Goal: Task Accomplishment & Management: Manage account settings

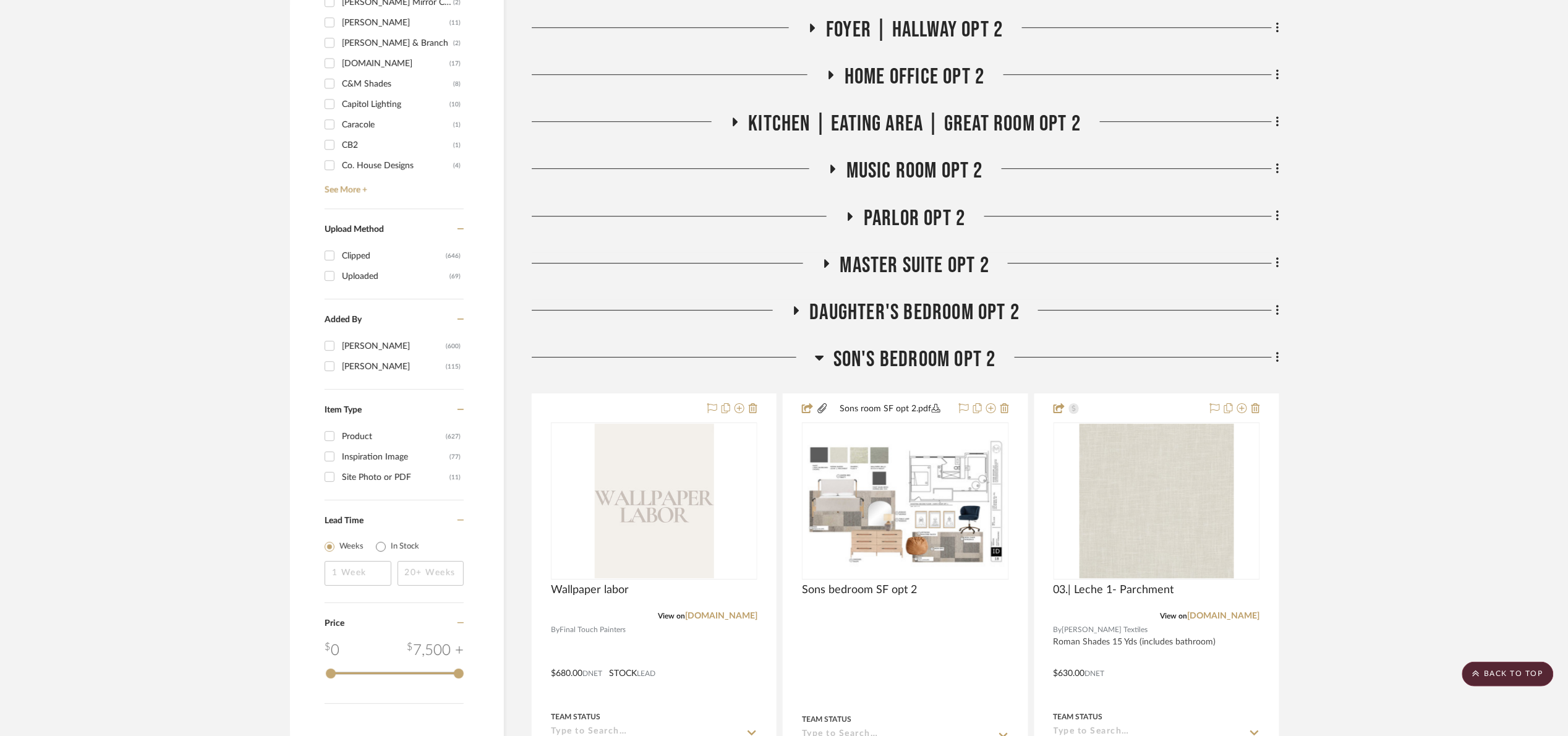
scroll to position [1577, 0]
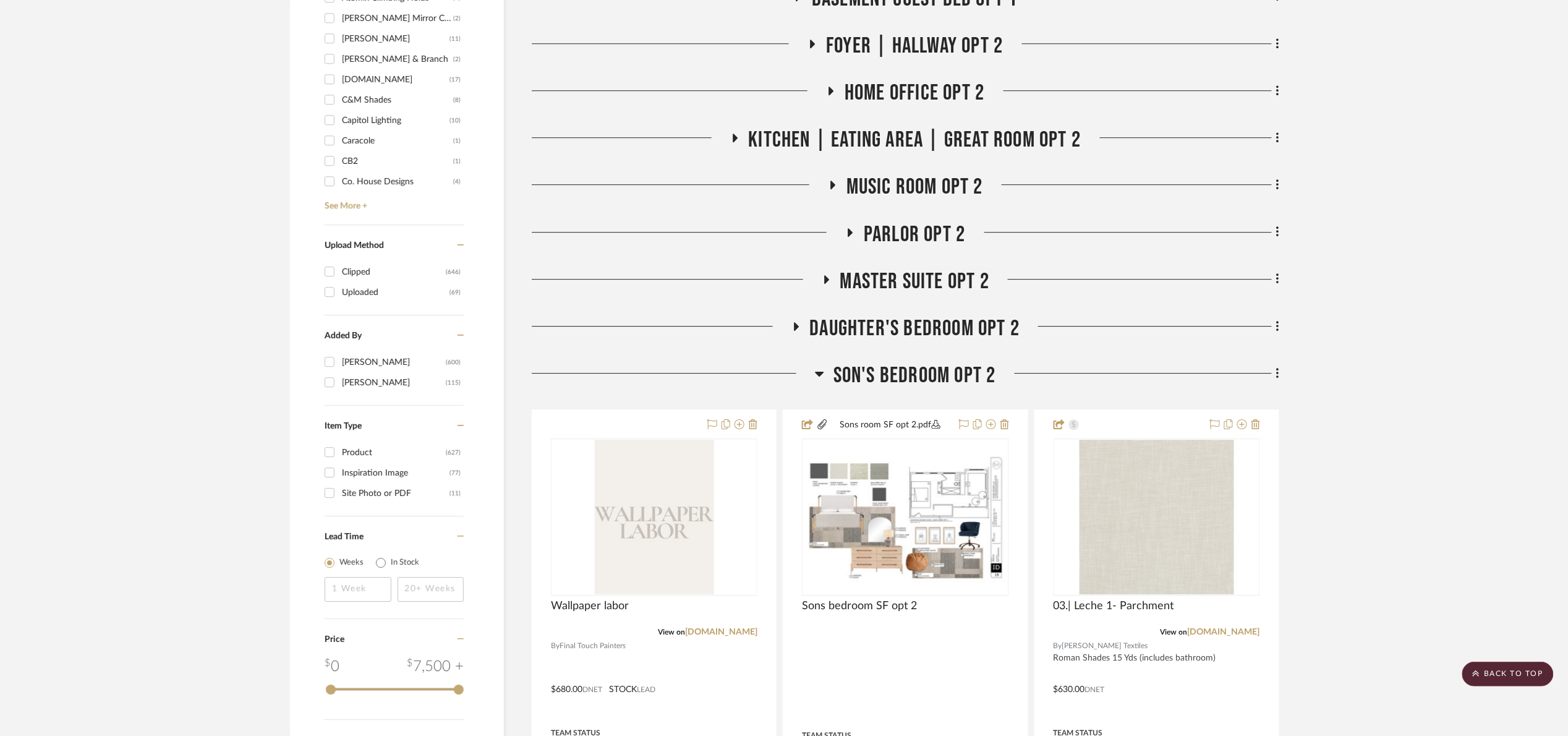
drag, startPoint x: 931, startPoint y: 381, endPoint x: 939, endPoint y: 383, distance: 8.2
click at [936, 382] on span "Son's bedroom opt 2" at bounding box center [914, 375] width 162 height 26
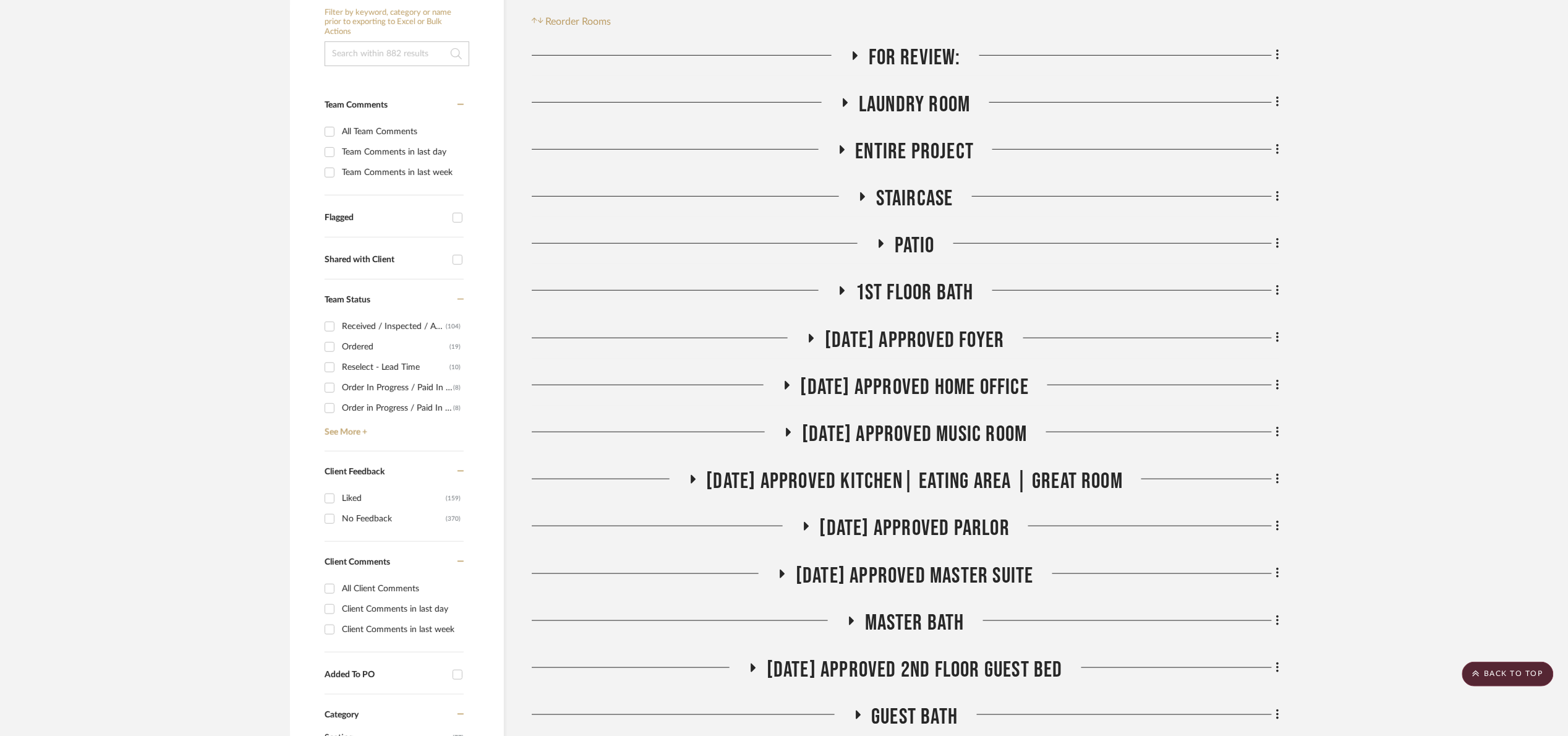
scroll to position [0, 0]
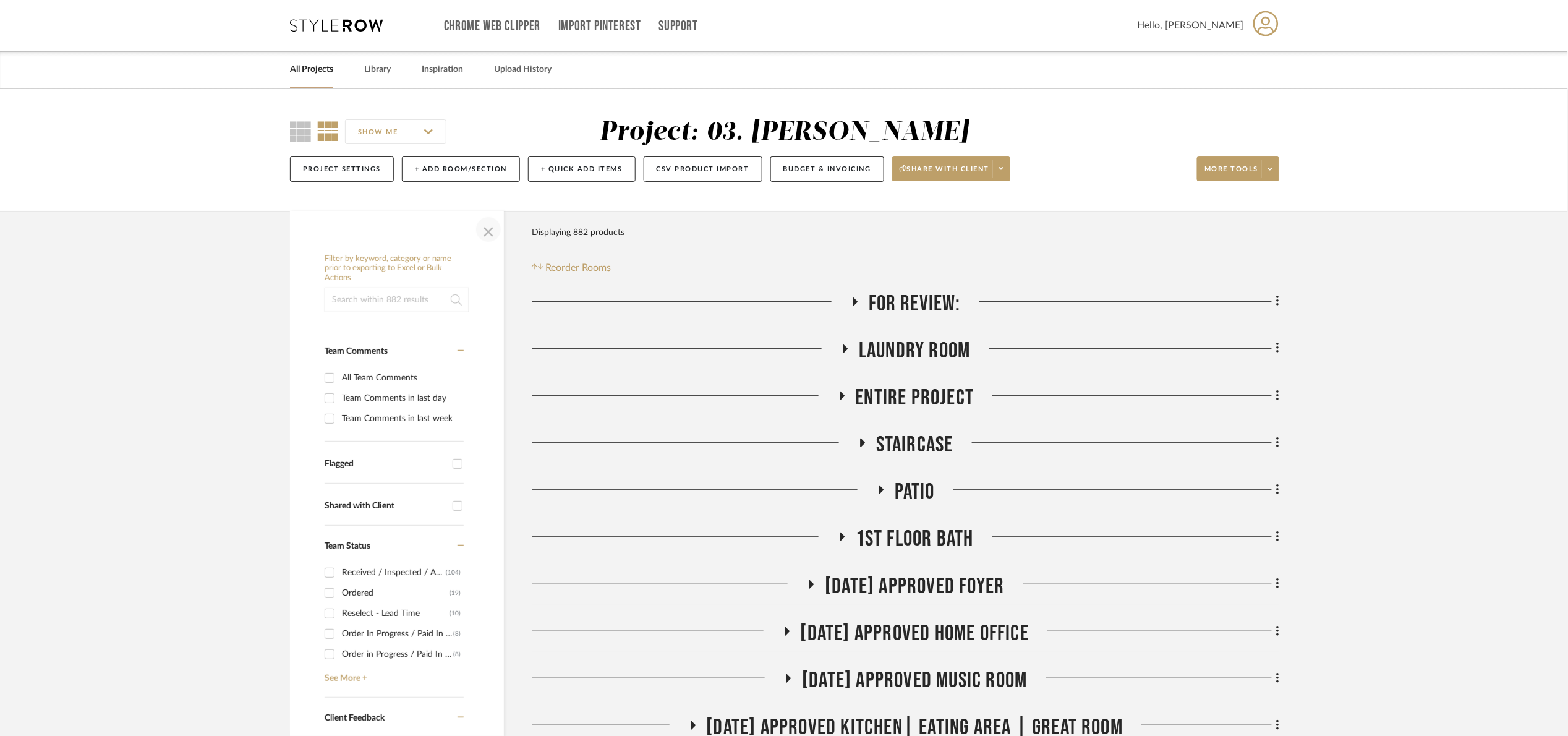
click at [493, 236] on span "button" at bounding box center [488, 229] width 29 height 29
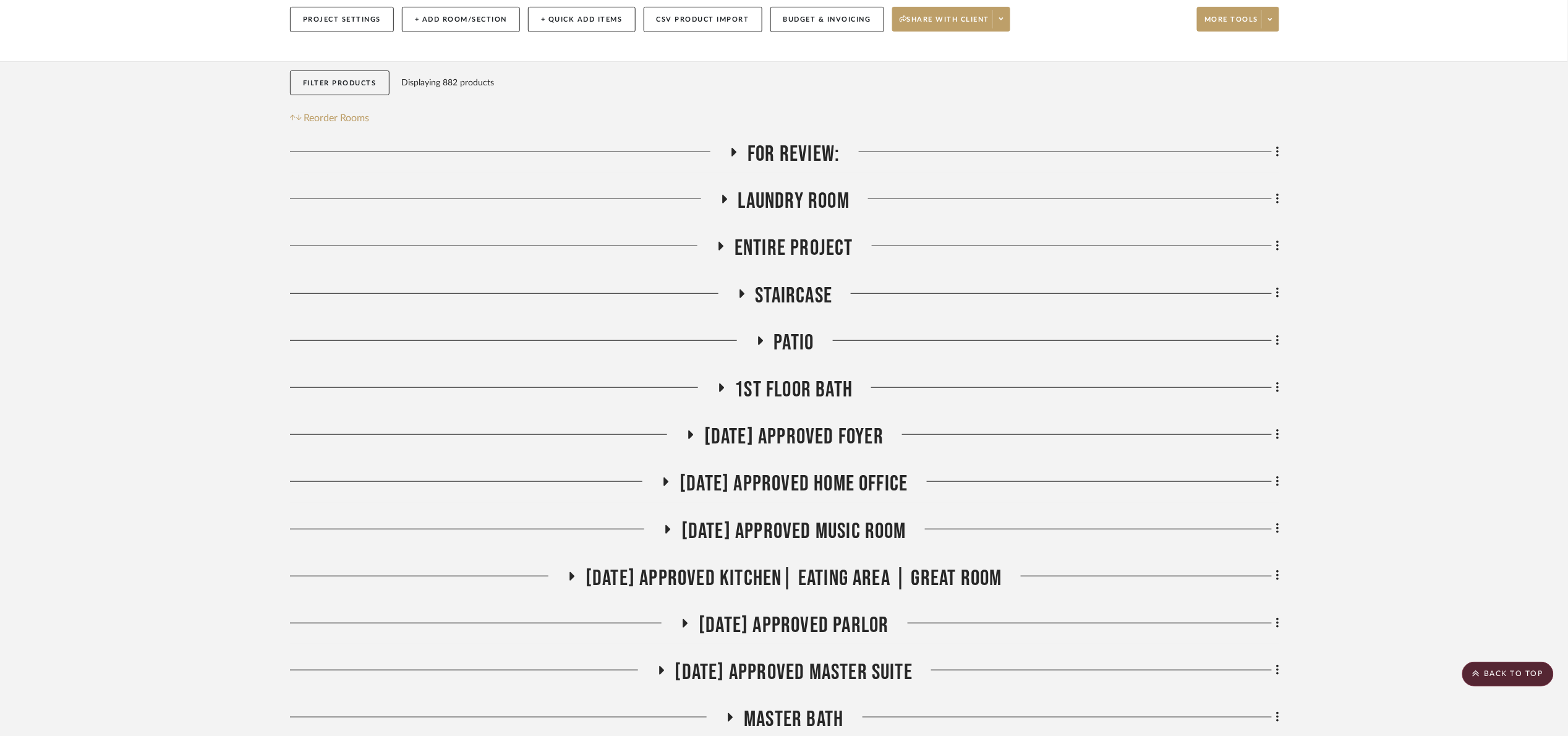
scroll to position [93, 0]
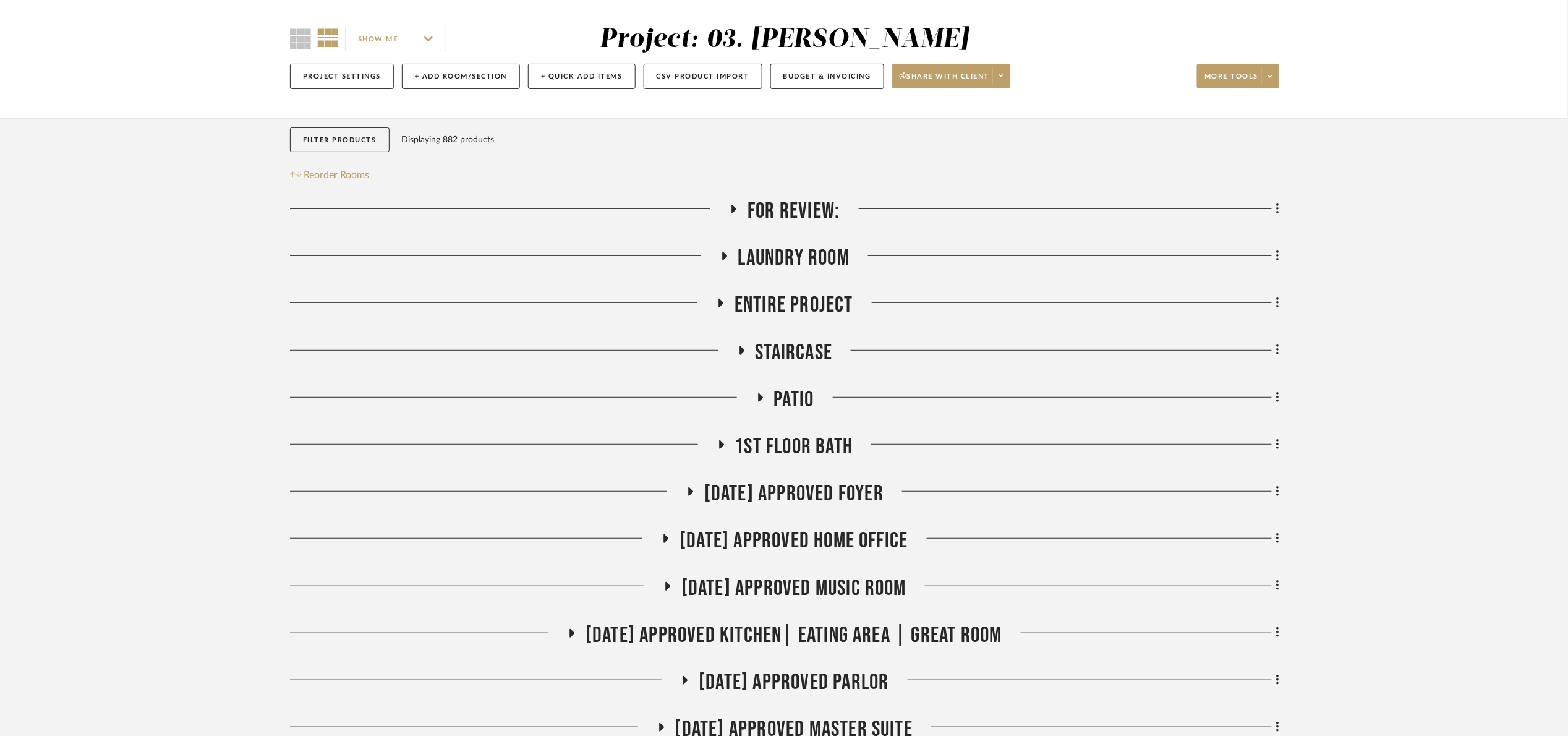
click at [823, 311] on span "Entire Project" at bounding box center [794, 305] width 119 height 26
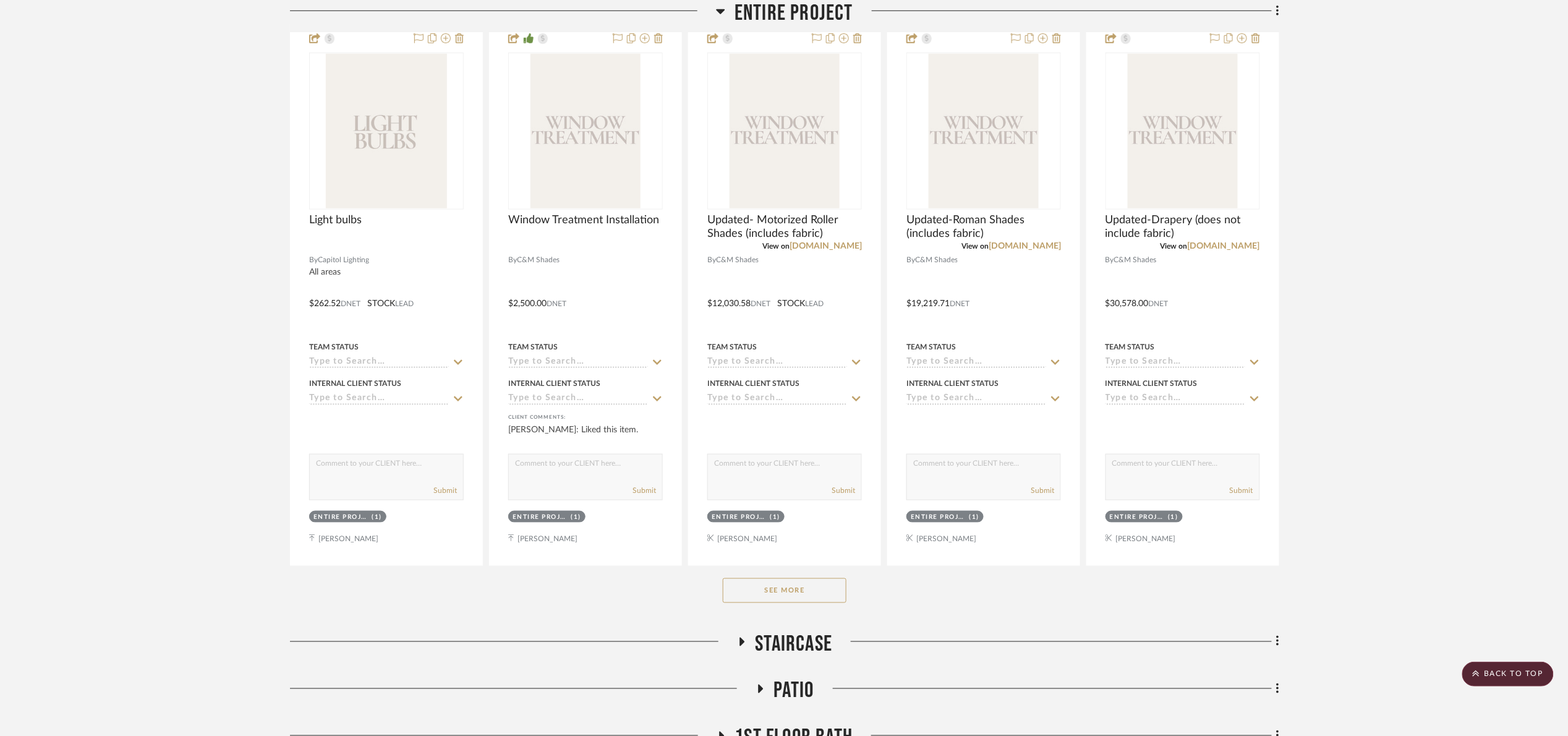
scroll to position [463, 0]
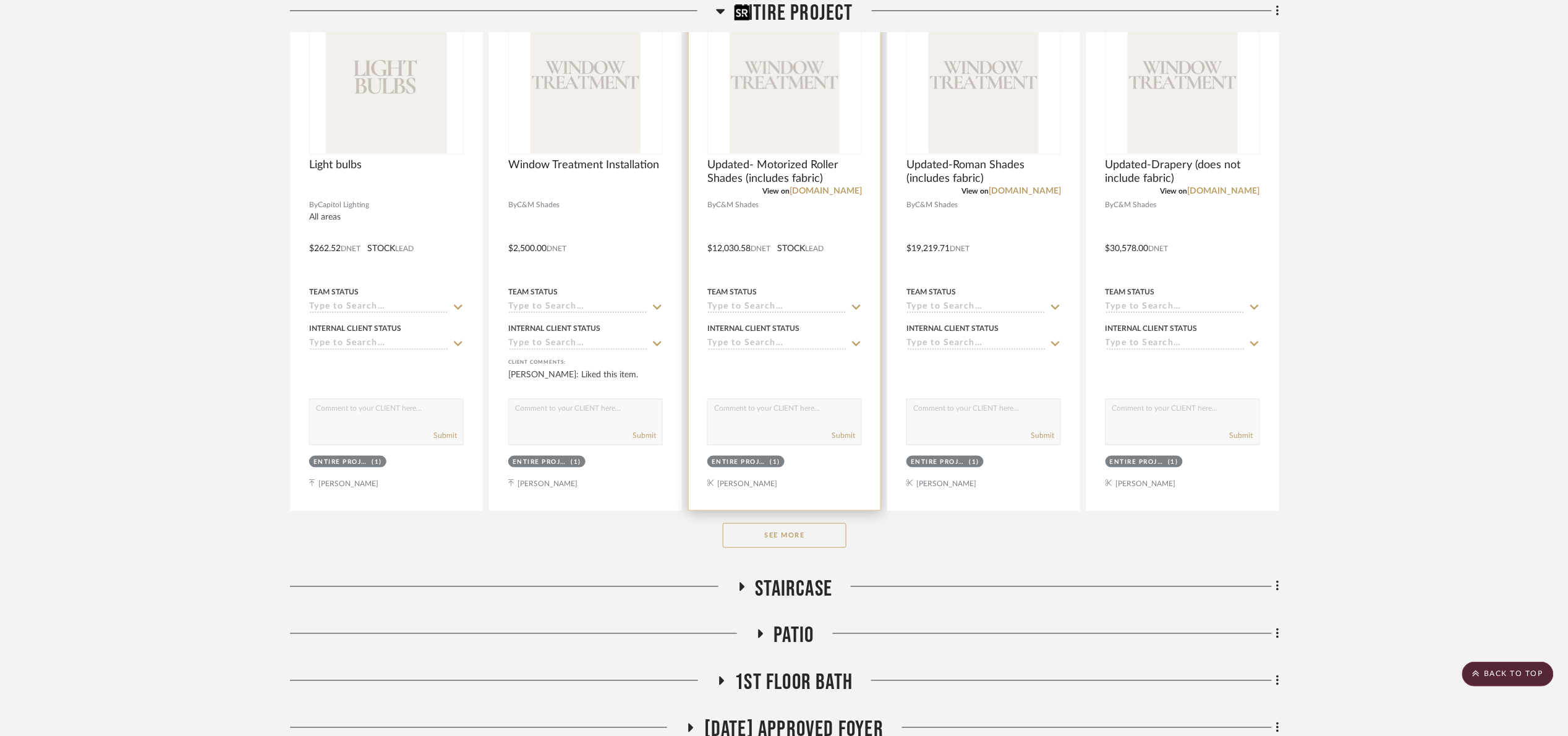
click at [0, 0] on img at bounding box center [0, 0] width 0 height 0
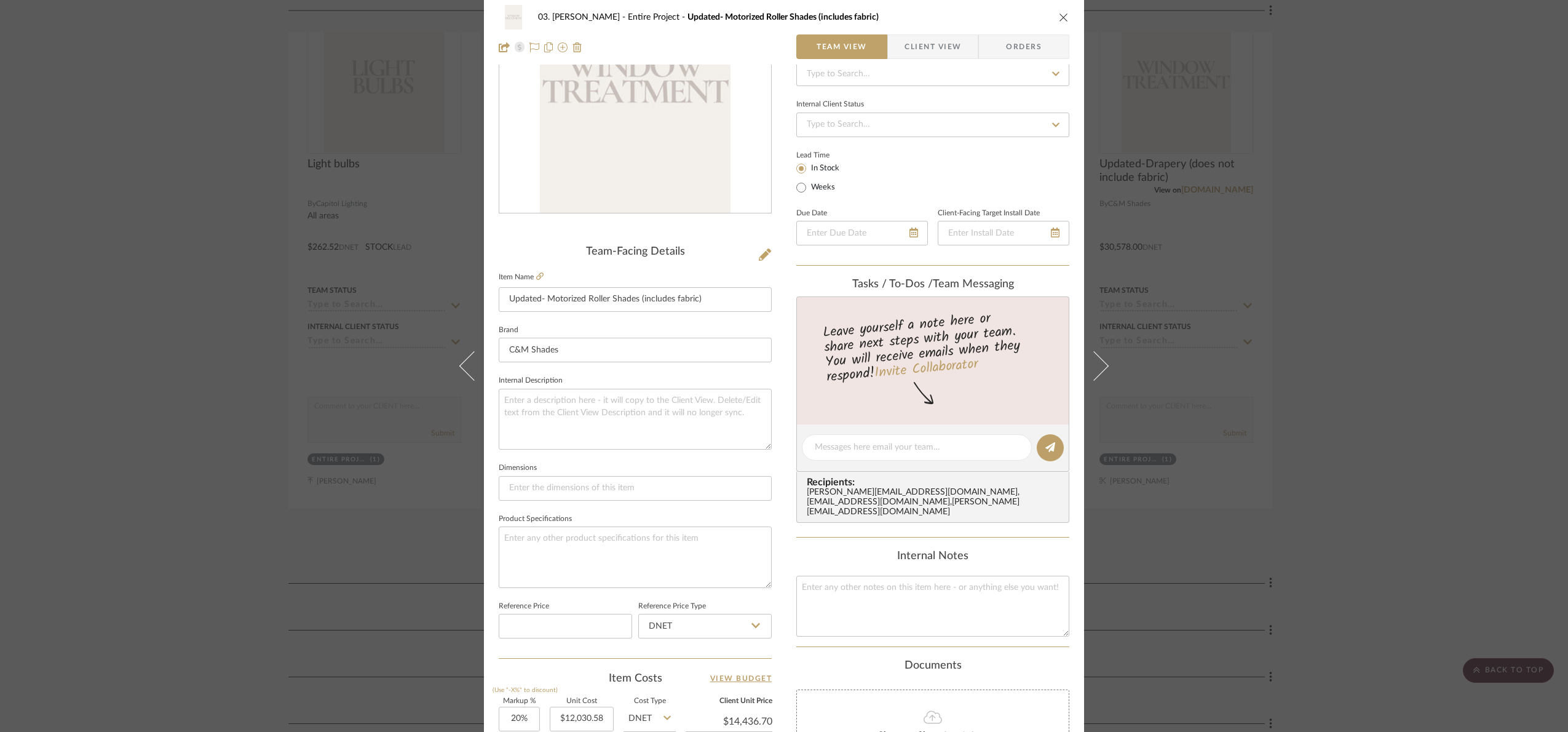
scroll to position [414, 0]
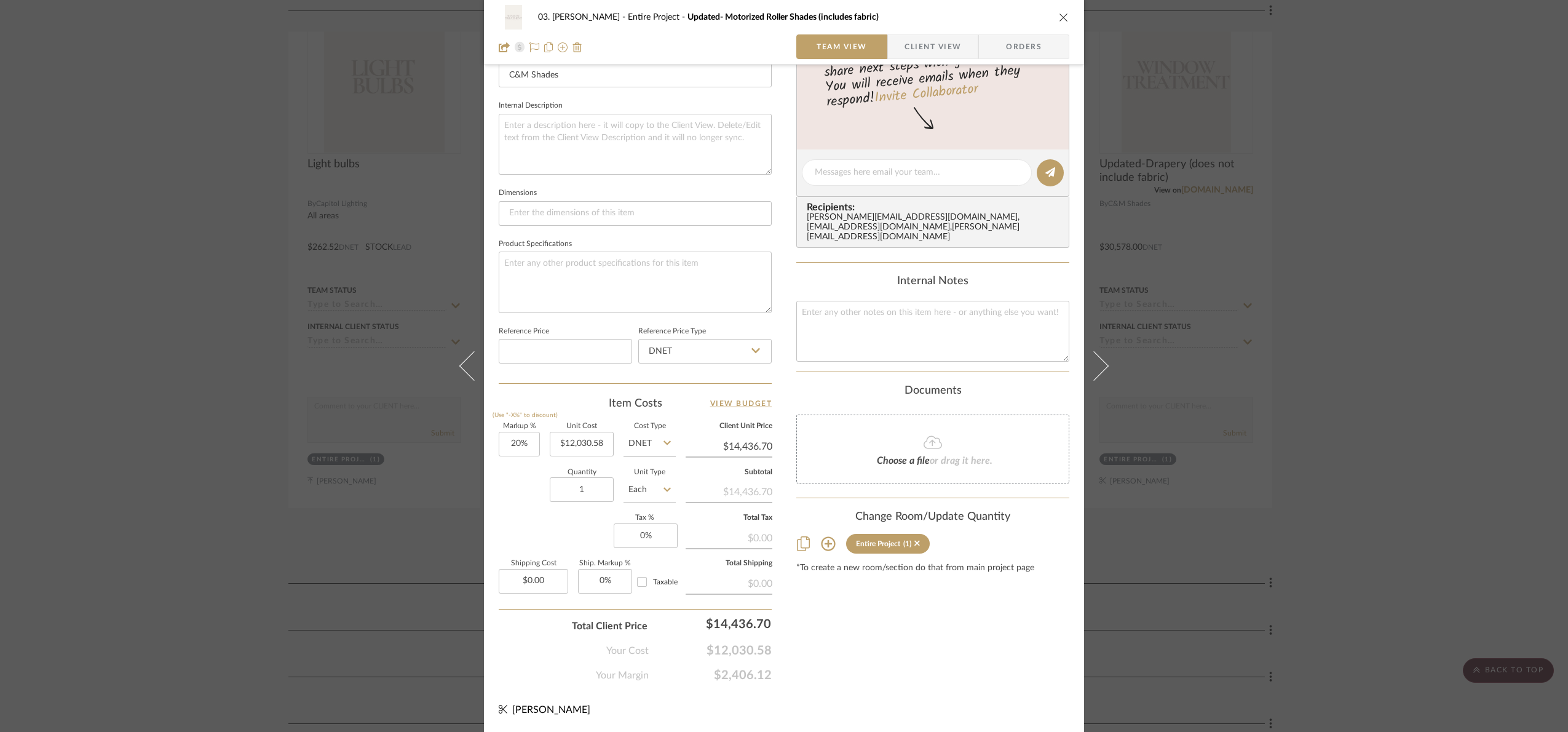
click at [1412, 362] on div "03. Jennifer Entire Project Updated- Motorized Roller Shades (includes fabric) …" at bounding box center [784, 366] width 1568 height 732
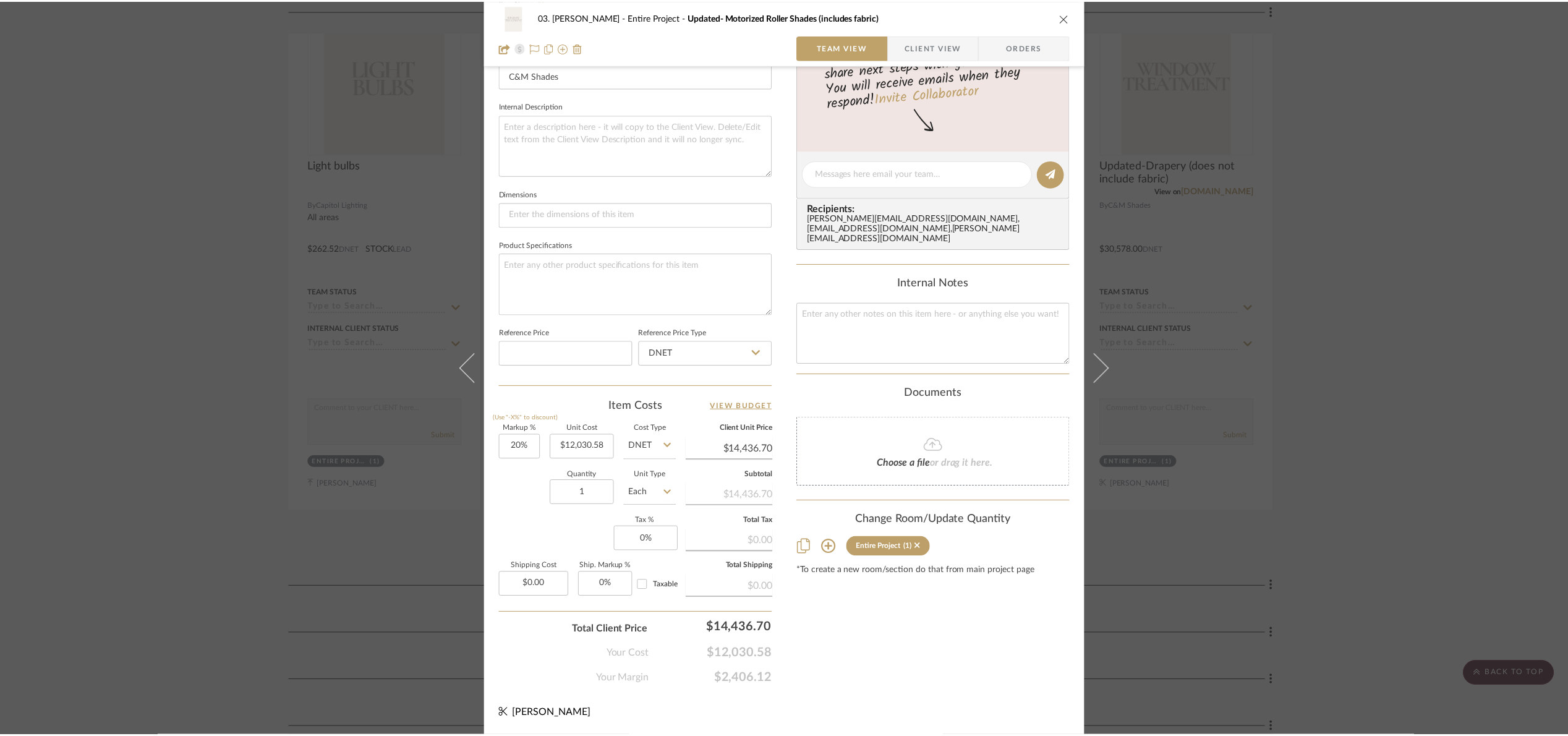
scroll to position [463, 0]
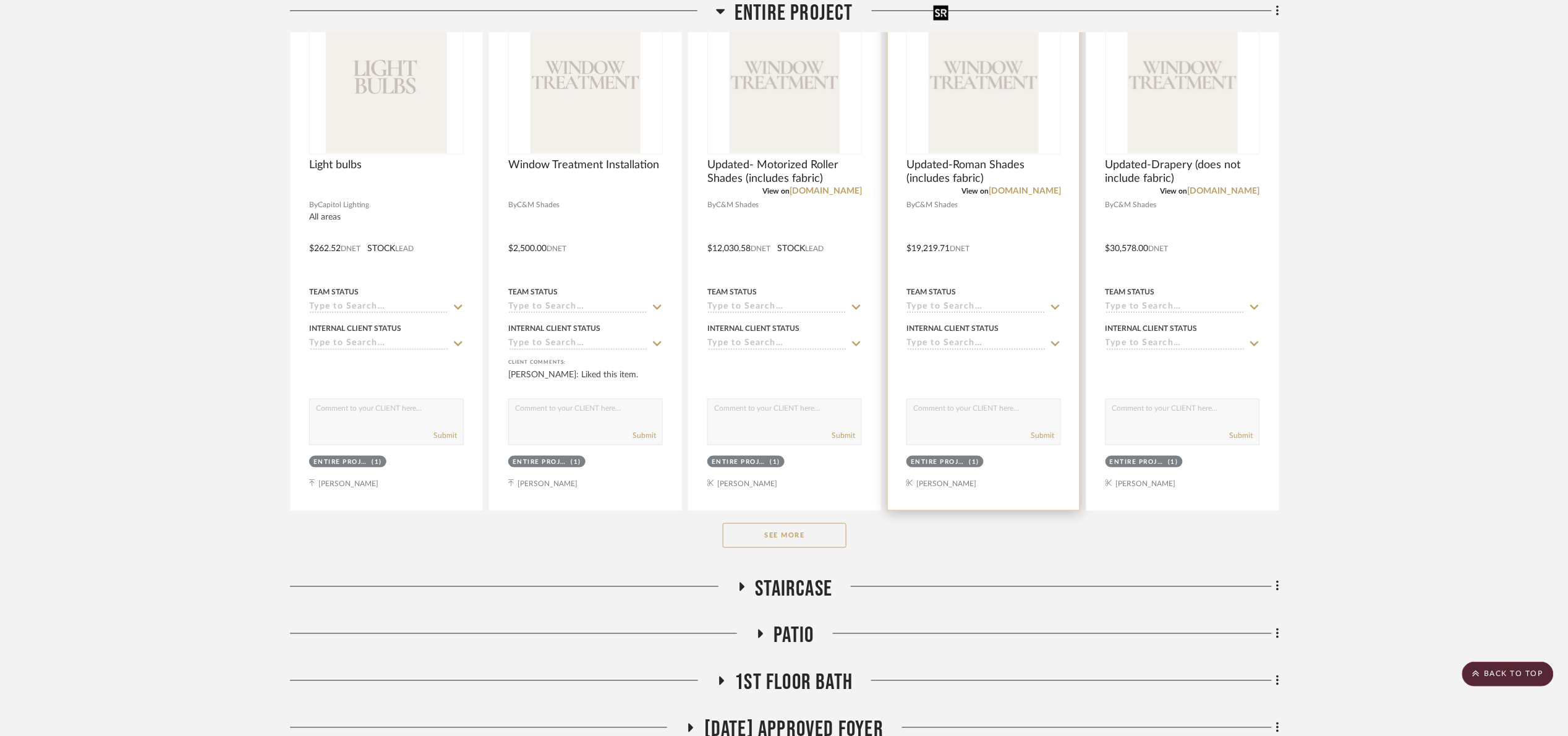
click at [0, 0] on img at bounding box center [0, 0] width 0 height 0
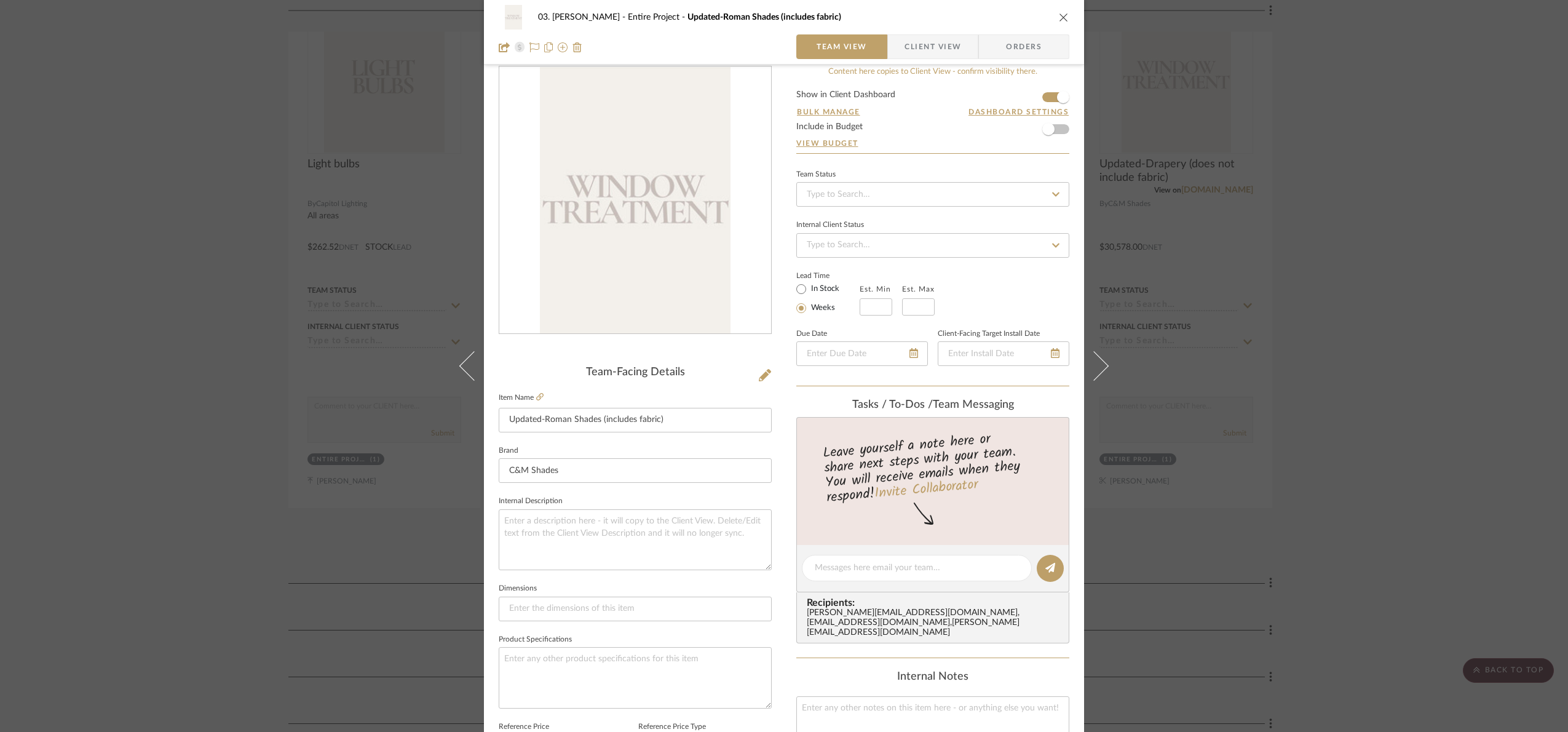
scroll to position [0, 0]
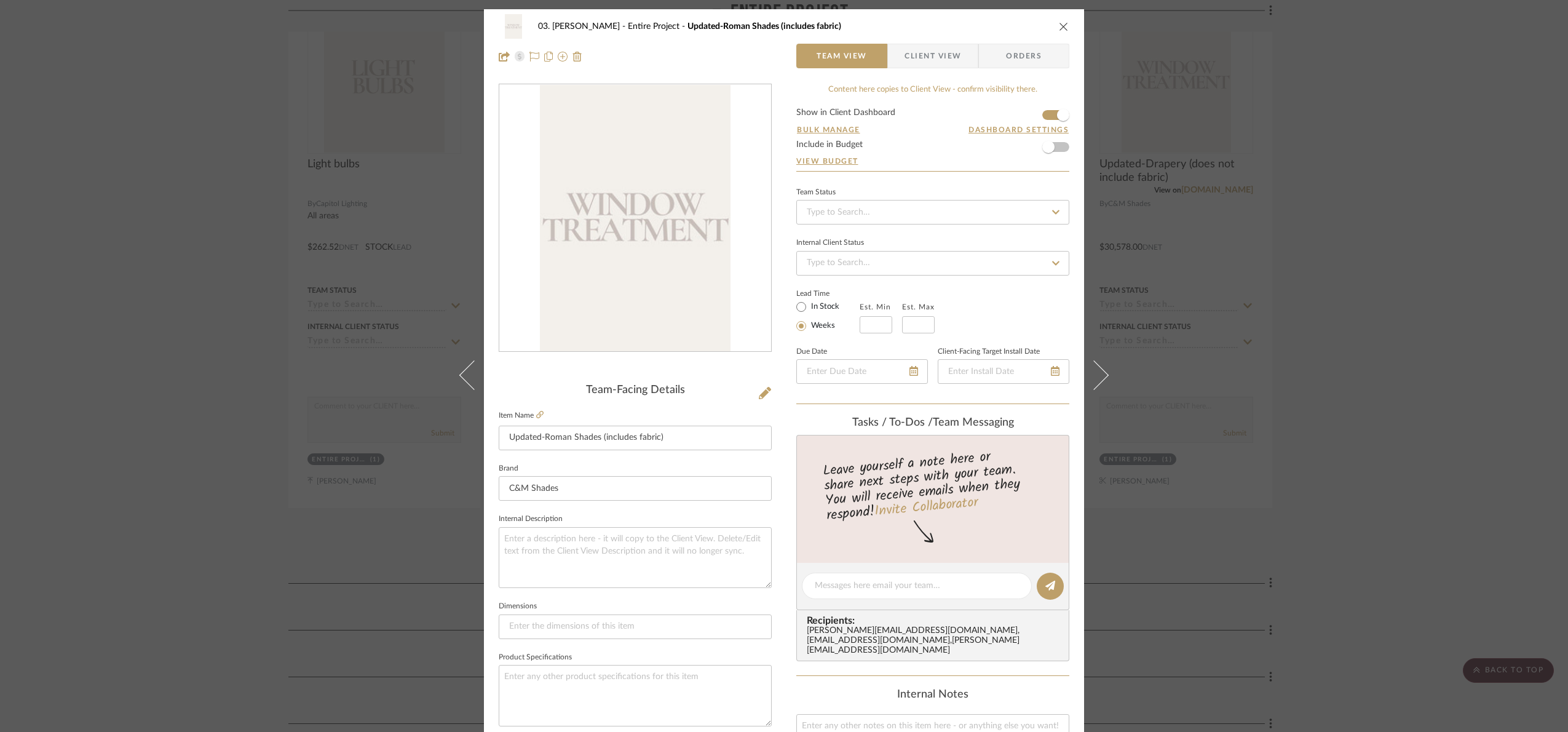
click at [1329, 386] on div "03. Jennifer Entire Project Updated-Roman Shades (includes fabric) Team View Cl…" at bounding box center [784, 366] width 1568 height 732
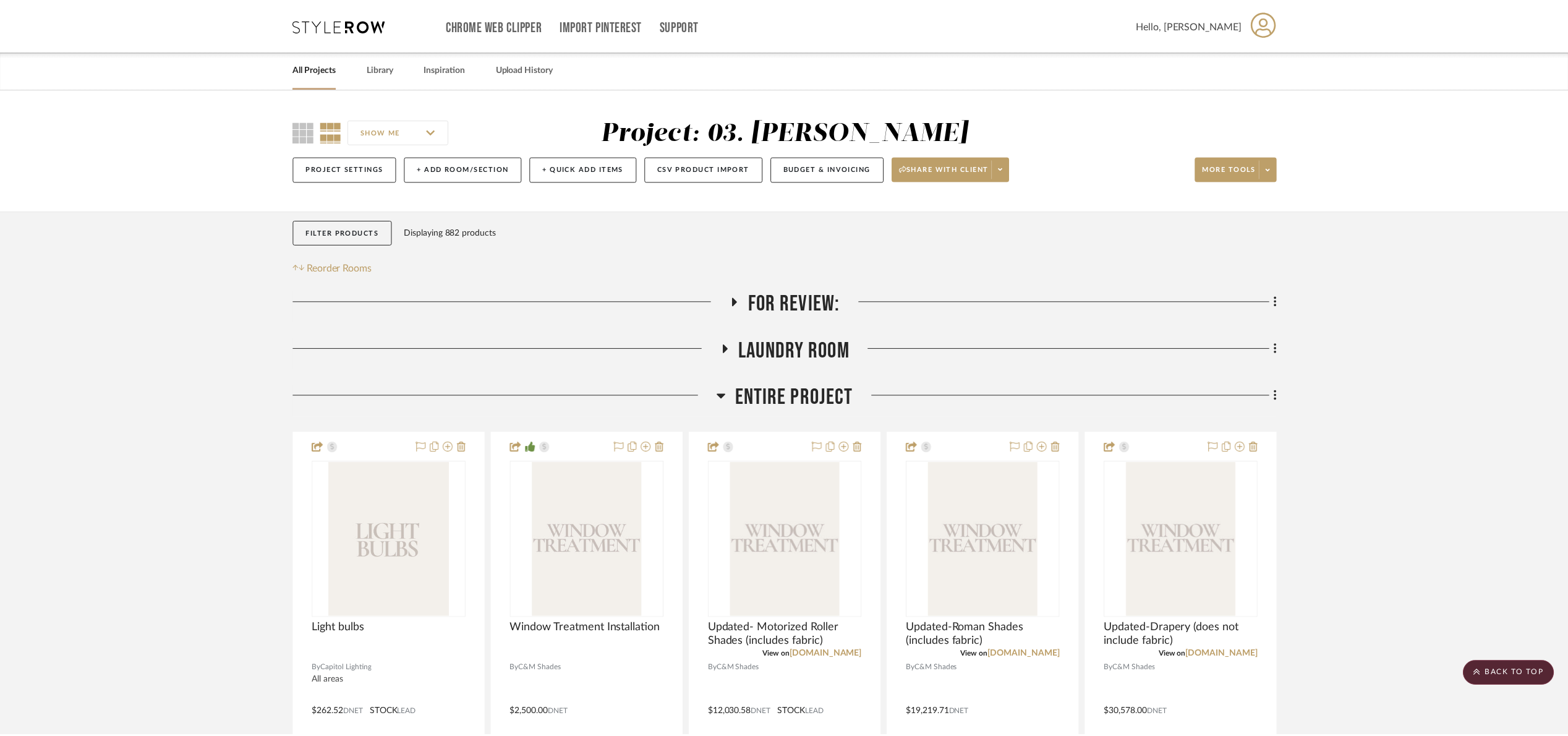
scroll to position [463, 0]
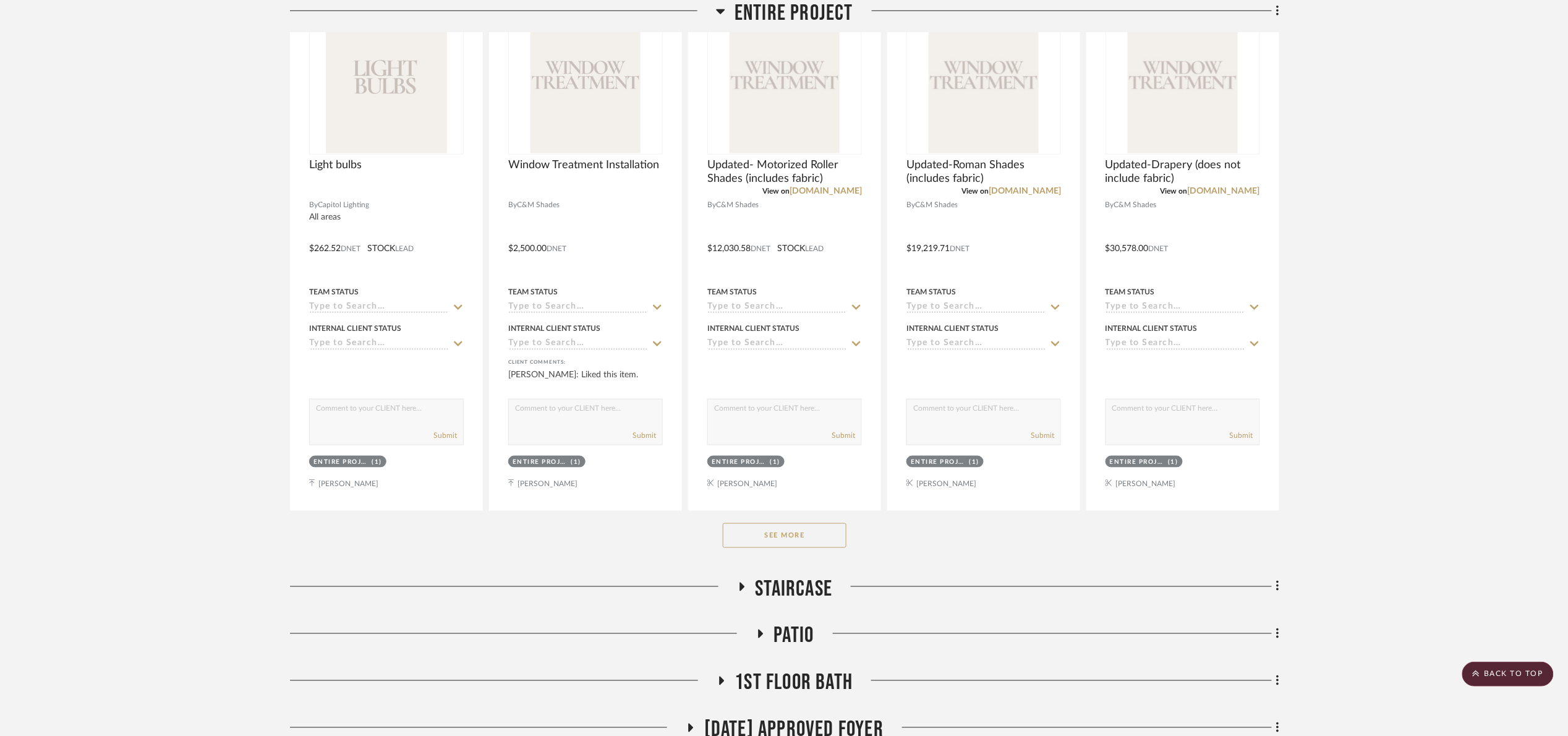
click at [812, 18] on span "Entire Project" at bounding box center [794, 13] width 119 height 26
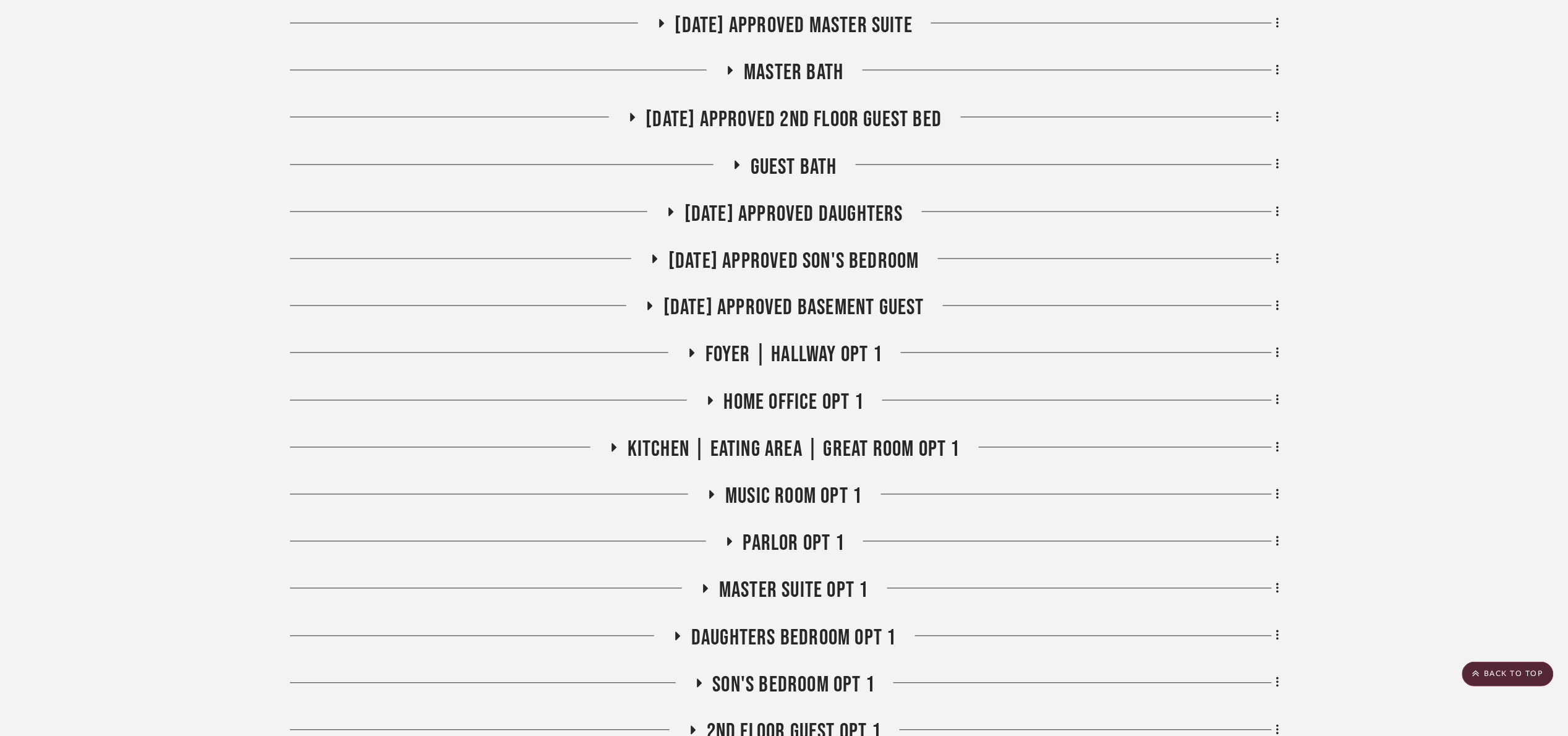
scroll to position [742, 0]
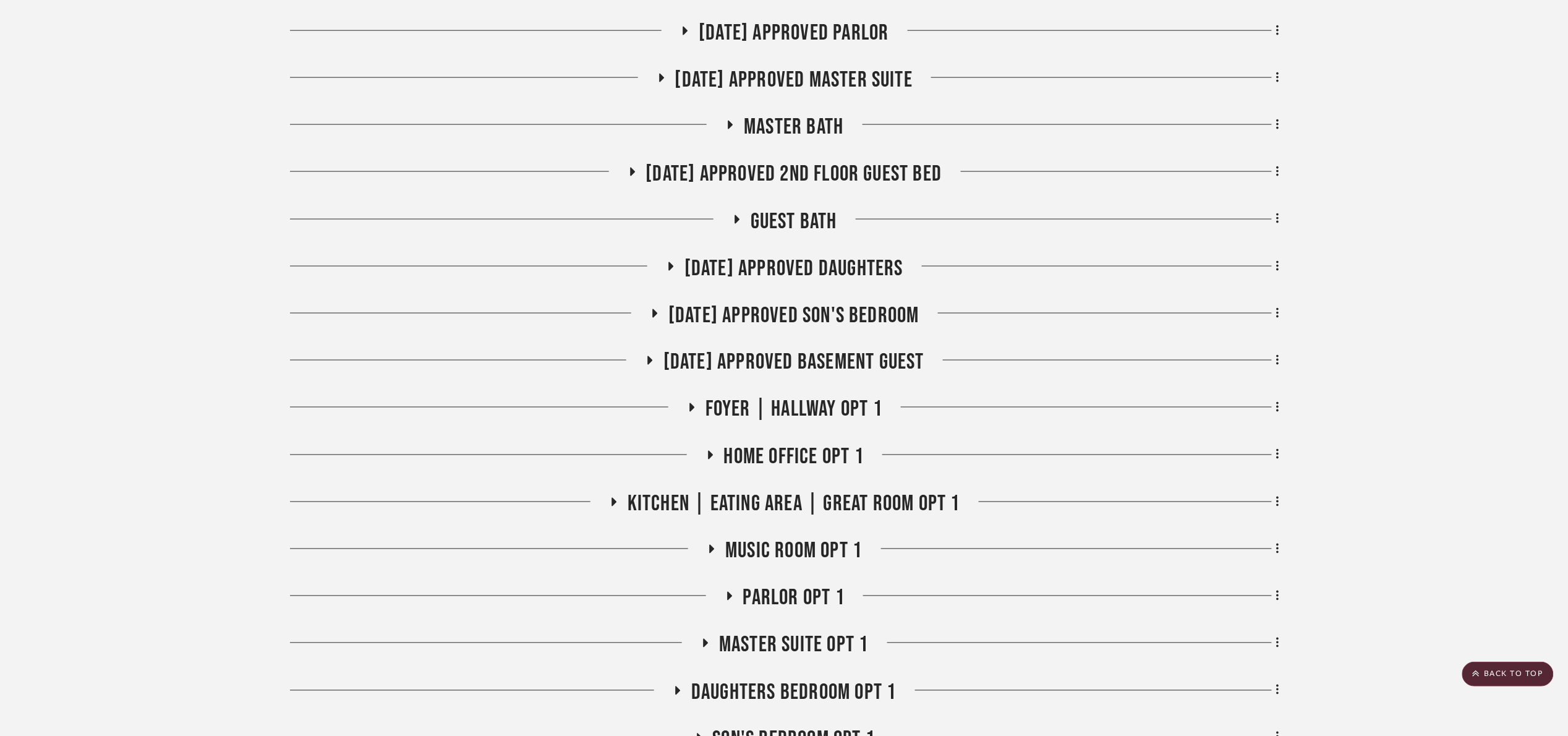
click at [870, 265] on span "[DATE] Approved Daughters" at bounding box center [794, 269] width 219 height 26
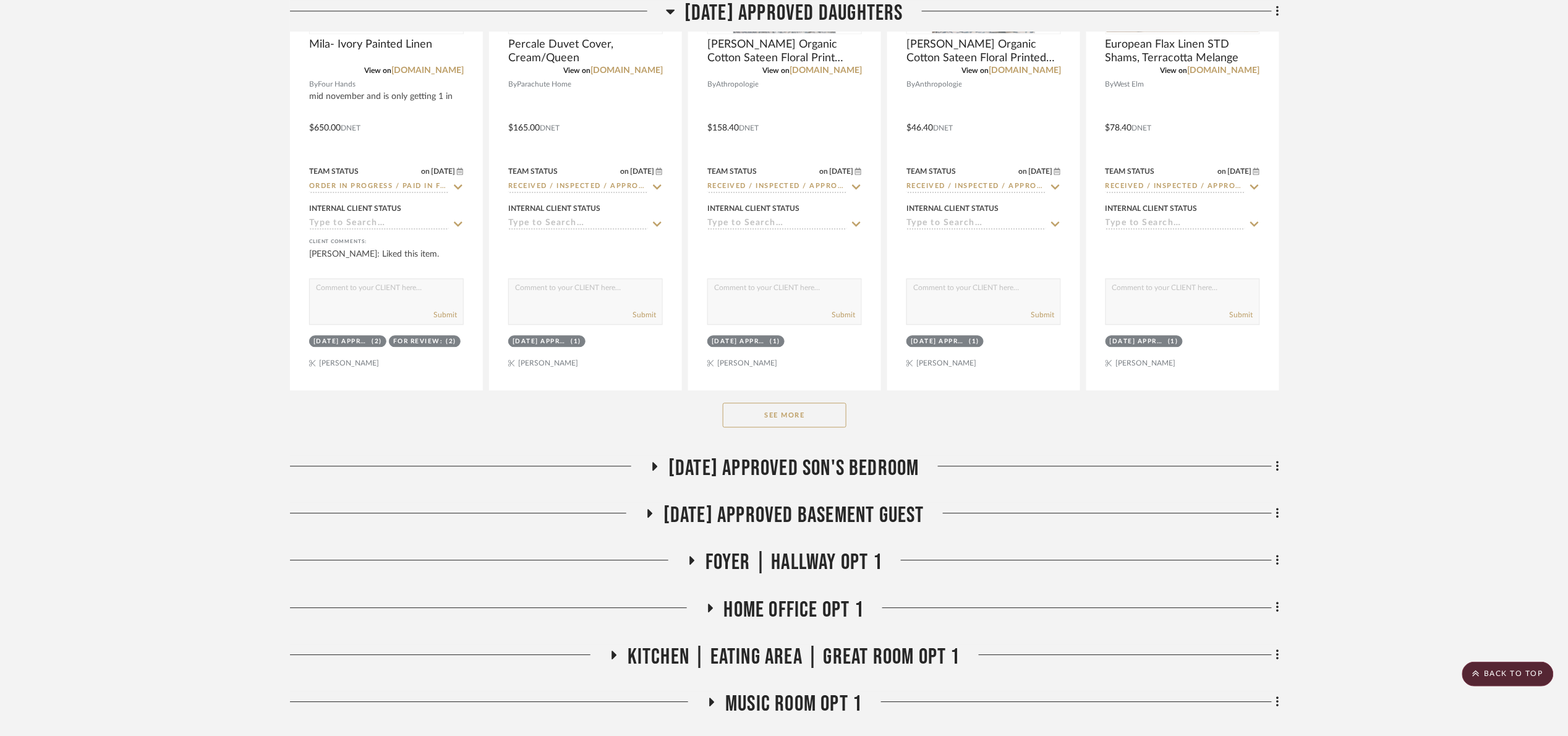
scroll to position [1299, 0]
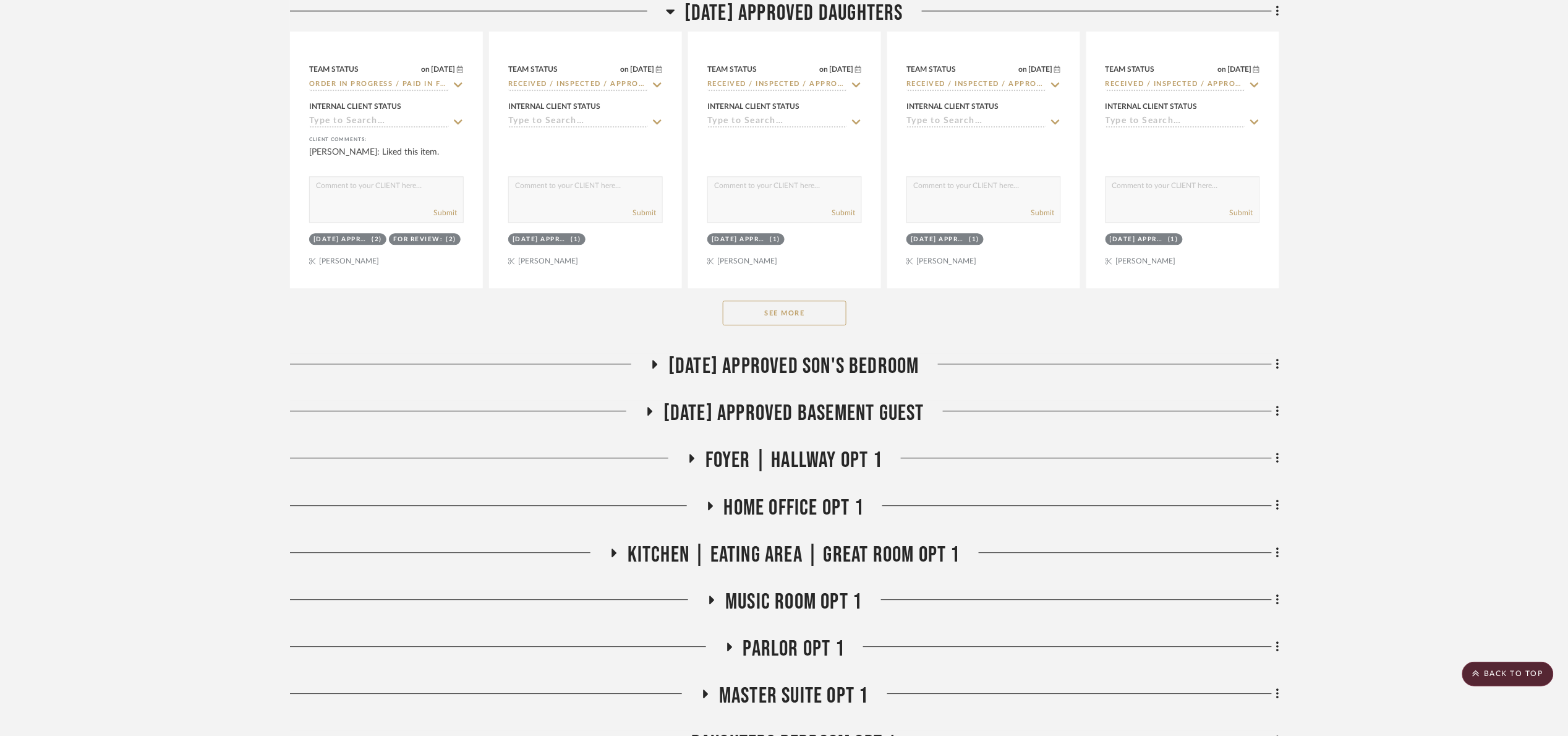
click at [801, 319] on button "See More" at bounding box center [784, 313] width 123 height 25
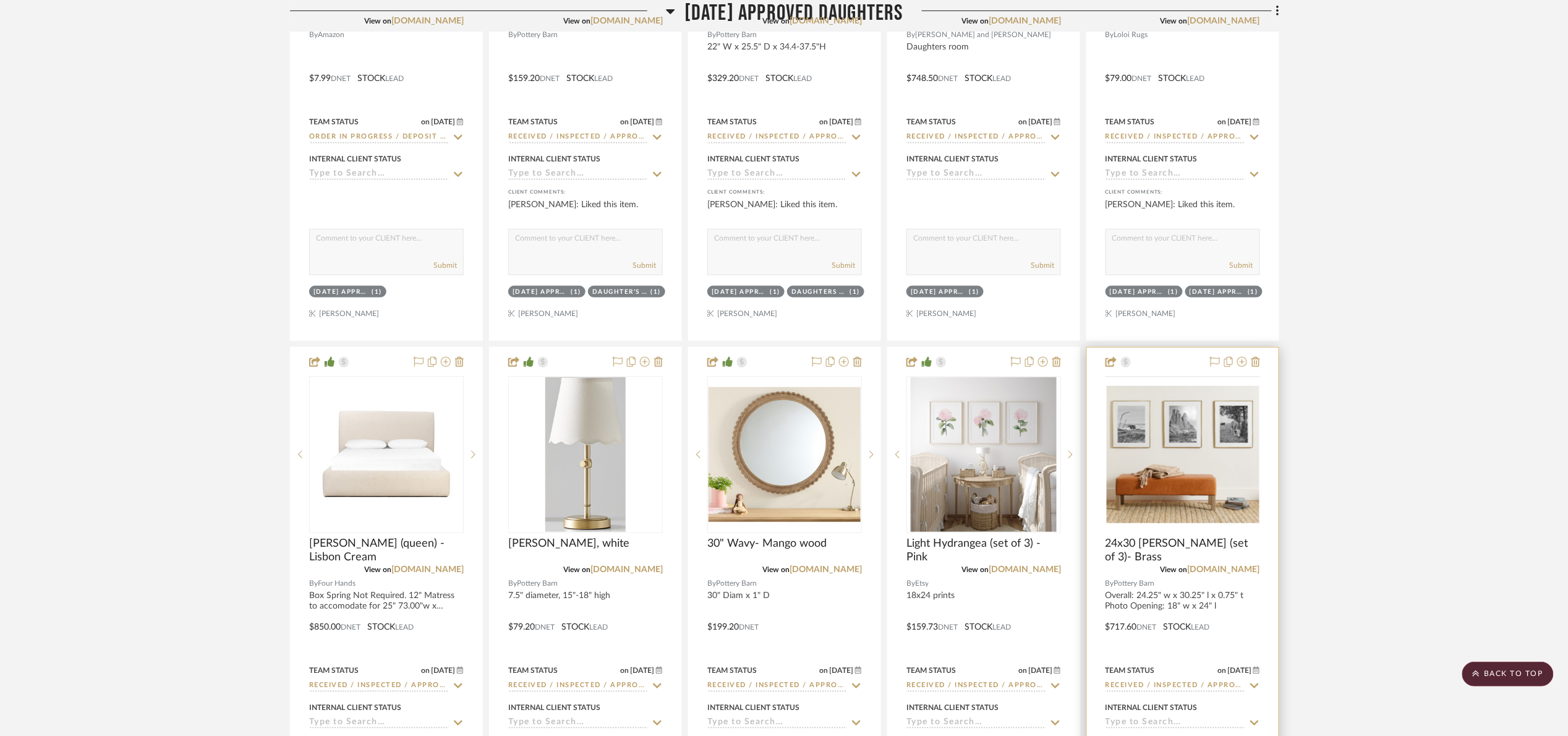
scroll to position [2505, 0]
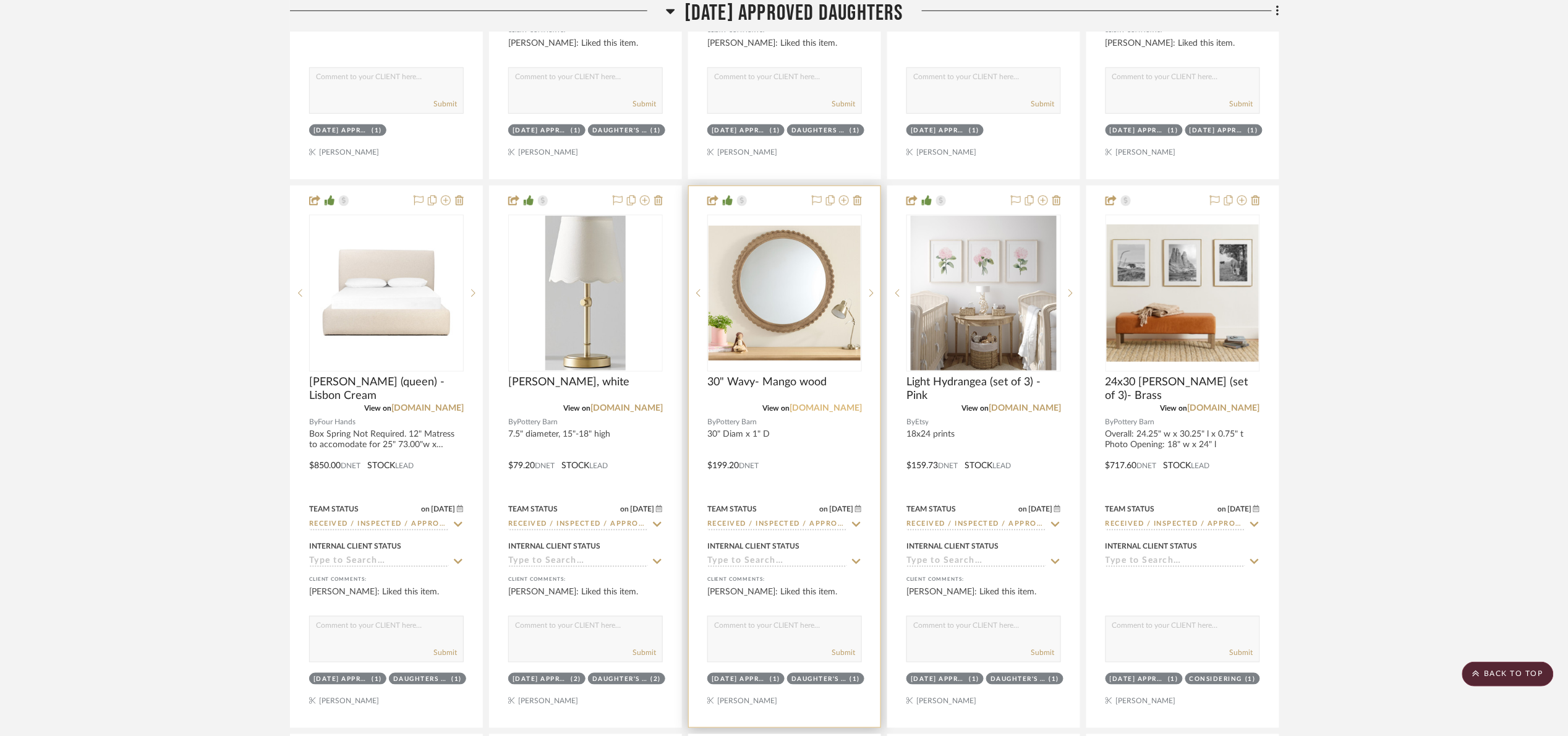
click at [831, 413] on link "potterybarnkids.com" at bounding box center [825, 408] width 73 height 9
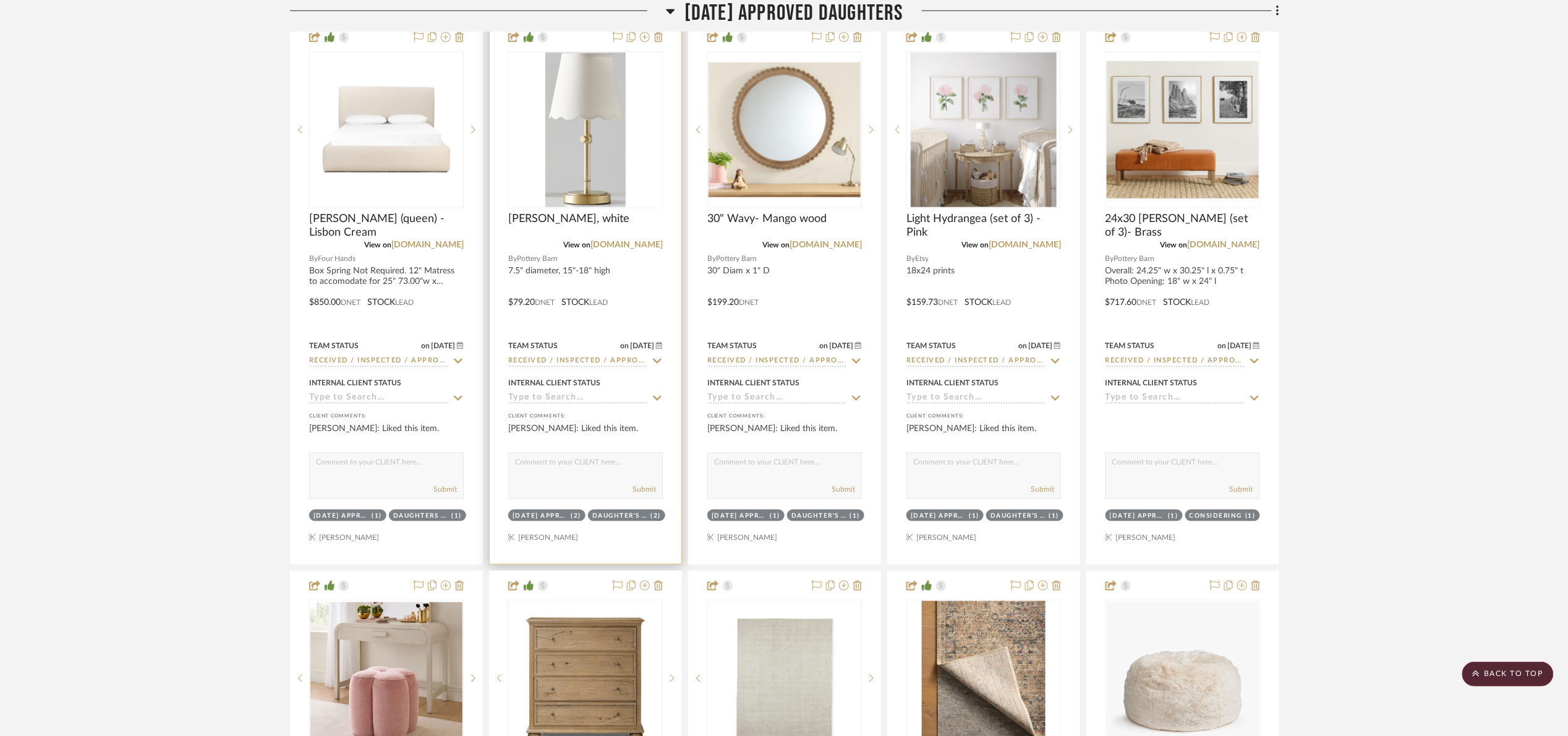
scroll to position [2690, 0]
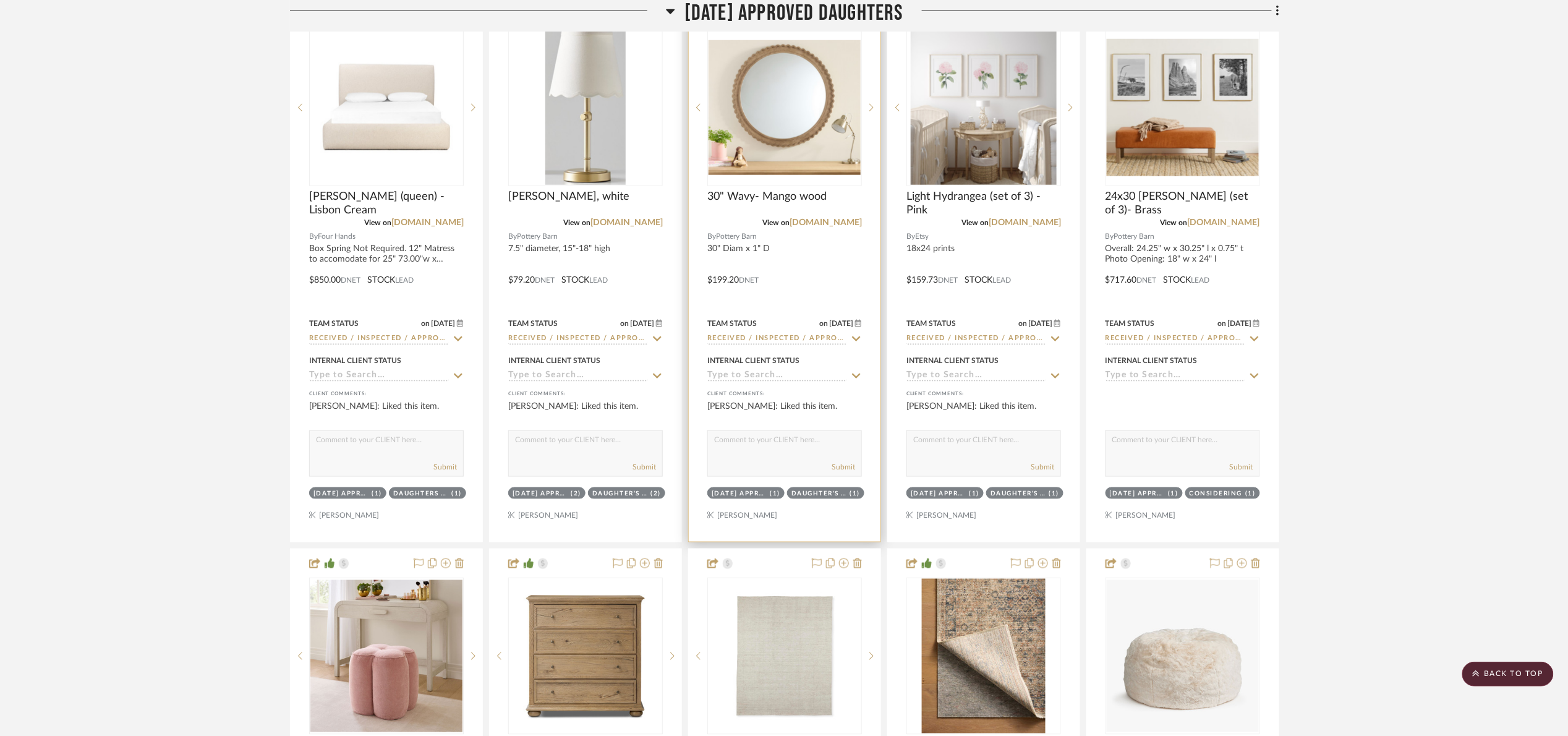
click at [765, 108] on img "0" at bounding box center [784, 107] width 152 height 134
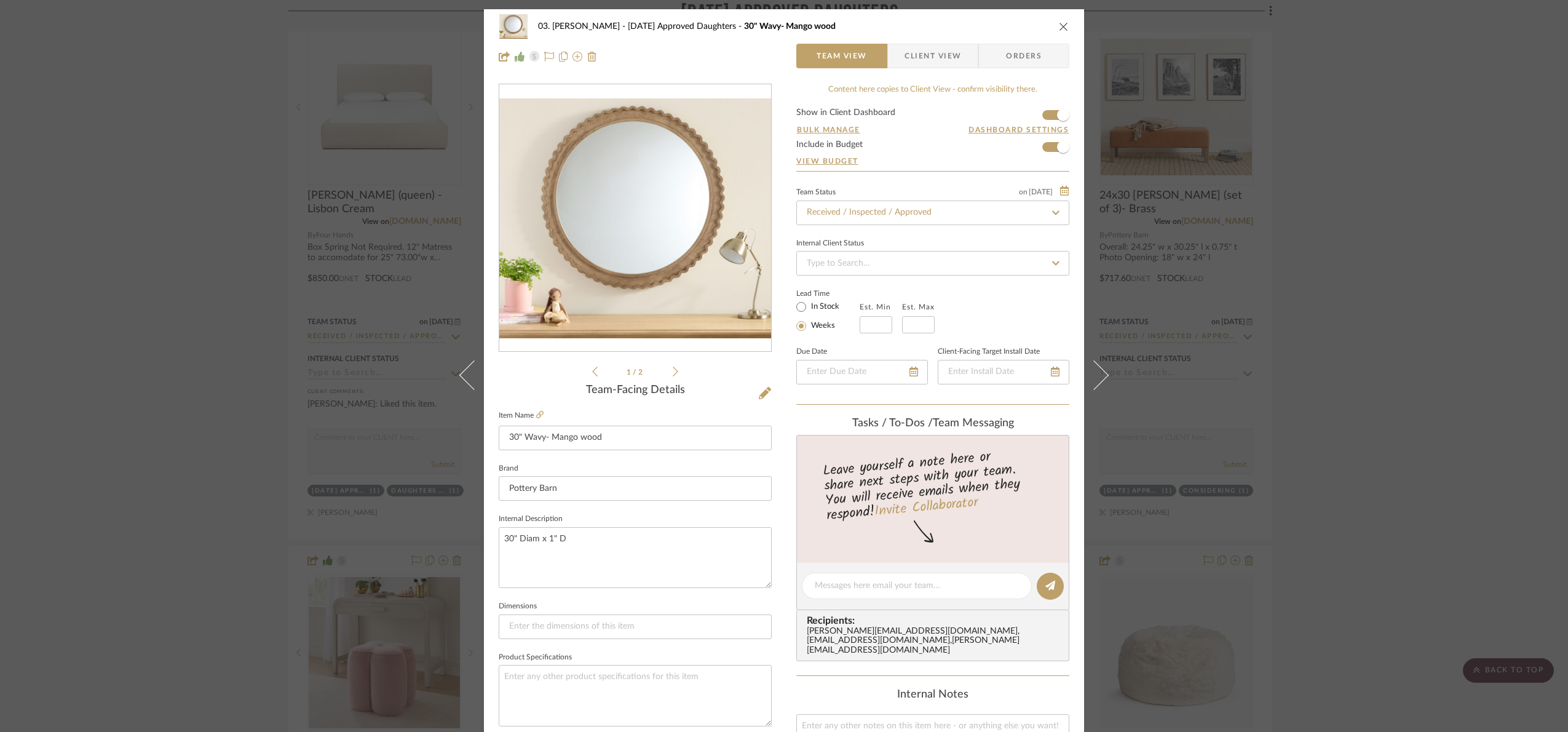
click at [1421, 454] on div "03. Jennifer 07.02.25 Approved Daughters 30" Wavy- Mango wood Team View Client …" at bounding box center [784, 366] width 1568 height 732
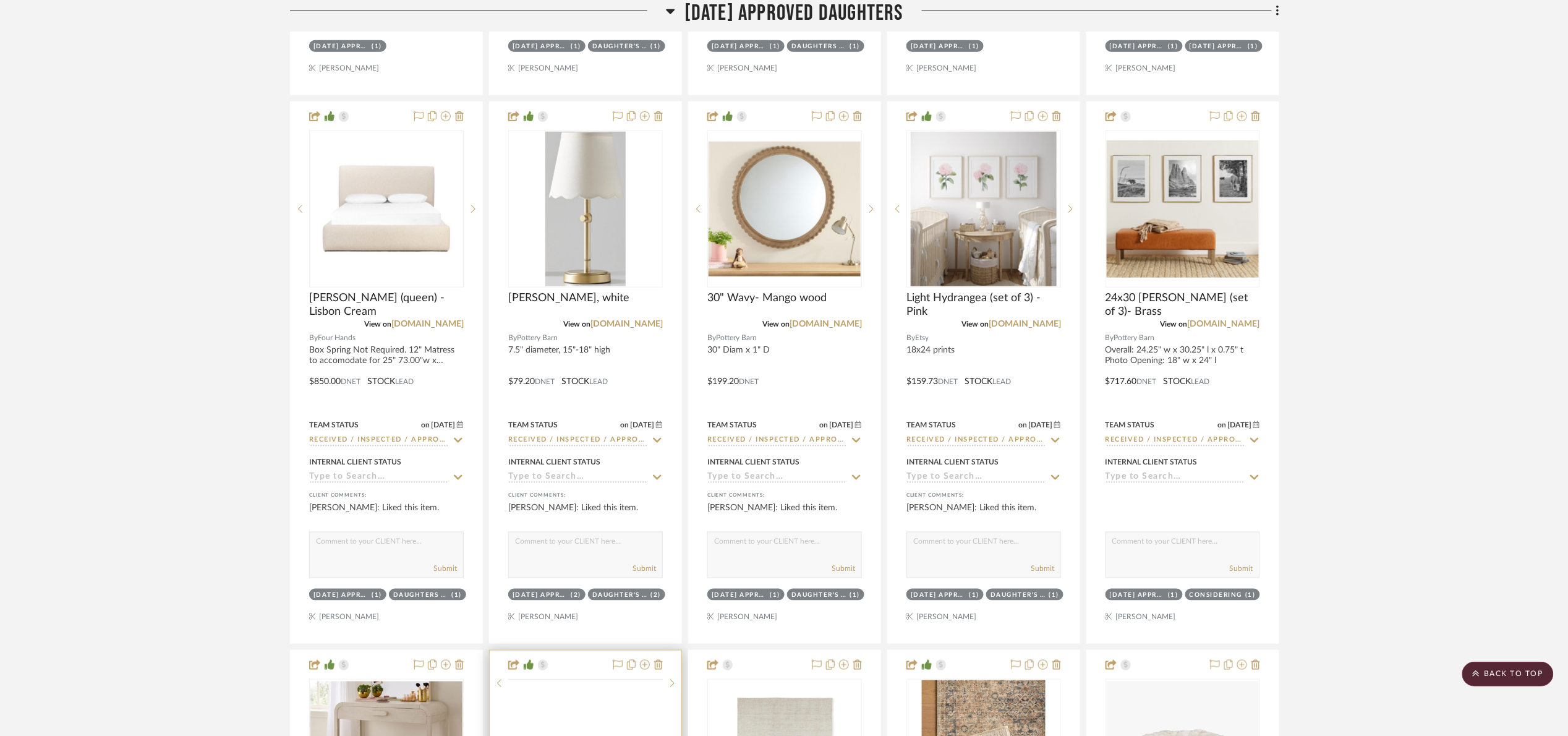
scroll to position [2968, 0]
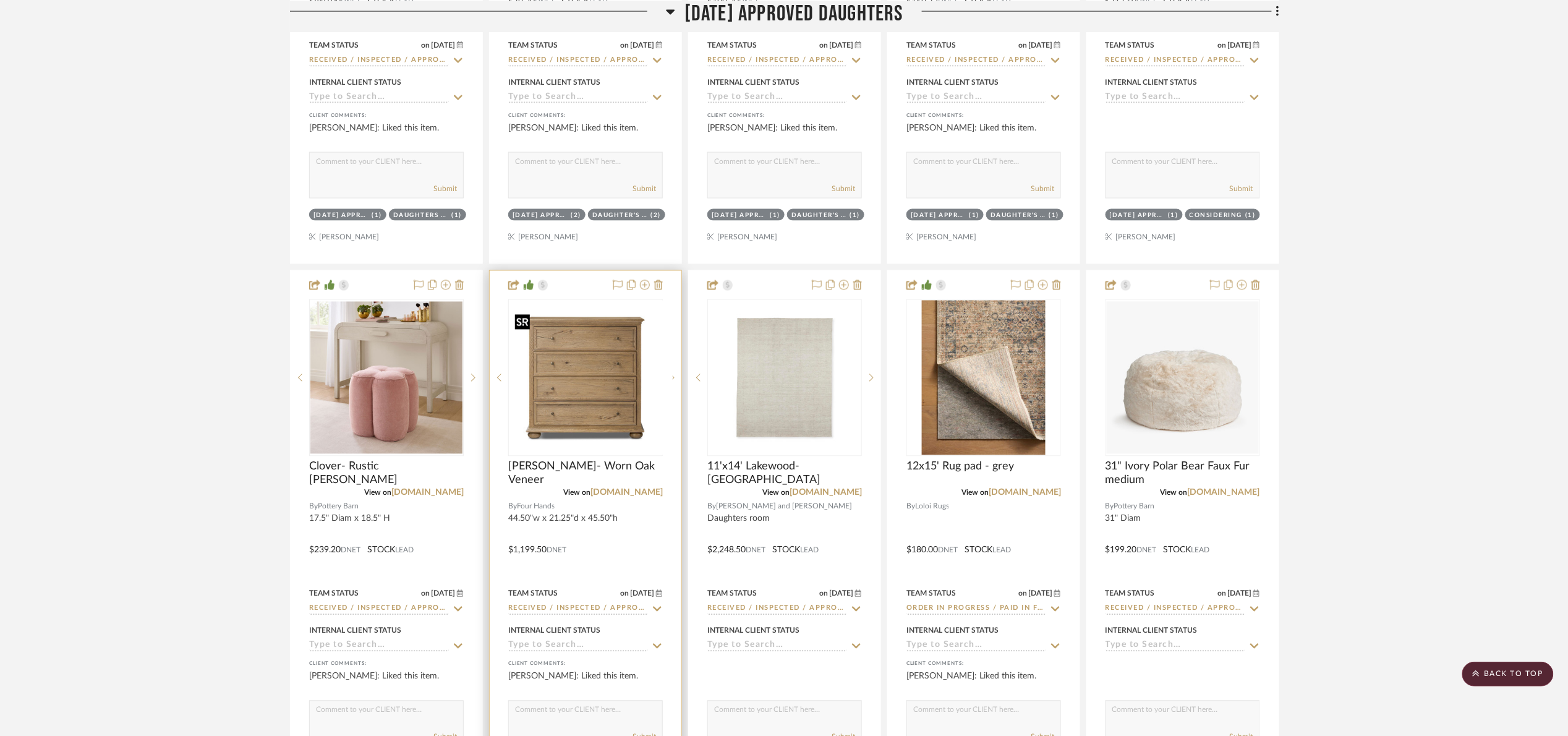
click at [602, 369] on div at bounding box center [585, 378] width 154 height 157
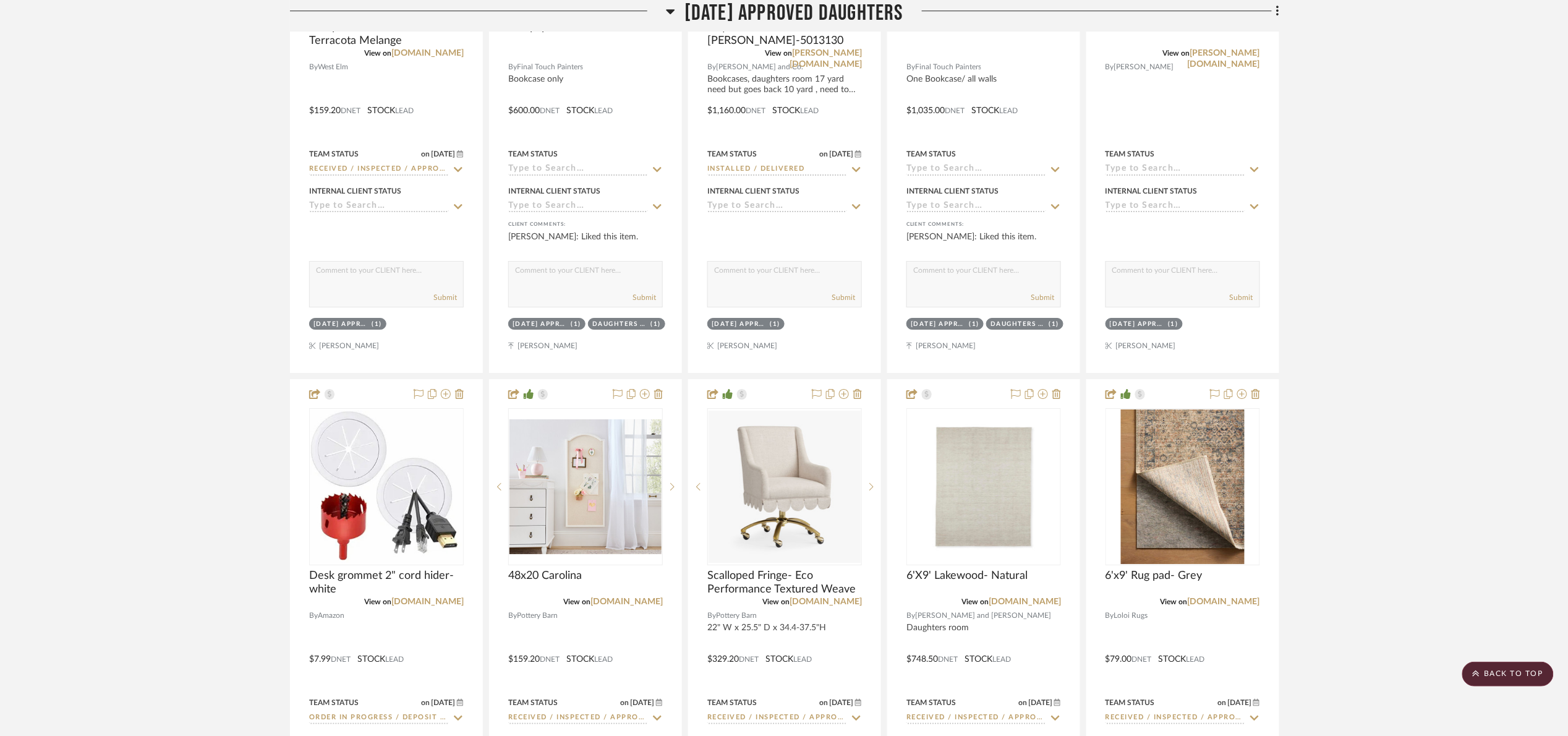
click at [738, 0] on span "07.02.25 Approved Daughters" at bounding box center [794, 13] width 219 height 26
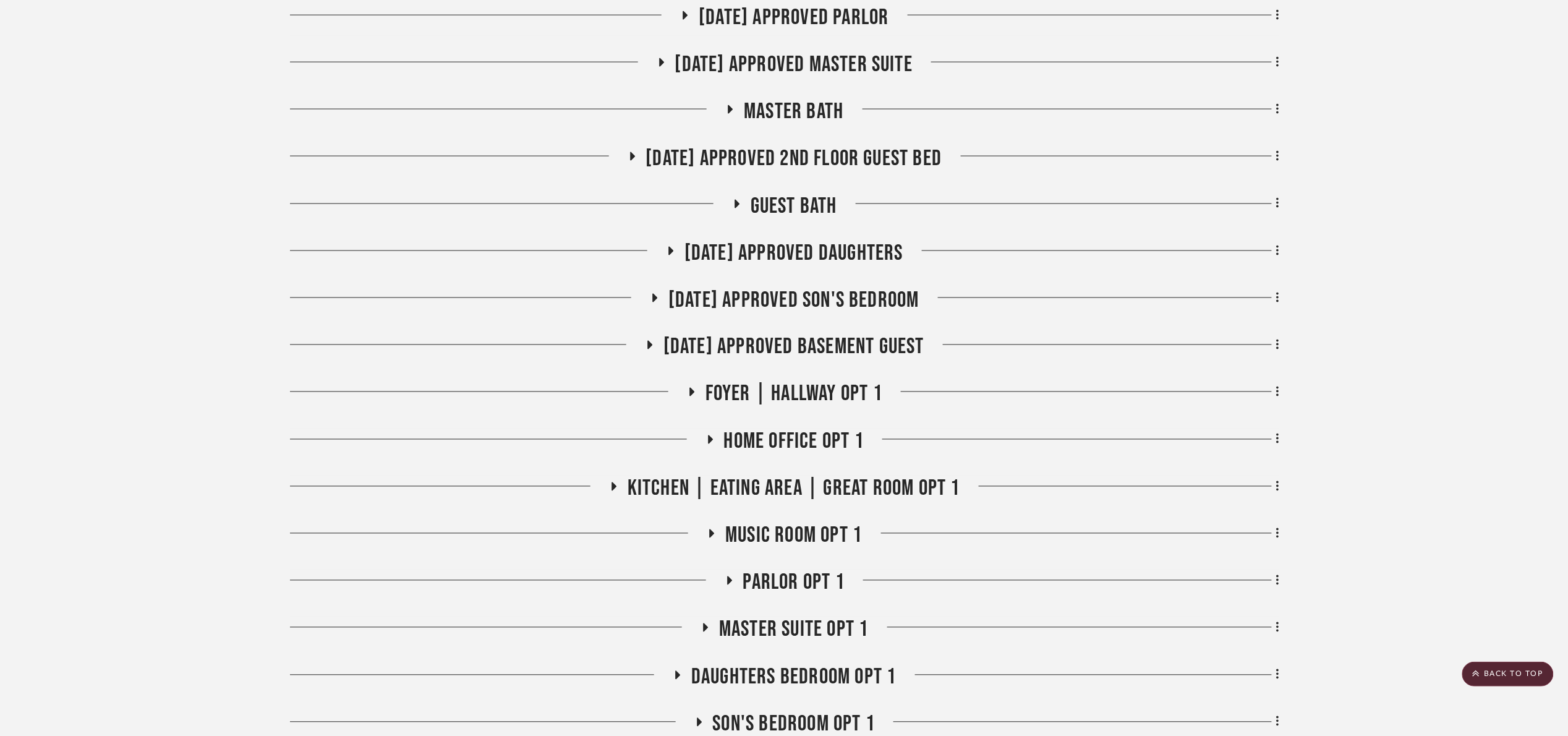
scroll to position [751, 0]
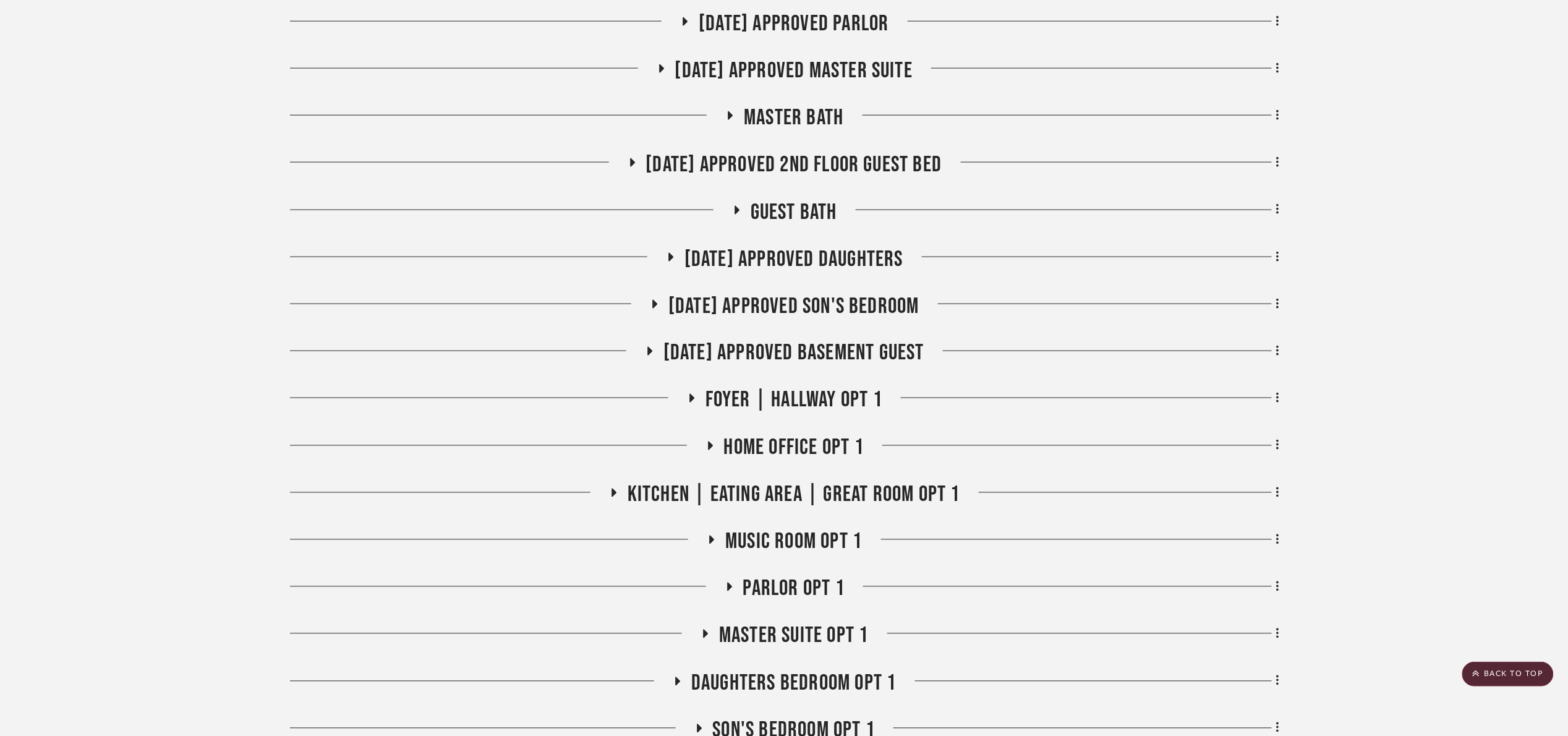
click at [796, 268] on span "07.02.25 Approved Daughters" at bounding box center [794, 259] width 219 height 26
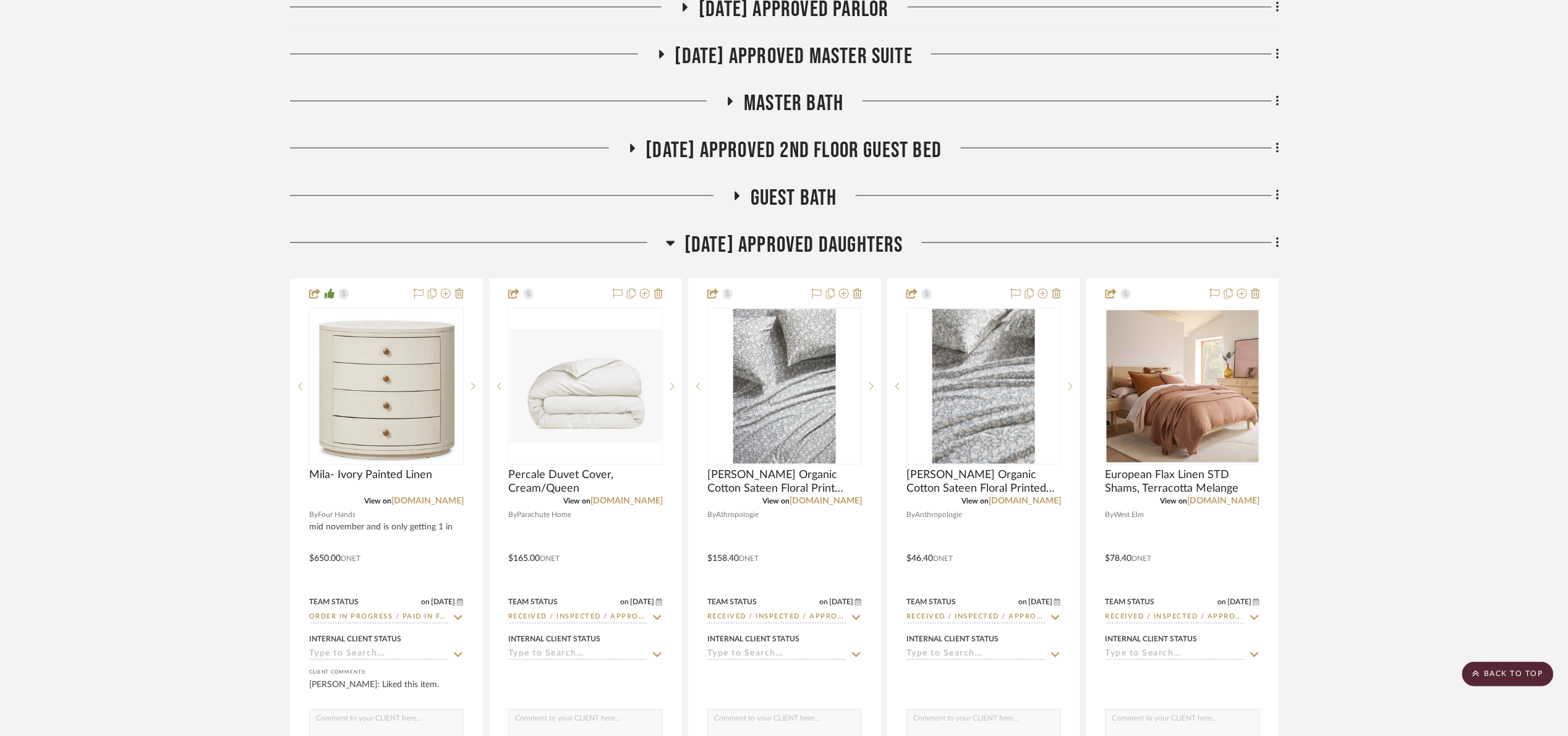
scroll to position [659, 0]
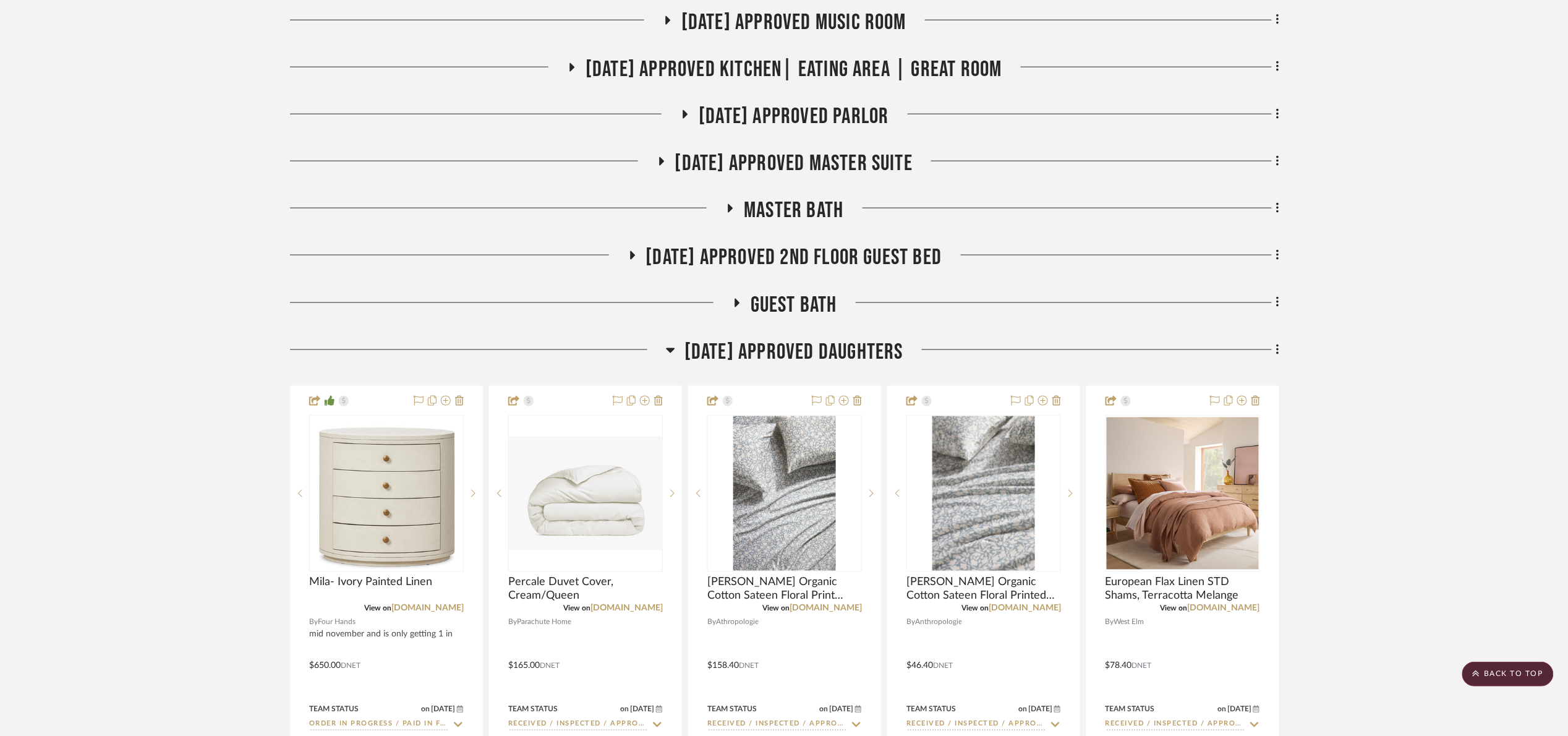
click at [819, 349] on span "07.02.25 Approved Daughters" at bounding box center [794, 352] width 219 height 26
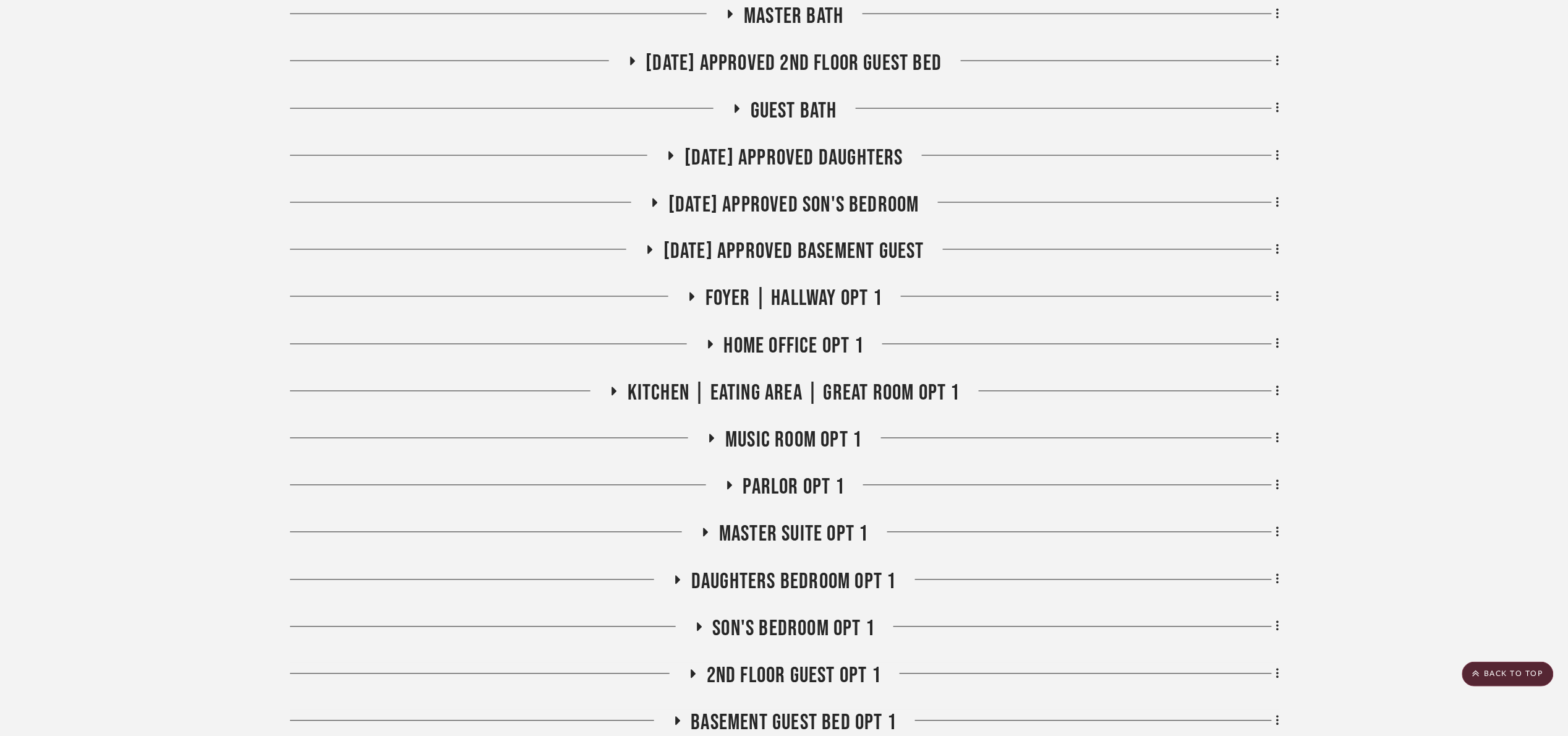
scroll to position [844, 0]
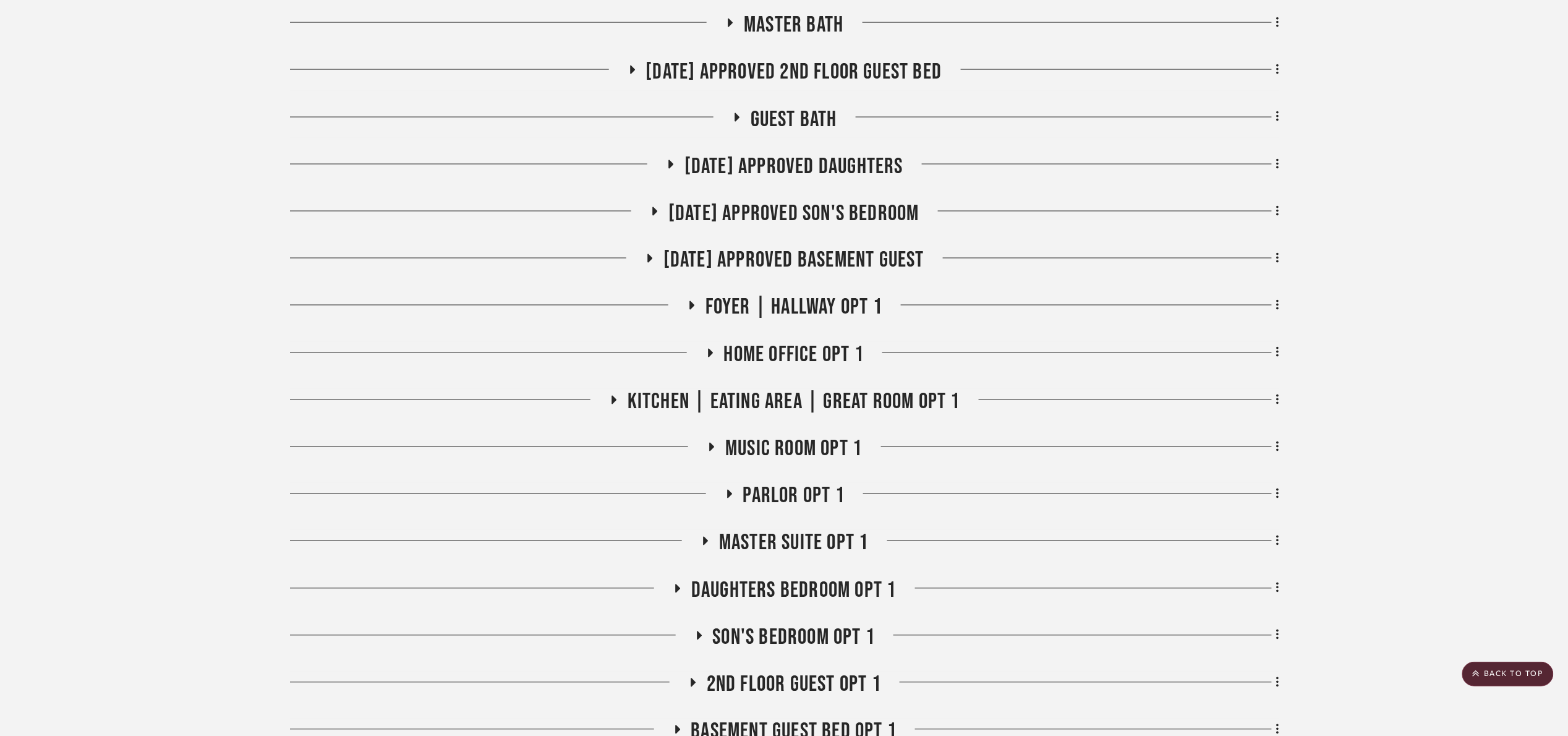
click at [875, 79] on span "07.02.25 Approved 2nd floor Guest Bed" at bounding box center [794, 72] width 296 height 26
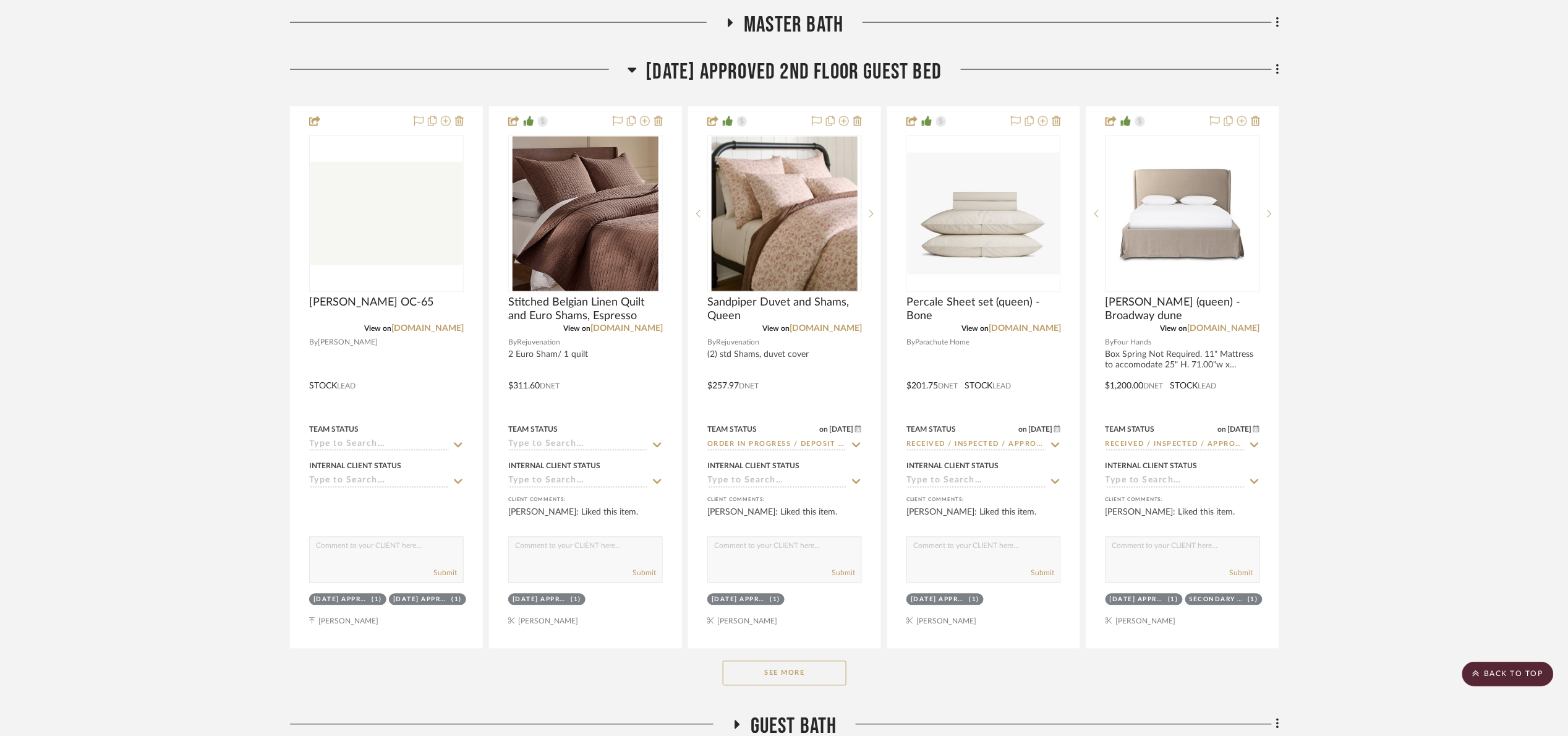
drag, startPoint x: 835, startPoint y: 667, endPoint x: 841, endPoint y: 658, distance: 10.8
click at [837, 667] on button "See More" at bounding box center [784, 674] width 123 height 25
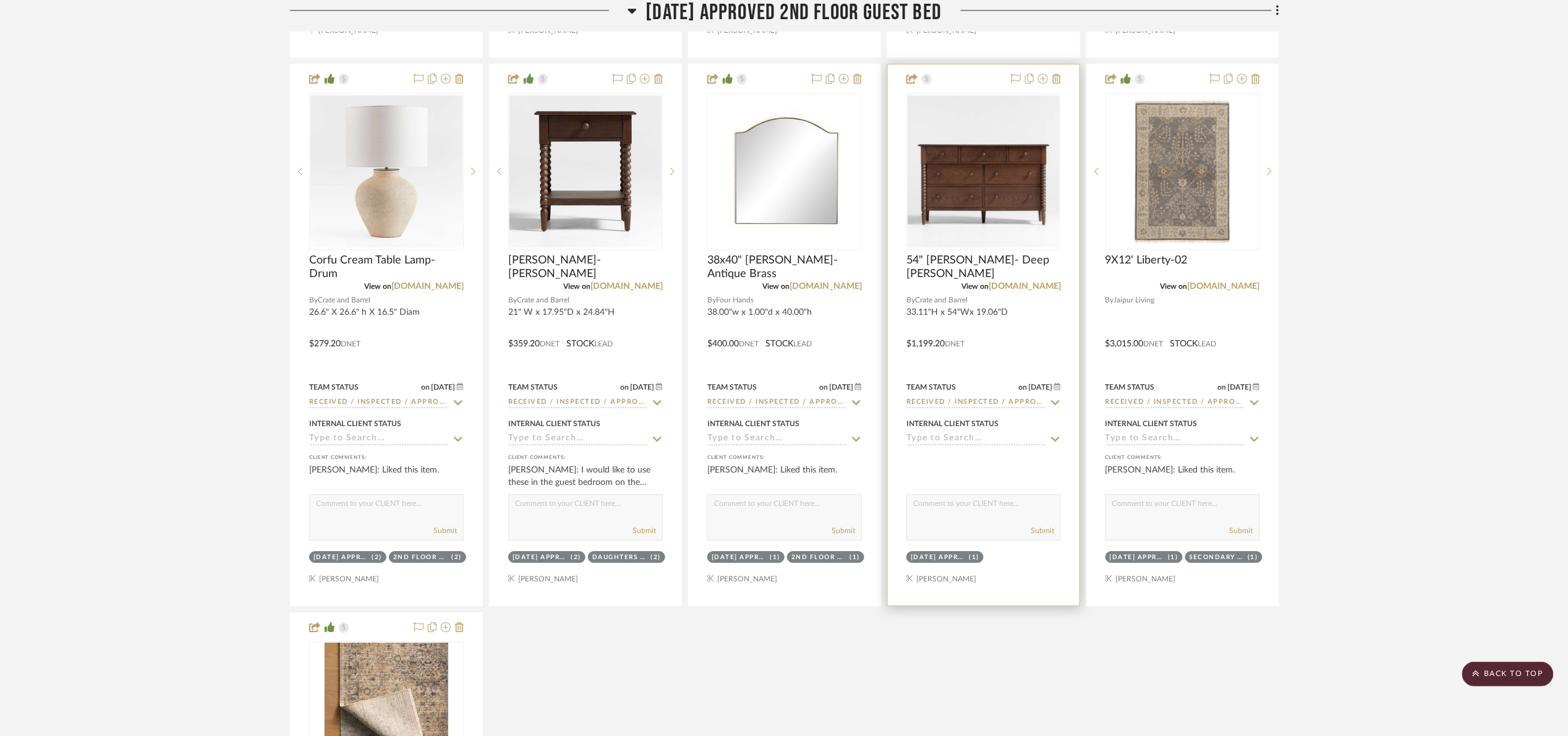
scroll to position [1401, 0]
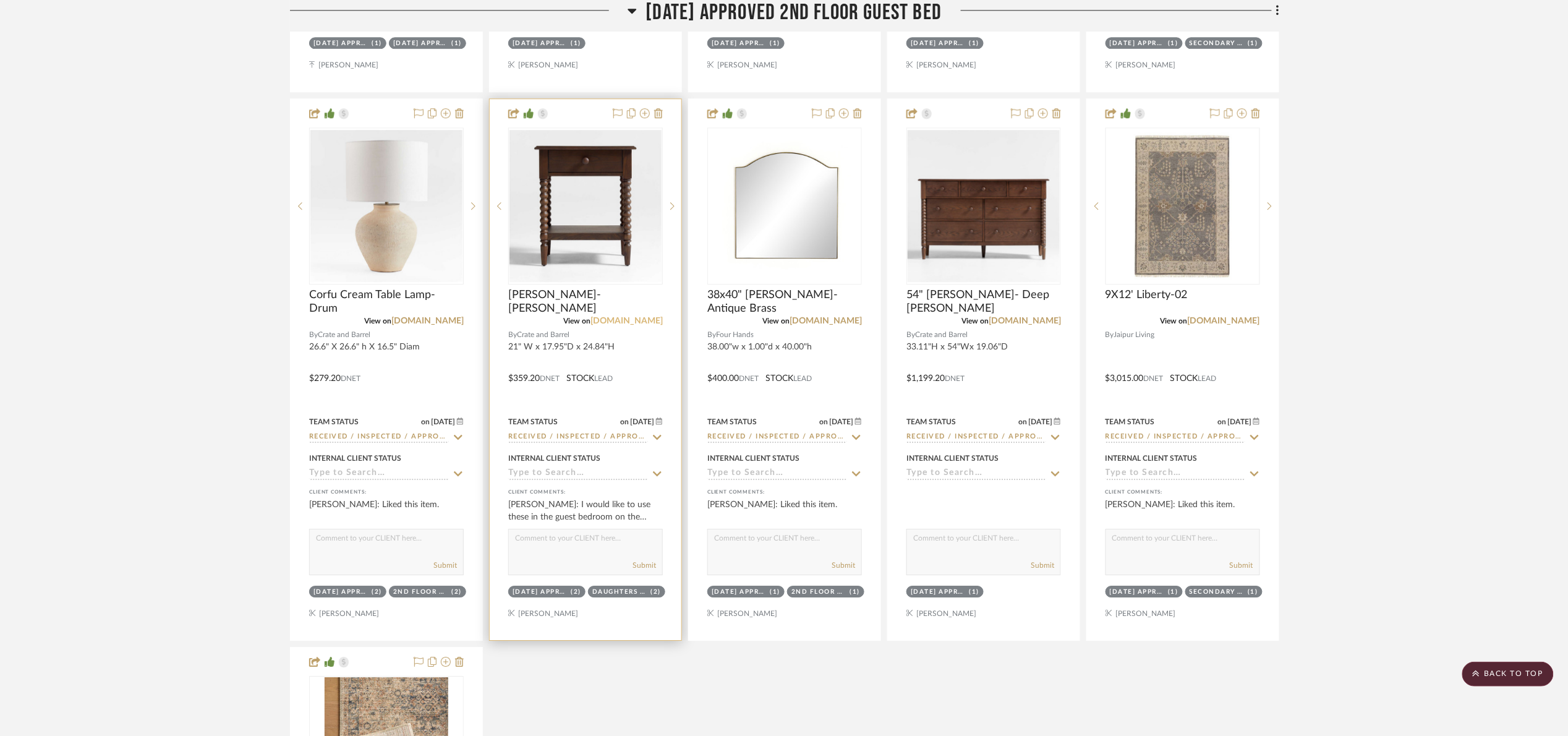
click at [643, 319] on link "crateandbarrel.com" at bounding box center [626, 321] width 73 height 9
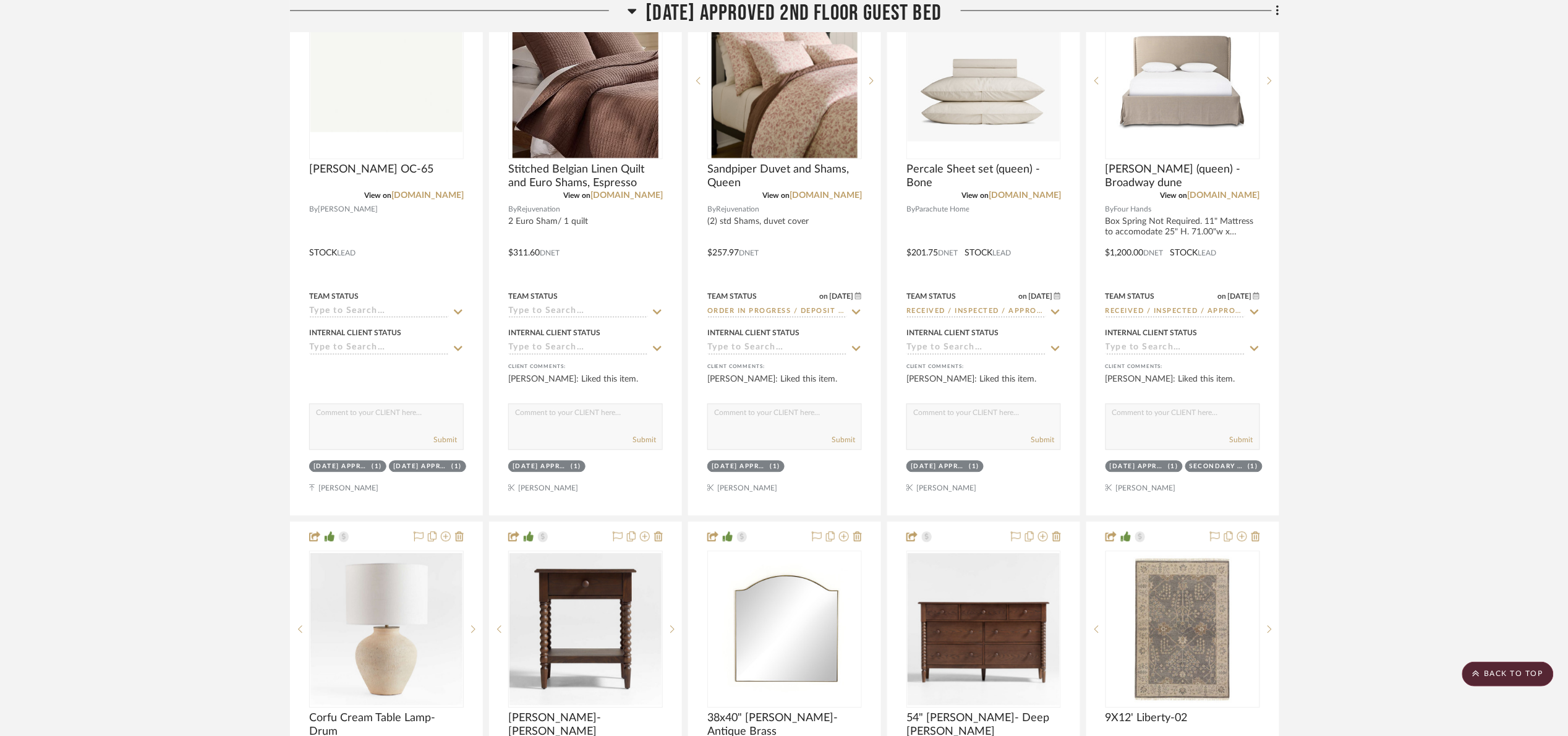
scroll to position [659, 0]
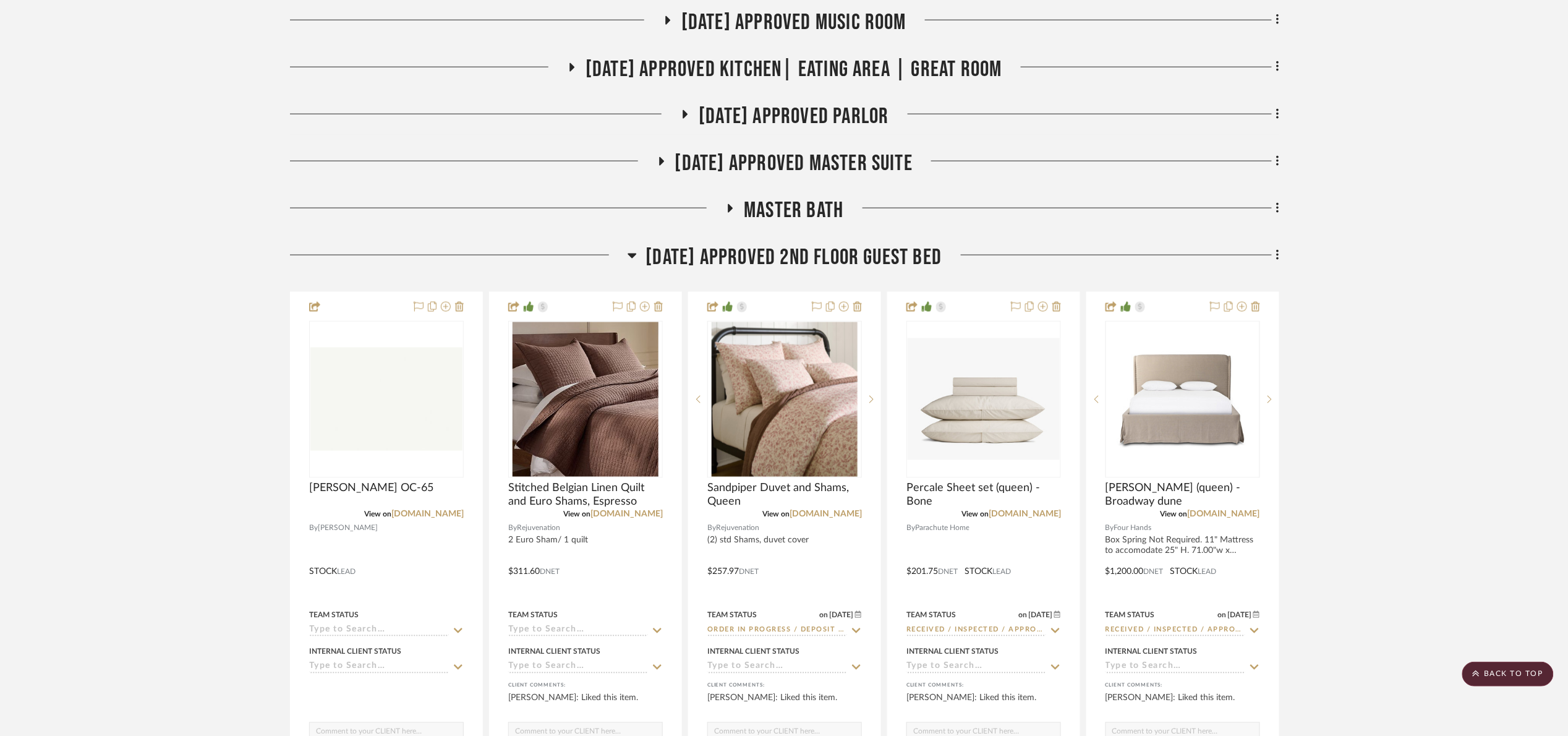
click at [768, 263] on span "07.02.25 Approved 2nd floor Guest Bed" at bounding box center [794, 258] width 296 height 26
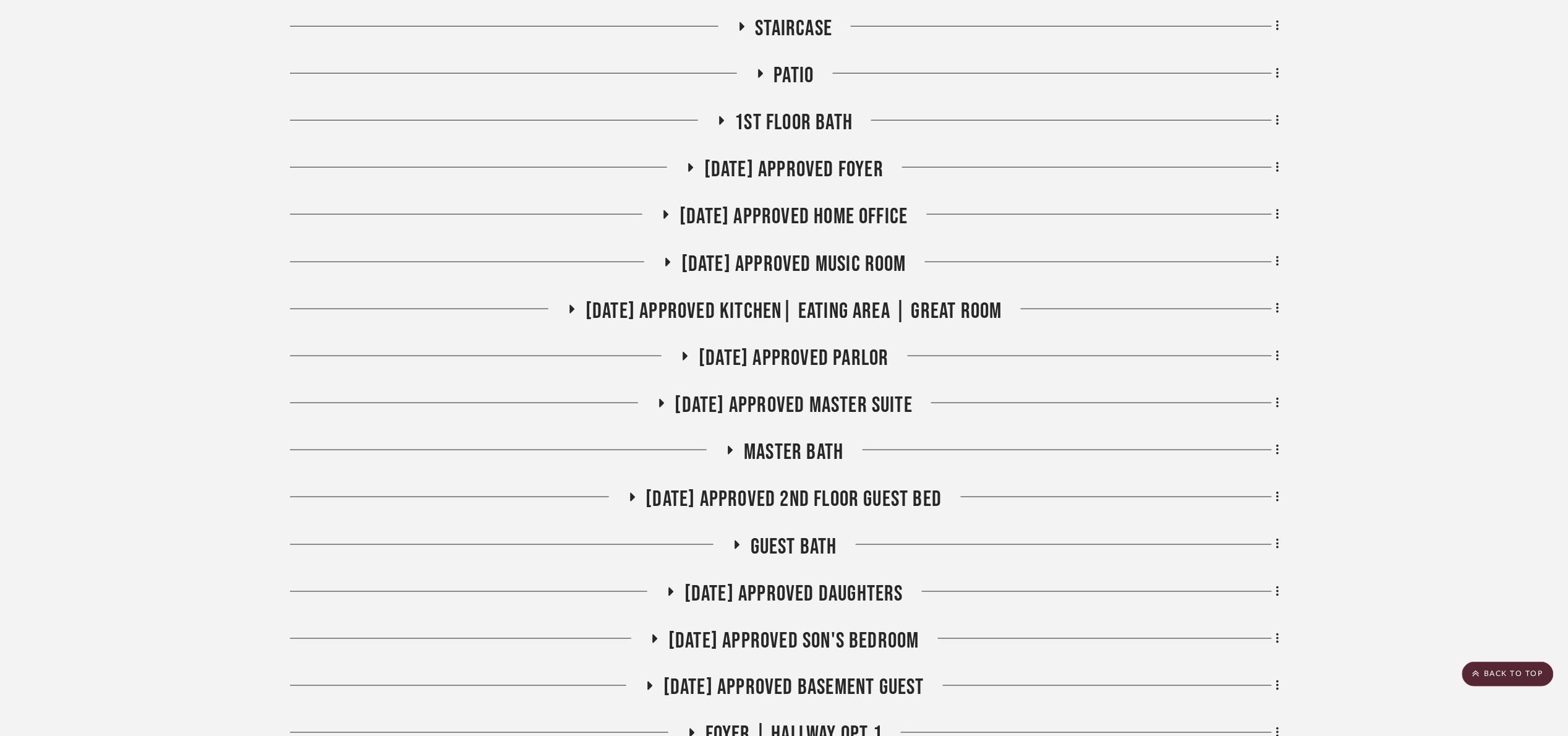
scroll to position [195, 0]
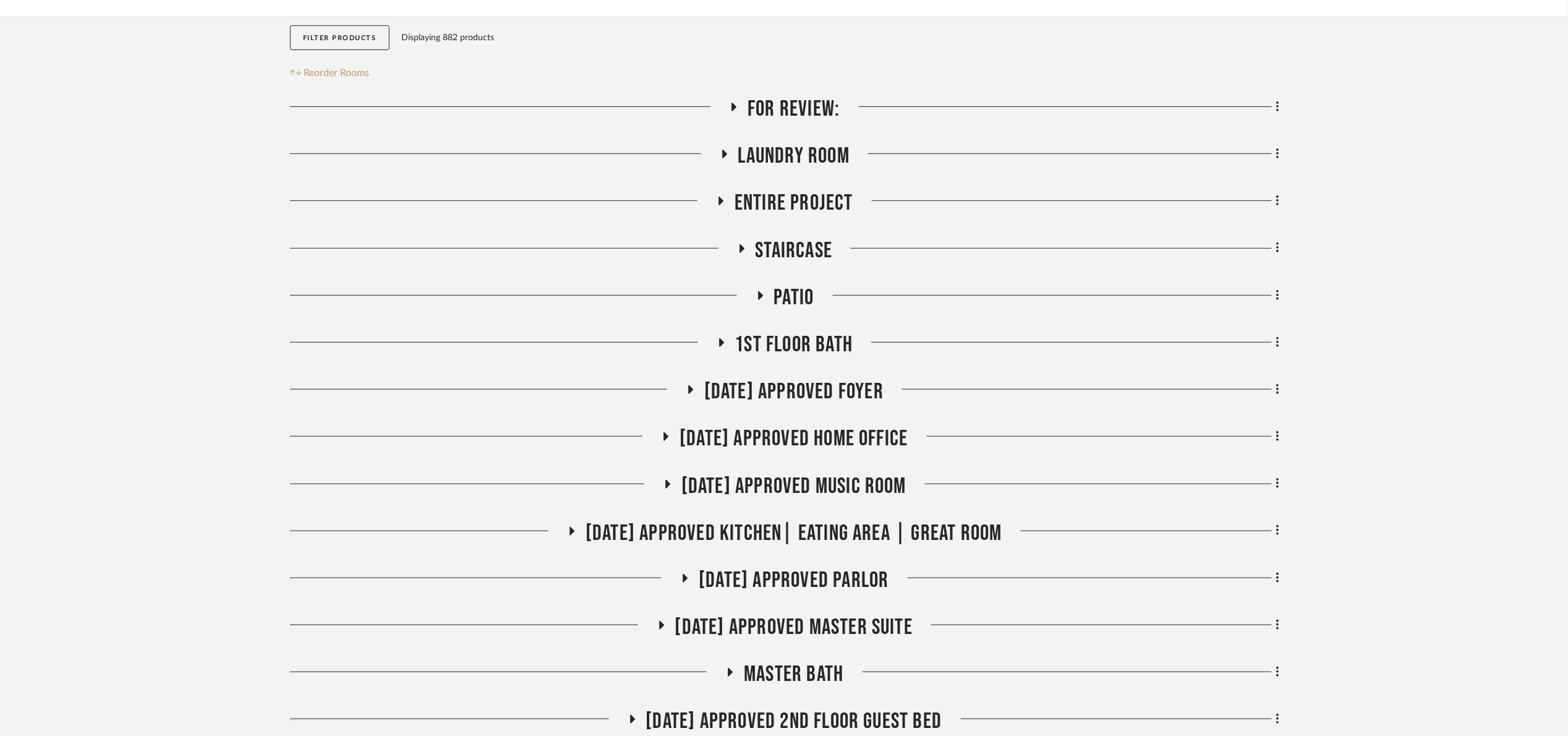
click at [870, 532] on span "07.02.25 Approved Kitchen| Eating Area | Great Room" at bounding box center [793, 533] width 416 height 26
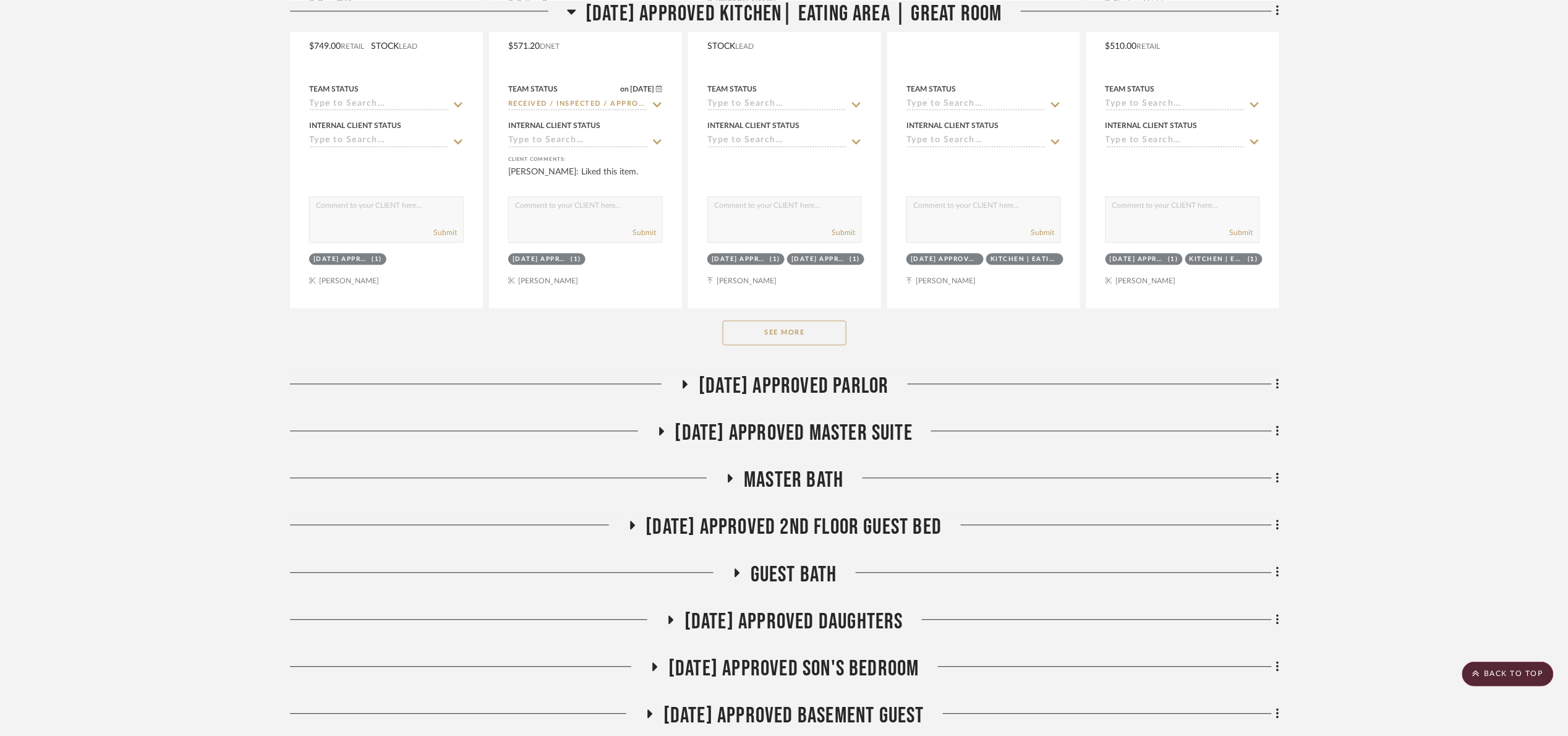
scroll to position [1030, 0]
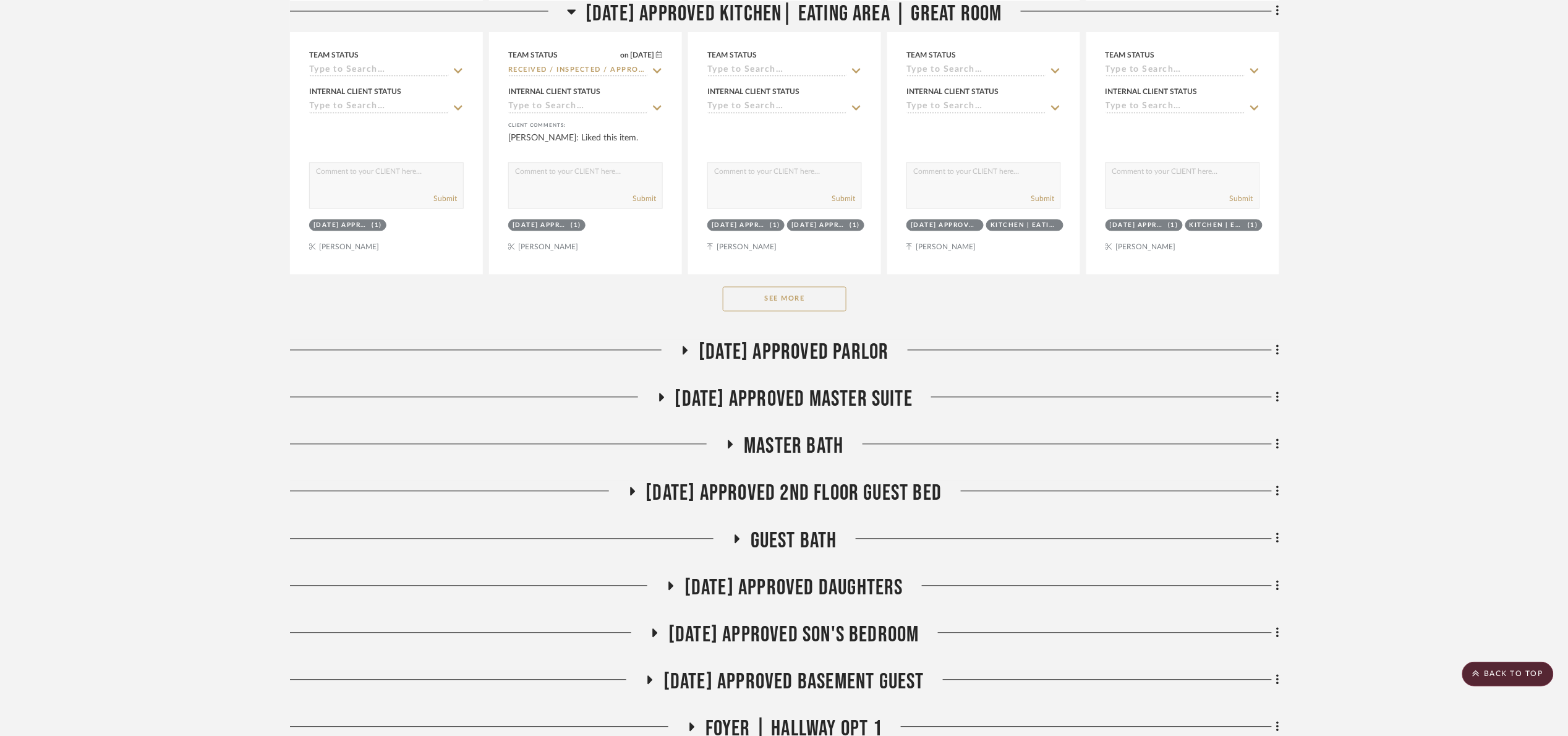
click at [834, 309] on button "See More" at bounding box center [784, 300] width 123 height 25
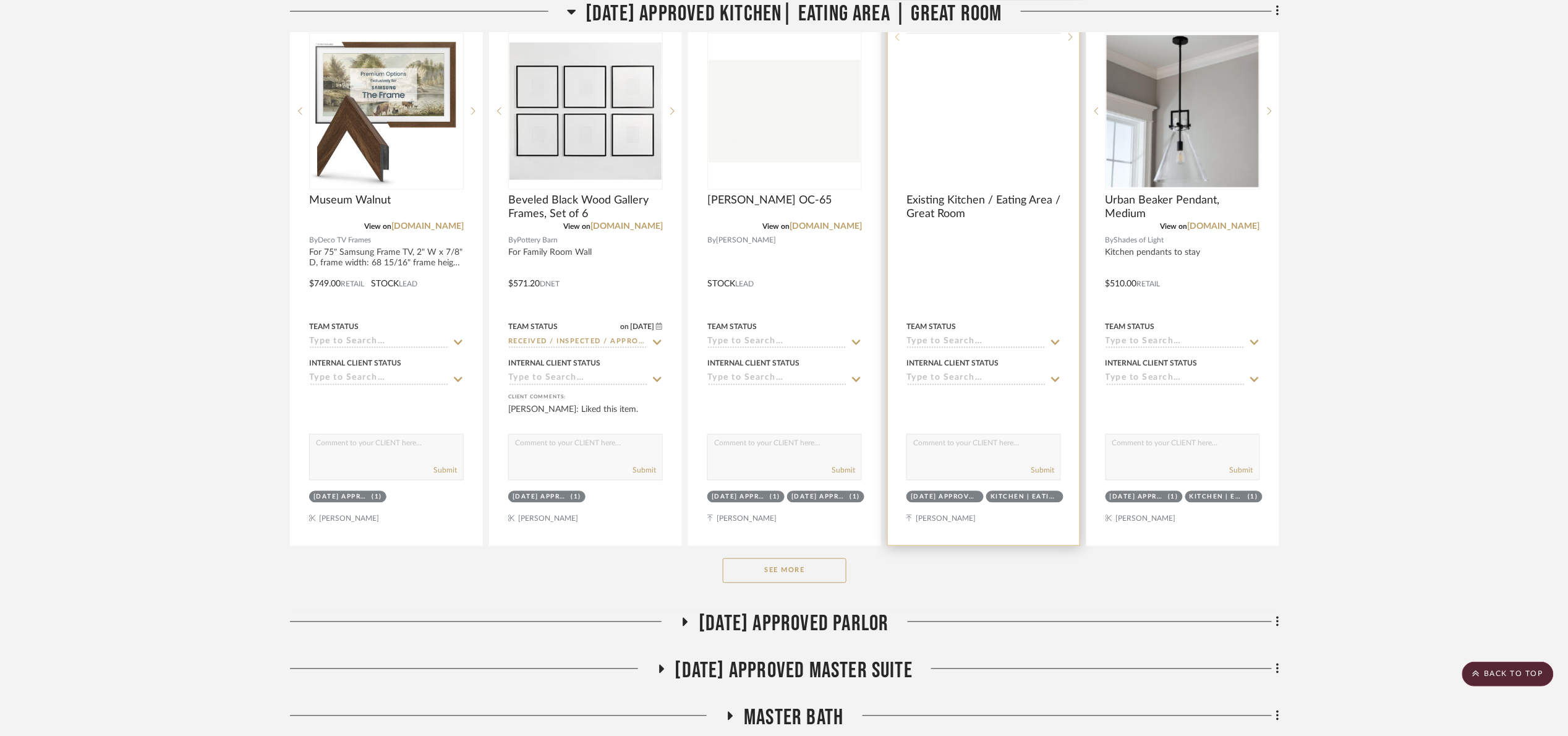
scroll to position [659, 0]
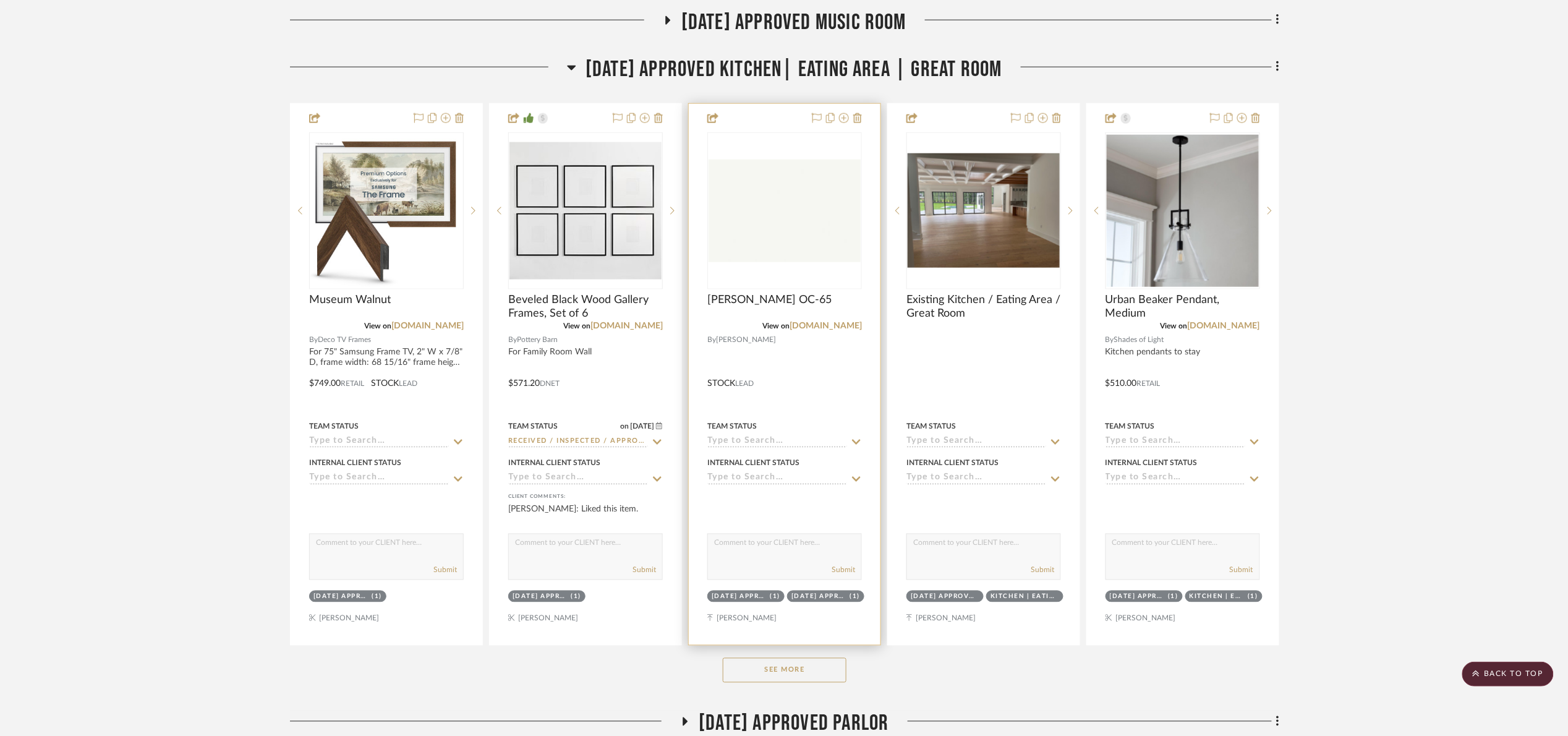
drag, startPoint x: 764, startPoint y: 670, endPoint x: 808, endPoint y: 620, distance: 66.6
click at [765, 670] on button "See More" at bounding box center [784, 671] width 123 height 25
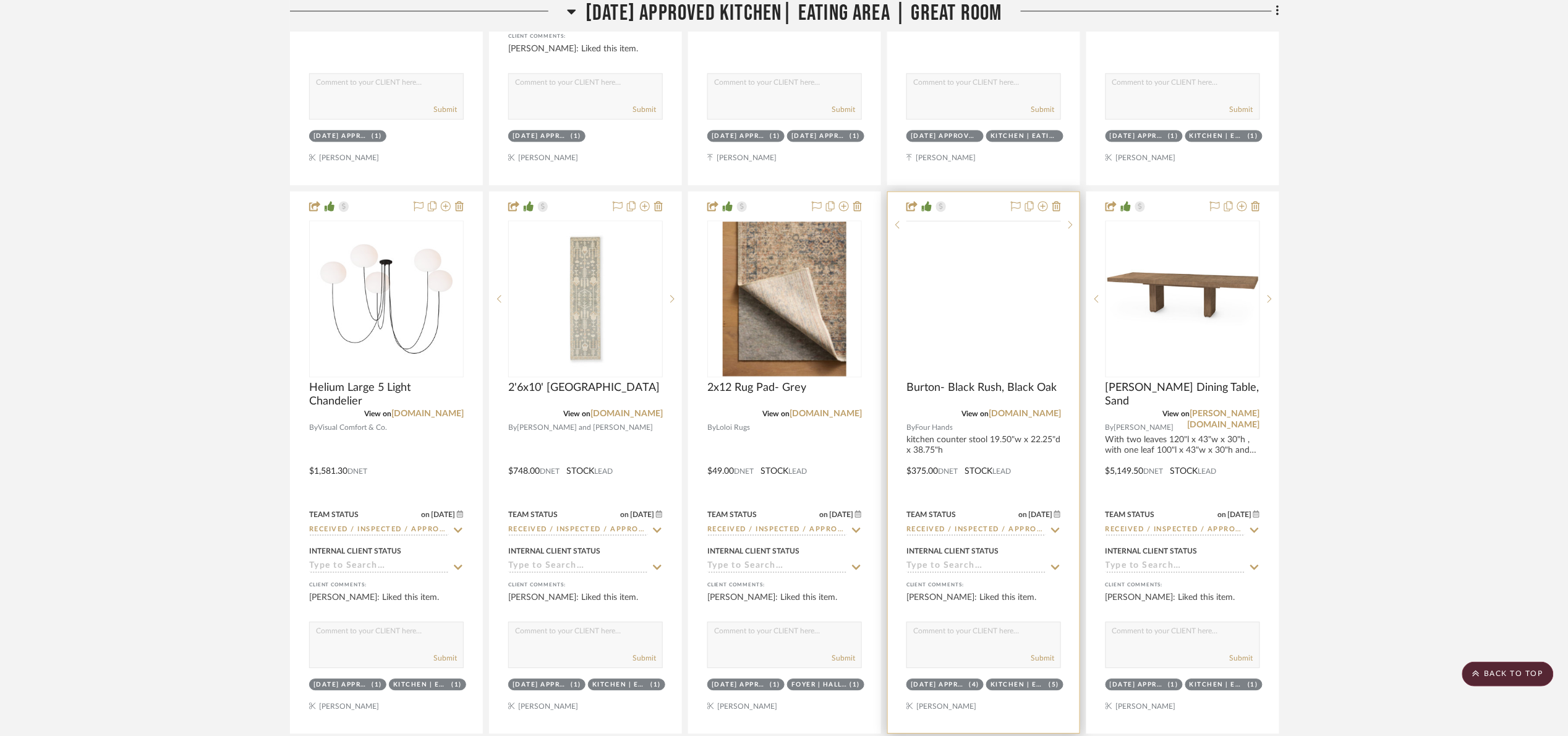
scroll to position [1122, 0]
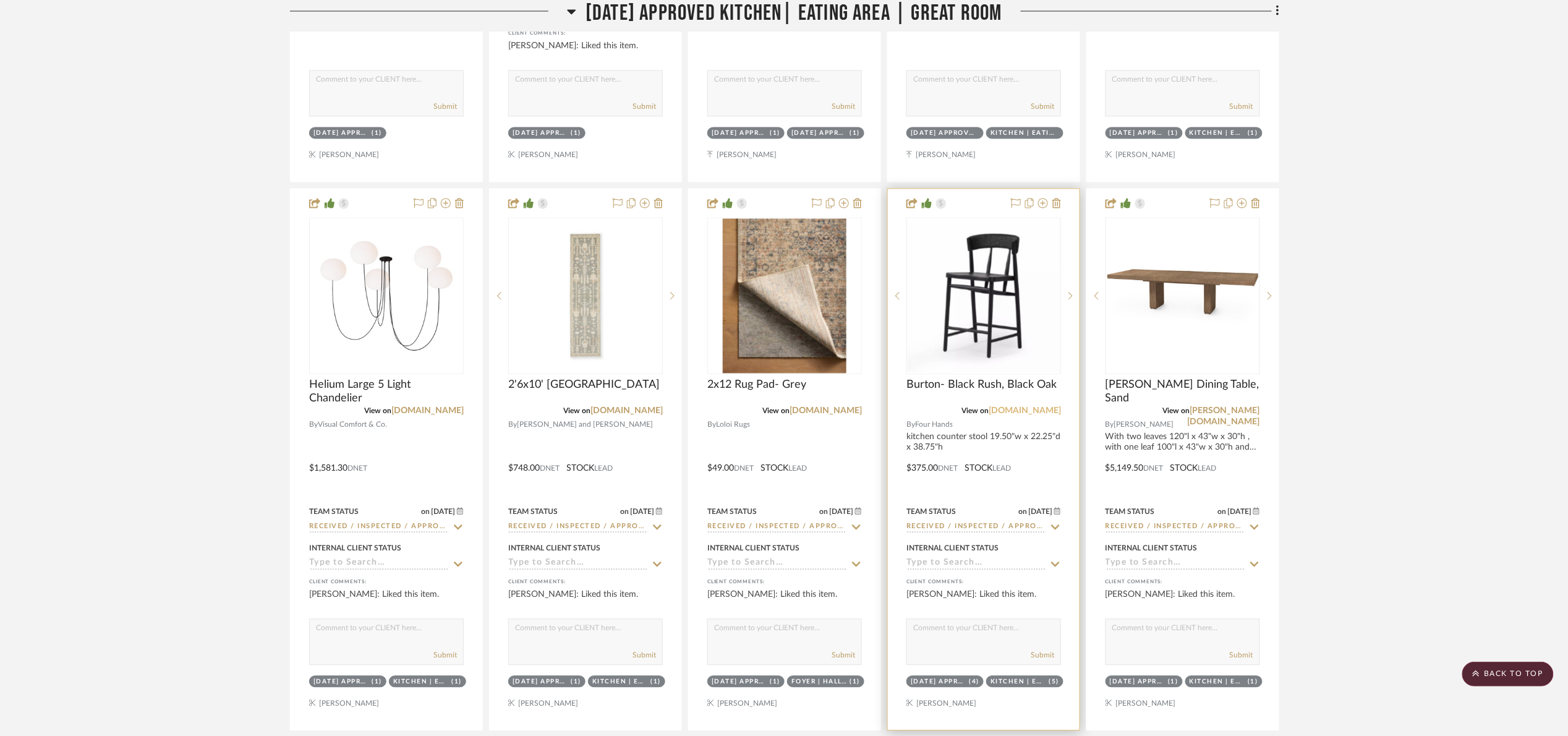
click at [1047, 414] on link "fourhands.com" at bounding box center [1025, 411] width 73 height 9
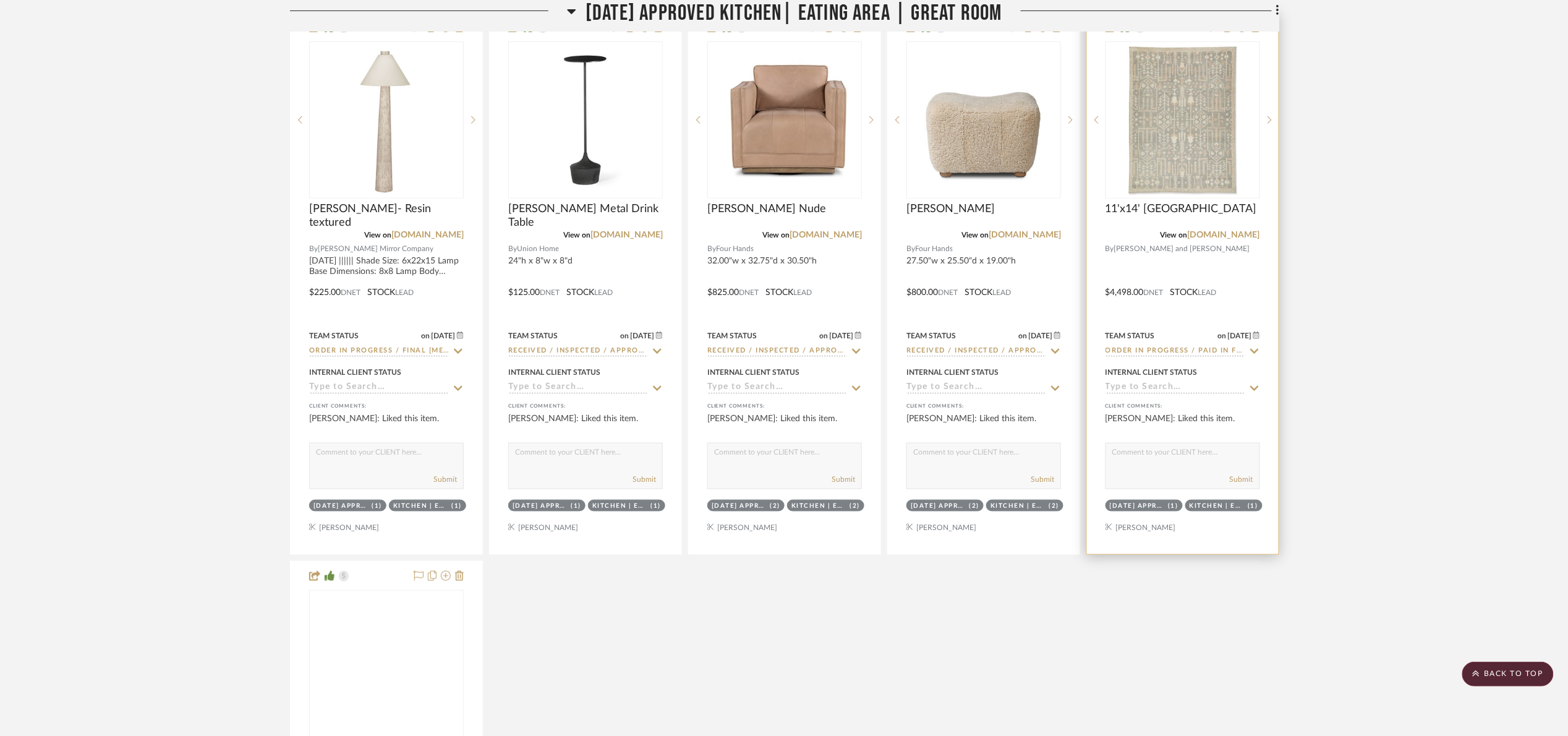
scroll to position [2421, 0]
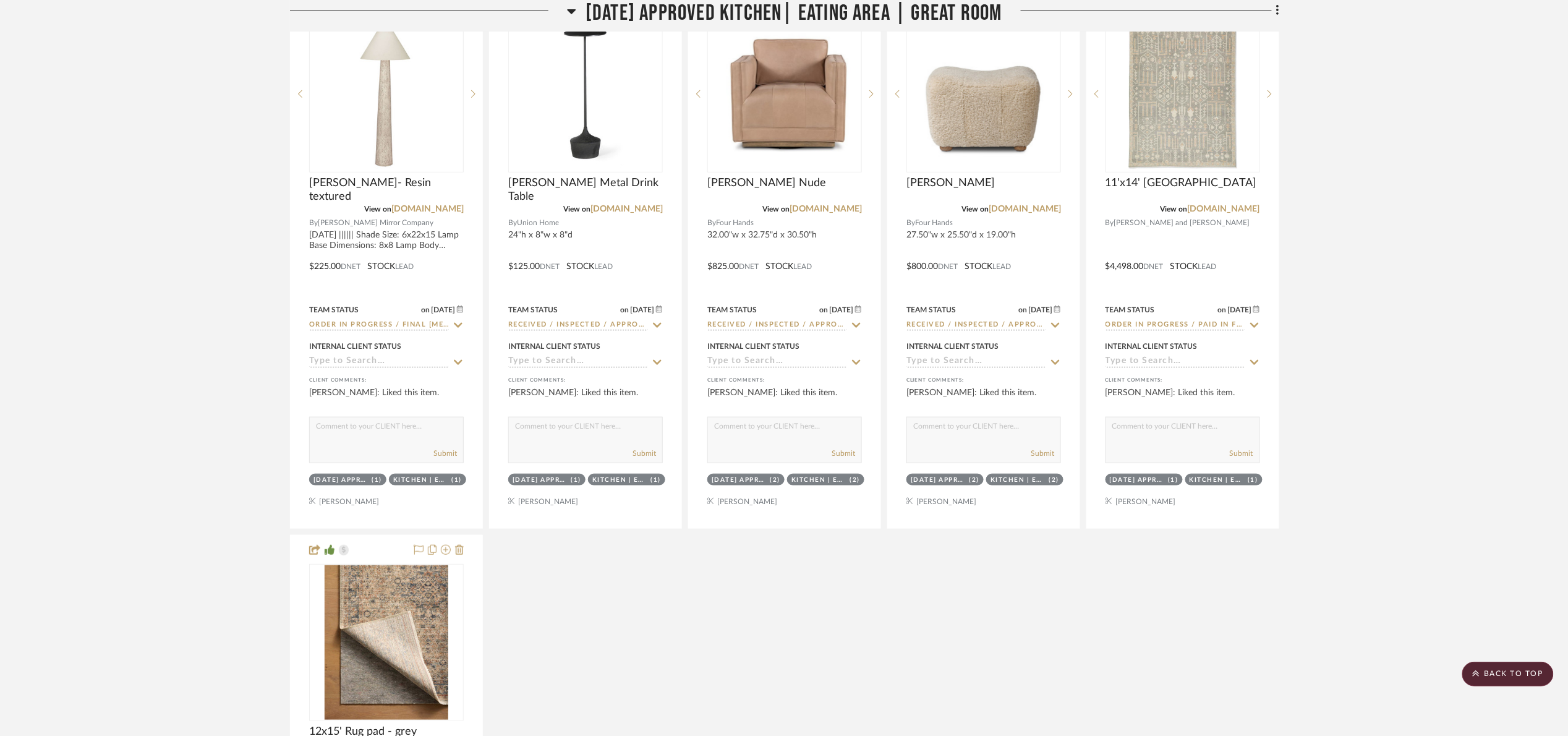
click at [721, 4] on span "07.02.25 Approved Kitchen| Eating Area | Great Room" at bounding box center [793, 13] width 416 height 26
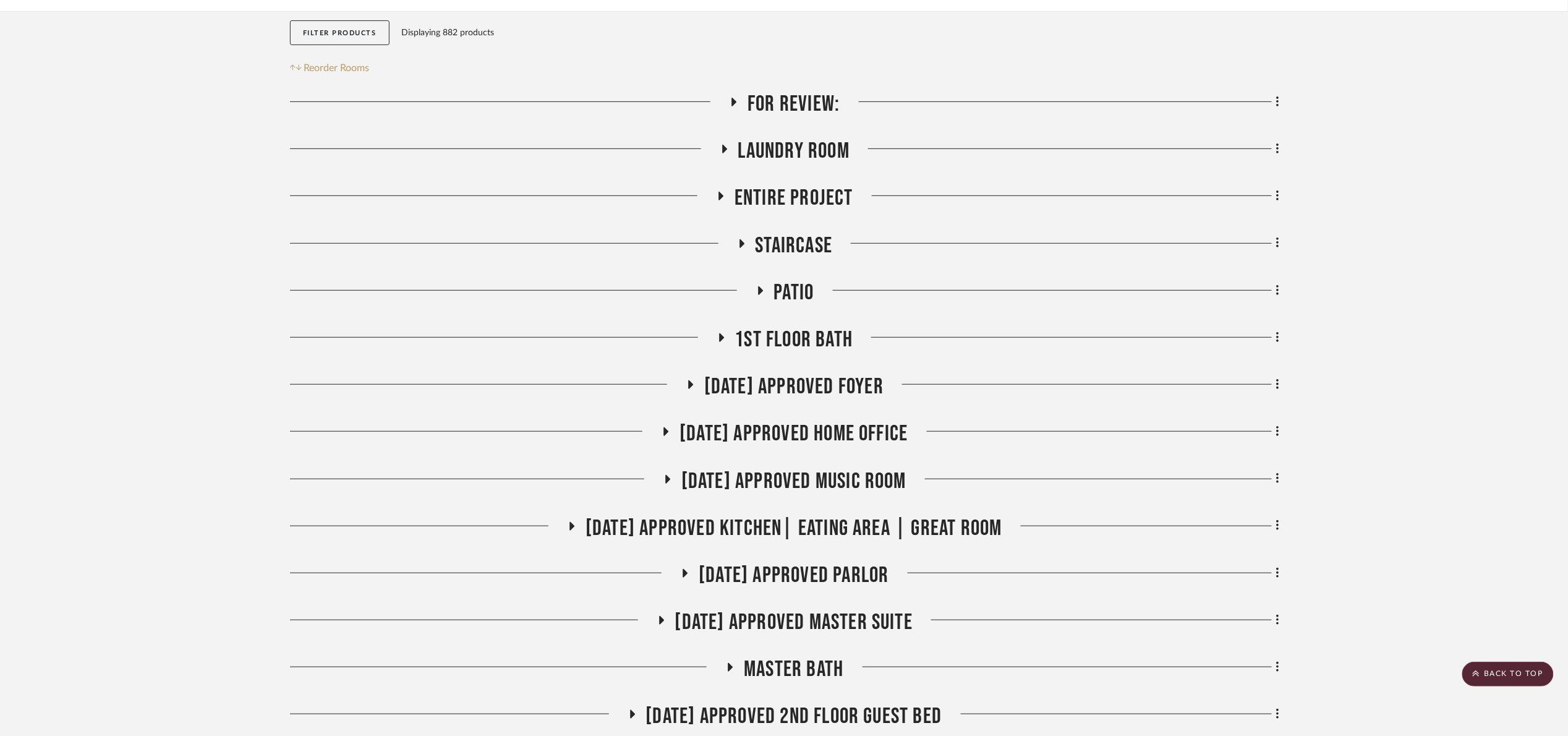
scroll to position [195, 0]
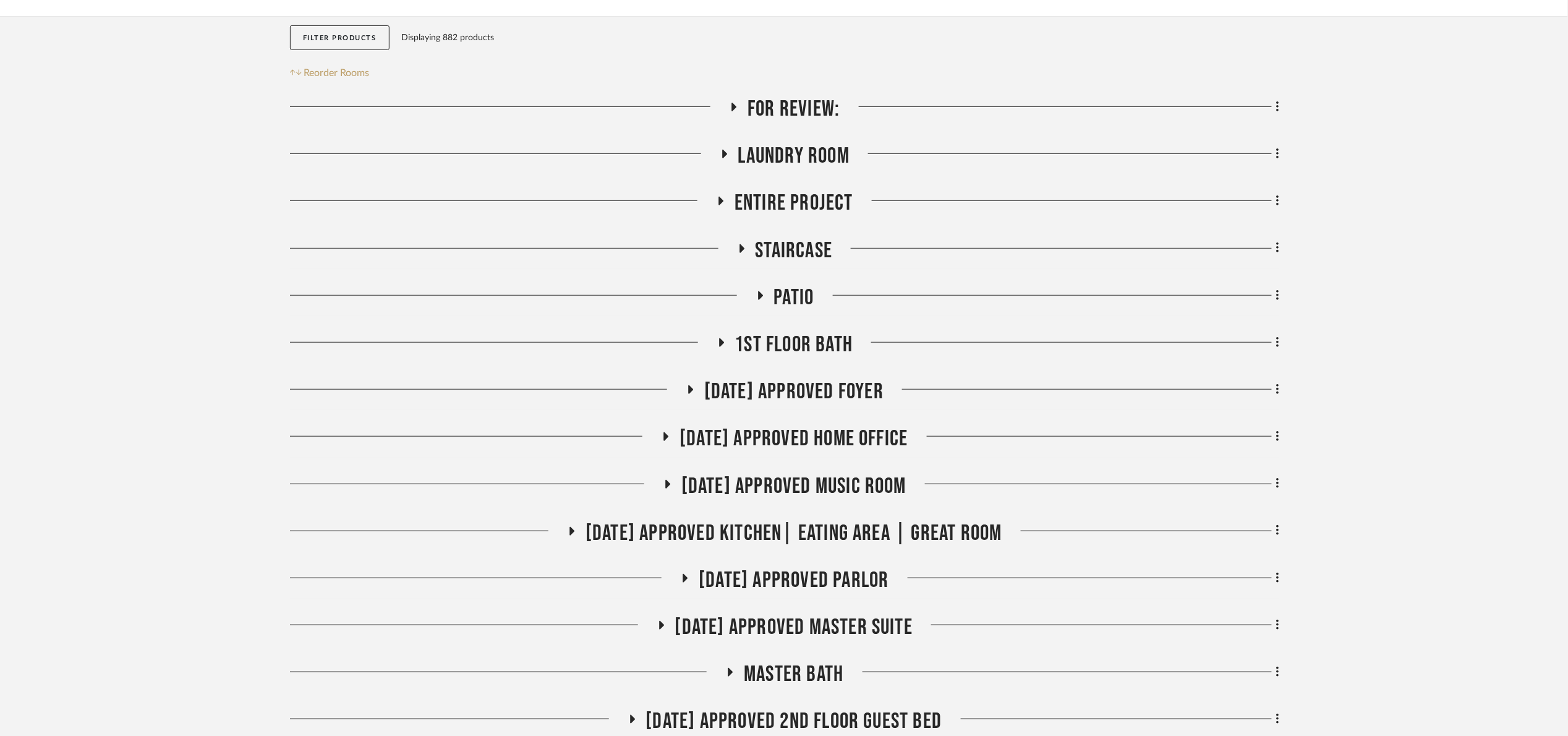
click at [856, 531] on span "07.02.25 Approved Kitchen| Eating Area | Great Room" at bounding box center [793, 533] width 416 height 26
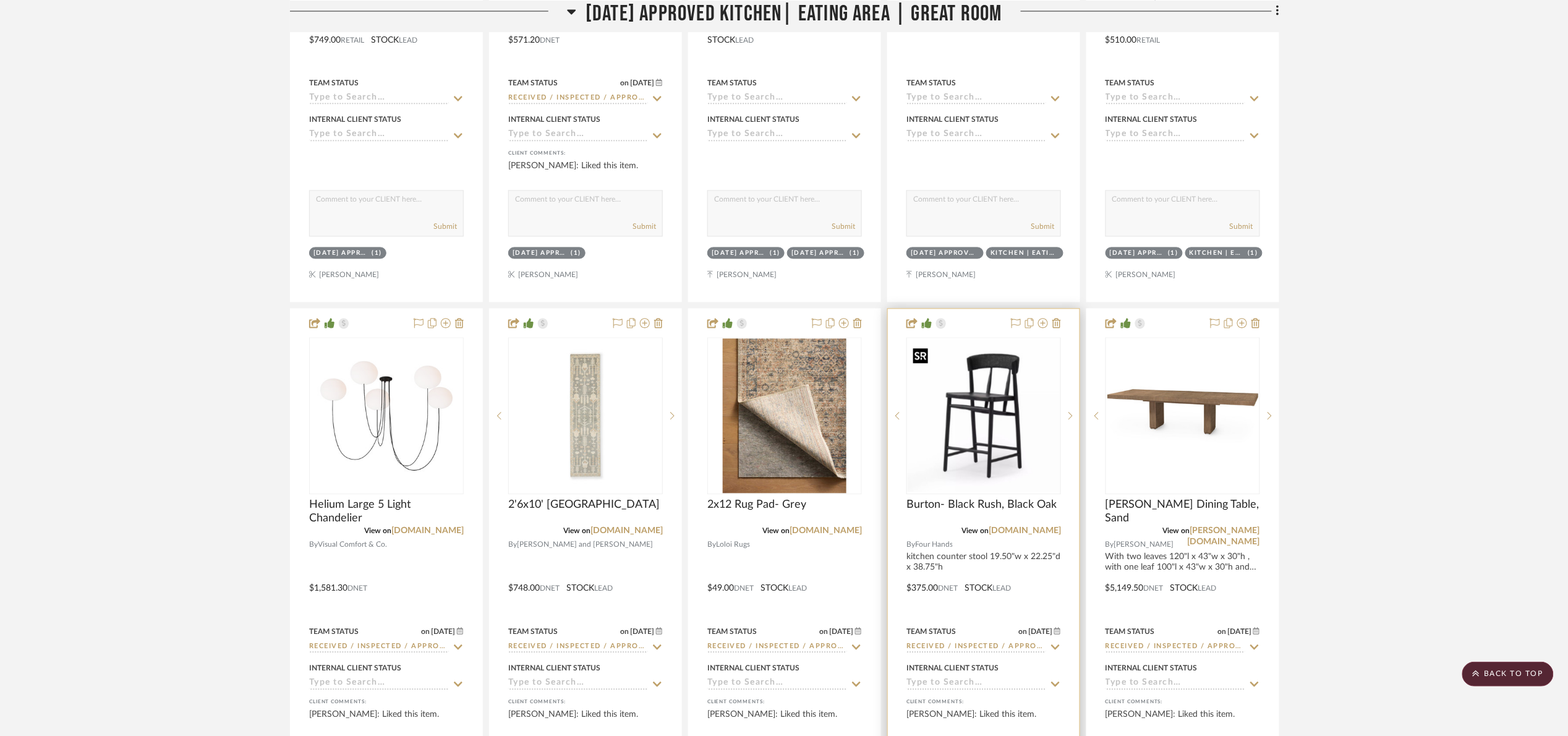
scroll to position [1030, 0]
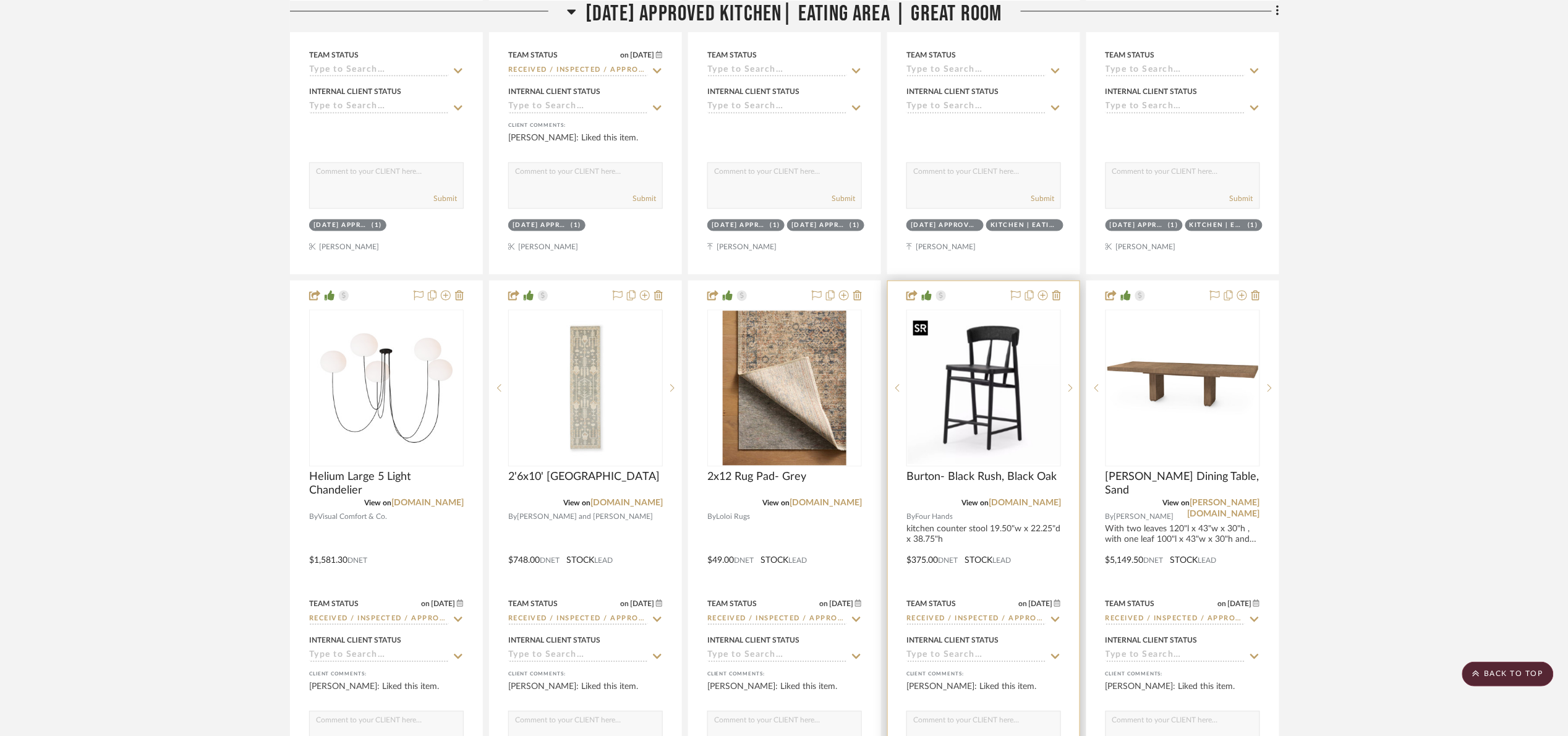
click at [953, 373] on img "0" at bounding box center [983, 388] width 152 height 152
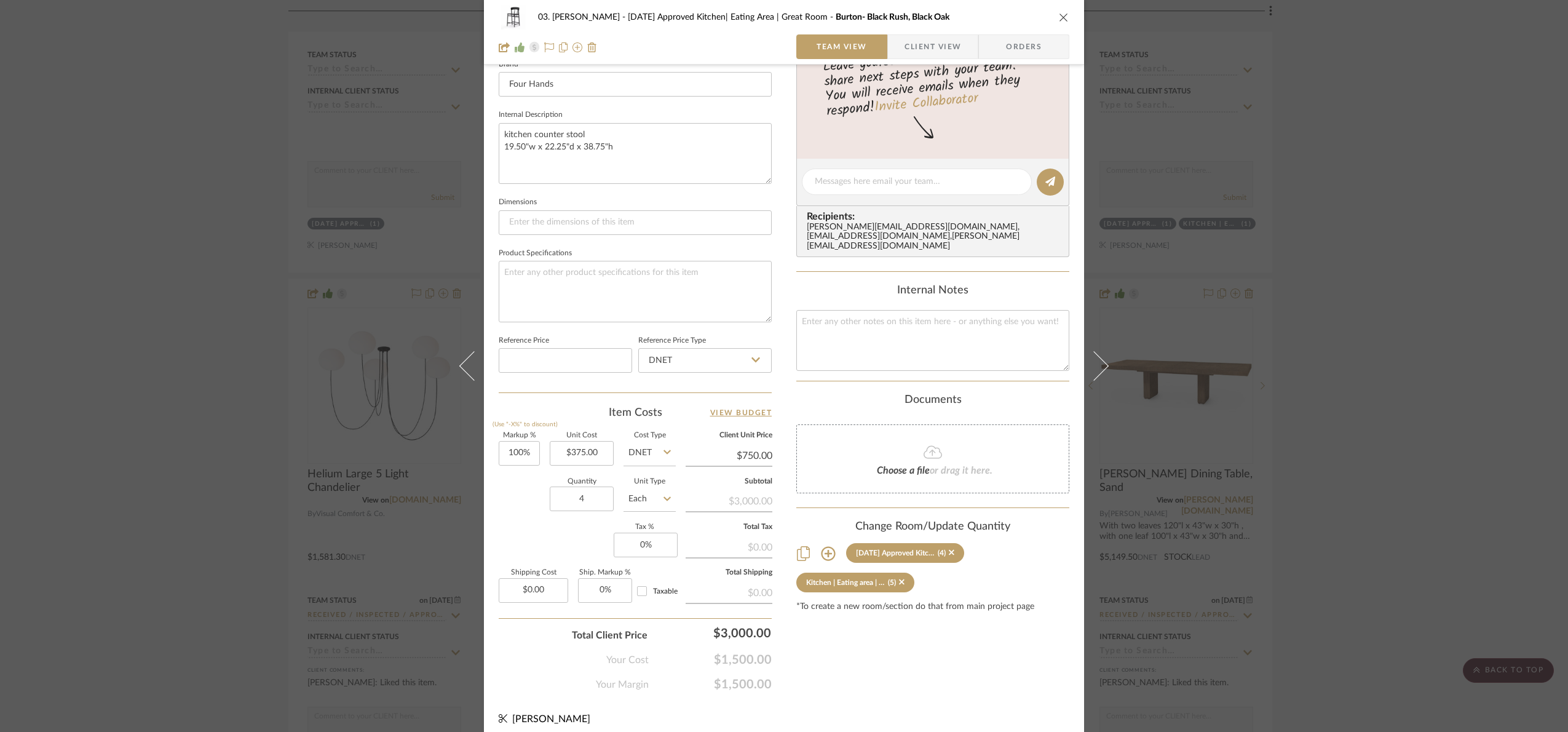
scroll to position [414, 0]
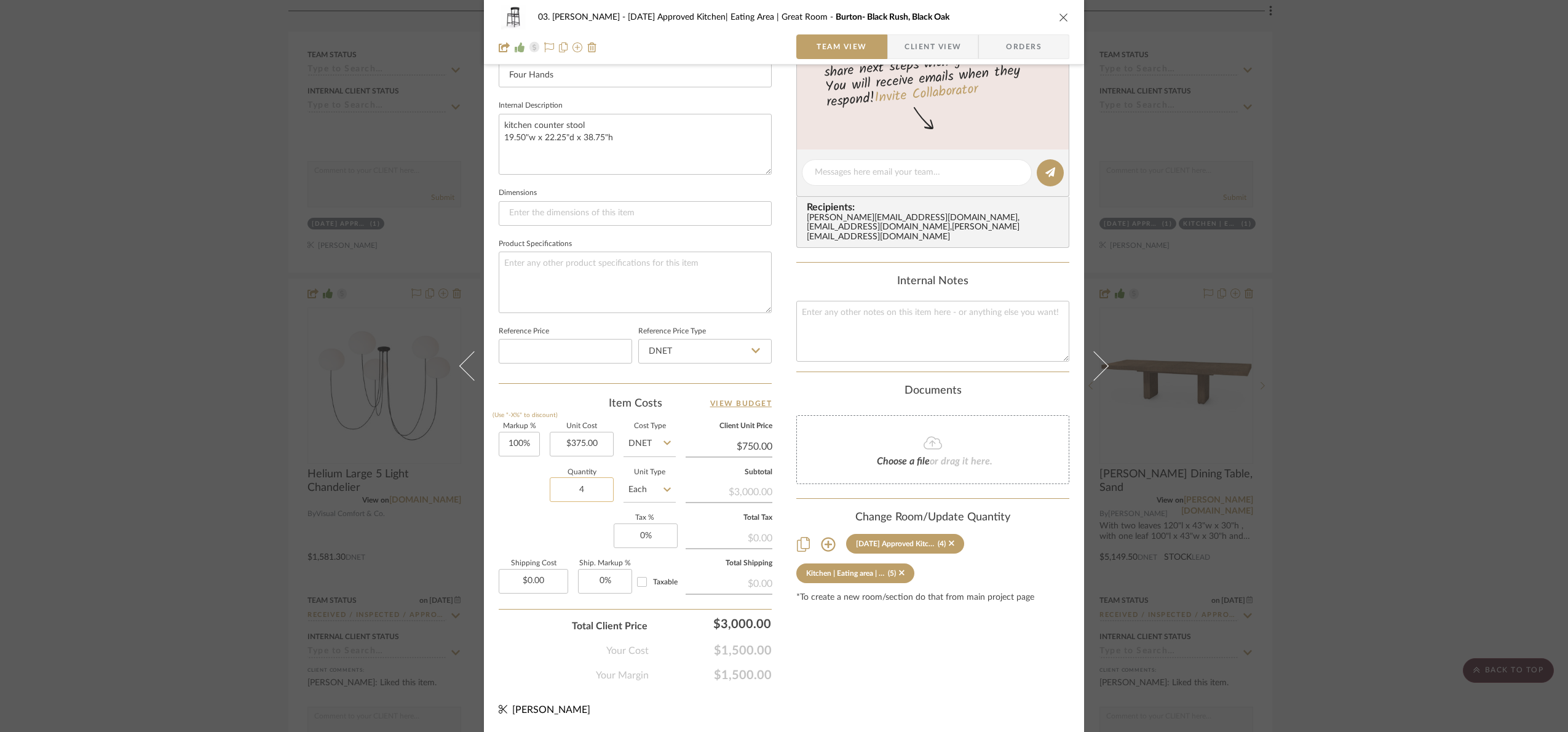
click at [582, 487] on input "4" at bounding box center [582, 489] width 64 height 25
type input "1"
click at [574, 531] on div "Markup % (Use "-X%" to discount) 100% Unit Cost $375.00 Cost Type DNET Client U…" at bounding box center [635, 513] width 273 height 180
drag, startPoint x: 597, startPoint y: 506, endPoint x: 594, endPoint y: 499, distance: 7.6
click at [594, 502] on sr-form-field "Quantity 1" at bounding box center [582, 491] width 64 height 44
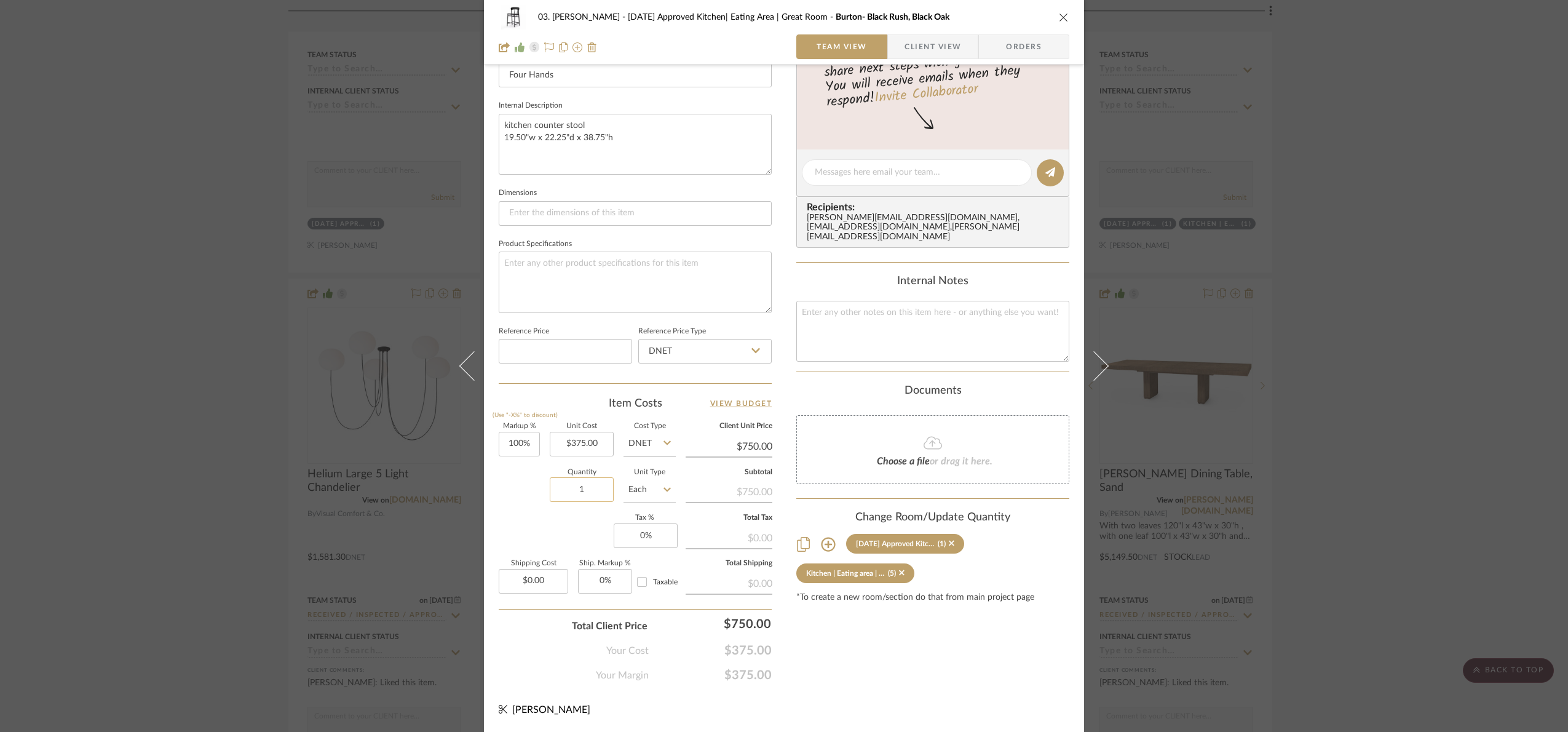
click at [592, 496] on input "1" at bounding box center [582, 489] width 64 height 25
type input "4"
click at [516, 524] on div "Markup % (Use "-X%" to discount) 100% Unit Cost $375.00 Cost Type DNET Client U…" at bounding box center [635, 513] width 273 height 180
click at [1352, 402] on div "03. Jennifer 07.02.25 Approved Kitchen| Eating Area | Great Room Burton- Black …" at bounding box center [784, 366] width 1568 height 732
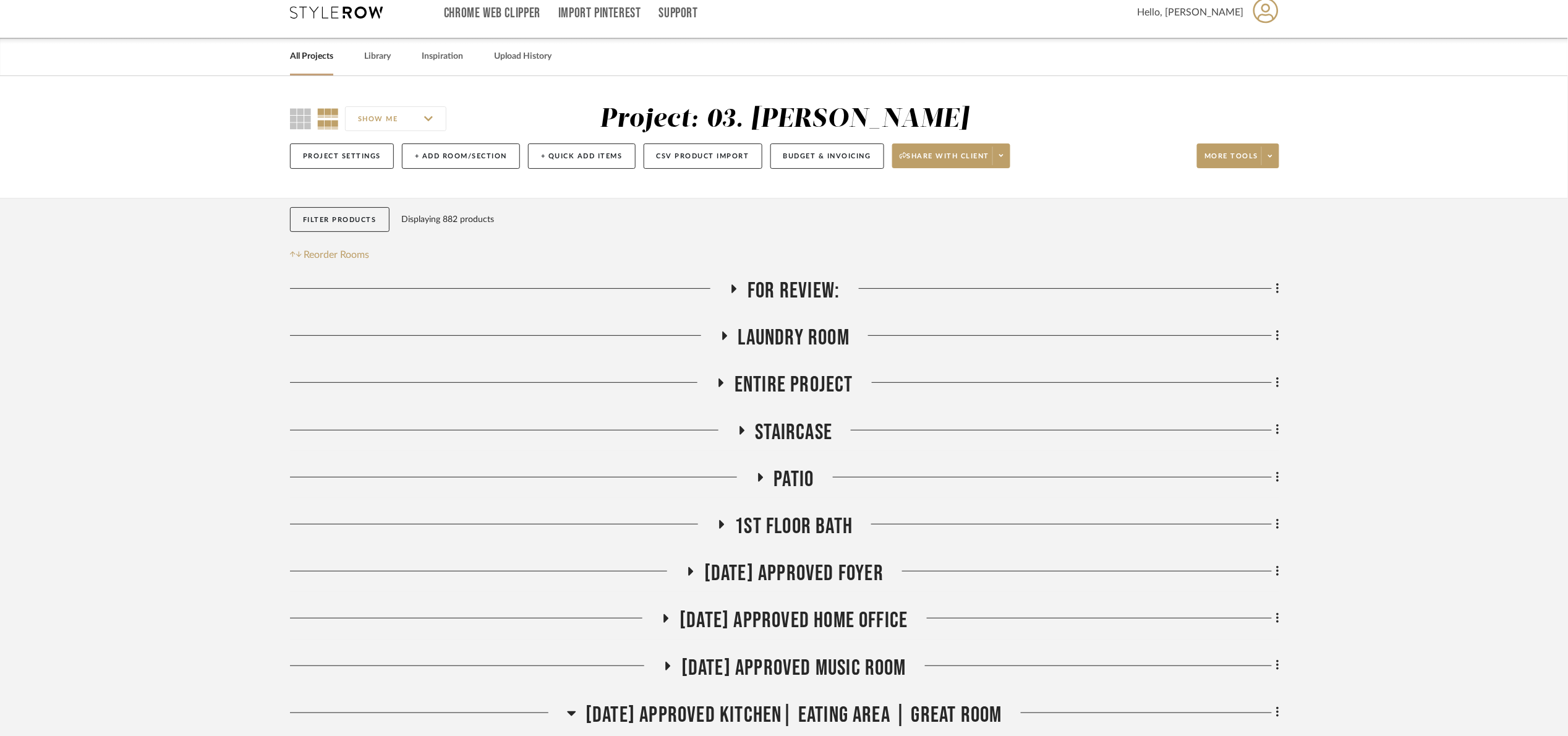
scroll to position [0, 0]
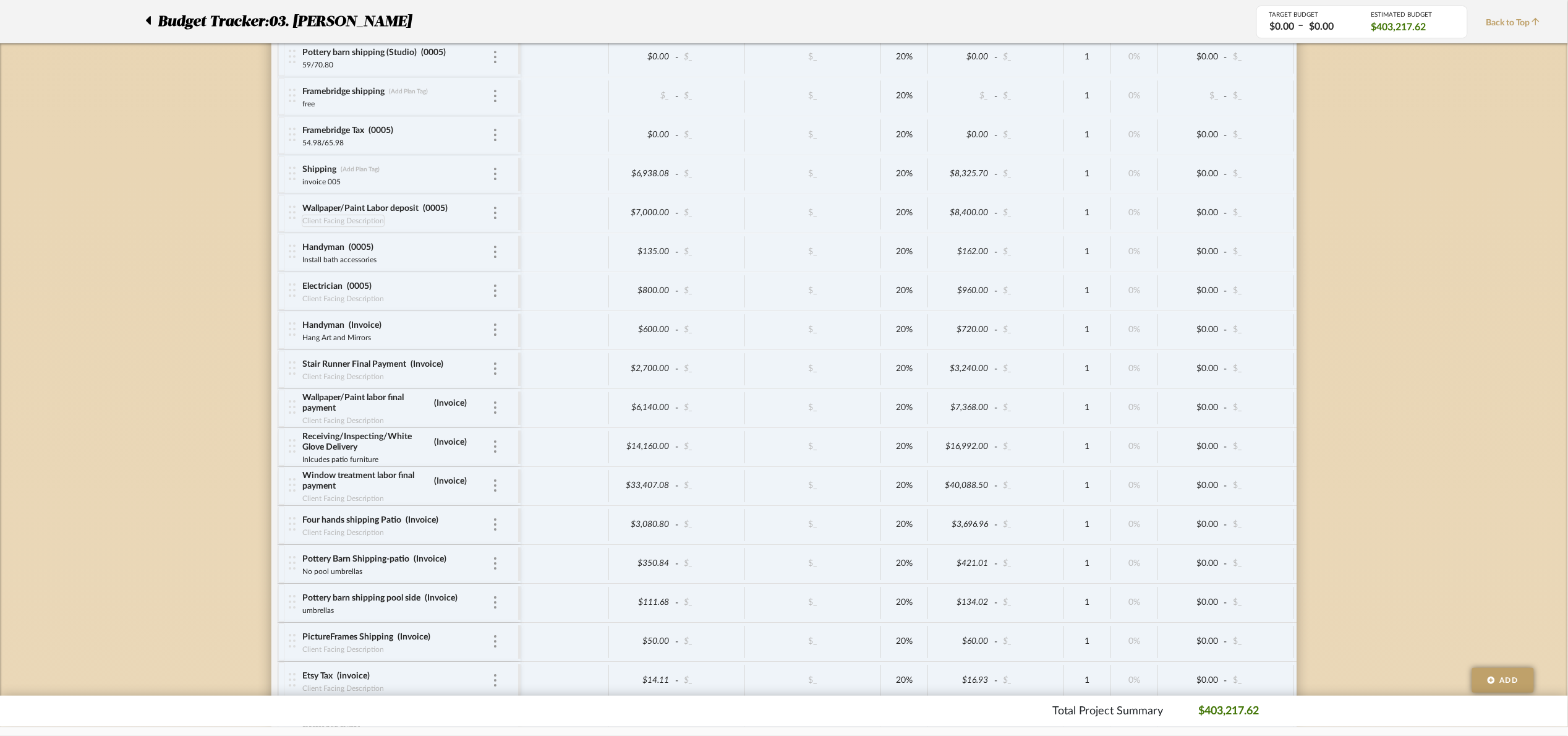
scroll to position [5230, 0]
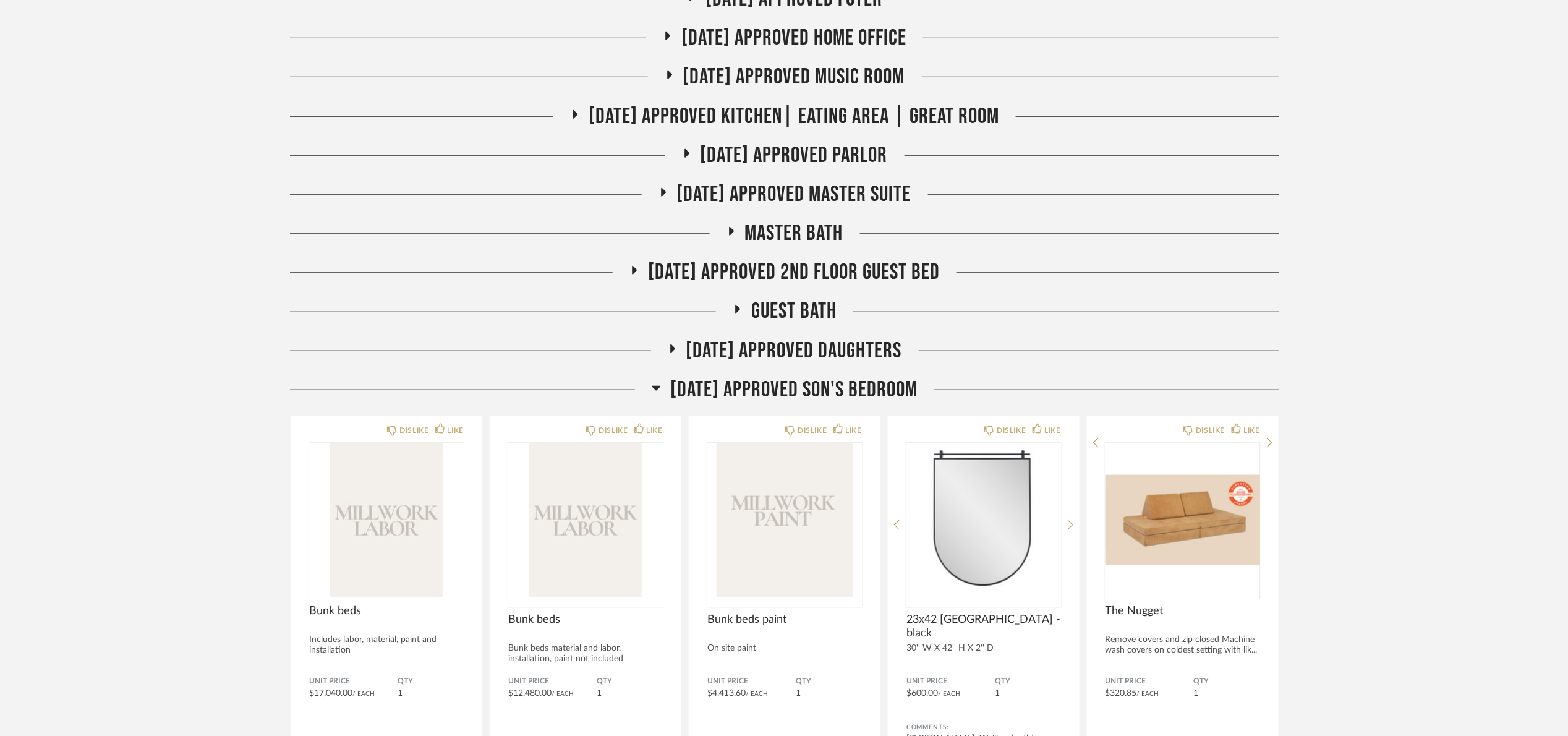
scroll to position [371, 0]
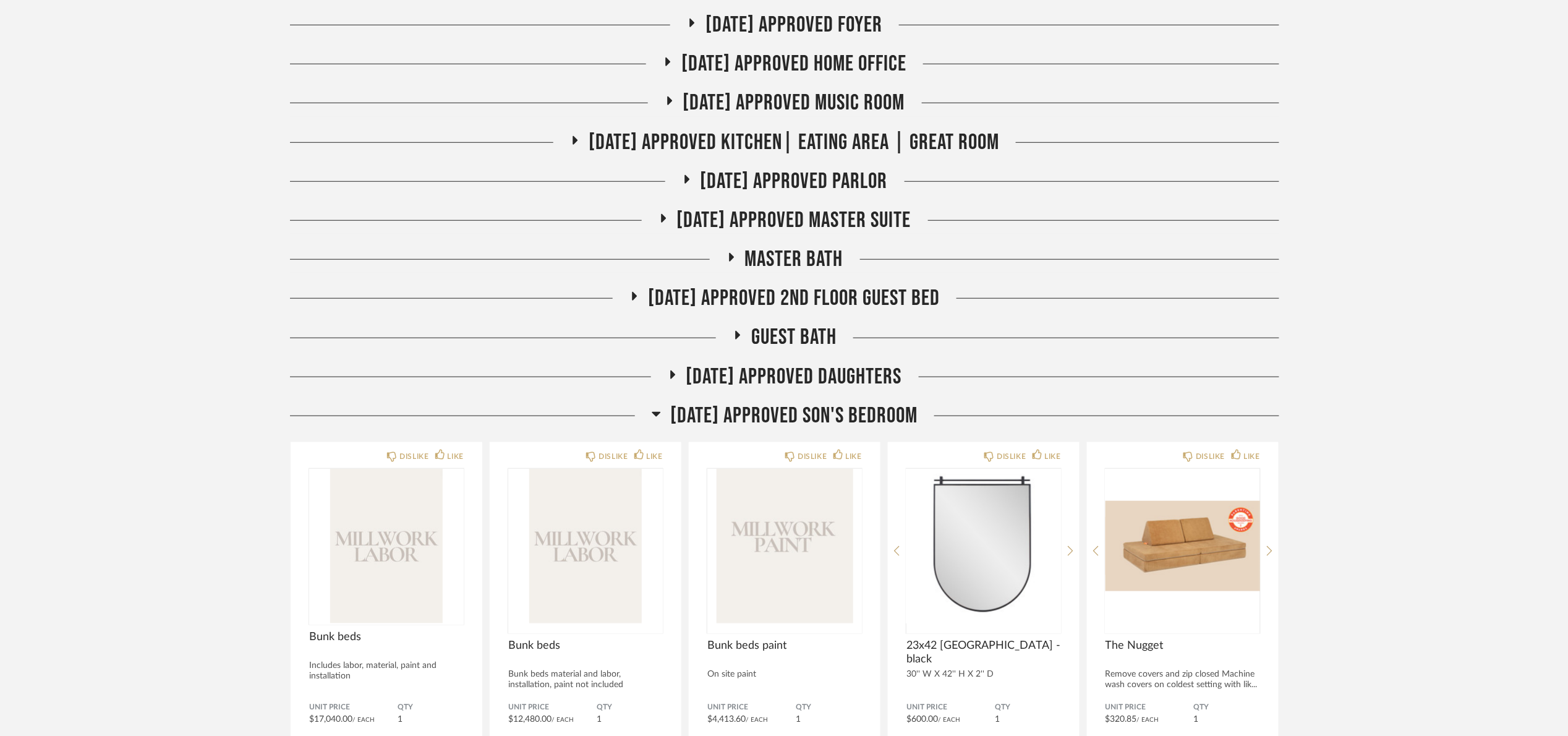
drag, startPoint x: 789, startPoint y: 411, endPoint x: 812, endPoint y: 336, distance: 78.4
click at [788, 407] on span "[DATE] Approved Son's Bedroom" at bounding box center [794, 416] width 248 height 26
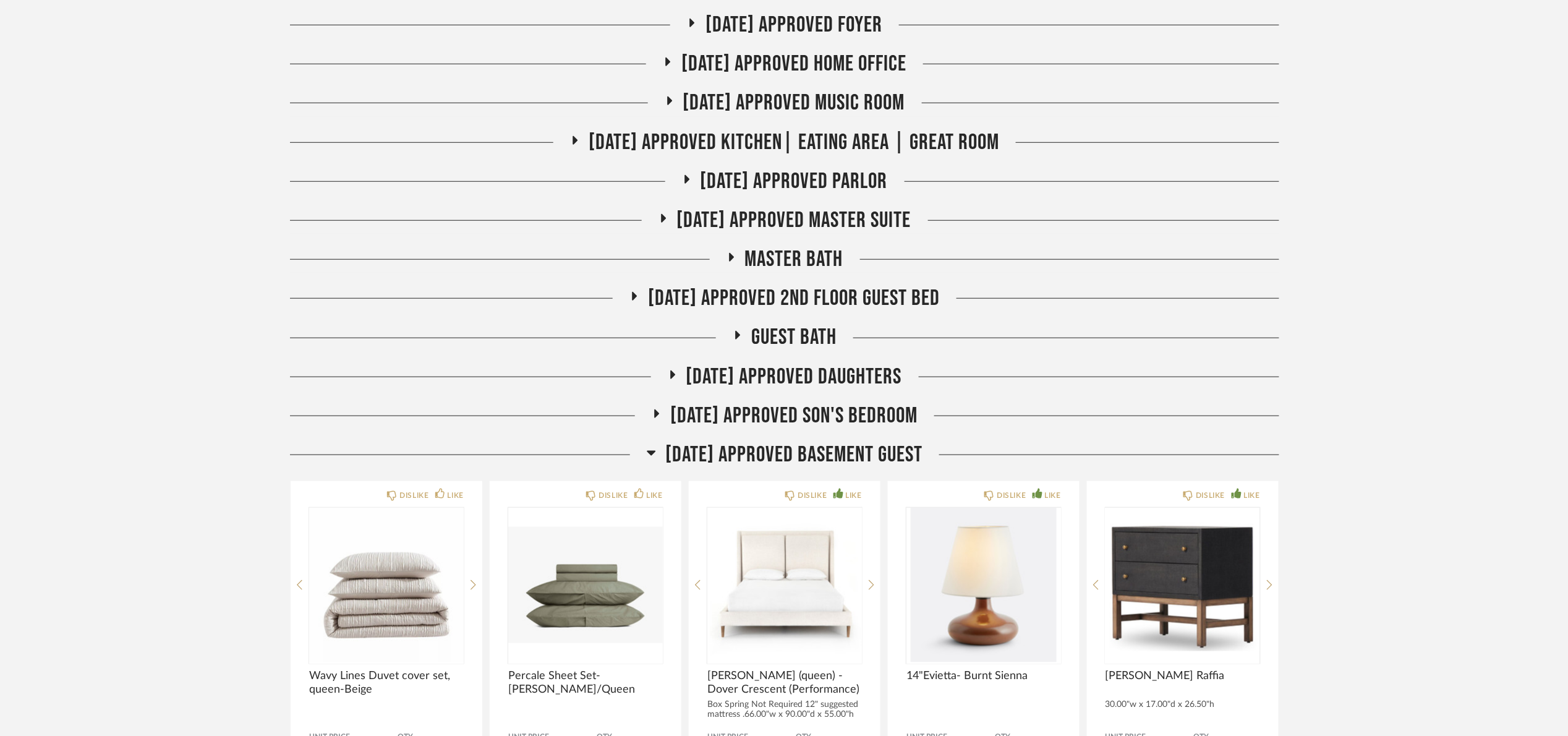
drag, startPoint x: 834, startPoint y: 452, endPoint x: 859, endPoint y: 444, distance: 26.2
click at [832, 452] on span "[DATE] Approved Basement Guest" at bounding box center [794, 455] width 257 height 26
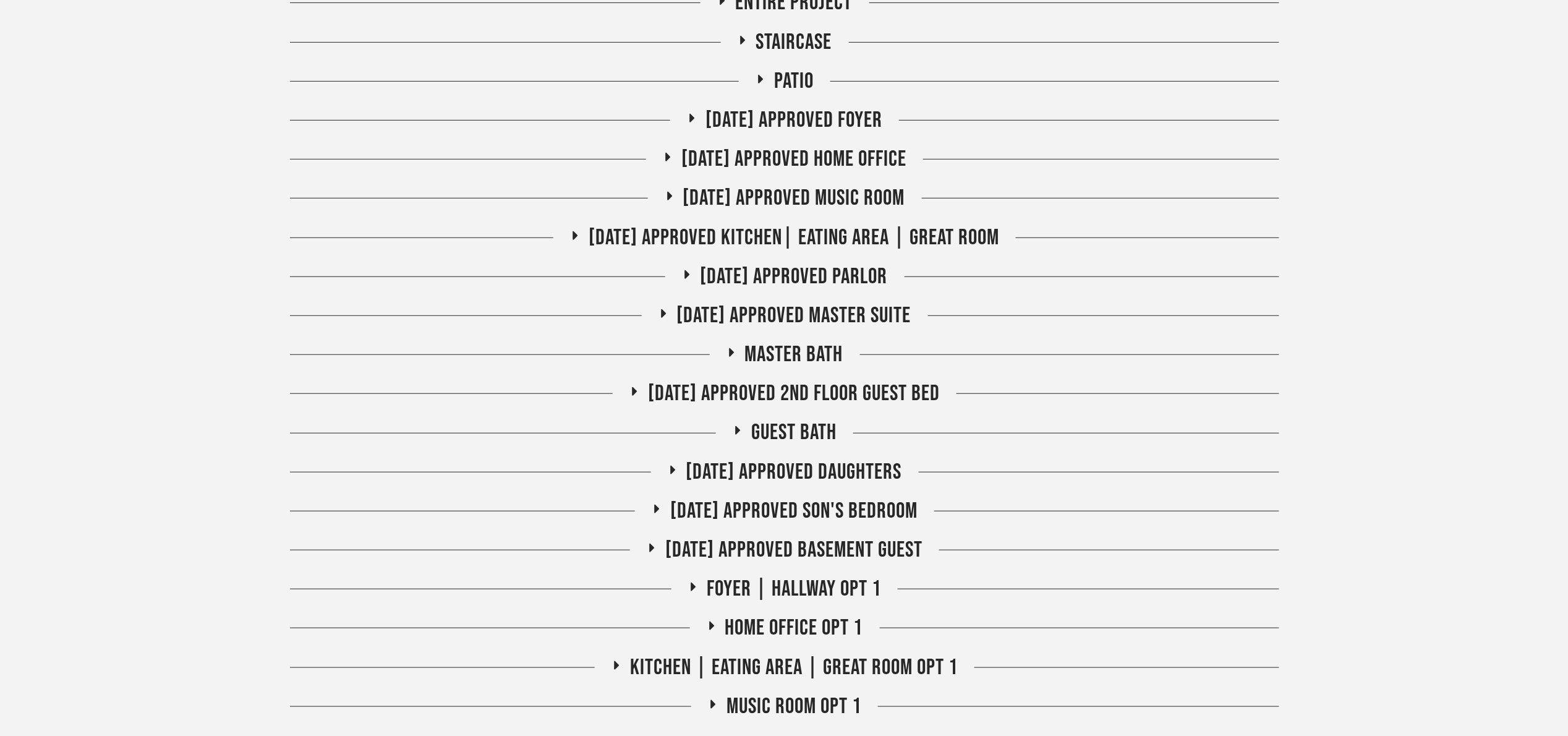
scroll to position [0, 0]
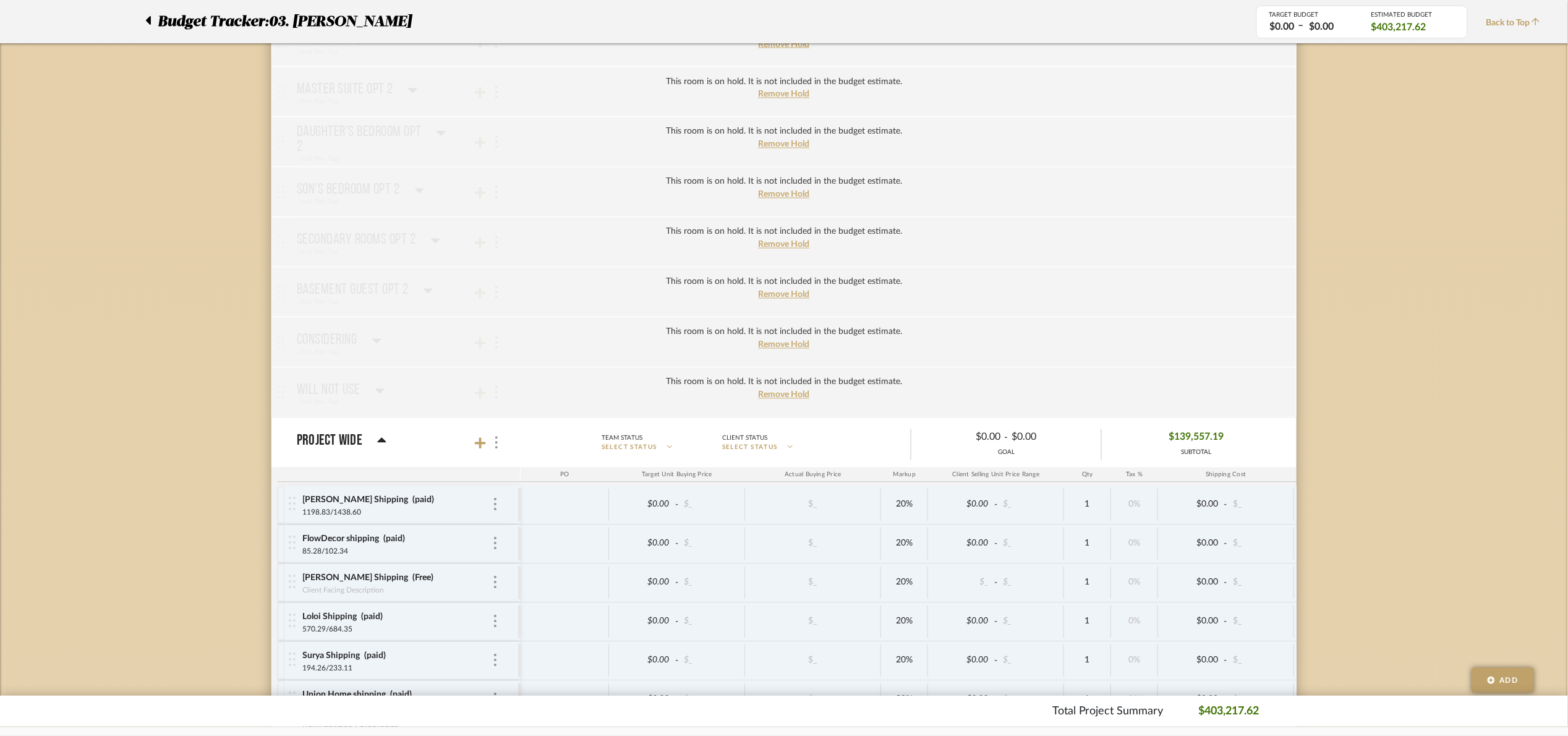
scroll to position [3468, 0]
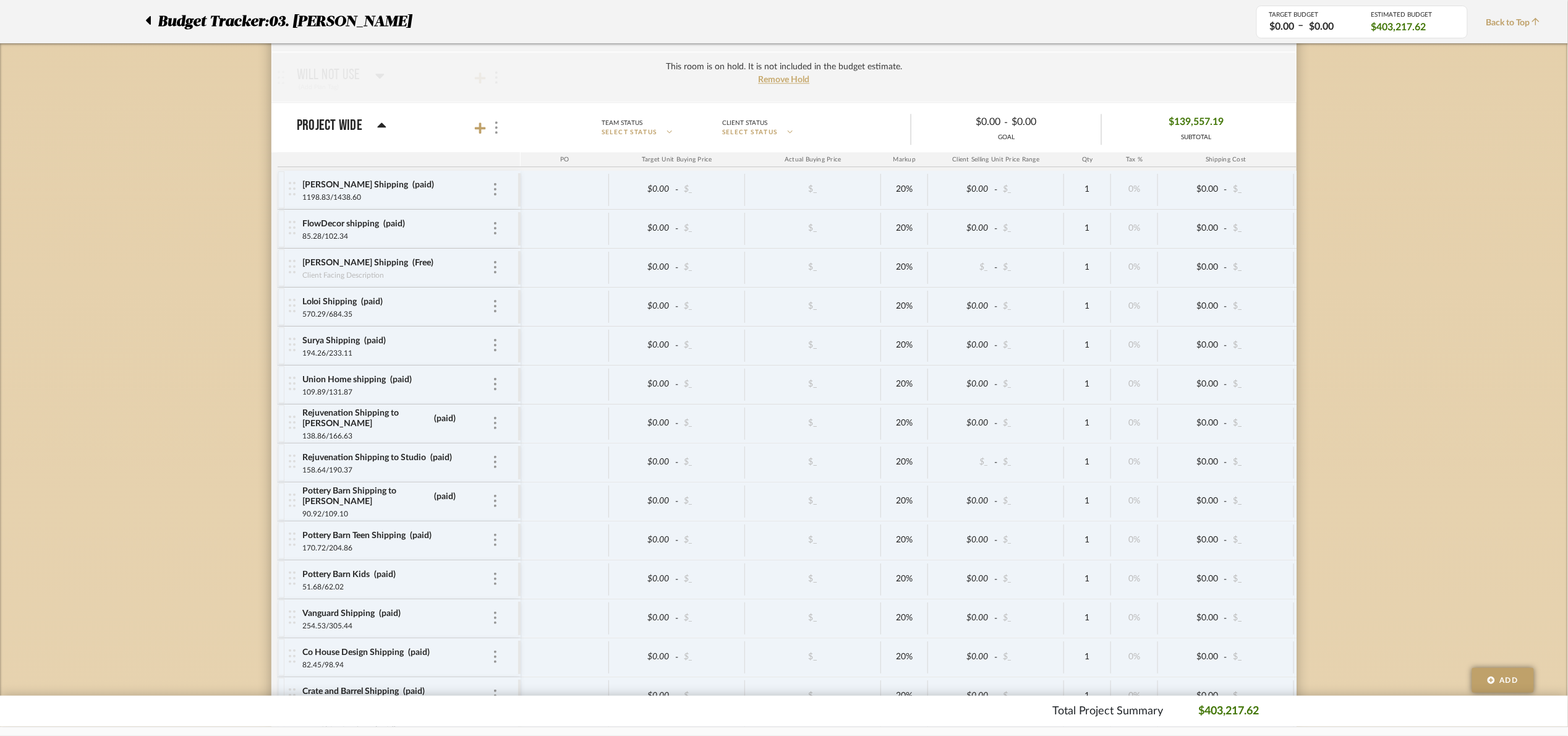
click at [472, 136] on mat-panel-title "Project Wide" at bounding box center [405, 127] width 217 height 17
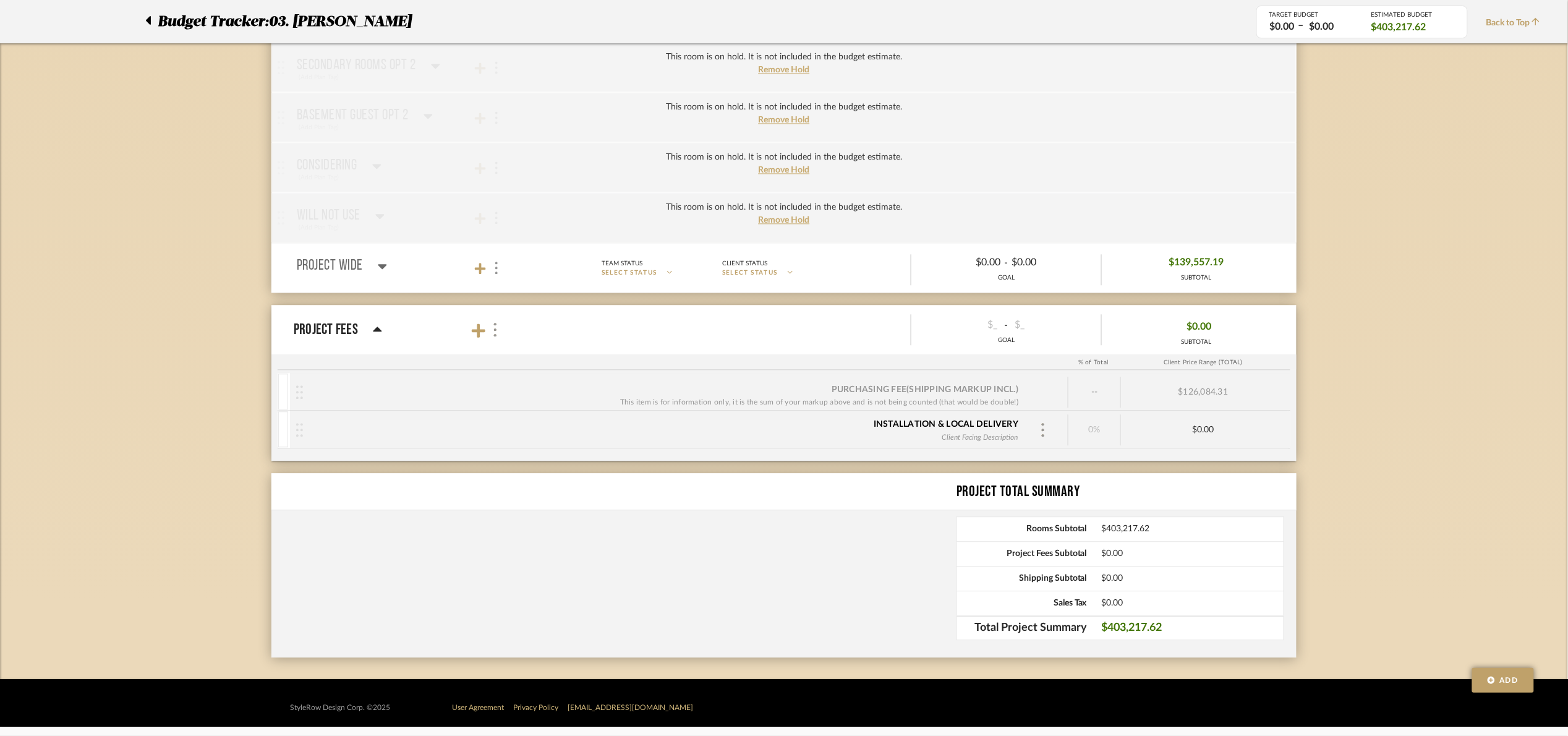
scroll to position [3341, 0]
drag, startPoint x: 379, startPoint y: 272, endPoint x: 466, endPoint y: 278, distance: 87.2
click at [382, 271] on icon at bounding box center [382, 266] width 10 height 15
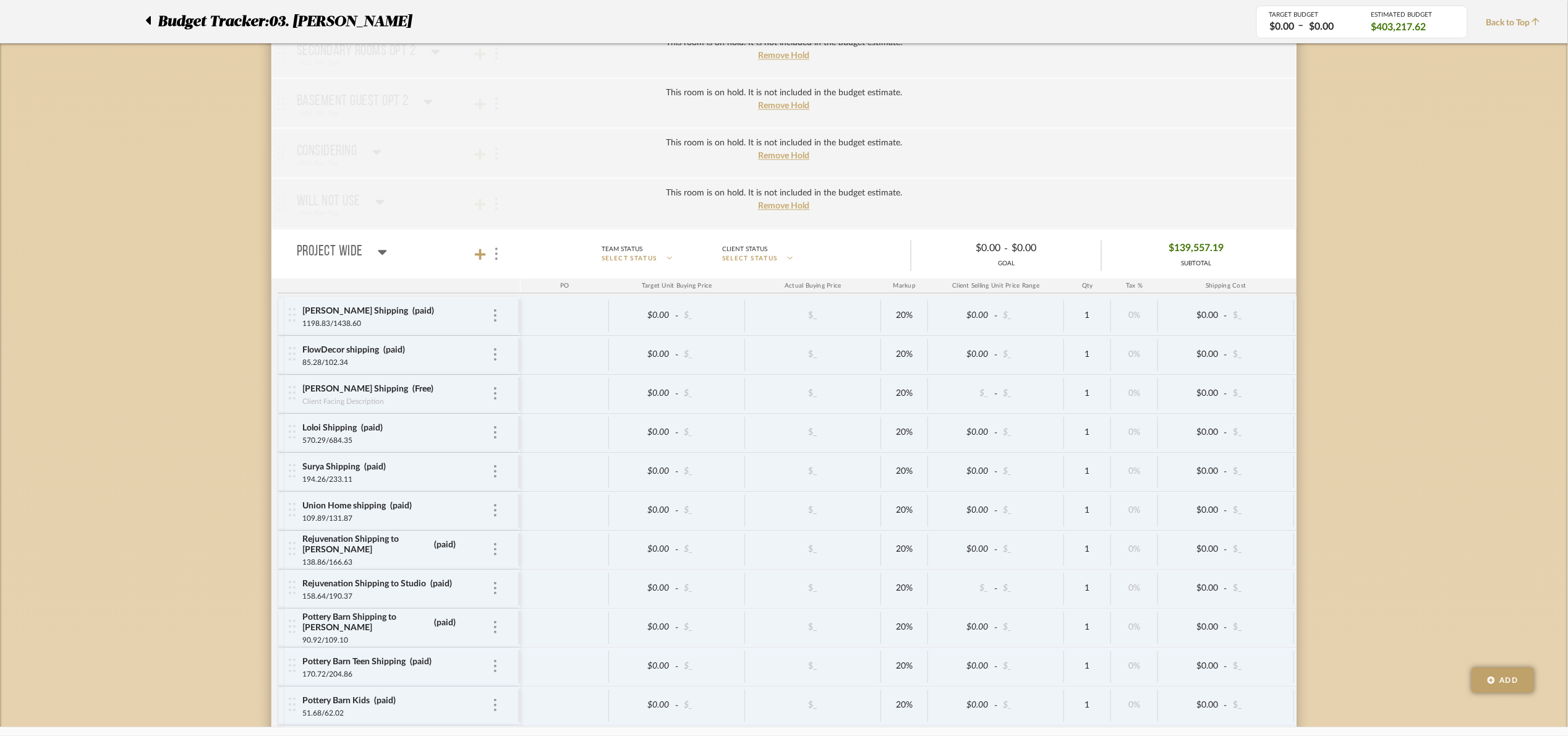
scroll to position [3468, 0]
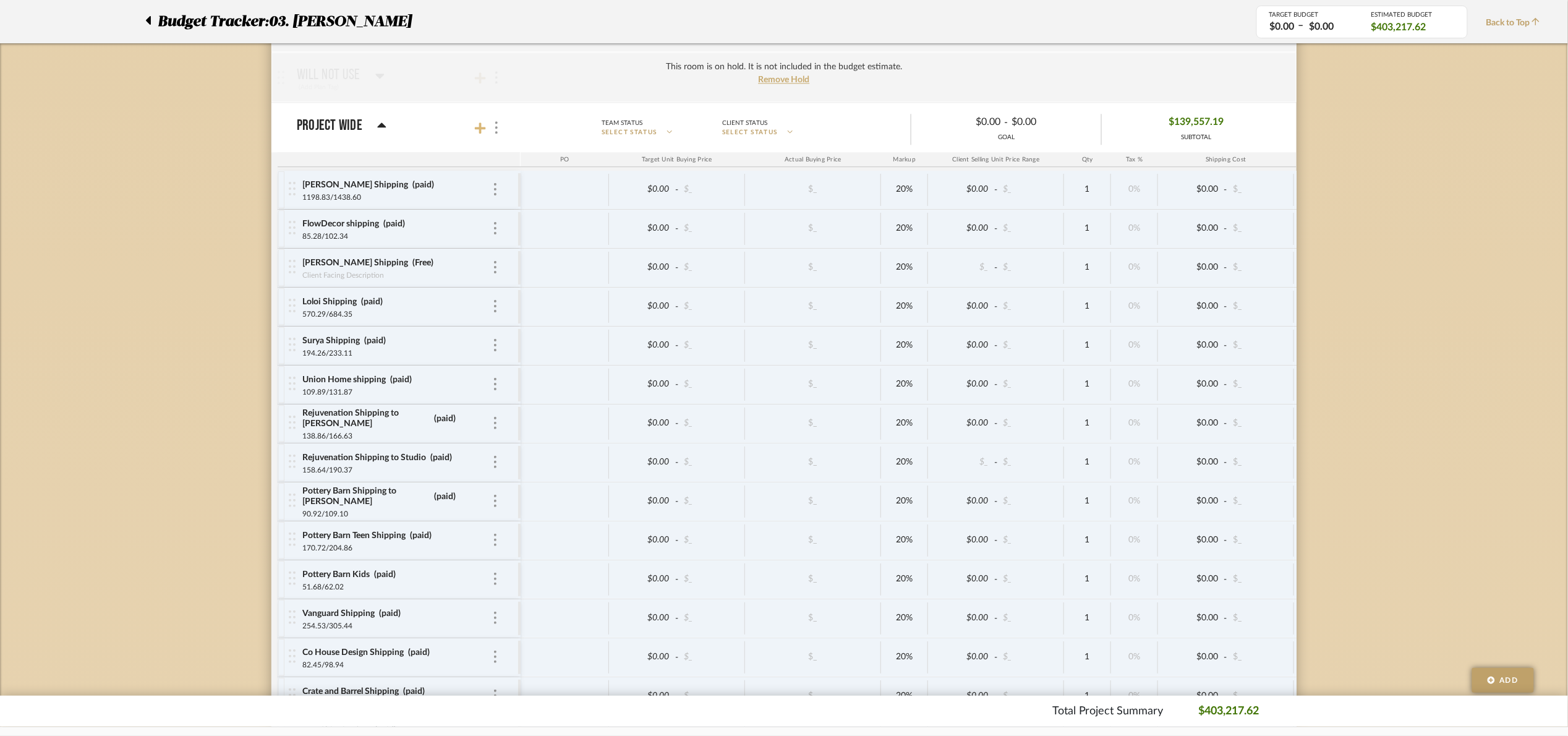
click at [480, 134] on icon at bounding box center [480, 128] width 11 height 12
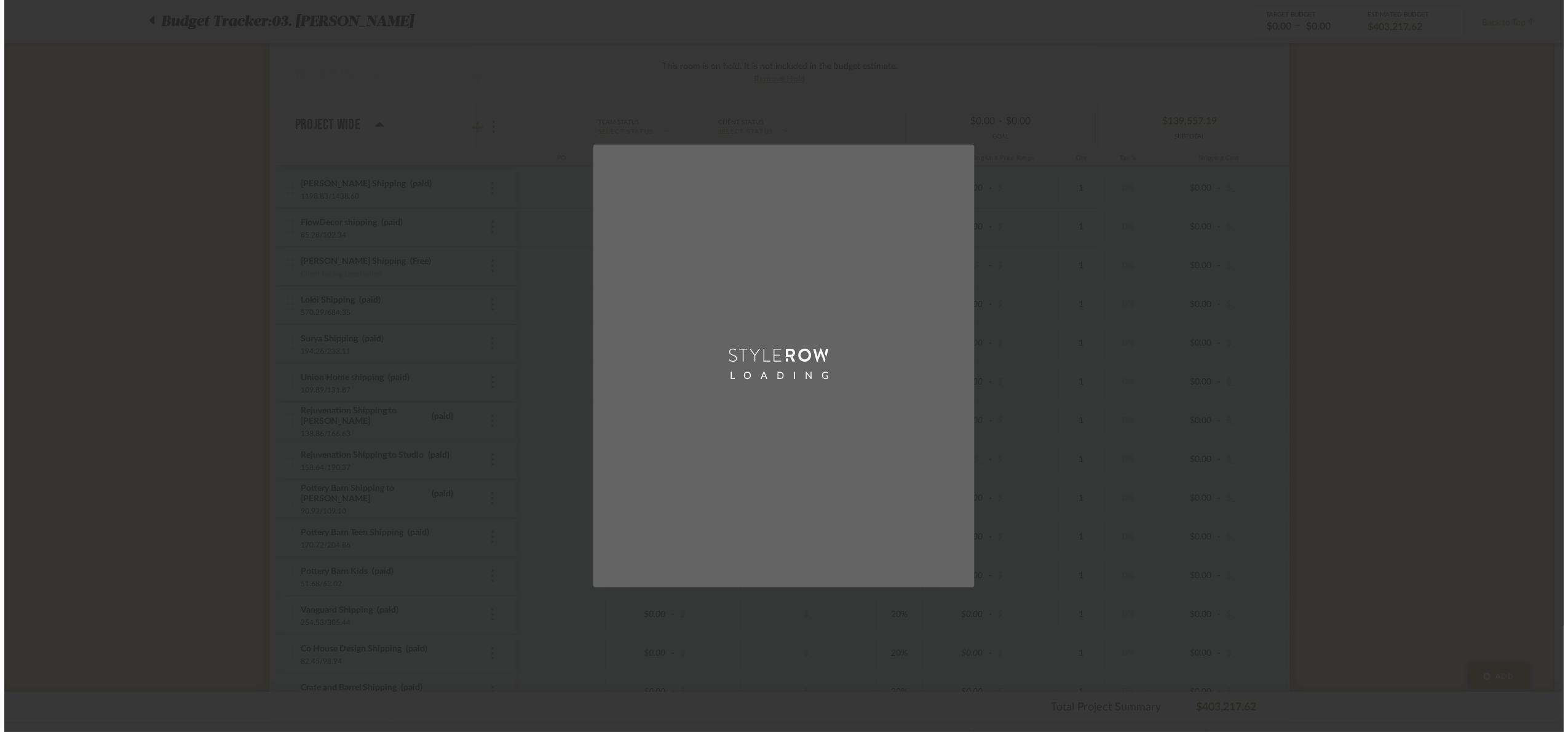
scroll to position [0, 0]
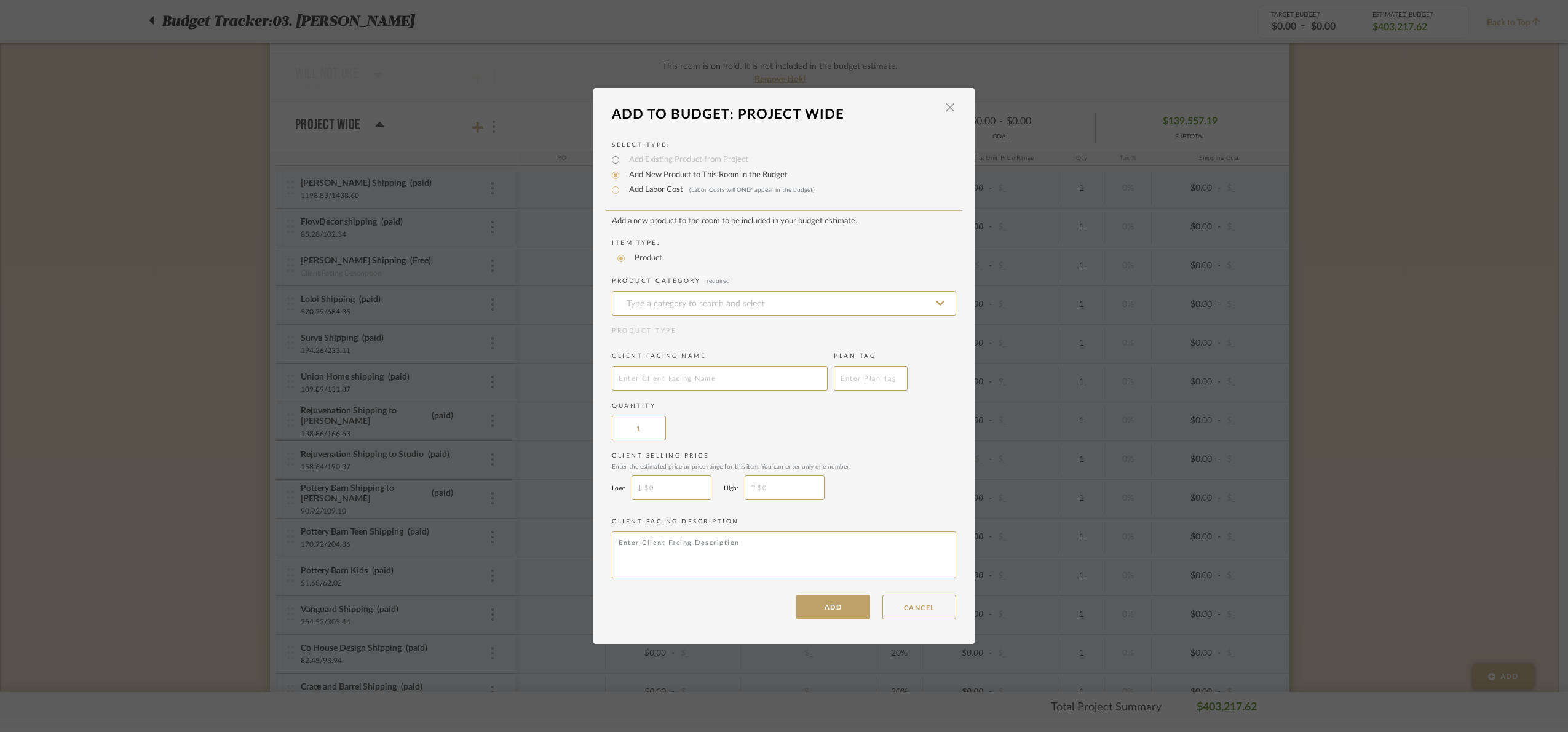
click at [656, 191] on label "Add Labor Cost (Labor Costs will ONLY appear in the budget)" at bounding box center [719, 190] width 192 height 12
click at [623, 191] on input "Add Labor Cost (Labor Costs will ONLY appear in the budget)" at bounding box center [616, 190] width 15 height 15
radio input "true"
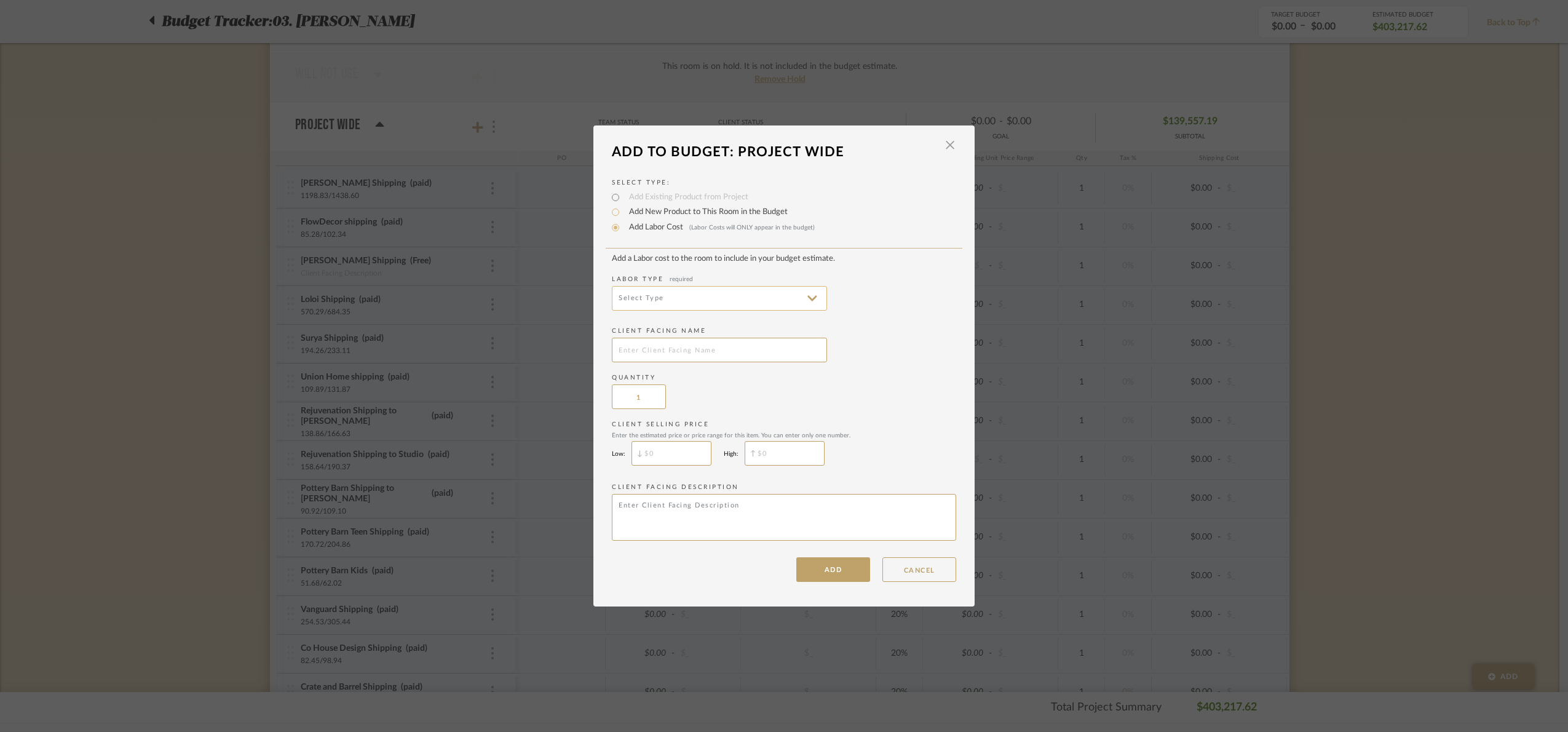
drag, startPoint x: 676, startPoint y: 290, endPoint x: 686, endPoint y: 307, distance: 19.7
click at [678, 293] on input at bounding box center [719, 299] width 215 height 25
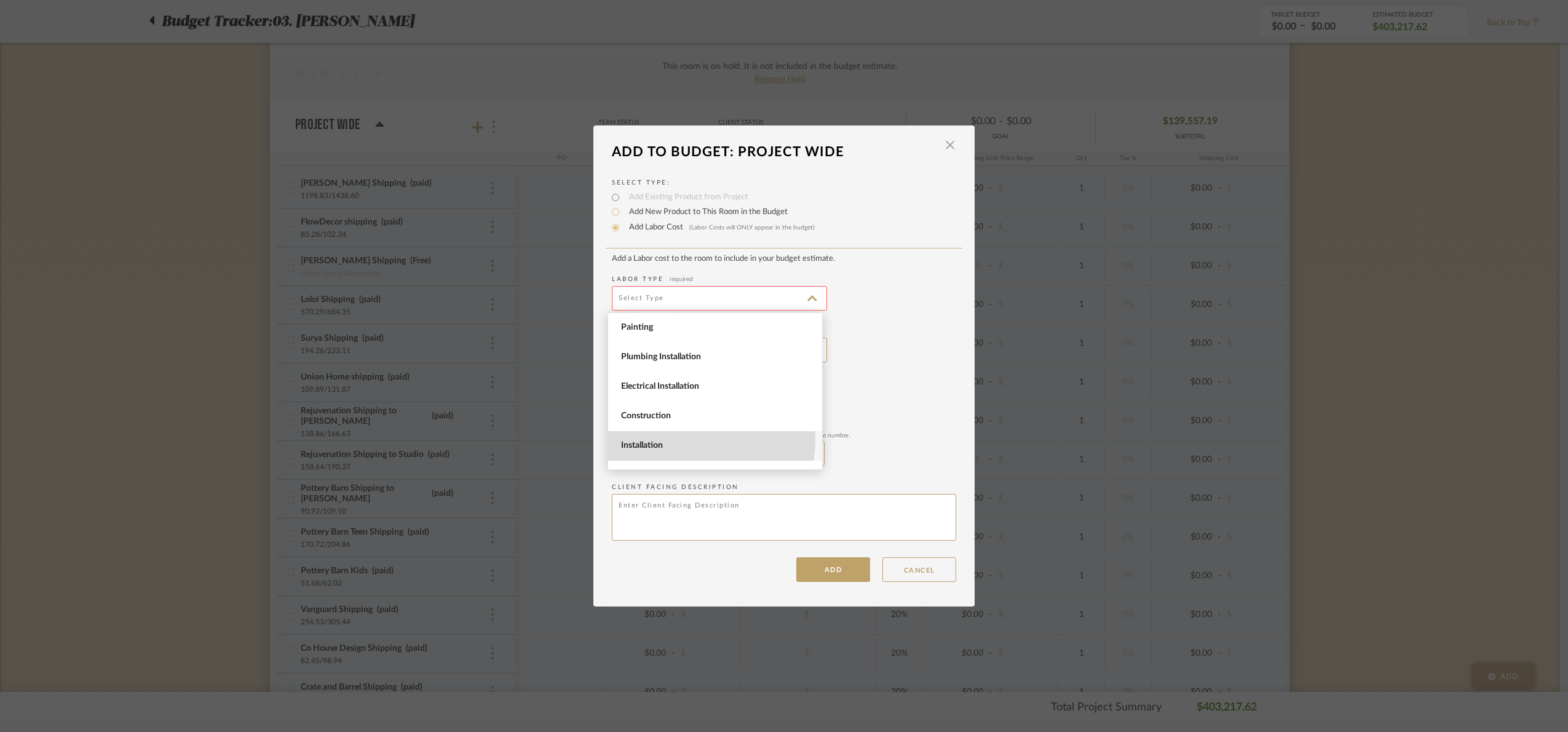
click at [689, 439] on span "Installation" at bounding box center [715, 446] width 214 height 29
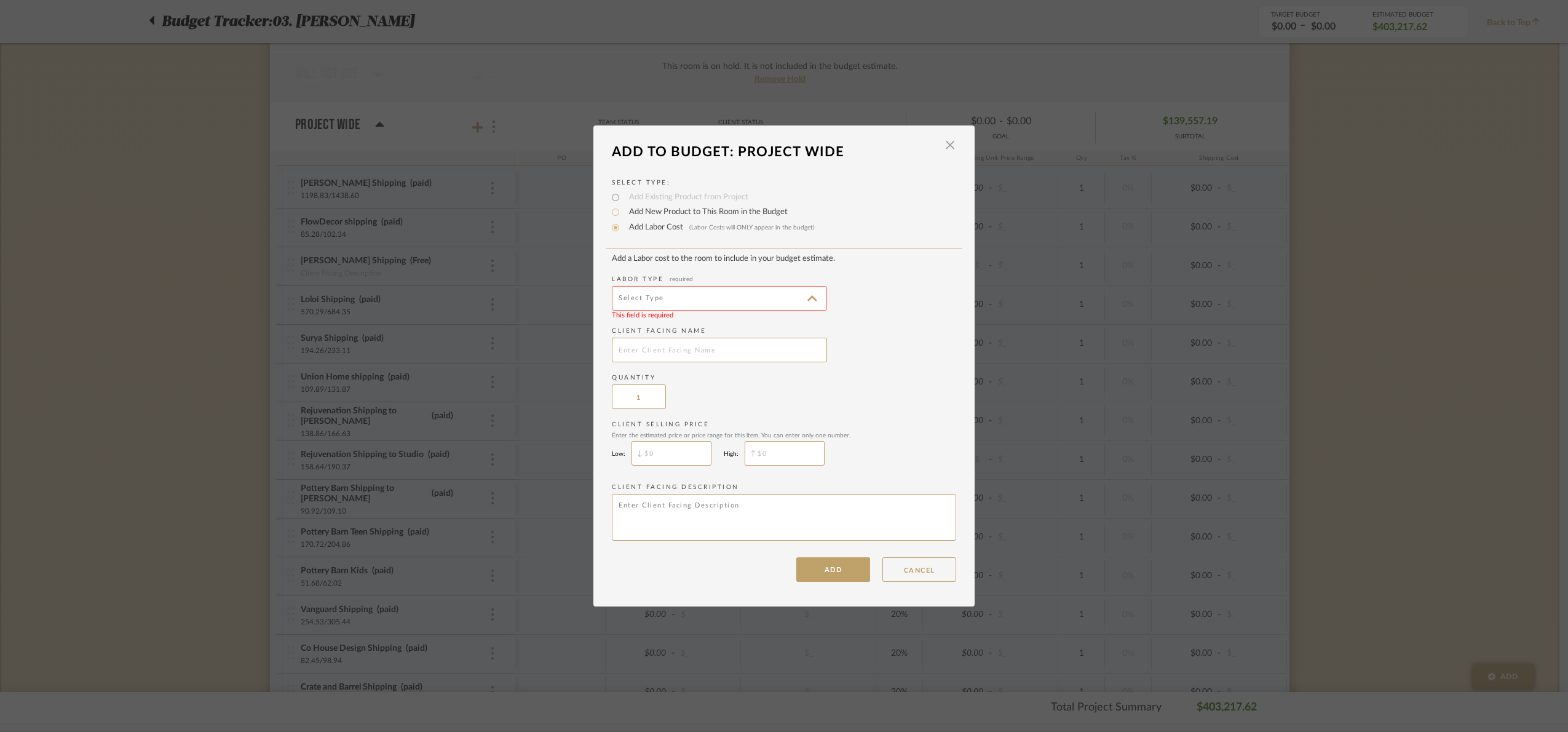
type input "Installation"
click at [654, 355] on input "text" at bounding box center [719, 350] width 215 height 25
click at [701, 344] on input "text" at bounding box center [719, 350] width 215 height 25
type input "5"
type input "Counter stool"
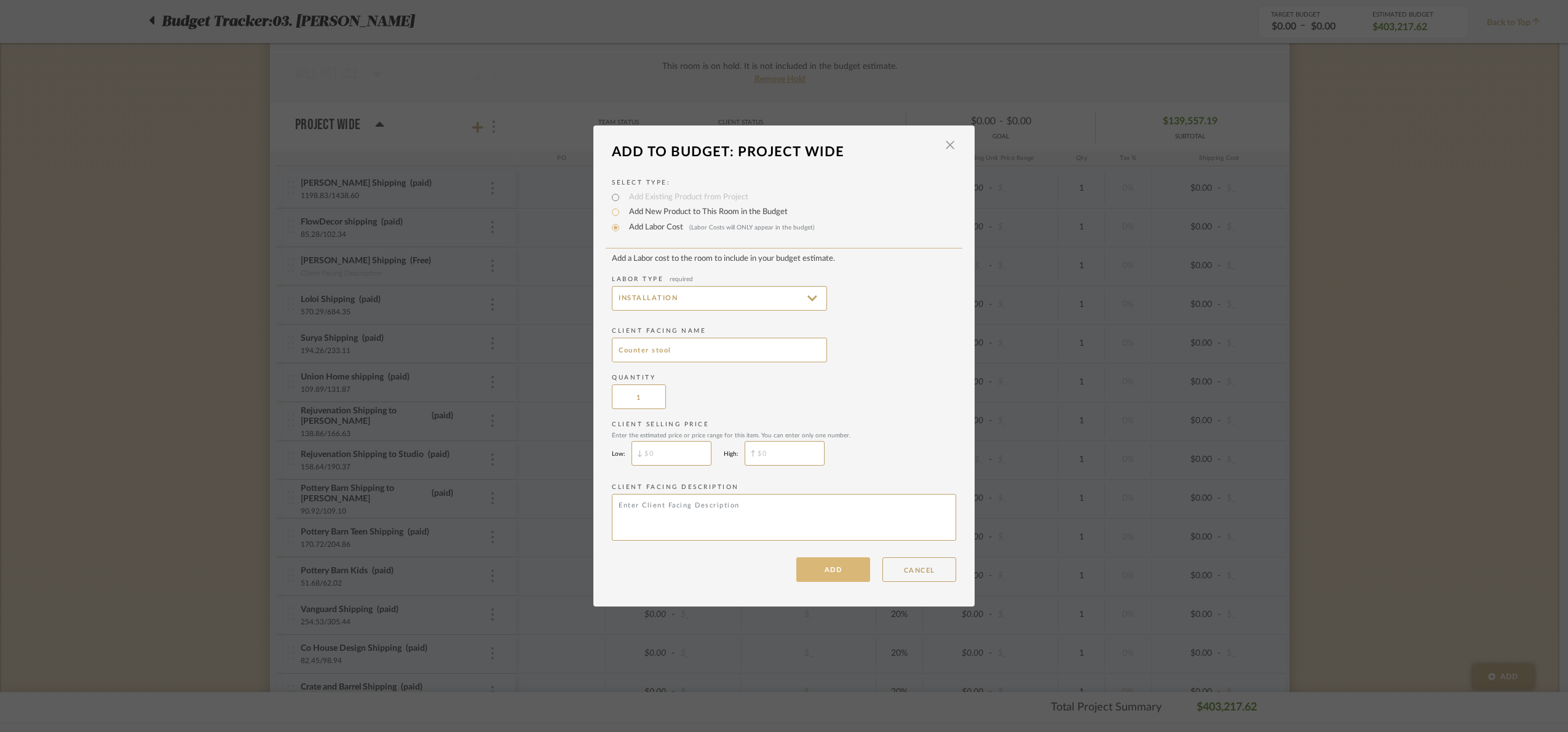
click at [820, 577] on button "ADD" at bounding box center [833, 570] width 74 height 25
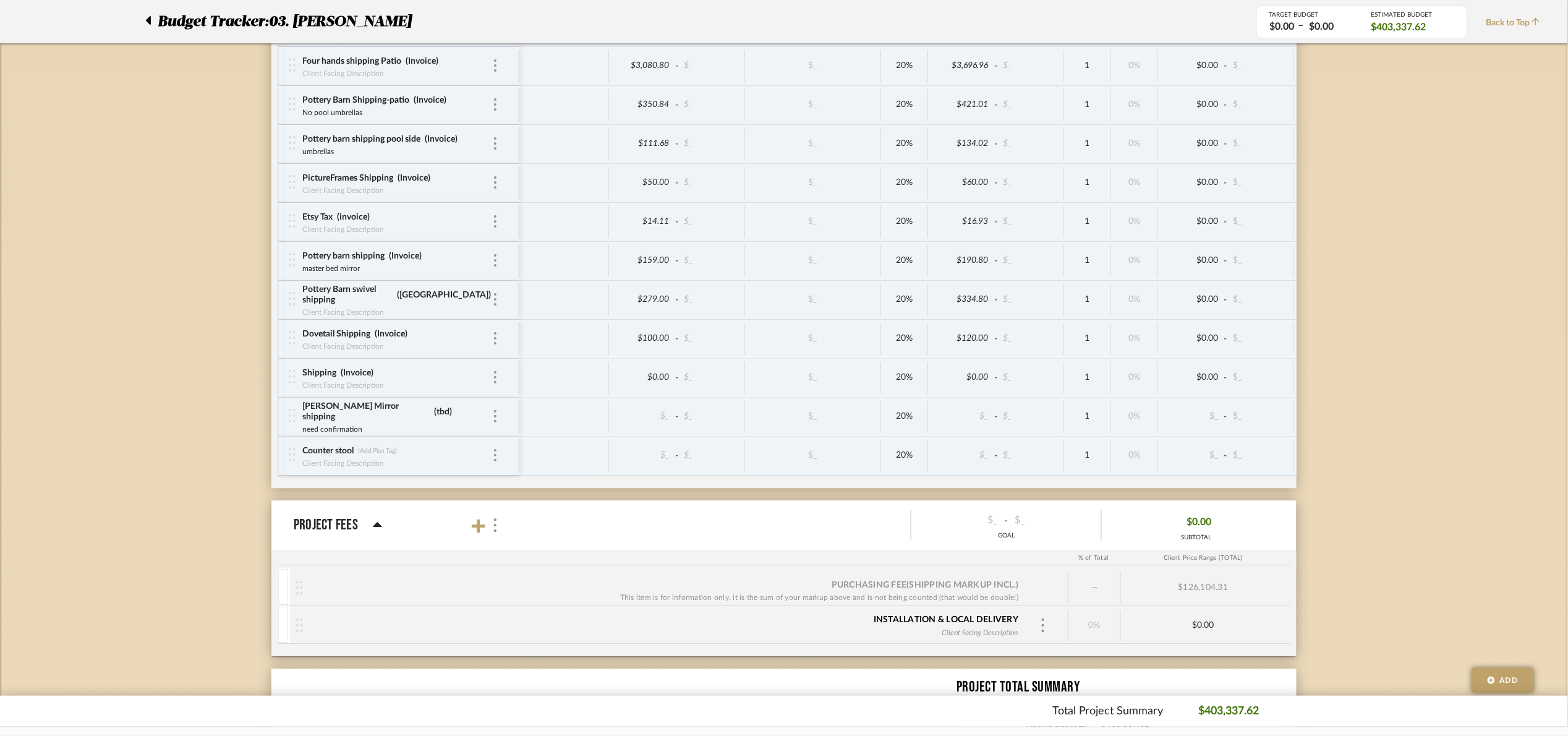
scroll to position [5917, 0]
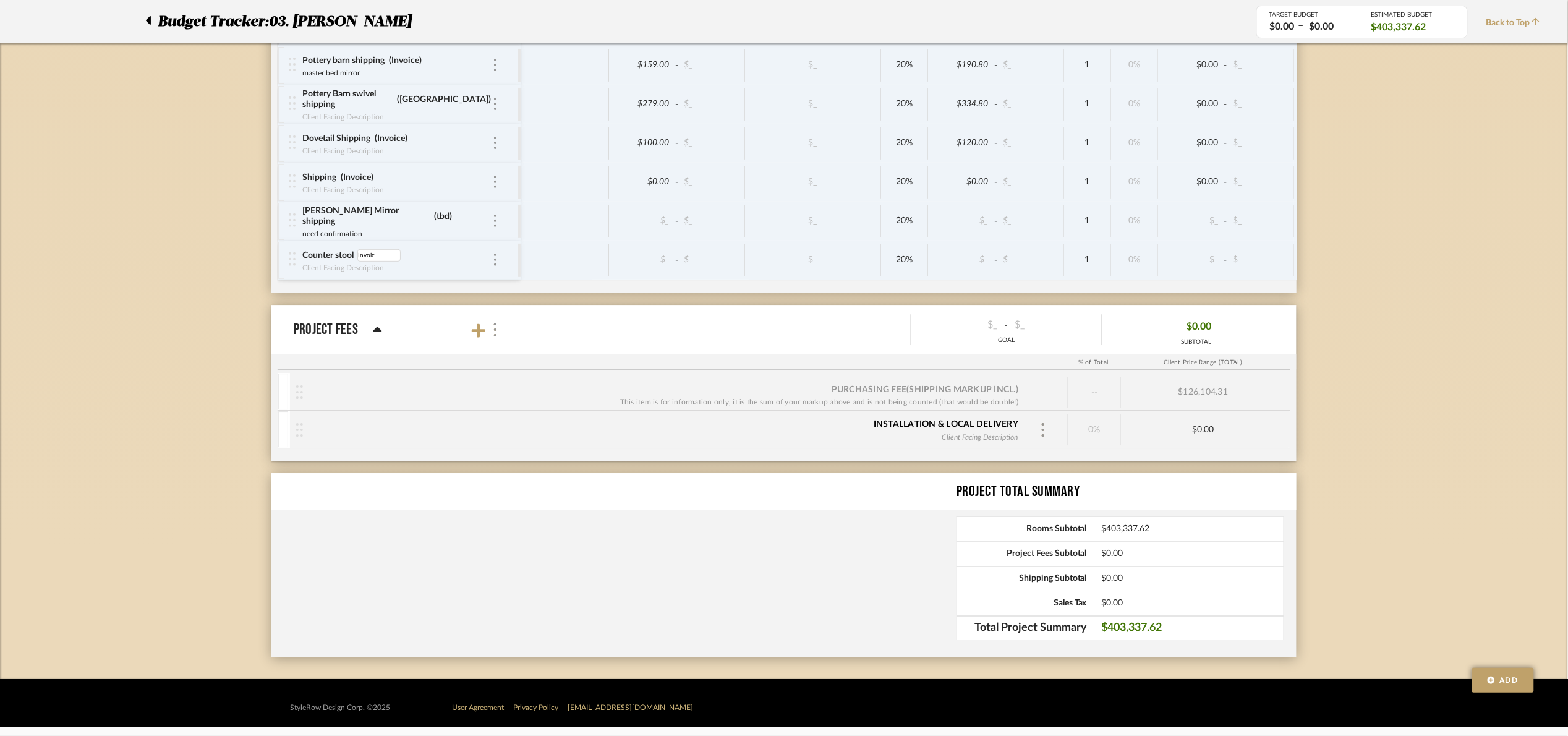
type input "Invoice"
click at [620, 261] on input at bounding box center [643, 260] width 61 height 18
type input "375"
drag, startPoint x: 1448, startPoint y: 342, endPoint x: 1376, endPoint y: 339, distance: 72.1
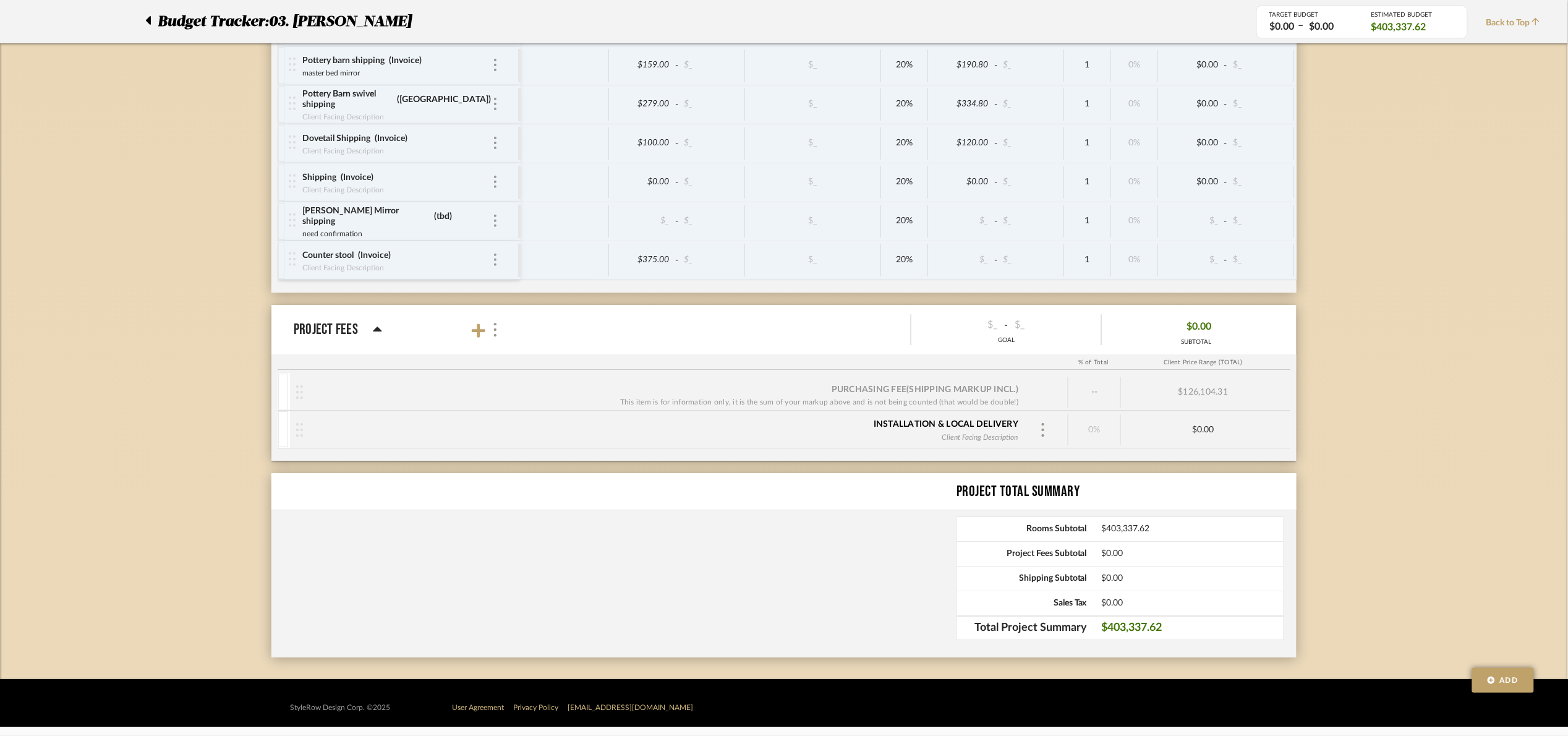
type input "750"
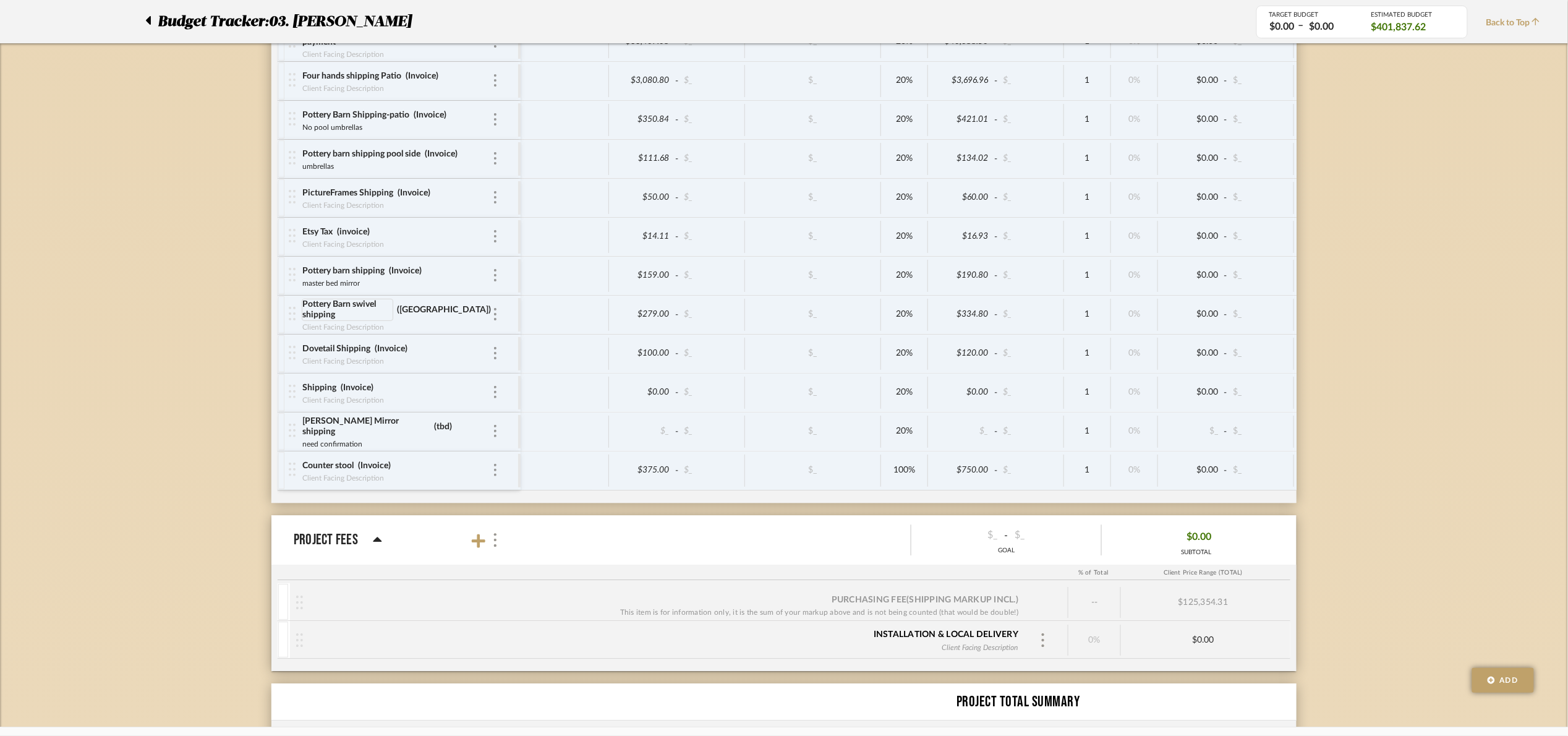
scroll to position [5640, 0]
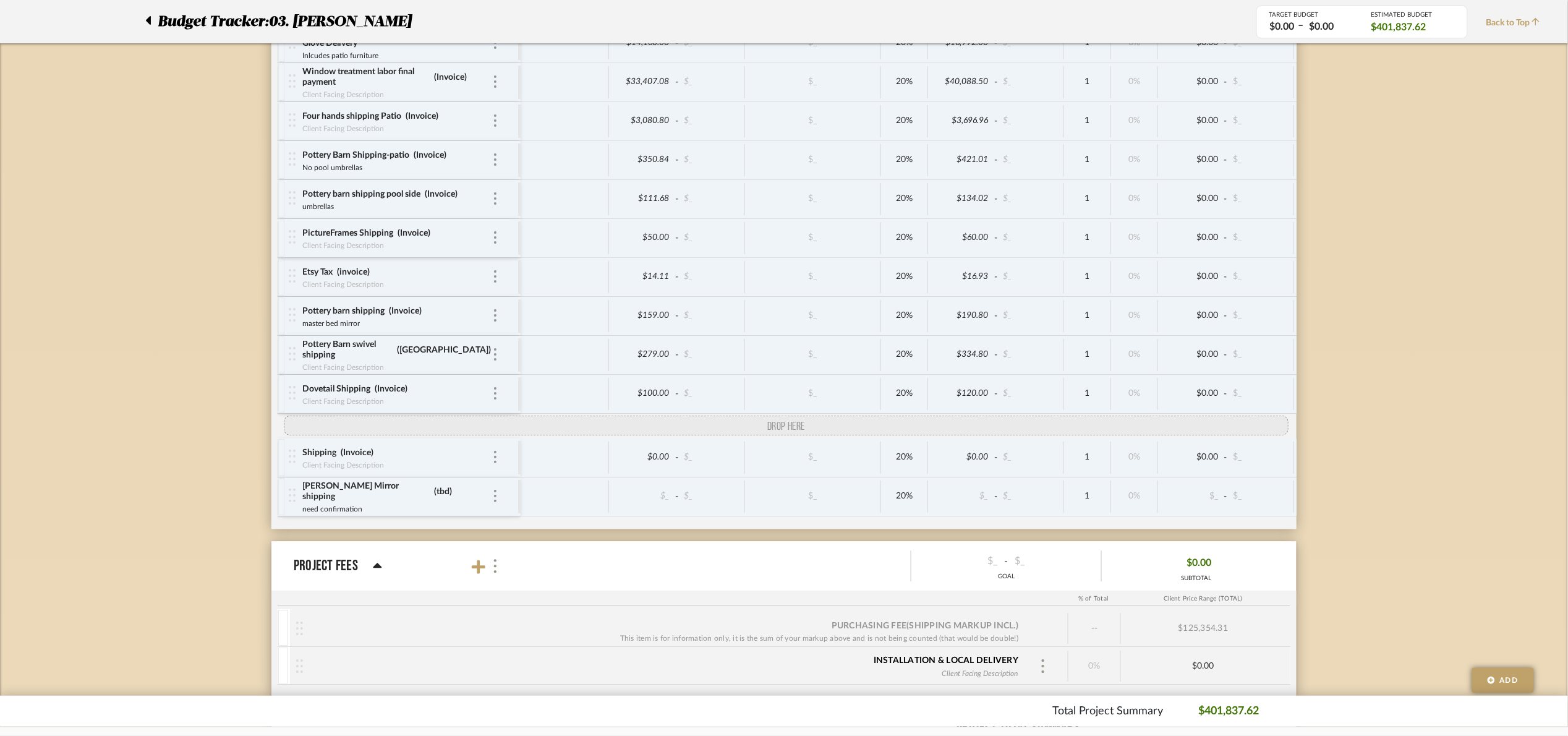
drag, startPoint x: 294, startPoint y: 544, endPoint x: 310, endPoint y: 452, distance: 93.4
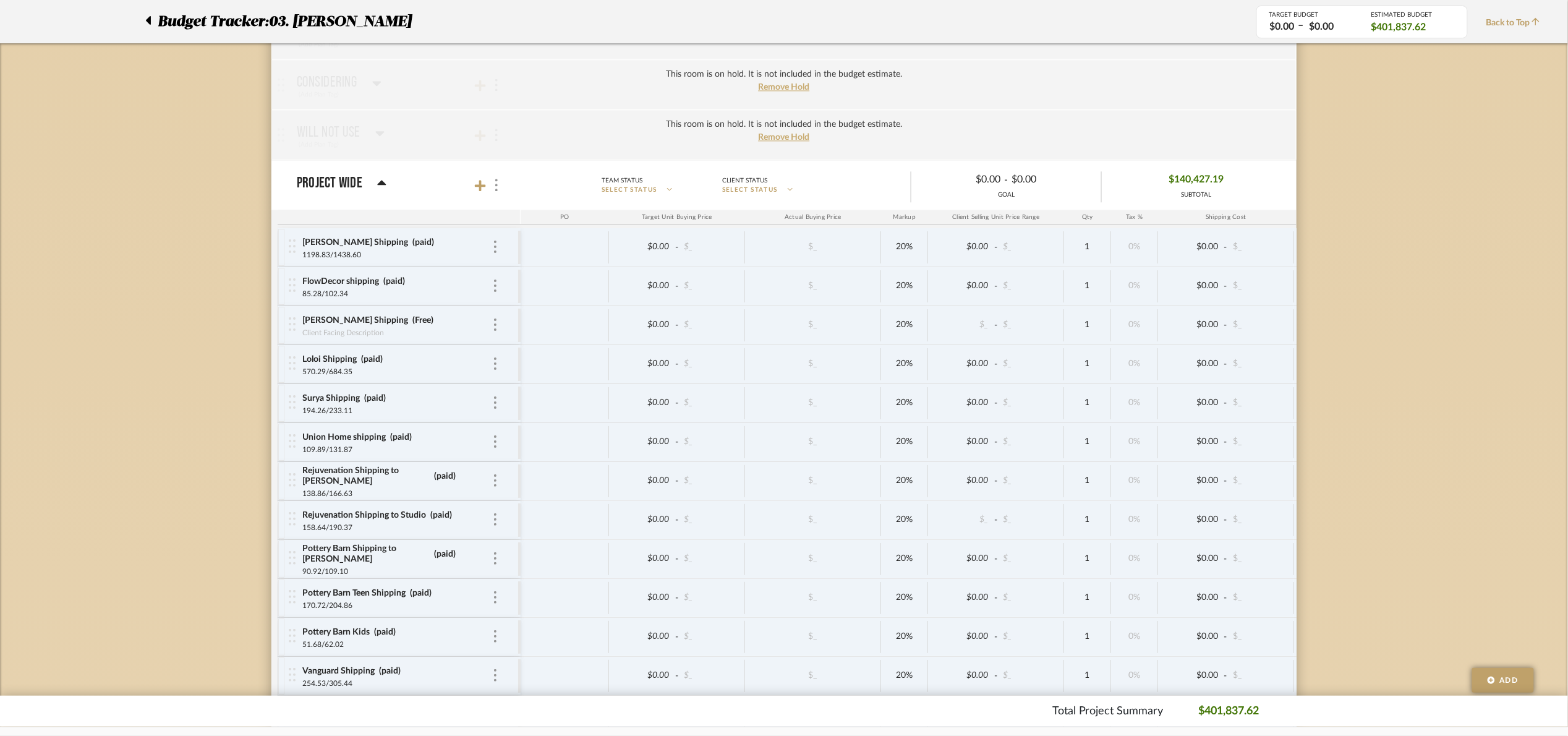
scroll to position [3042, 0]
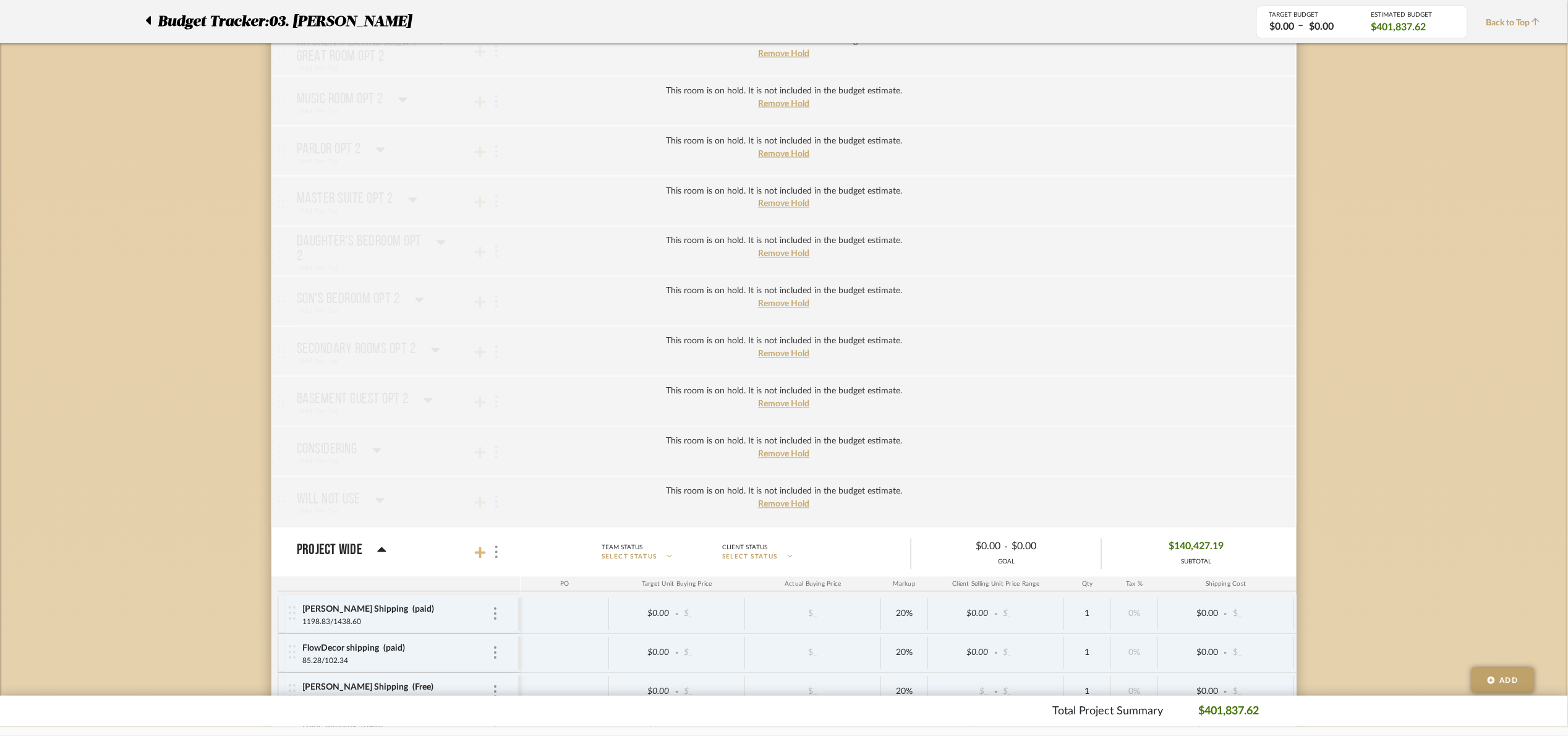
click at [484, 559] on icon at bounding box center [480, 552] width 11 height 12
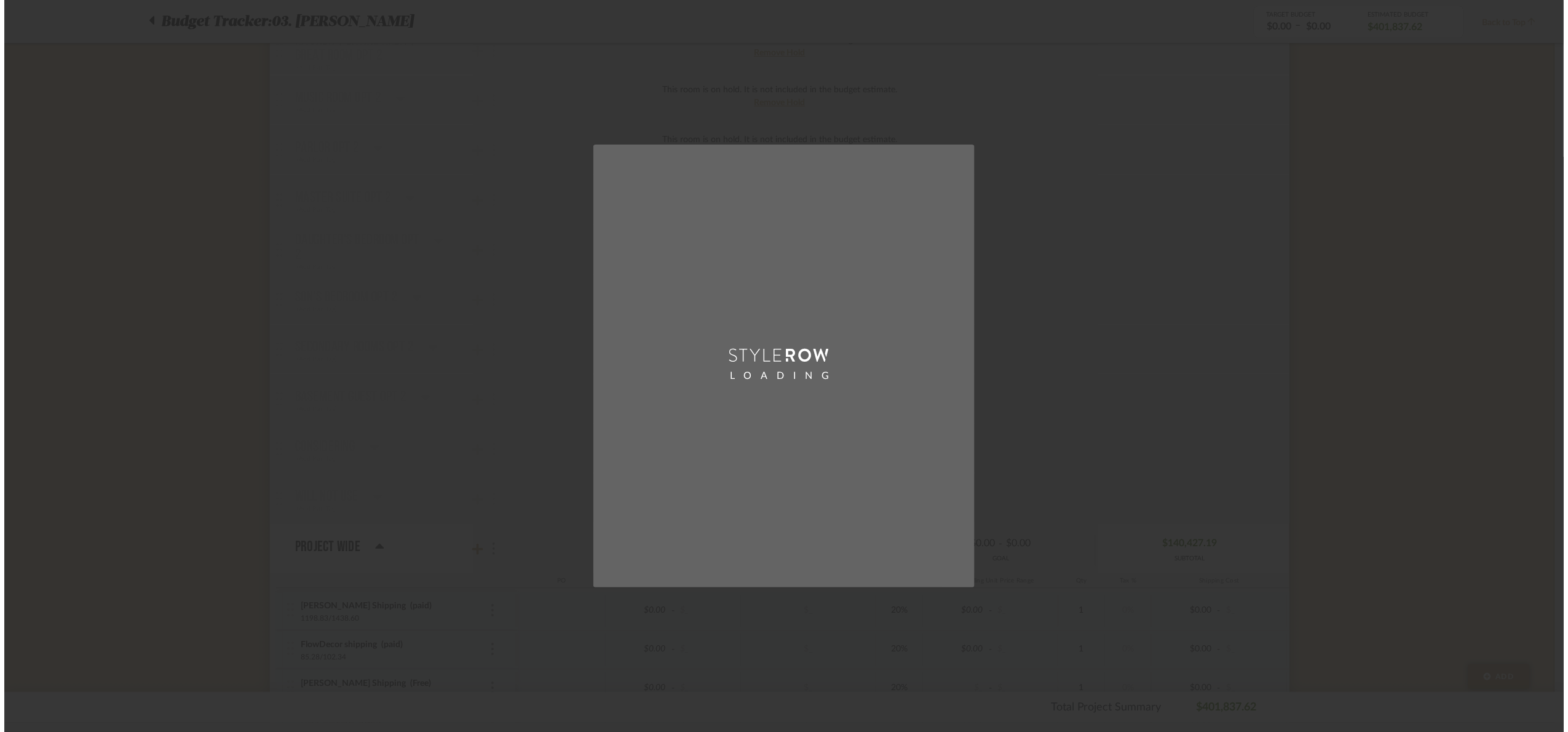
scroll to position [0, 0]
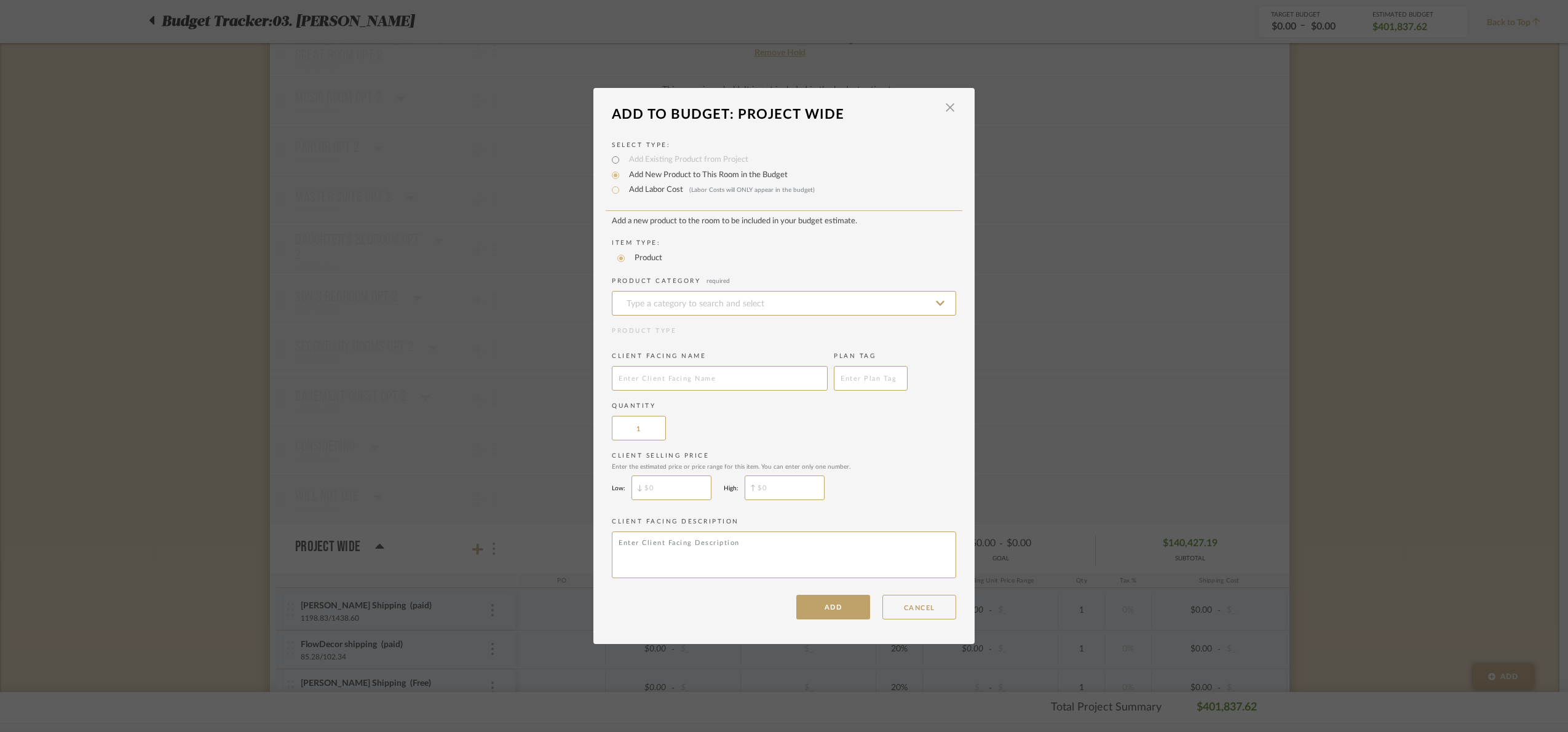
click at [632, 188] on label "Add Labor Cost (Labor Costs will ONLY appear in the budget)" at bounding box center [719, 190] width 192 height 12
click at [623, 188] on input "Add Labor Cost (Labor Costs will ONLY appear in the budget)" at bounding box center [616, 190] width 15 height 15
radio input "true"
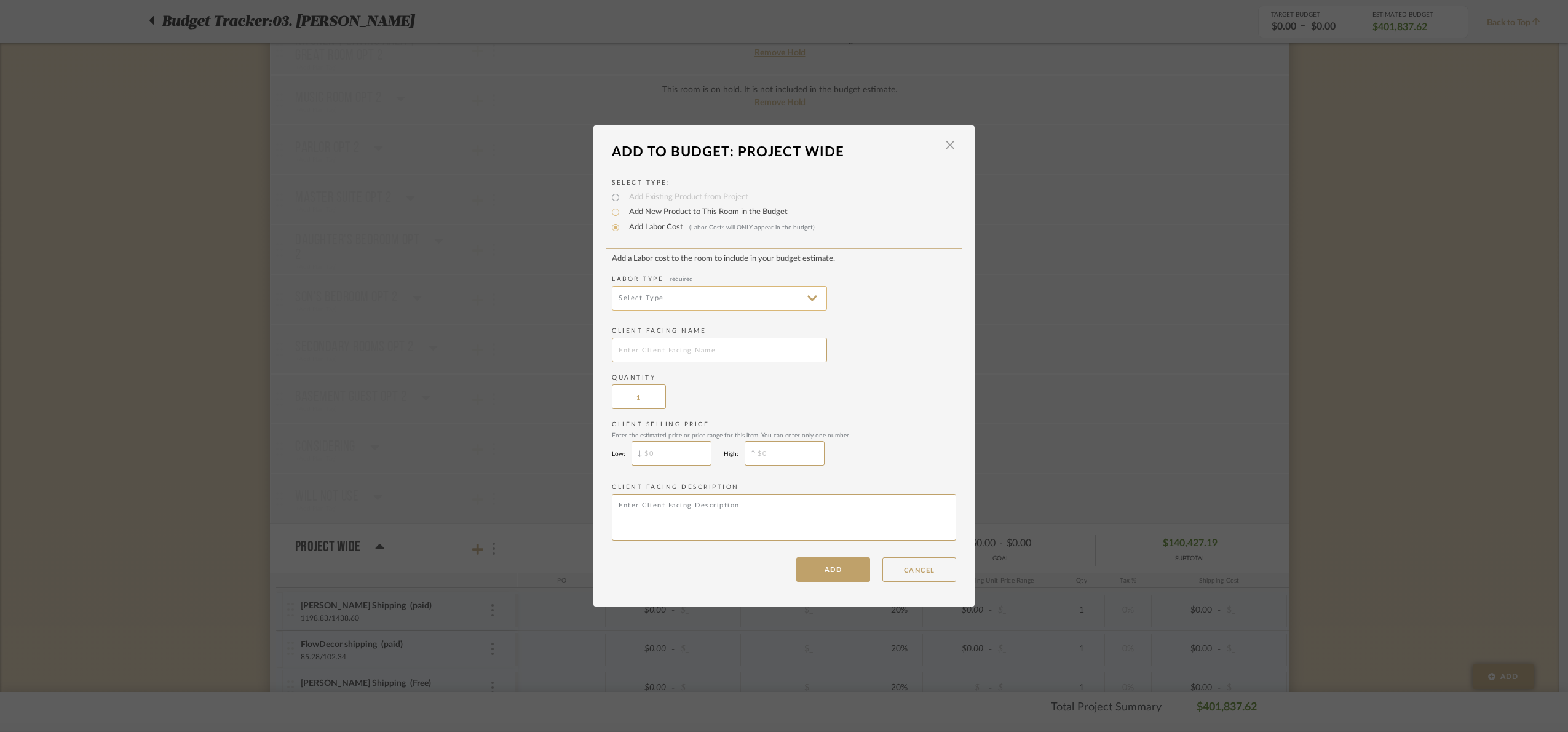
click at [659, 292] on input at bounding box center [719, 299] width 215 height 25
click at [681, 449] on span "Installation" at bounding box center [716, 446] width 191 height 10
type input "Installation"
click at [671, 355] on input "text" at bounding box center [719, 350] width 215 height 25
type input "Four hands nighstand shipping"
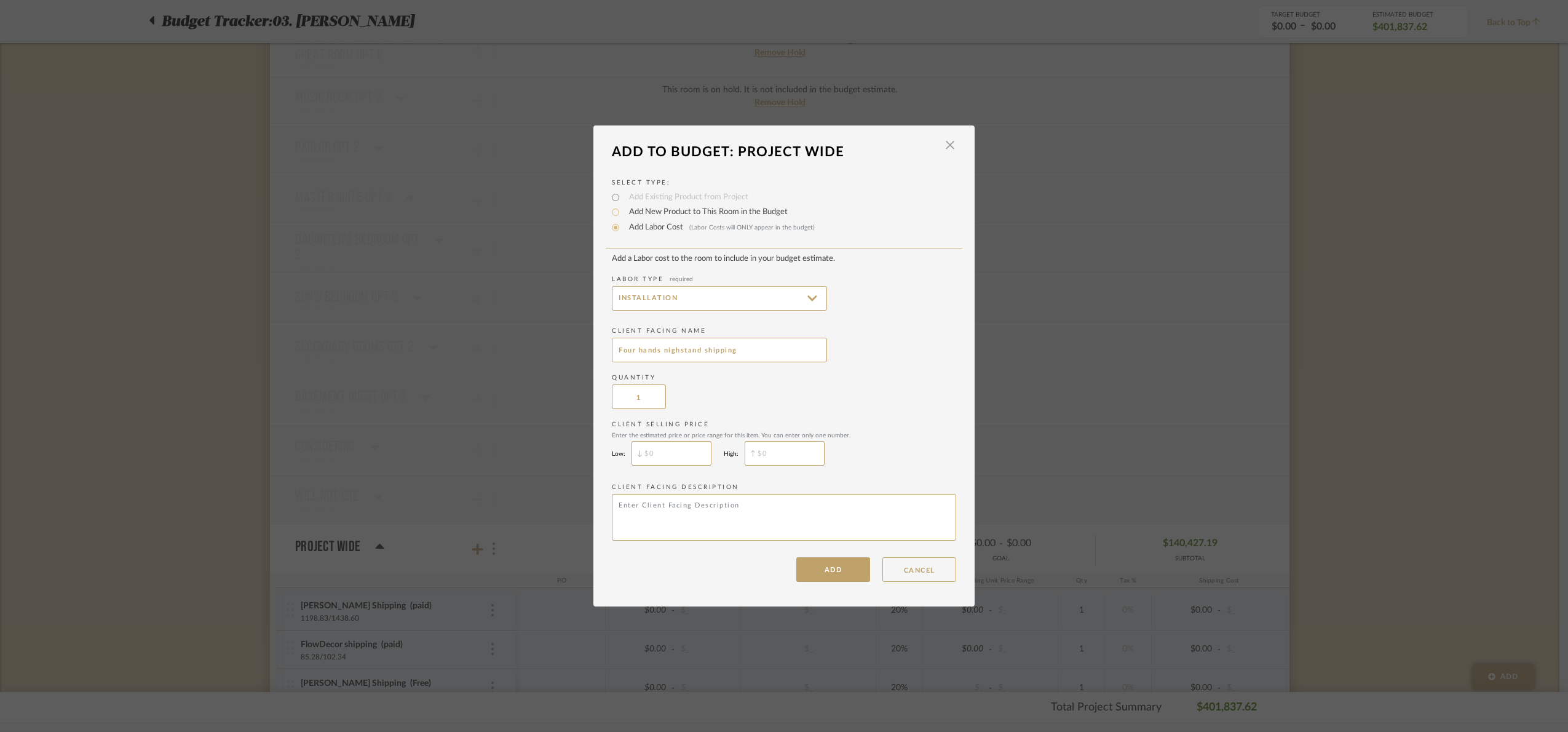
click at [844, 561] on button "ADD" at bounding box center [833, 570] width 74 height 25
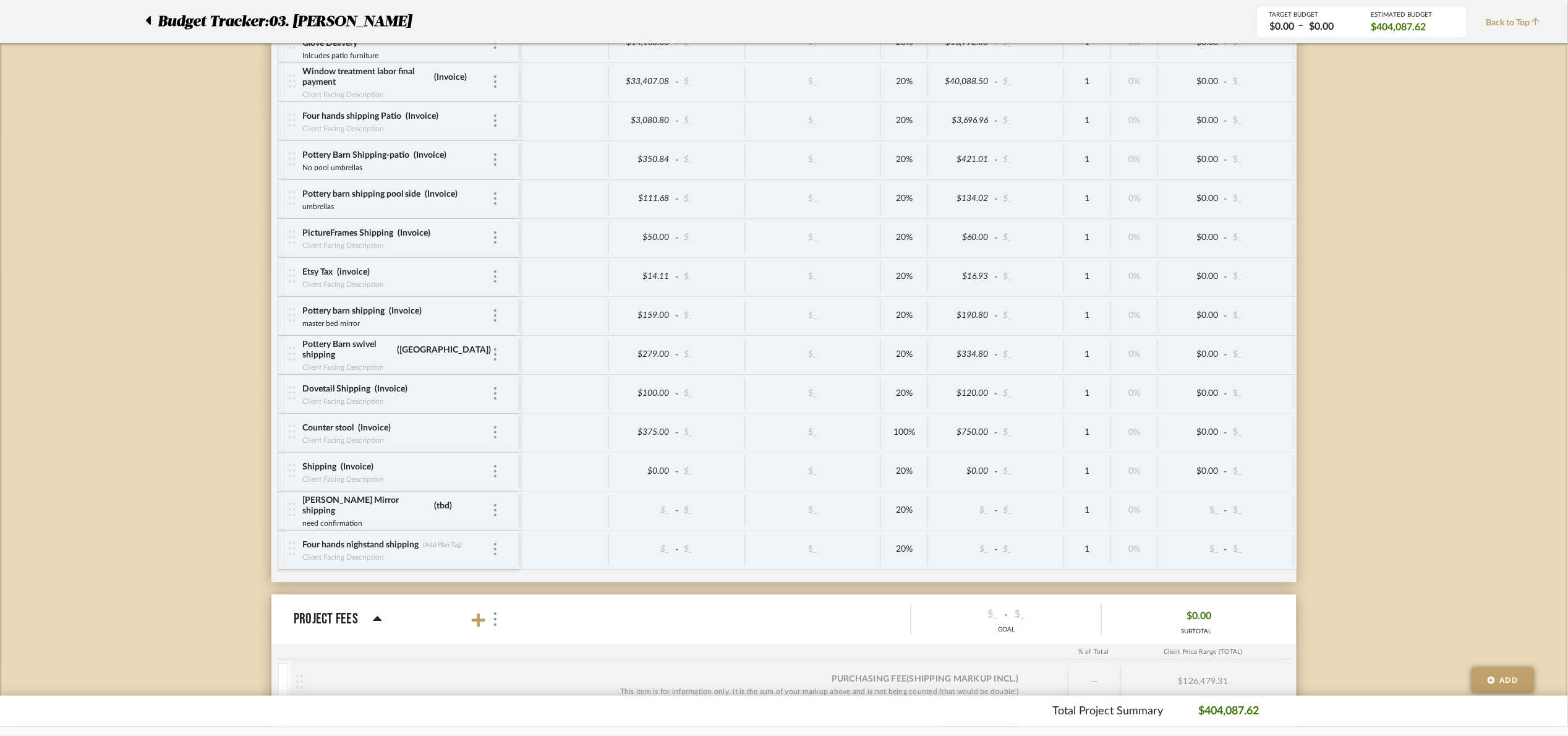
scroll to position [5547, 0]
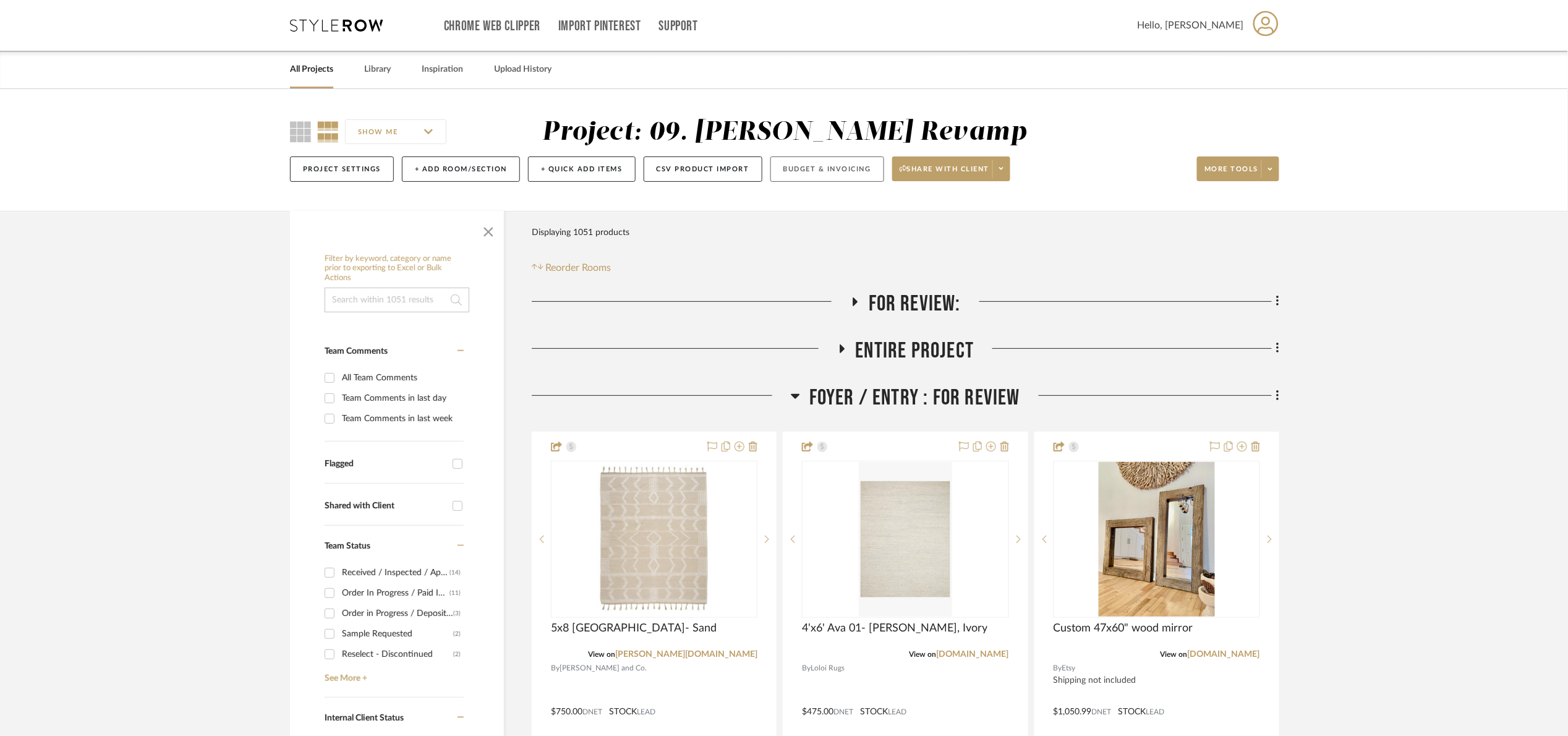
click at [803, 166] on button "Budget & Invoicing" at bounding box center [827, 169] width 114 height 26
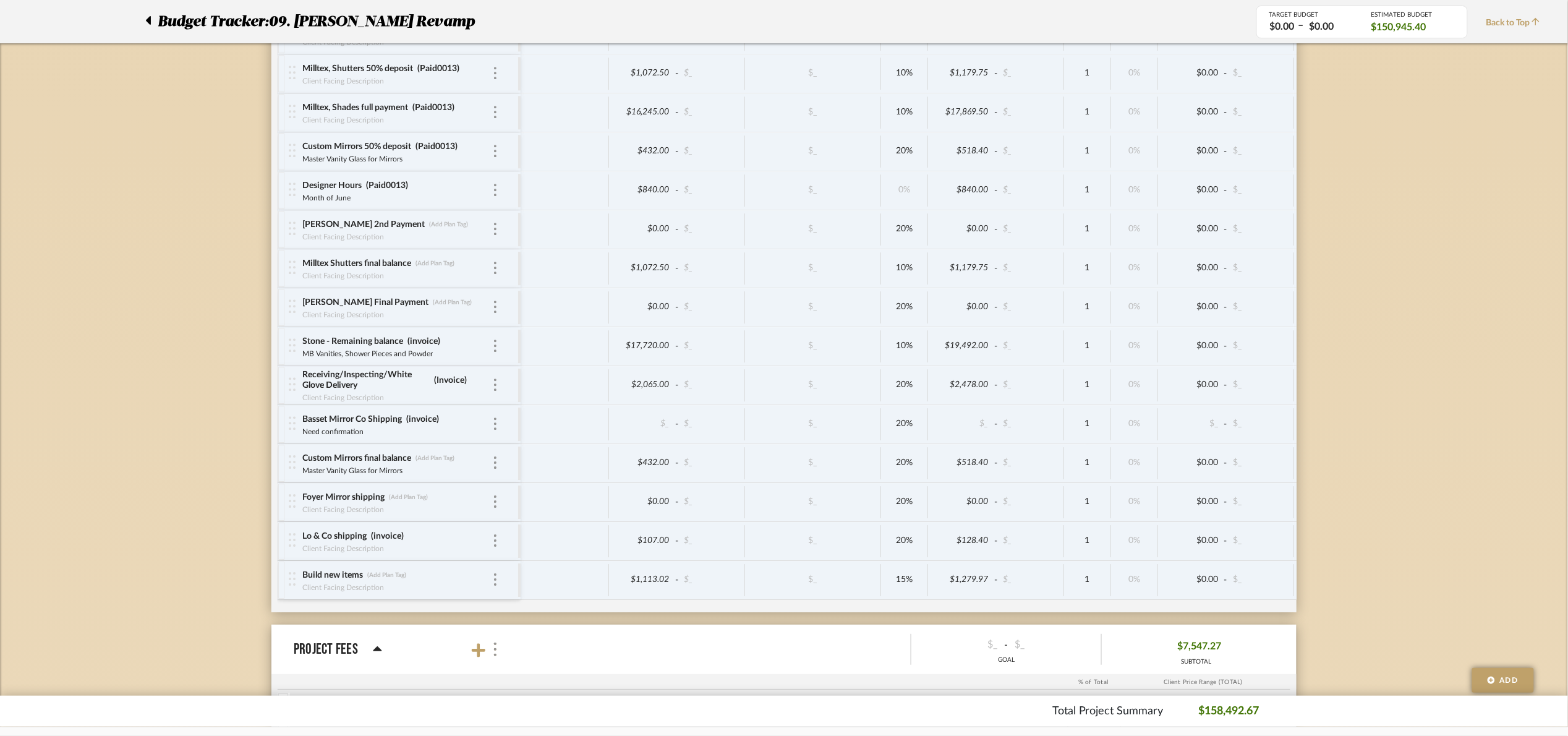
scroll to position [3989, 0]
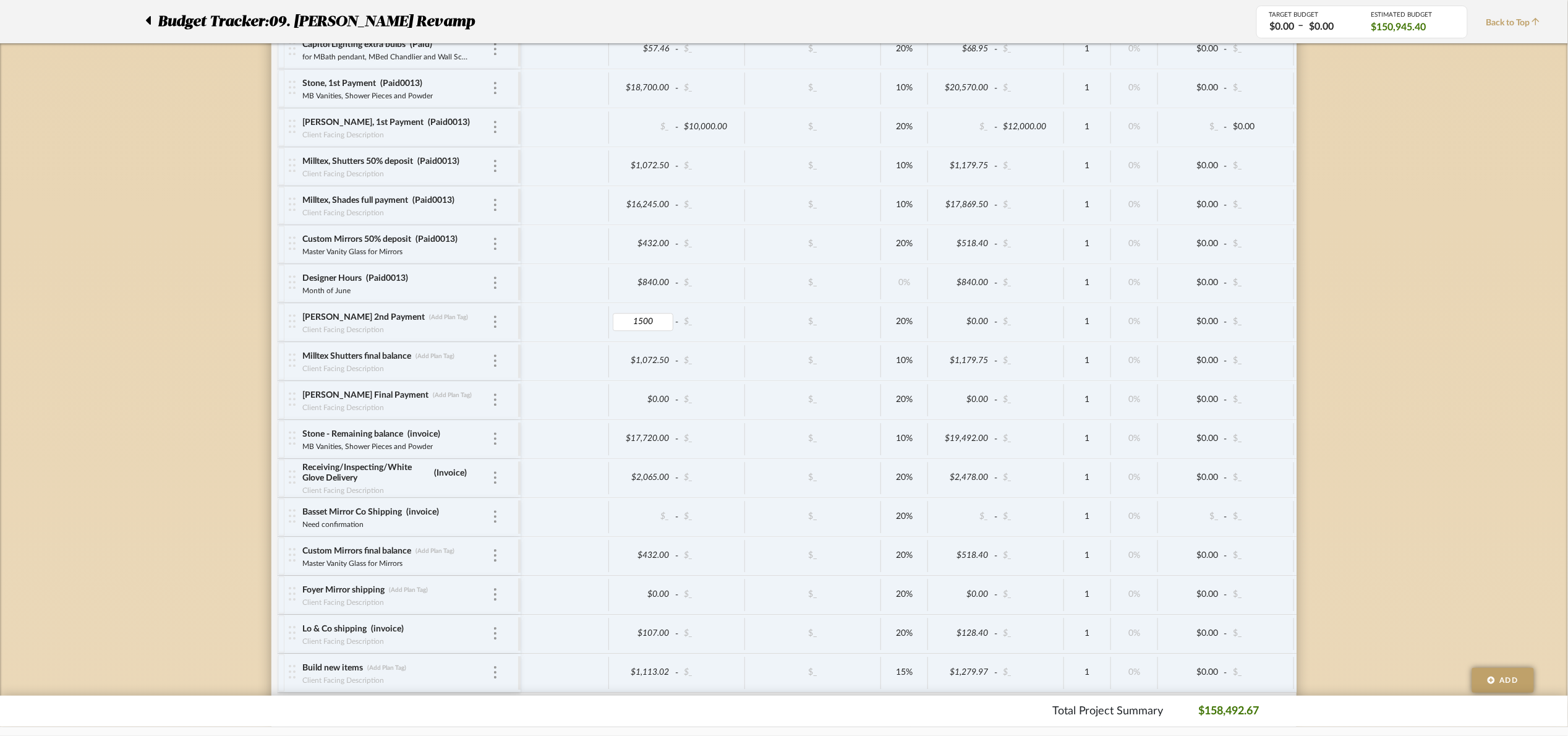
type input "15000"
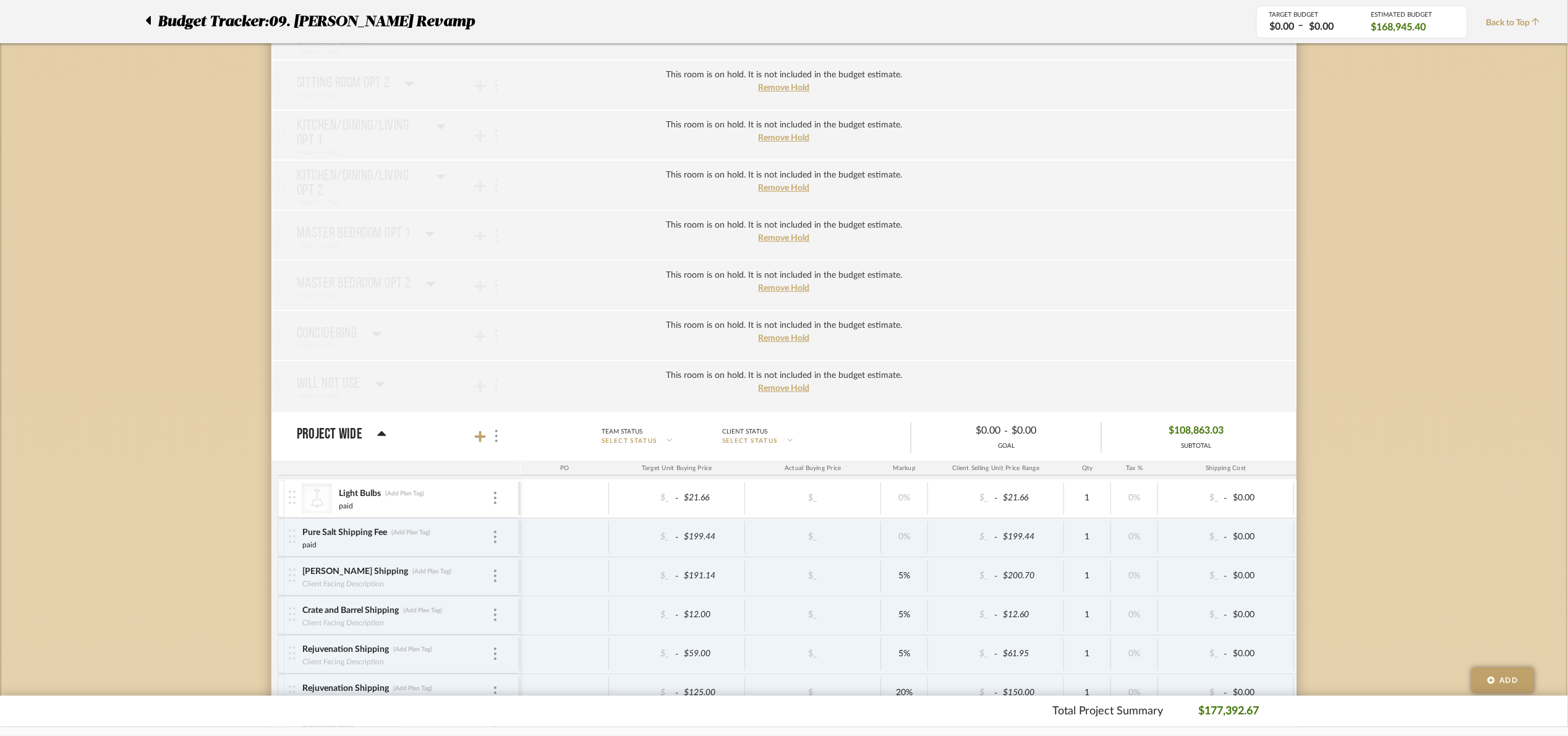
scroll to position [2041, 0]
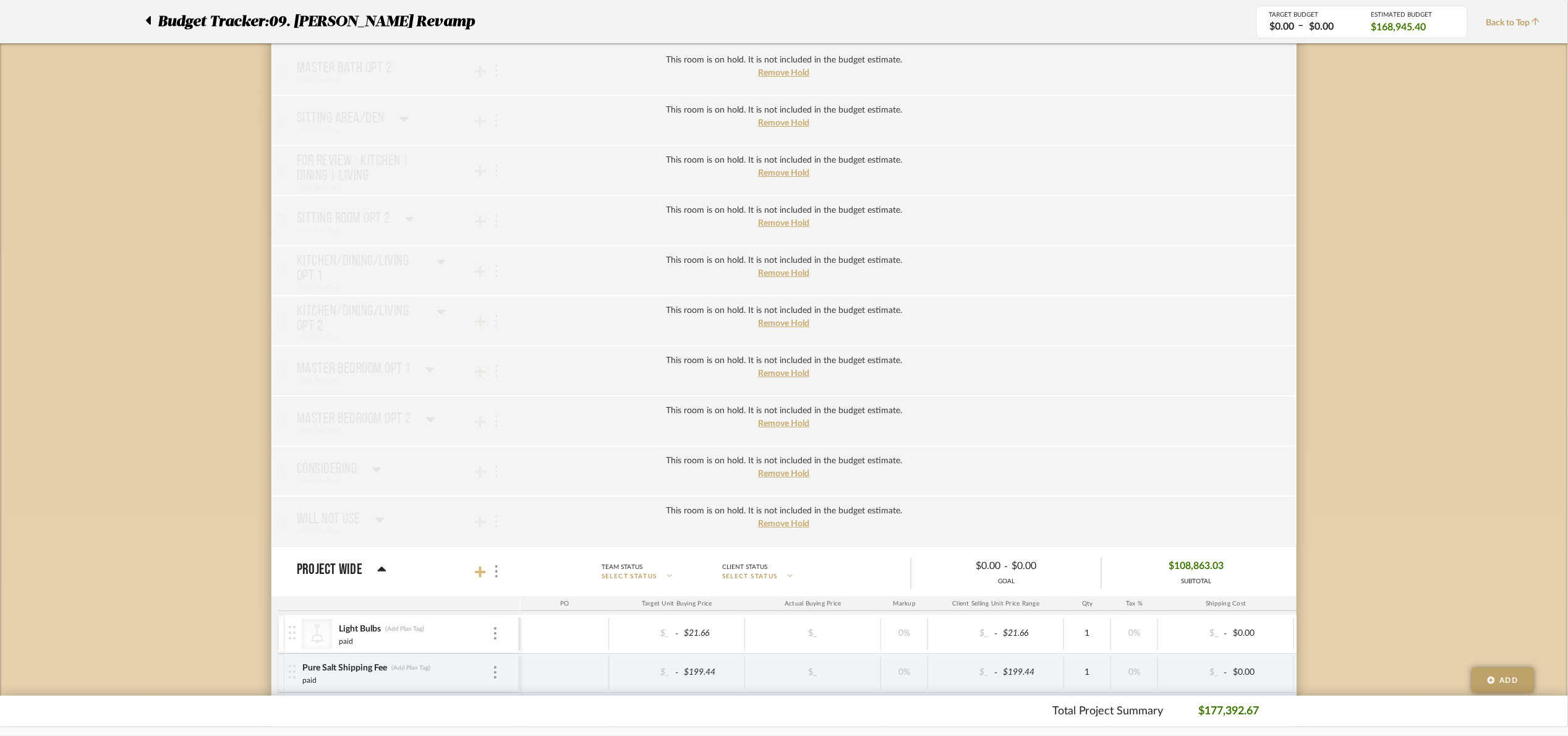
click at [478, 578] on icon at bounding box center [480, 571] width 11 height 12
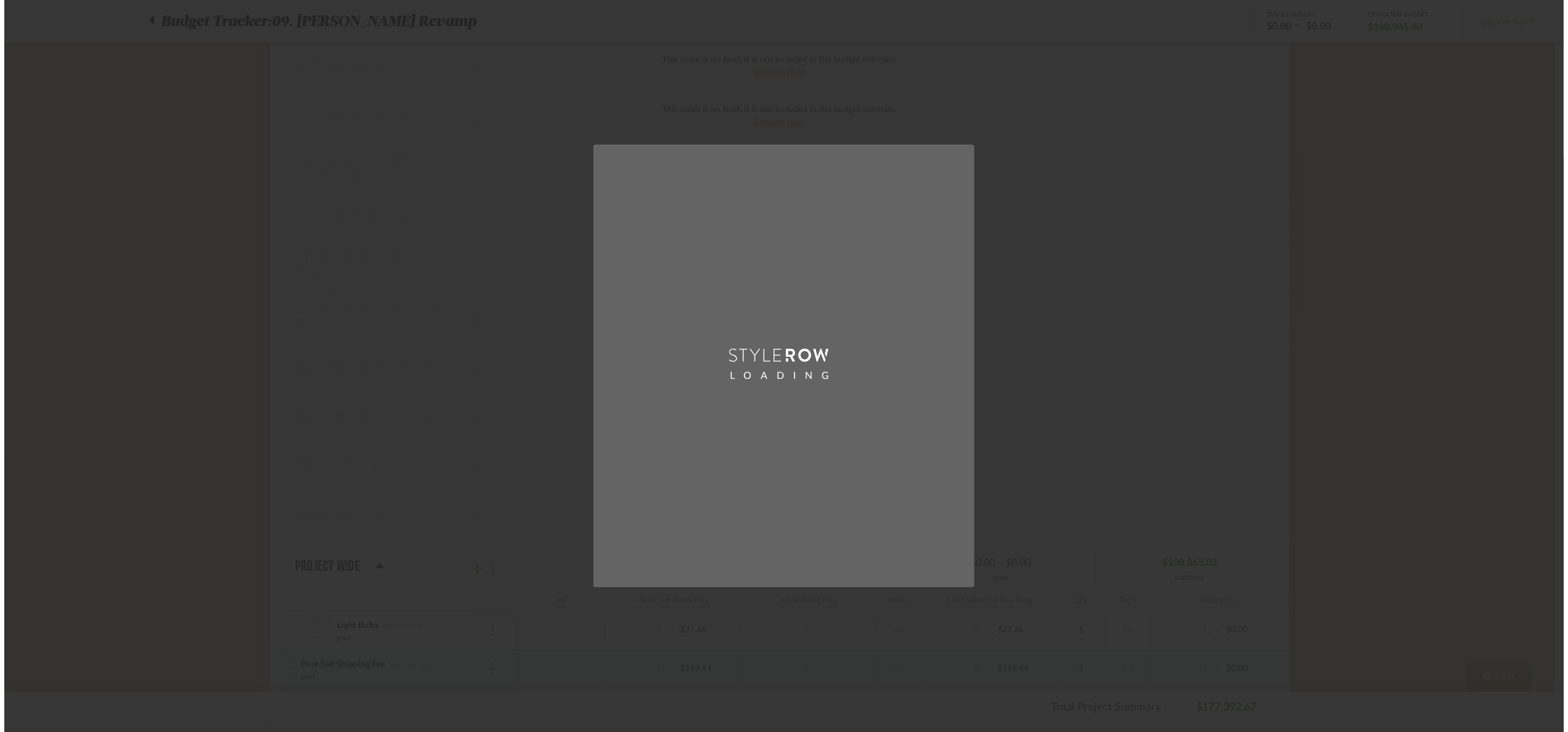
scroll to position [0, 0]
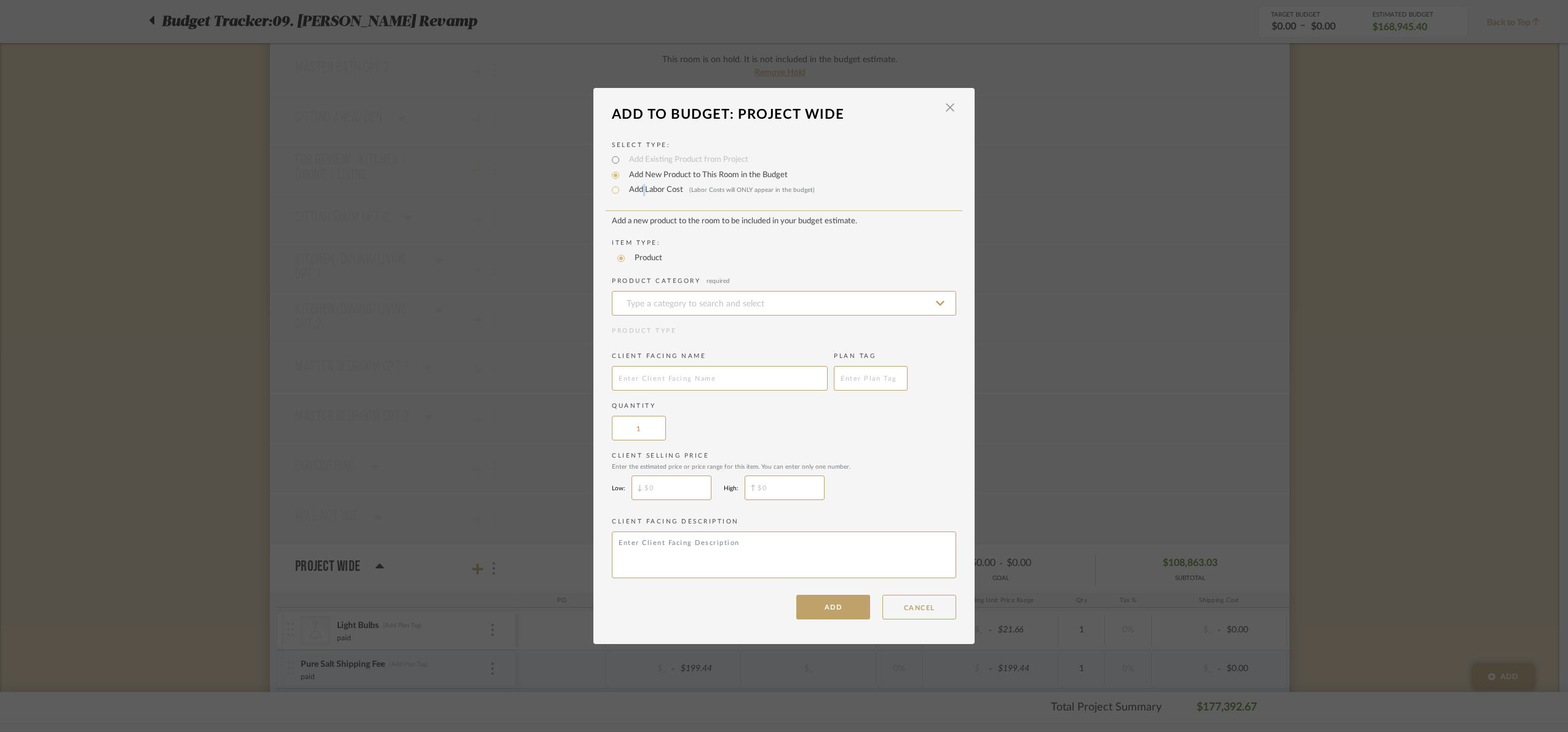
click at [640, 192] on label "Add Labor Cost (Labor Costs will ONLY appear in the budget)" at bounding box center [719, 190] width 192 height 12
click at [629, 184] on label "Add Labor Cost (Labor Costs will ONLY appear in the budget)" at bounding box center [719, 190] width 192 height 12
click at [623, 184] on input "Add Labor Cost (Labor Costs will ONLY appear in the budget)" at bounding box center [616, 190] width 15 height 15
radio input "true"
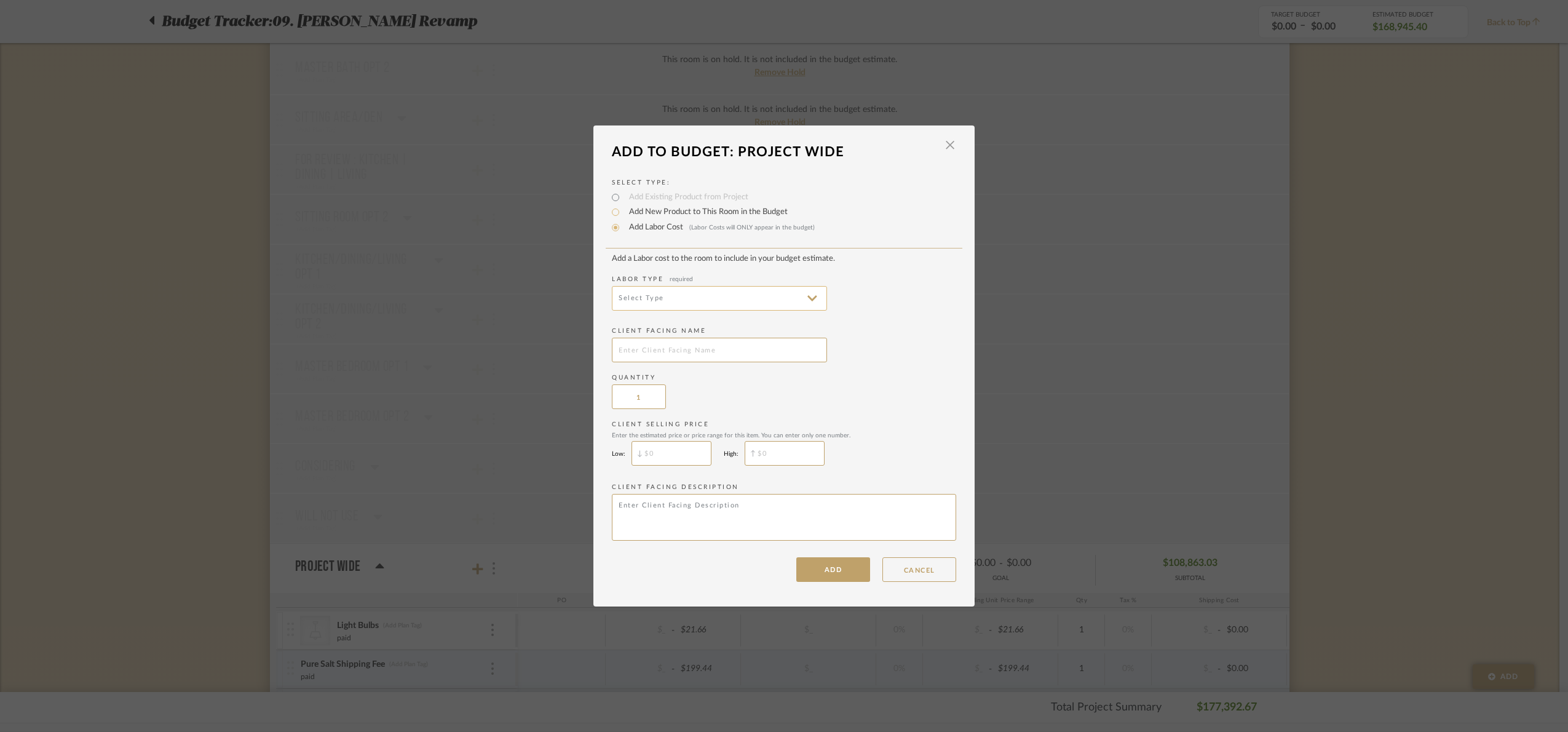
drag, startPoint x: 641, startPoint y: 283, endPoint x: 647, endPoint y: 291, distance: 10.0
click at [646, 289] on div "Labor Type required" at bounding box center [784, 292] width 344 height 36
click at [649, 293] on input at bounding box center [719, 299] width 215 height 25
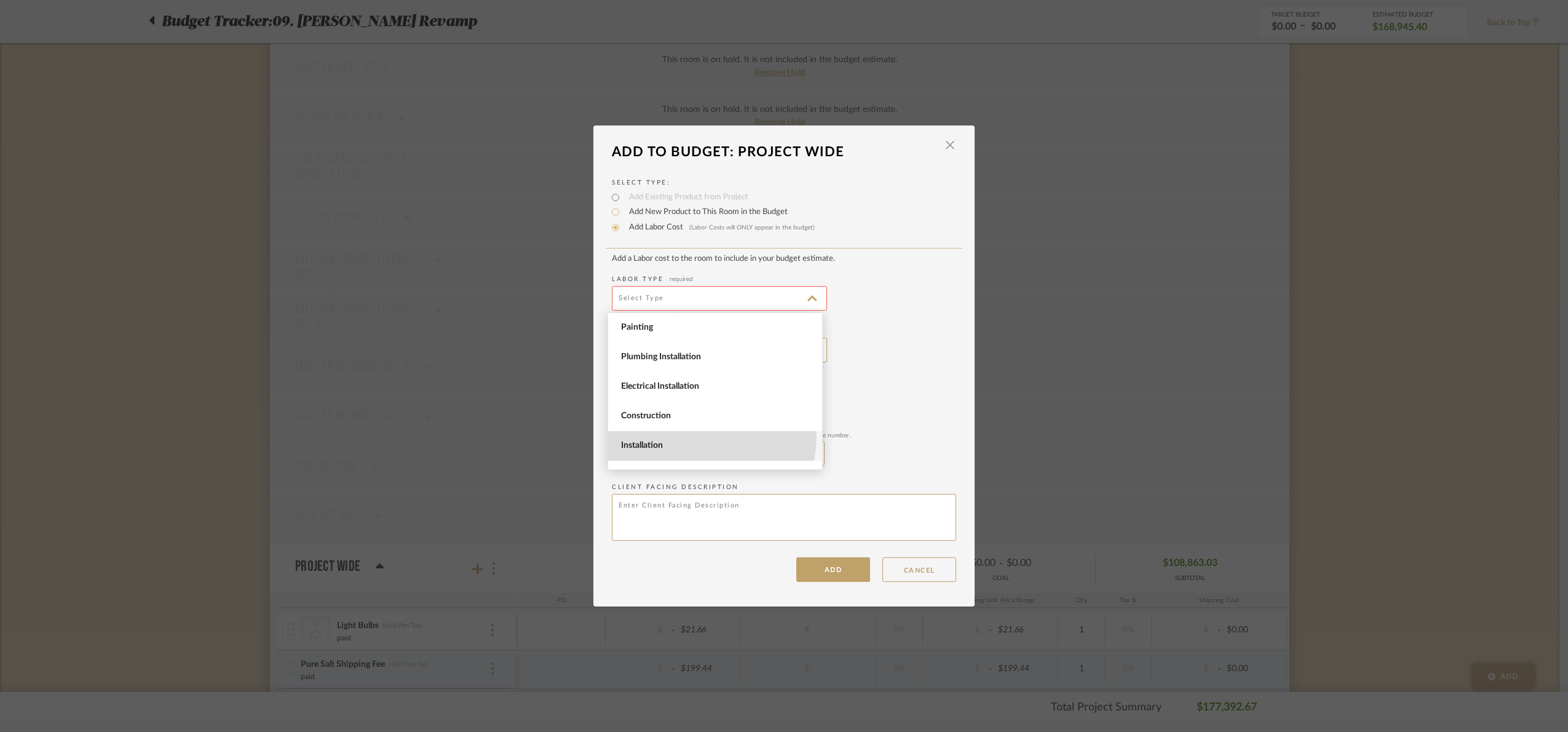
click at [702, 437] on span "Installation" at bounding box center [715, 446] width 214 height 29
type input "Installation"
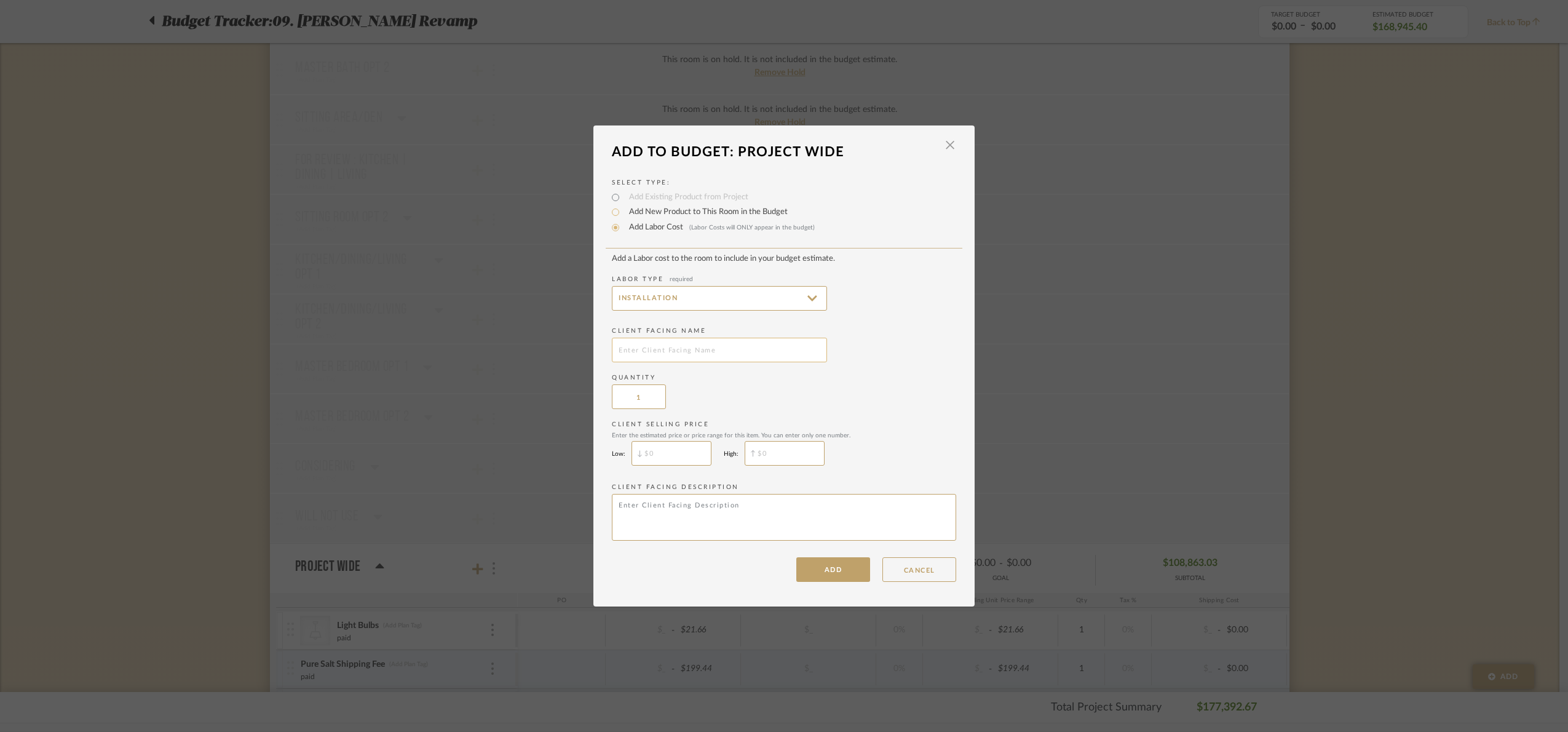
click at [678, 347] on input "text" at bounding box center [719, 350] width 215 height 25
type input "Stone final payment"
click at [819, 572] on button "ADD" at bounding box center [833, 570] width 74 height 25
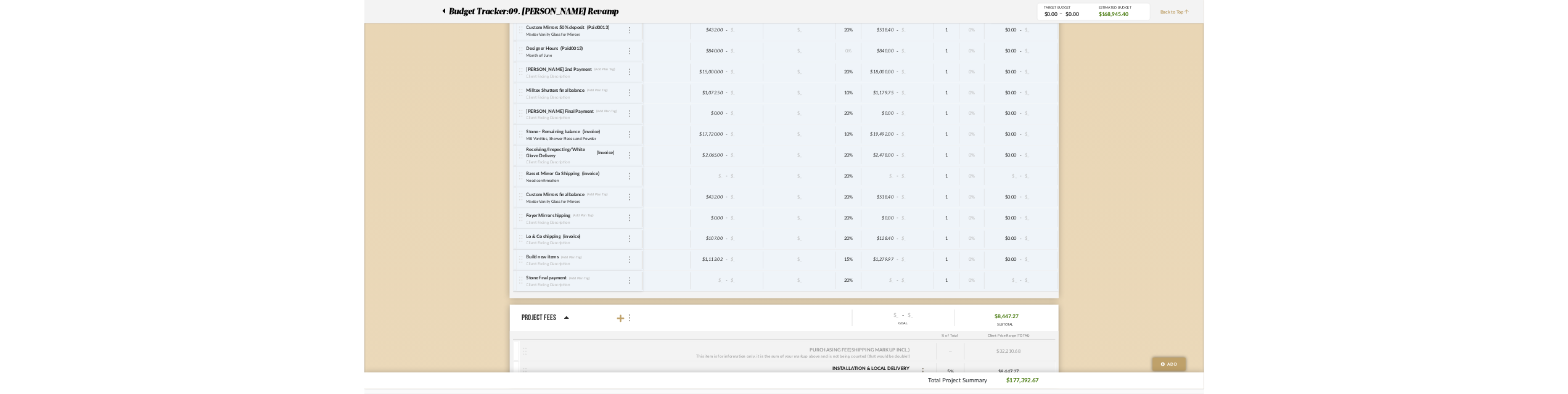
scroll to position [4162, 0]
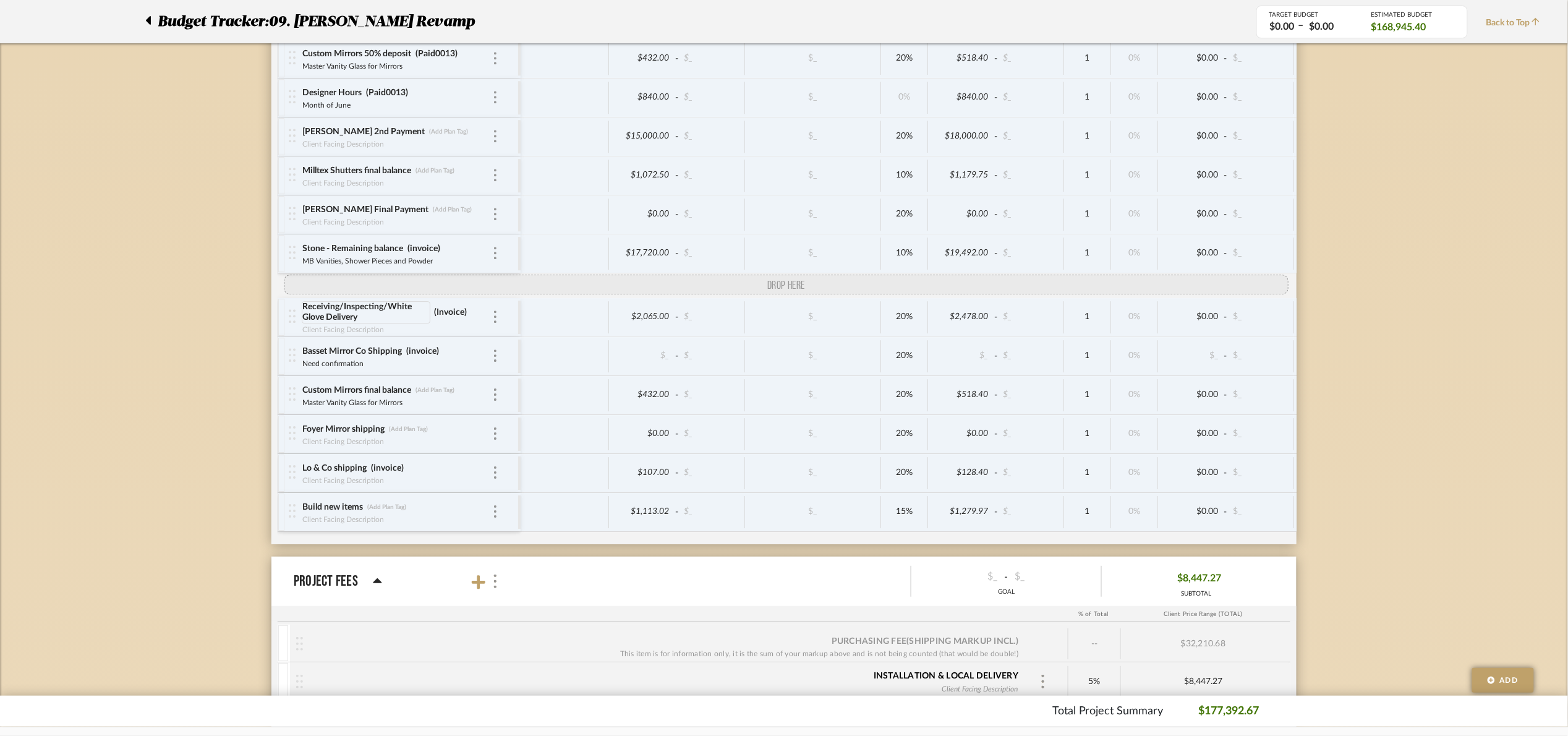
drag, startPoint x: 287, startPoint y: 549, endPoint x: 315, endPoint y: 320, distance: 230.7
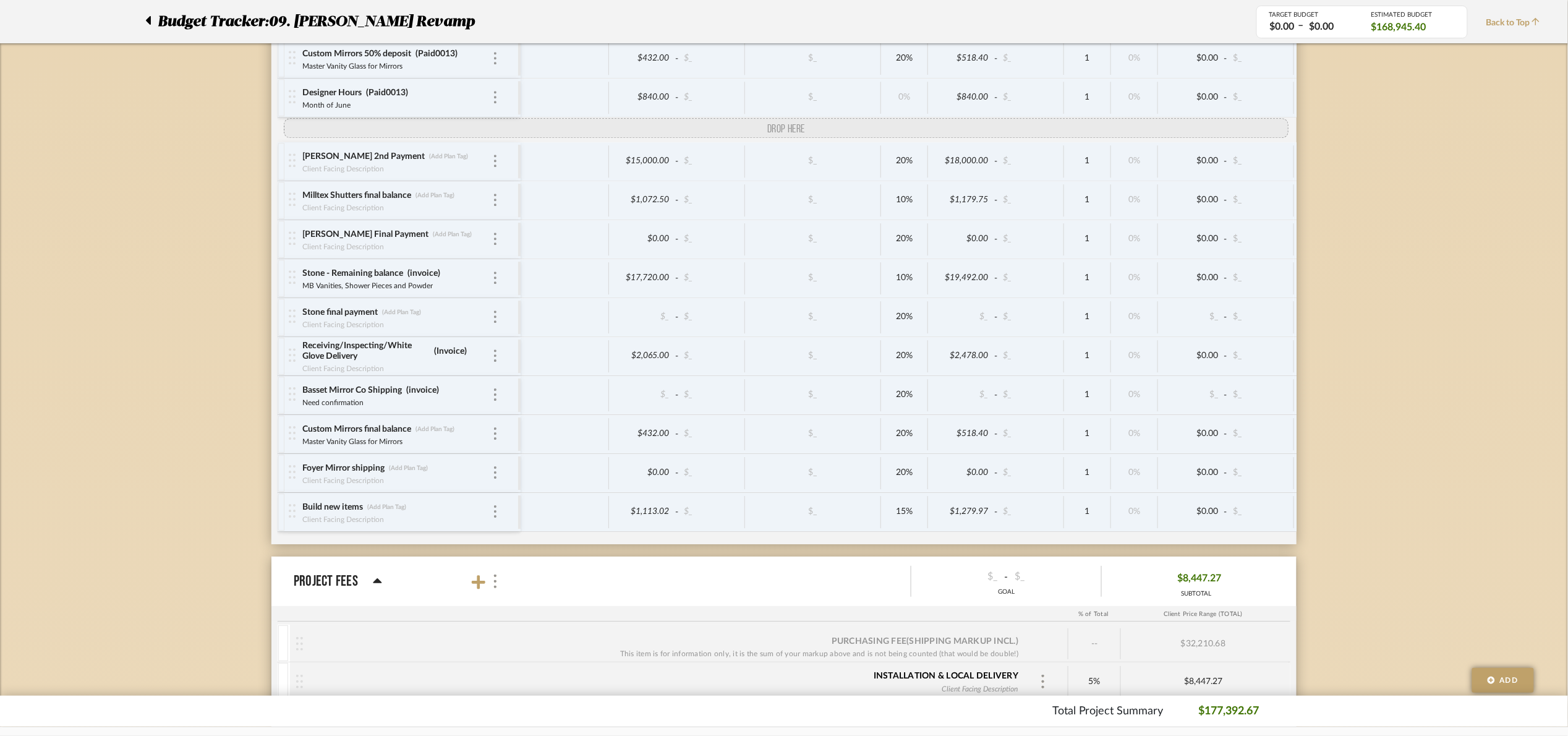
drag, startPoint x: 287, startPoint y: 512, endPoint x: 312, endPoint y: 168, distance: 344.9
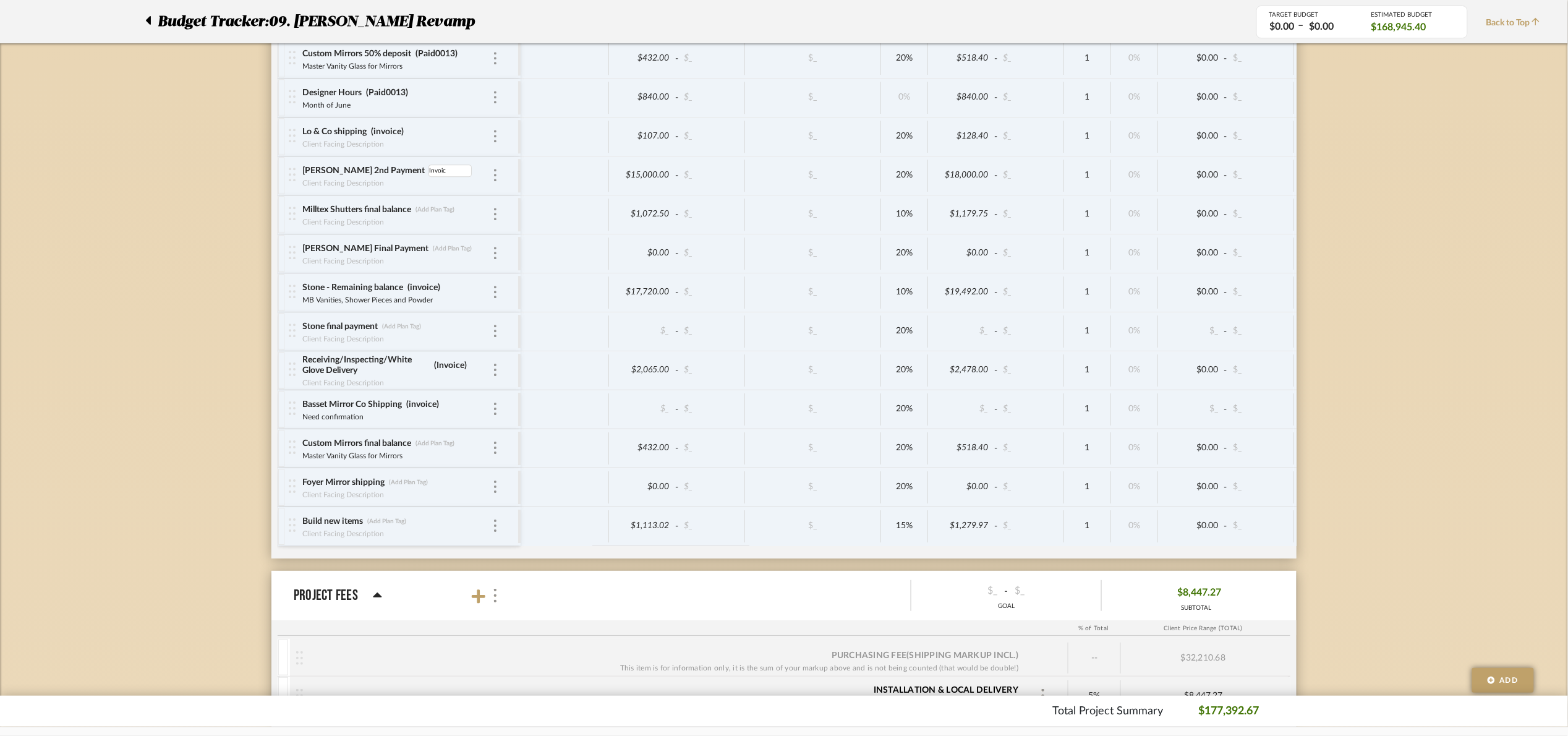
type input "Invoice"
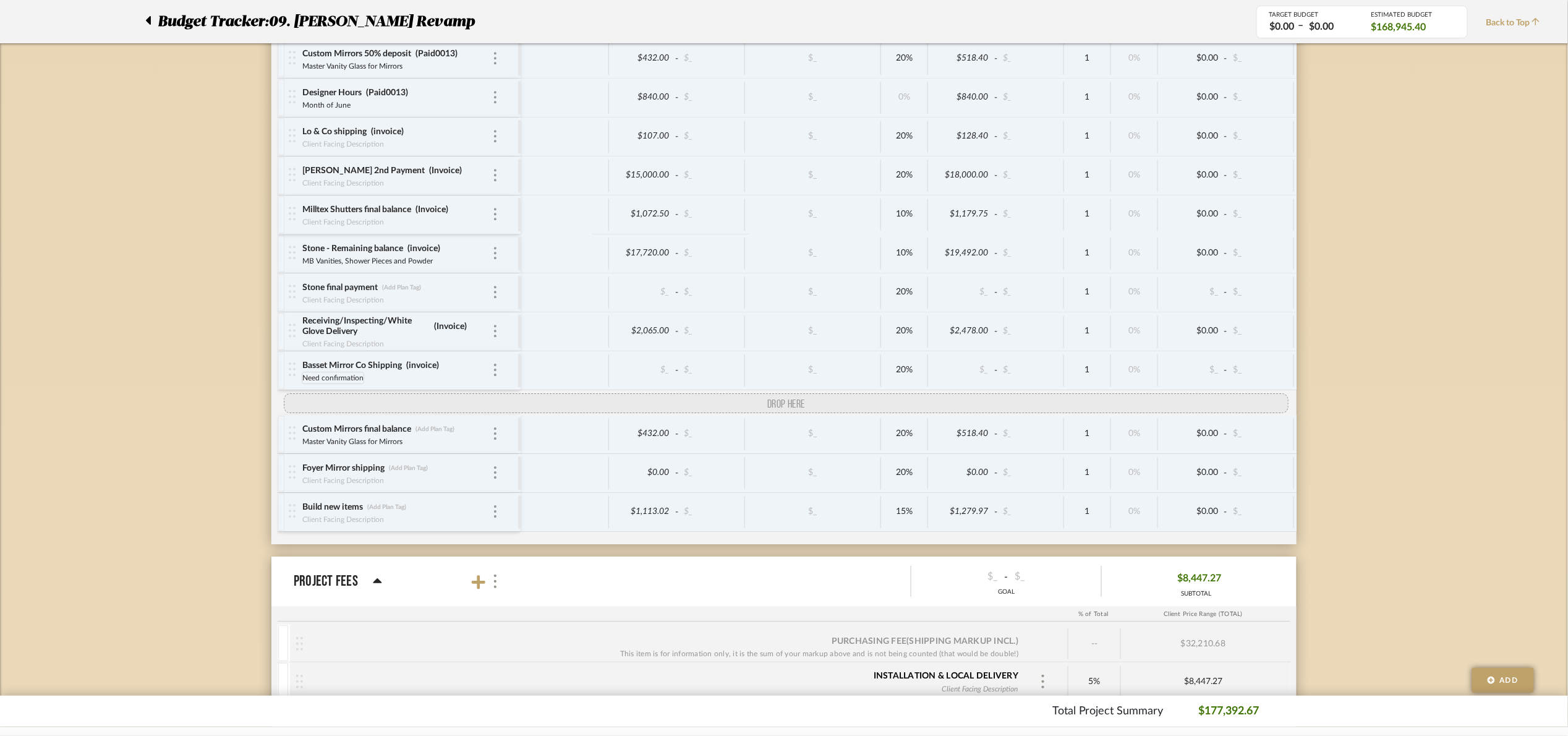
drag, startPoint x: 286, startPoint y: 275, endPoint x: 317, endPoint y: 402, distance: 130.7
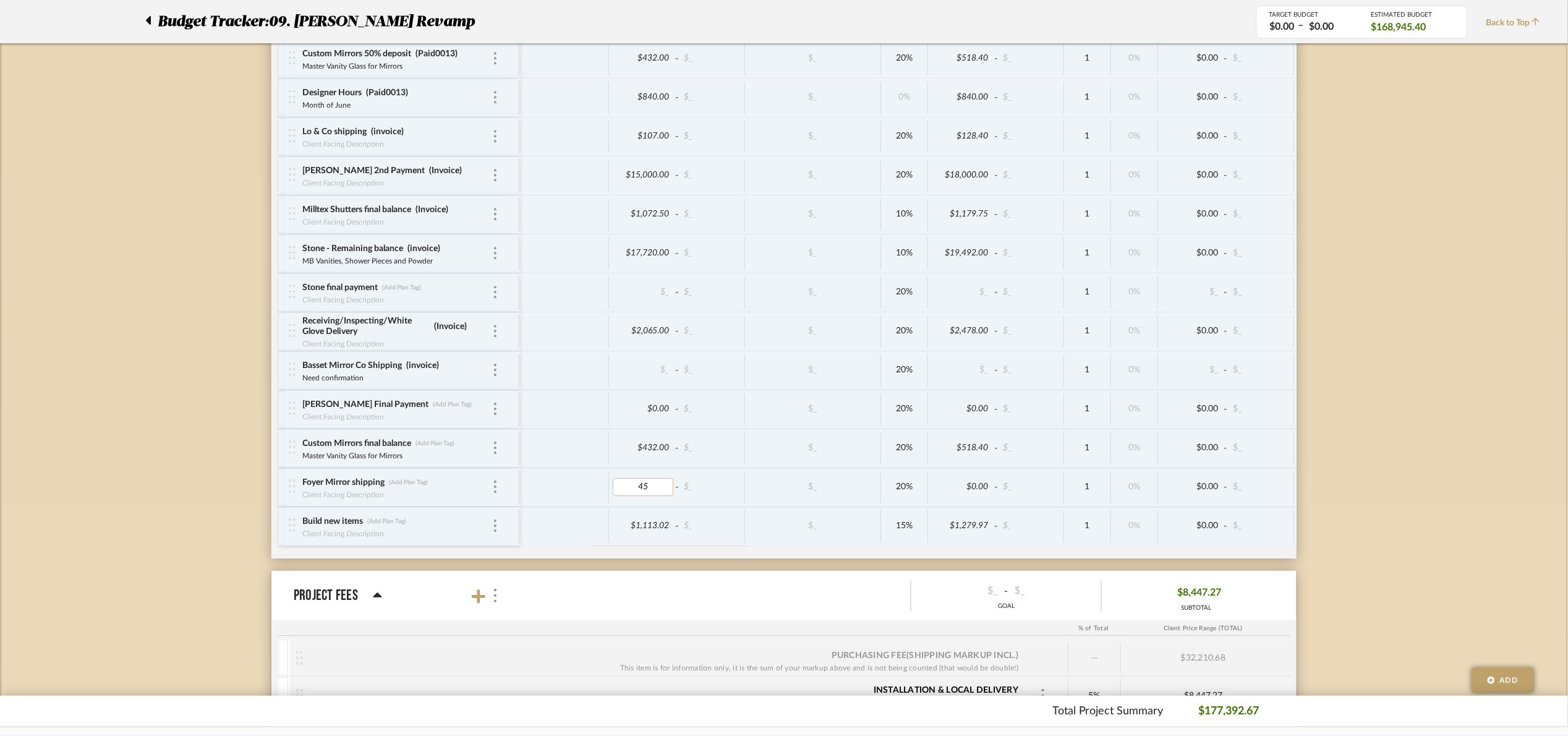
type input "450"
type input "(ETSY)"
drag, startPoint x: 1405, startPoint y: 430, endPoint x: 1392, endPoint y: 408, distance: 25.6
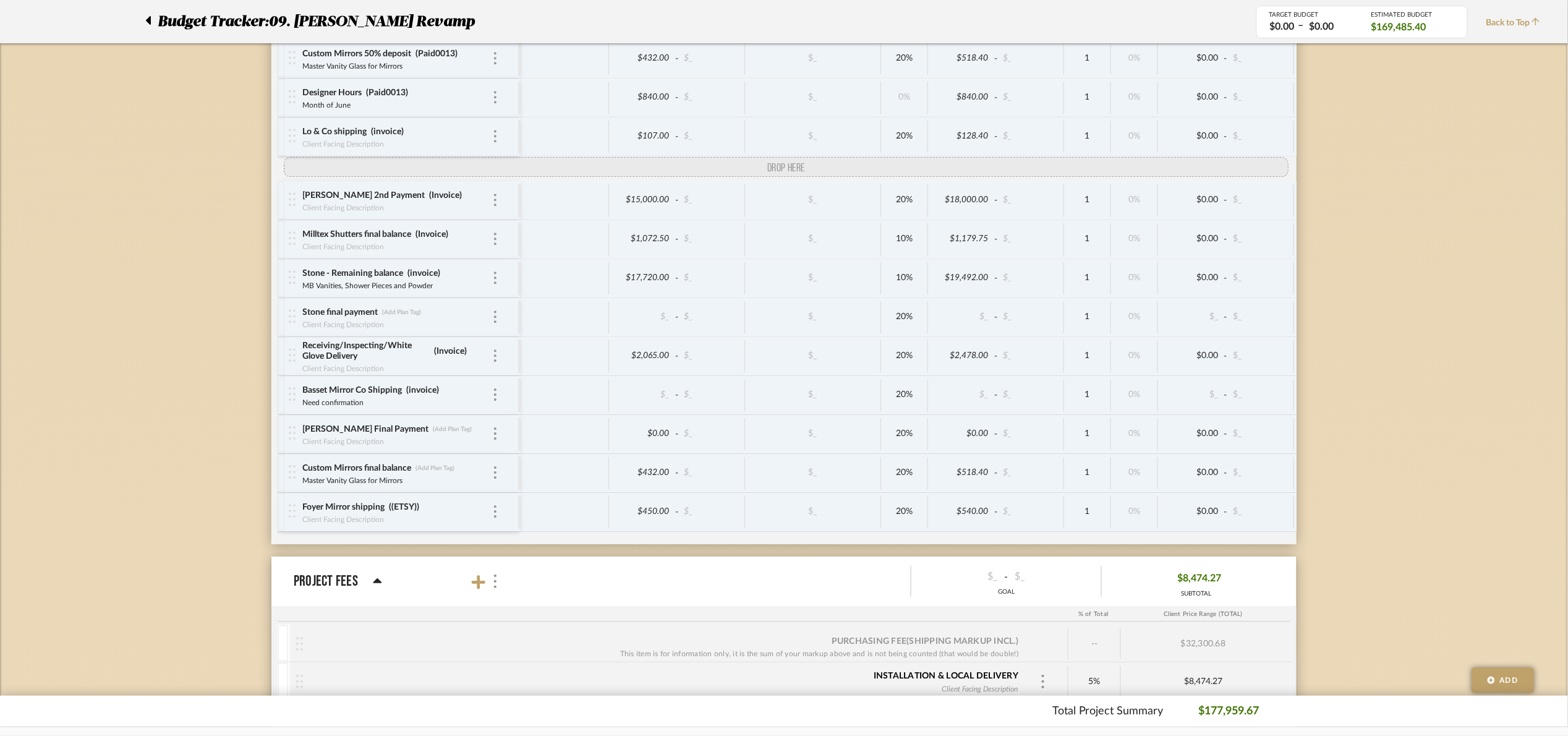
drag, startPoint x: 286, startPoint y: 547, endPoint x: 310, endPoint y: 203, distance: 344.8
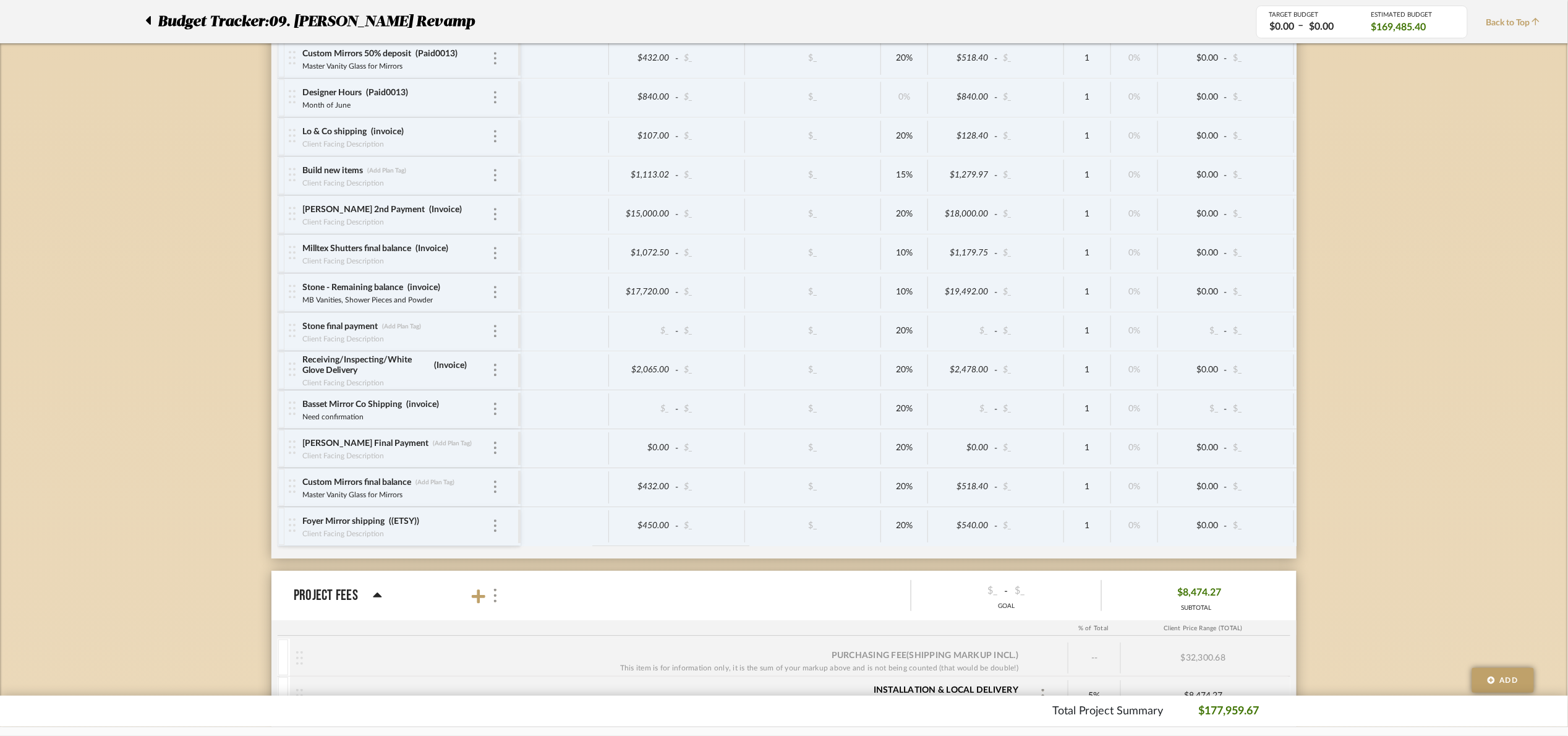
click at [401, 182] on div "Build new items (Add Plan Tag) Client Facing Description" at bounding box center [397, 176] width 190 height 38
click at [400, 177] on div "Build new items (Add Plan Tag)" at bounding box center [397, 171] width 190 height 12
drag, startPoint x: 394, startPoint y: 189, endPoint x: 405, endPoint y: 196, distance: 13.0
type input "Invoice"
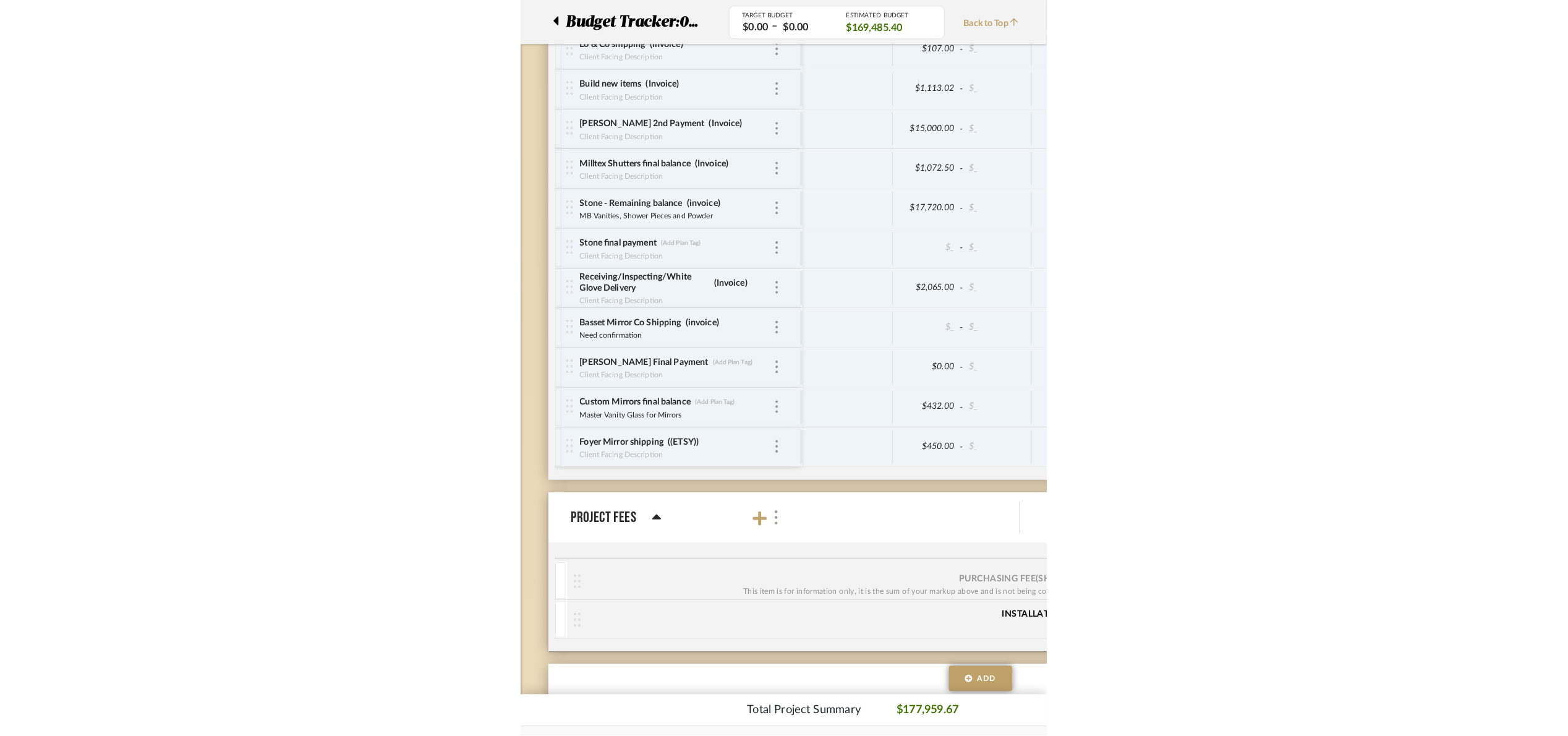
scroll to position [4143, 0]
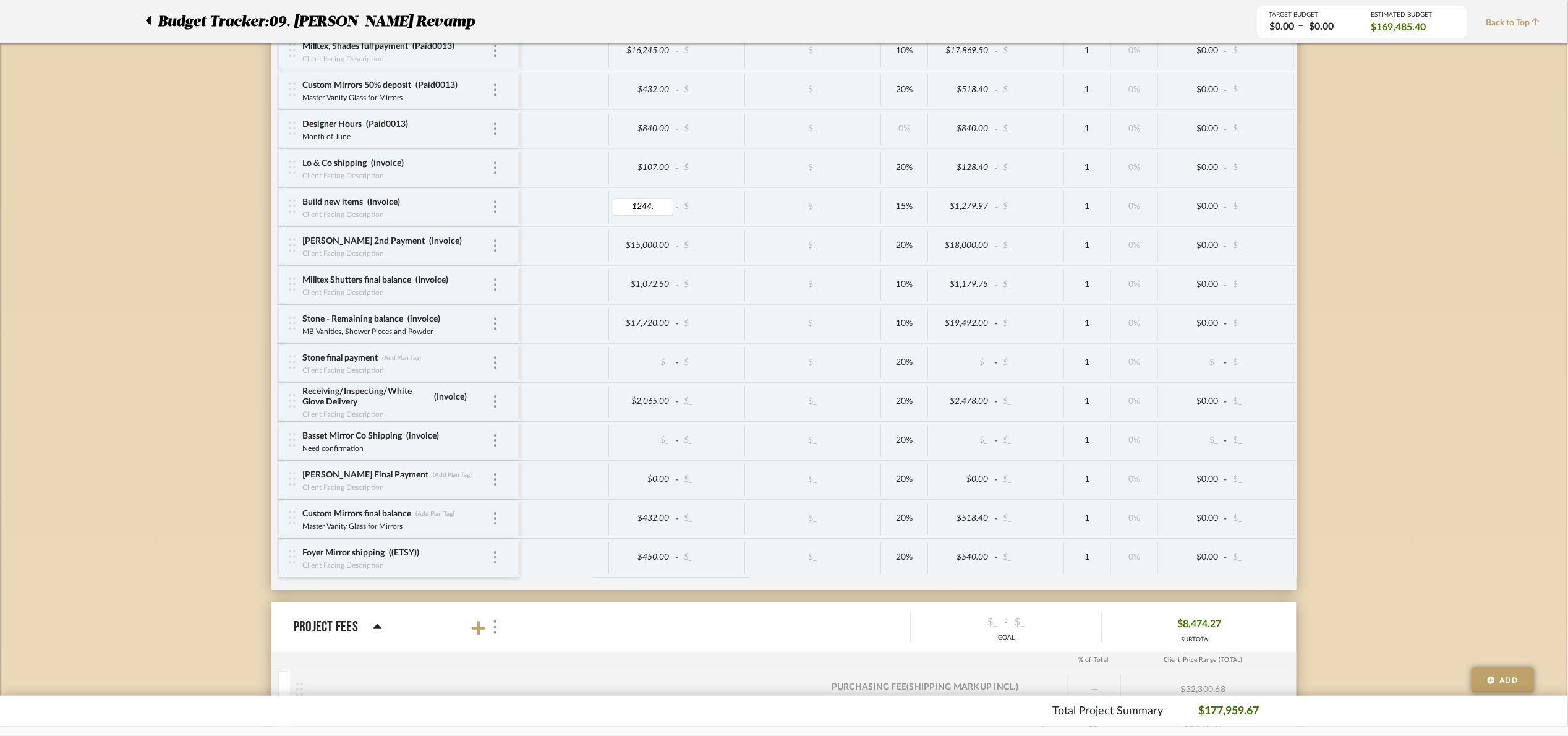
type input "$1,244.00"
type input "1244.72"
type input "15"
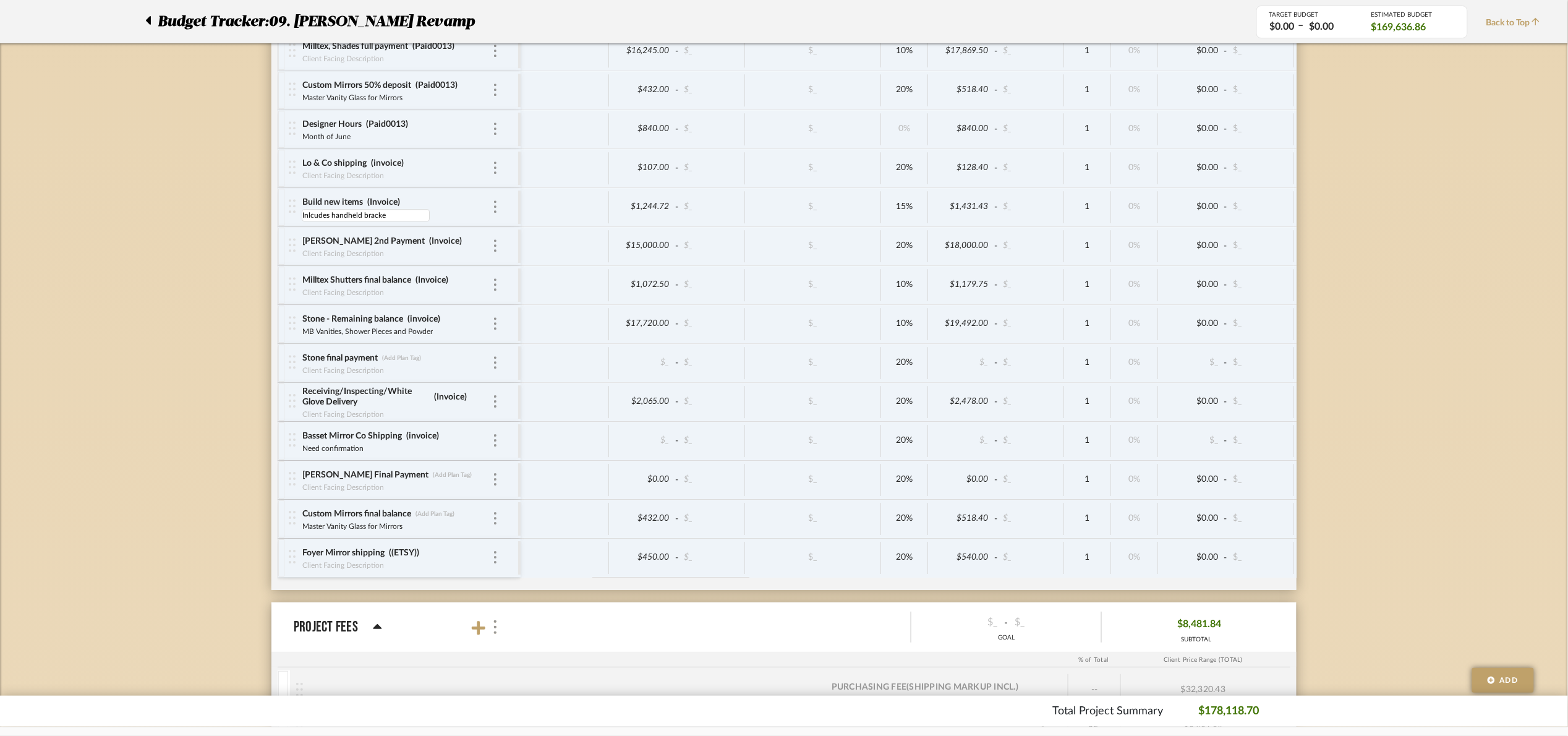
type input "Inlcudes handheld bracket"
type input "8860"
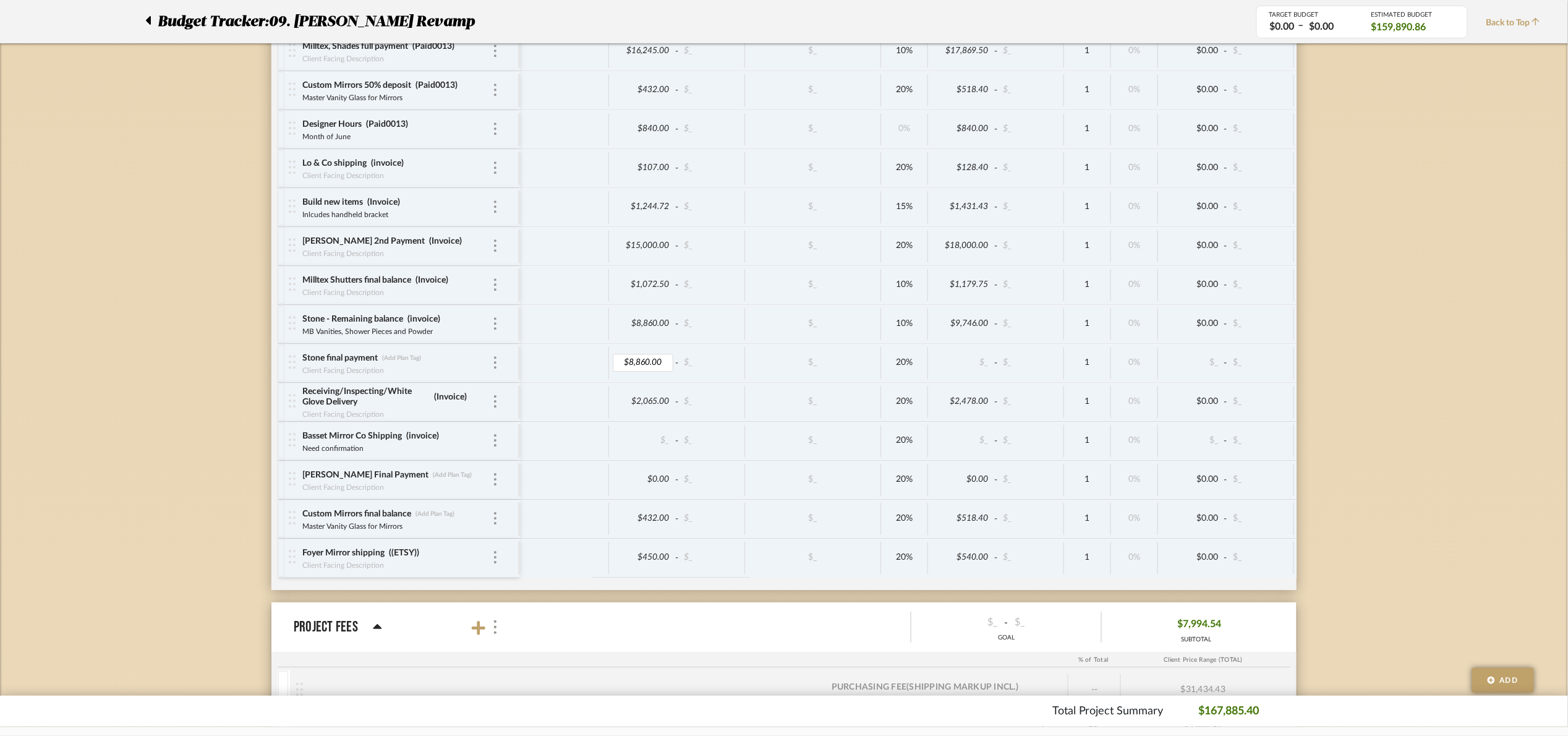
drag, startPoint x: 437, startPoint y: 347, endPoint x: 264, endPoint y: 346, distance: 173.0
type input "MB Vanities, Shower Pieces and Powder"
click at [366, 371] on div "Stone final payment (Add Plan Tag) MB Vanities, Shower Pieces and Powder" at bounding box center [397, 363] width 190 height 38
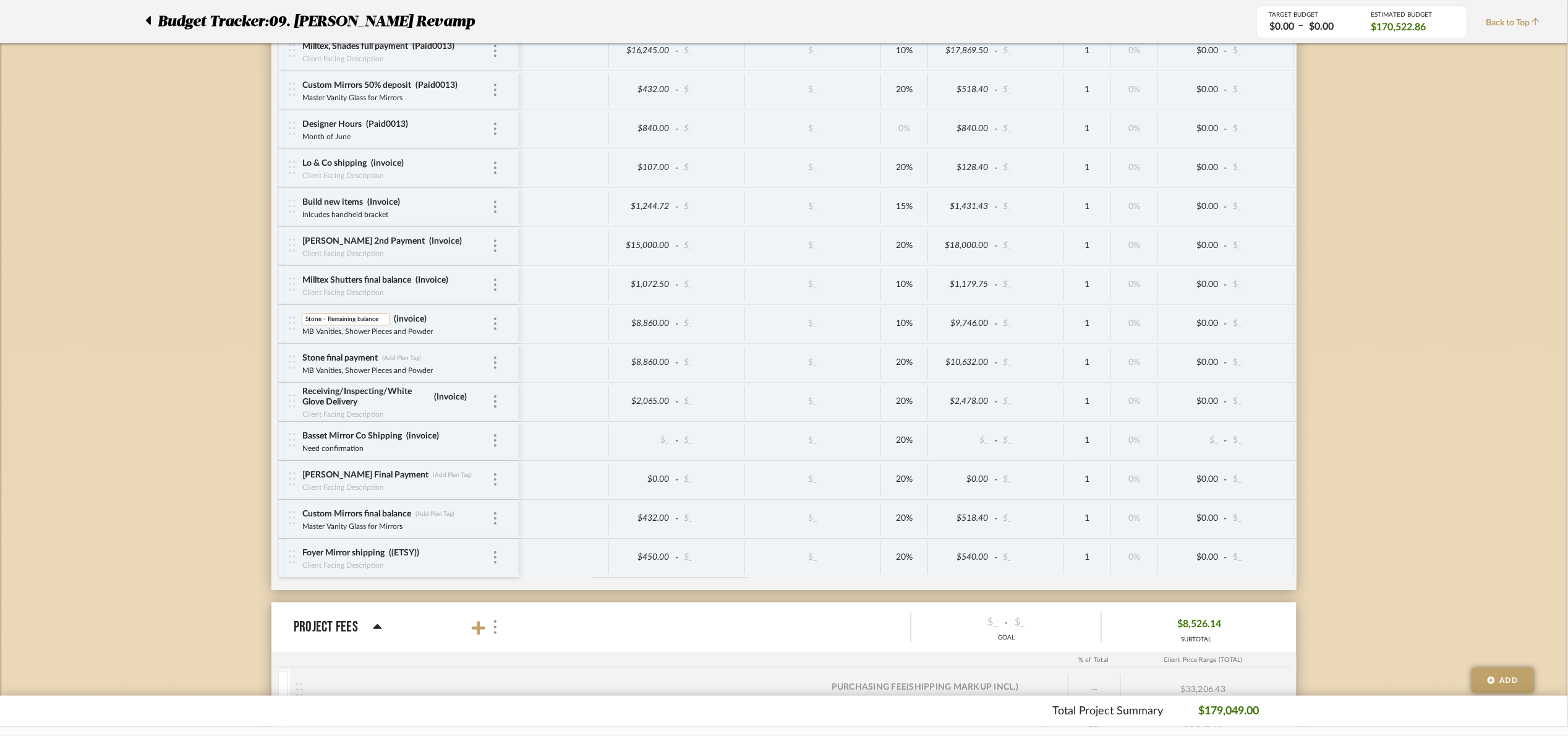
drag, startPoint x: 380, startPoint y: 334, endPoint x: 345, endPoint y: 339, distance: 35.4
click at [345, 325] on input "Stone - Remaining balance" at bounding box center [346, 319] width 88 height 12
type input "Stone - 2nd payment"
drag, startPoint x: 1420, startPoint y: 300, endPoint x: 1412, endPoint y: 299, distance: 8.1
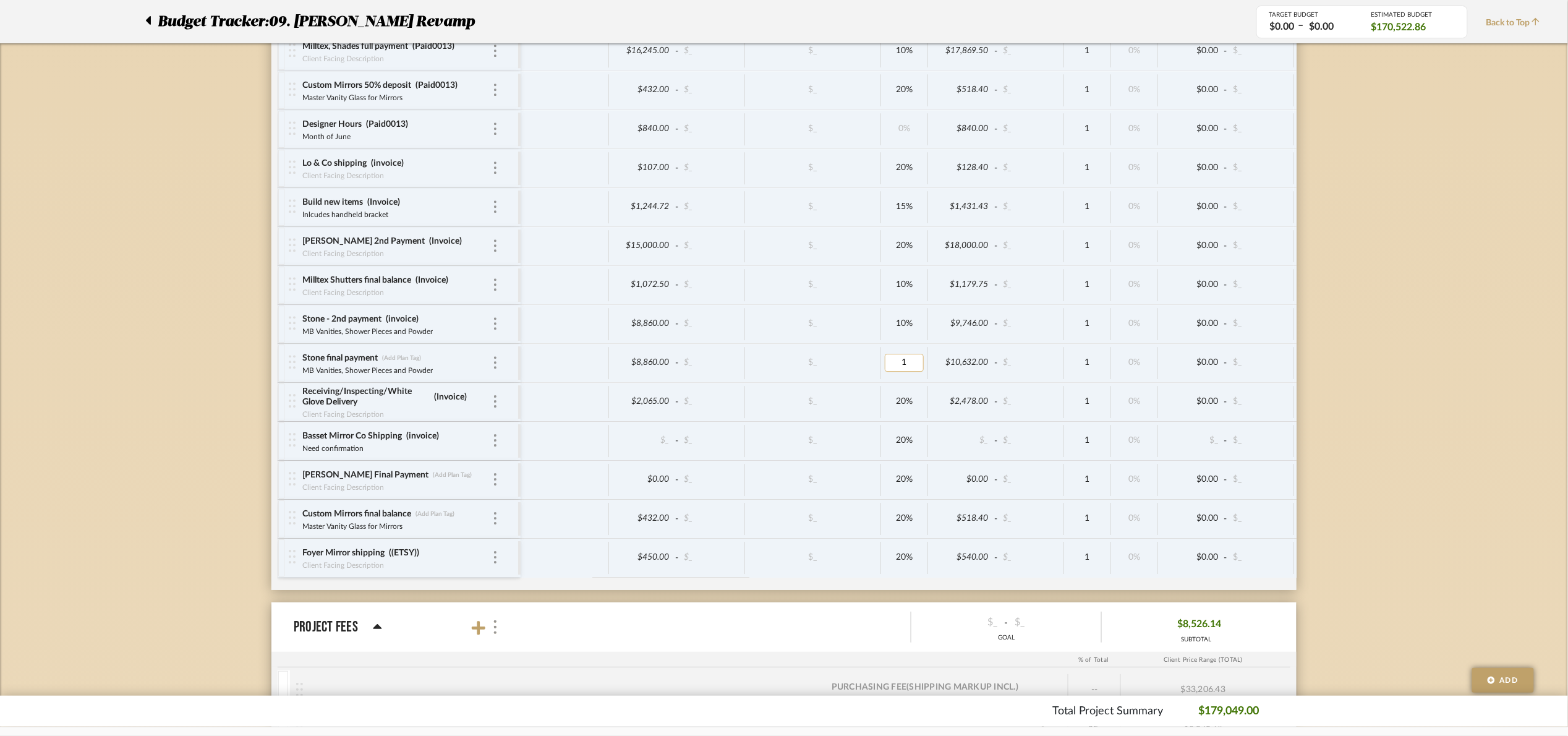
type input "10"
click at [154, 21] on div at bounding box center [152, 21] width 13 height 22
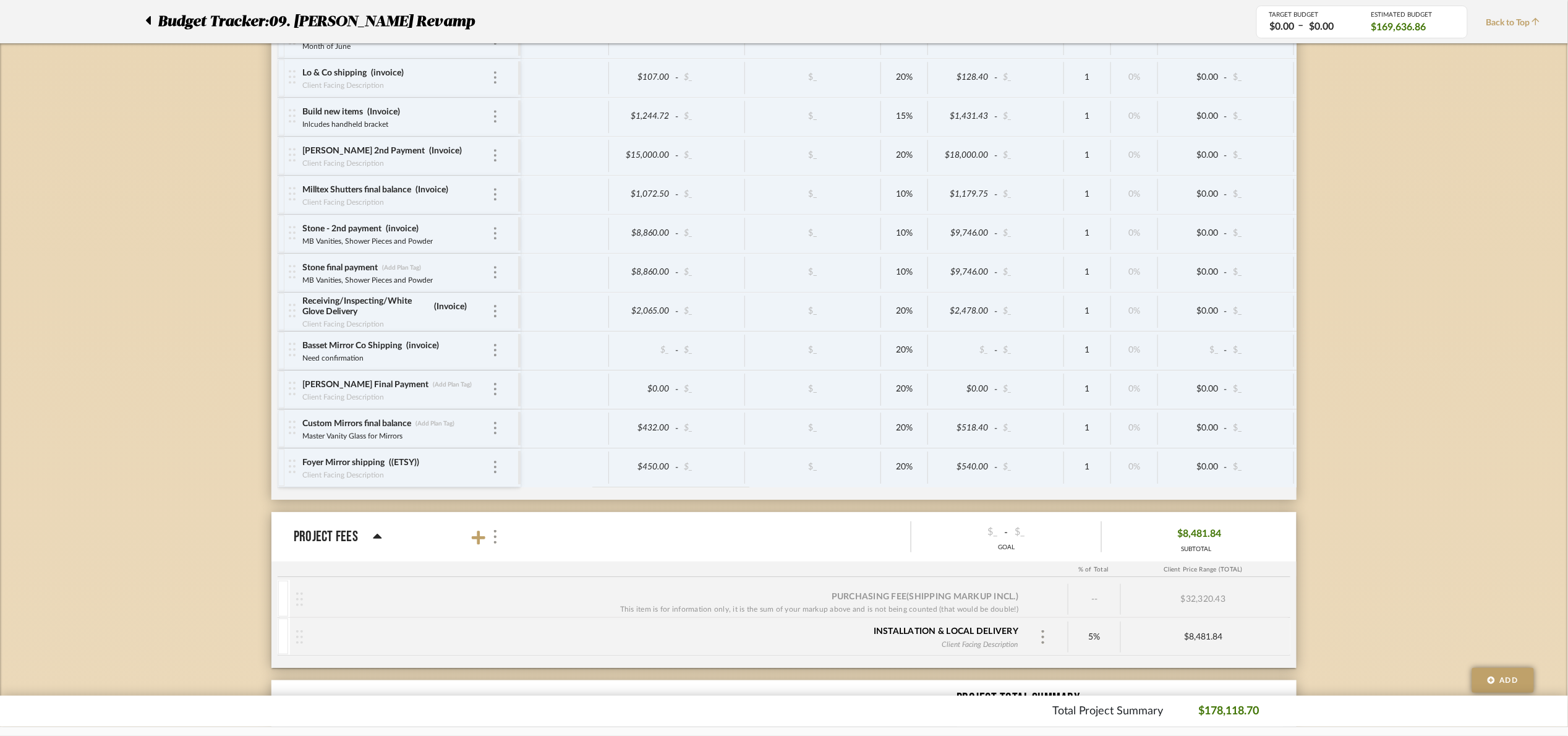
scroll to position [4235, 0]
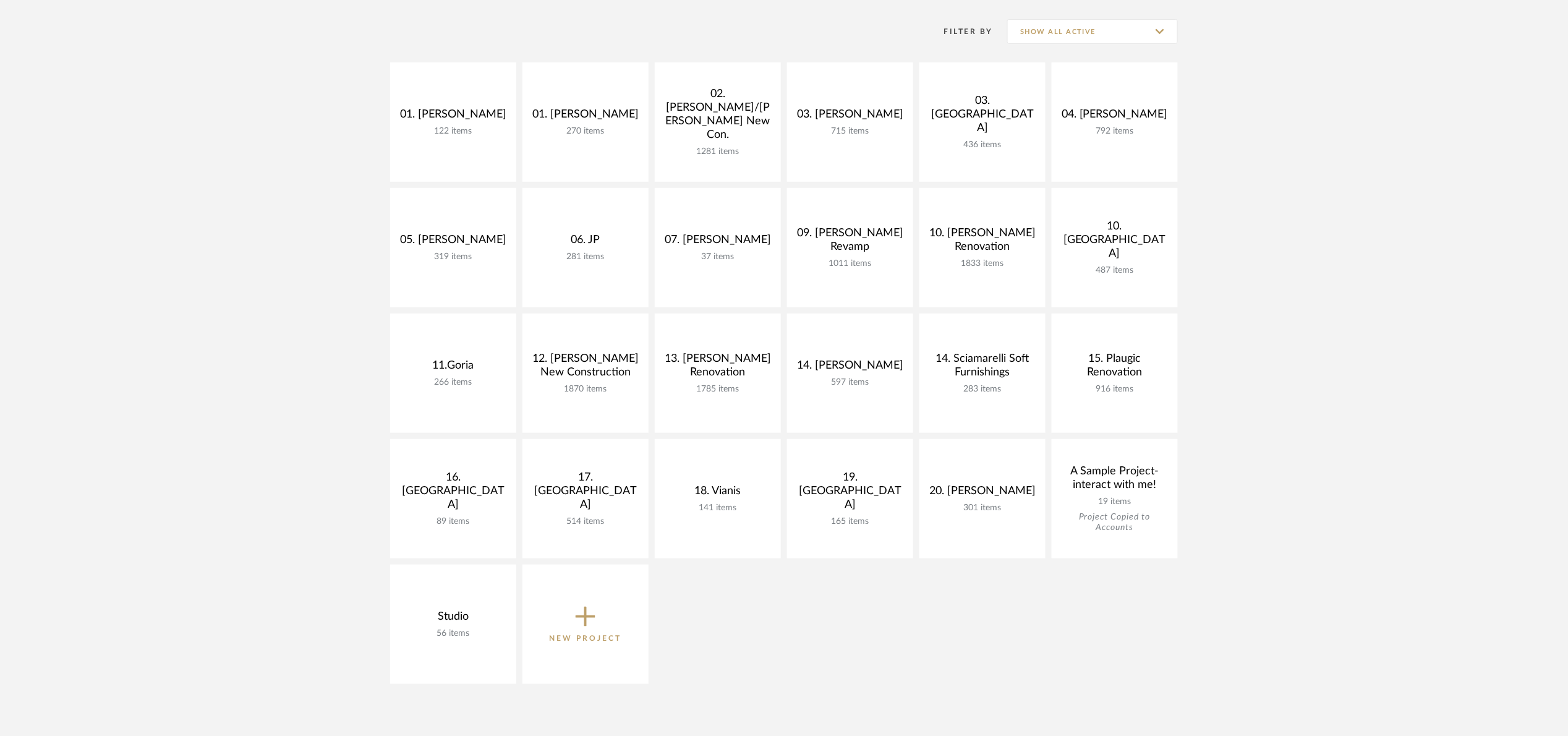
scroll to position [278, 0]
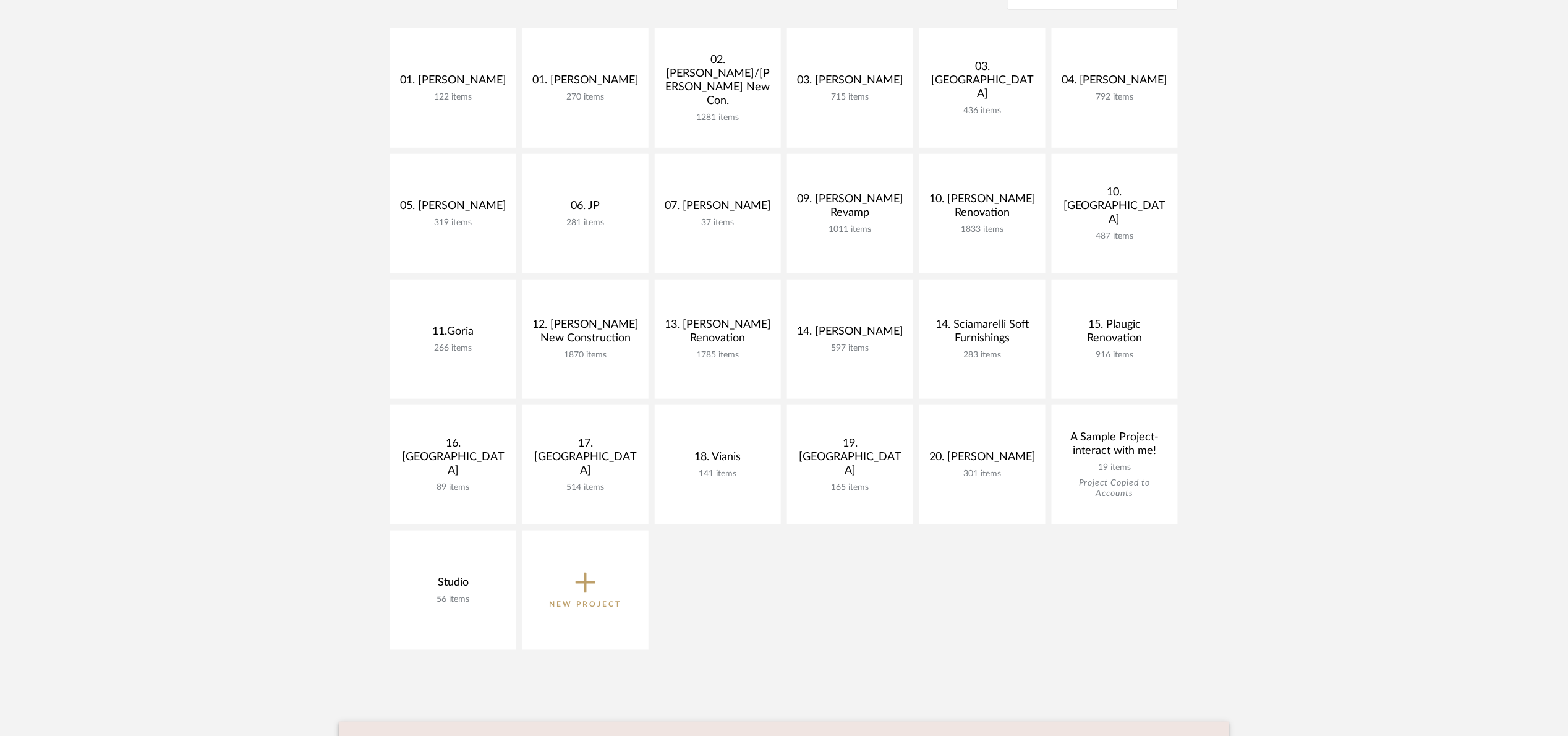
click at [785, 61] on div "01. [PERSON_NAME] 122 items View Budget Open Project 01. [PERSON_NAME] 270 item…" at bounding box center [784, 342] width 890 height 628
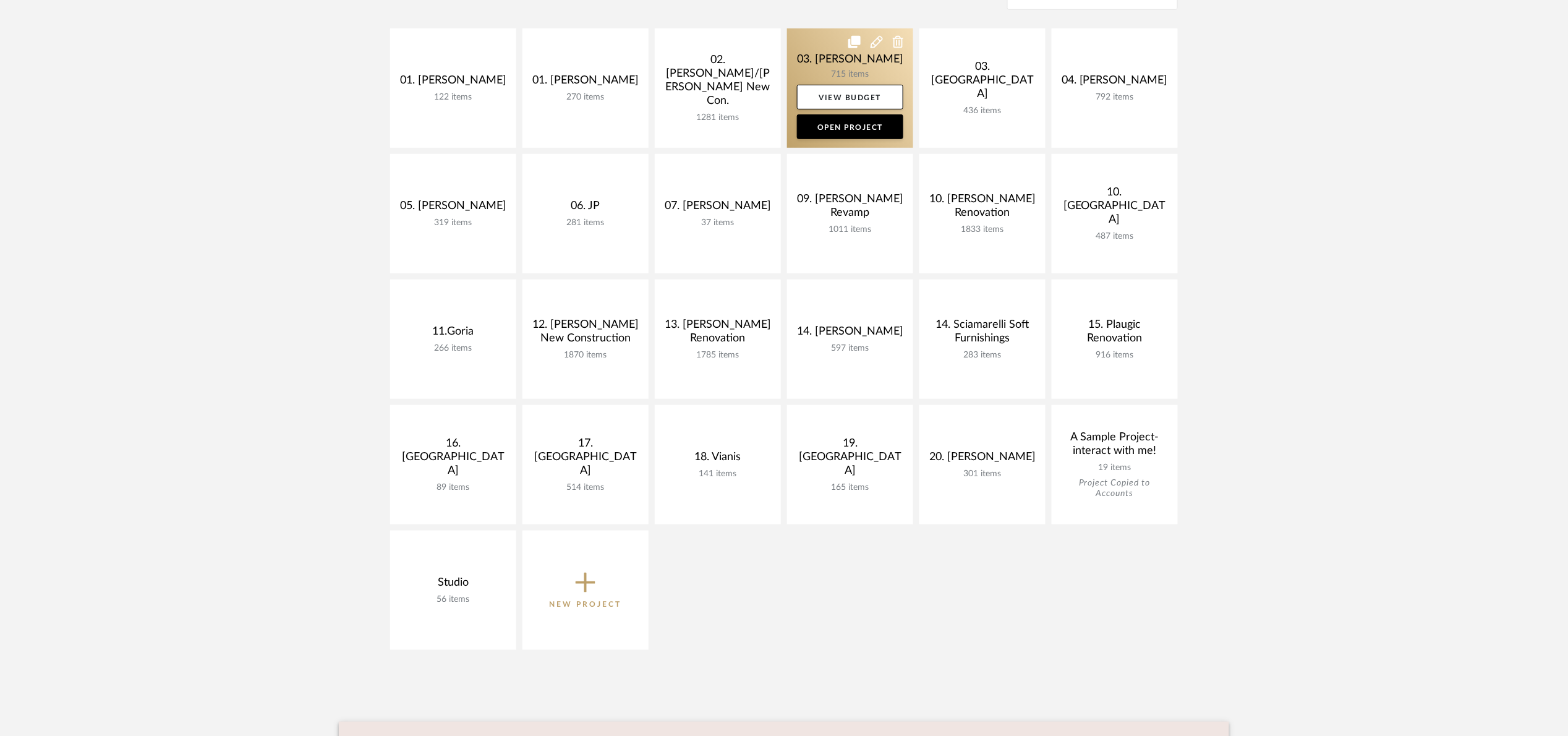
click at [799, 60] on link at bounding box center [850, 88] width 126 height 119
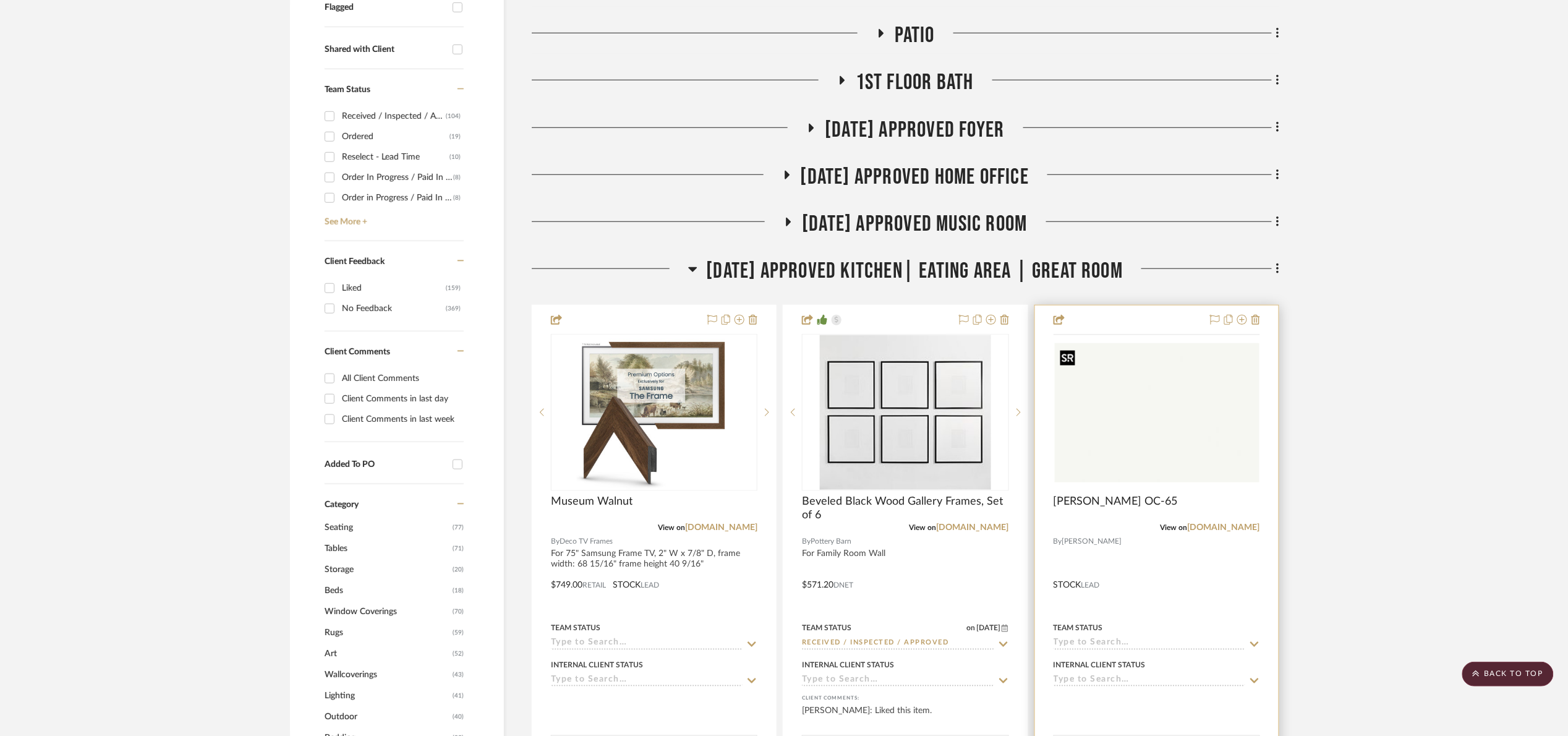
scroll to position [463, 0]
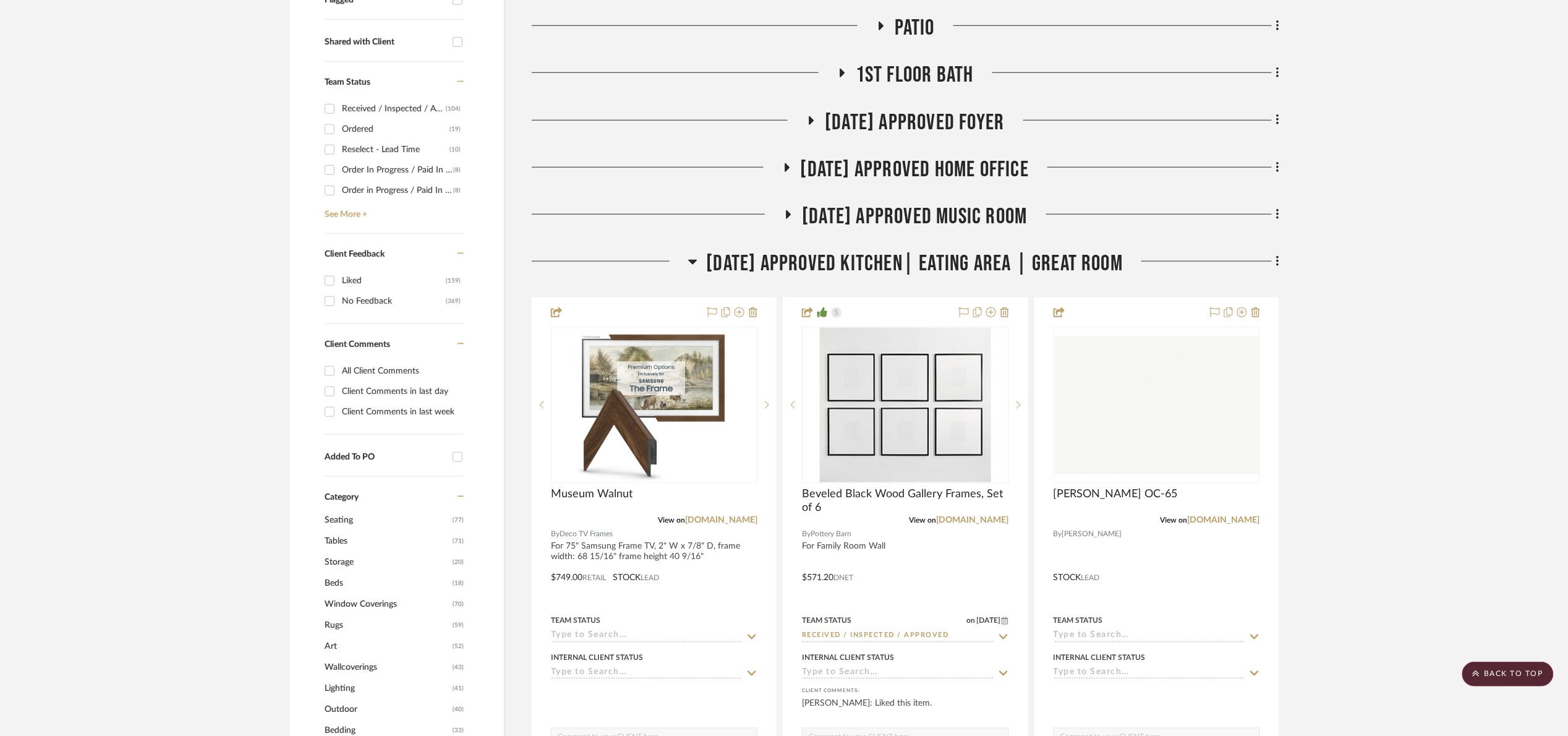
click at [894, 275] on span "[DATE] Approved Kitchen| Eating Area | Great Room" at bounding box center [914, 264] width 416 height 26
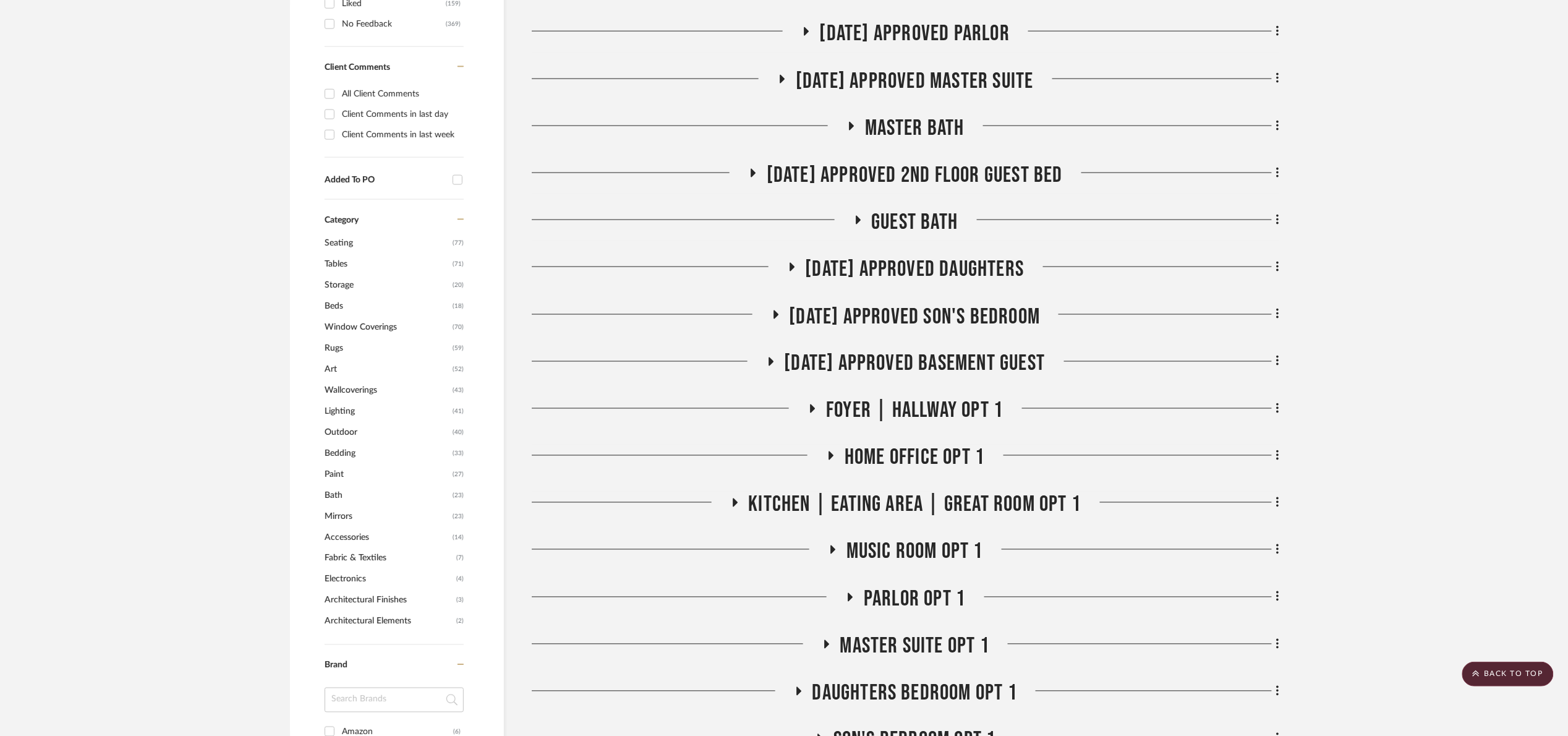
scroll to position [742, 0]
click at [952, 264] on span "[DATE] Approved Daughters" at bounding box center [915, 268] width 219 height 26
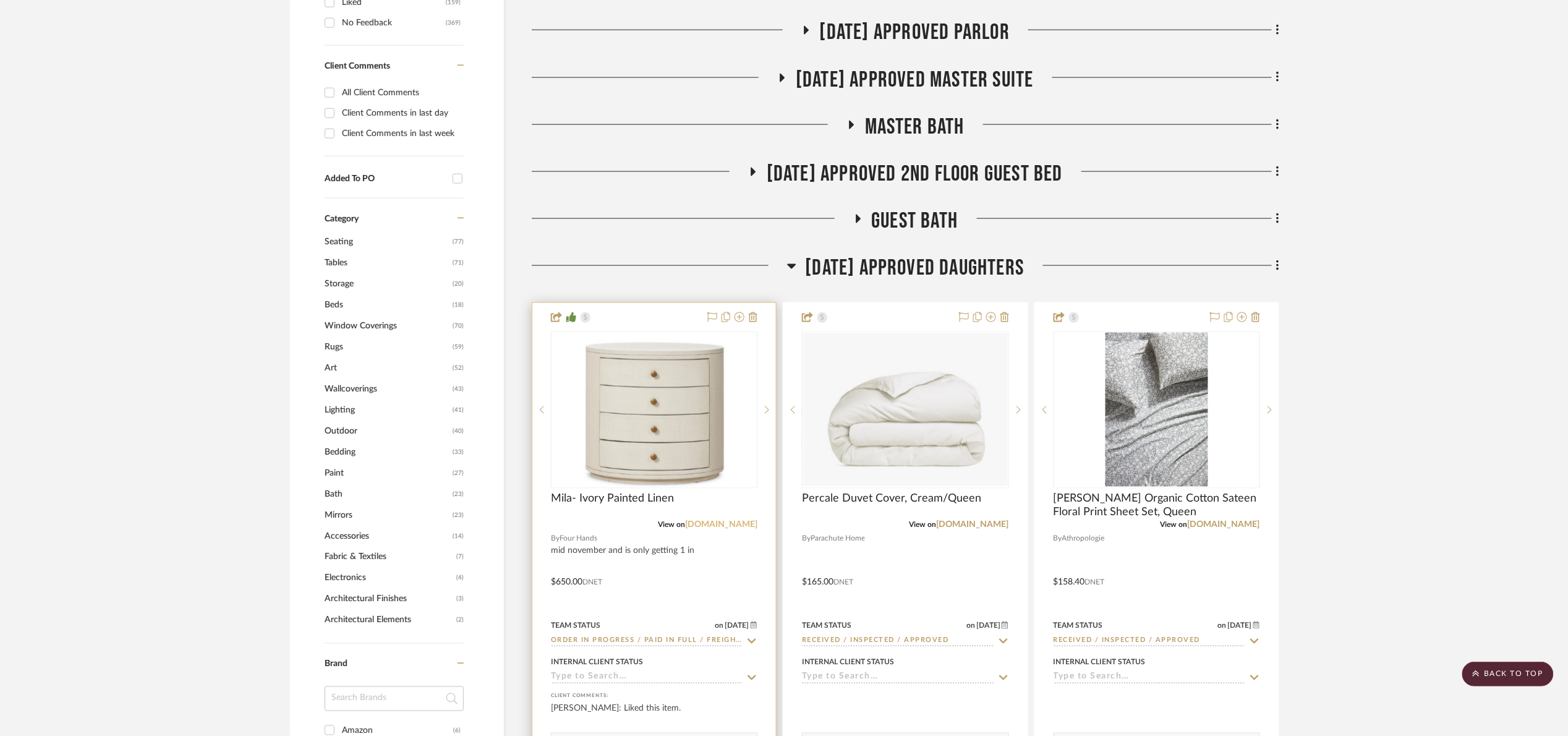
click at [723, 526] on link "[DOMAIN_NAME]" at bounding box center [721, 525] width 73 height 9
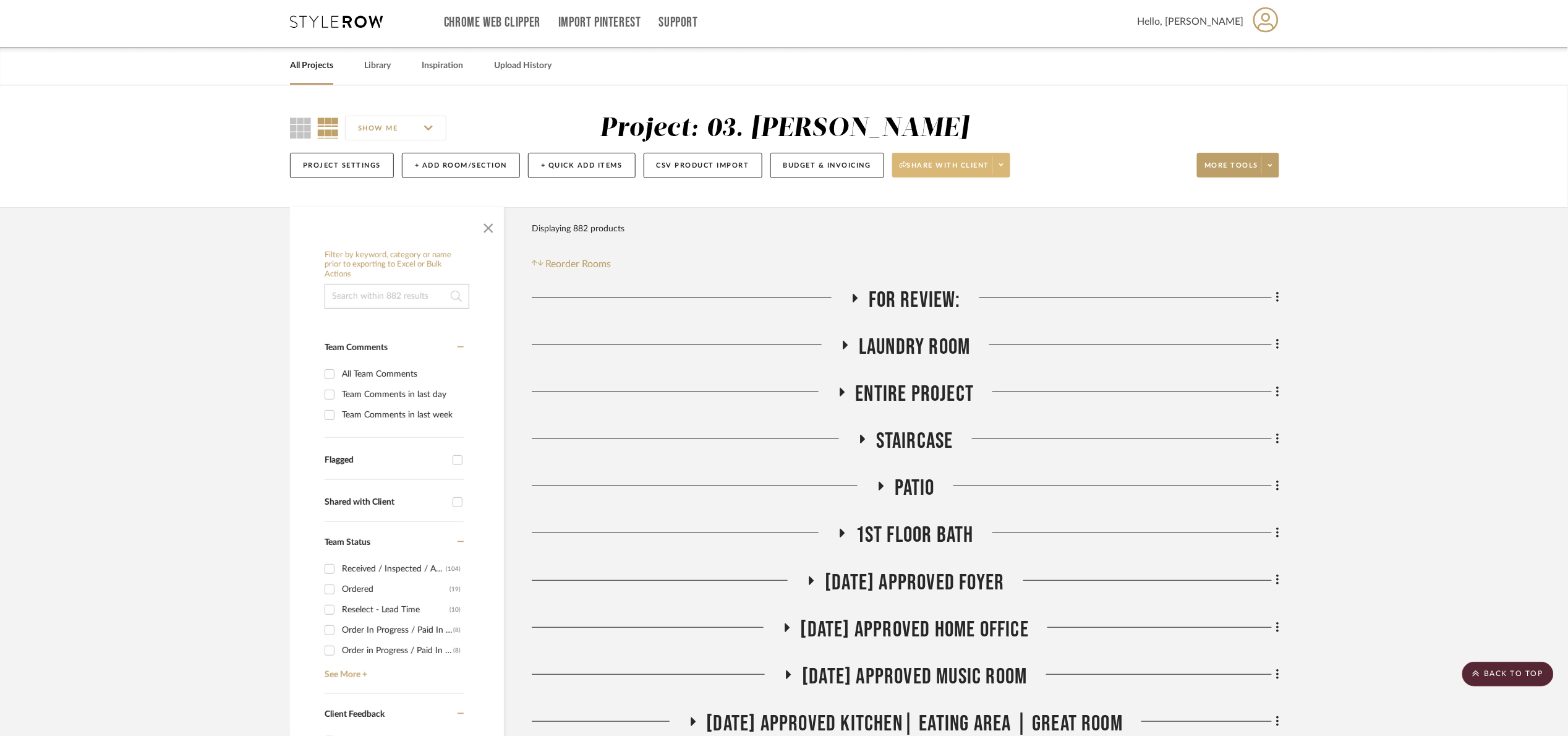
scroll to position [0, 0]
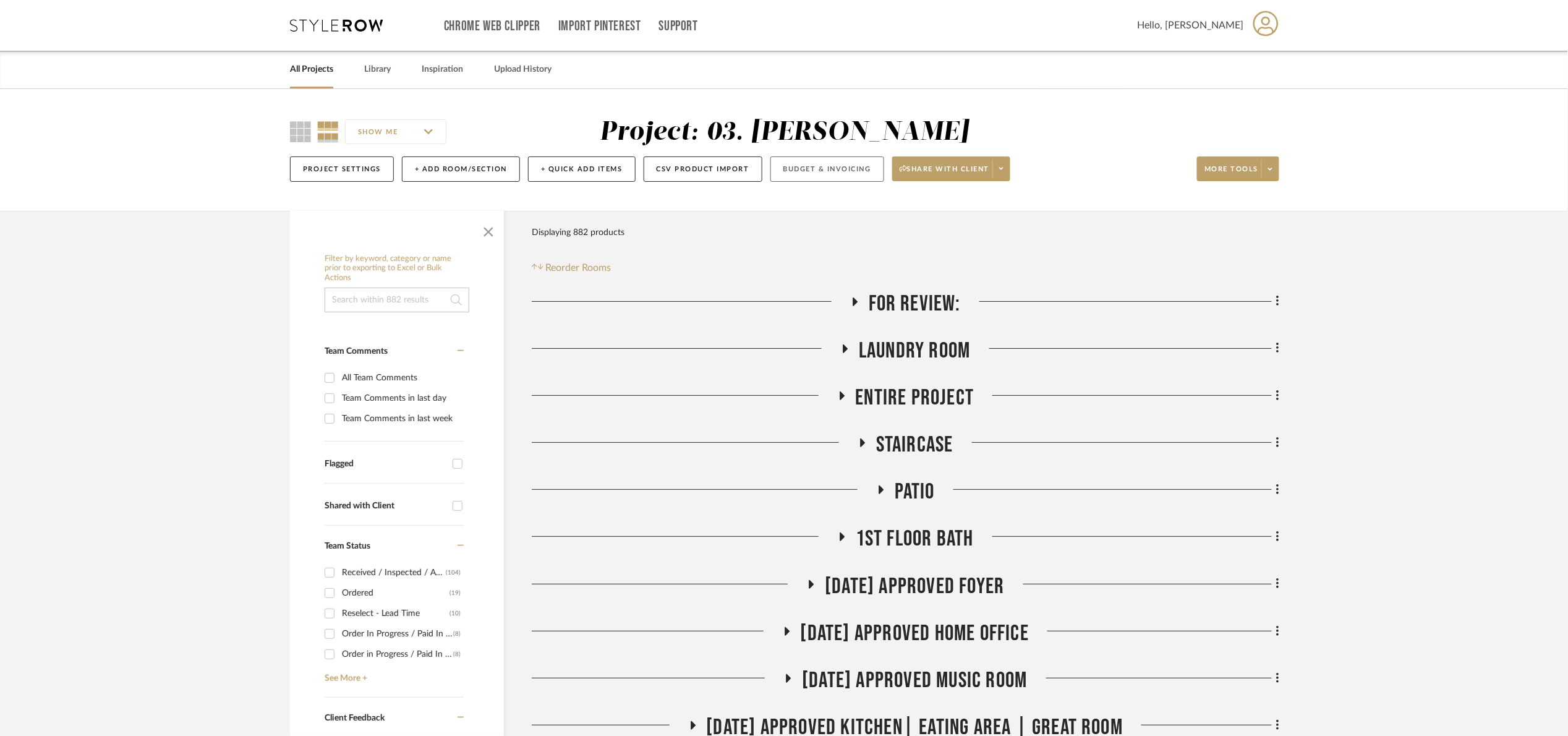
click at [851, 164] on button "Budget & Invoicing" at bounding box center [827, 169] width 114 height 26
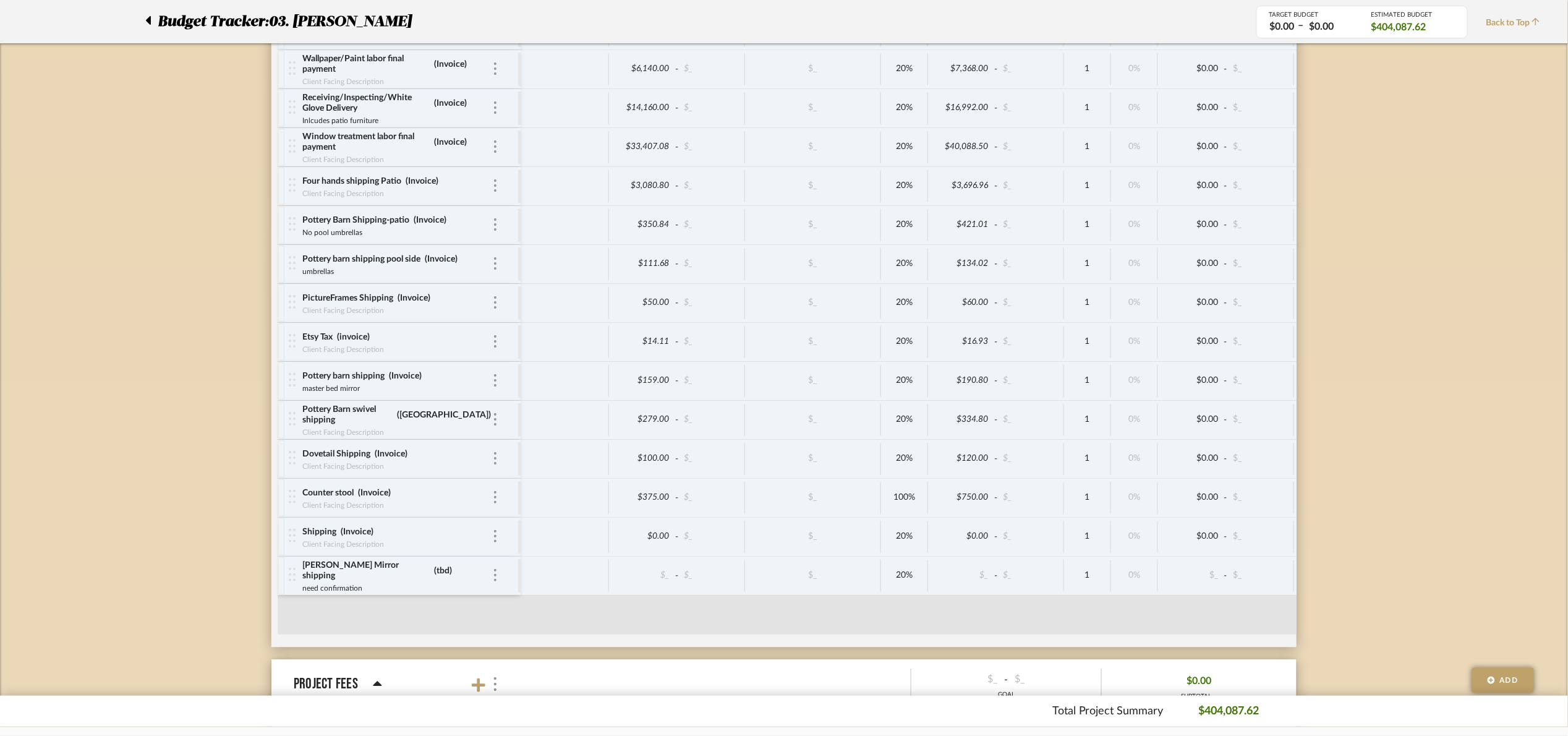
scroll to position [5613, 0]
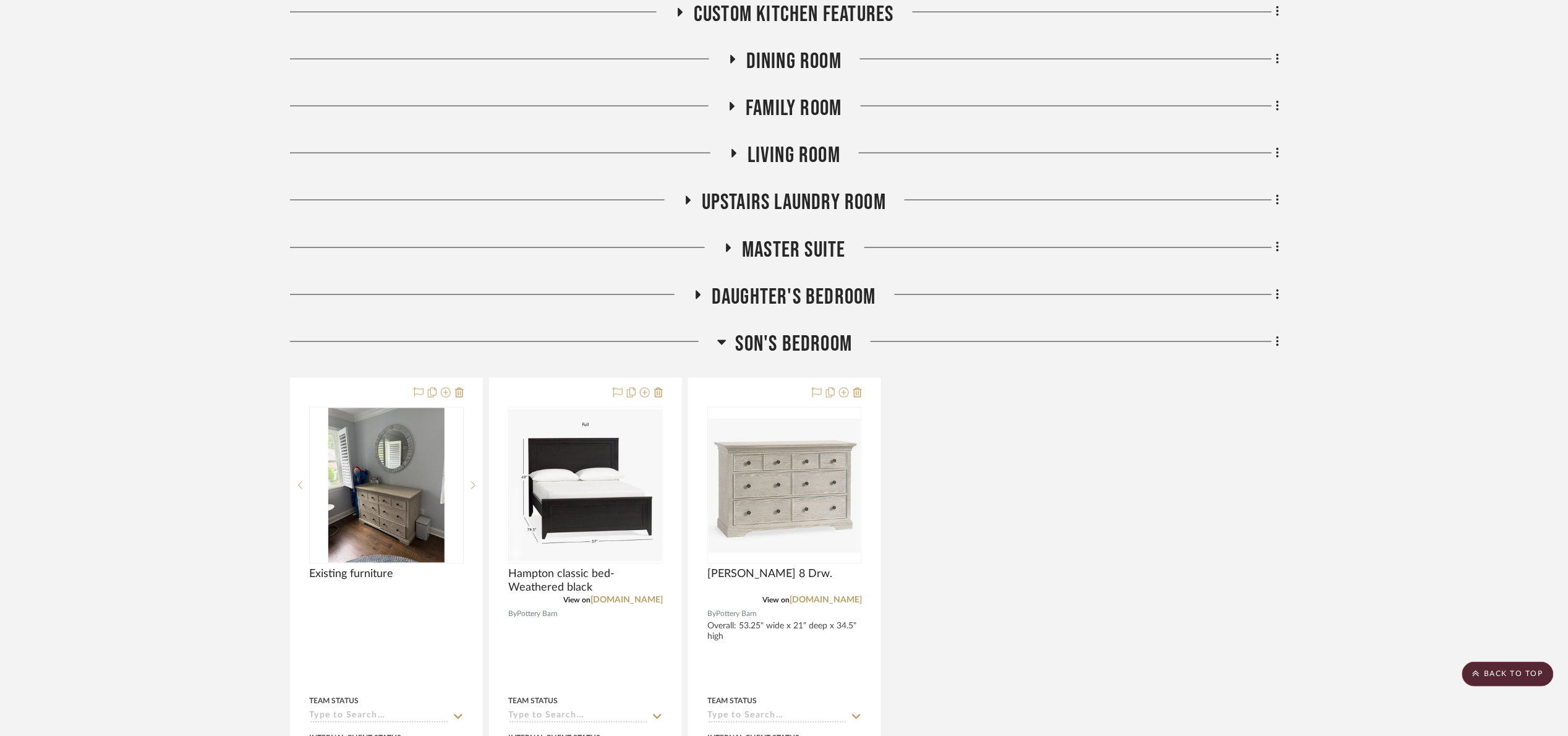
click at [821, 331] on span "Son's bedroom" at bounding box center [794, 344] width 117 height 26
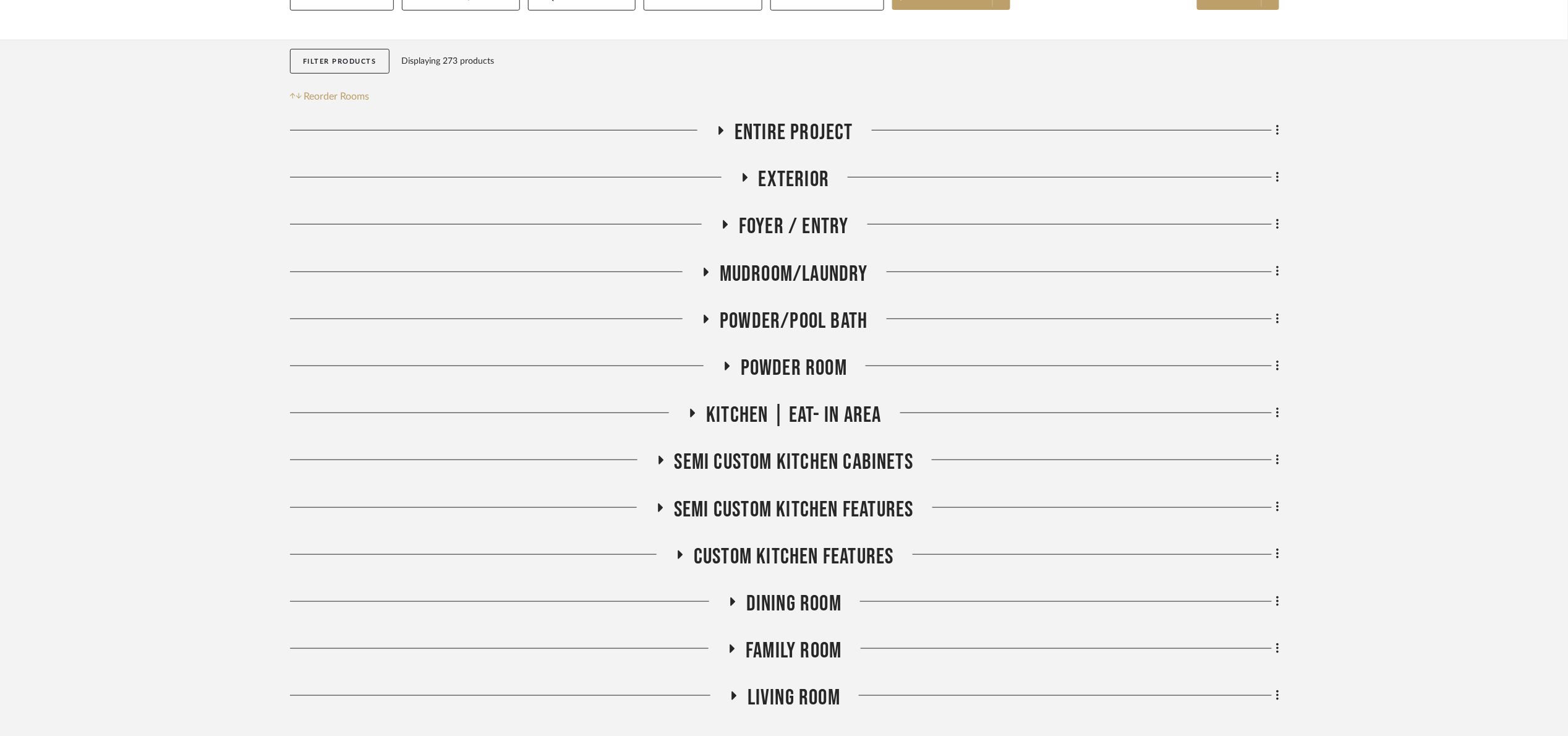
scroll to position [186, 0]
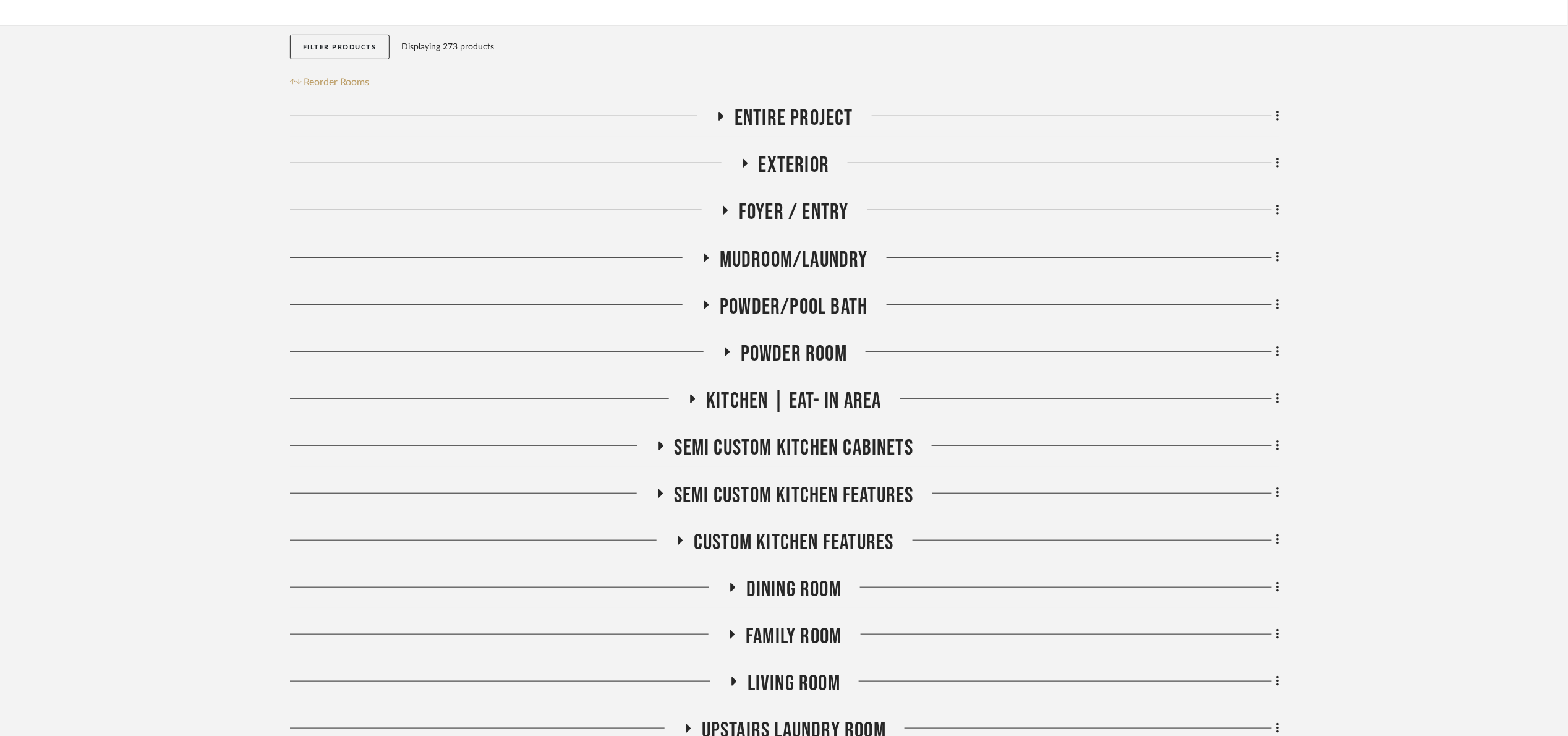
click at [751, 353] on span "Powder Room" at bounding box center [794, 354] width 106 height 26
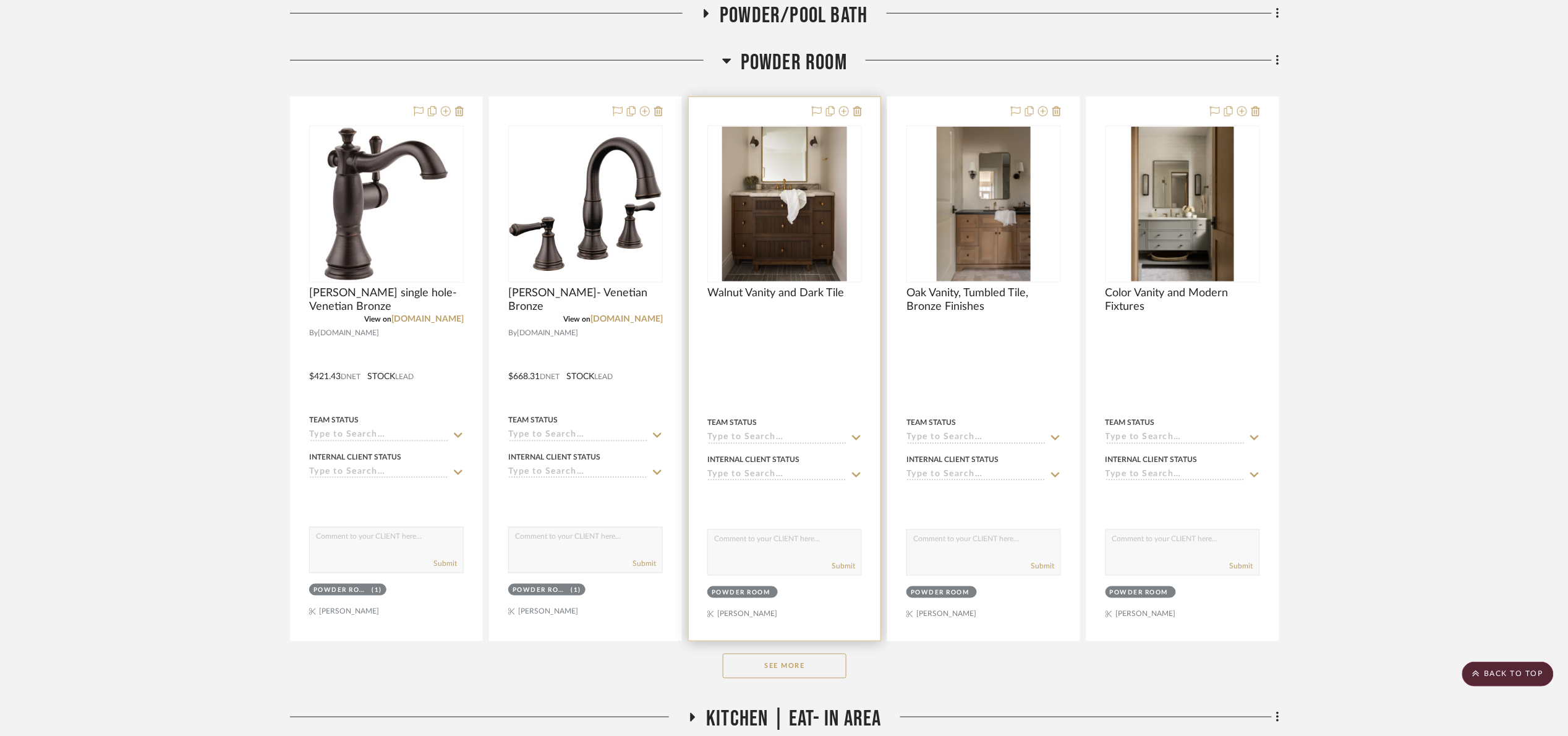
scroll to position [557, 0]
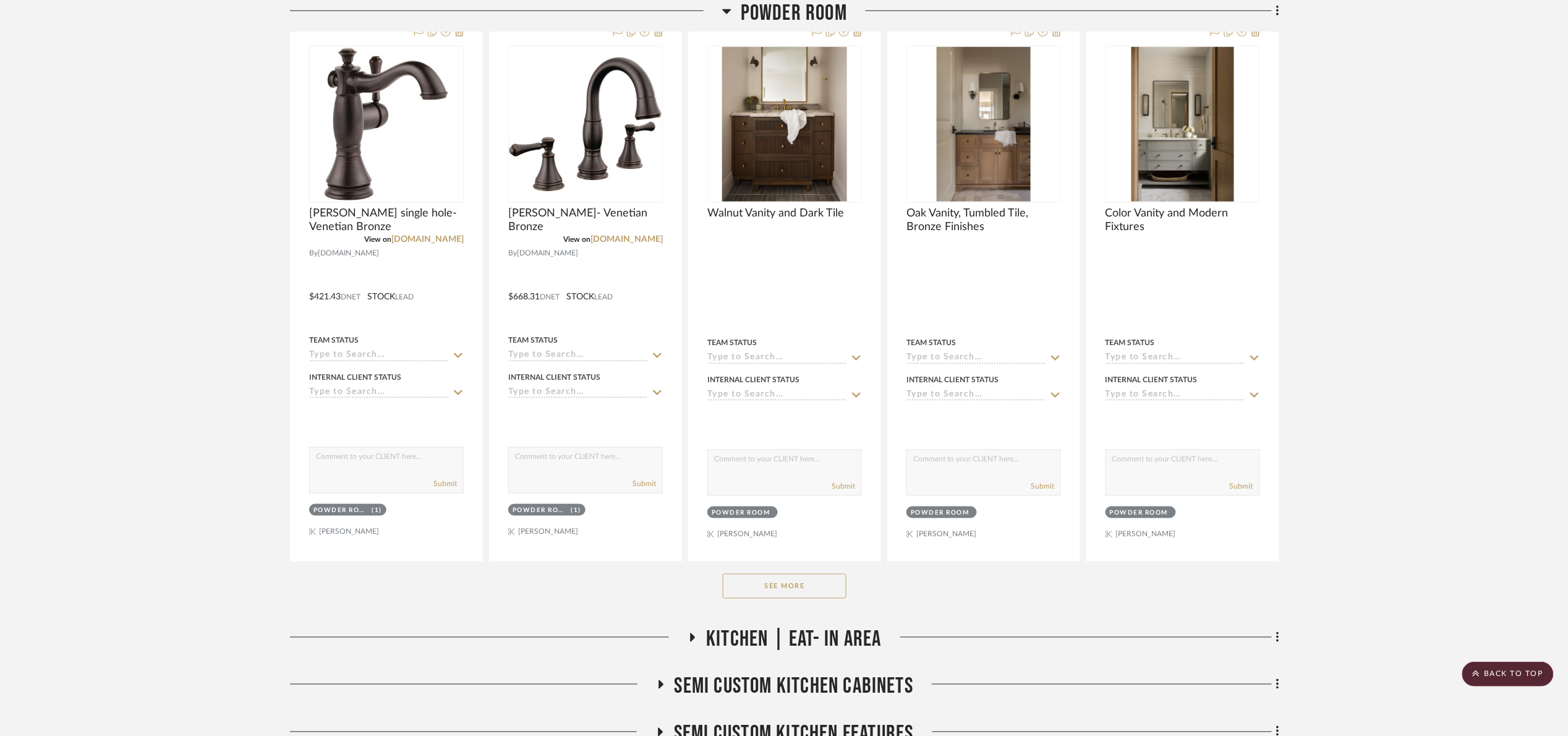
click at [798, 589] on button "See More" at bounding box center [784, 586] width 123 height 25
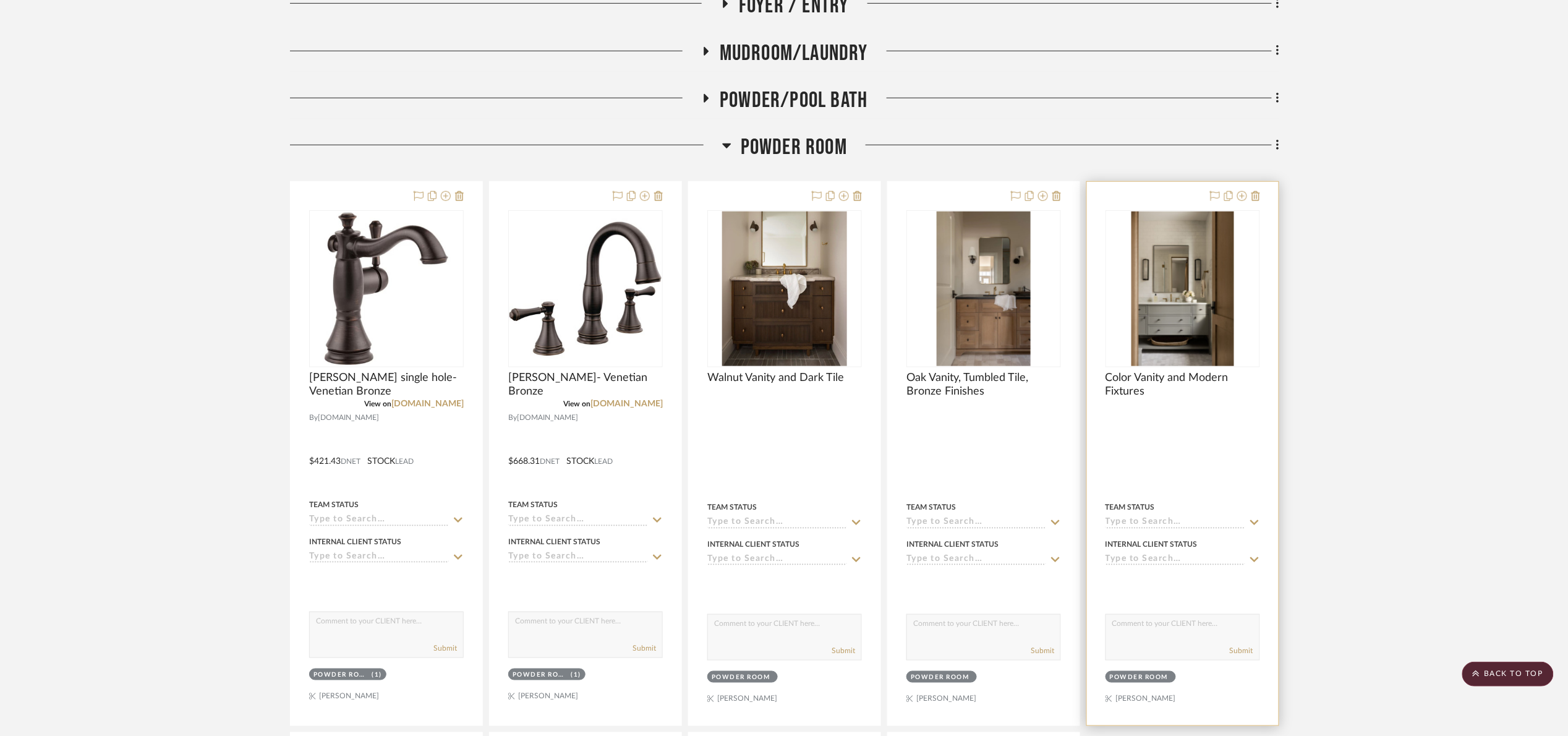
scroll to position [371, 0]
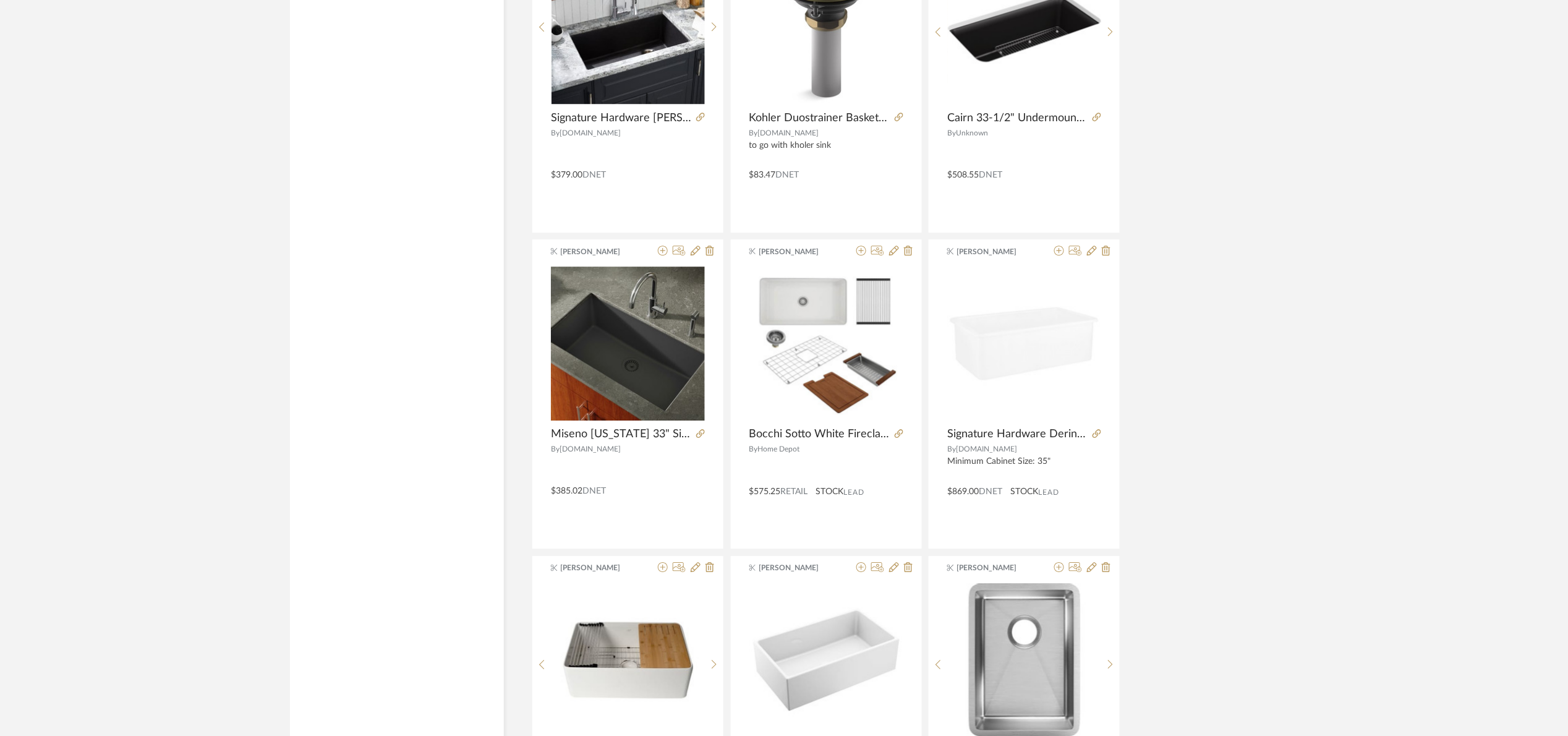
scroll to position [9785, 0]
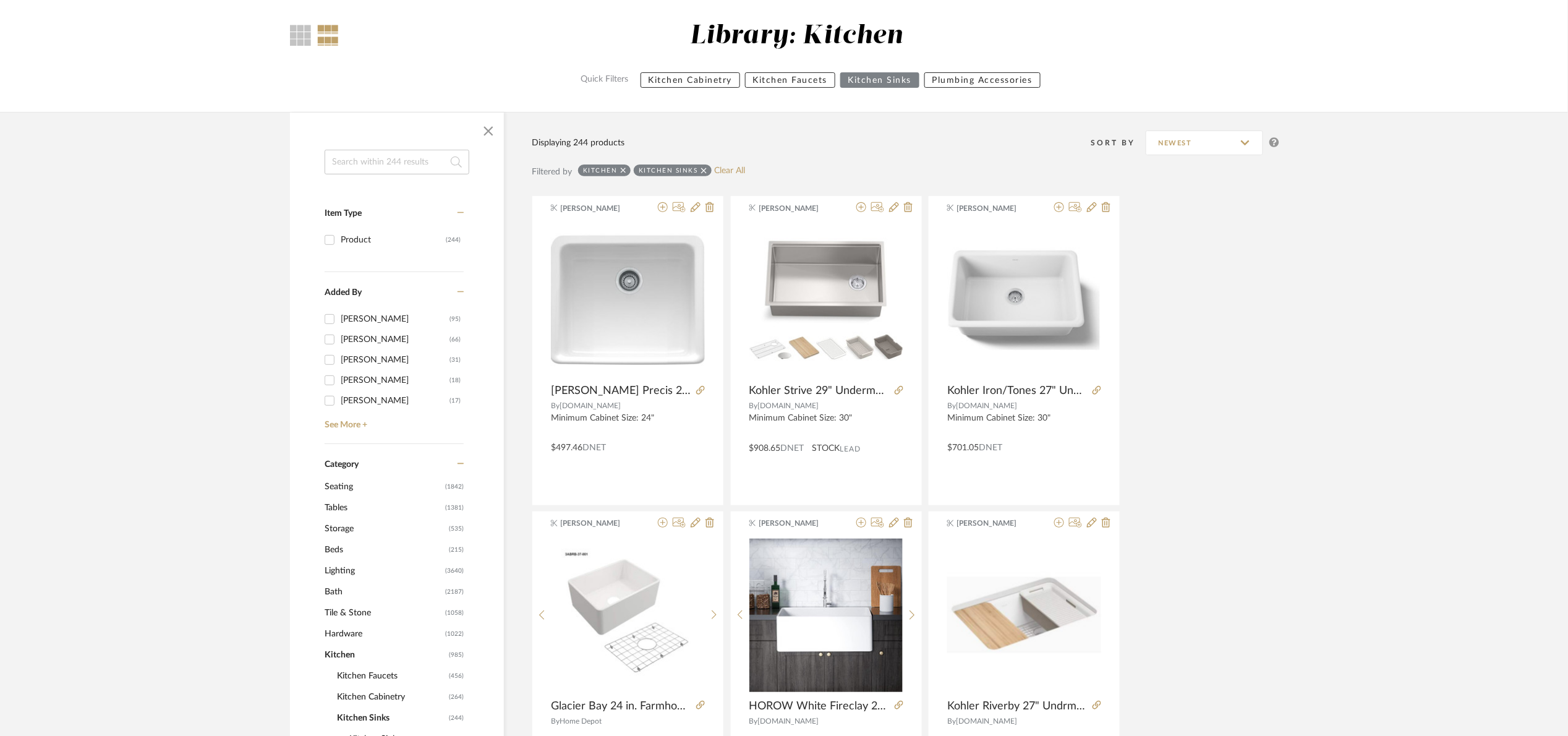
scroll to position [0, 0]
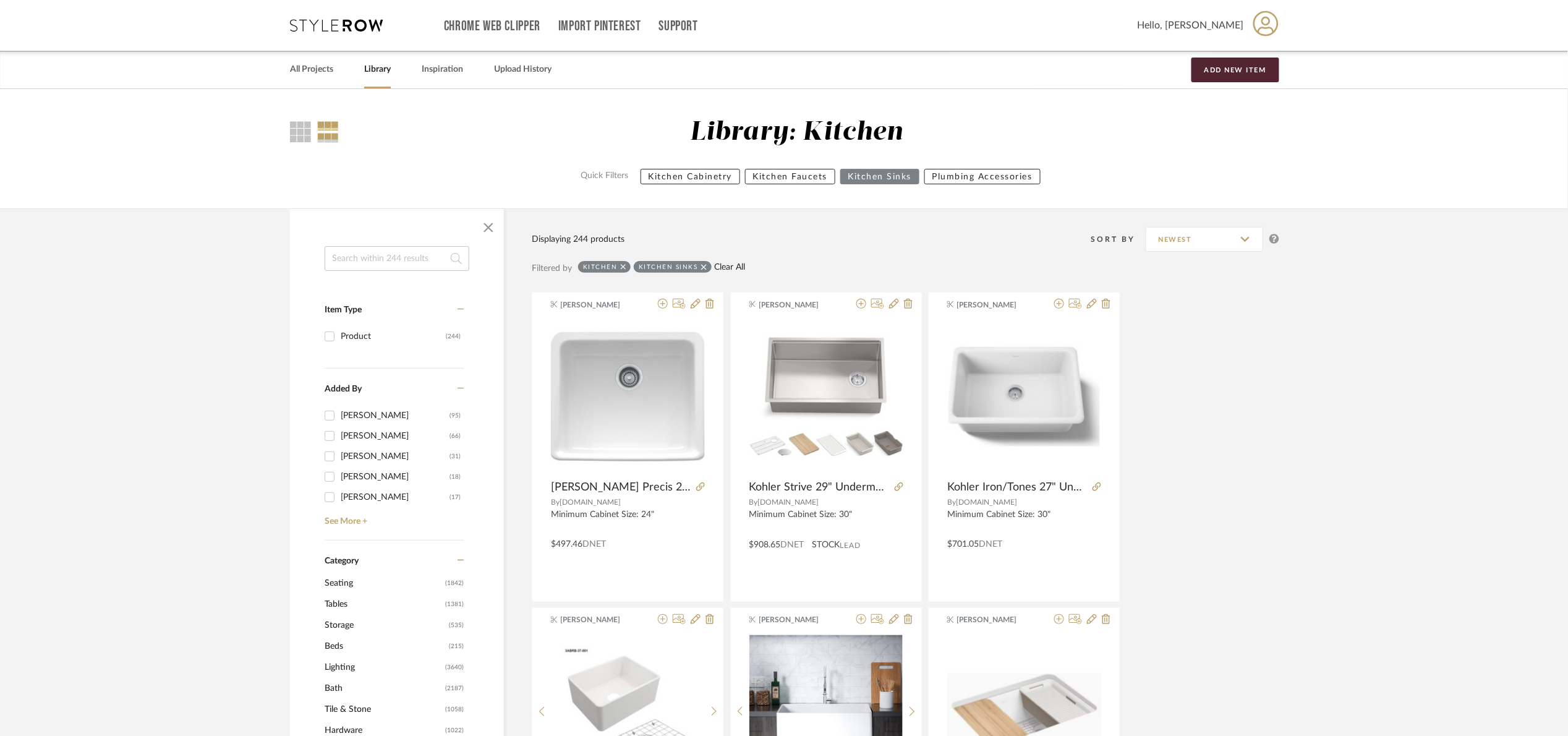
click at [733, 267] on link "Clear All" at bounding box center [730, 267] width 31 height 10
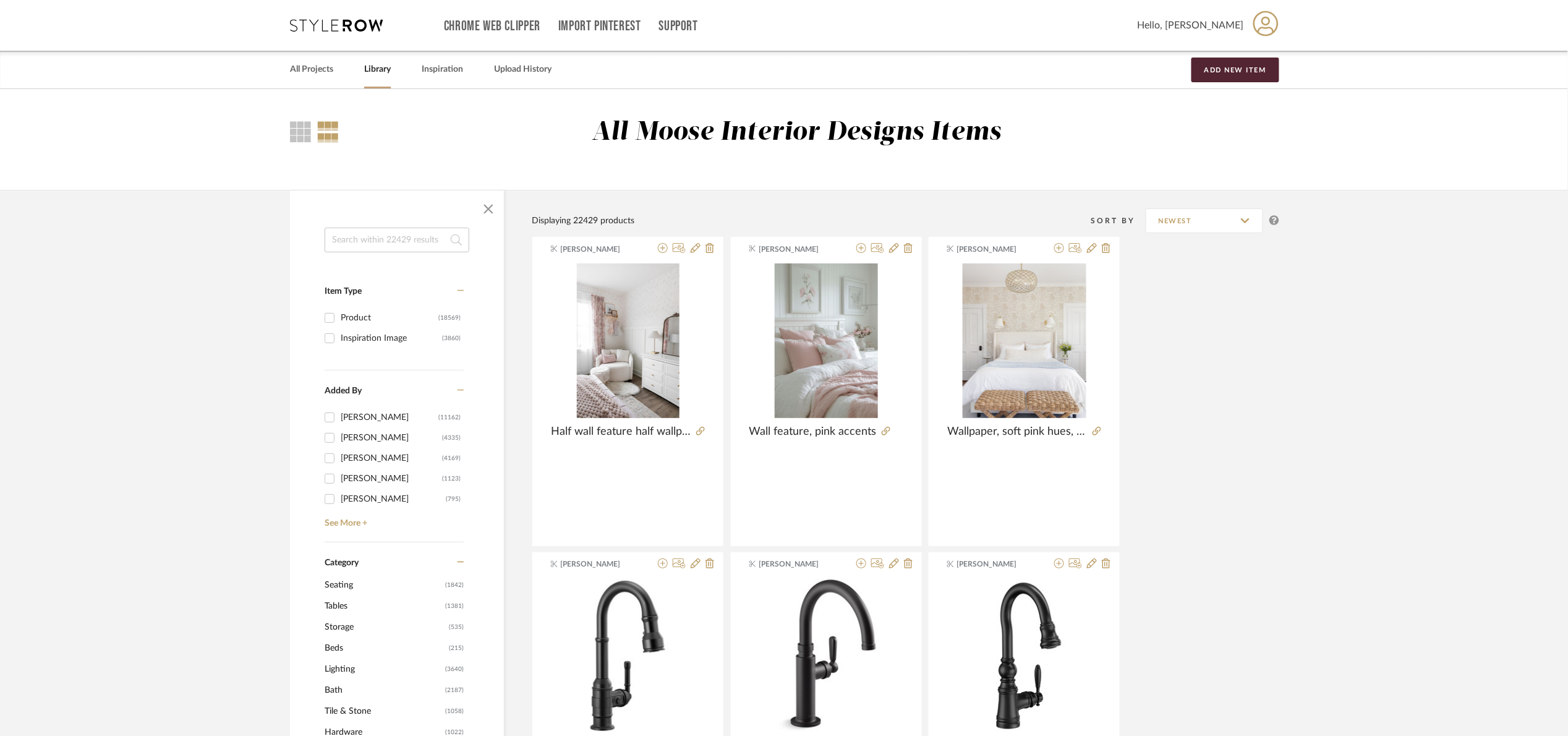
click at [406, 247] on input at bounding box center [397, 240] width 145 height 25
type input "36""
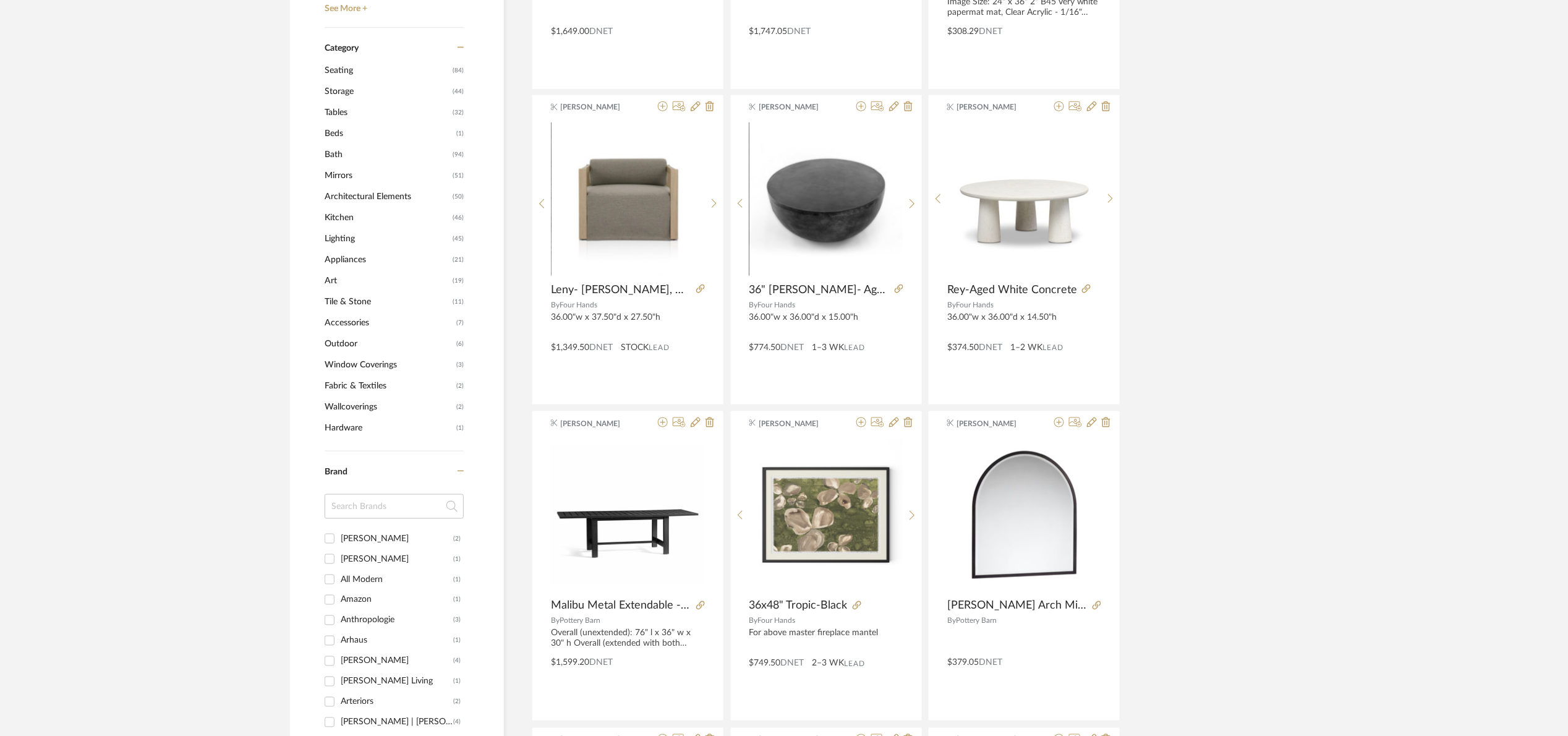
scroll to position [278, 0]
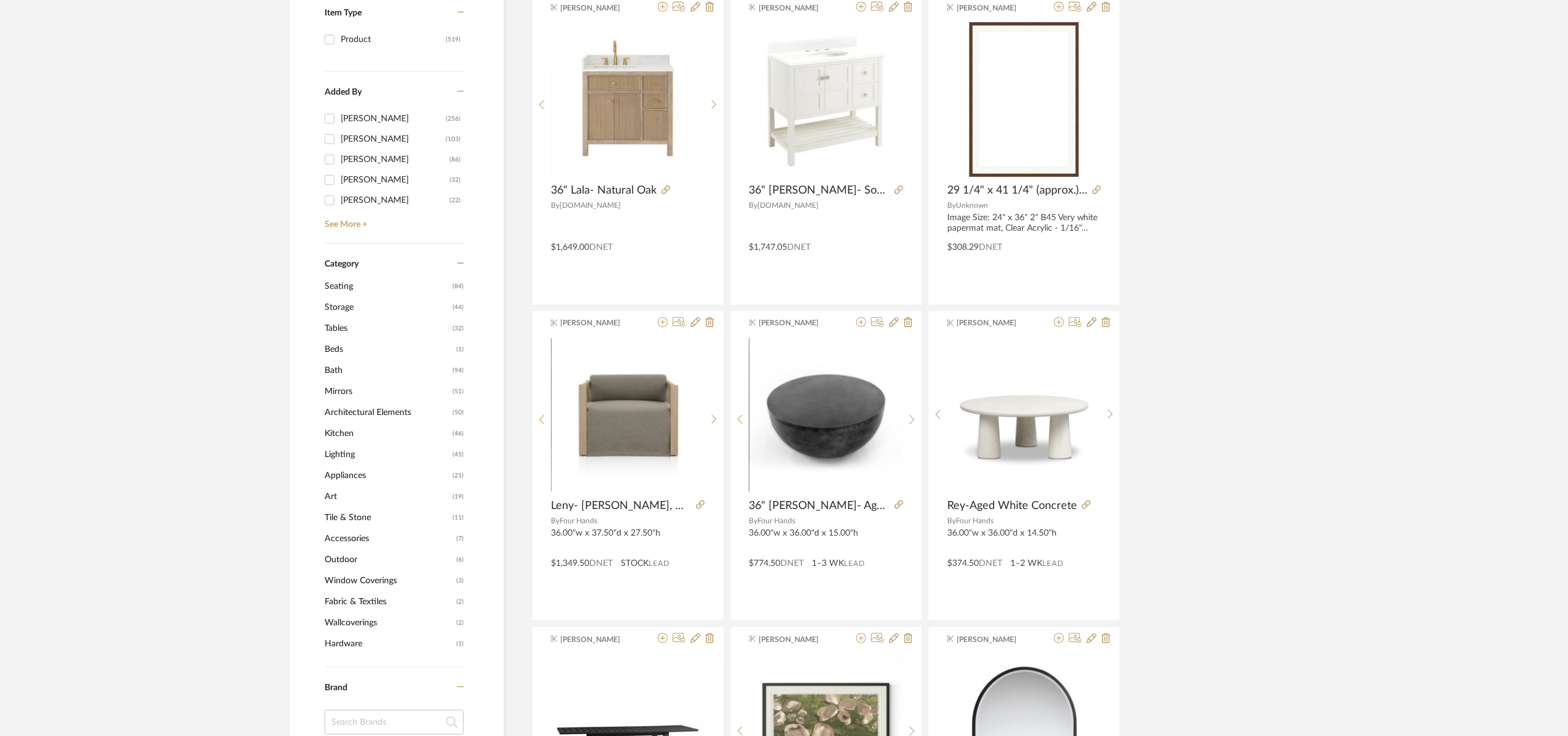
click at [340, 373] on span "Bath" at bounding box center [387, 370] width 125 height 21
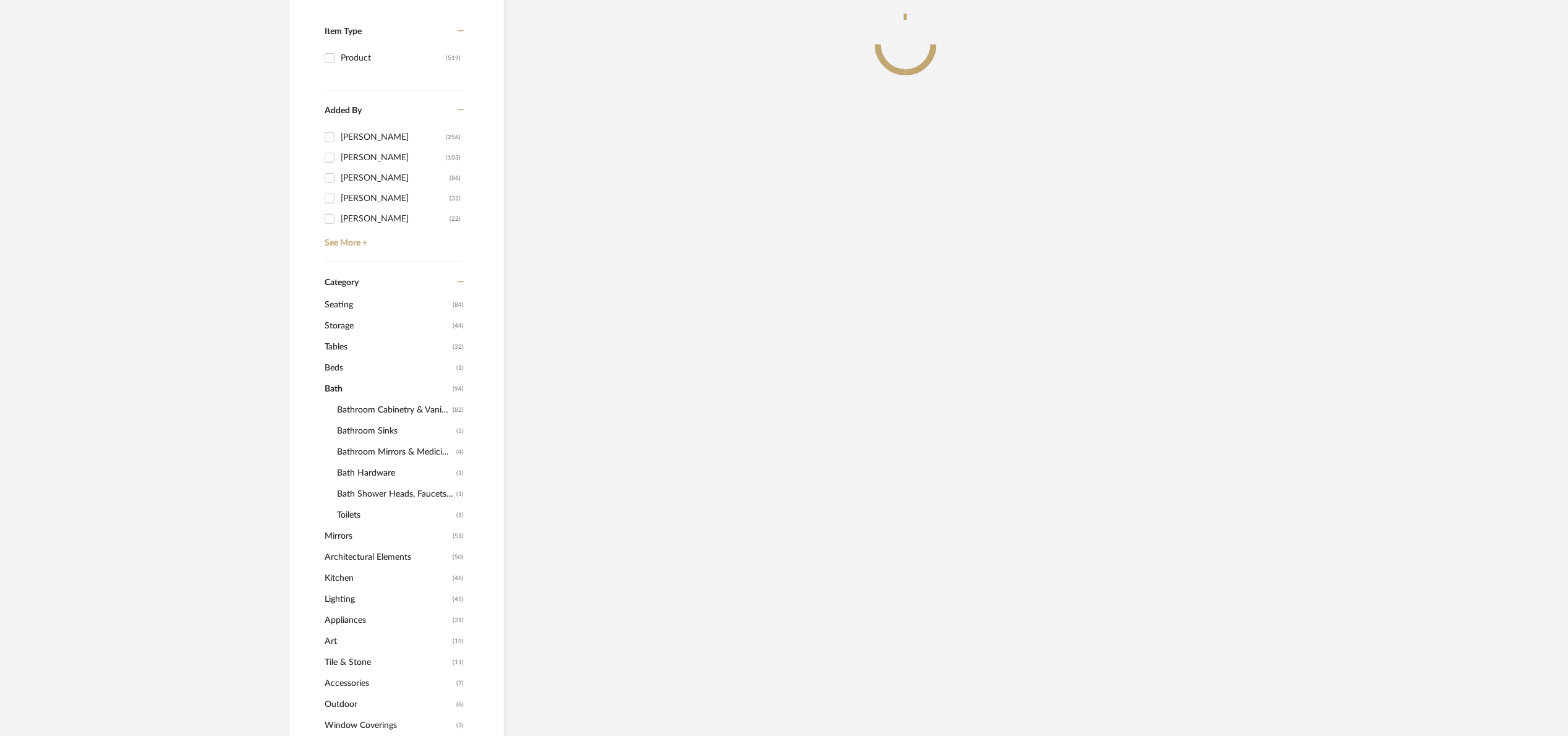
scroll to position [296, 0]
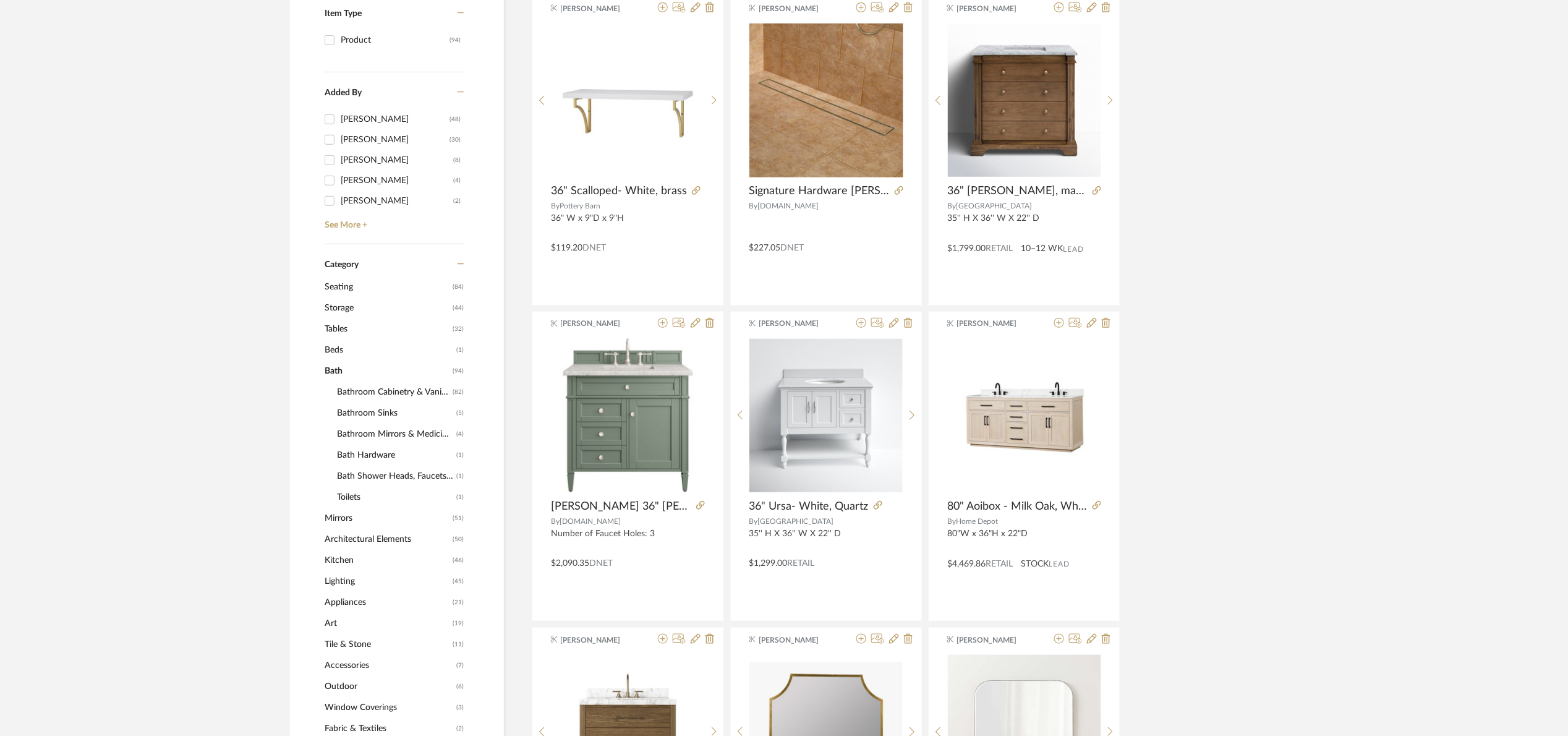
click at [413, 389] on span "Bathroom Cabinetry & Vanities" at bounding box center [393, 392] width 112 height 21
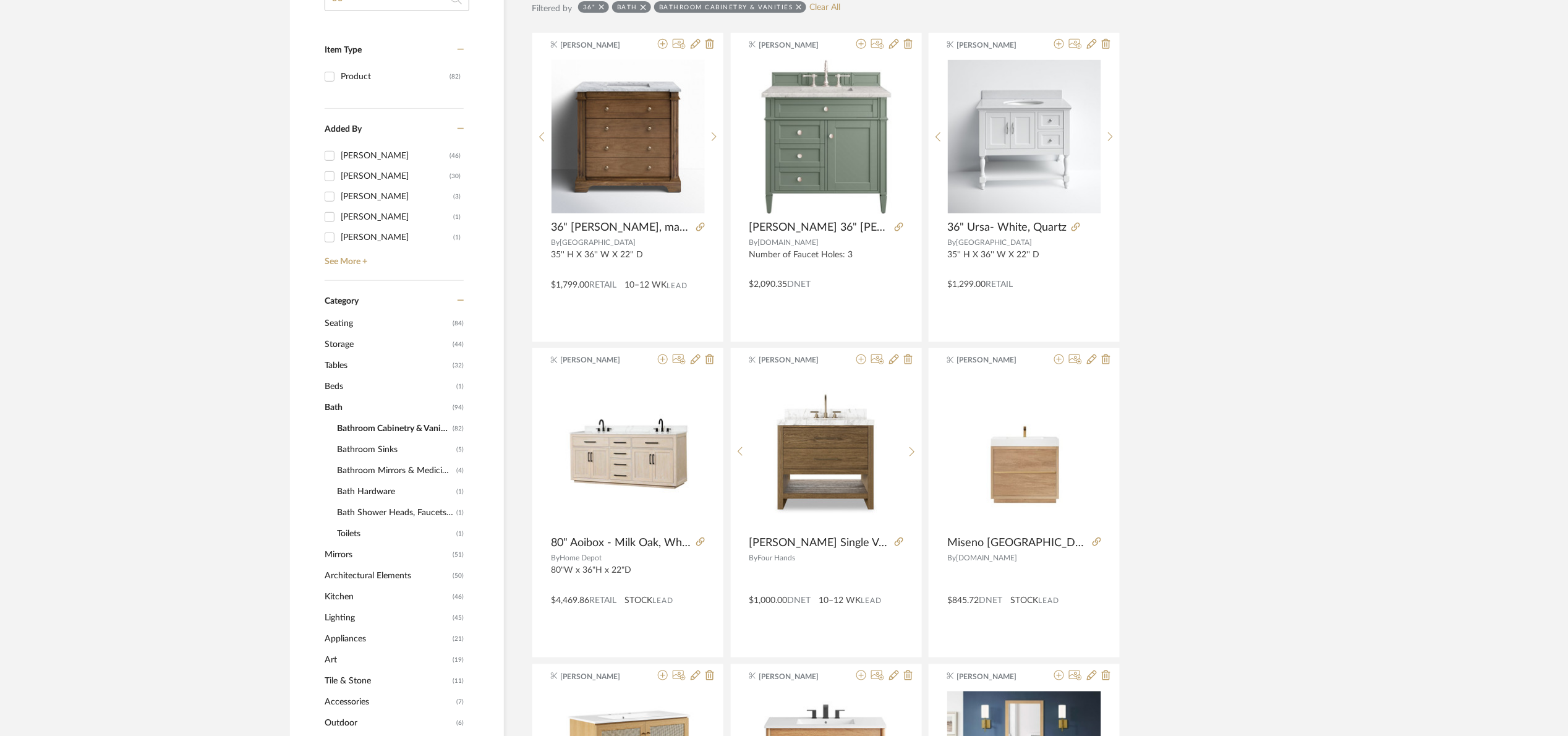
scroll to position [111, 0]
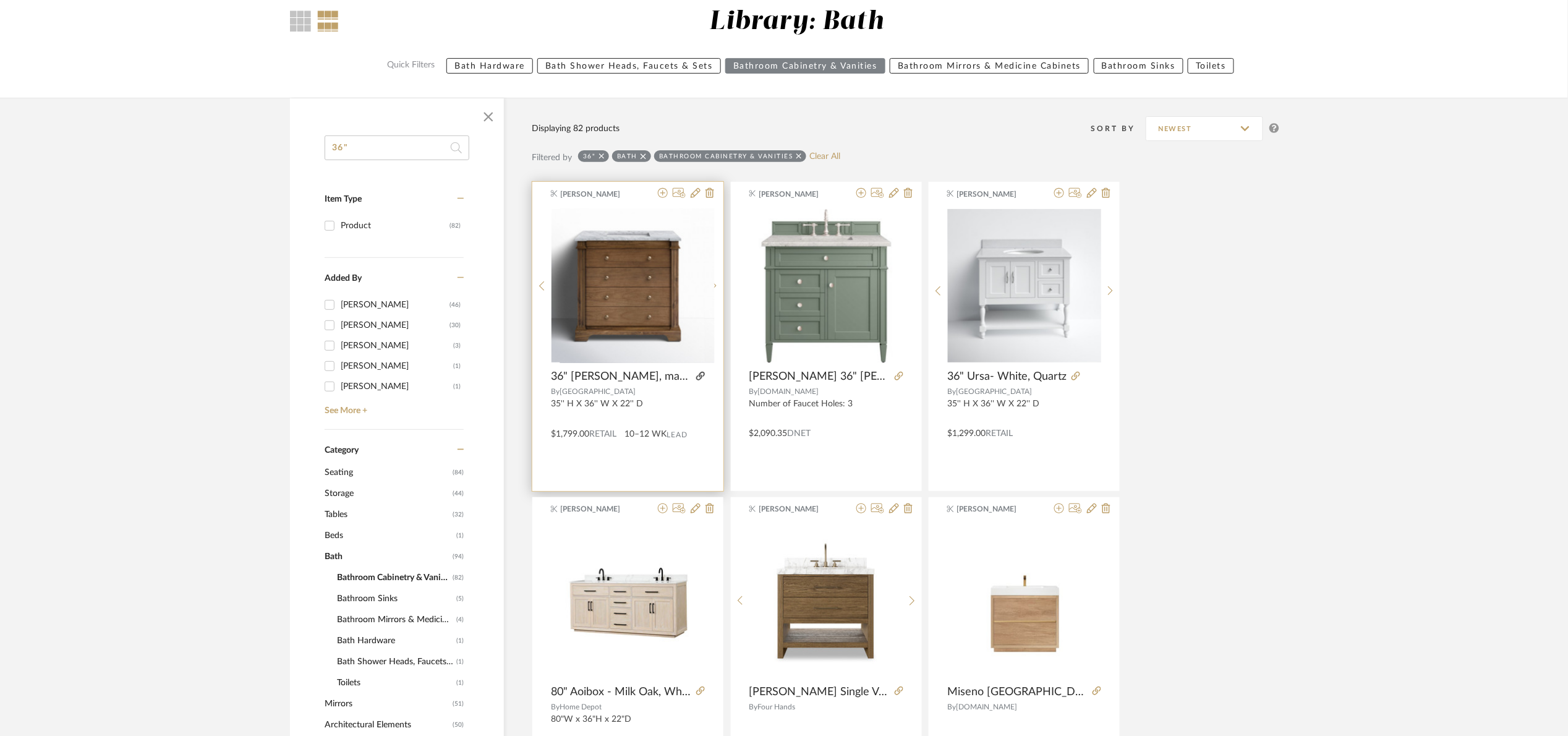
click at [698, 372] on icon at bounding box center [701, 376] width 9 height 9
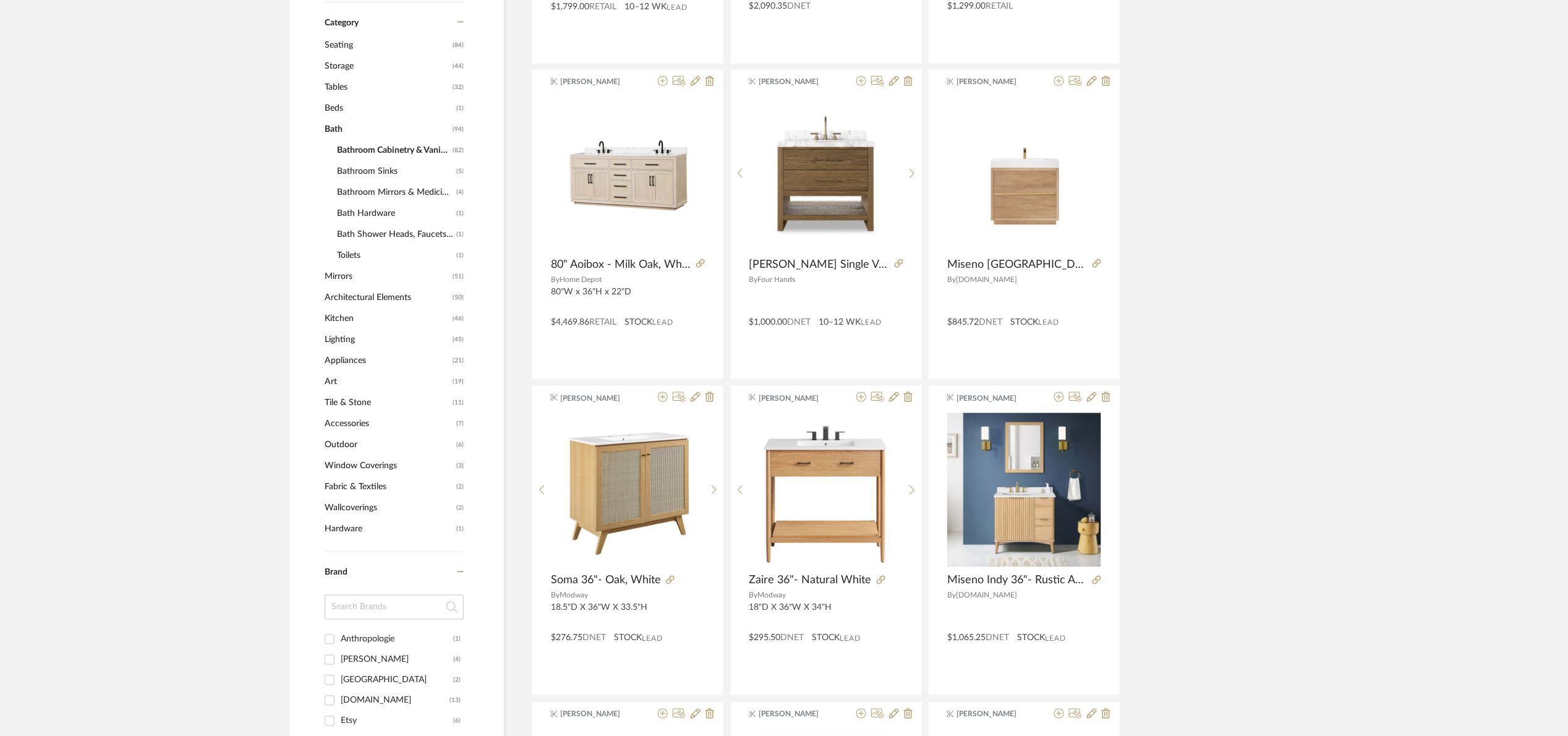
scroll to position [574, 0]
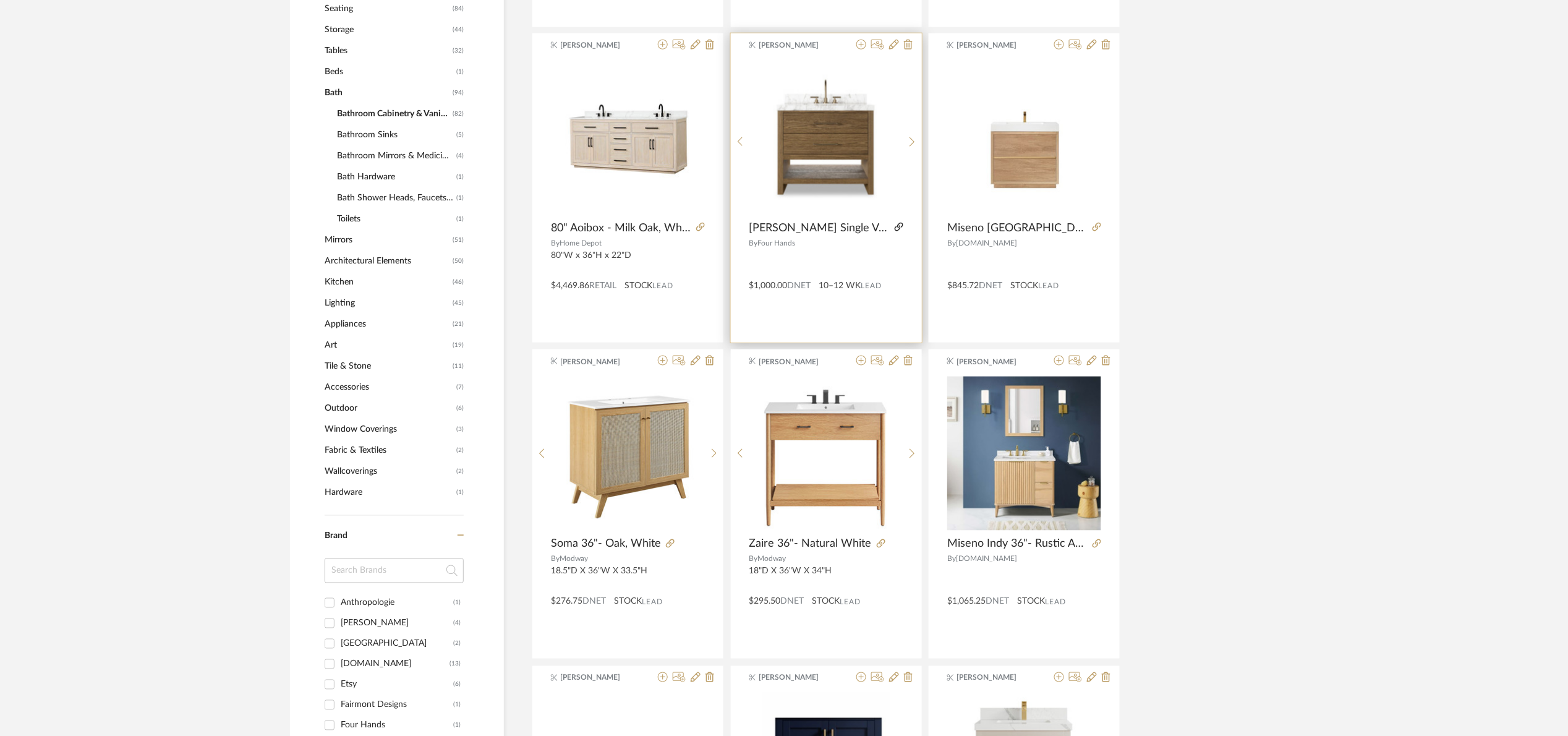
click at [895, 223] on icon at bounding box center [899, 227] width 9 height 9
click at [858, 43] on icon at bounding box center [861, 44] width 10 height 10
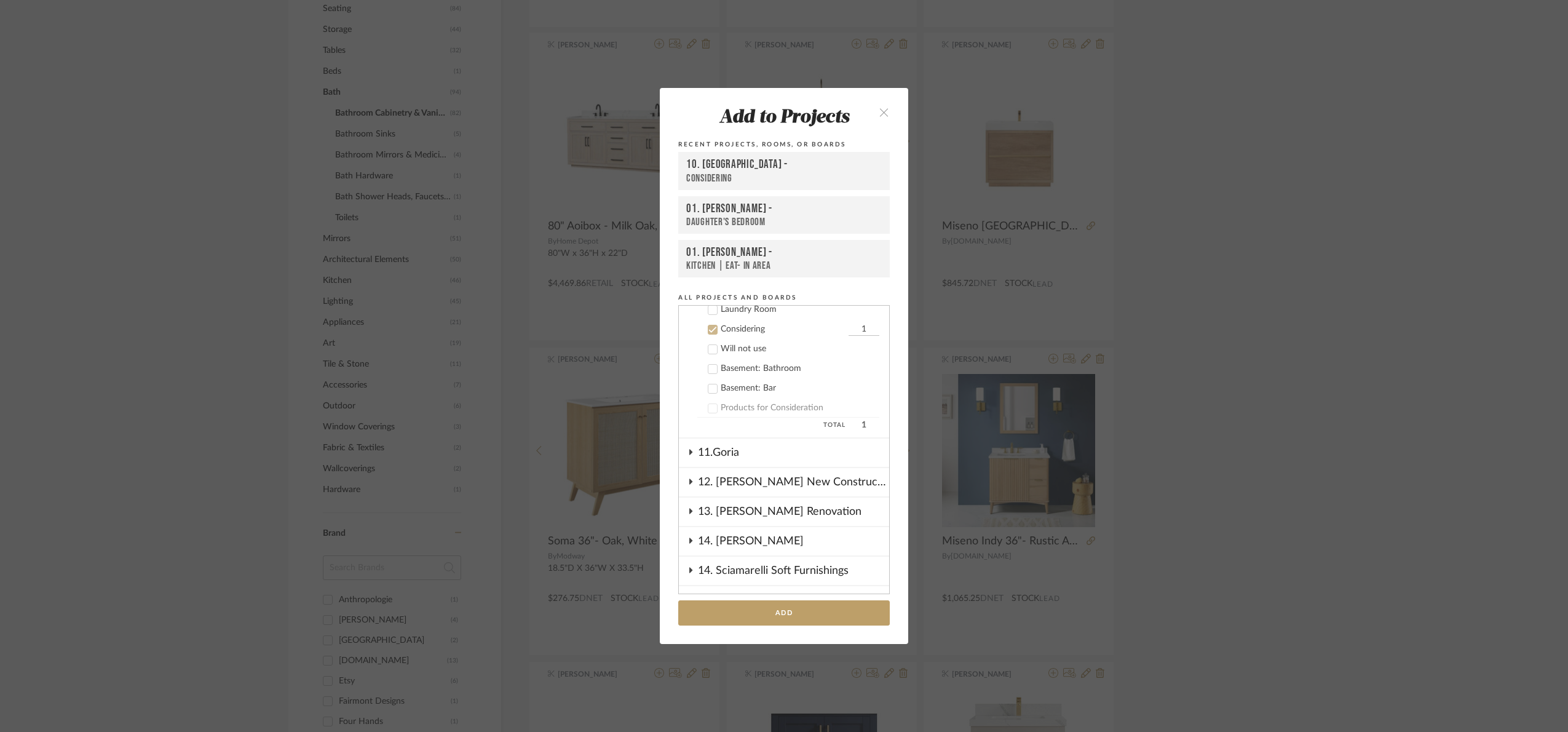
scroll to position [744, 0]
click at [1376, 313] on div "Add to Projects Recent Projects, Rooms, or Boards 10. Vignola - Considering 01.…" at bounding box center [784, 366] width 1568 height 732
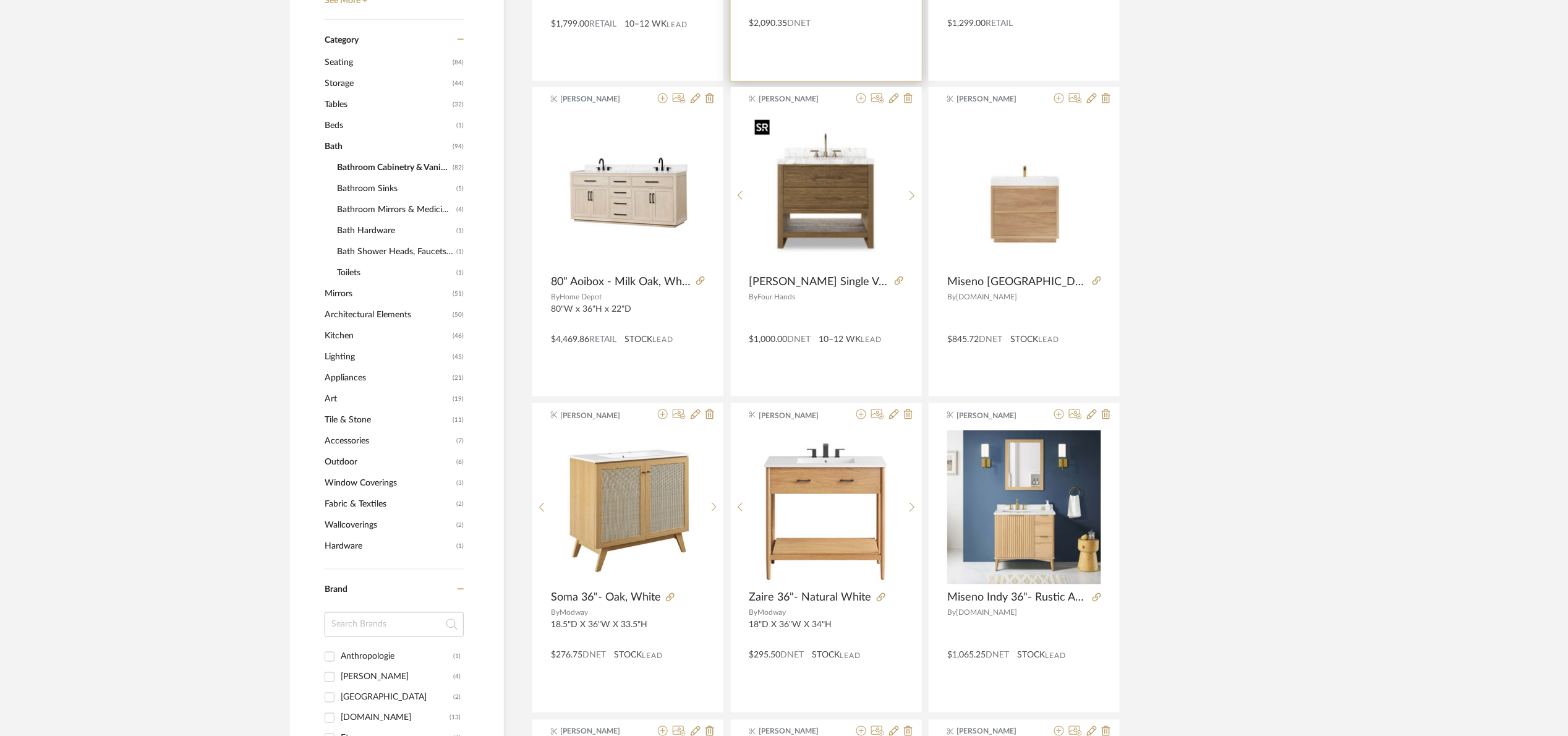
scroll to position [296, 0]
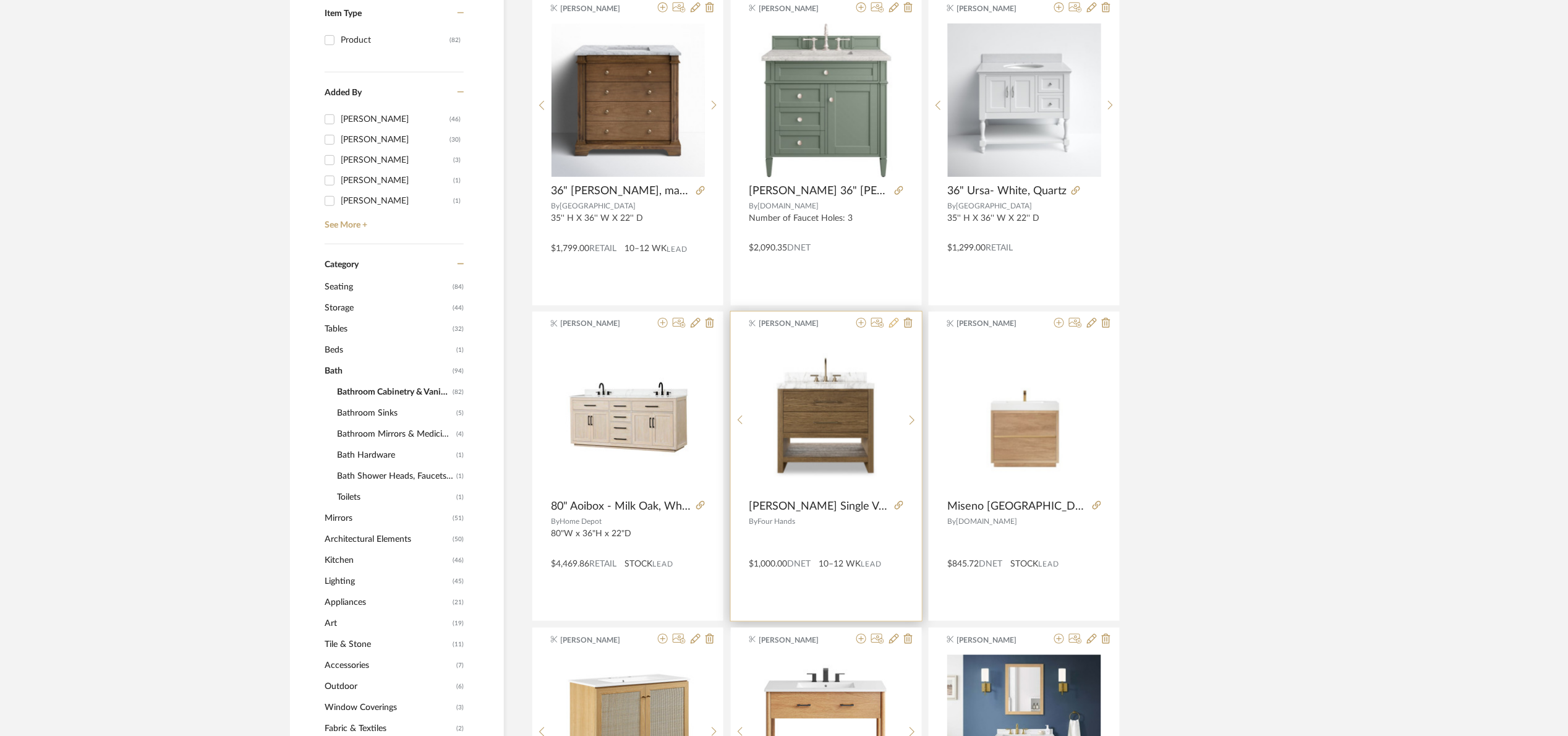
click at [894, 323] on icon at bounding box center [894, 322] width 10 height 10
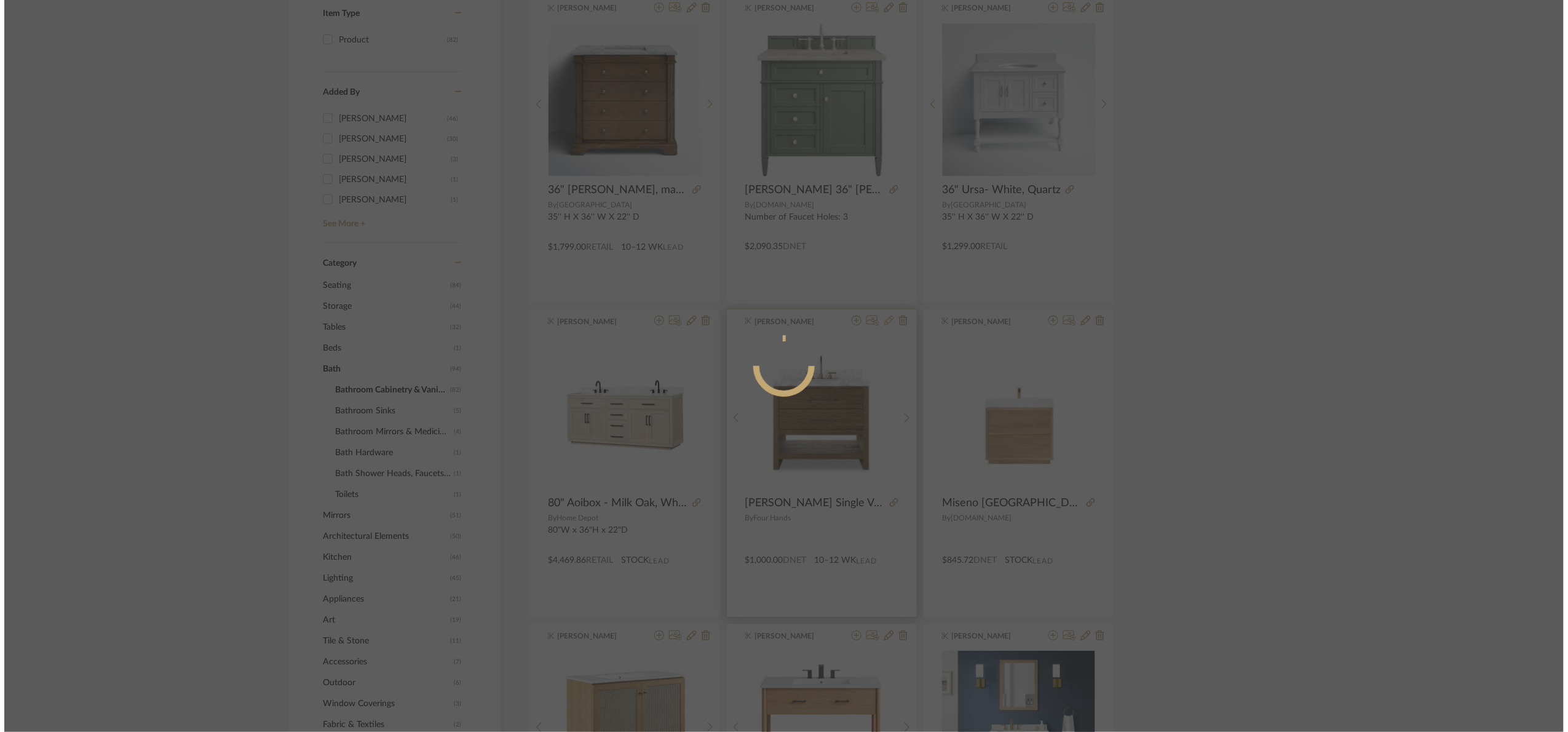
scroll to position [0, 0]
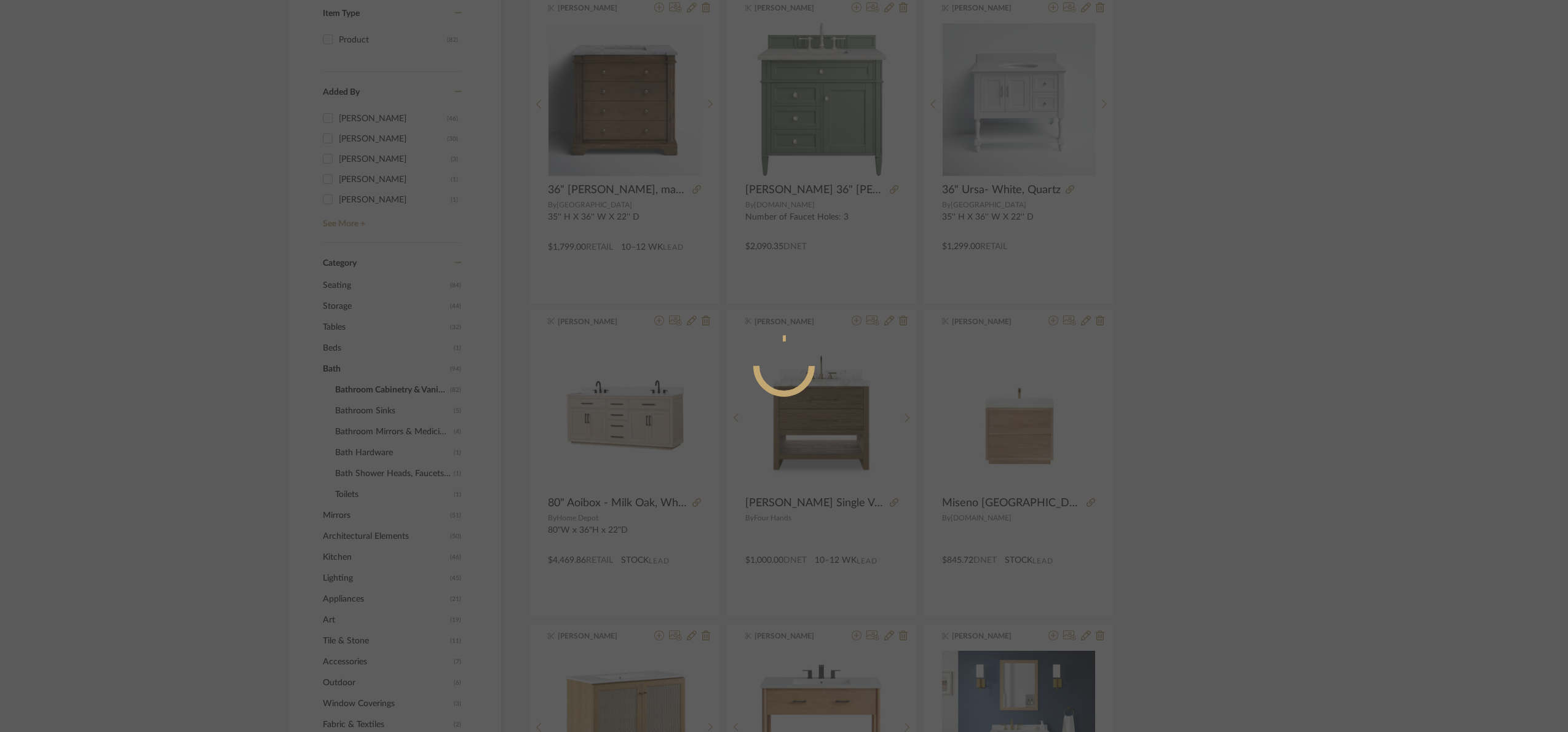
radio input "true"
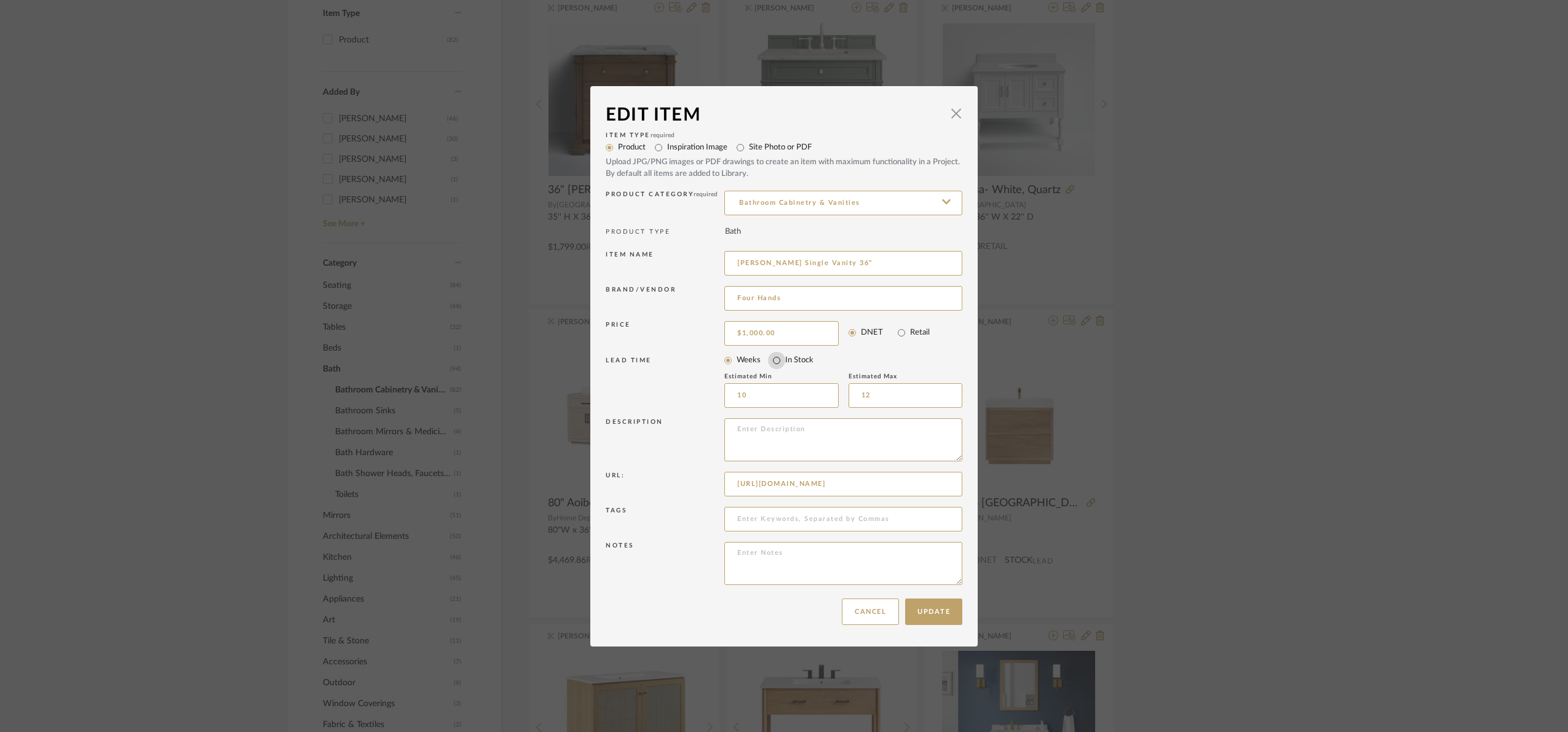
click at [780, 362] on input "In Stock" at bounding box center [777, 361] width 18 height 18
radio input "true"
click at [948, 614] on button "Update" at bounding box center [933, 611] width 57 height 26
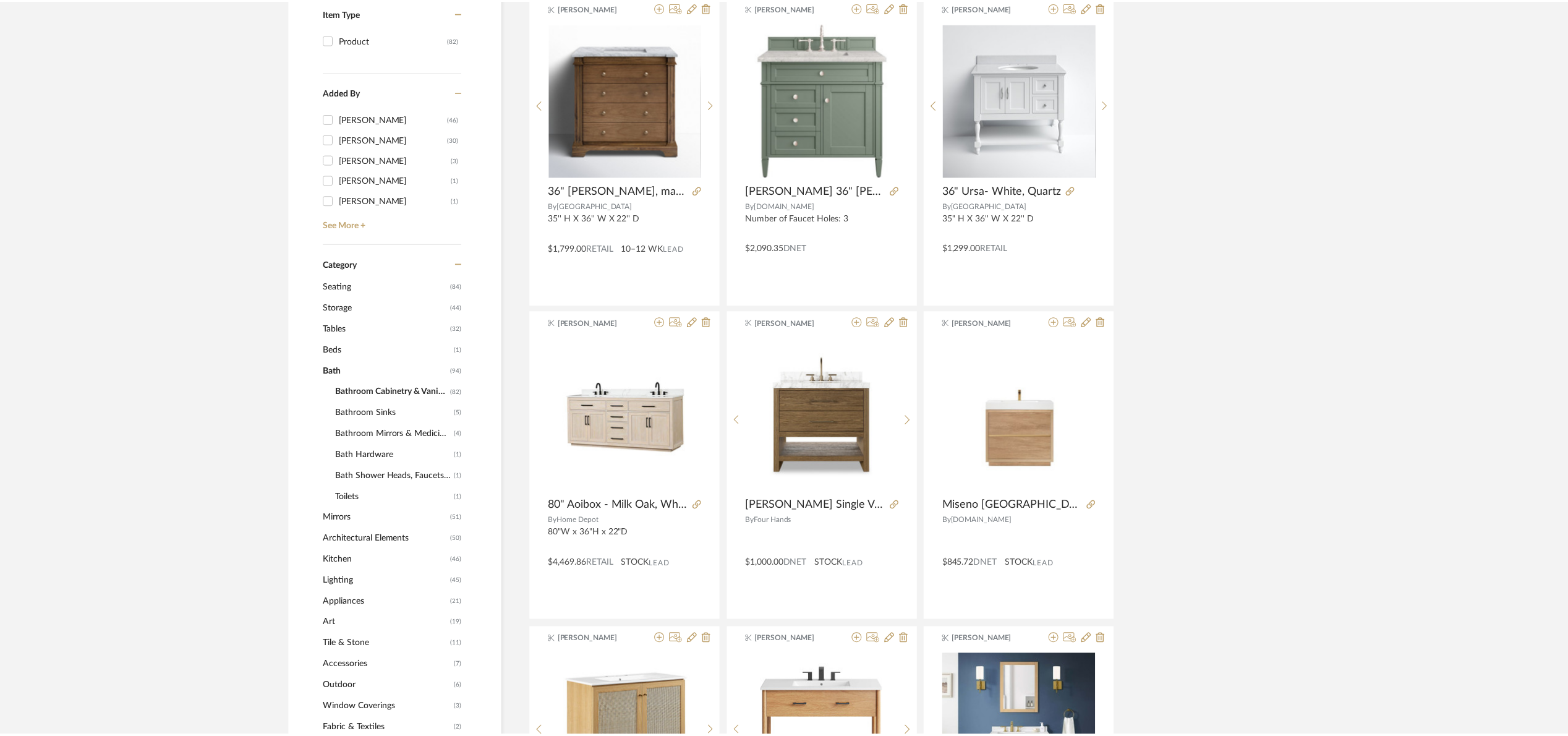
scroll to position [296, 0]
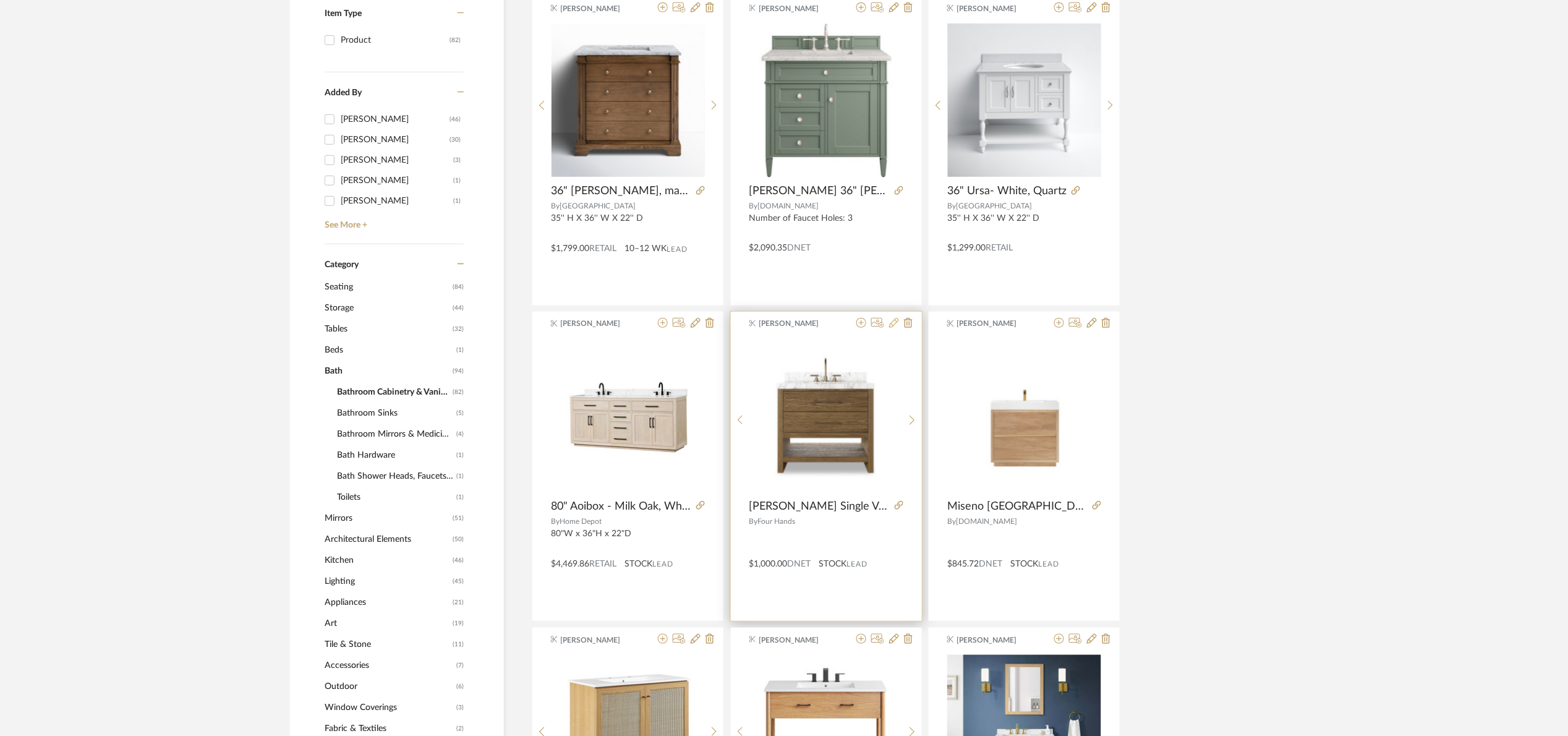
click at [895, 322] on icon at bounding box center [894, 322] width 10 height 10
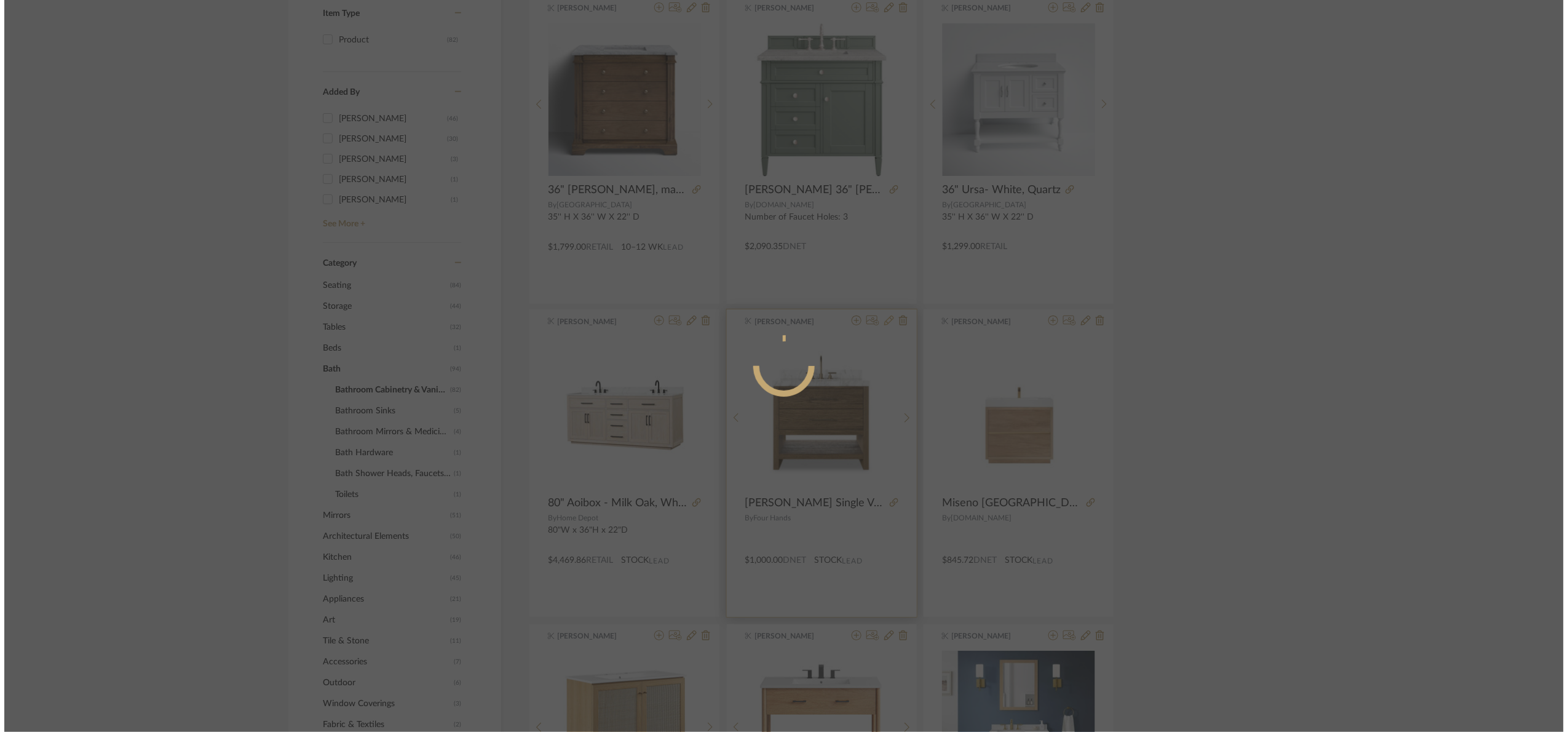
scroll to position [0, 0]
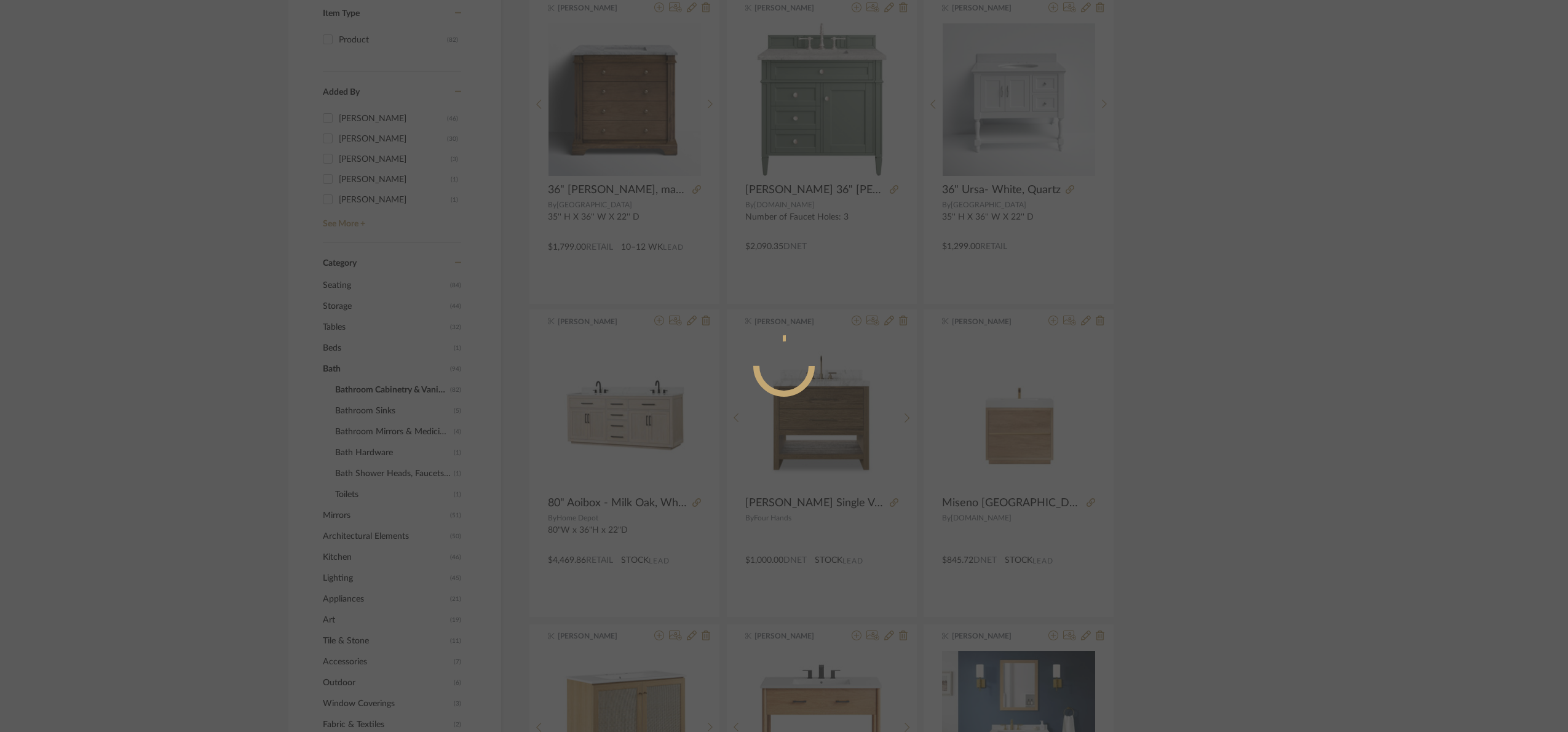
radio input "true"
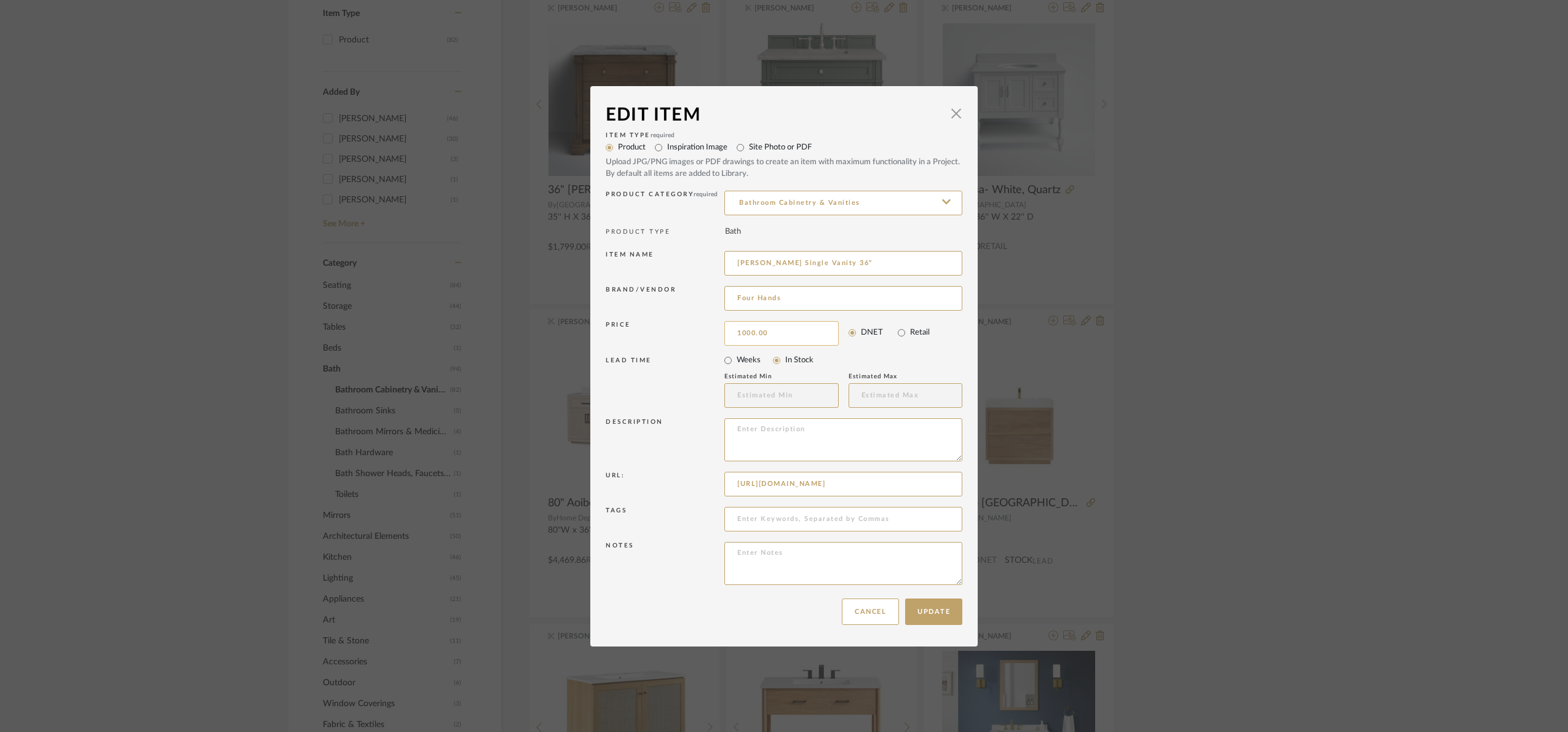
click at [776, 332] on input "1000.00" at bounding box center [781, 333] width 115 height 25
type input "$955.05"
click at [954, 603] on button "Update" at bounding box center [933, 611] width 57 height 26
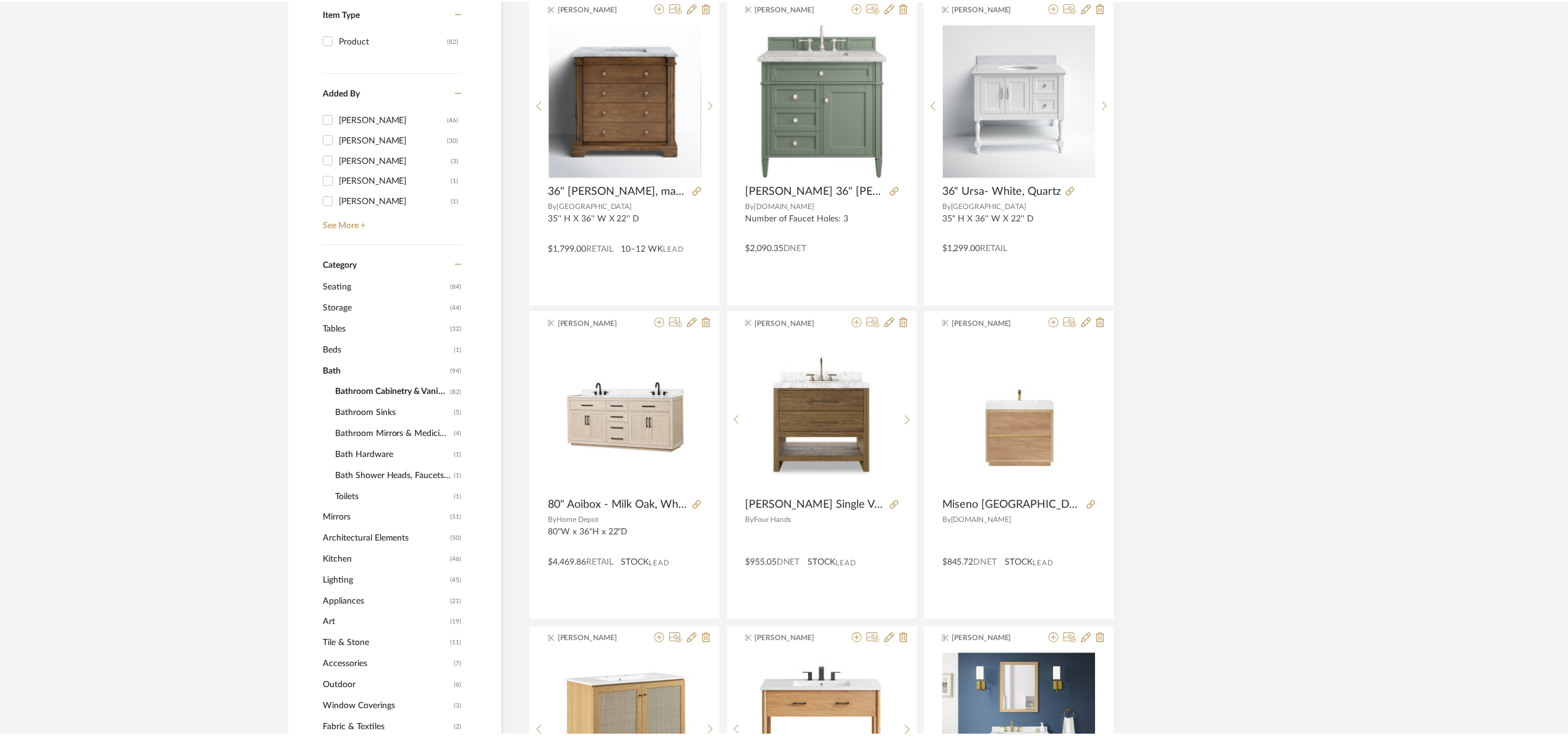
scroll to position [296, 0]
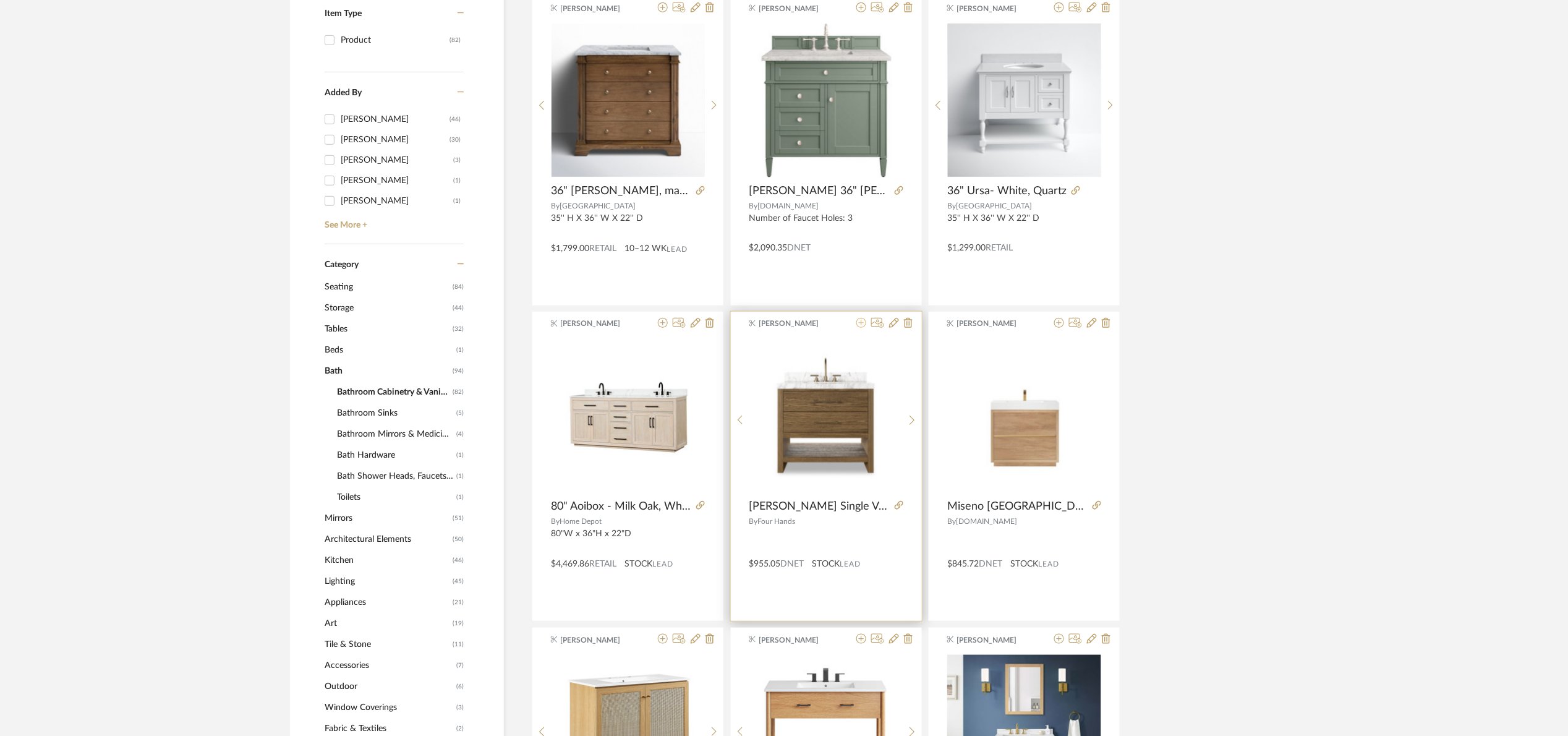
click at [859, 326] on icon at bounding box center [861, 322] width 10 height 10
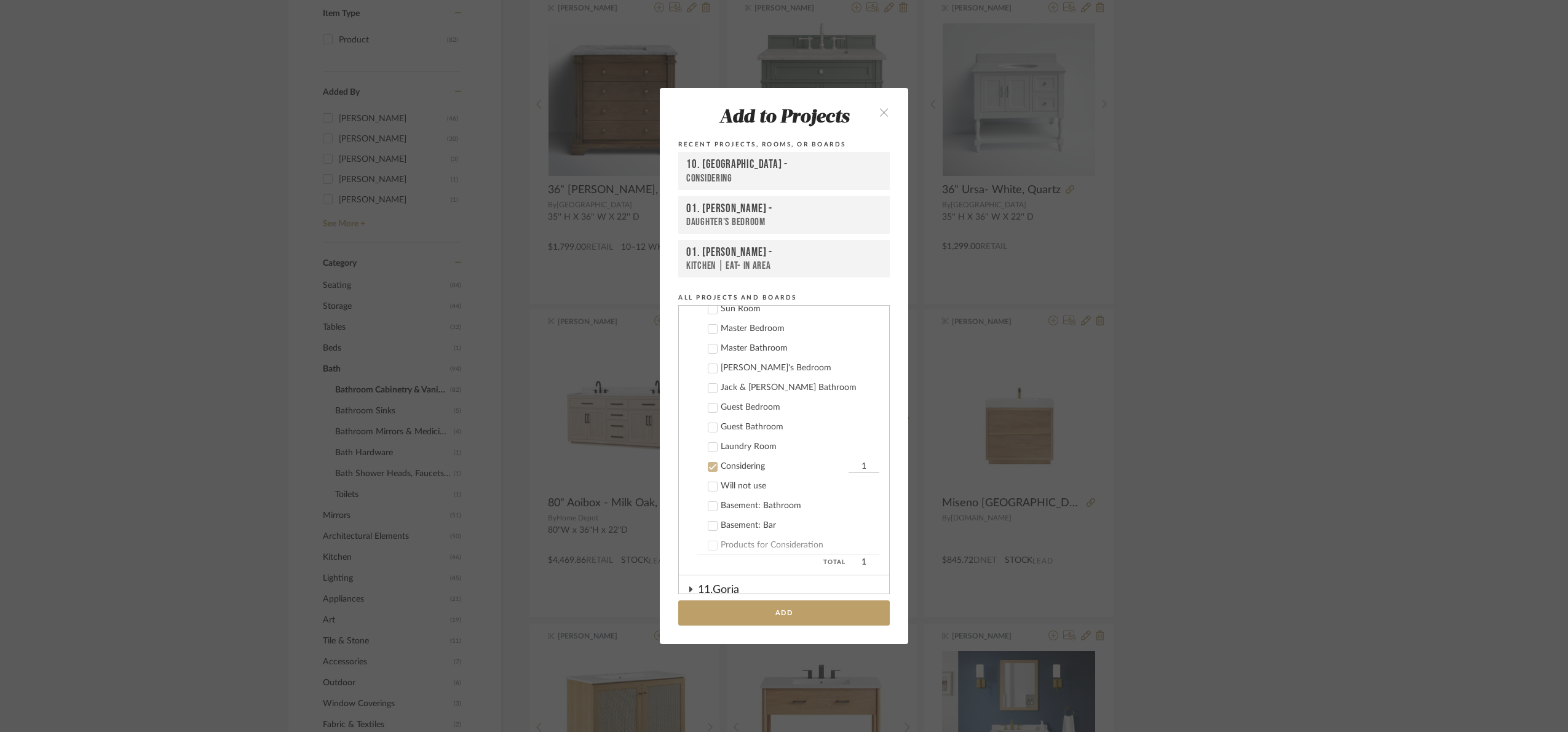
scroll to position [559, 0]
click at [730, 506] on div "Considering" at bounding box center [783, 506] width 125 height 10
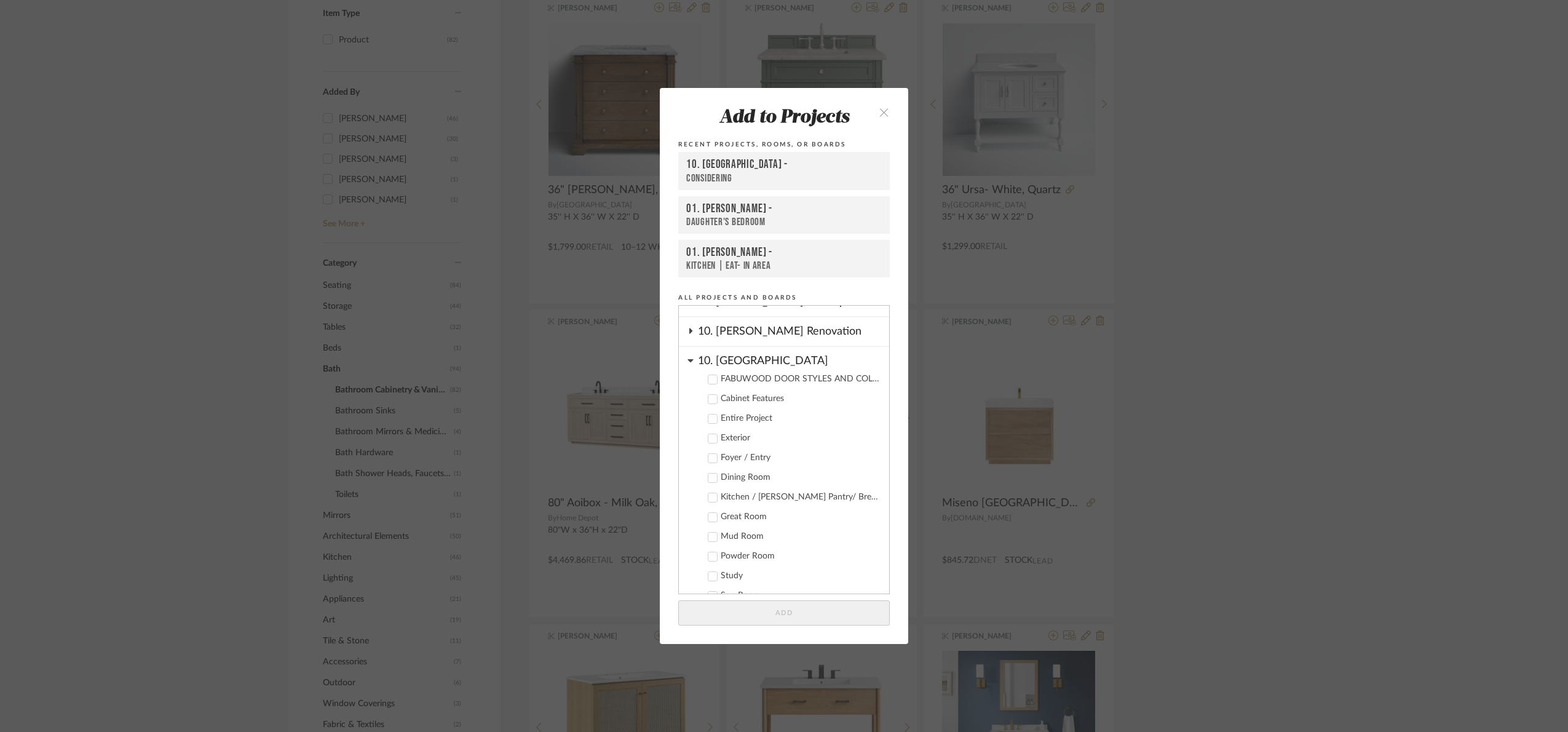
scroll to position [282, 0]
click at [741, 384] on div "10. Vignola" at bounding box center [794, 386] width 191 height 21
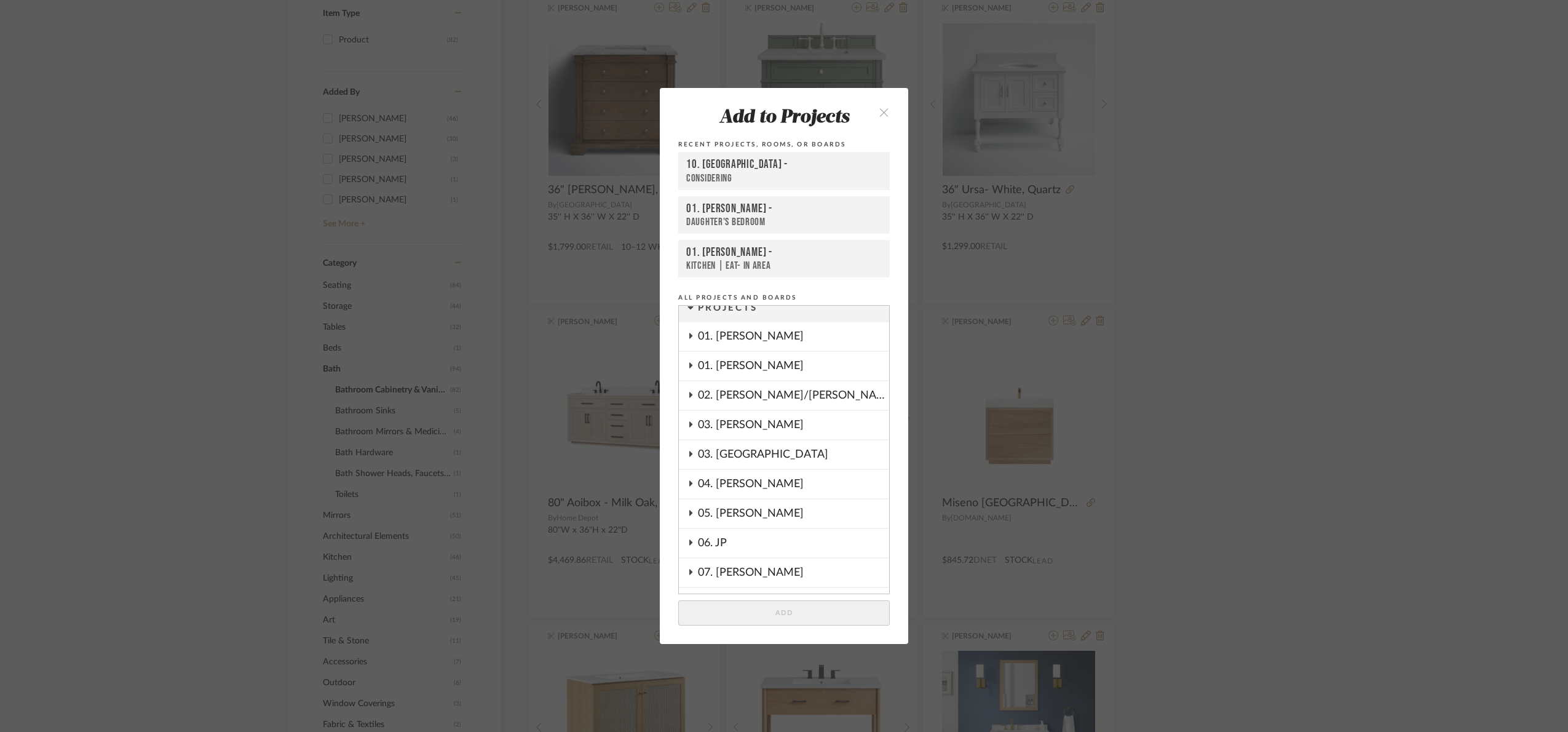
scroll to position [6, 0]
click at [769, 373] on div "01. Merker" at bounding box center [794, 372] width 191 height 28
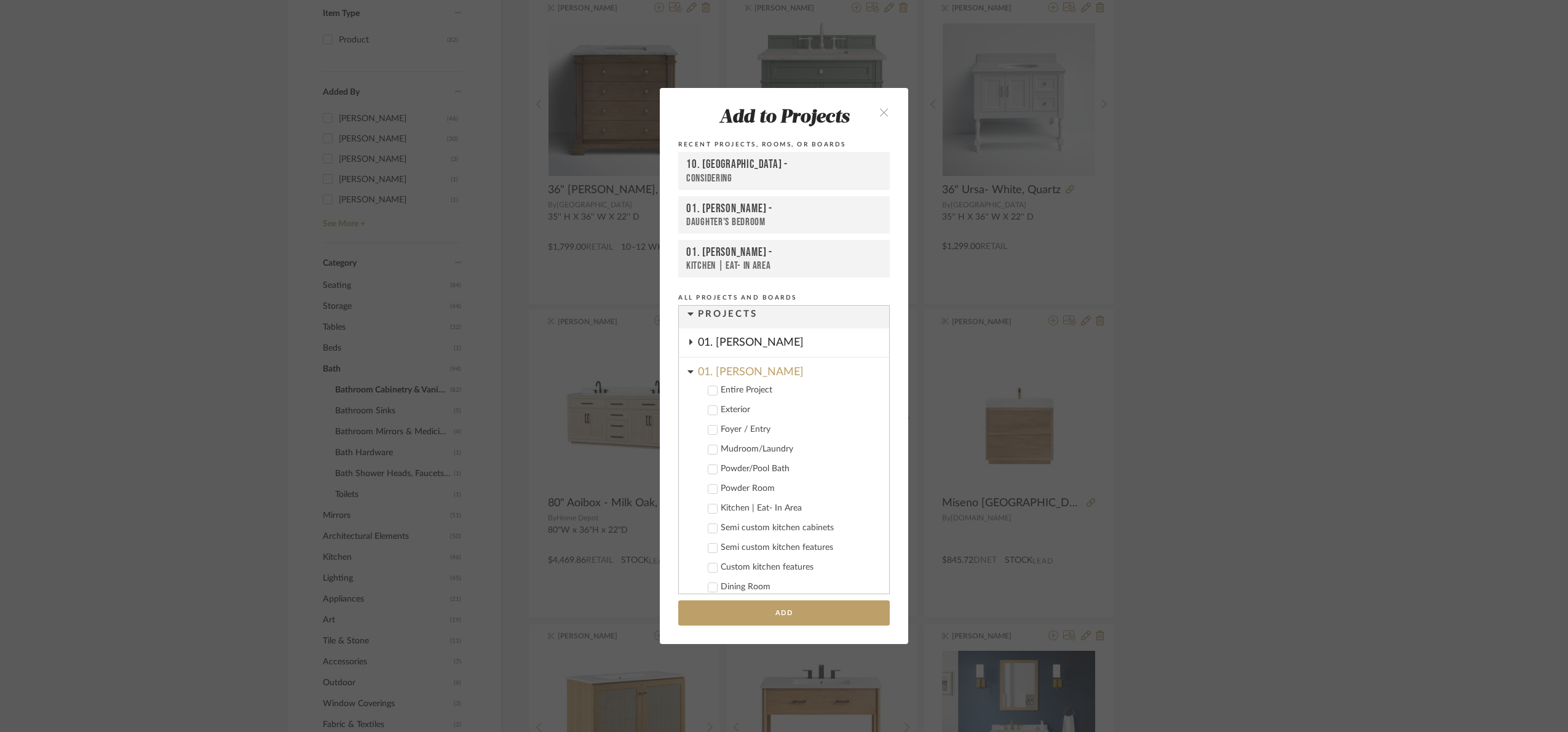
click at [759, 488] on div "Powder Room" at bounding box center [800, 489] width 158 height 10
click at [811, 609] on button "Add" at bounding box center [784, 613] width 212 height 26
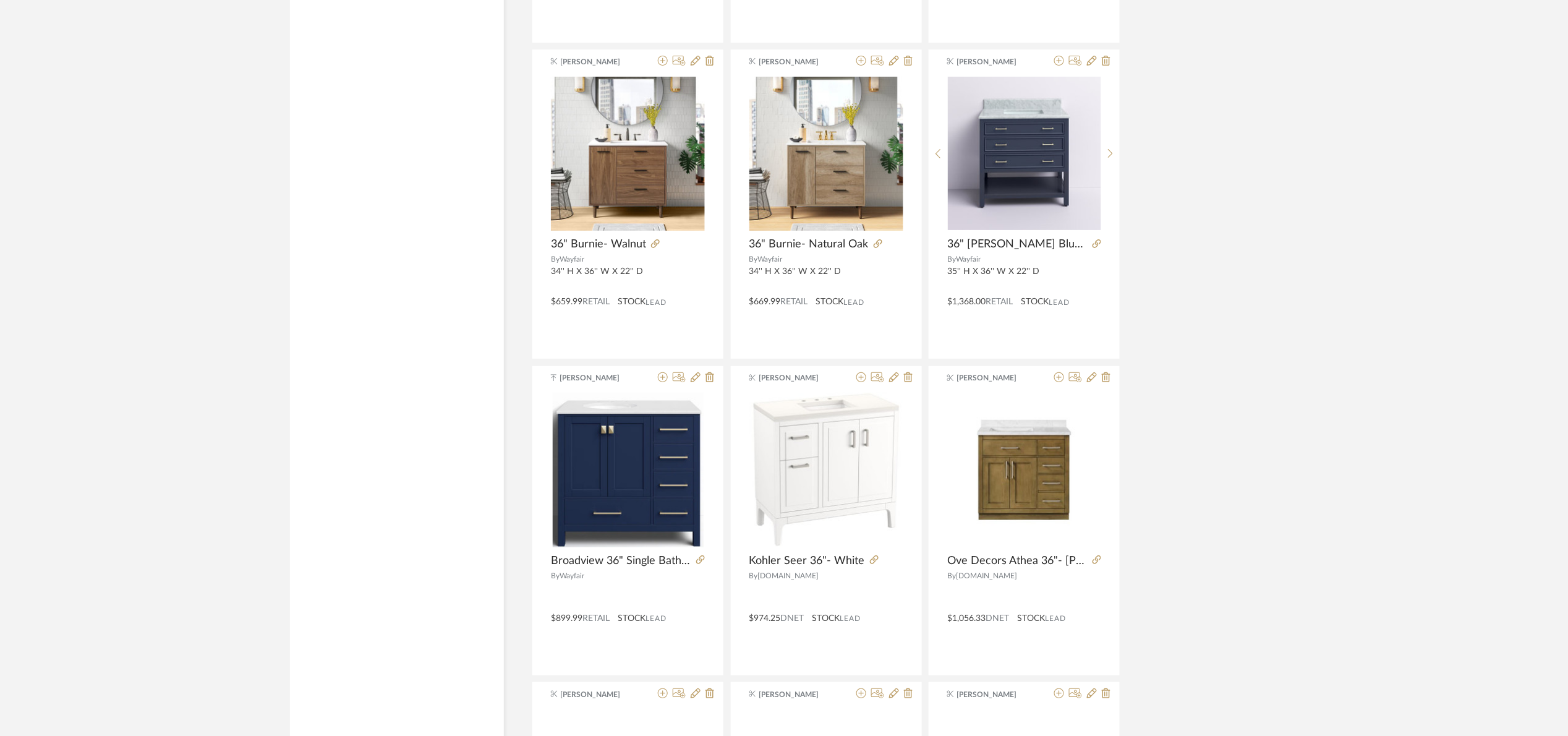
scroll to position [2522, 0]
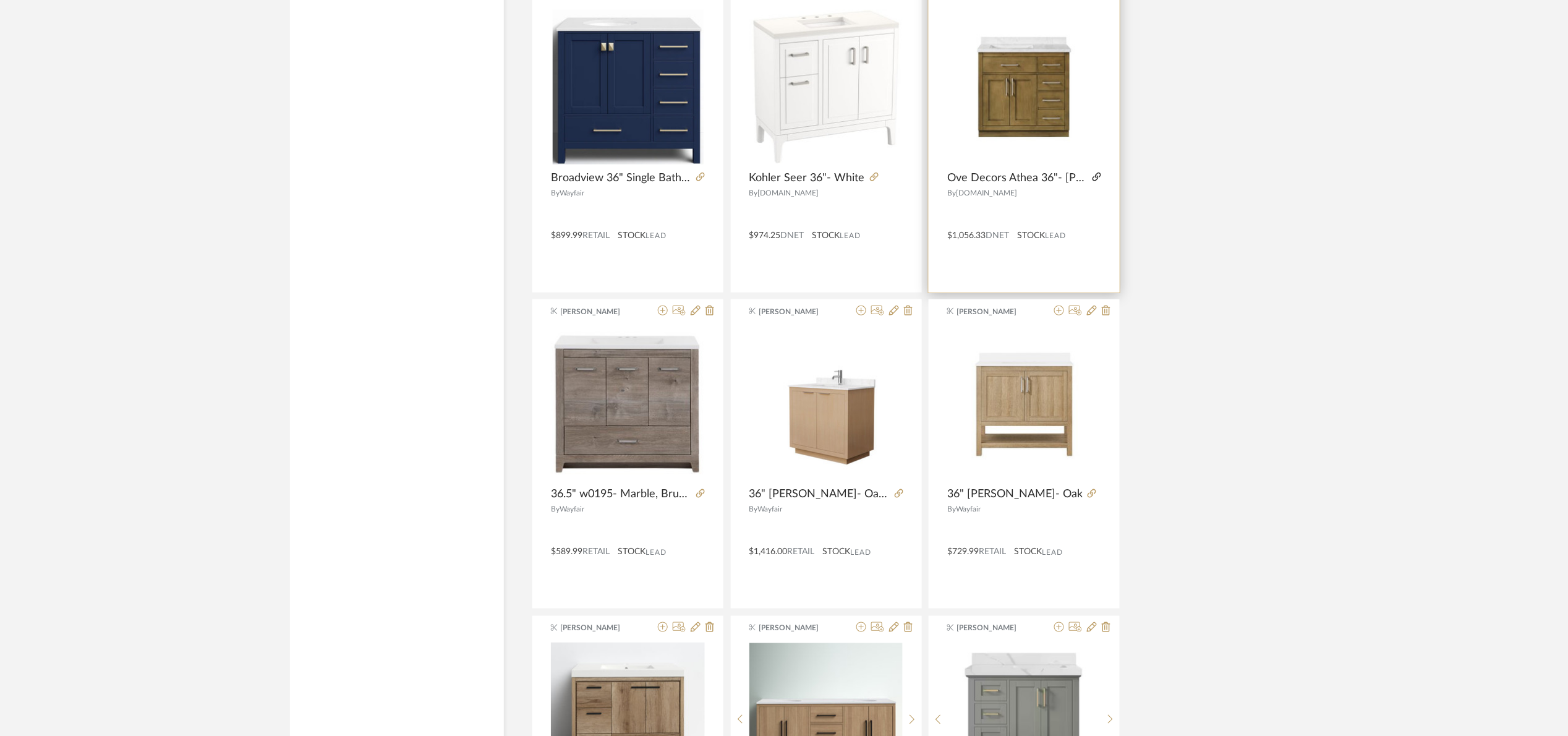
click at [1096, 176] on icon at bounding box center [1097, 177] width 9 height 9
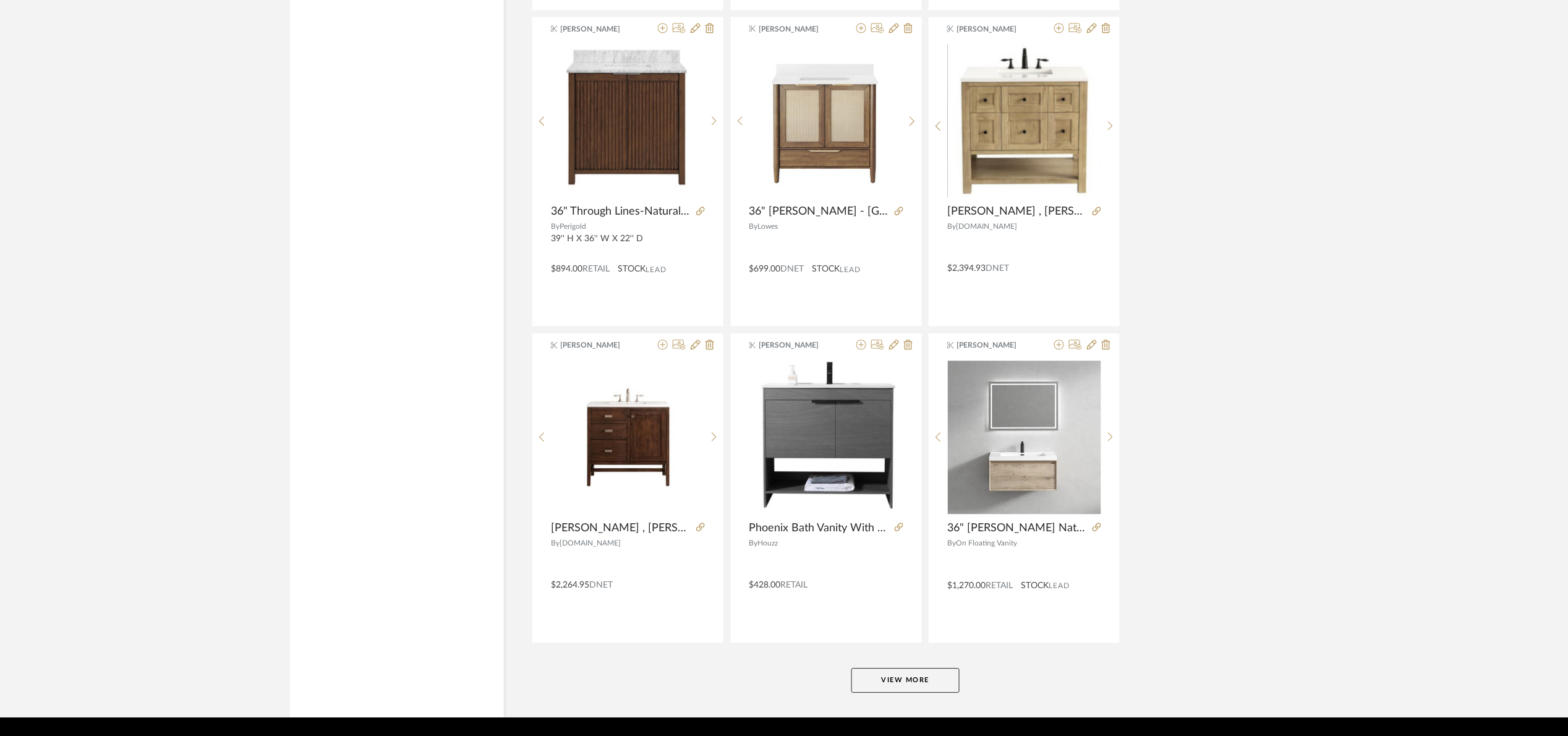
scroll to position [3479, 0]
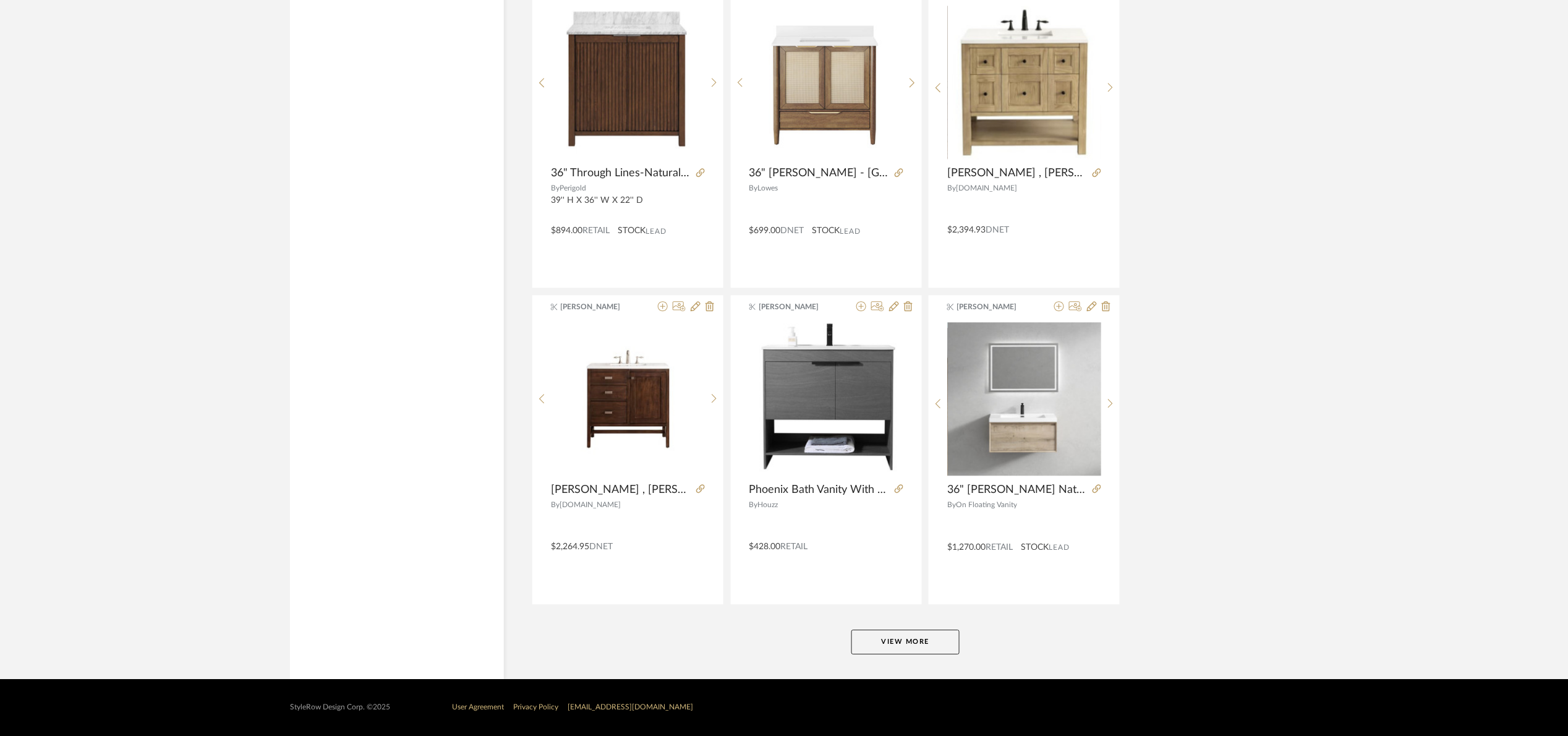
click at [903, 652] on button "View More" at bounding box center [905, 642] width 108 height 25
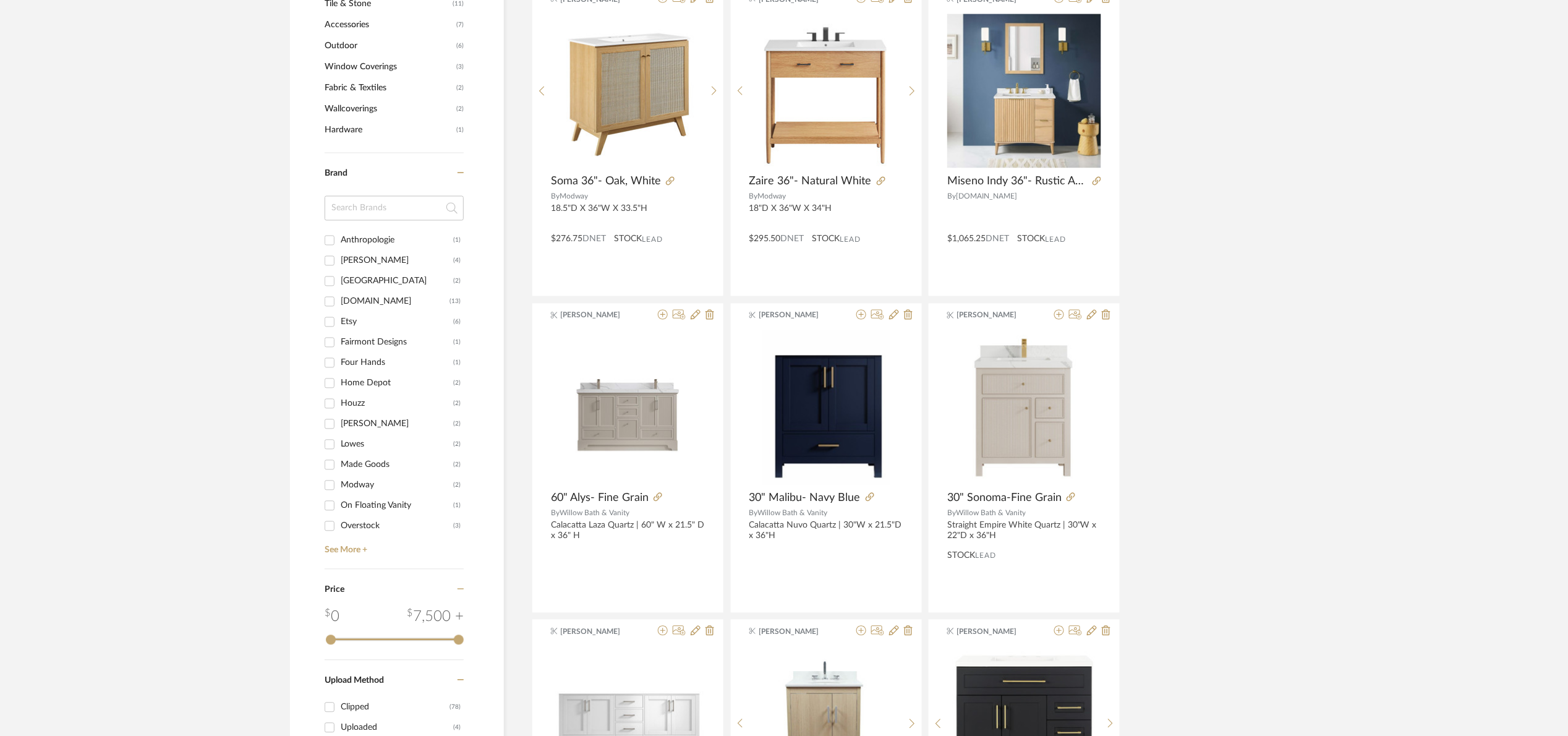
scroll to position [0, 0]
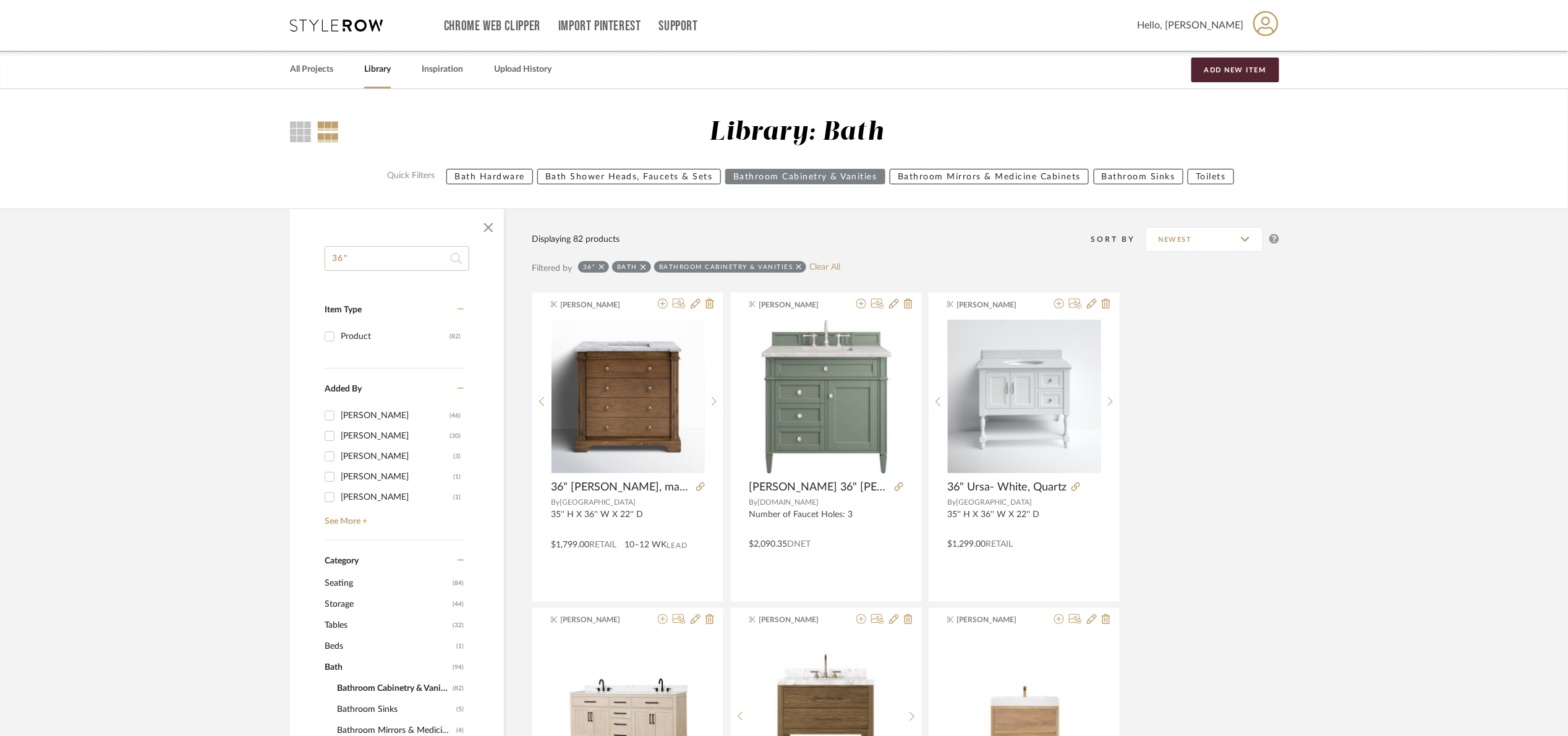
click at [643, 266] on icon at bounding box center [643, 267] width 6 height 6
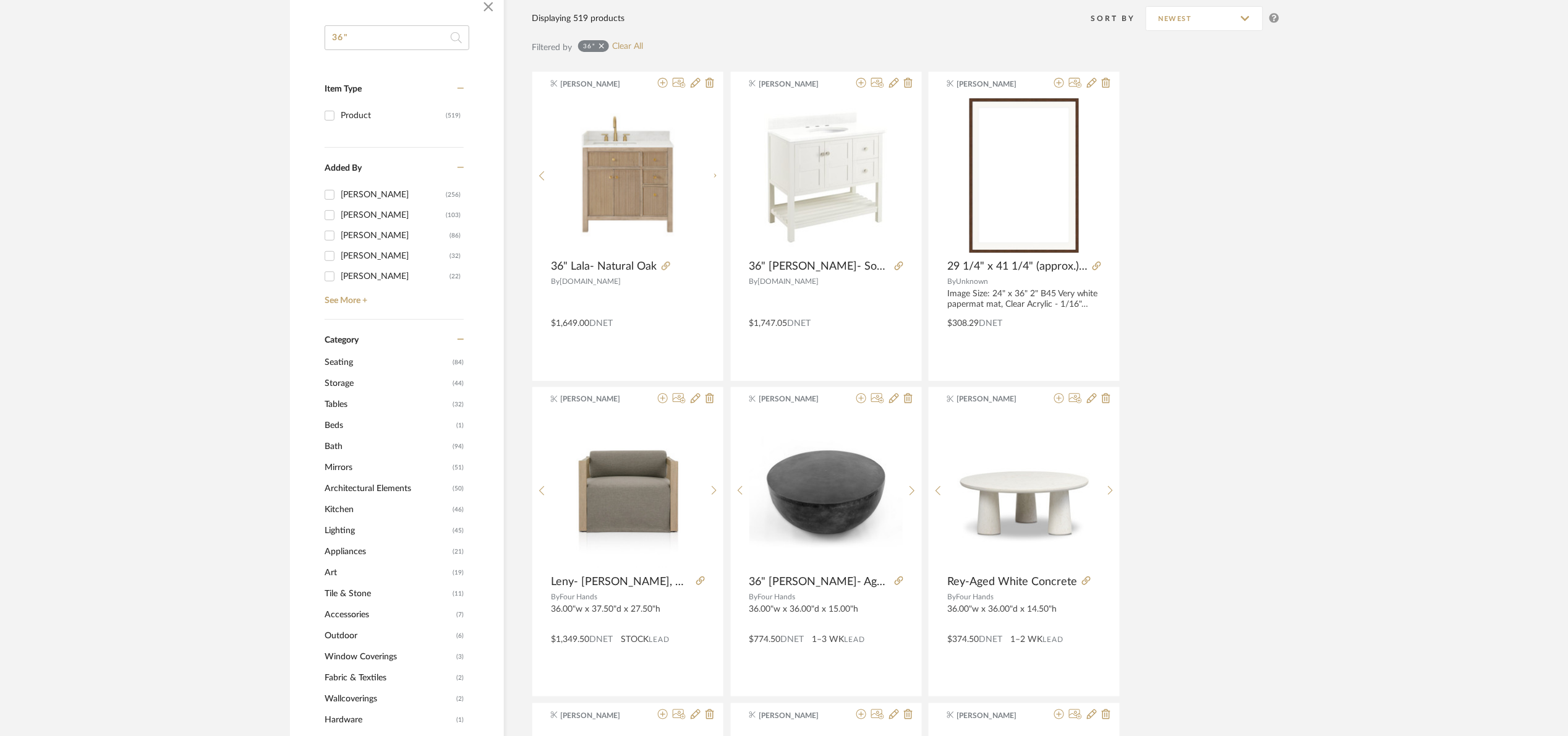
scroll to position [278, 0]
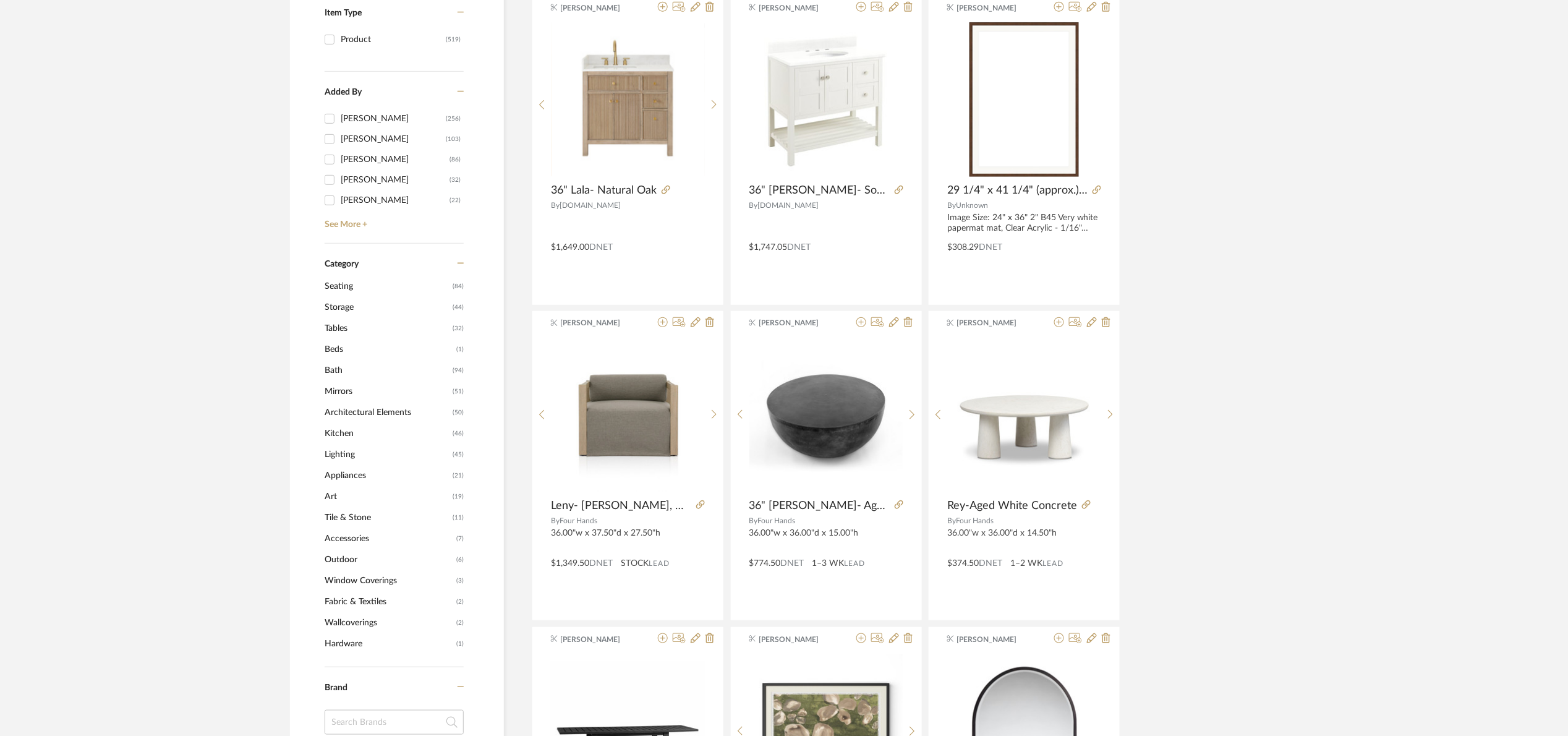
click at [359, 306] on span "Storage" at bounding box center [387, 307] width 125 height 21
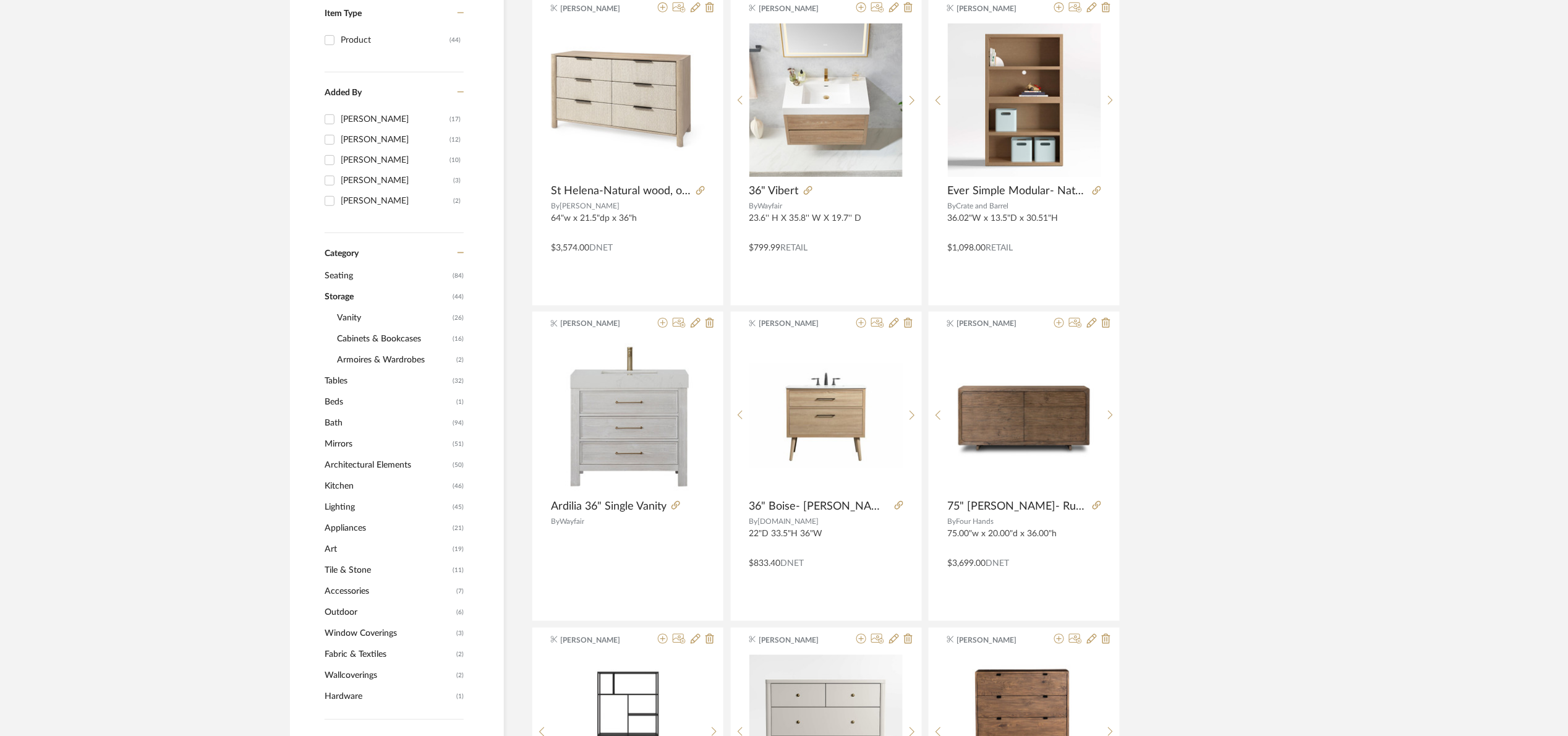
click at [365, 324] on span "Vanity" at bounding box center [393, 317] width 112 height 21
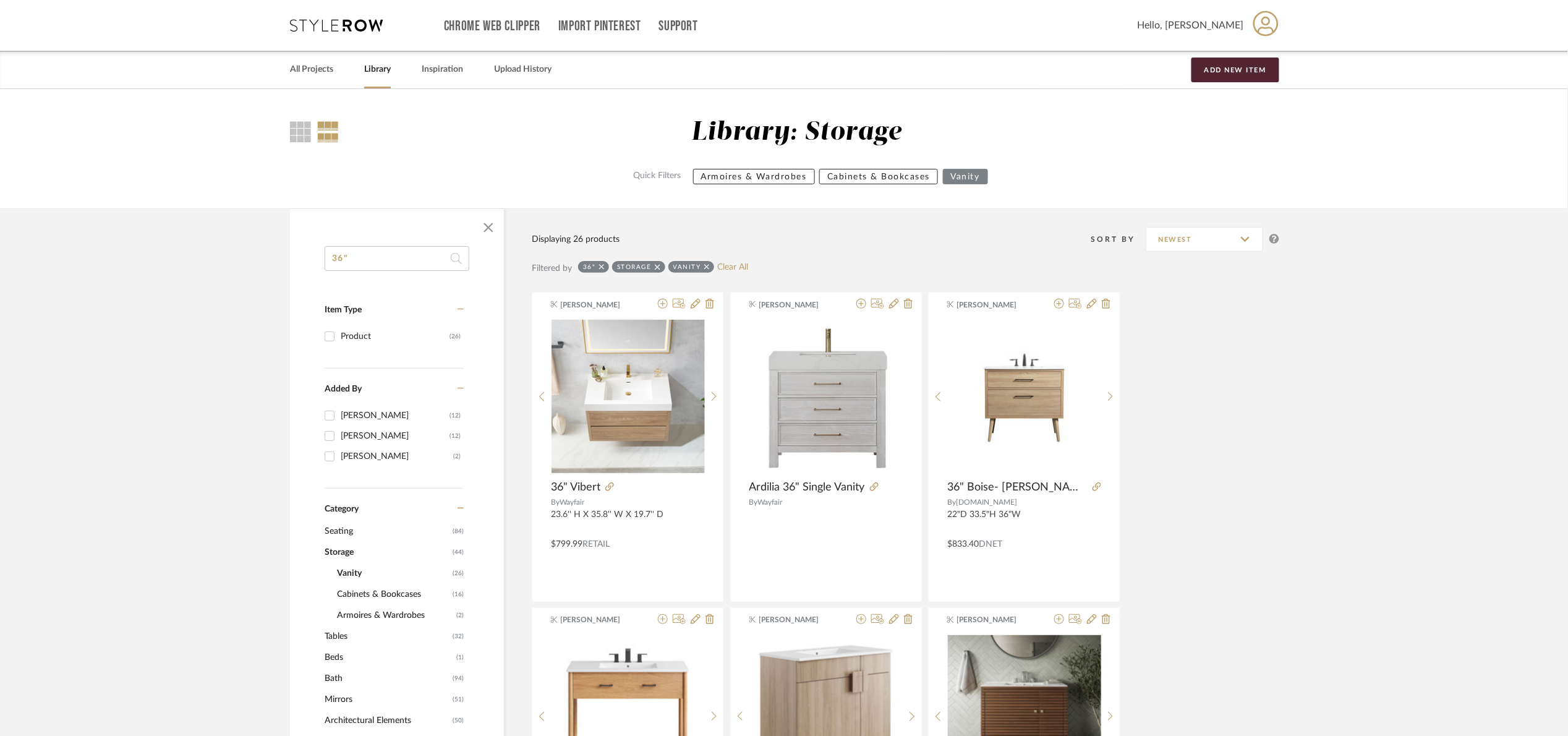
click at [657, 265] on icon at bounding box center [658, 267] width 6 height 9
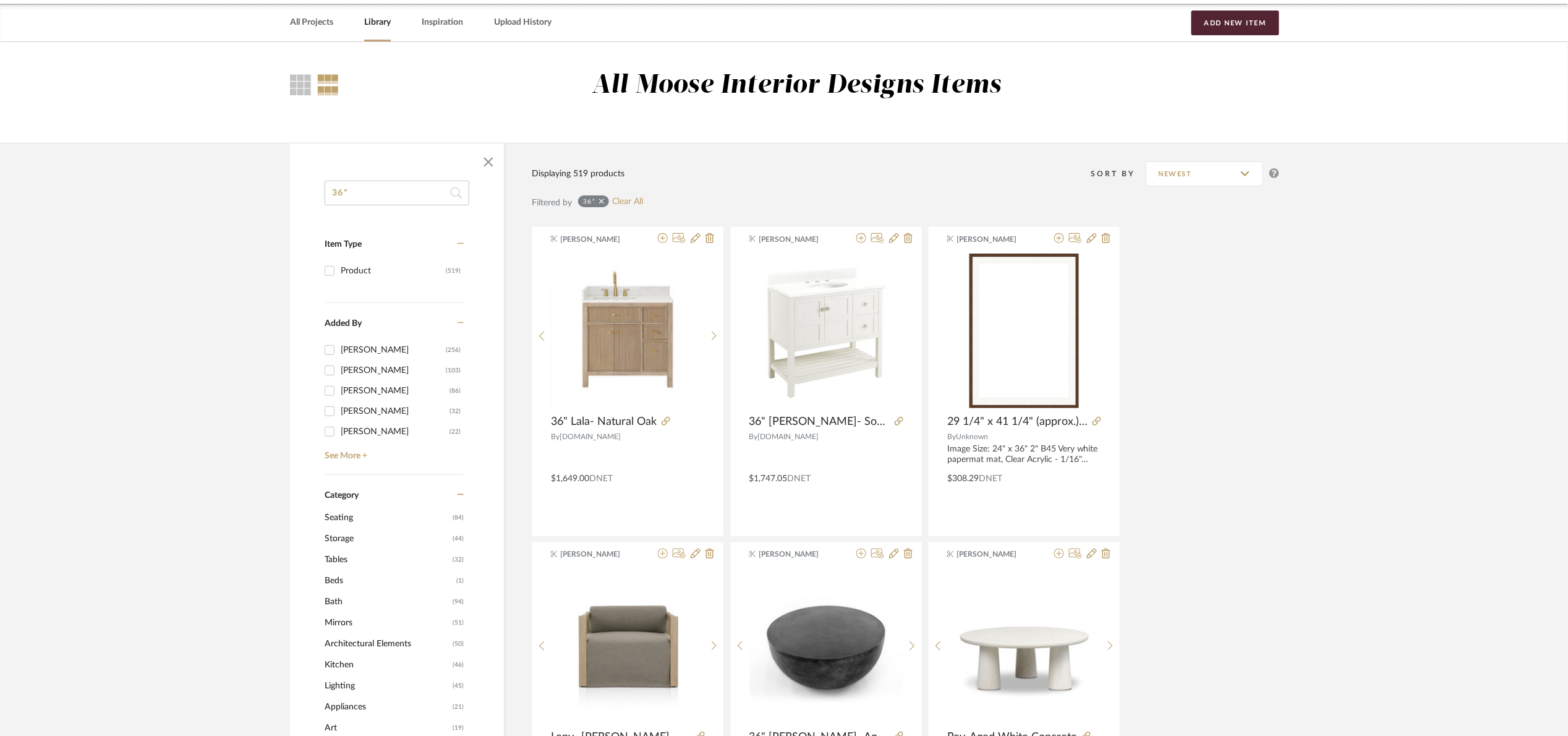
scroll to position [278, 0]
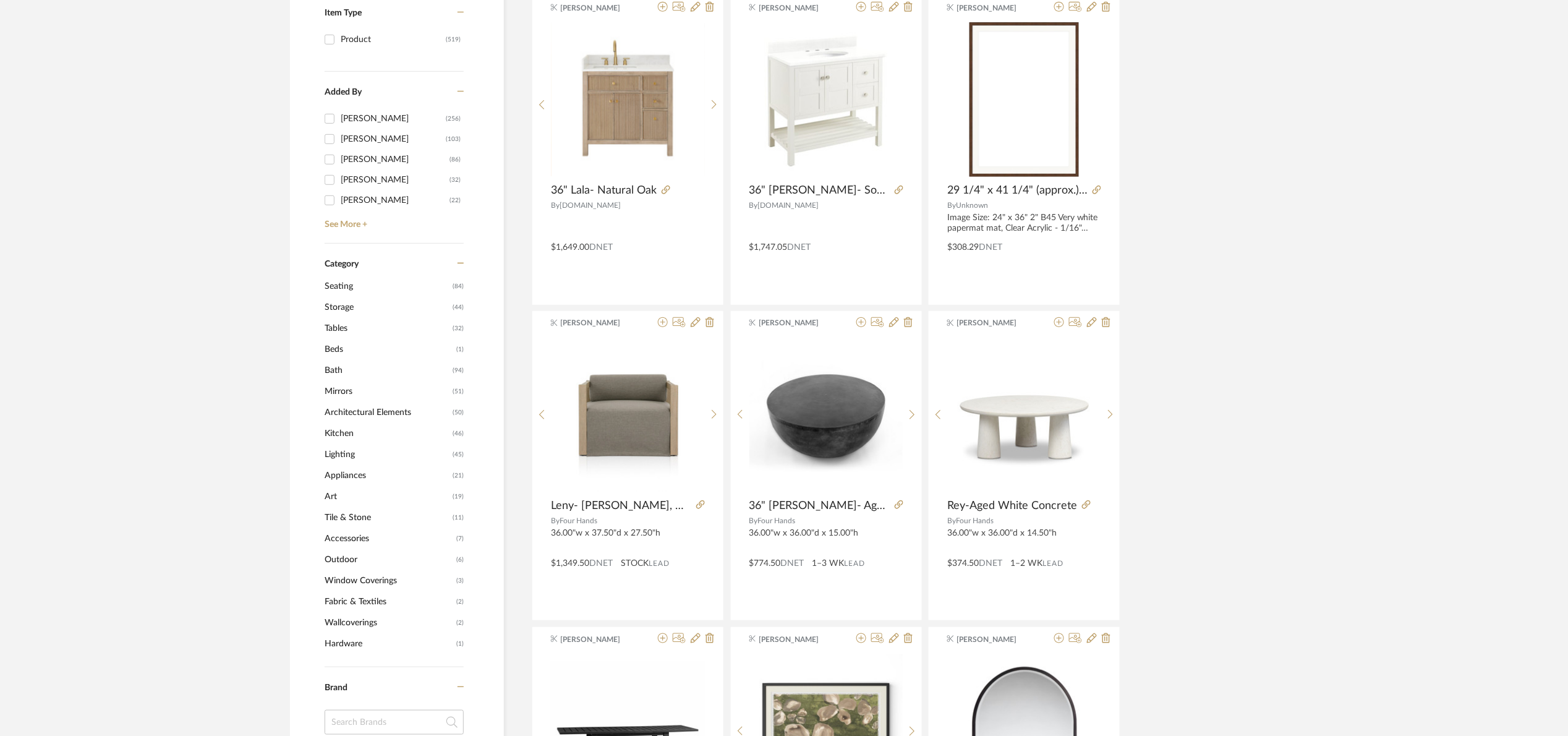
click at [402, 408] on span "Architectural Elements" at bounding box center [387, 412] width 125 height 21
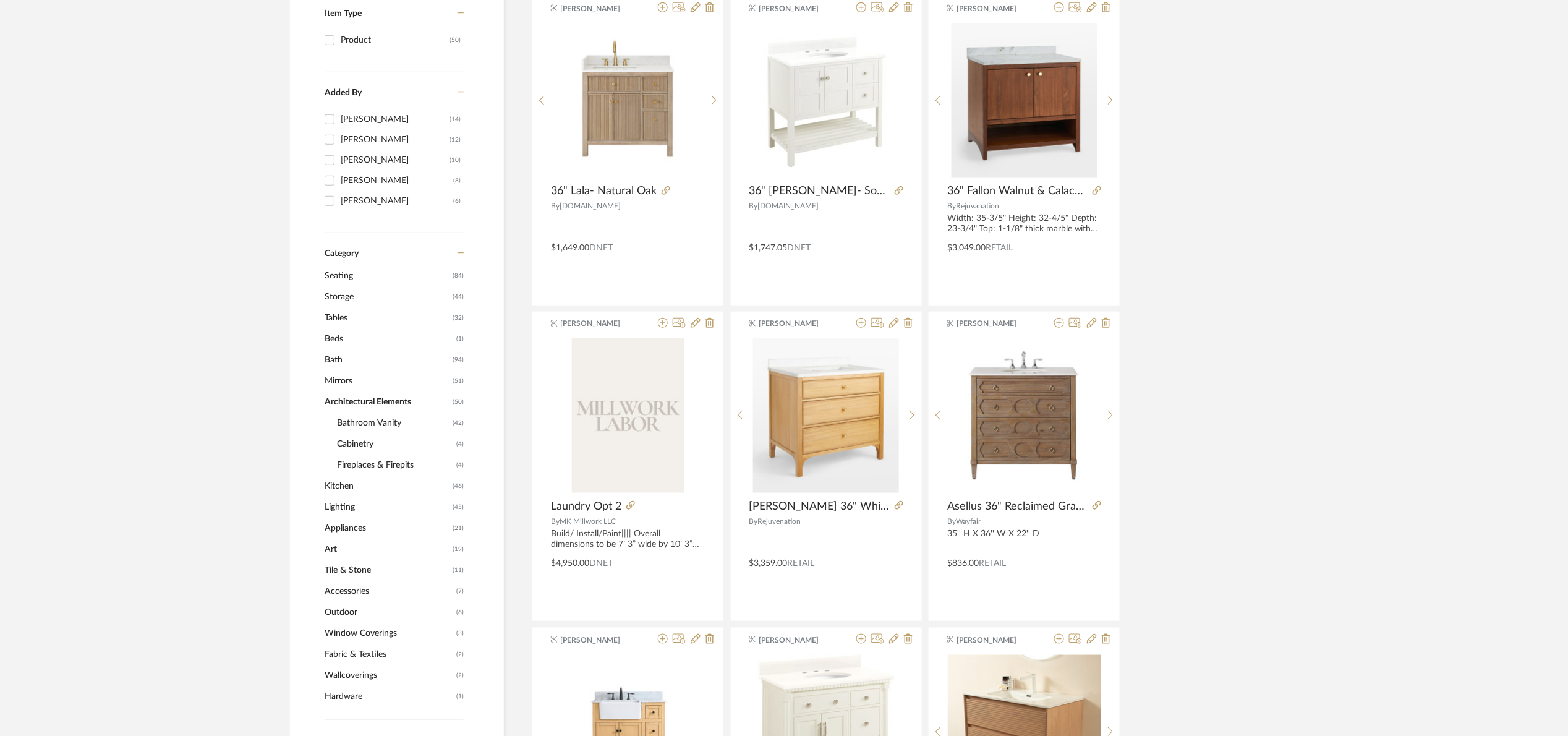
click at [358, 419] on span "Bathroom Vanity" at bounding box center [393, 423] width 112 height 21
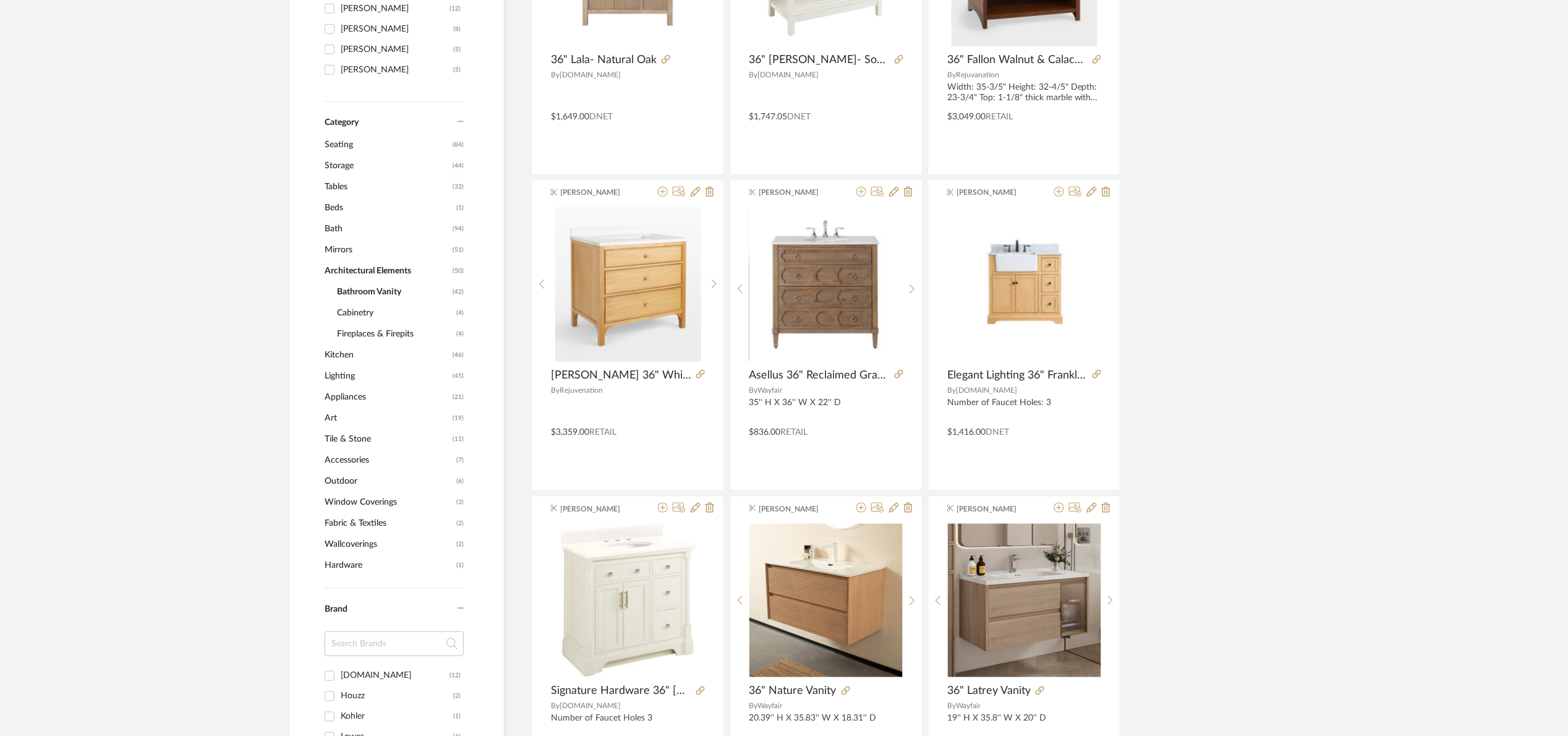
scroll to position [482, 0]
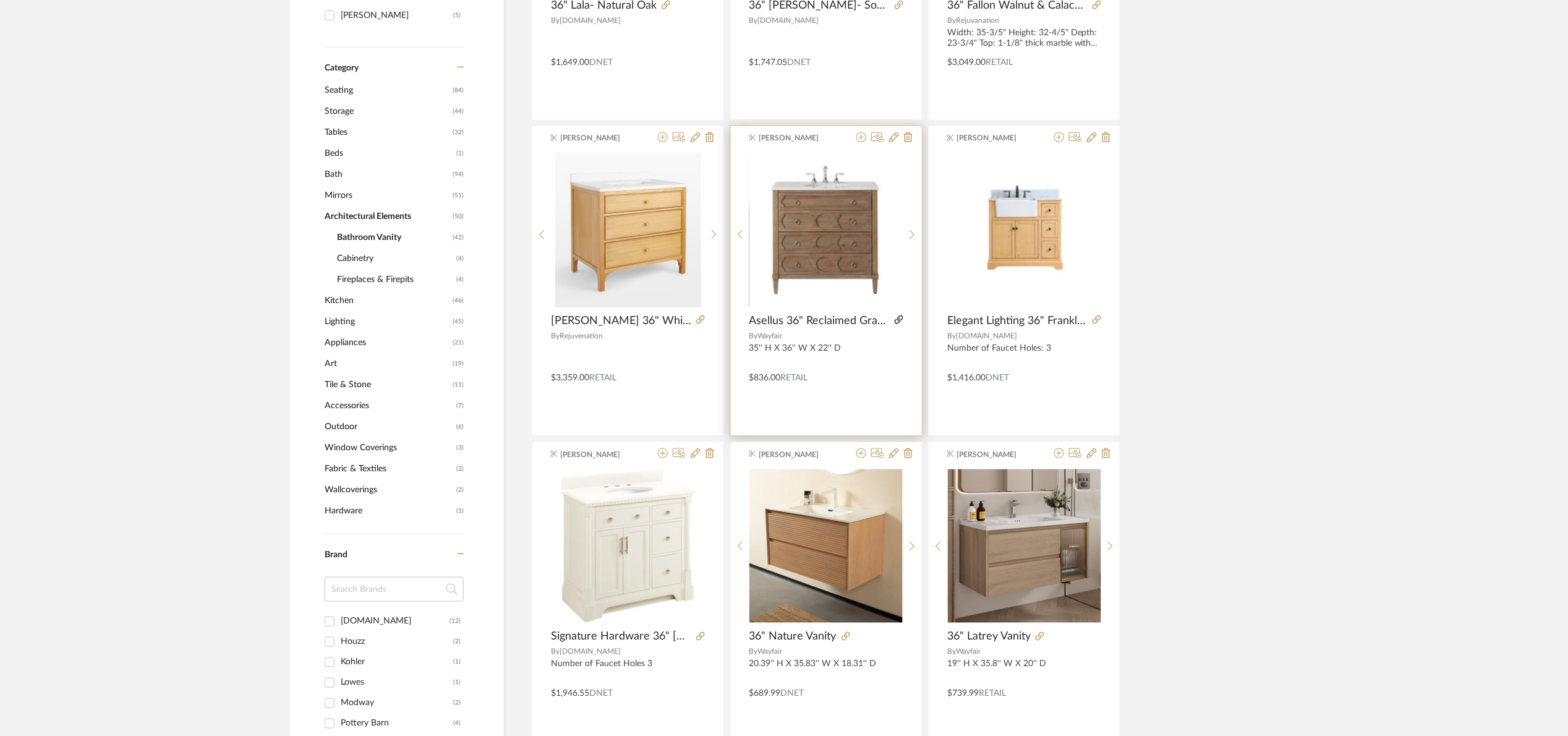
click at [896, 321] on icon at bounding box center [899, 320] width 9 height 9
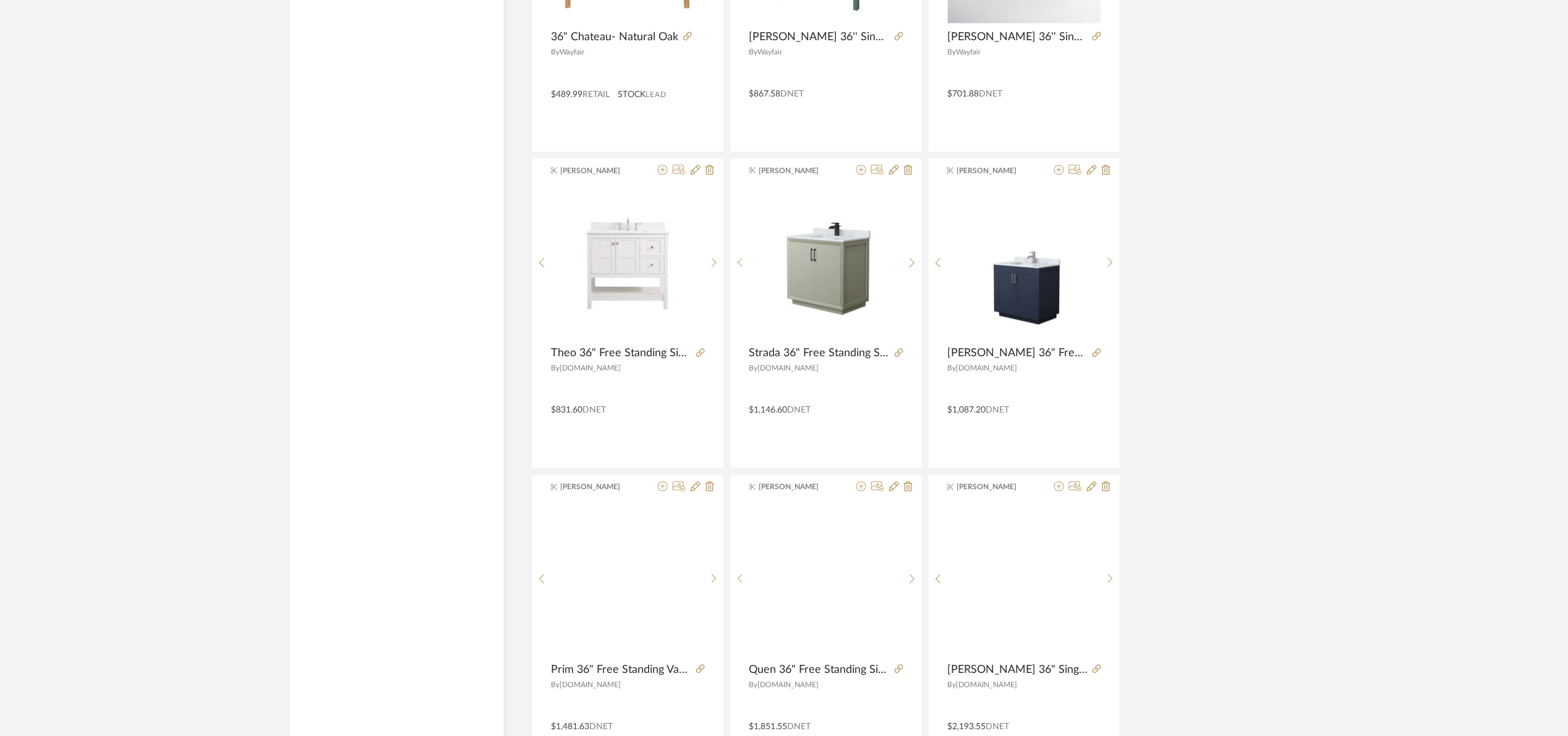
scroll to position [3450, 0]
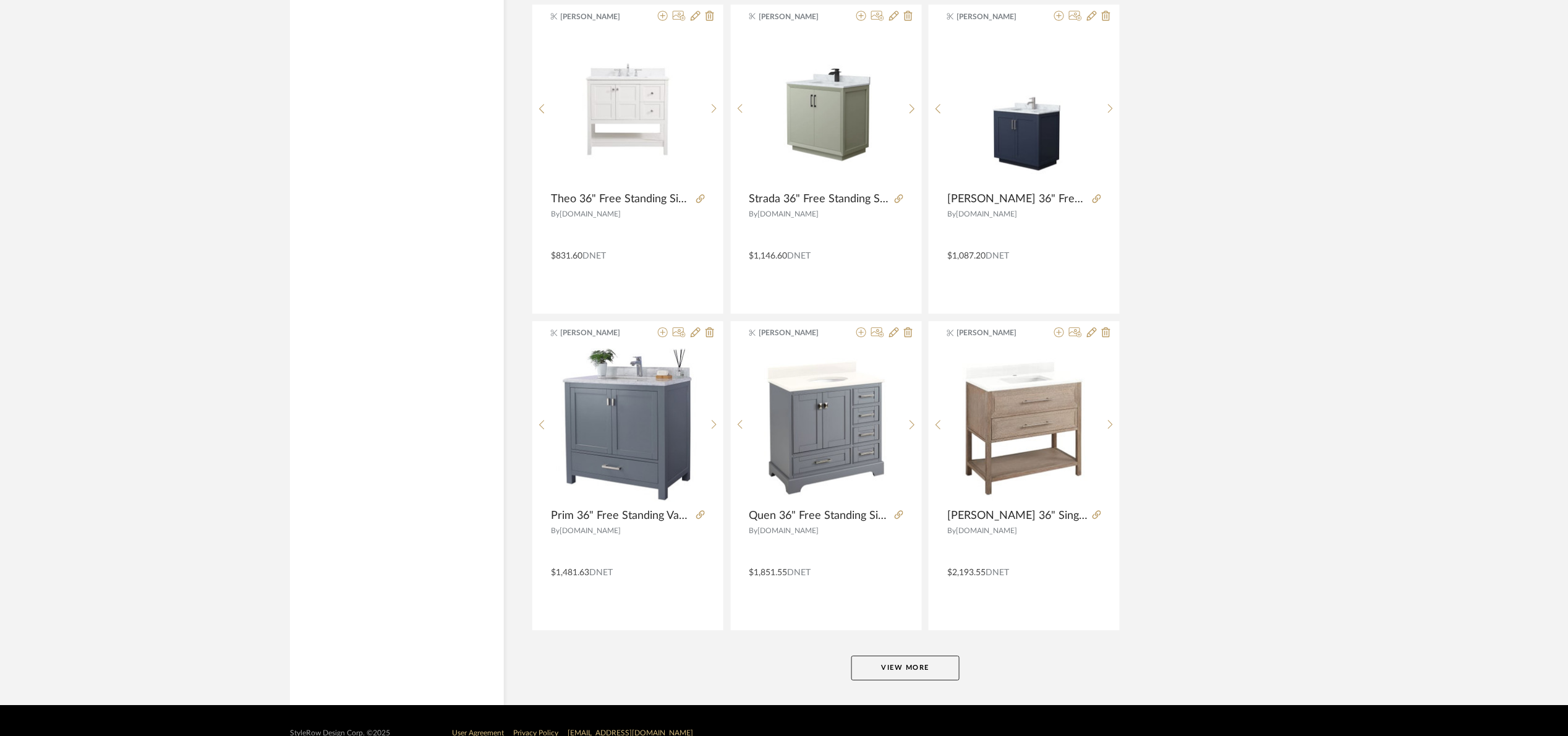
click at [870, 665] on button "View More" at bounding box center [905, 668] width 108 height 25
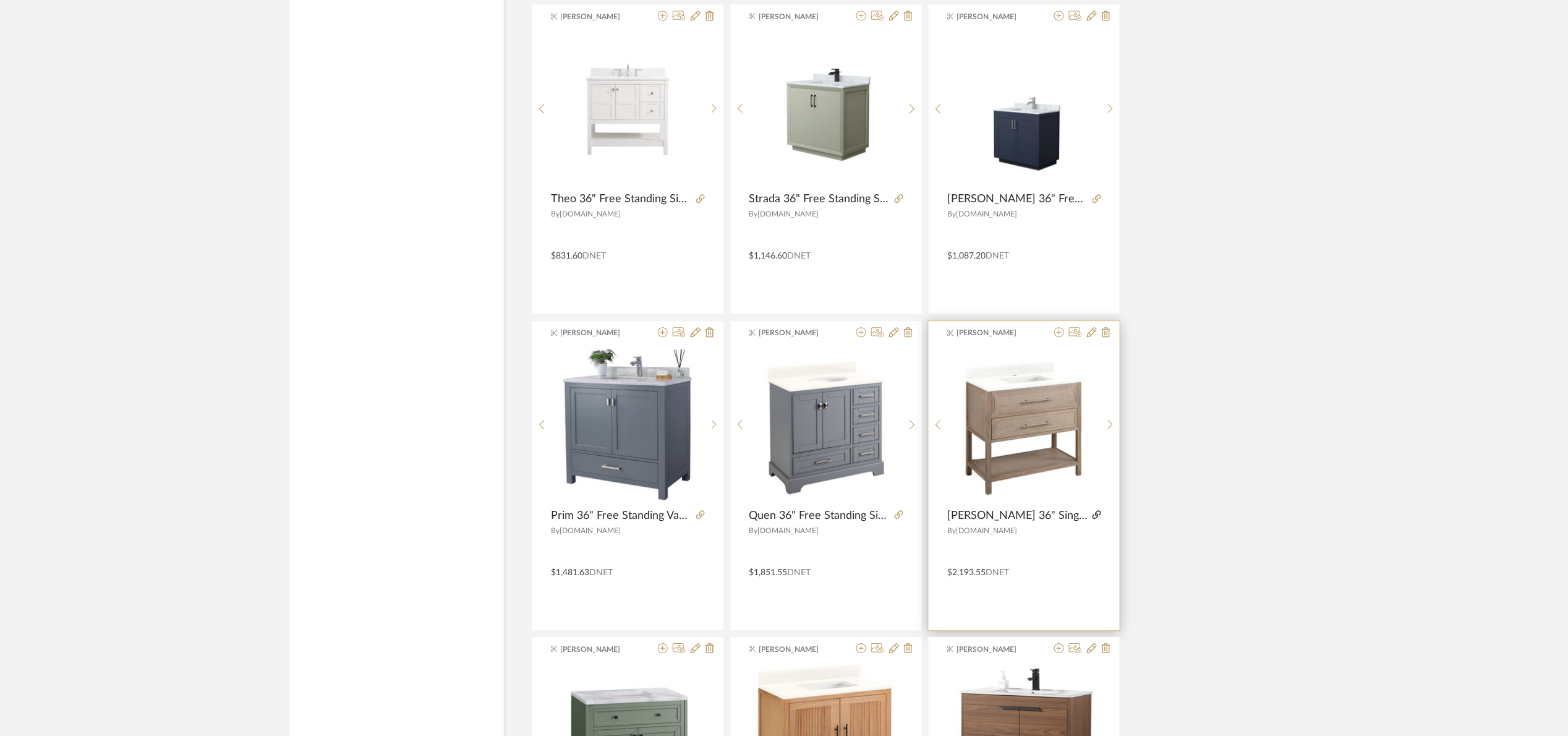
click at [1096, 516] on icon at bounding box center [1097, 515] width 9 height 9
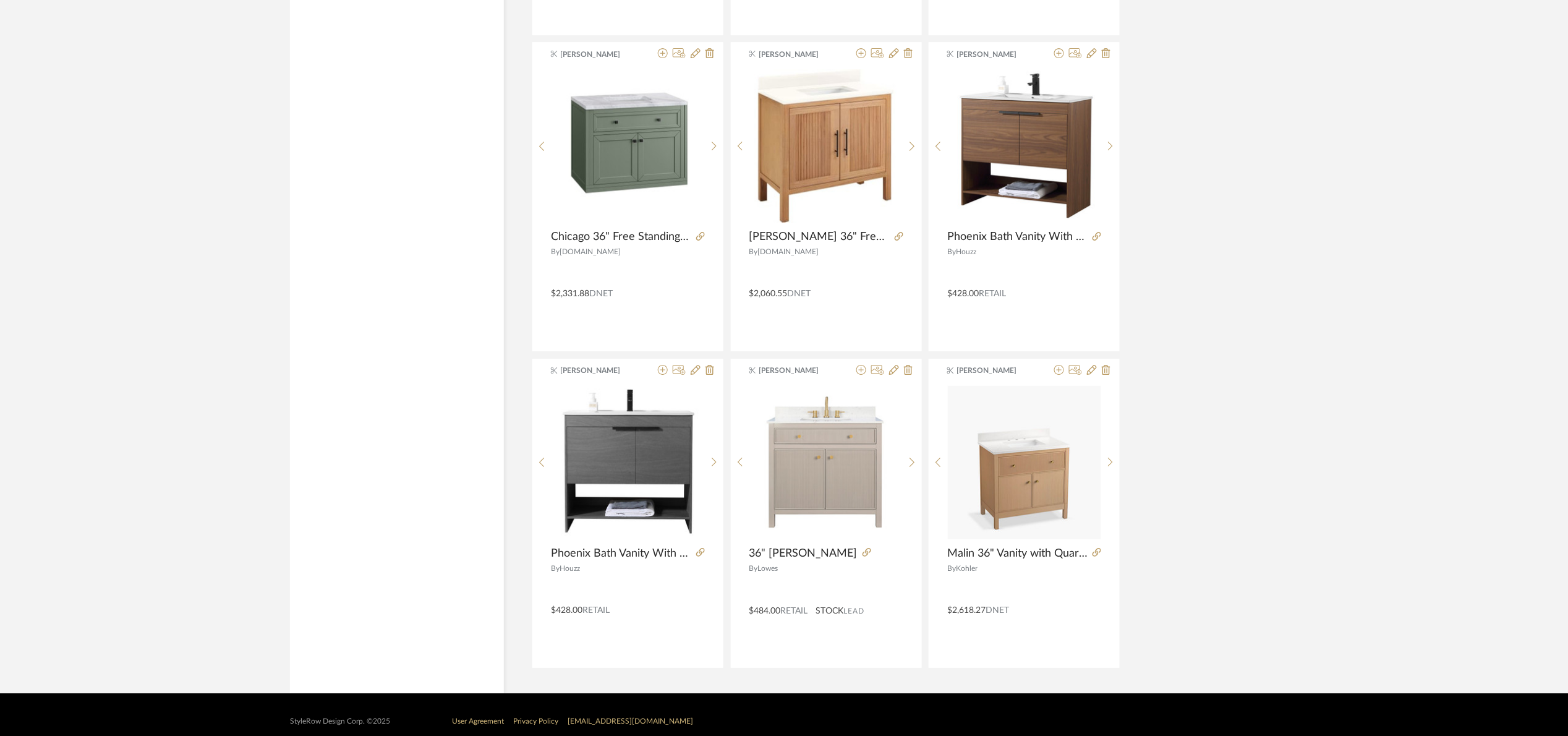
scroll to position [4064, 0]
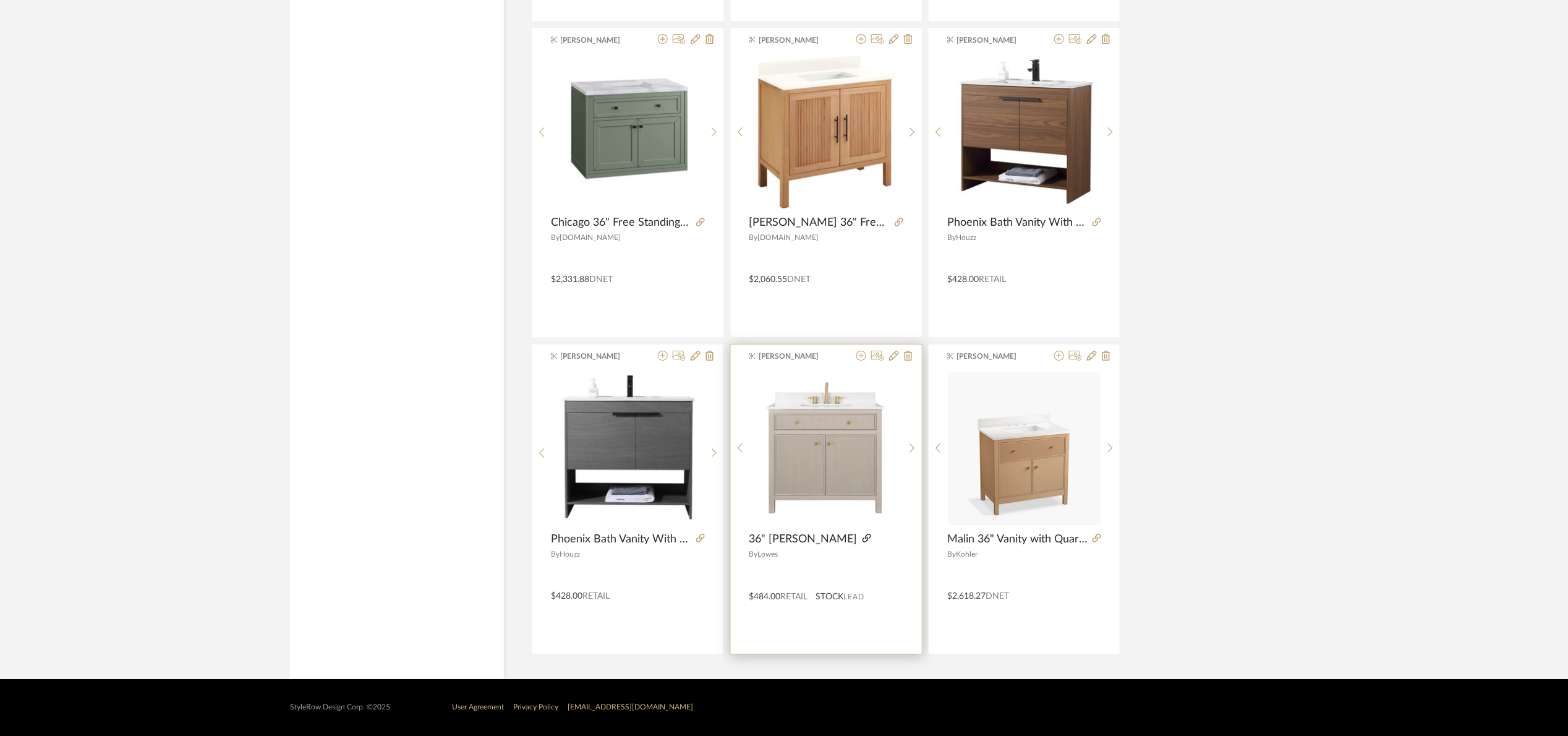
click at [867, 535] on icon at bounding box center [867, 538] width 9 height 9
click at [894, 356] on icon at bounding box center [894, 355] width 10 height 10
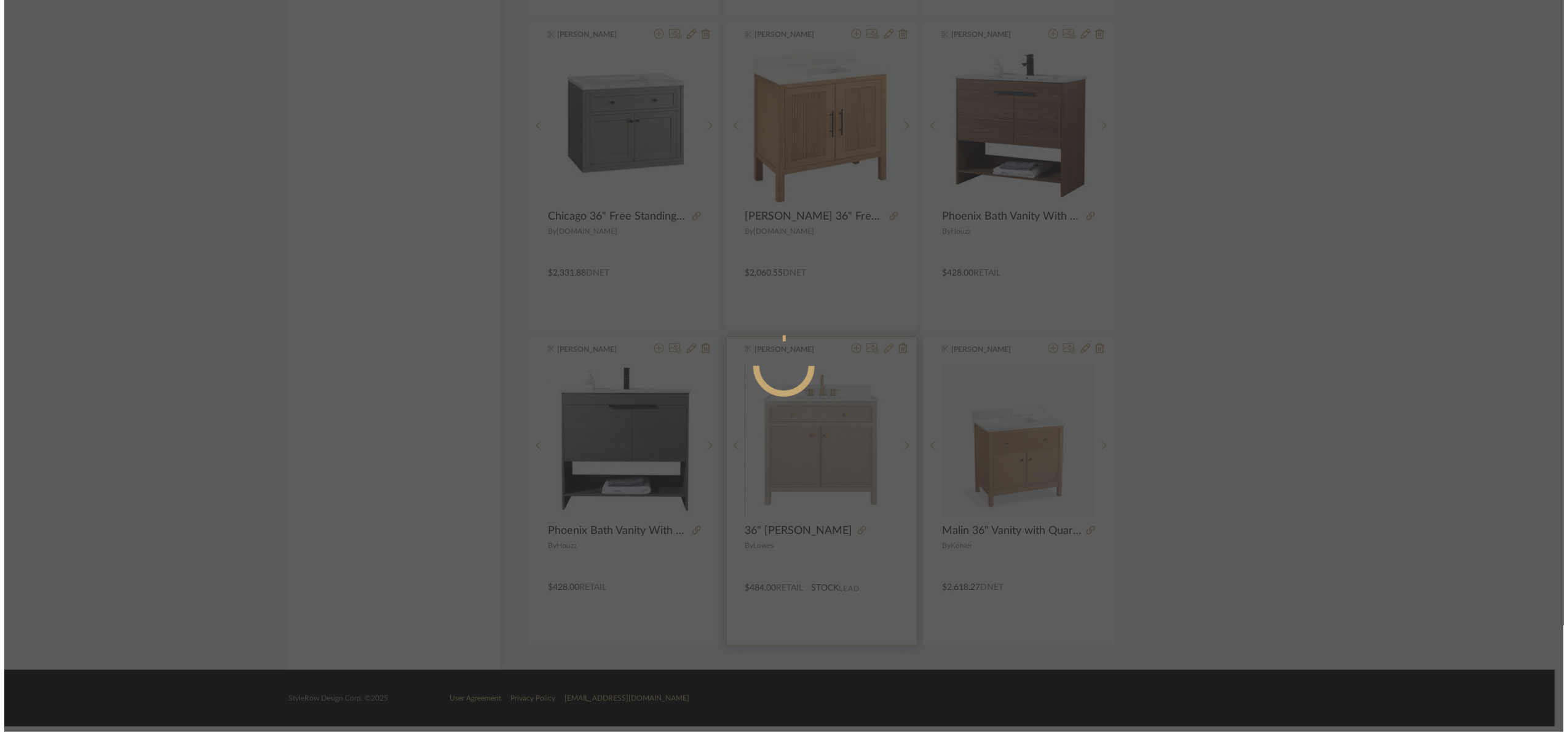
scroll to position [0, 0]
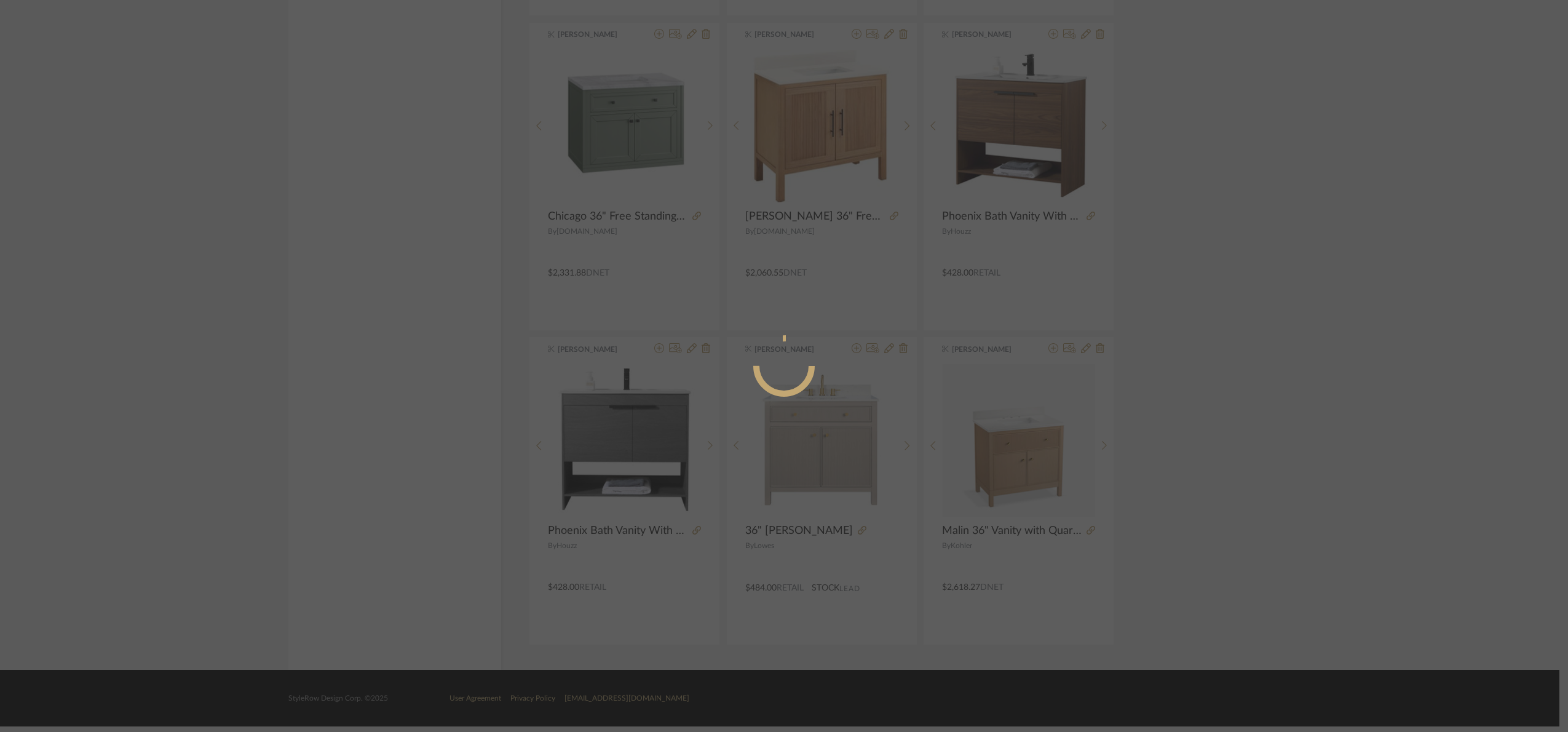
radio input "true"
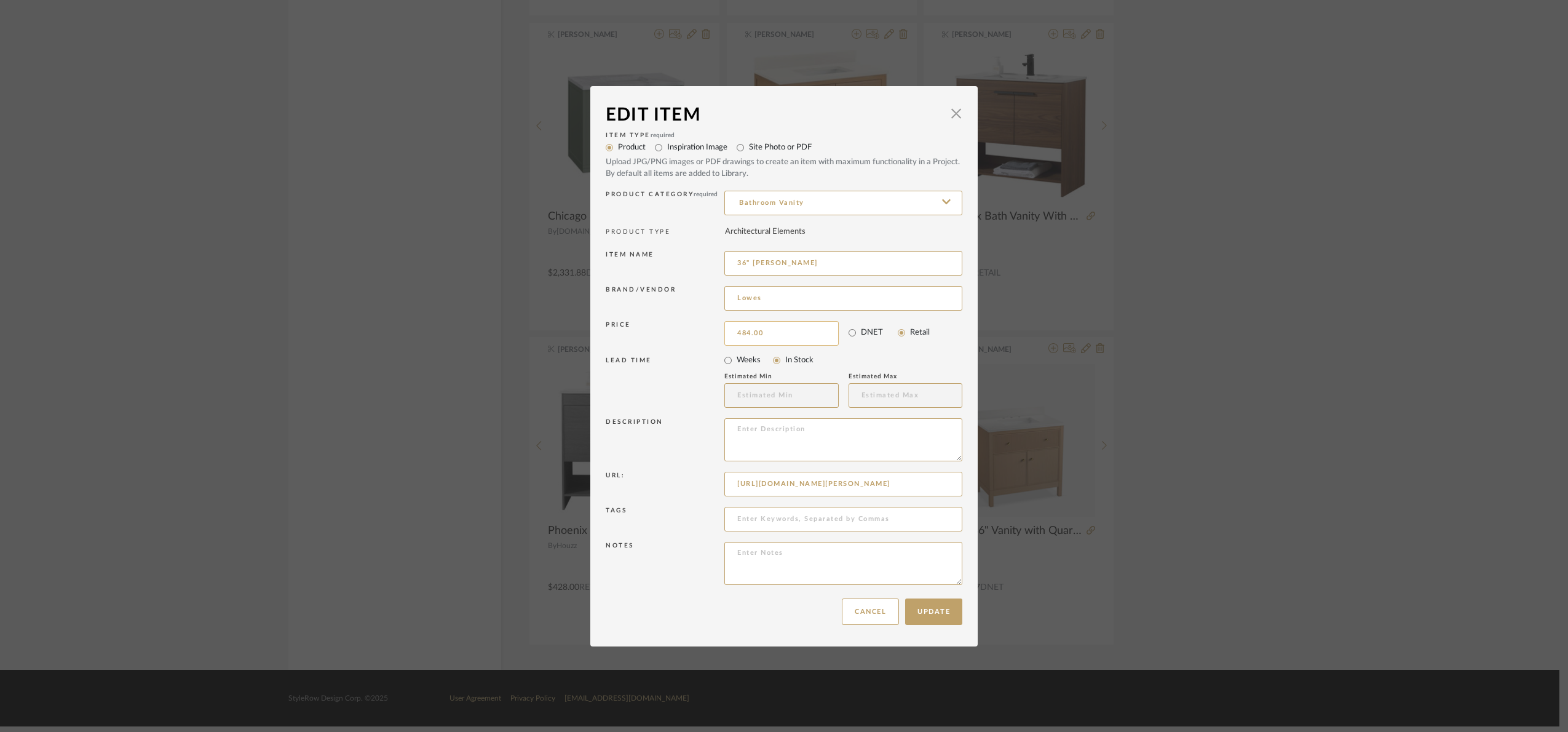
click at [784, 335] on input "484.00" at bounding box center [781, 333] width 115 height 25
type input "$499.00"
click at [929, 612] on button "Update" at bounding box center [933, 611] width 57 height 26
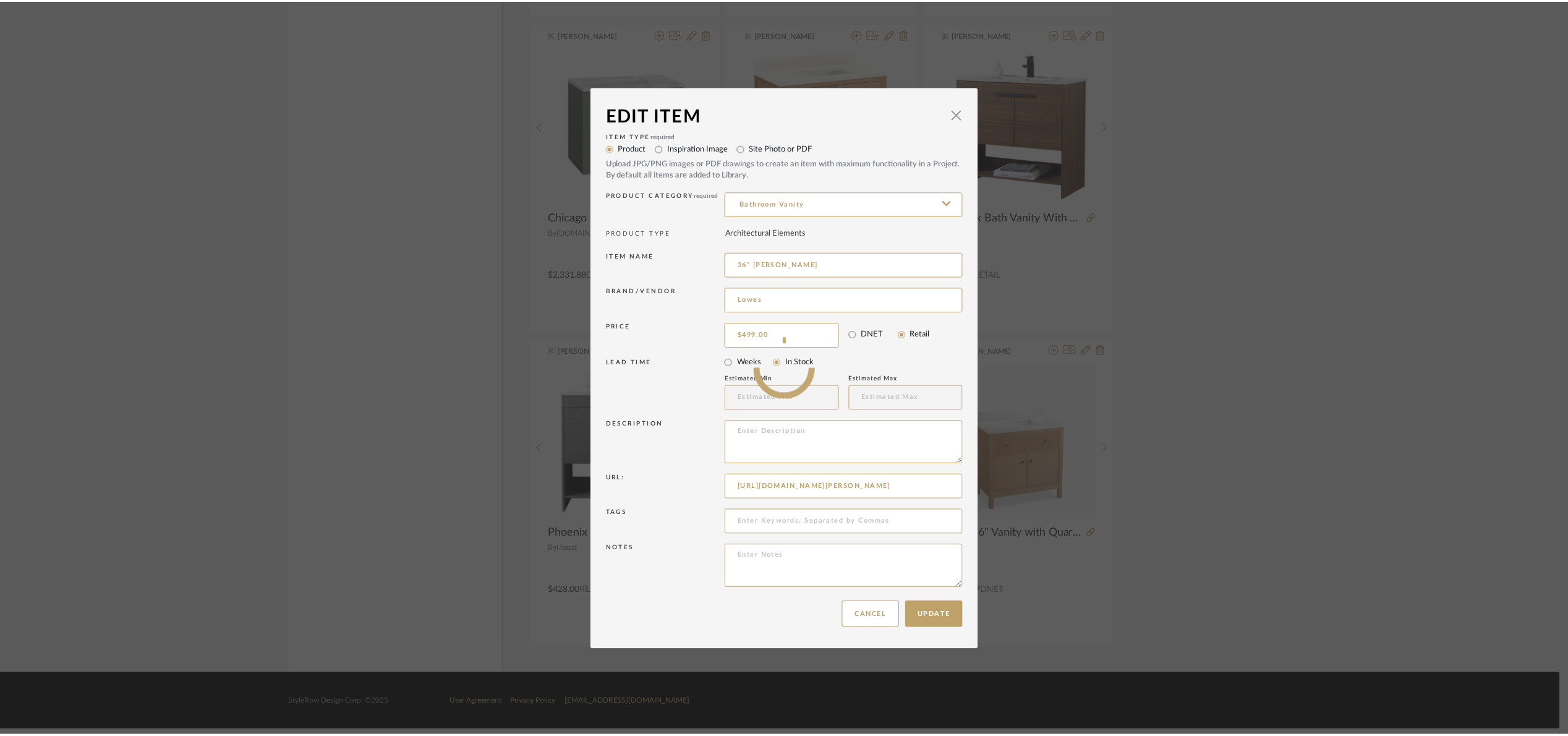
scroll to position [4064, 0]
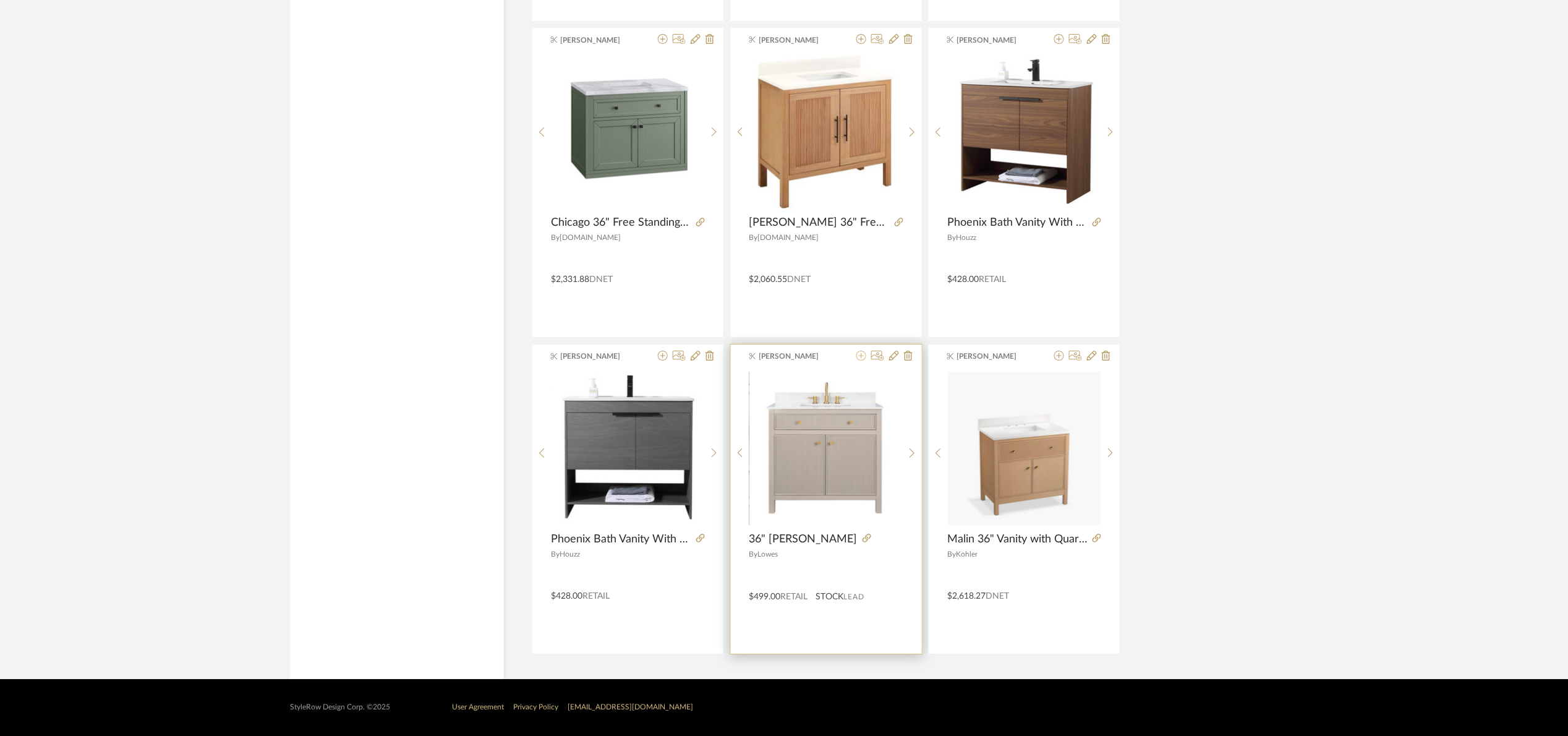
click at [861, 356] on icon at bounding box center [861, 355] width 10 height 10
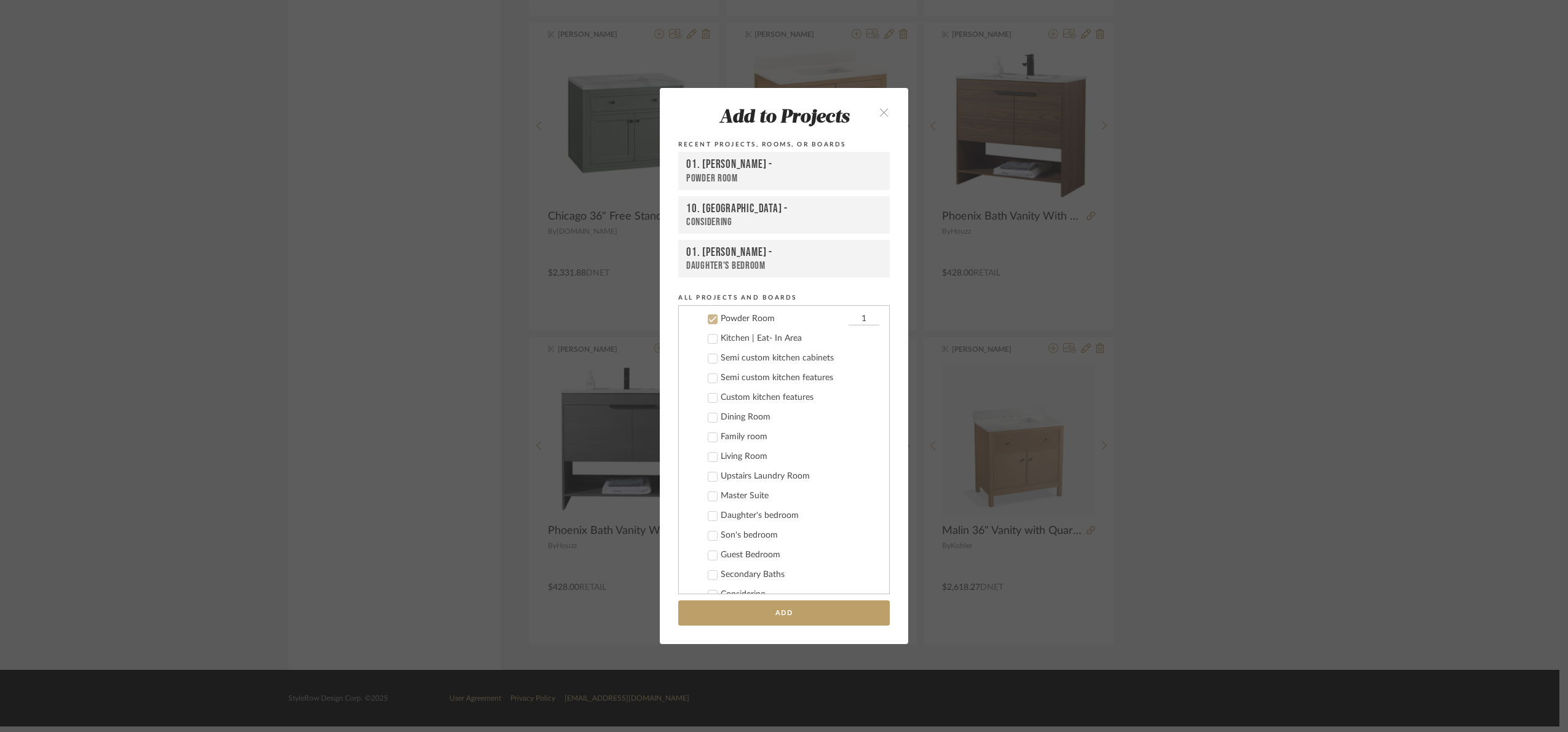
scroll to position [177, 0]
click at [828, 613] on button "Add" at bounding box center [784, 613] width 212 height 26
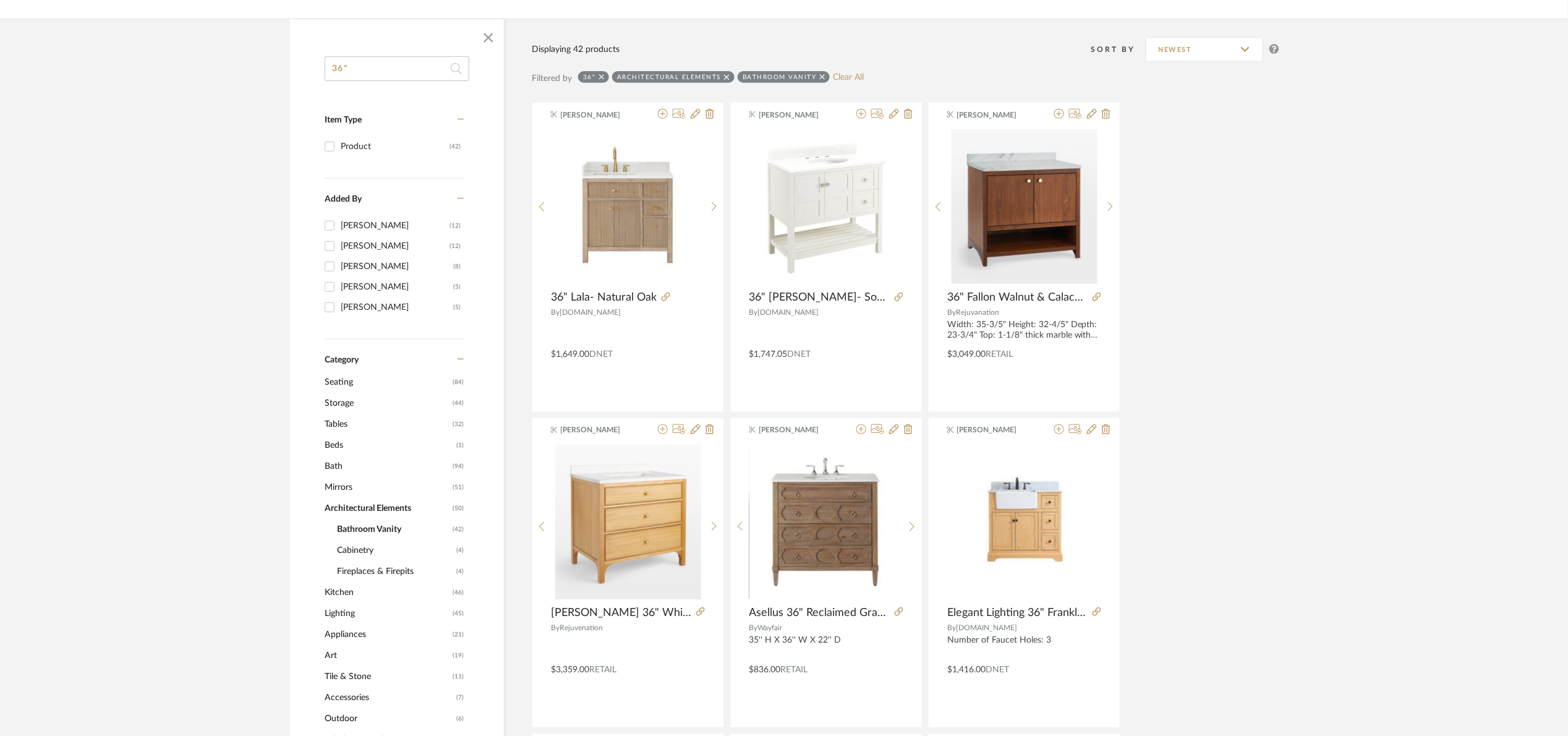
scroll to position [0, 0]
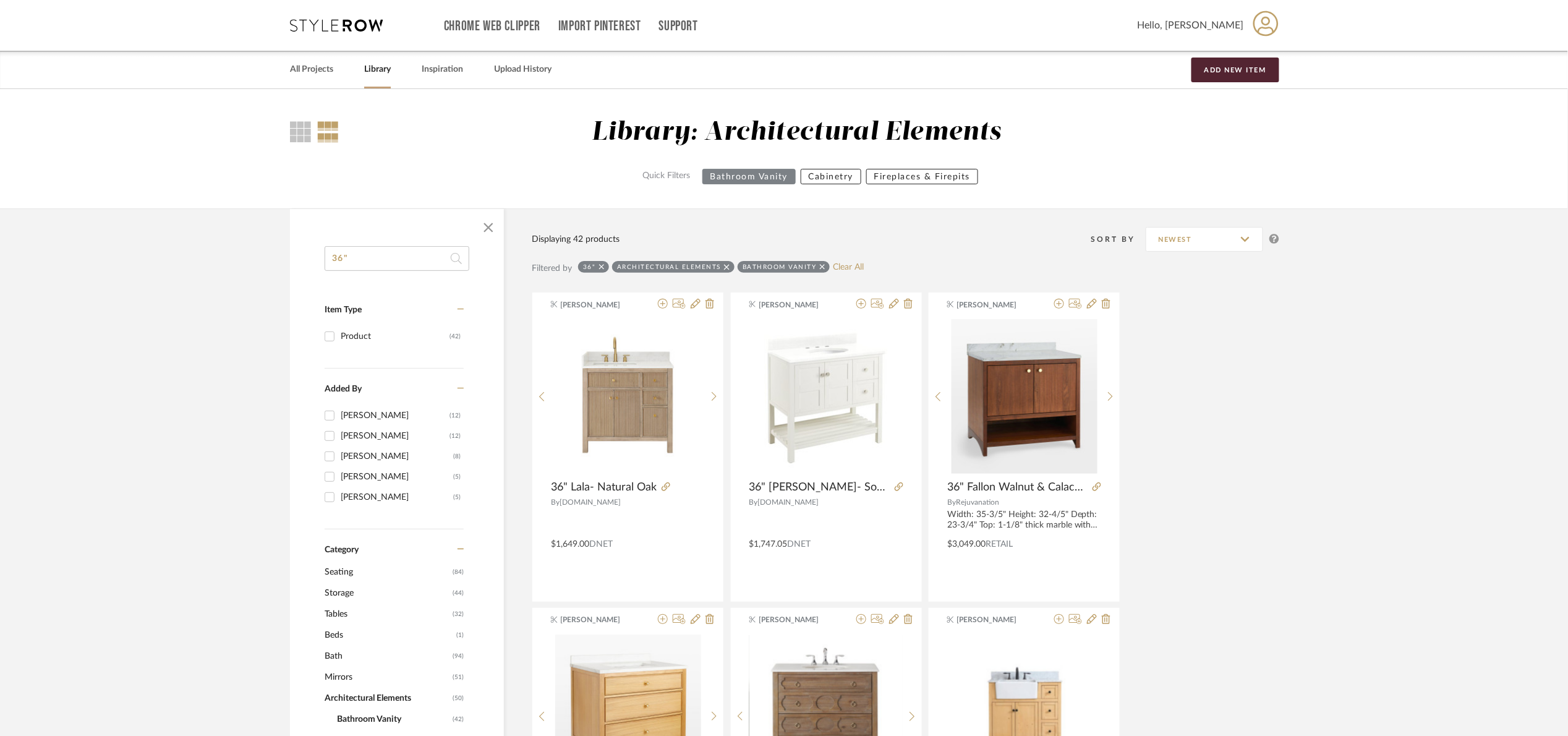
click at [598, 263] on div "36"" at bounding box center [593, 267] width 31 height 12
click at [599, 263] on icon at bounding box center [602, 267] width 6 height 9
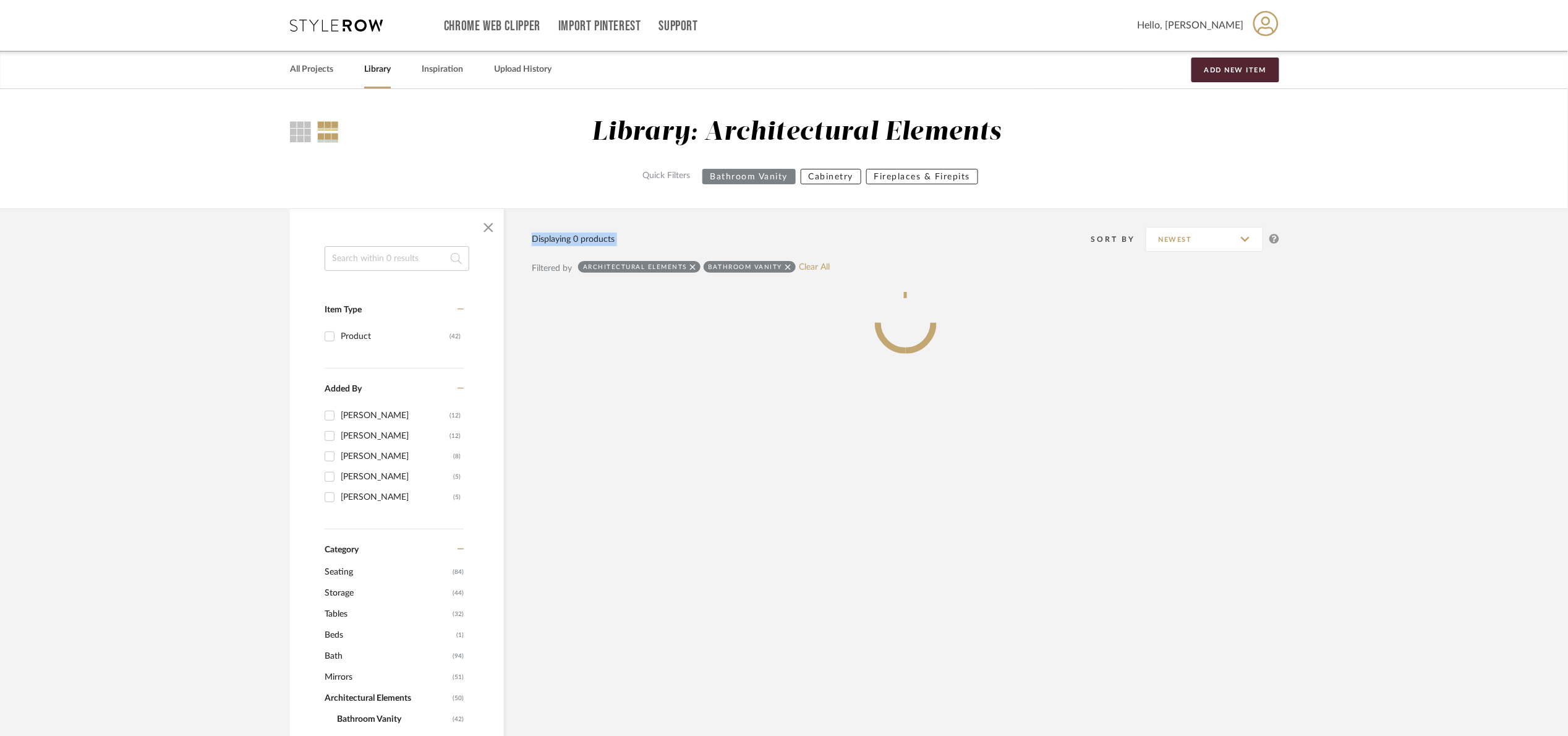
click at [599, 246] on div "Displaying 0 products" at bounding box center [573, 239] width 83 height 14
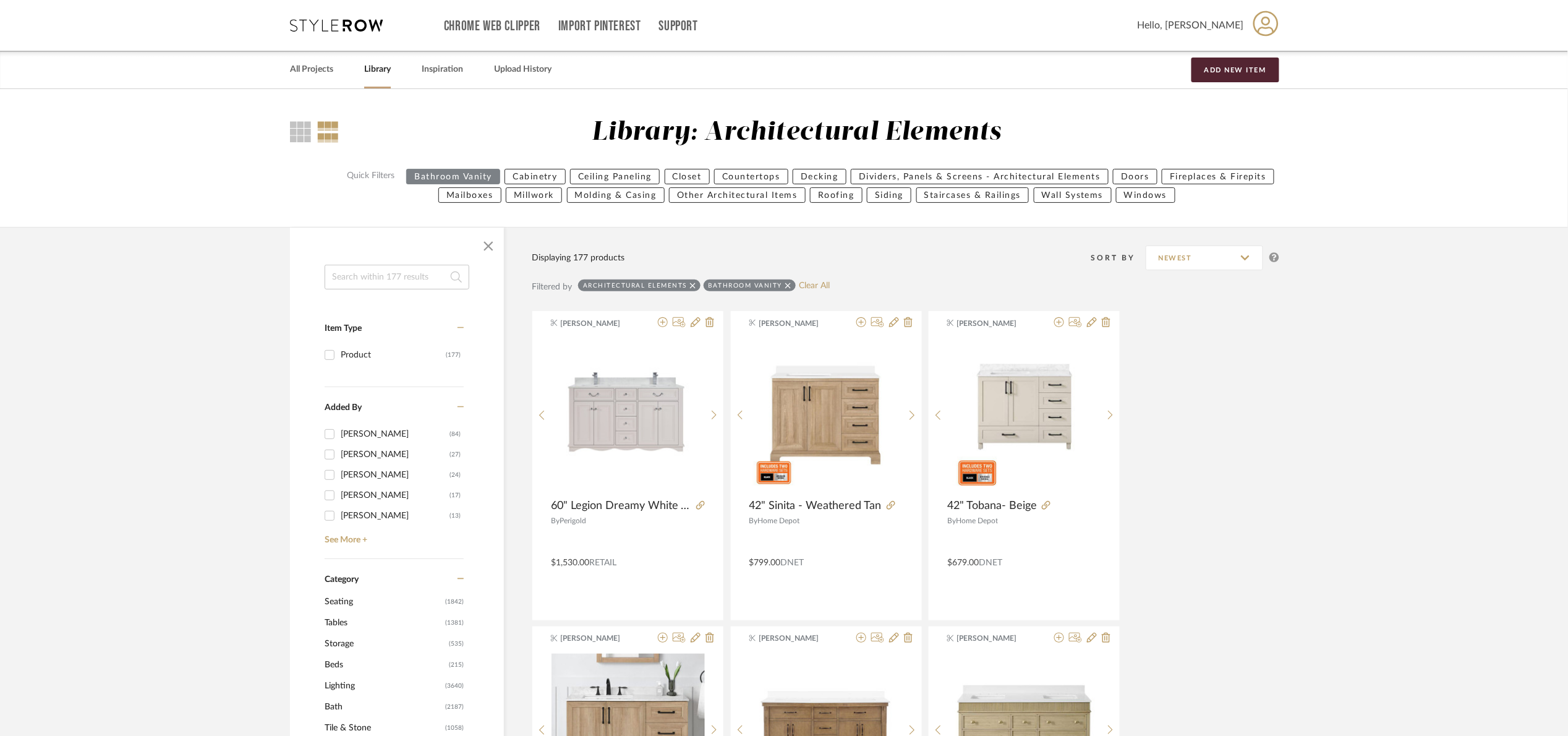
click at [690, 286] on icon at bounding box center [693, 286] width 6 height 6
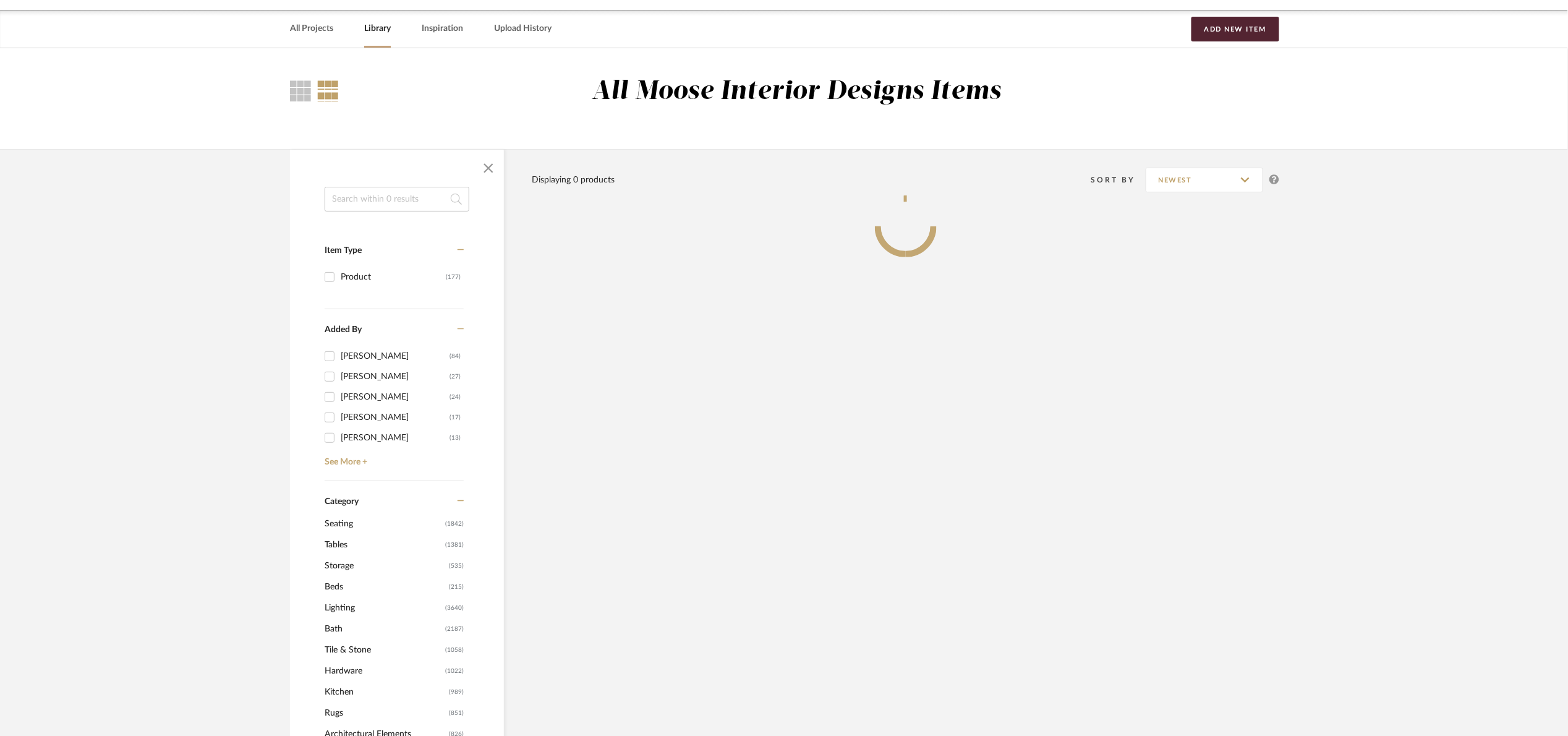
scroll to position [557, 0]
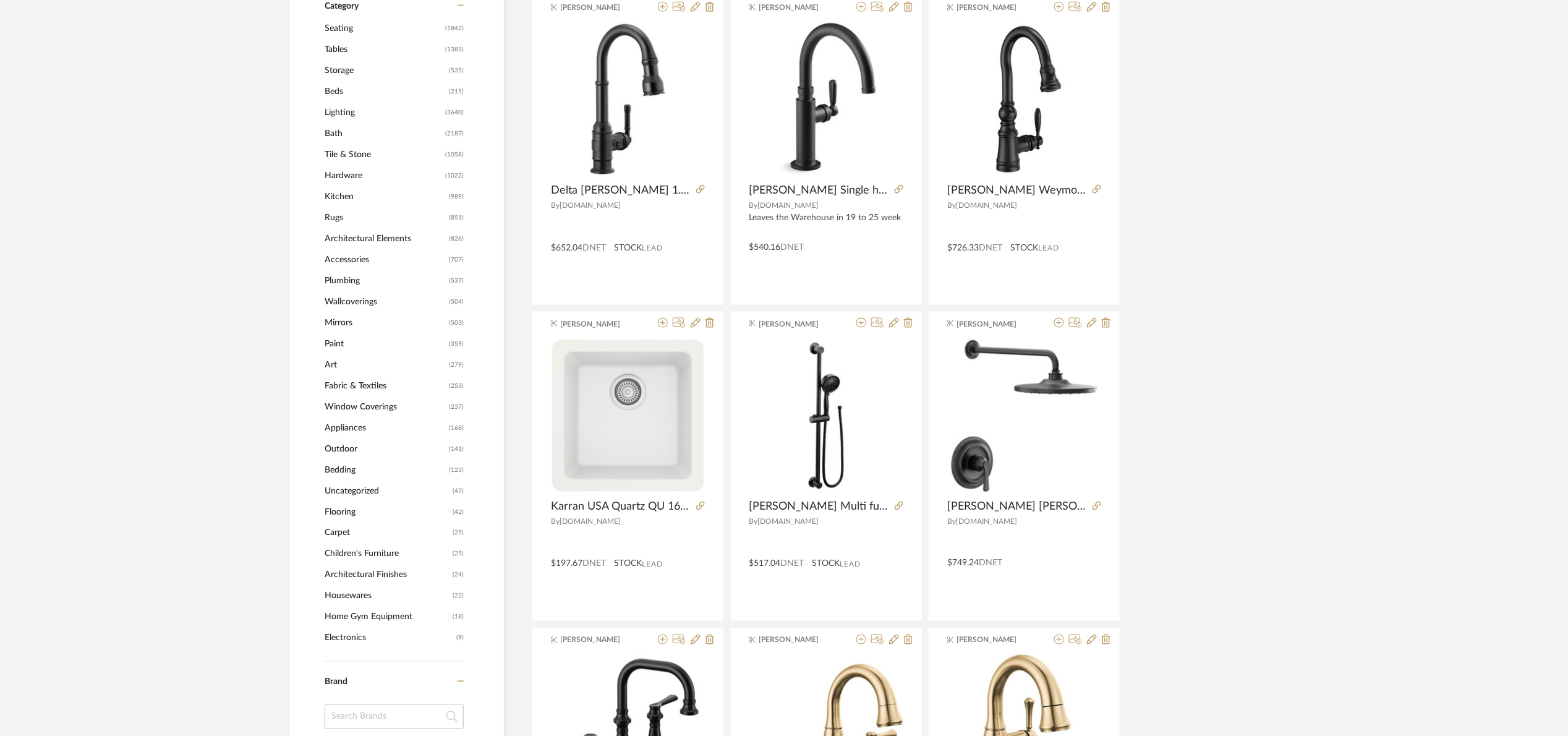
click at [373, 134] on span "Bath" at bounding box center [383, 134] width 118 height 21
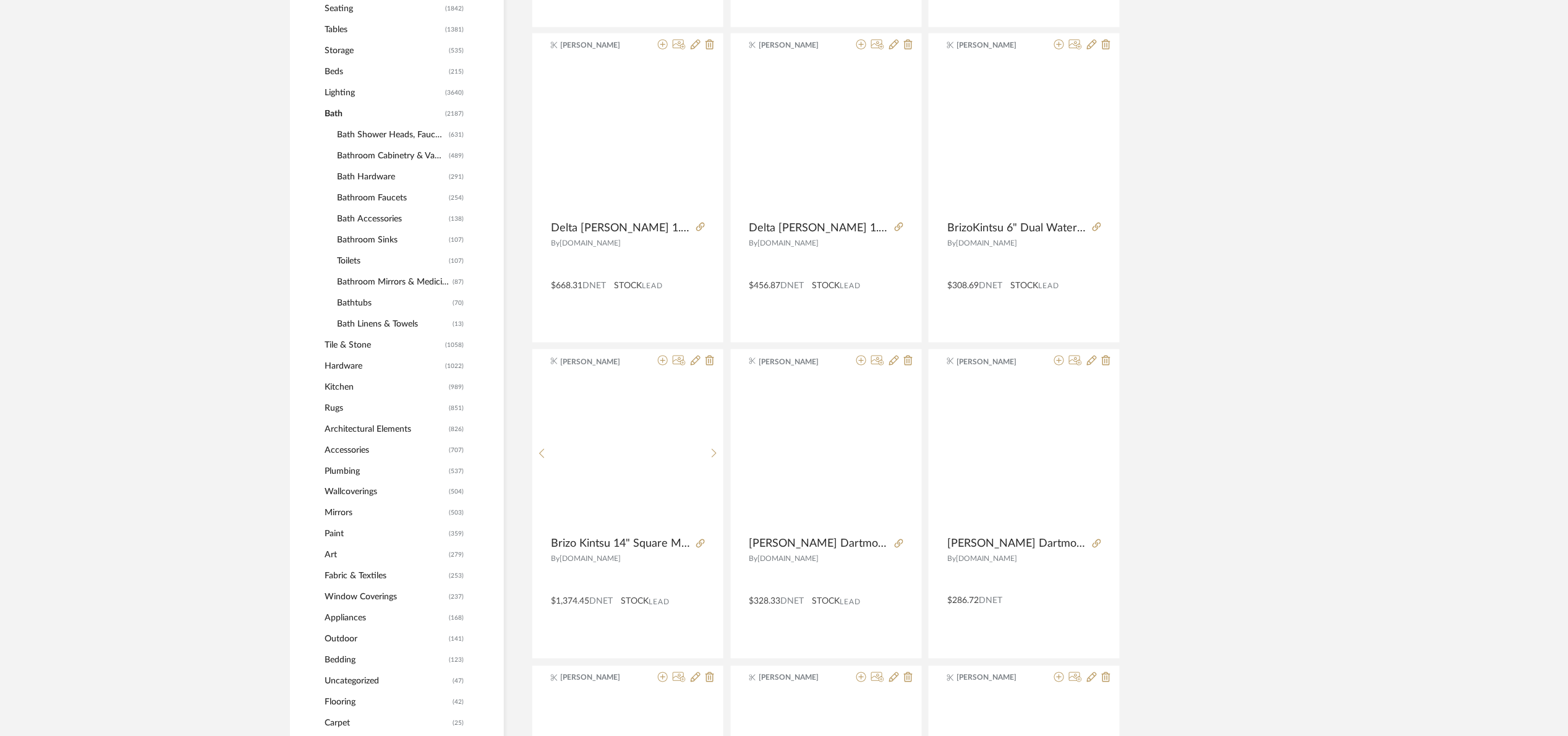
scroll to position [573, 0]
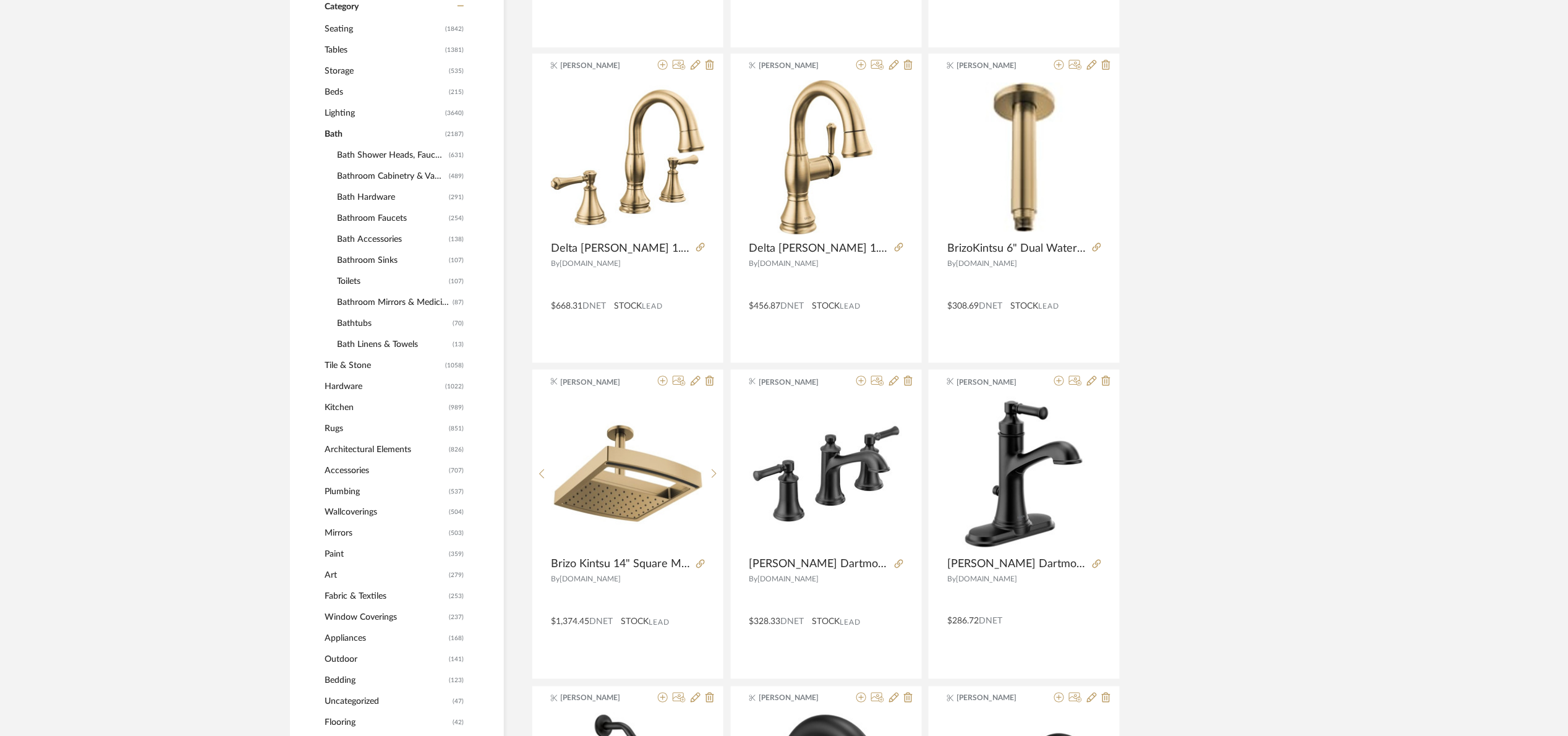
click at [386, 173] on span "Bathroom Cabinetry & Vanities" at bounding box center [391, 176] width 109 height 21
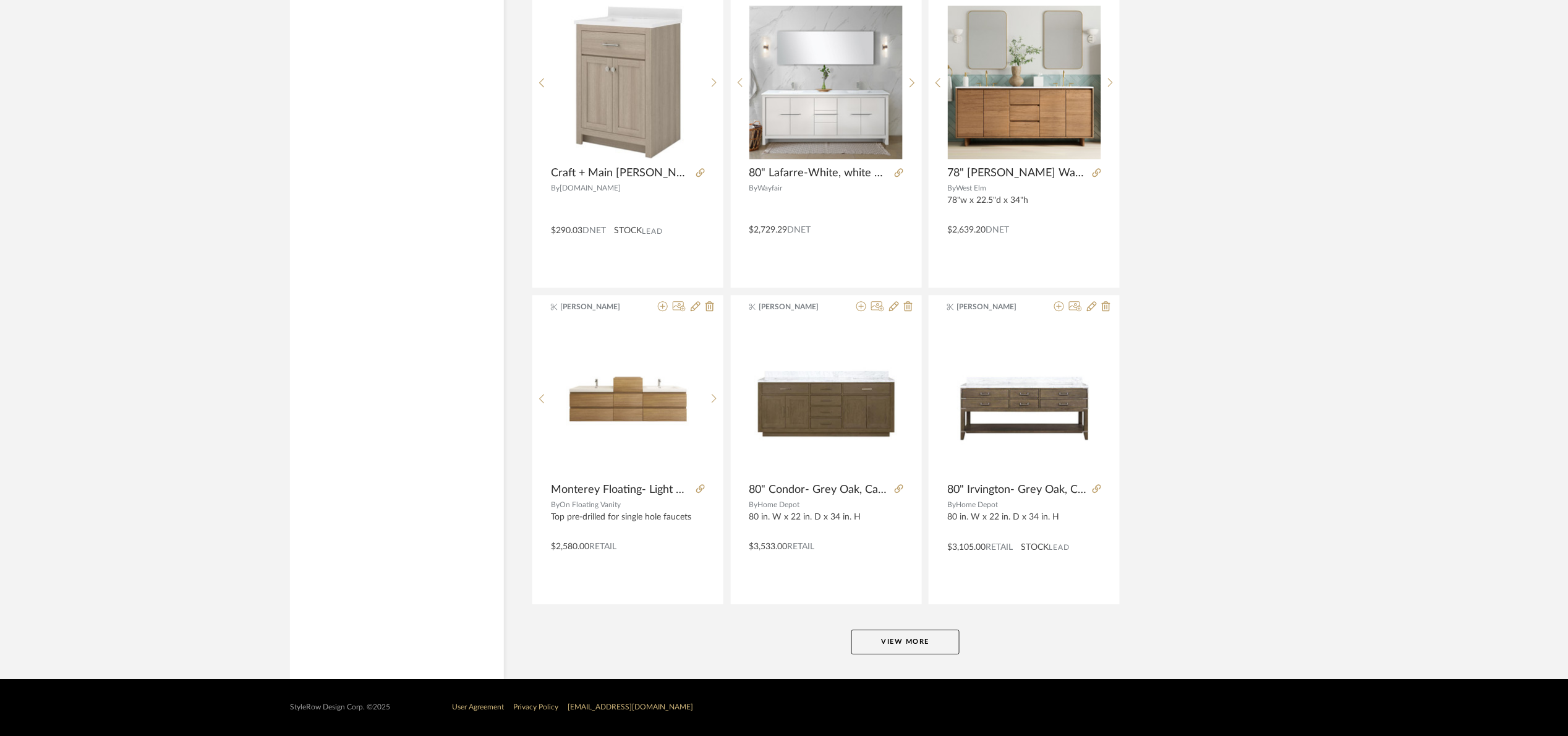
scroll to position [3499, 0]
click at [908, 640] on button "View More" at bounding box center [905, 642] width 108 height 25
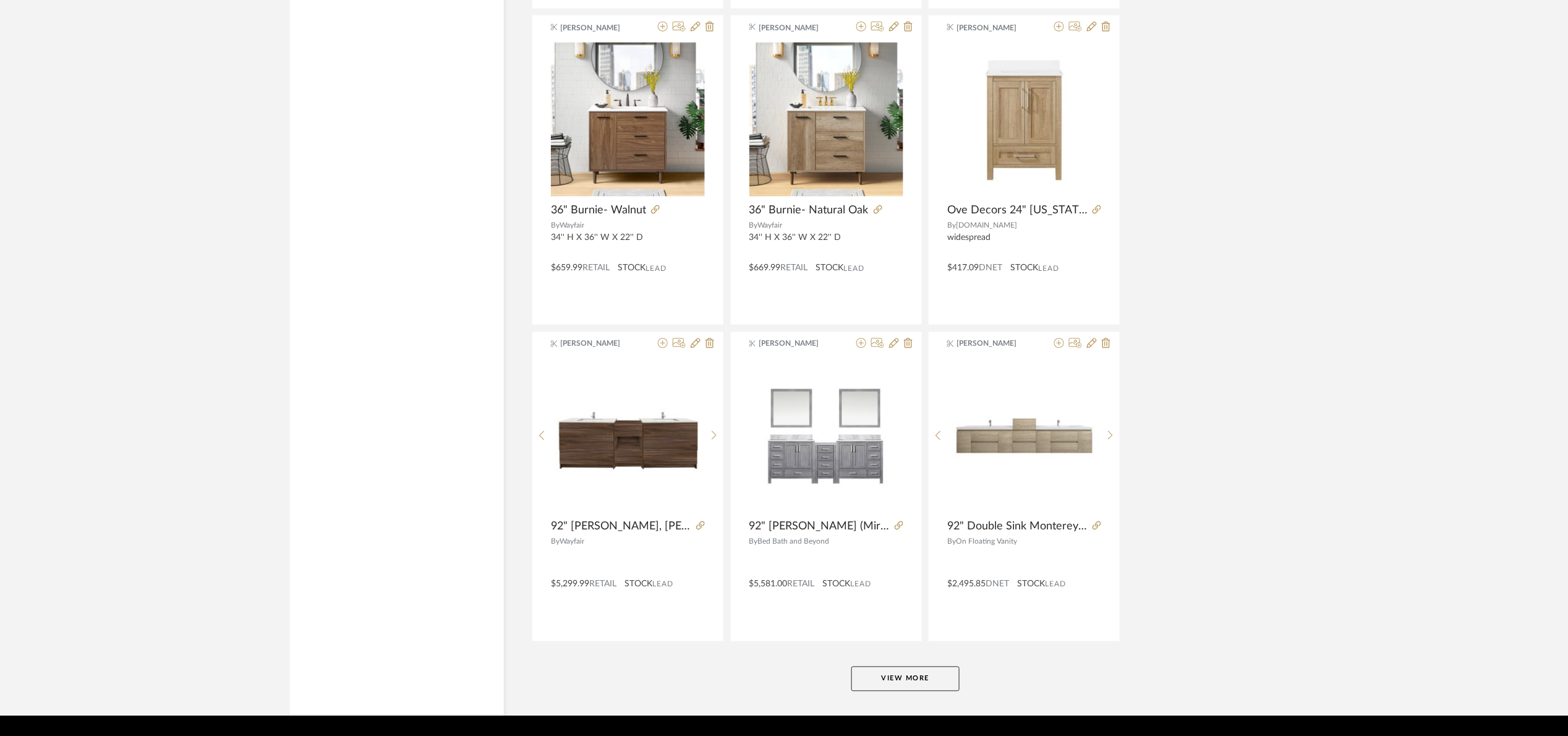
scroll to position [7299, 0]
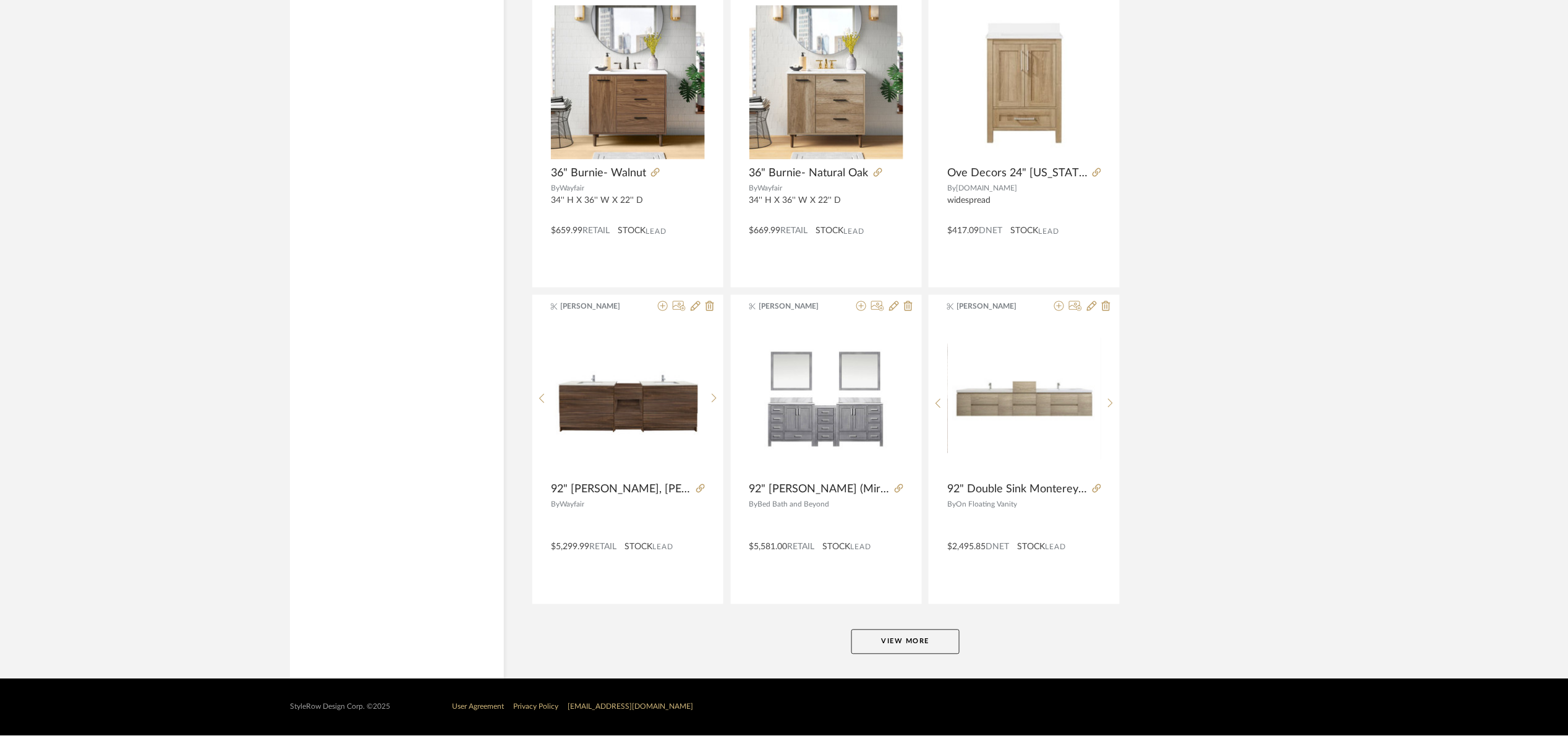
click at [904, 637] on button "View More" at bounding box center [905, 642] width 108 height 25
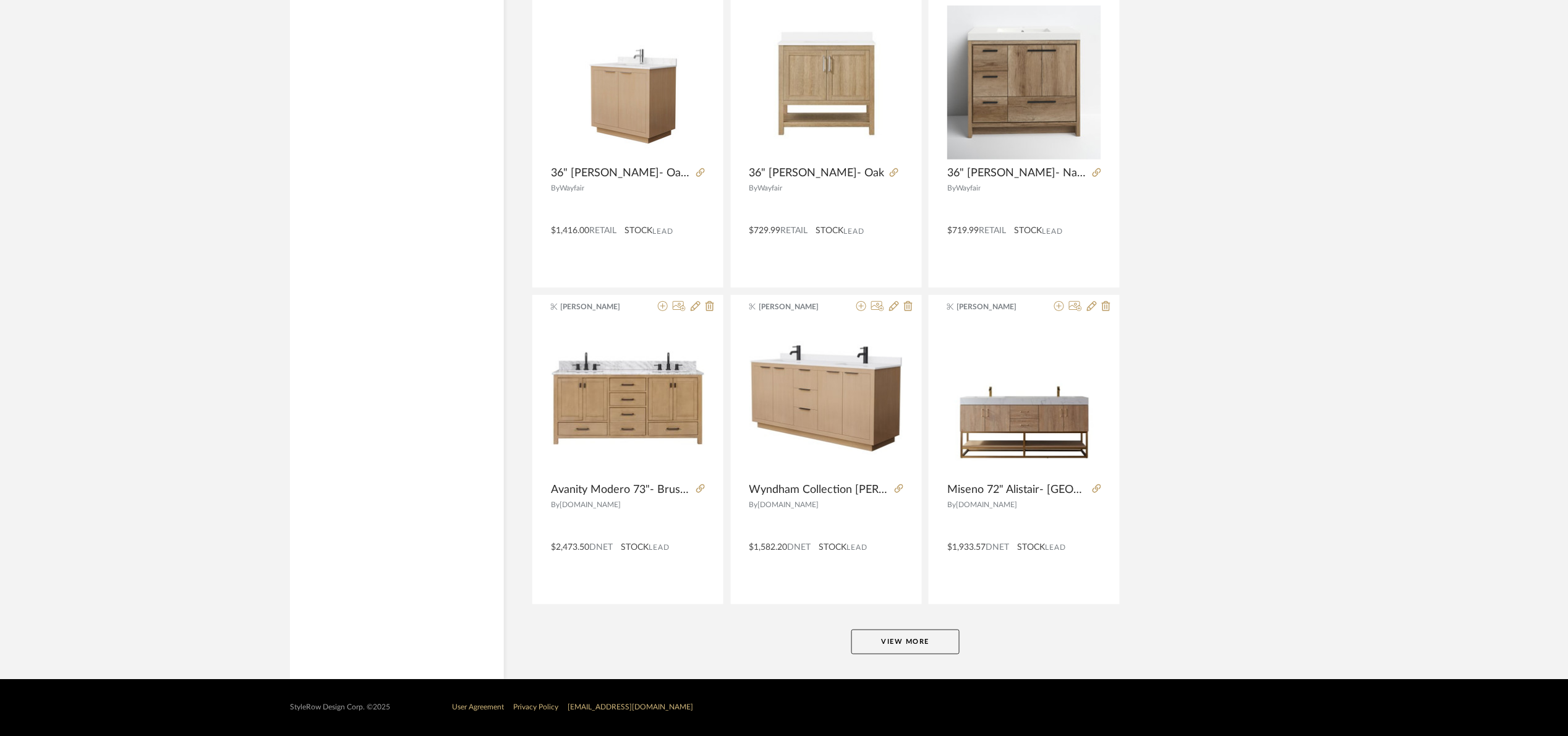
scroll to position [11099, 0]
click at [928, 650] on button "View More" at bounding box center [905, 642] width 108 height 25
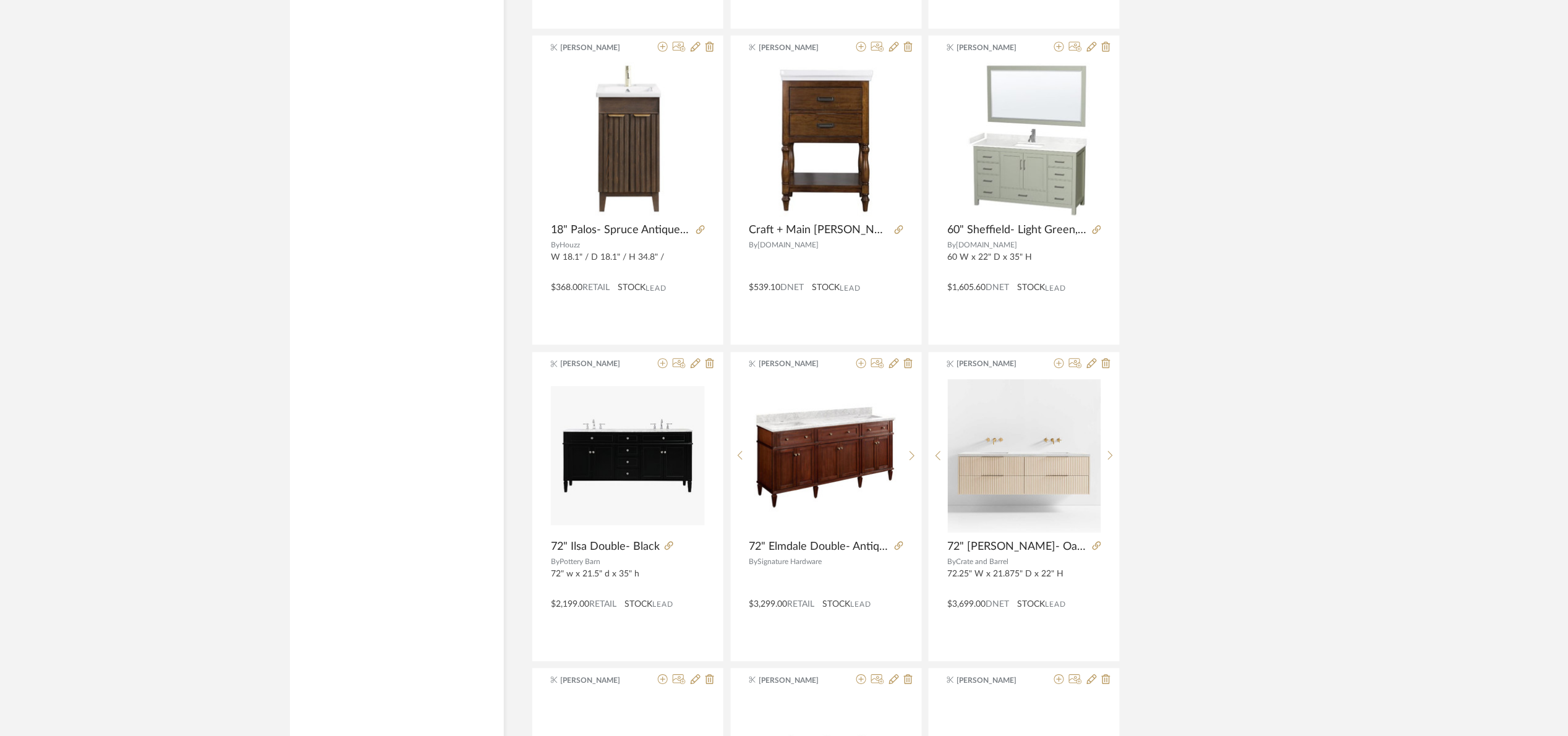
scroll to position [13883, 0]
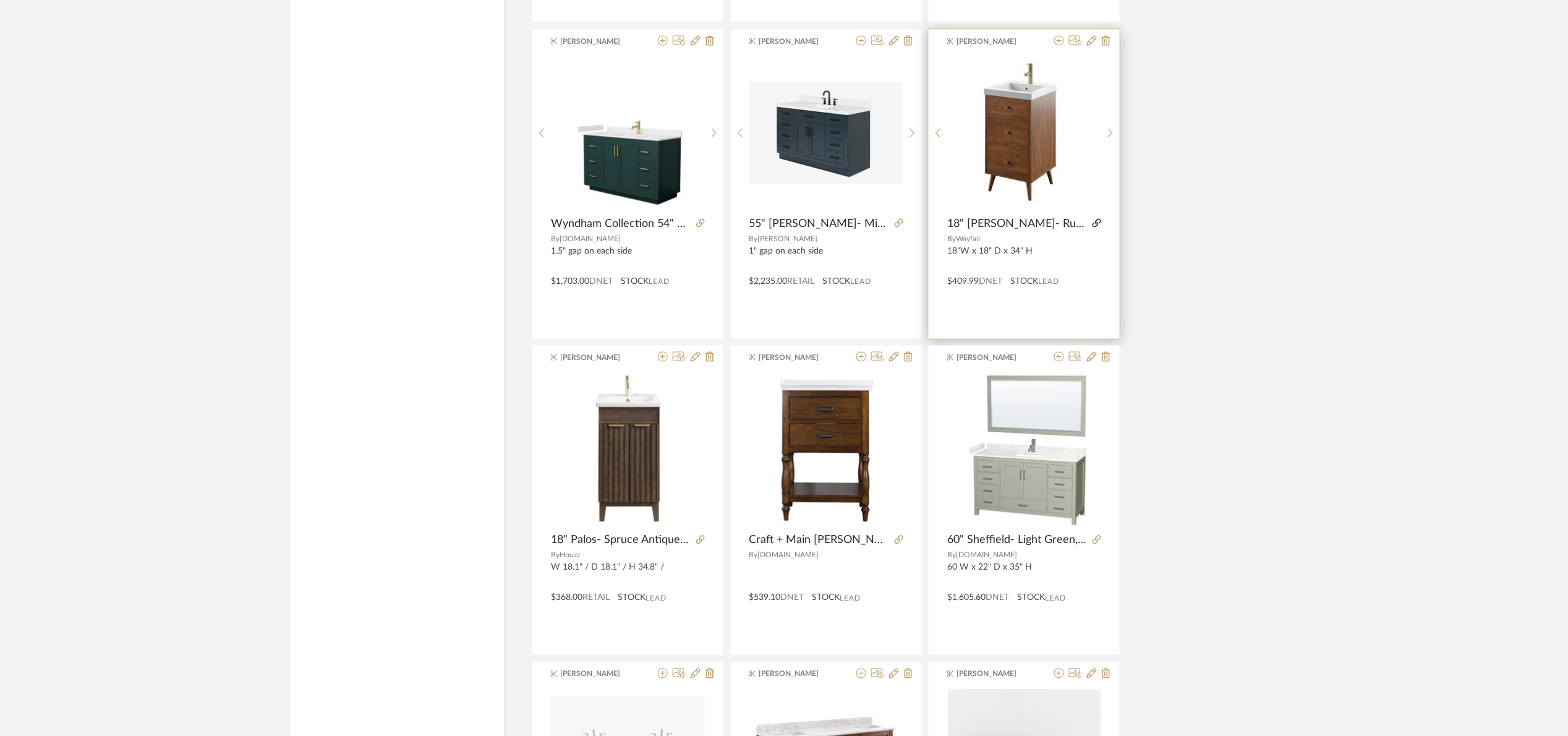
click at [1099, 228] on icon at bounding box center [1097, 223] width 9 height 9
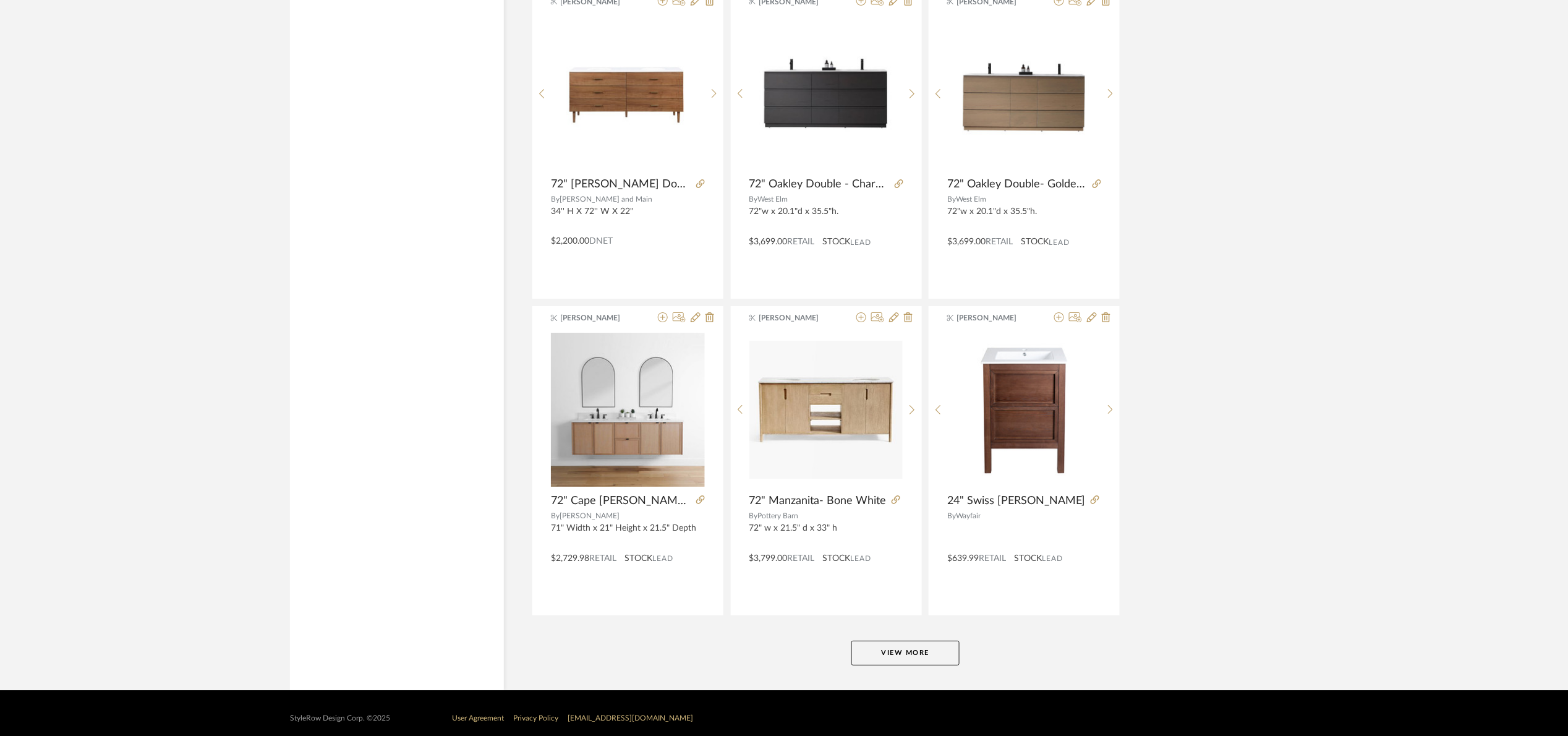
scroll to position [14901, 0]
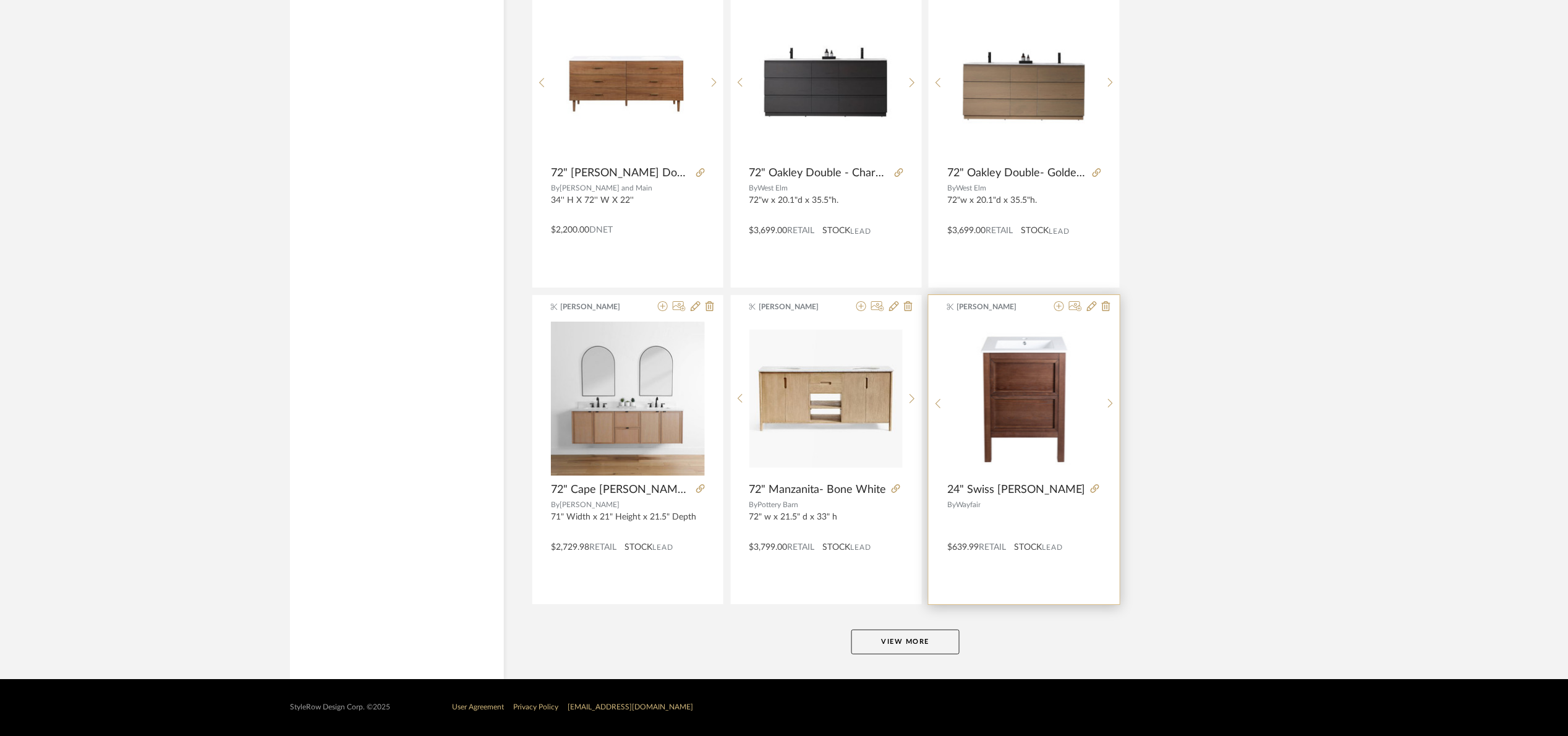
drag, startPoint x: 941, startPoint y: 635, endPoint x: 1085, endPoint y: 540, distance: 172.5
click at [934, 646] on button "View More" at bounding box center [905, 642] width 108 height 25
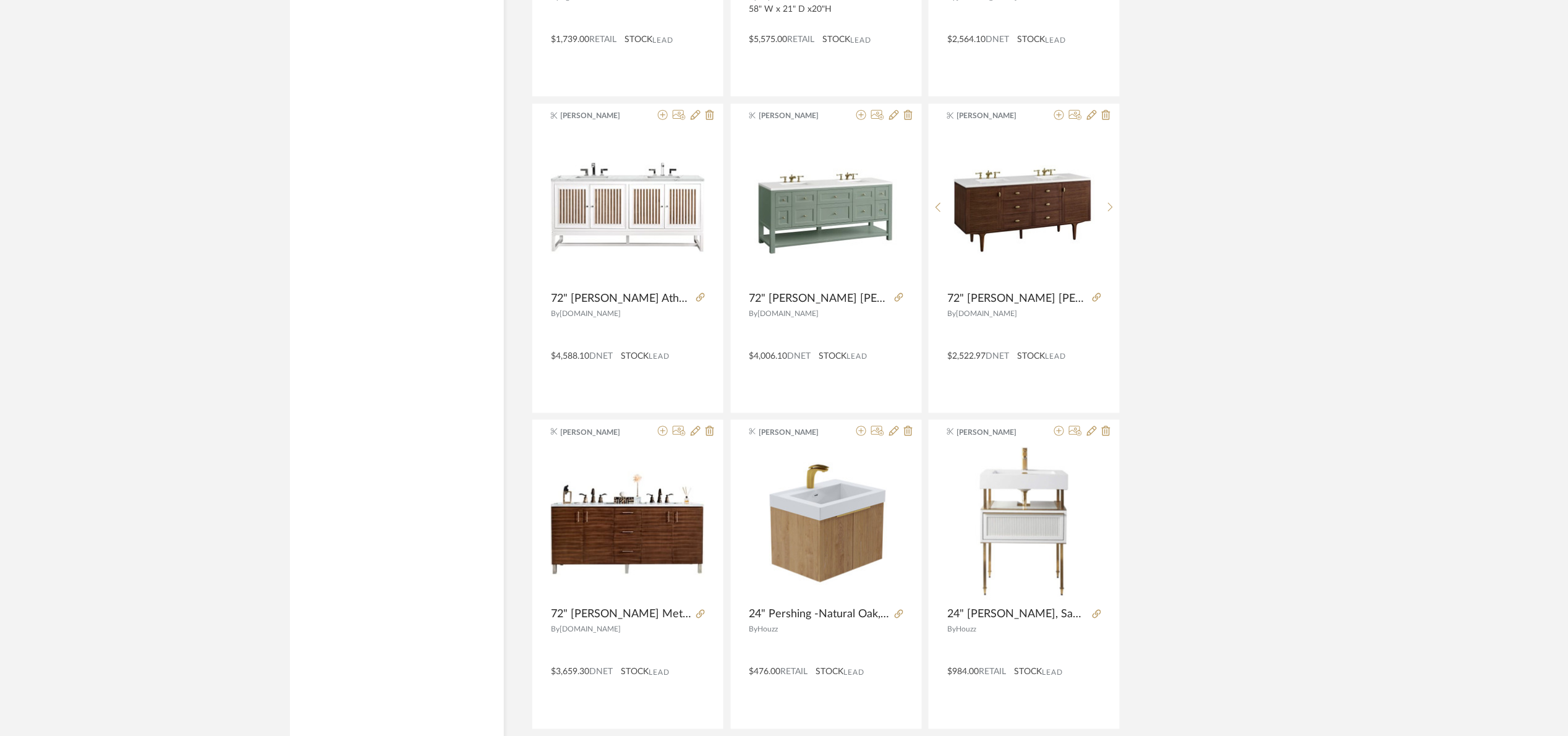
scroll to position [15828, 0]
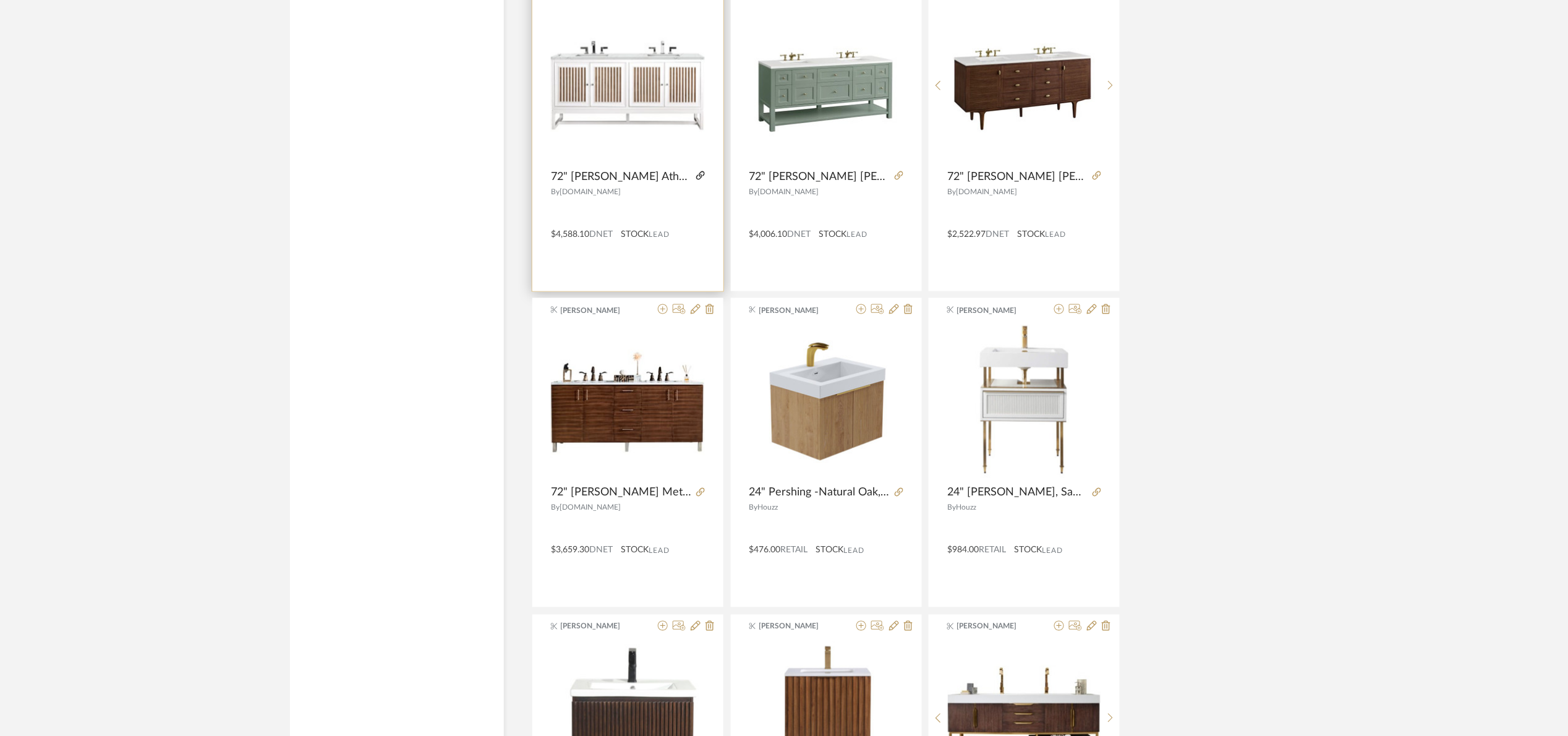
click at [703, 180] on icon at bounding box center [701, 176] width 9 height 9
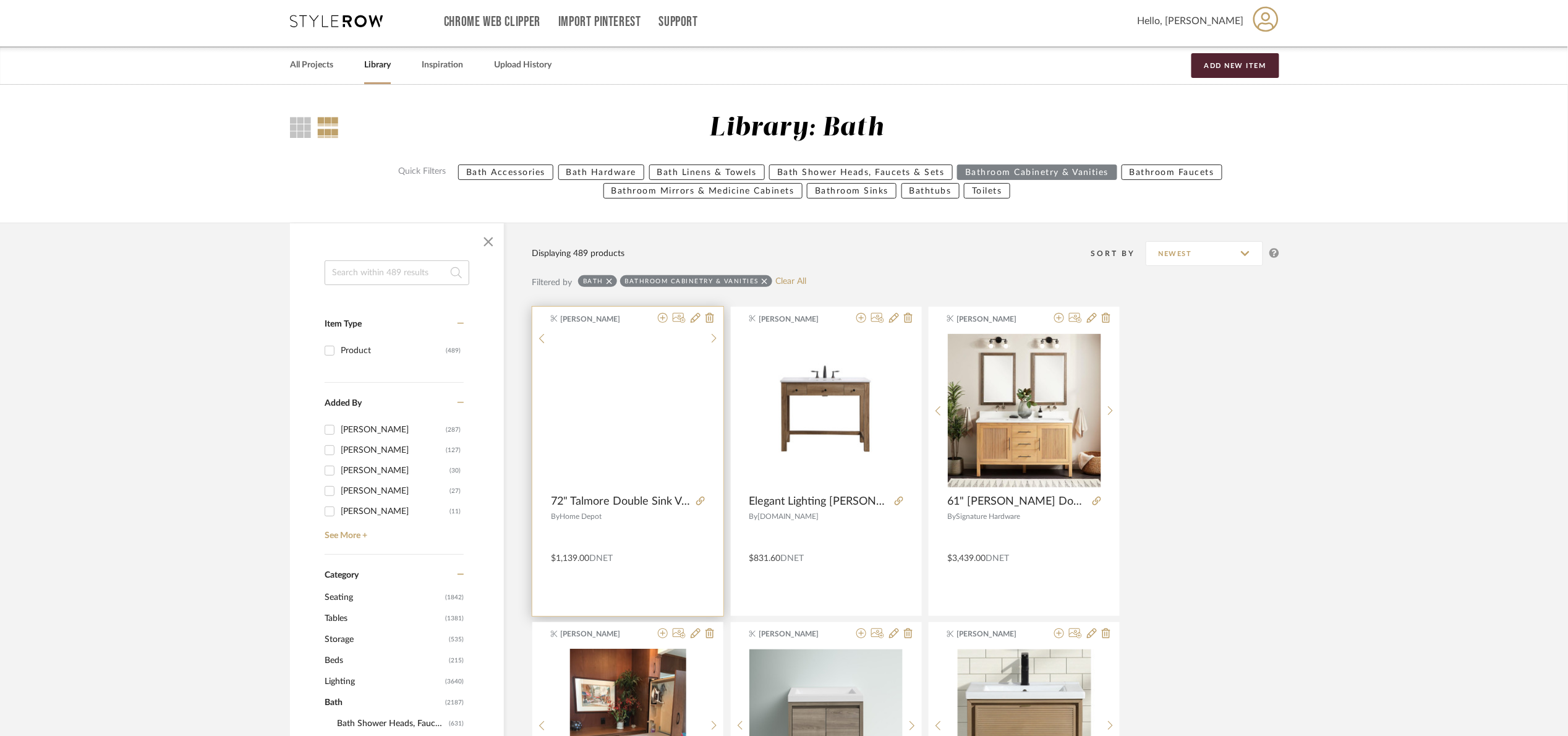
scroll to position [0, 0]
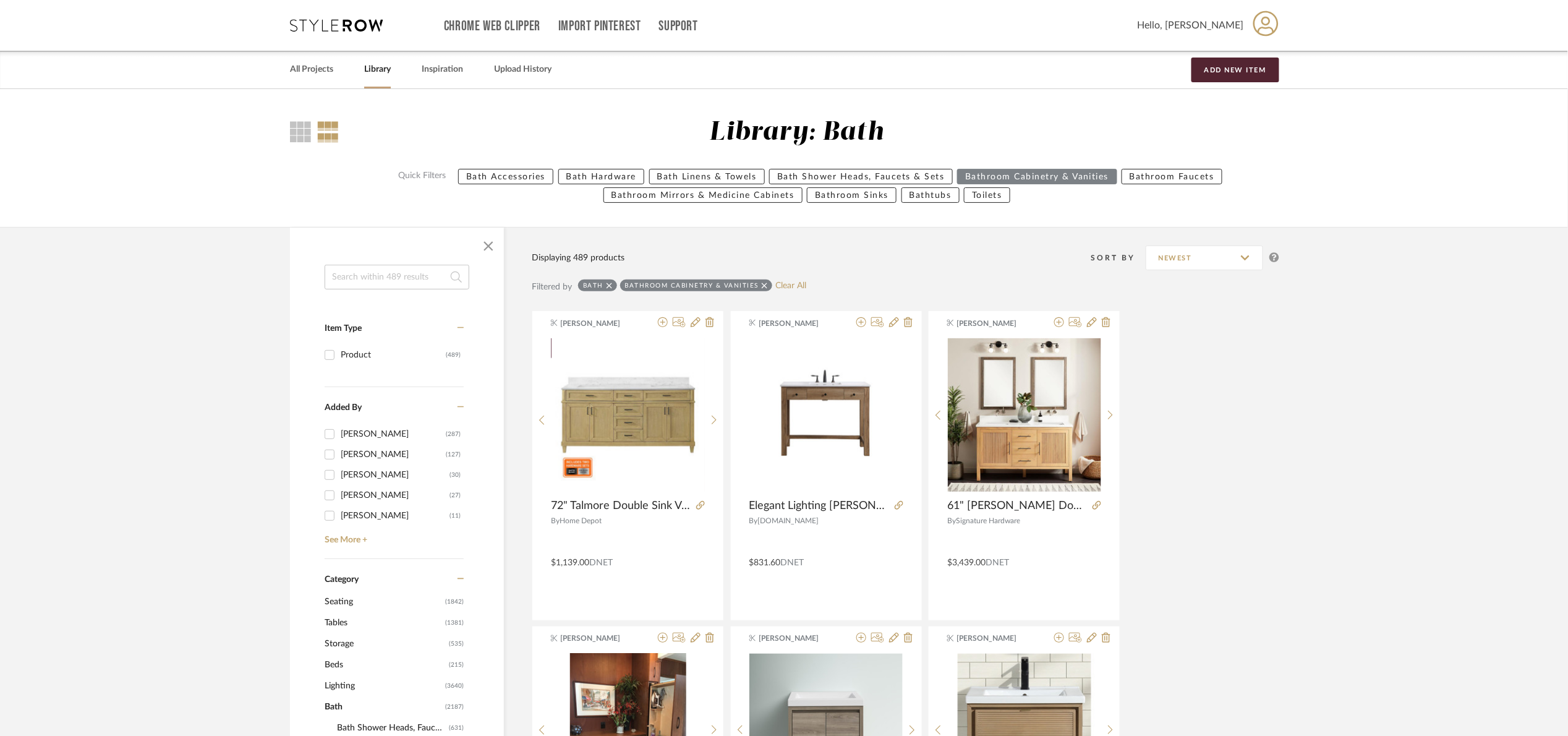
click at [440, 273] on input at bounding box center [397, 277] width 145 height 25
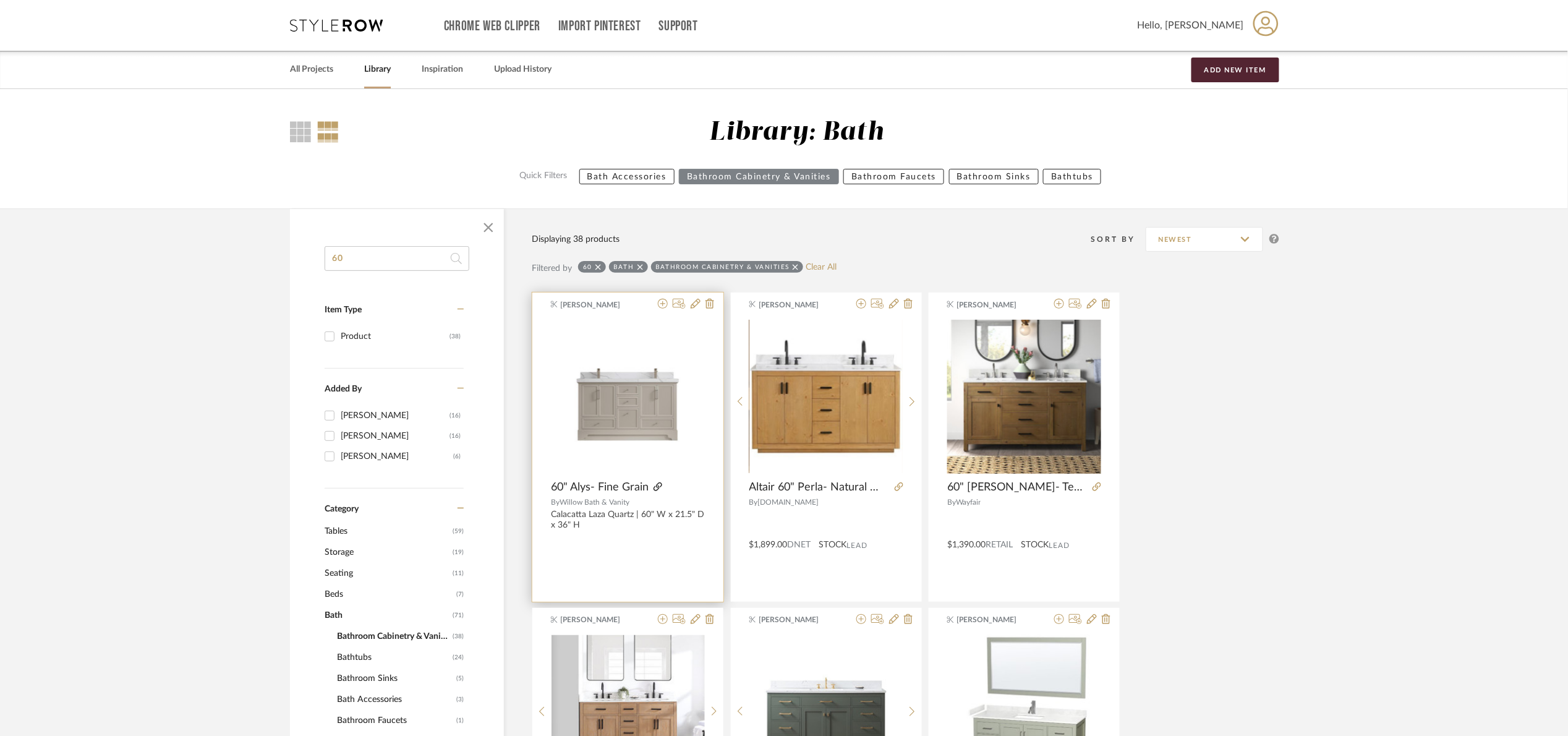
click at [658, 485] on icon at bounding box center [658, 487] width 9 height 9
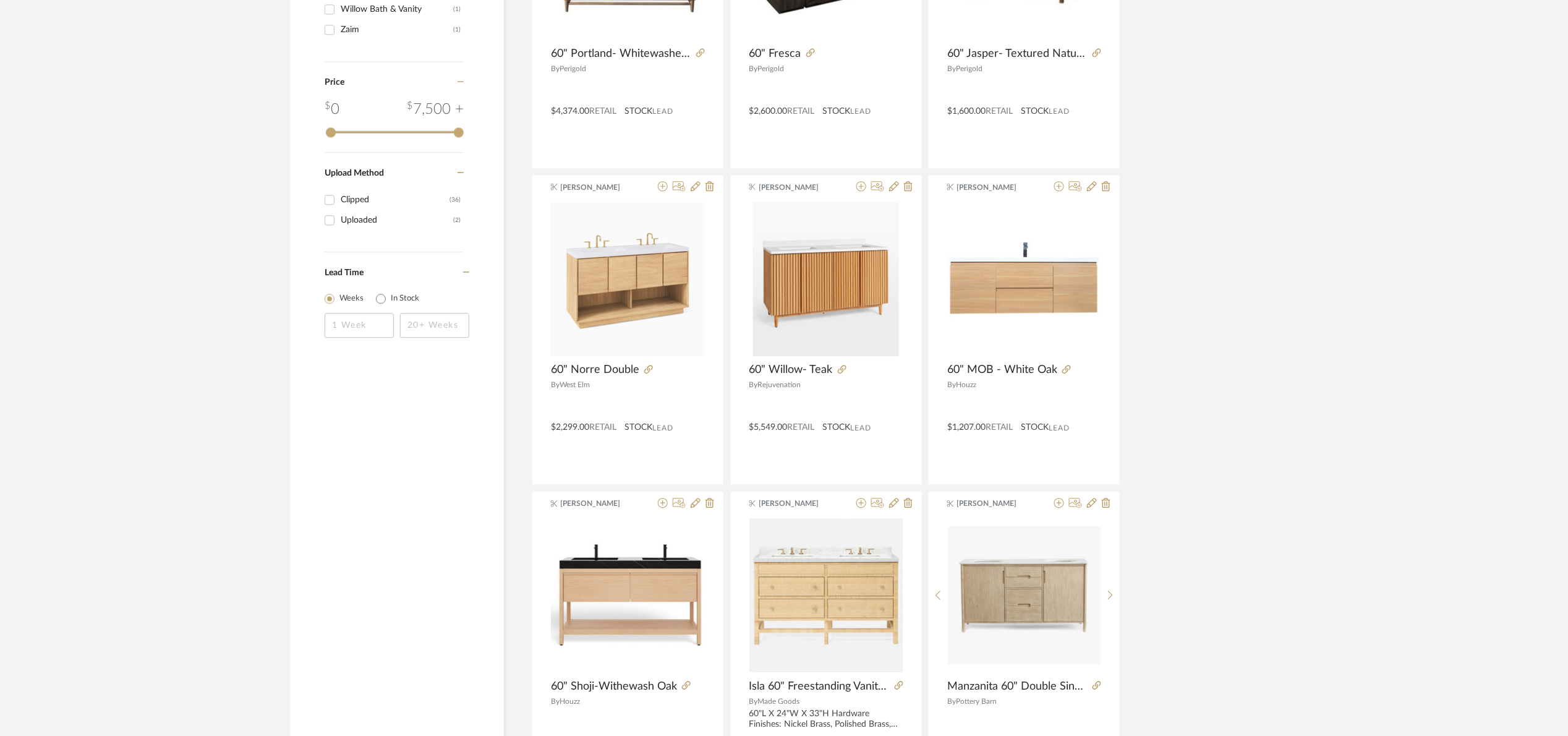
scroll to position [1484, 0]
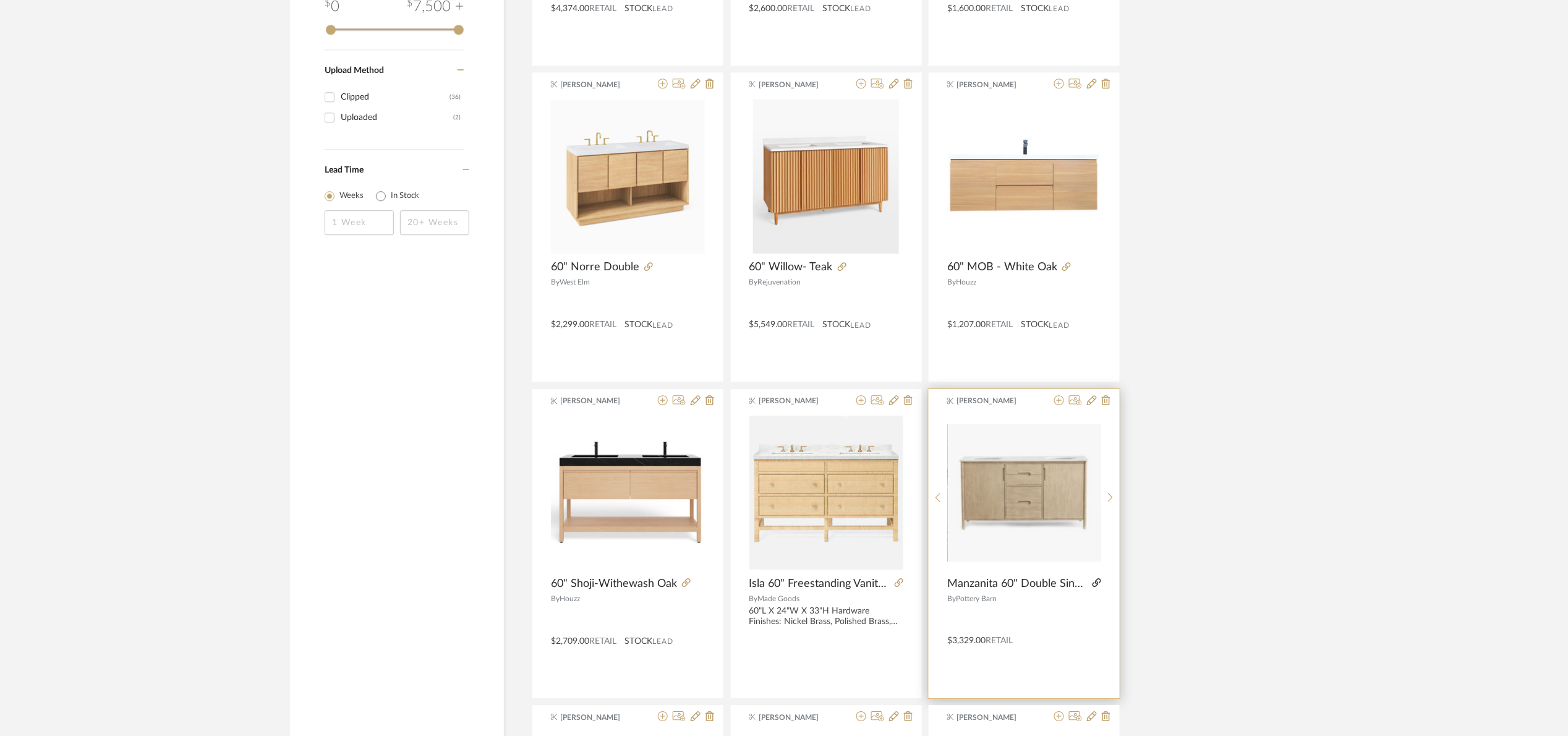
click at [1094, 582] on icon at bounding box center [1097, 582] width 9 height 9
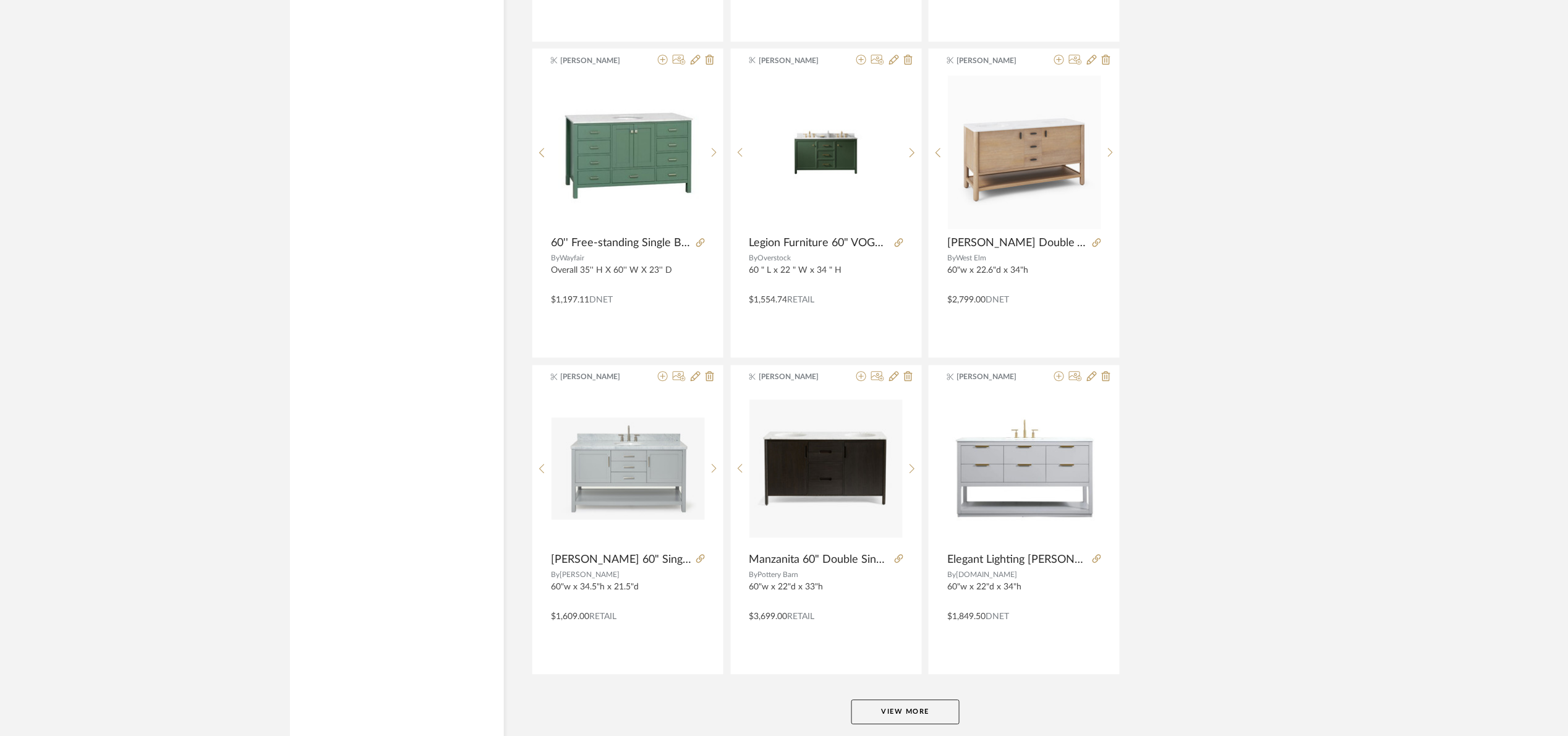
scroll to position [3479, 0]
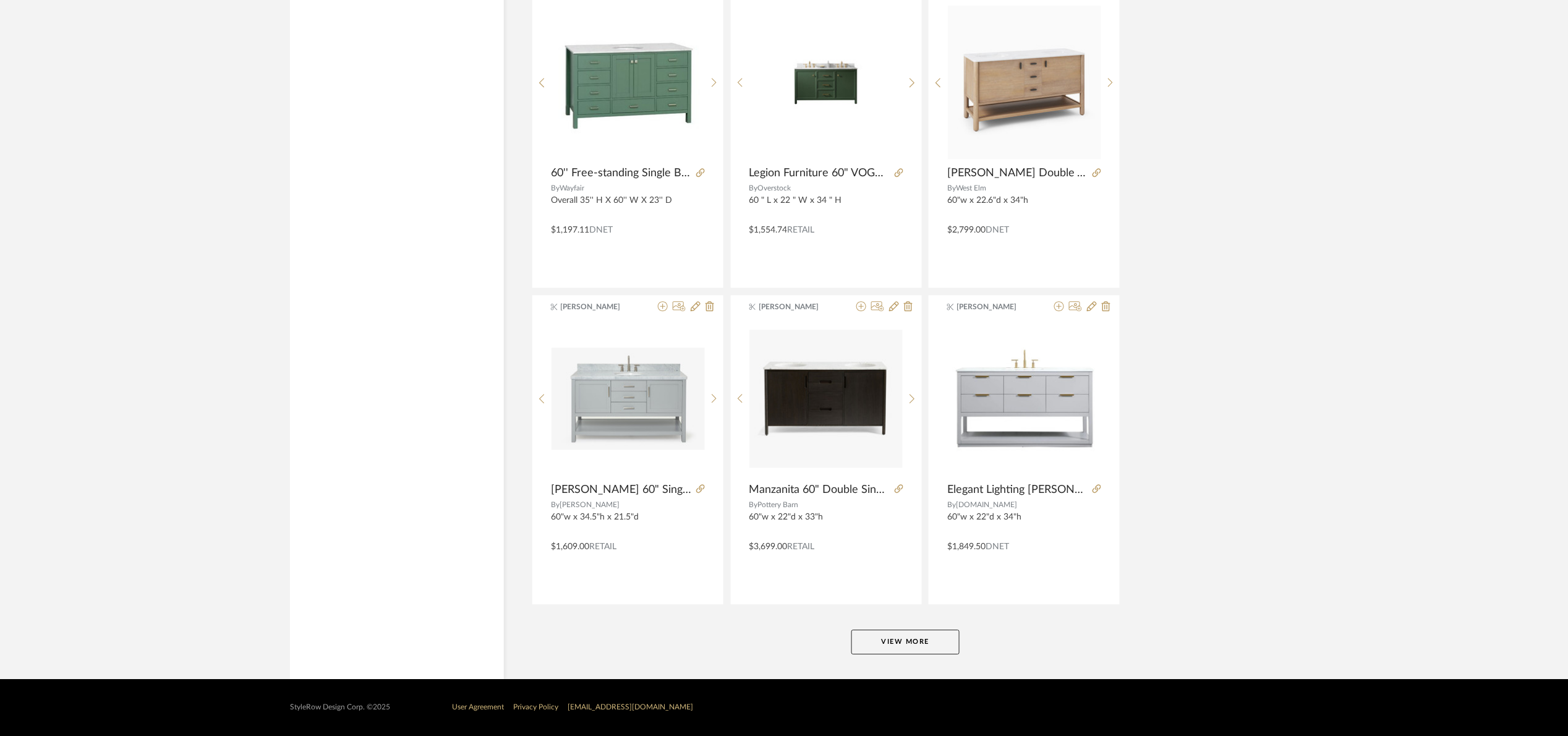
click at [917, 643] on button "View More" at bounding box center [905, 642] width 108 height 25
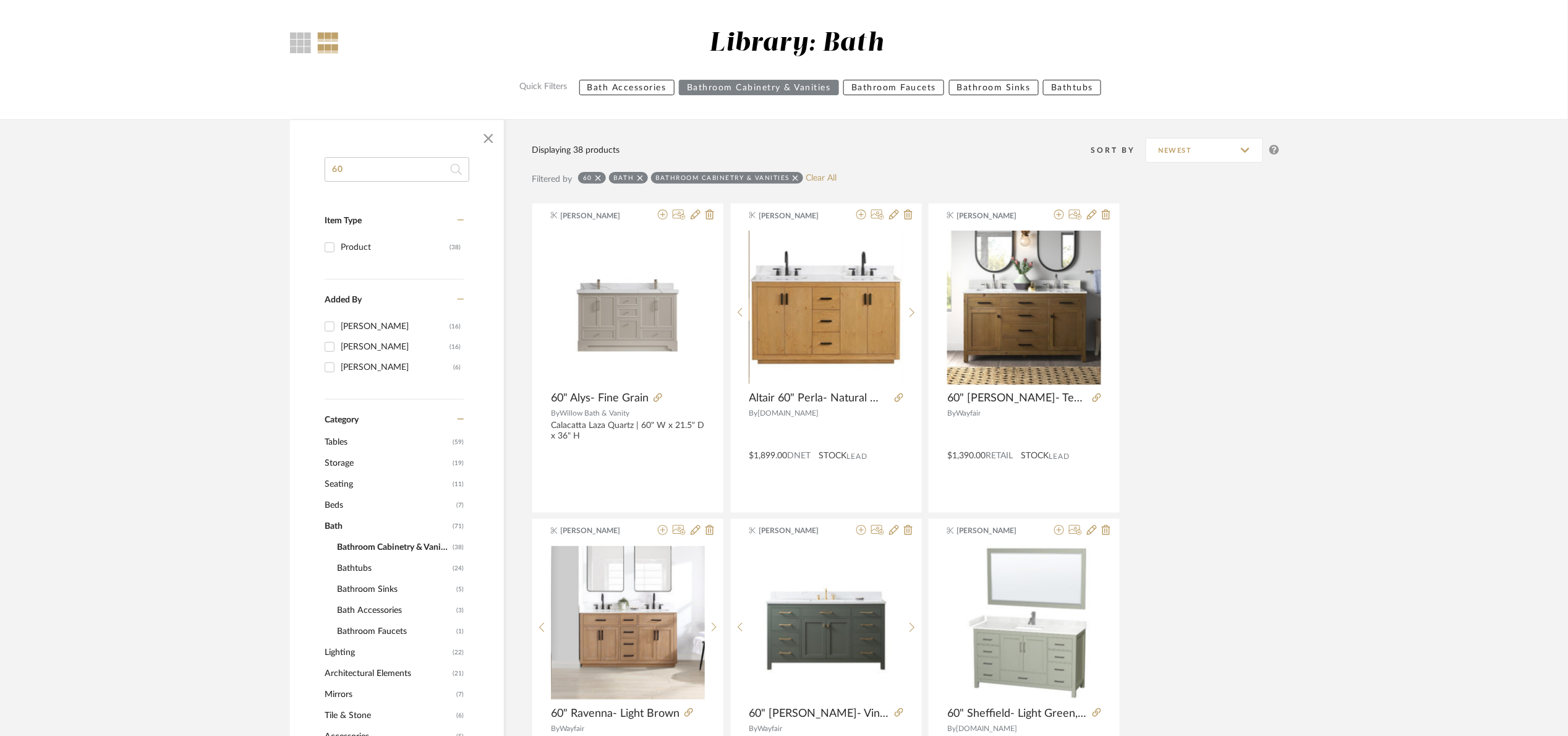
scroll to position [90, 0]
click at [638, 174] on icon at bounding box center [640, 177] width 6 height 9
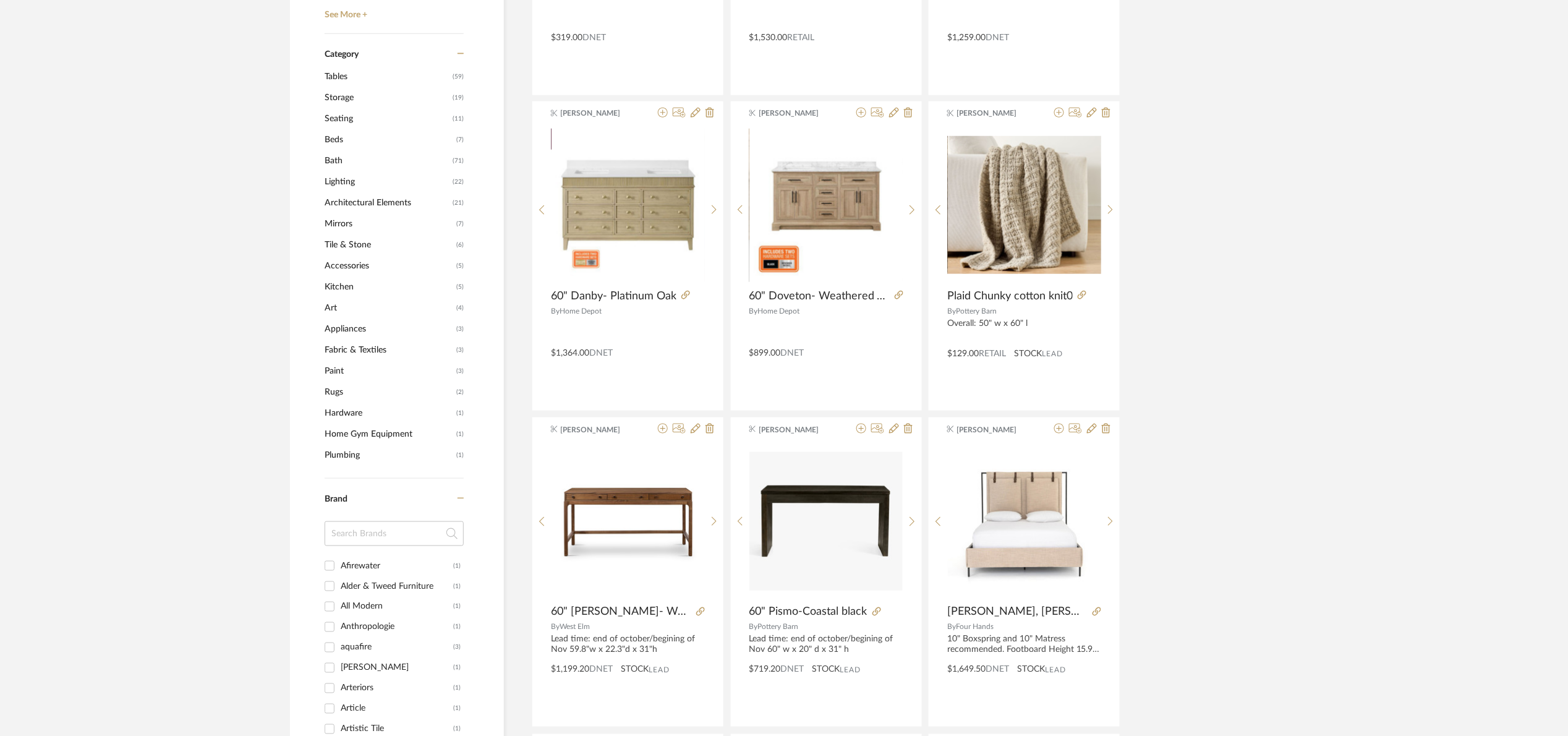
scroll to position [93, 0]
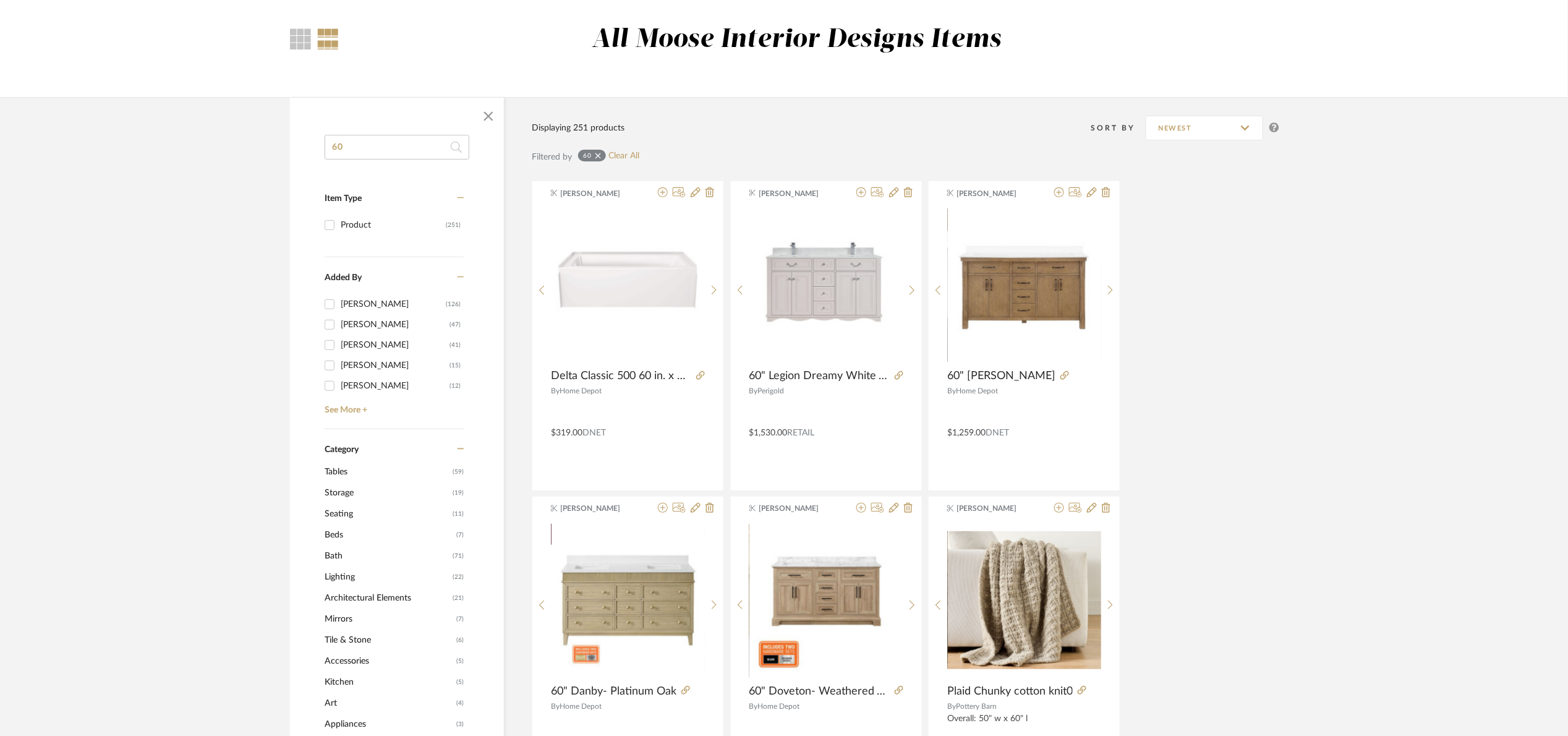
click at [404, 154] on input "60" at bounding box center [397, 148] width 145 height 25
type input "60 vanity"
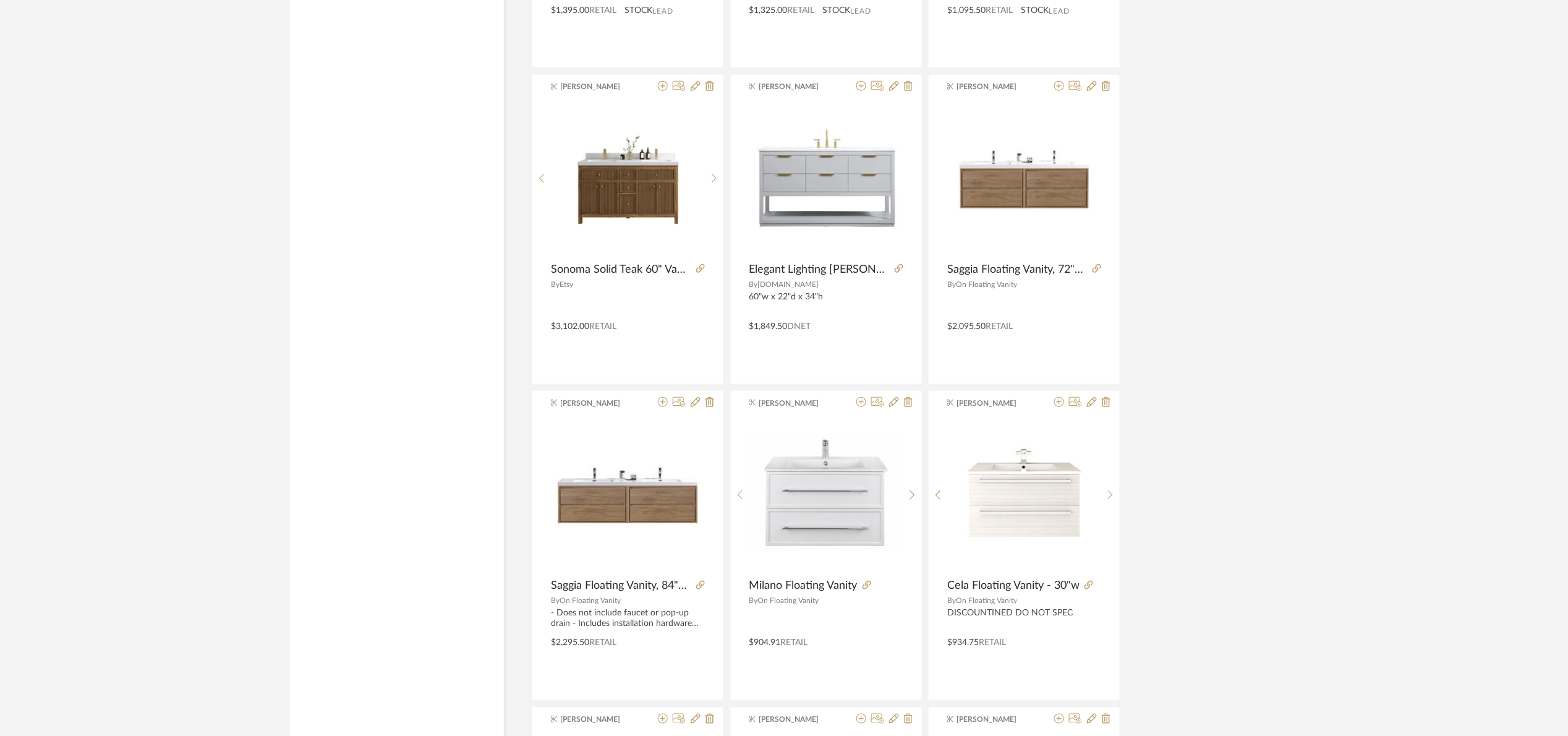
scroll to position [2505, 0]
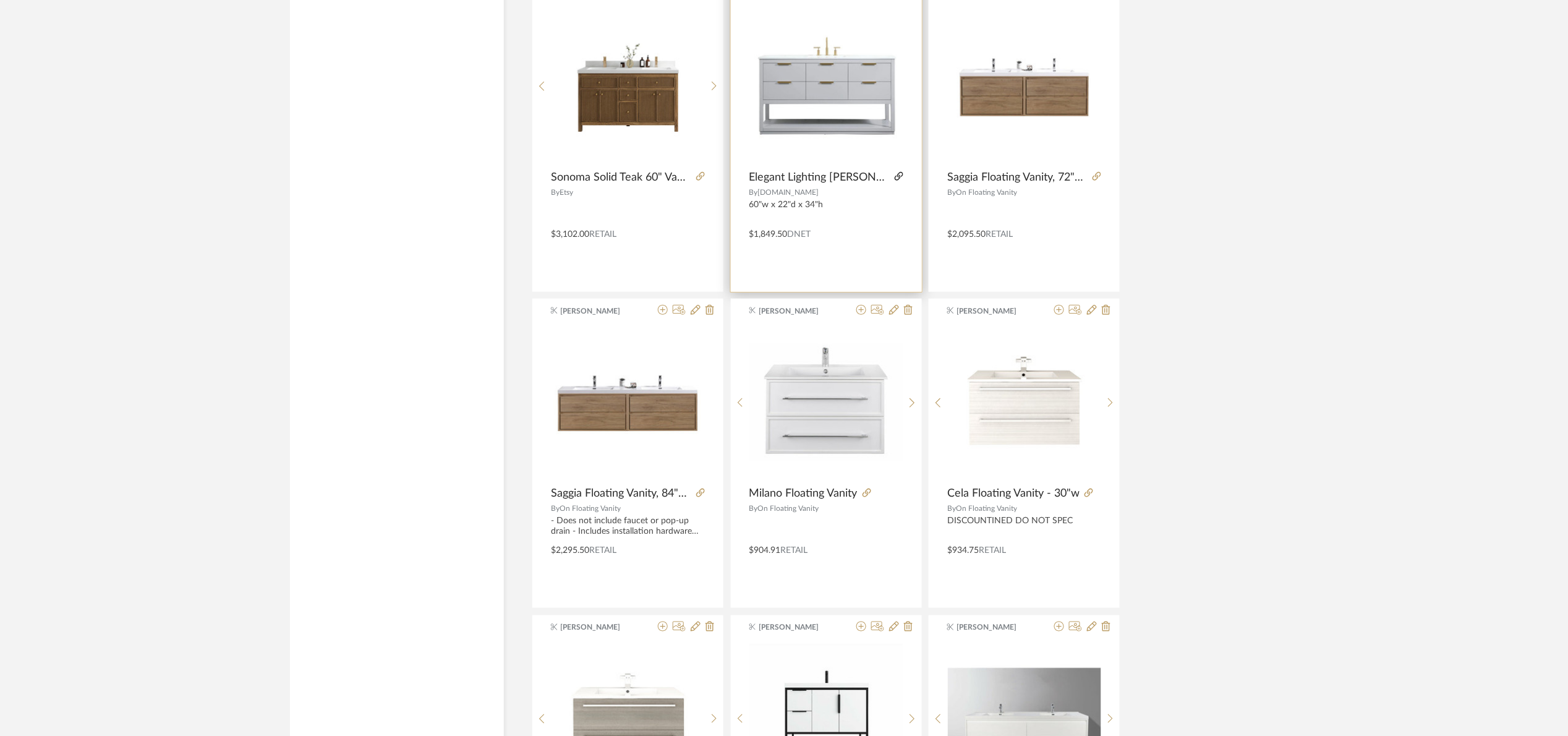
click at [897, 178] on icon at bounding box center [899, 176] width 9 height 9
click at [866, 98] on img "0" at bounding box center [826, 87] width 154 height 122
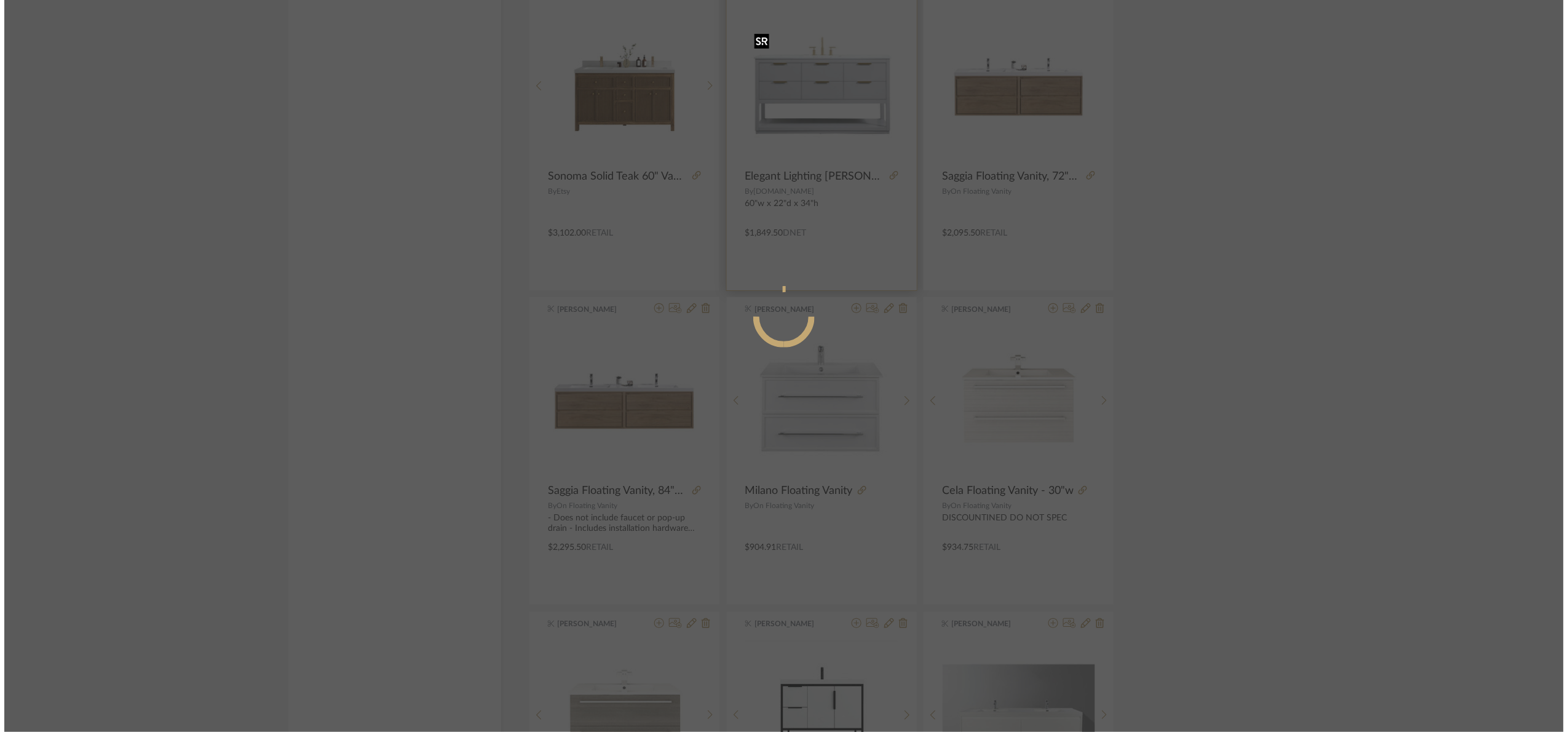
scroll to position [0, 0]
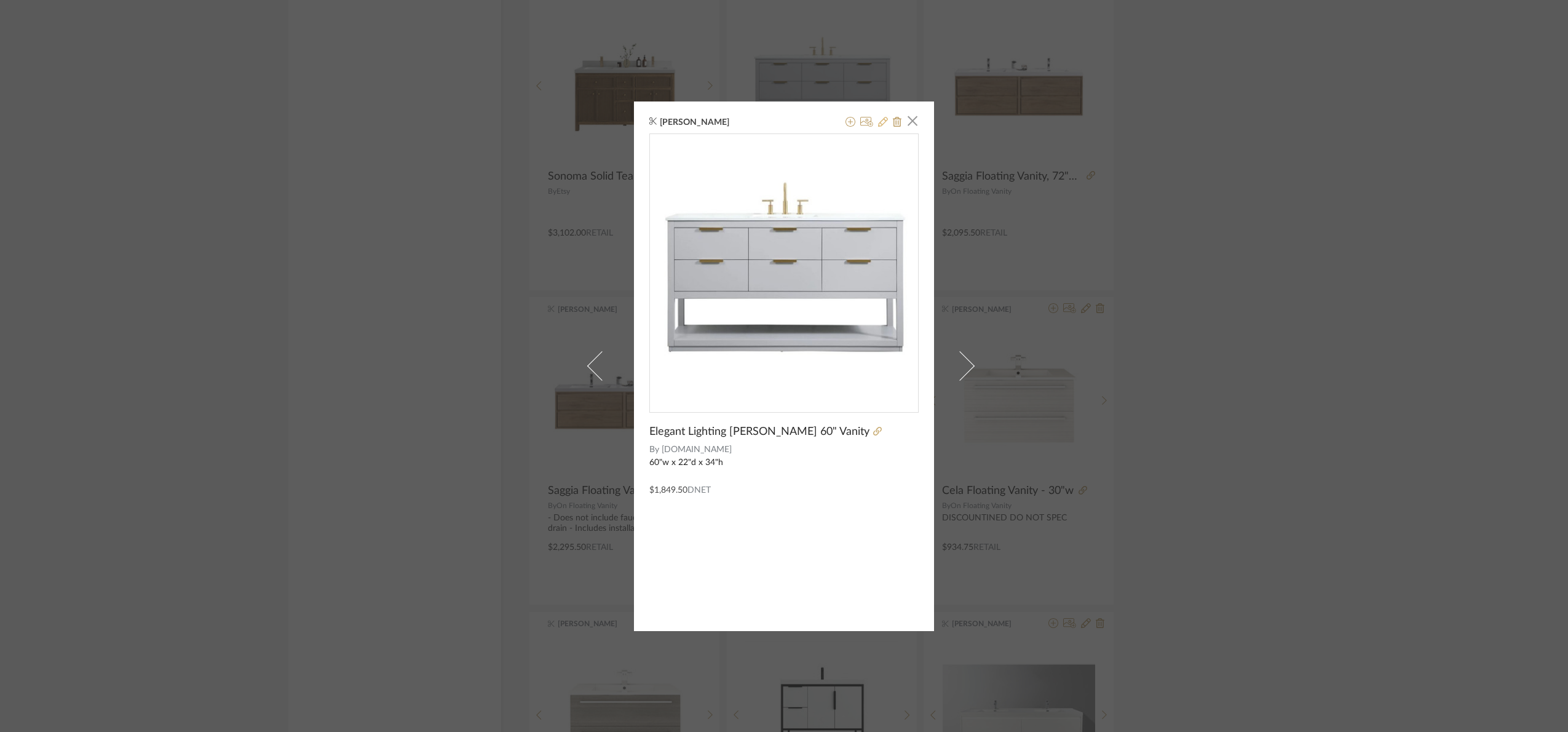
click at [878, 121] on icon at bounding box center [882, 121] width 9 height 9
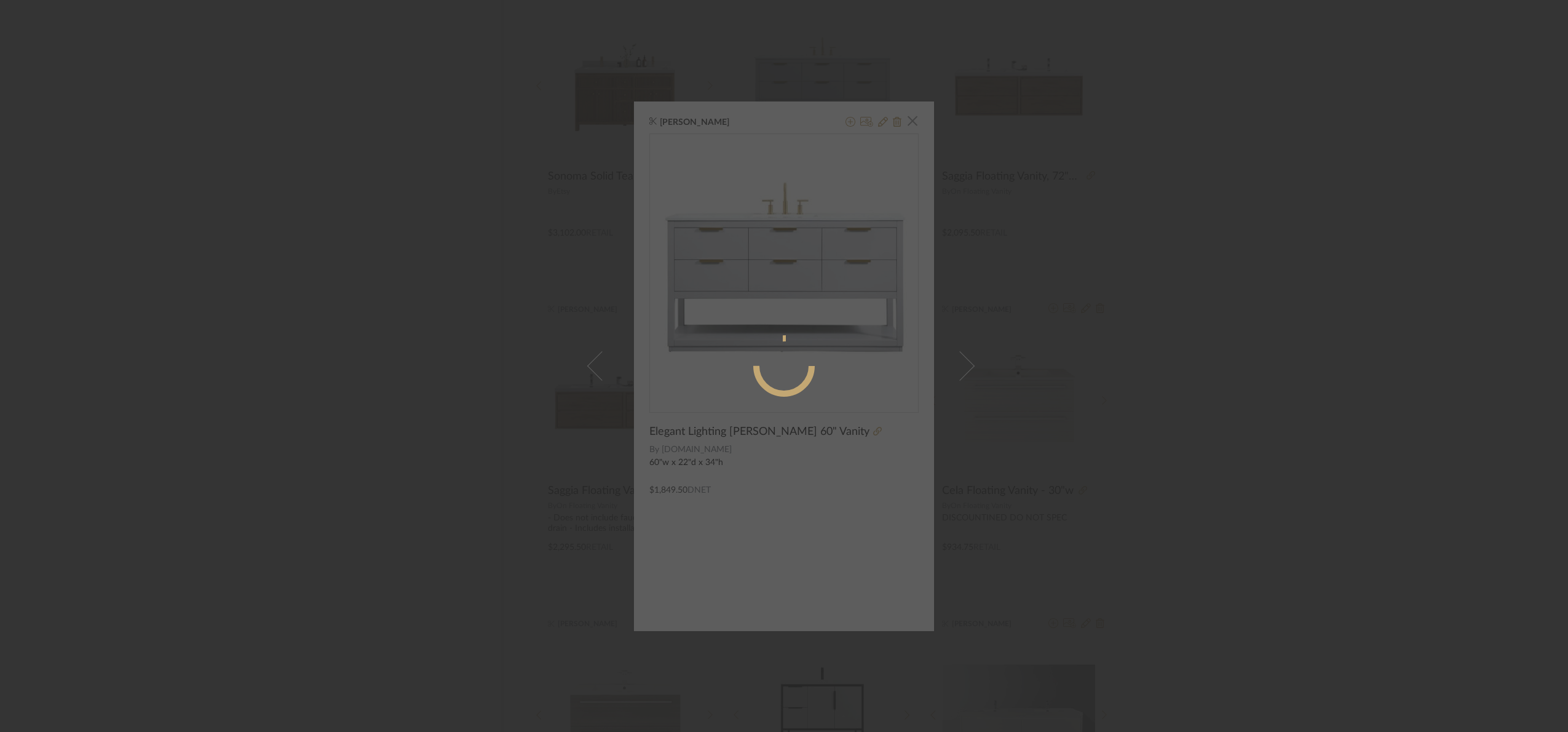
radio input "true"
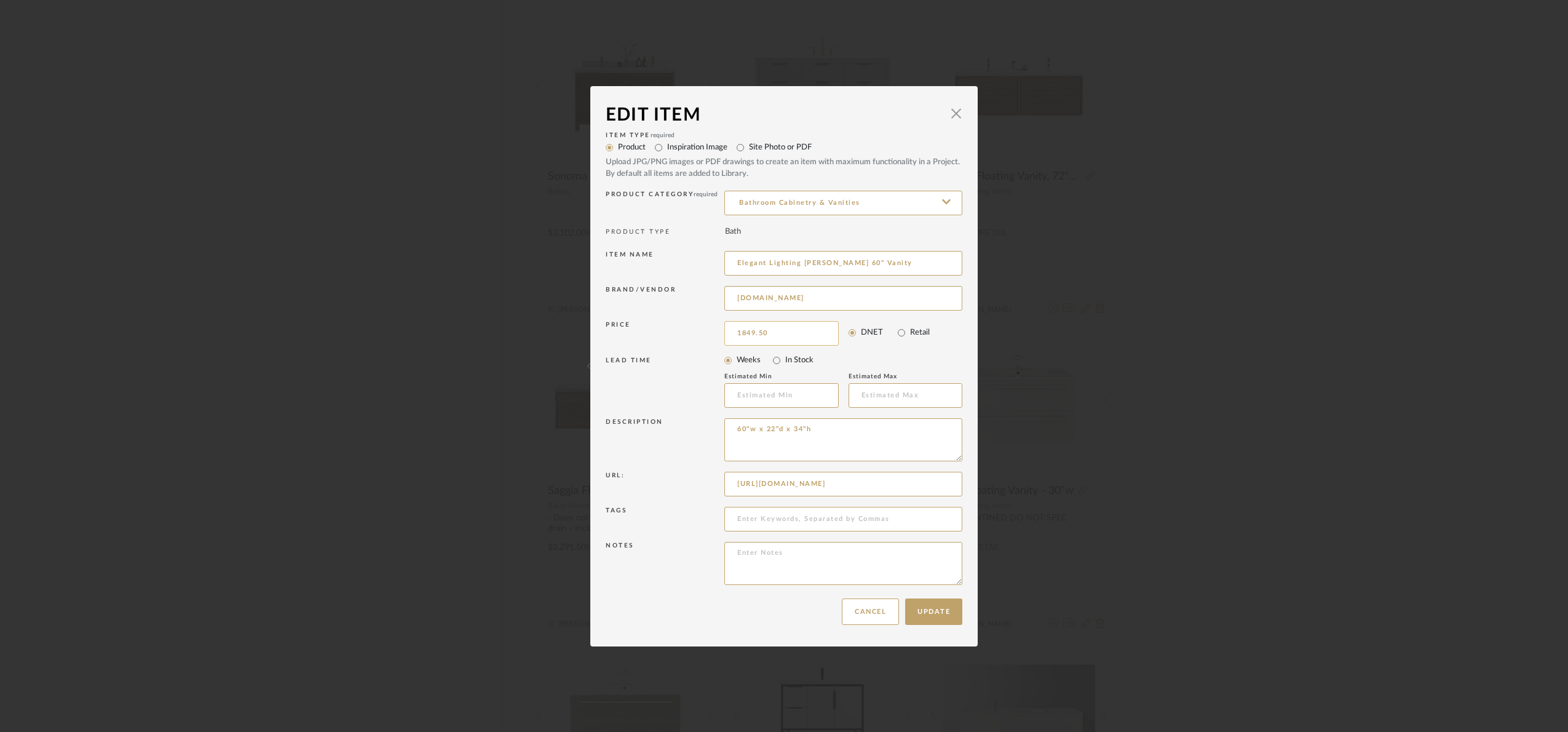
click at [780, 337] on input "1849.50" at bounding box center [781, 333] width 115 height 25
type input "$1,630.80"
click at [941, 614] on button "Update" at bounding box center [933, 611] width 57 height 26
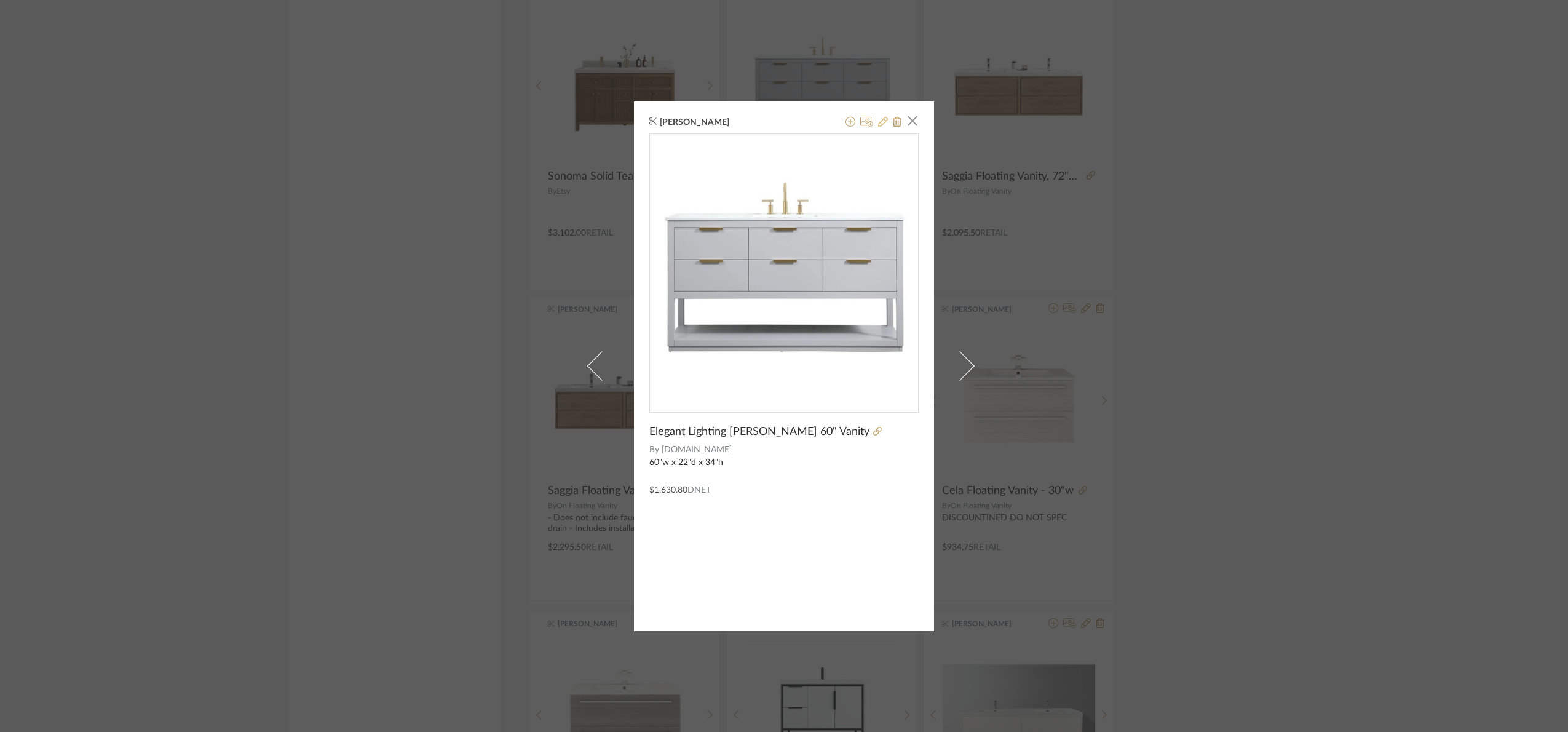
click at [878, 121] on icon at bounding box center [882, 121] width 9 height 9
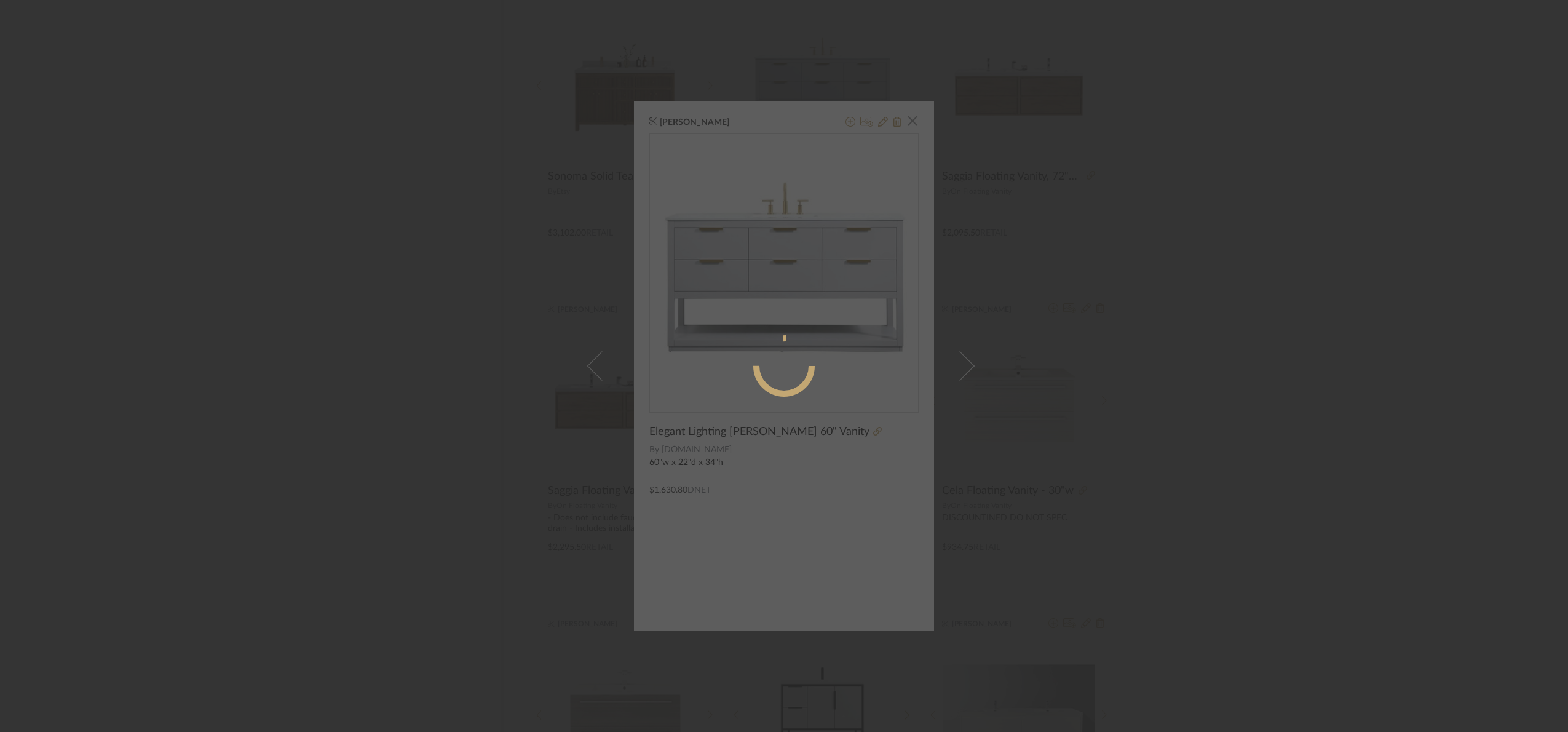
radio input "true"
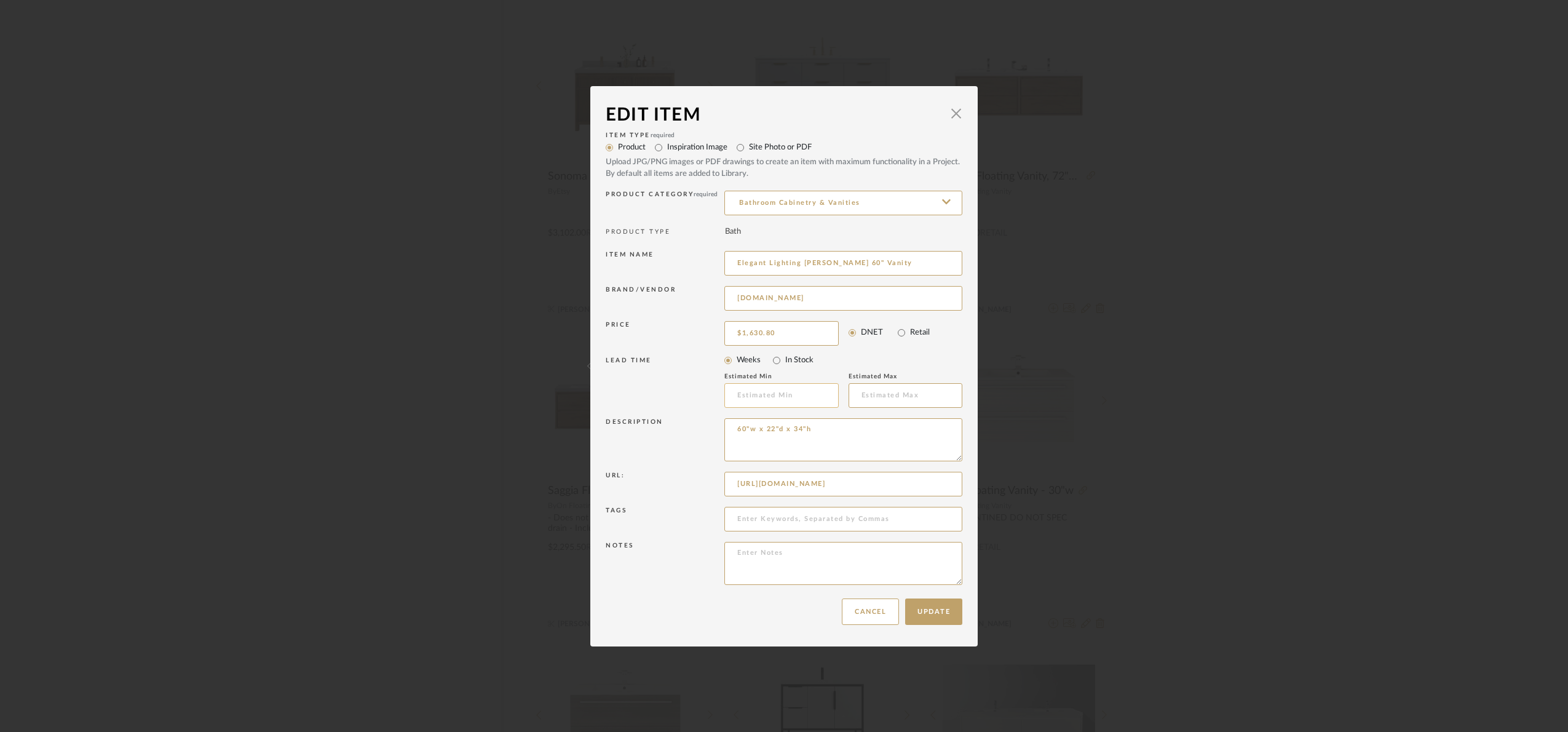
click at [754, 399] on input "text" at bounding box center [781, 396] width 115 height 25
type input "10"
click at [868, 394] on input "text" at bounding box center [906, 396] width 115 height 25
type input "17"
click at [914, 619] on button "Update" at bounding box center [933, 611] width 57 height 26
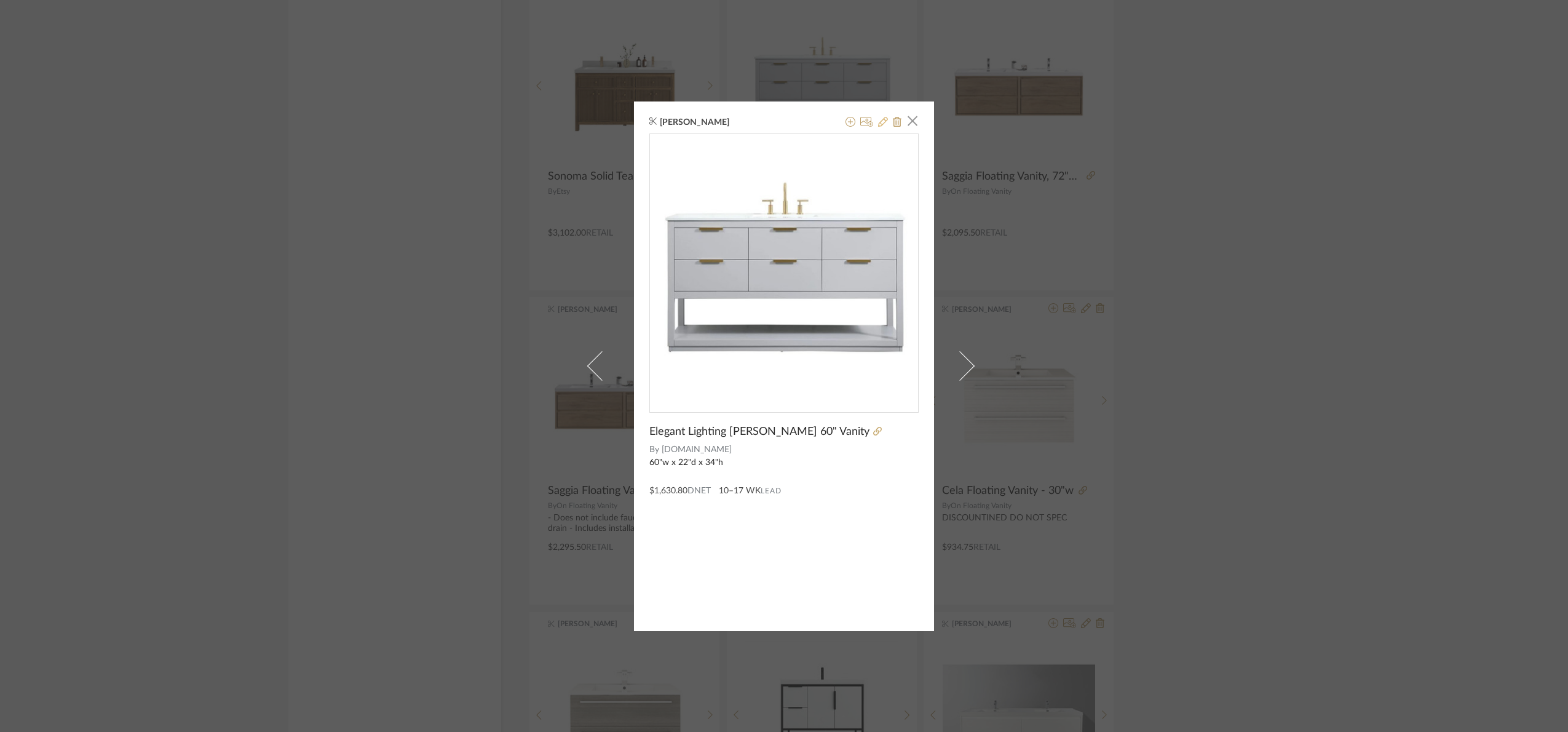
click at [878, 124] on icon at bounding box center [882, 121] width 9 height 9
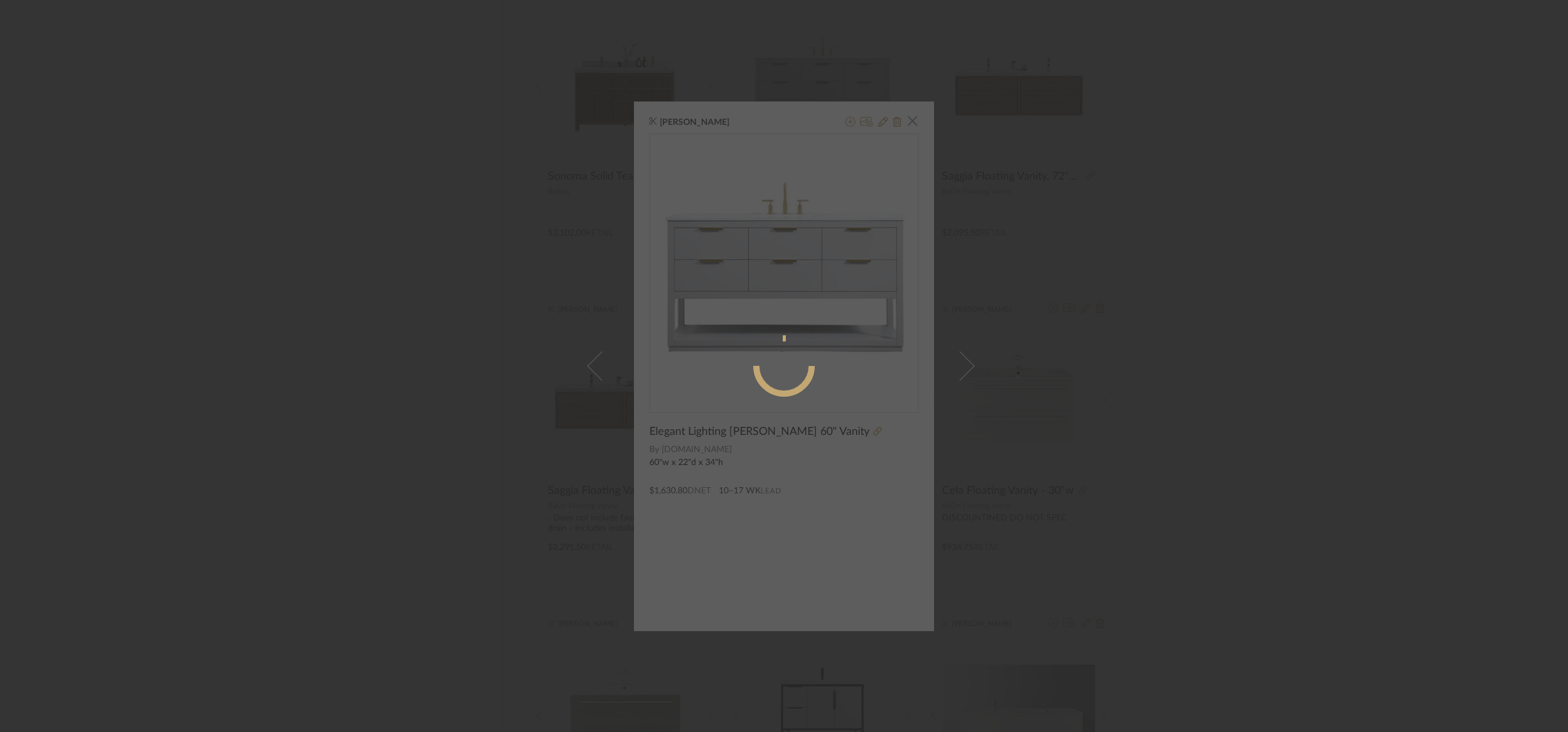
radio input "true"
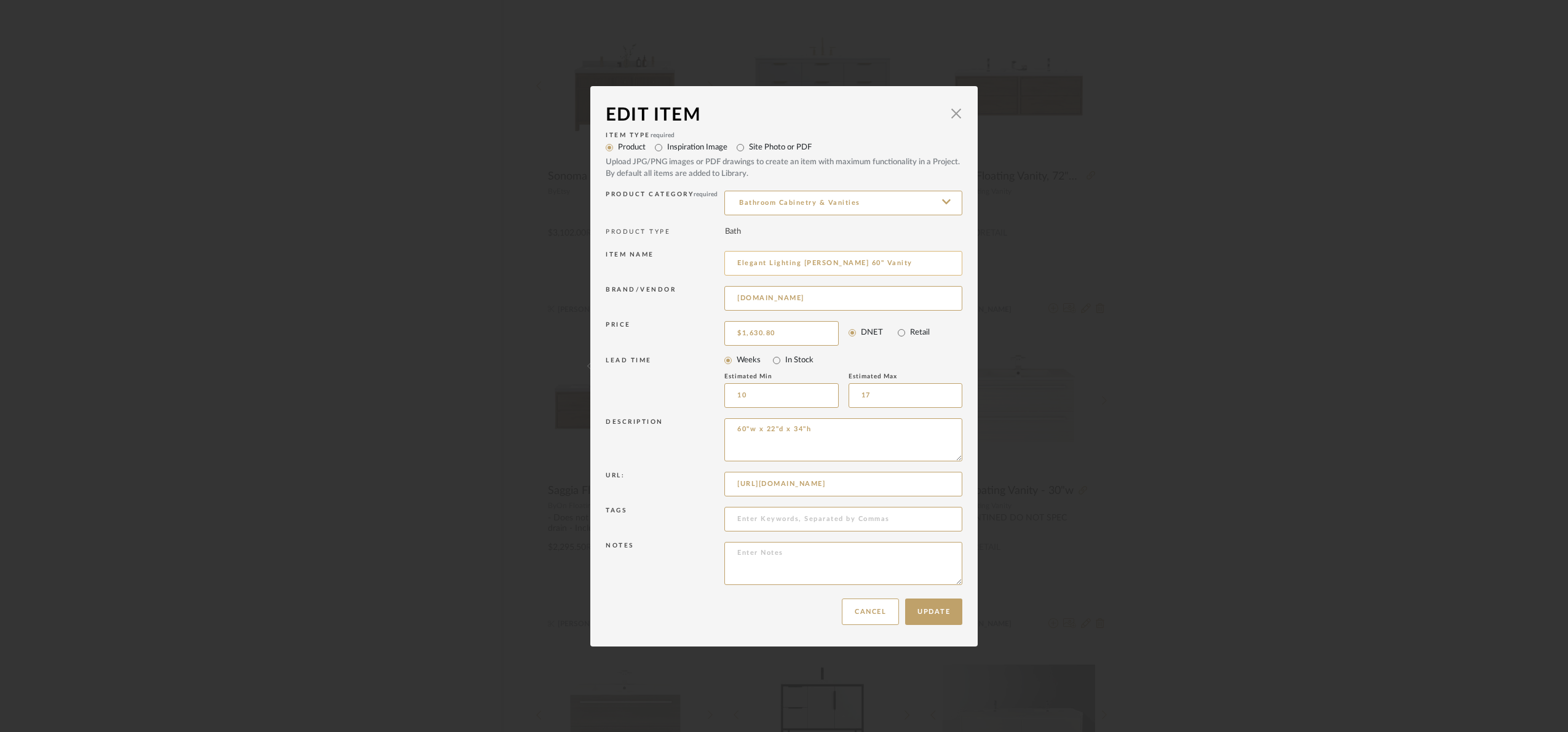
drag, startPoint x: 873, startPoint y: 267, endPoint x: 846, endPoint y: 262, distance: 27.5
click at [846, 262] on input "Elegant Lighting Larkin 60" Vanity" at bounding box center [844, 264] width 238 height 25
type input "Elegant Lighting Larkin 60" - Grey"
click at [932, 625] on div "Update Cancel" at bounding box center [784, 611] width 356 height 39
click at [929, 611] on button "Update" at bounding box center [933, 611] width 57 height 26
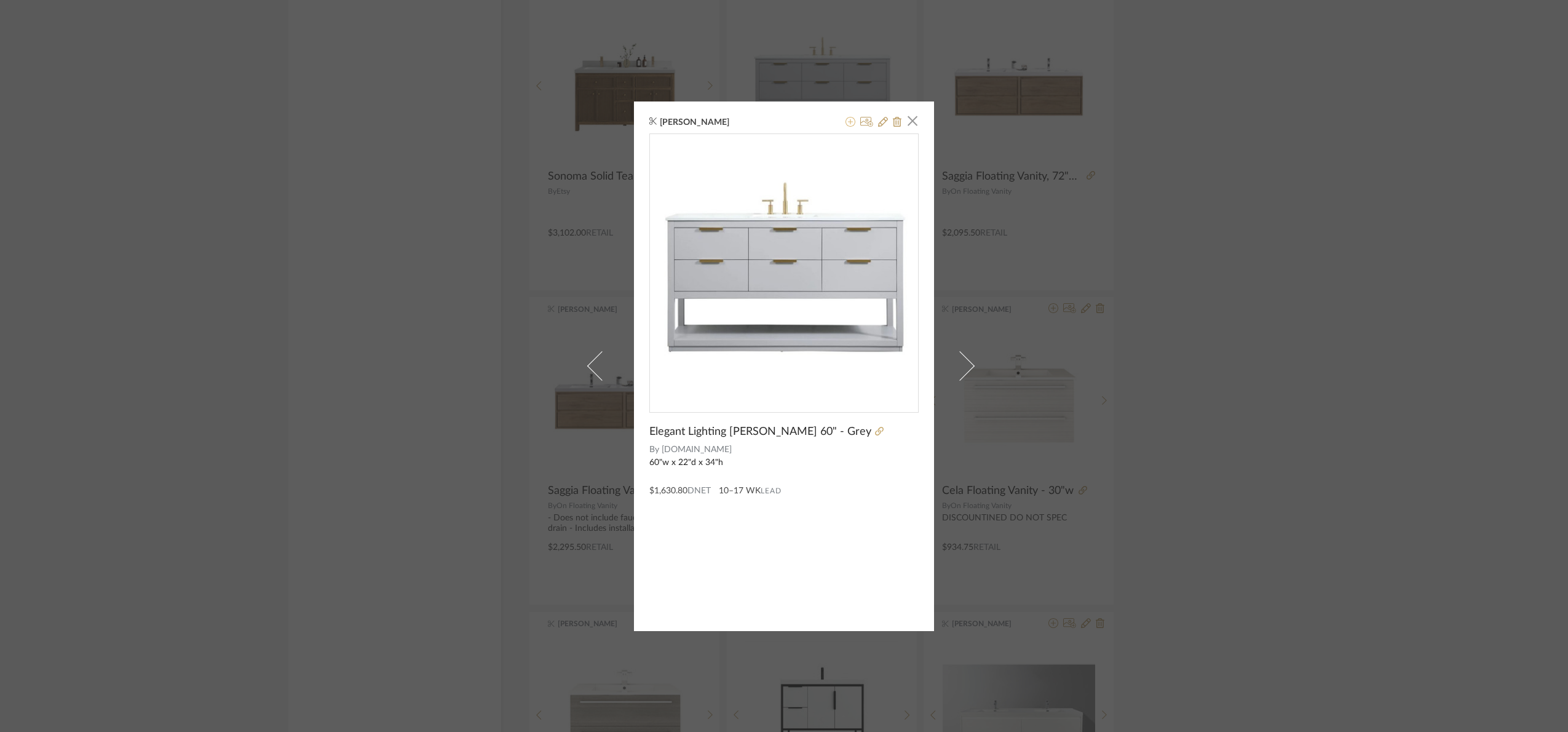
click at [848, 118] on icon at bounding box center [850, 121] width 9 height 9
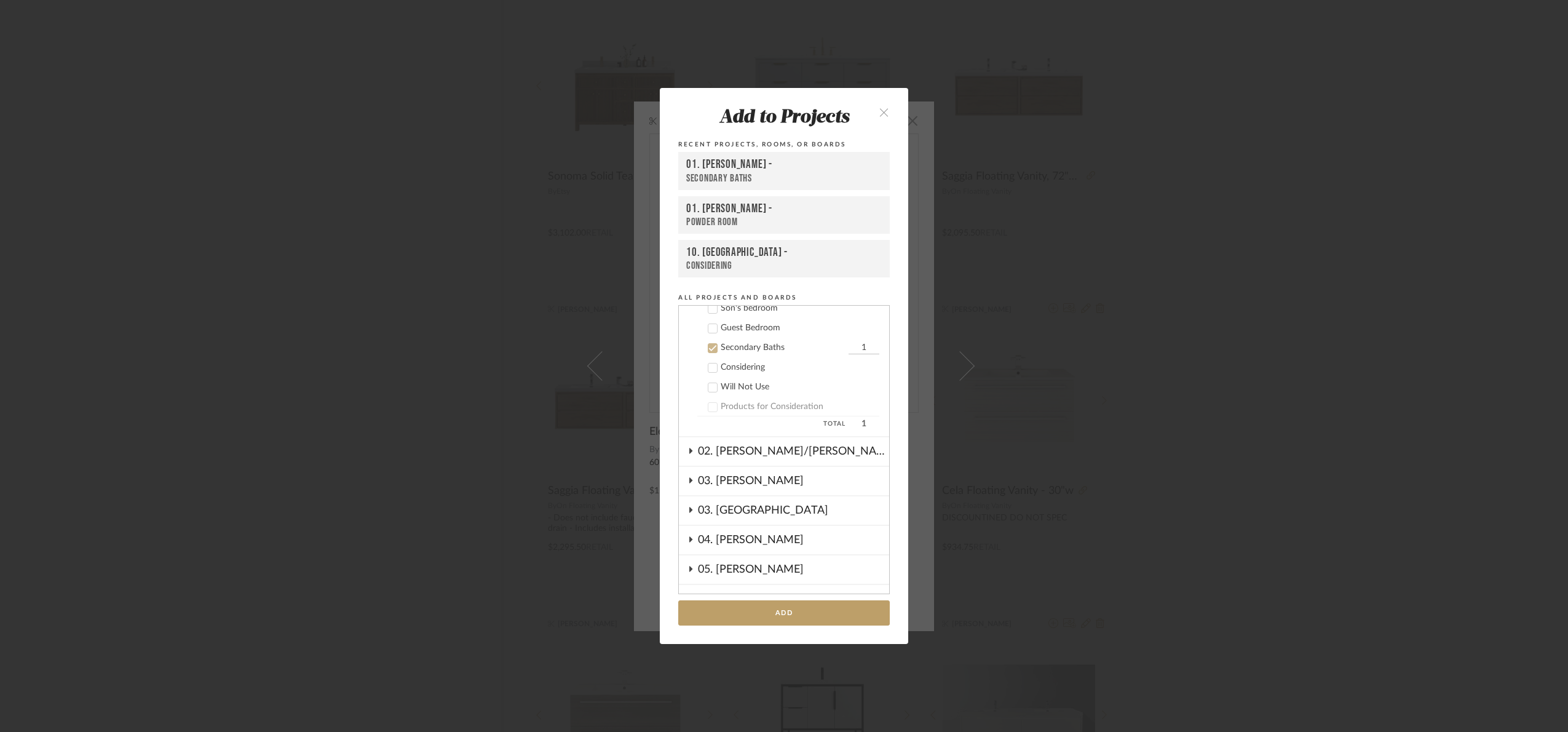
scroll to position [432, 0]
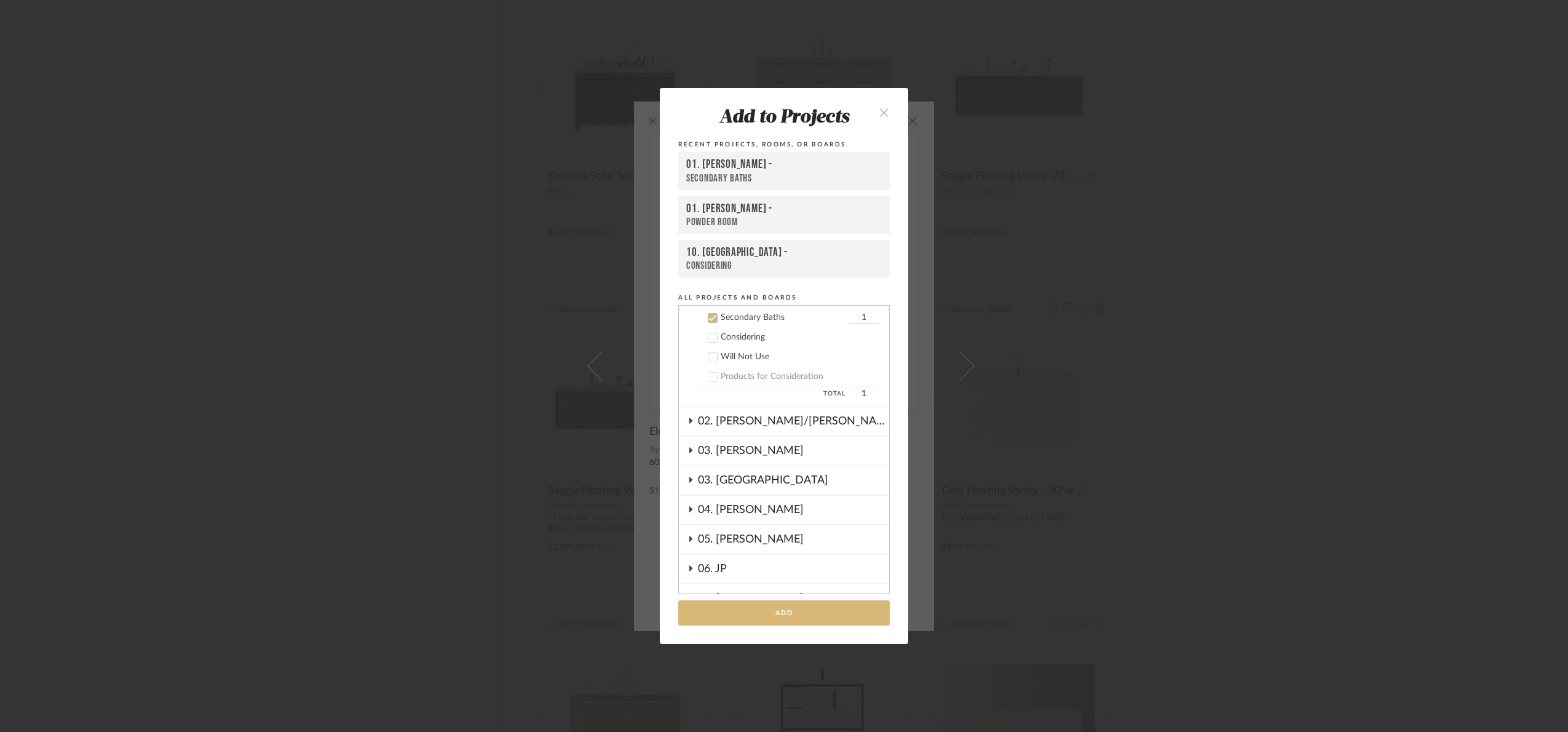
click at [809, 612] on button "Add" at bounding box center [784, 613] width 212 height 26
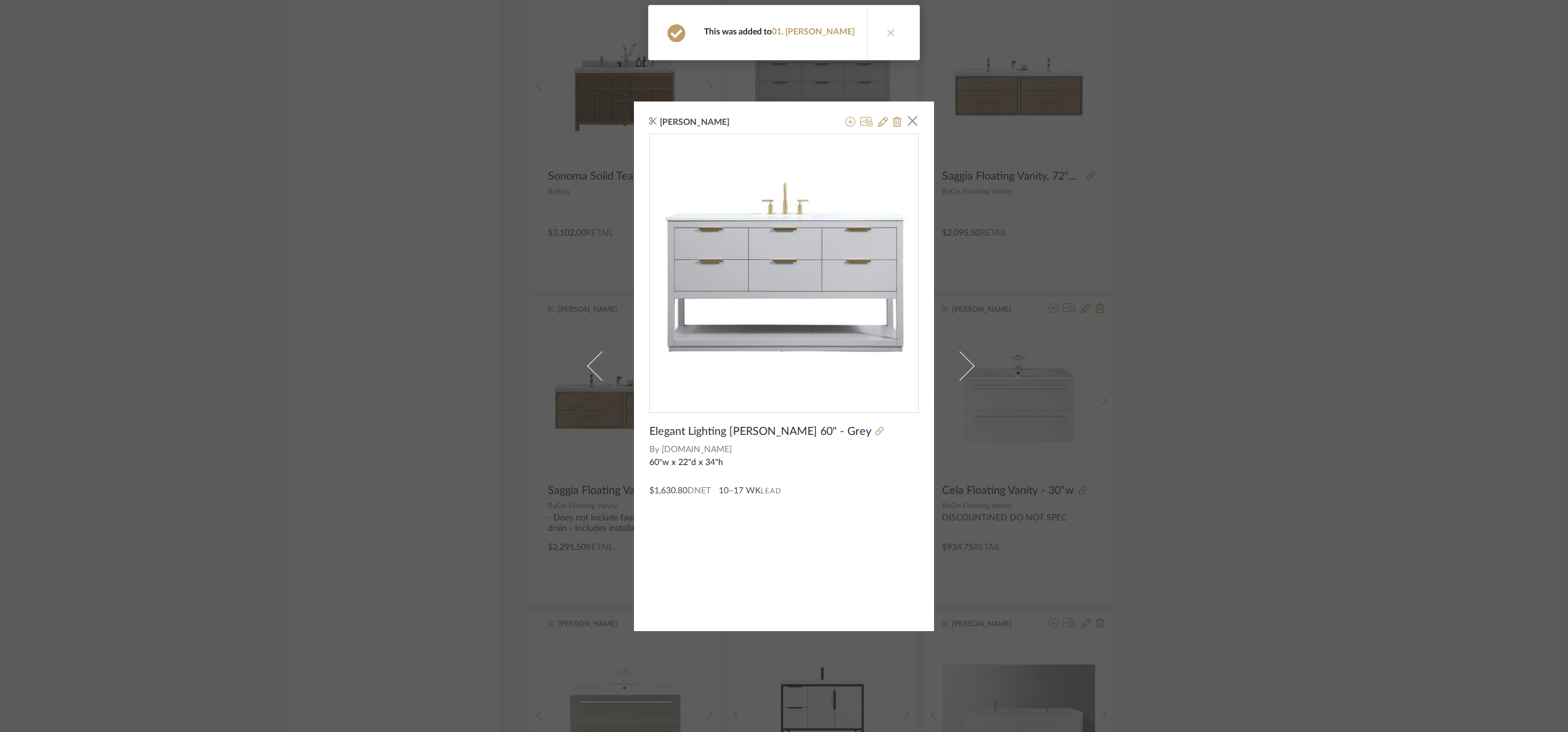
click at [1239, 400] on div "Katherine Cowley × Elegant Lighting Larkin 60" - Grey By Build.com 60"w x 22"d …" at bounding box center [784, 366] width 1568 height 732
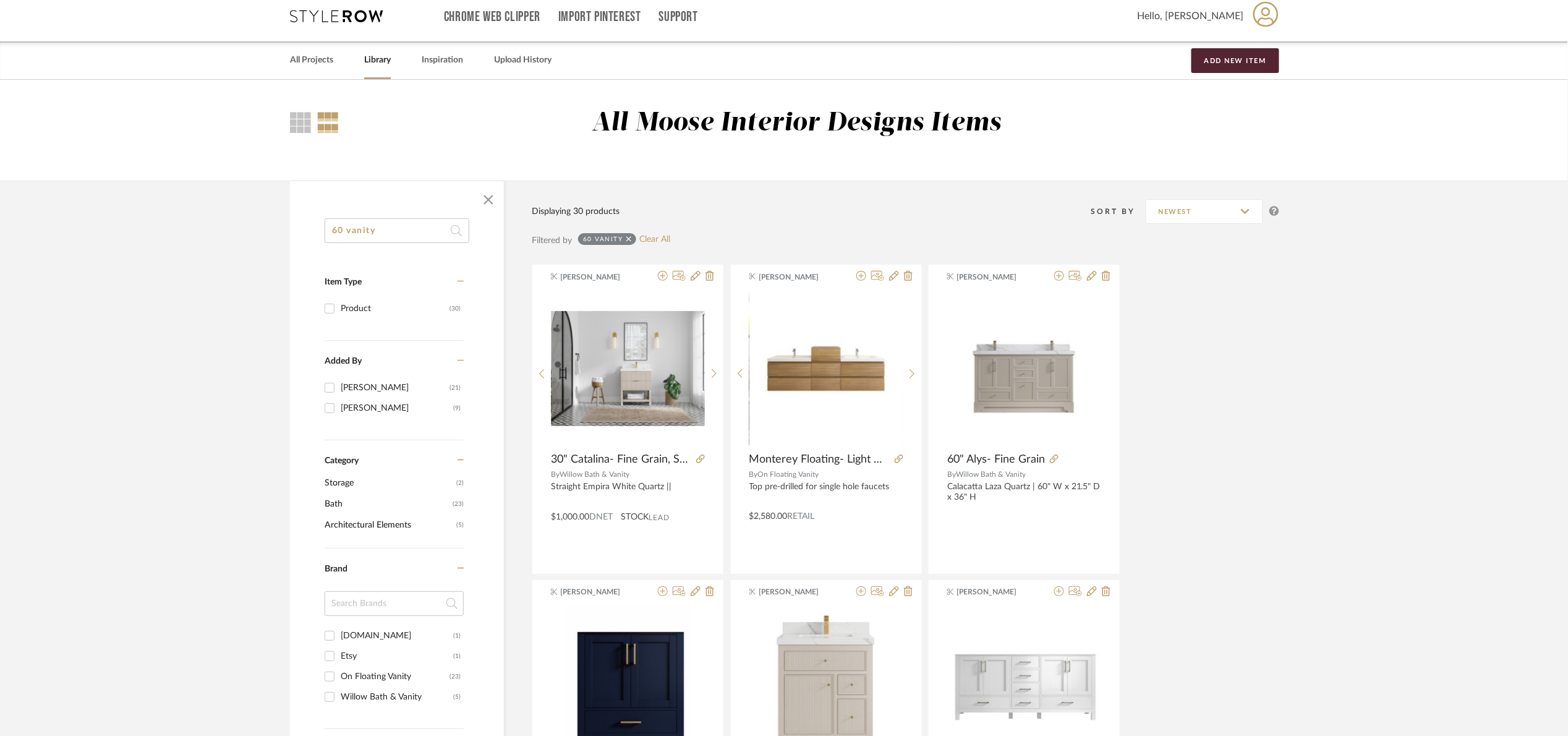
scroll to position [0, 0]
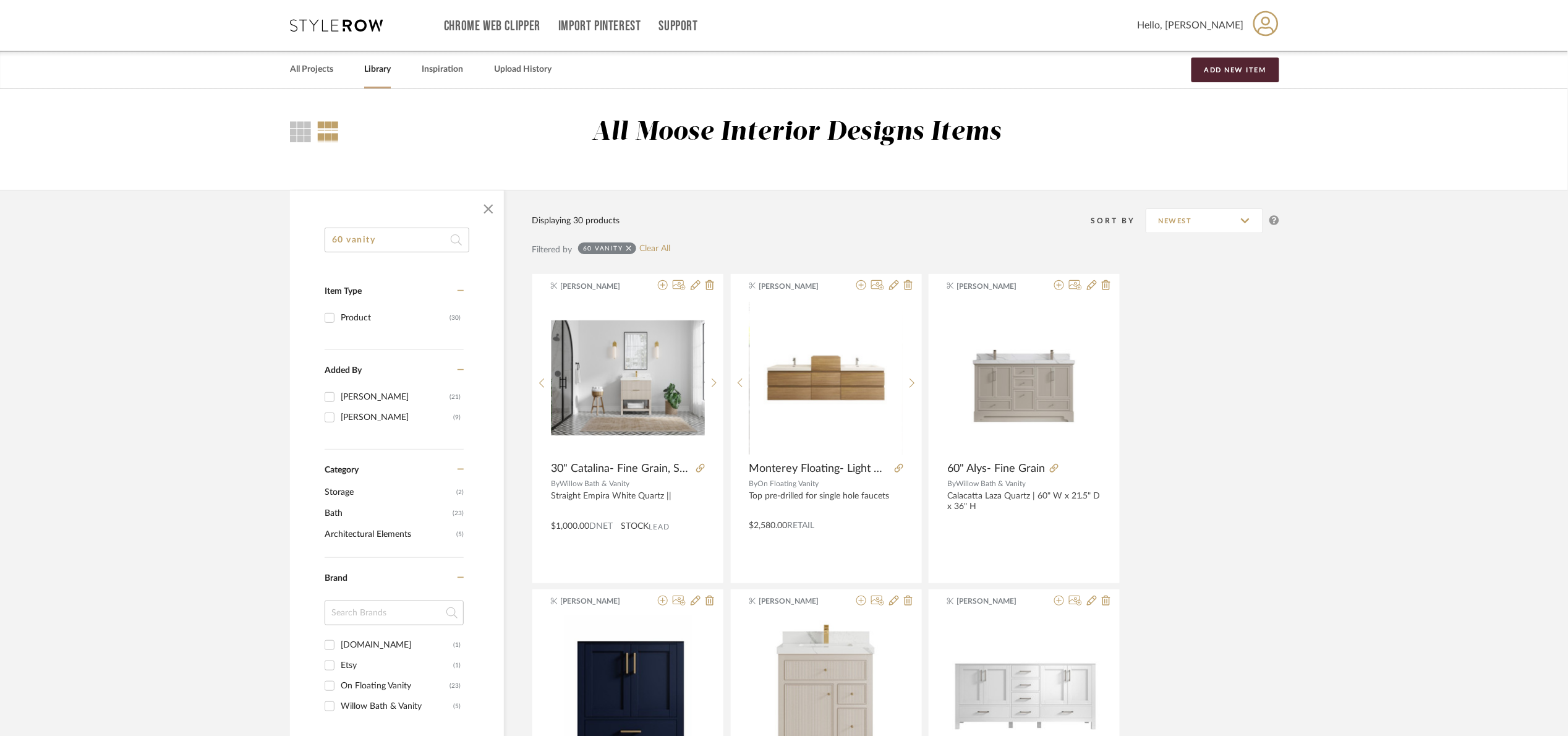
drag, startPoint x: 394, startPoint y: 230, endPoint x: 119, endPoint y: 251, distance: 275.8
type input "n"
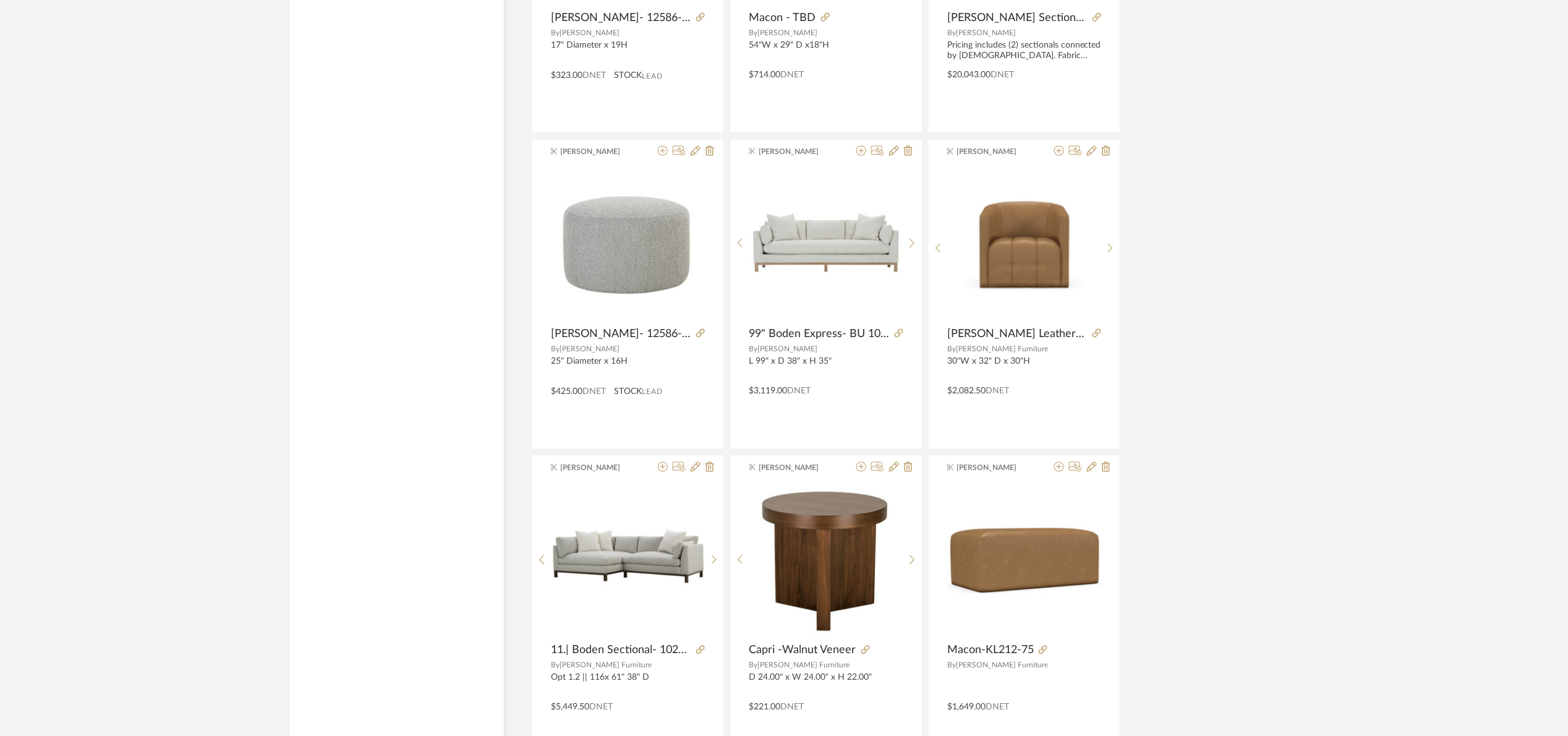
scroll to position [3461, 0]
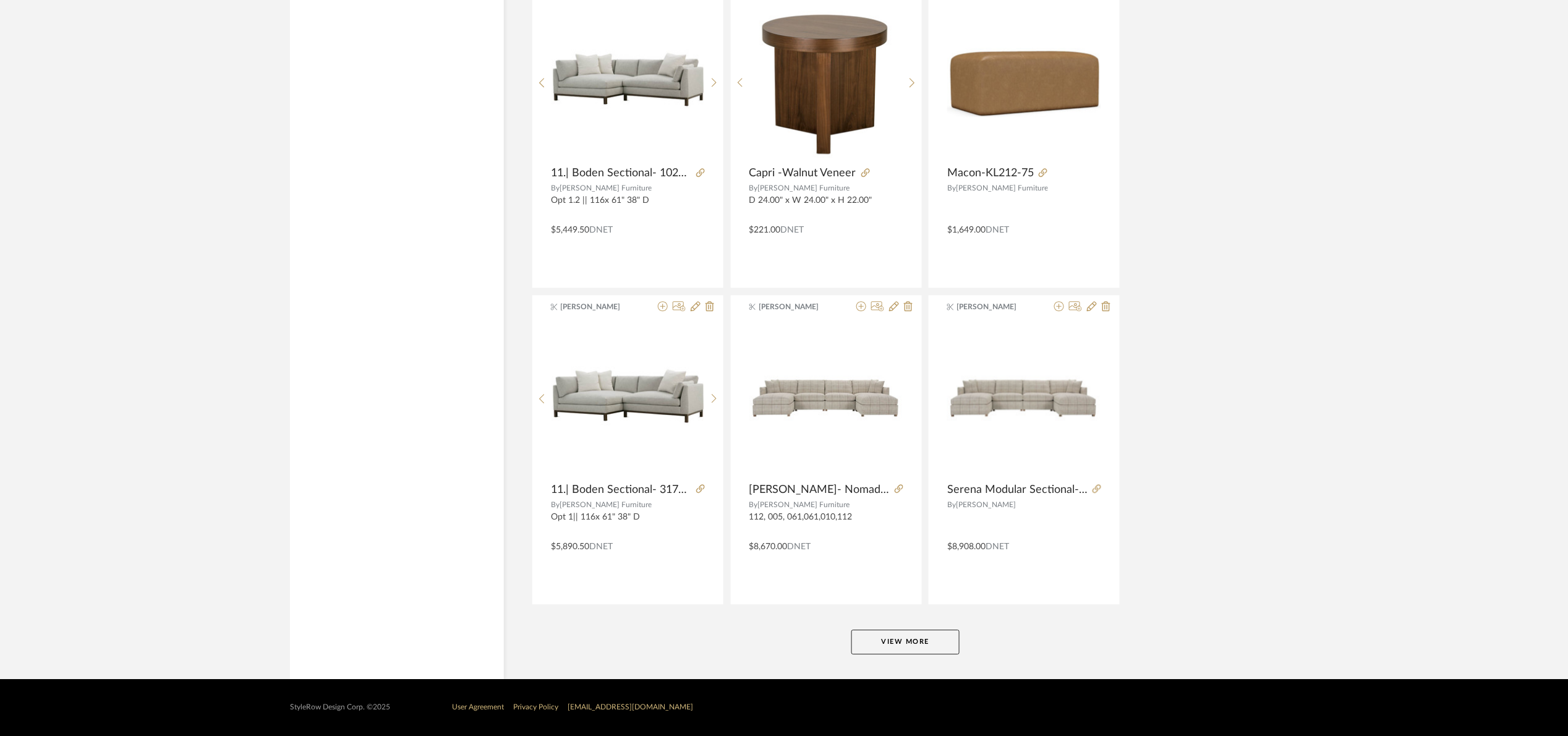
drag, startPoint x: 906, startPoint y: 646, endPoint x: 1179, endPoint y: 439, distance: 342.6
click at [910, 641] on button "View More" at bounding box center [905, 642] width 108 height 25
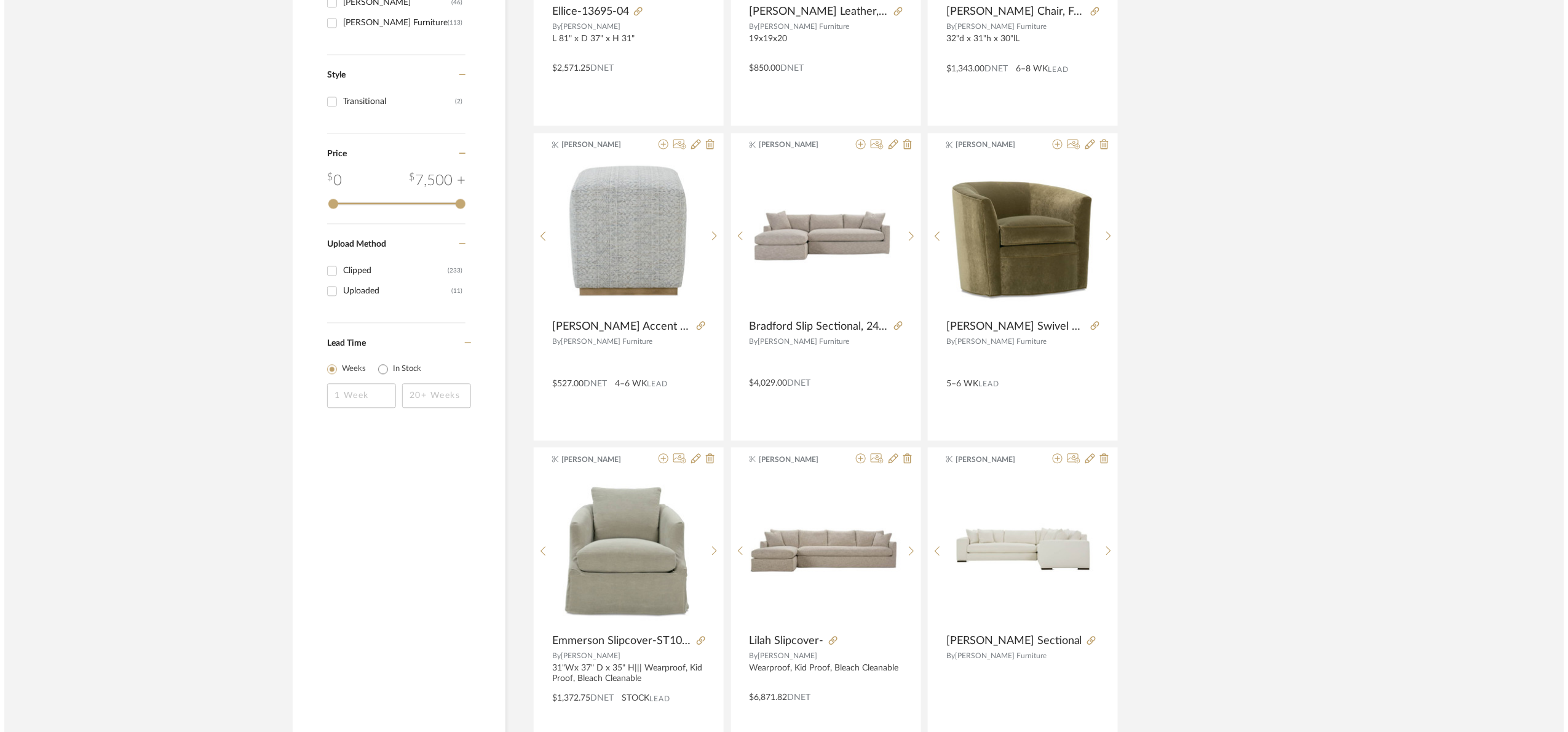
scroll to position [0, 0]
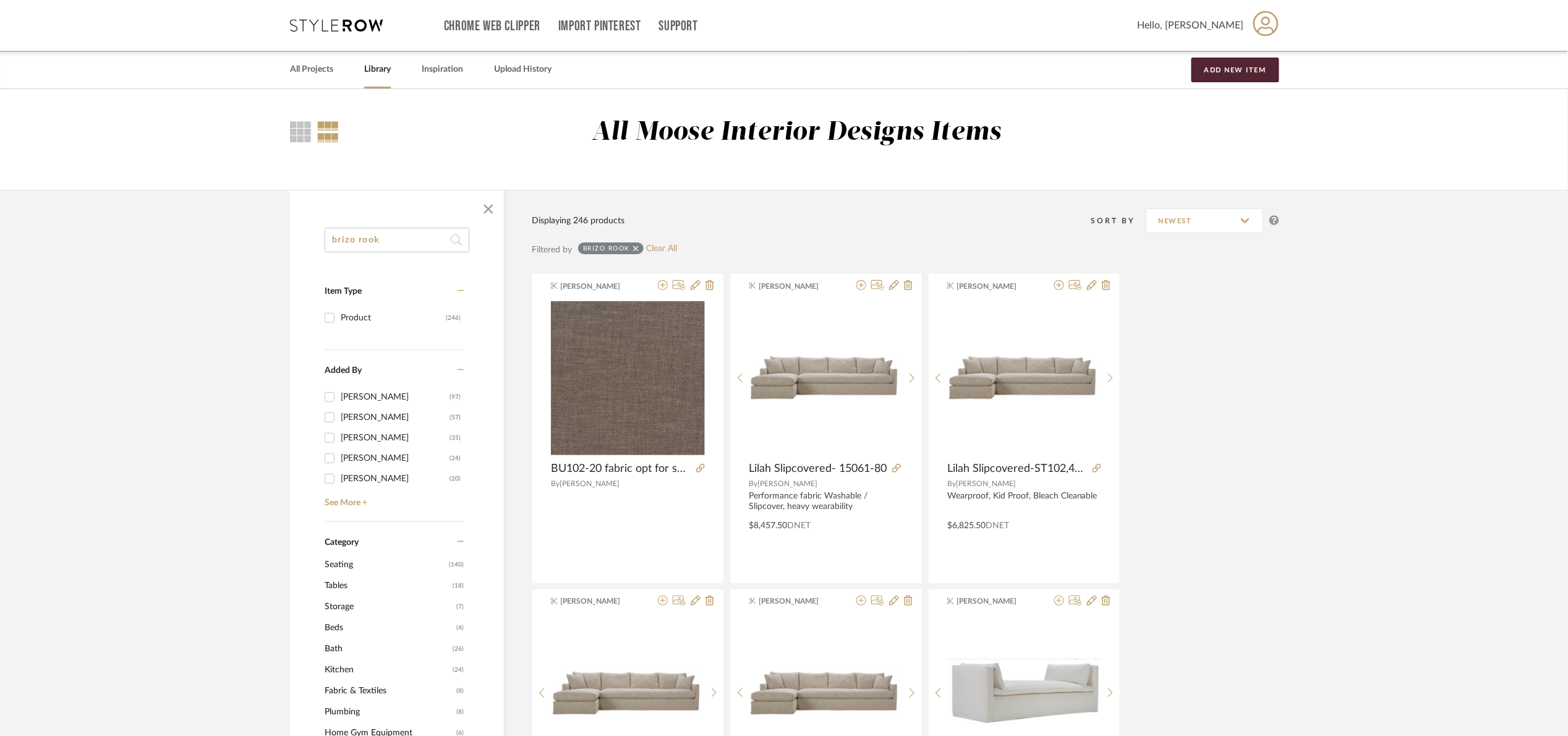
drag, startPoint x: 434, startPoint y: 241, endPoint x: 239, endPoint y: 259, distance: 195.8
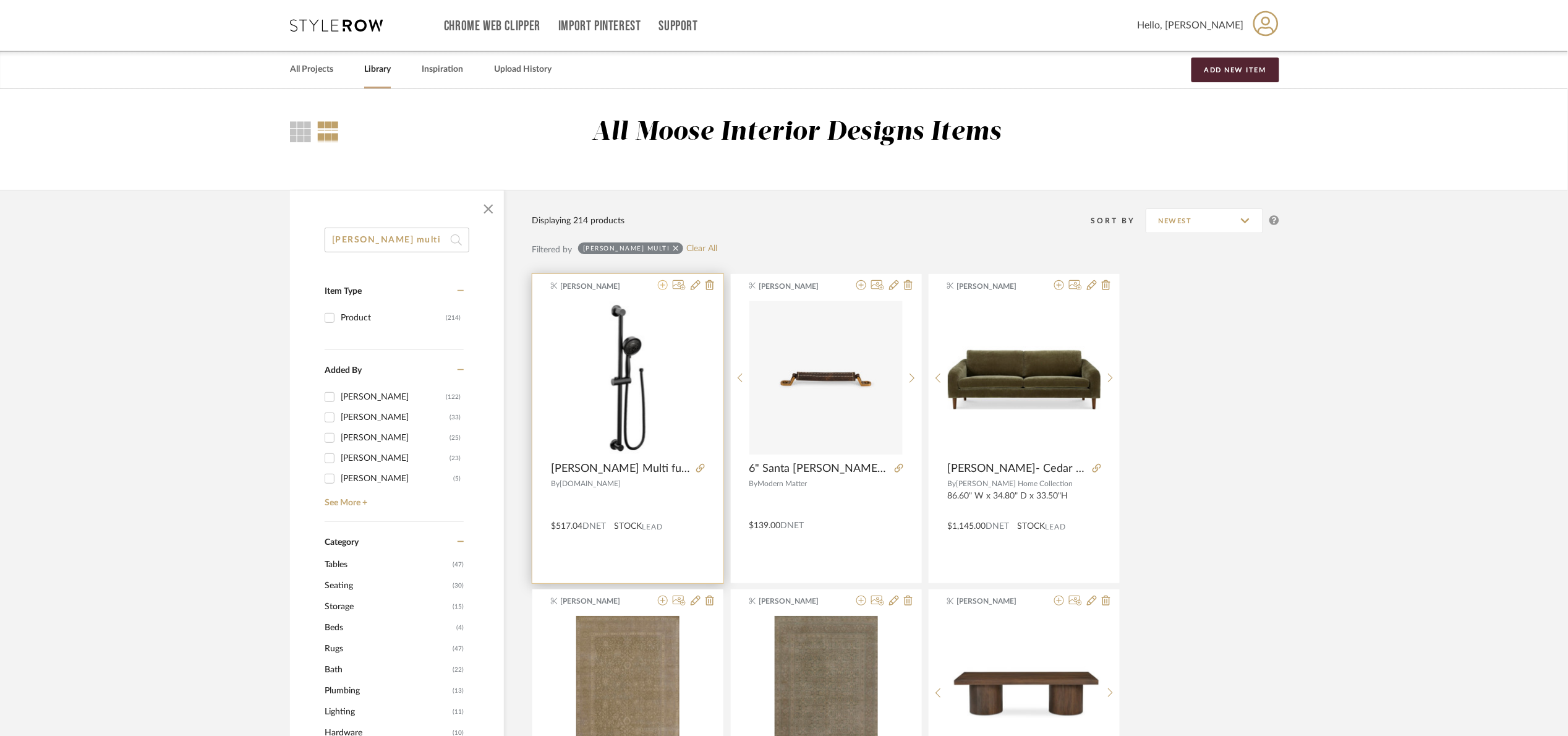
type input "moen multi"
click at [665, 282] on icon at bounding box center [662, 284] width 10 height 10
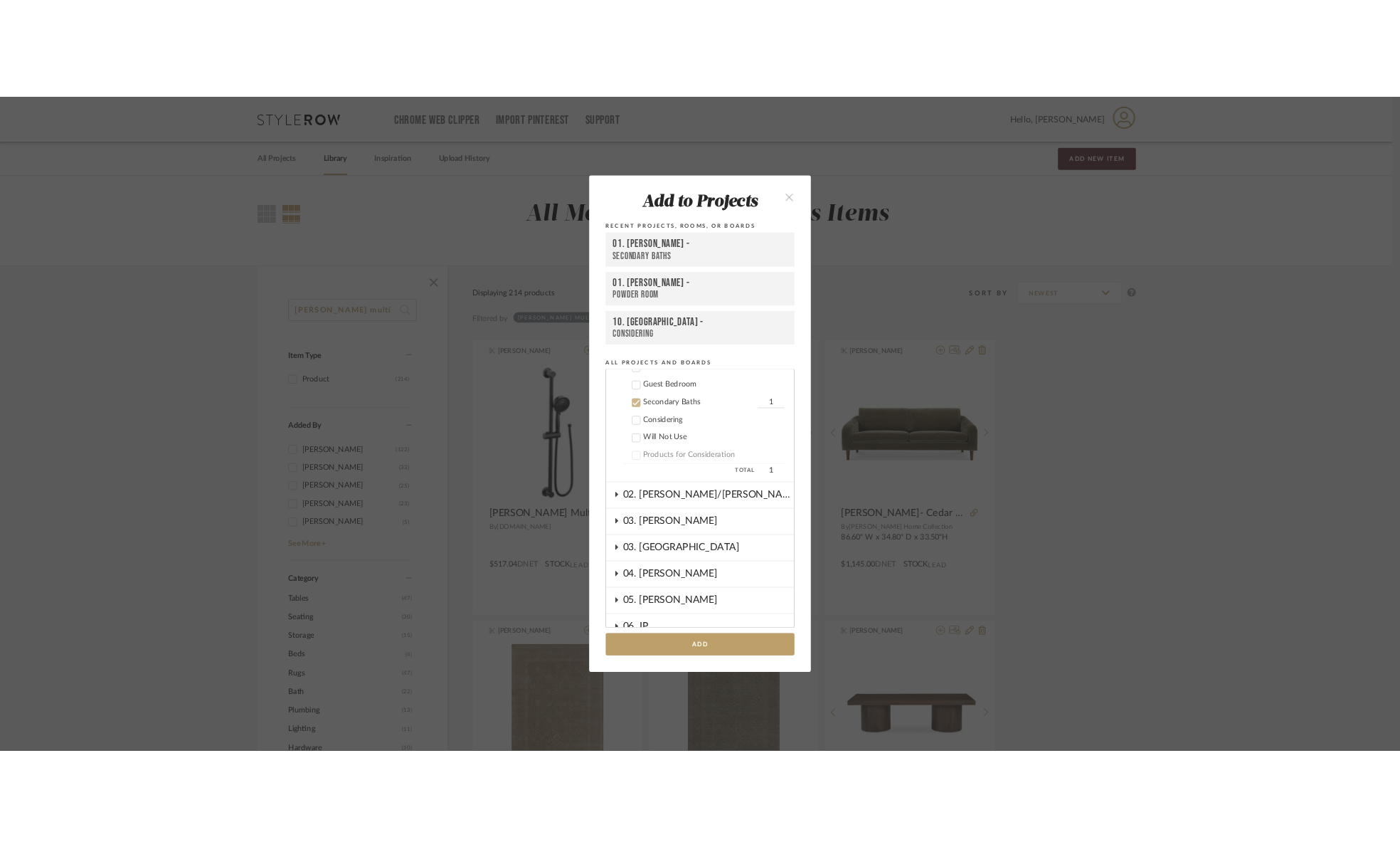
scroll to position [500, 0]
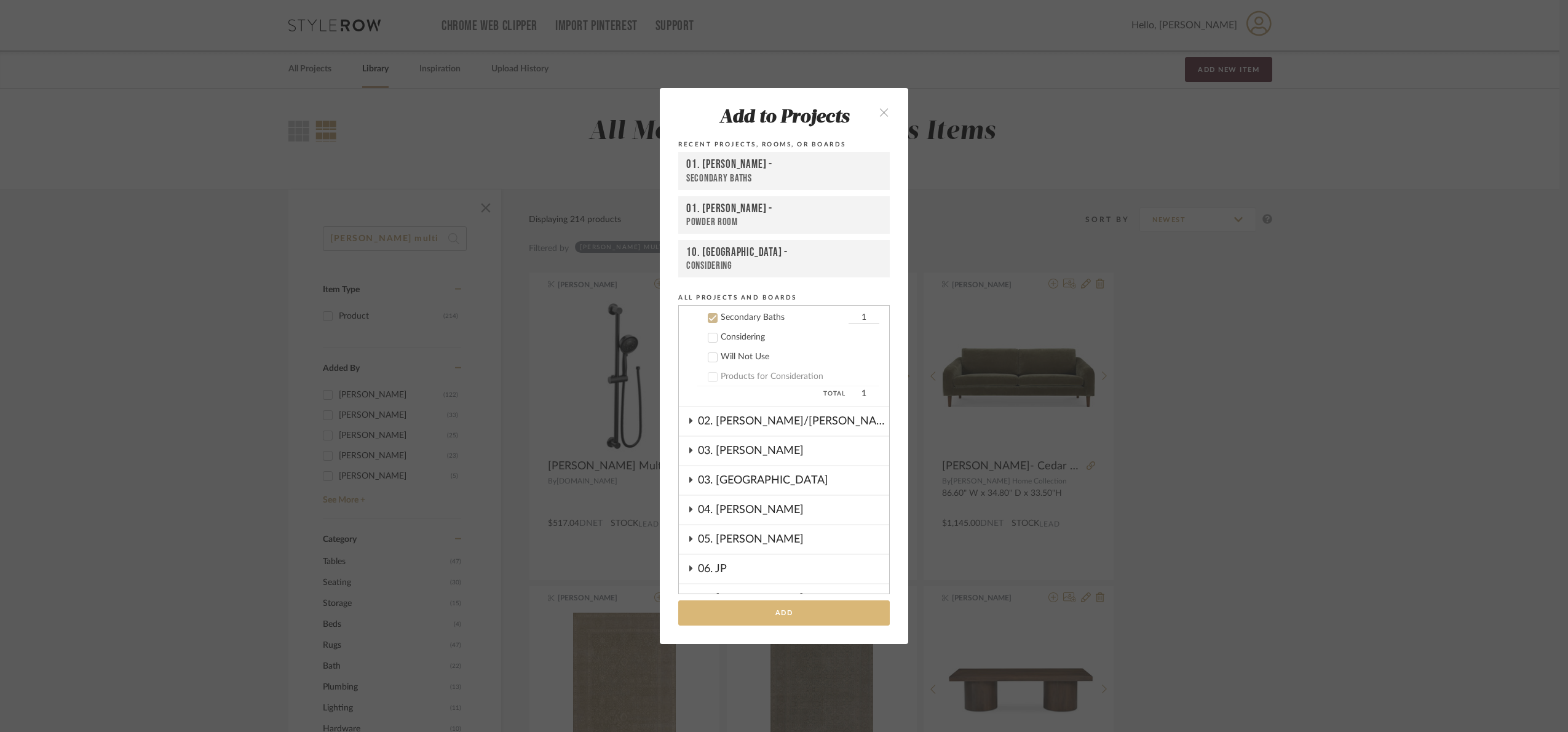
click at [822, 612] on button "Add" at bounding box center [784, 613] width 212 height 26
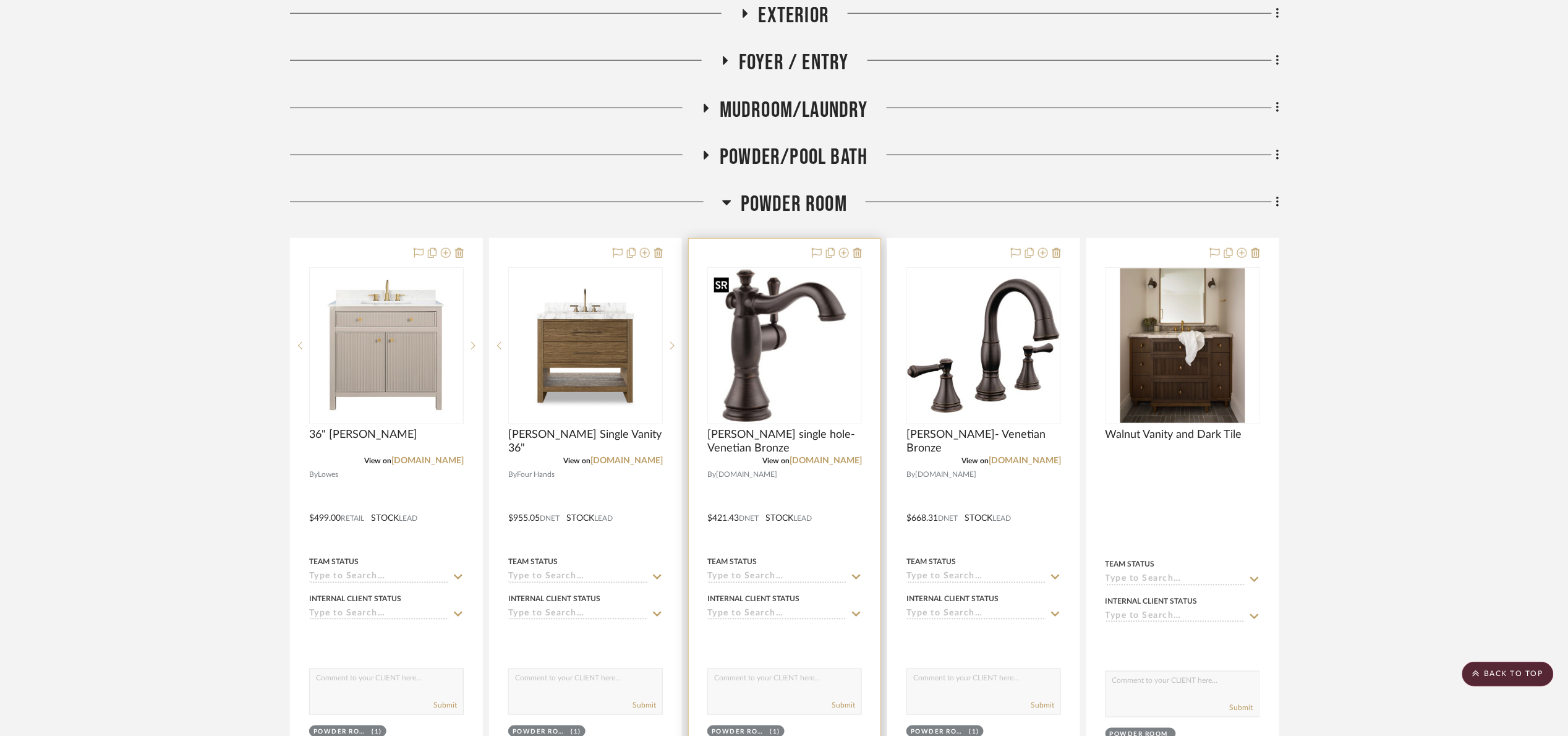
scroll to position [557, 0]
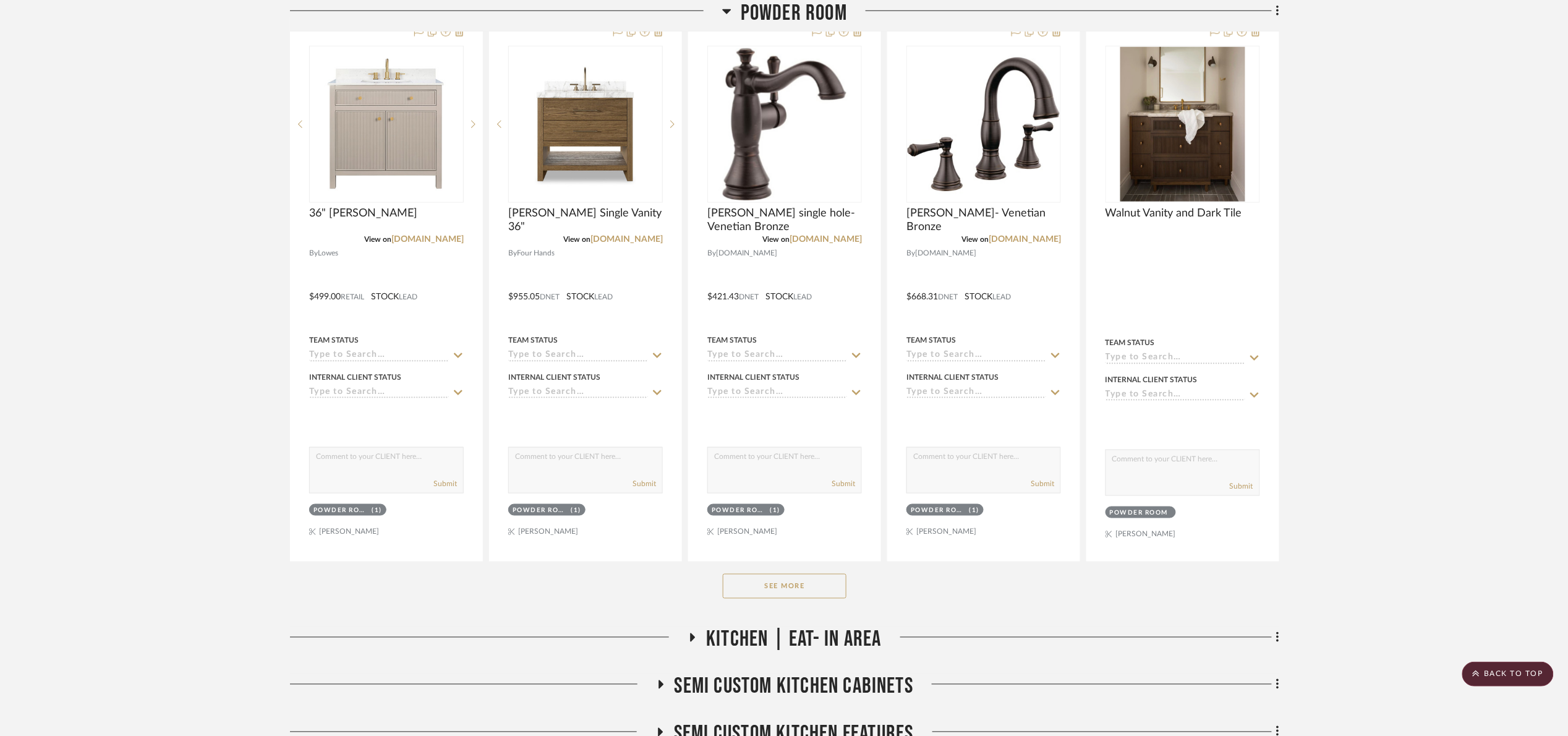
click at [834, 584] on button "See More" at bounding box center [784, 586] width 123 height 25
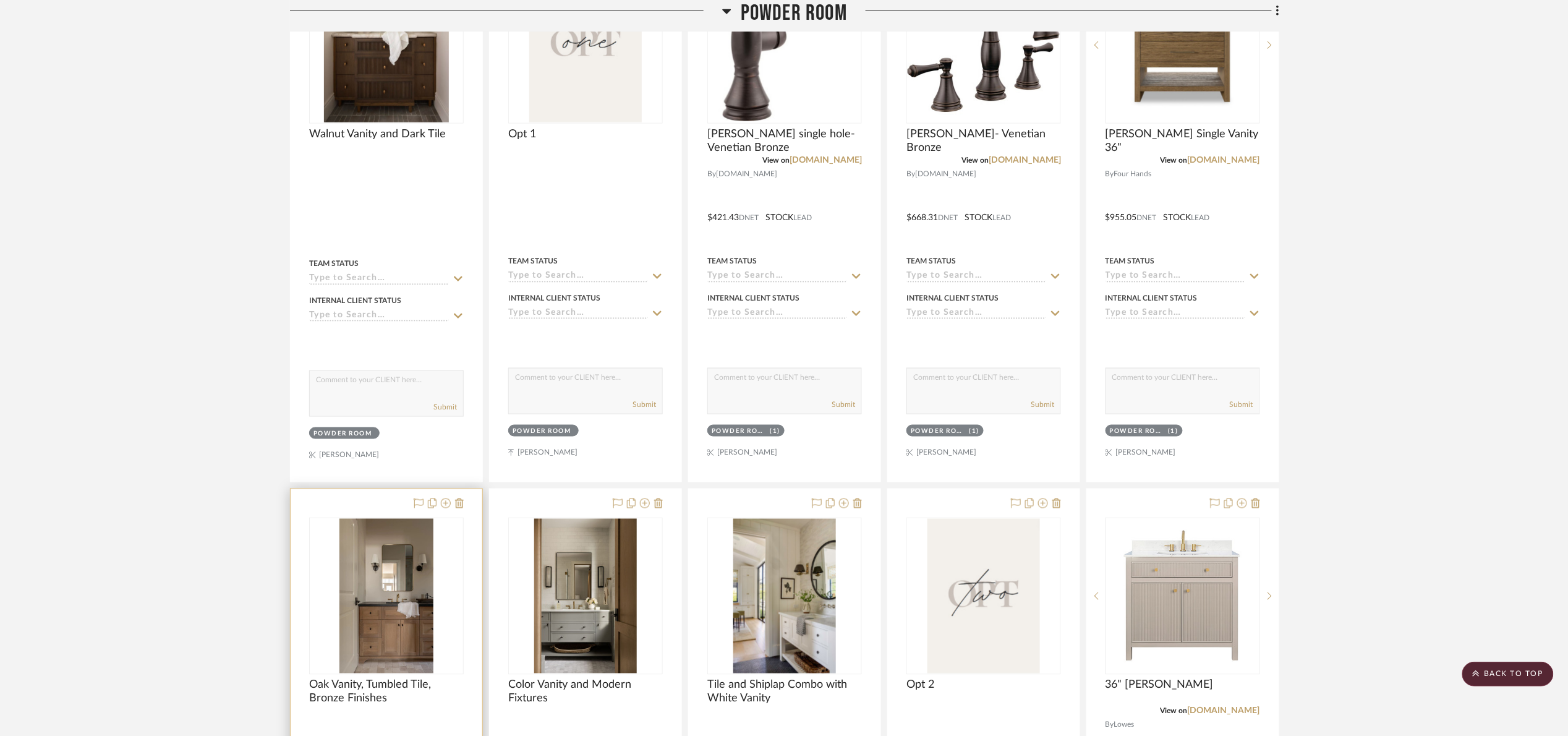
scroll to position [649, 0]
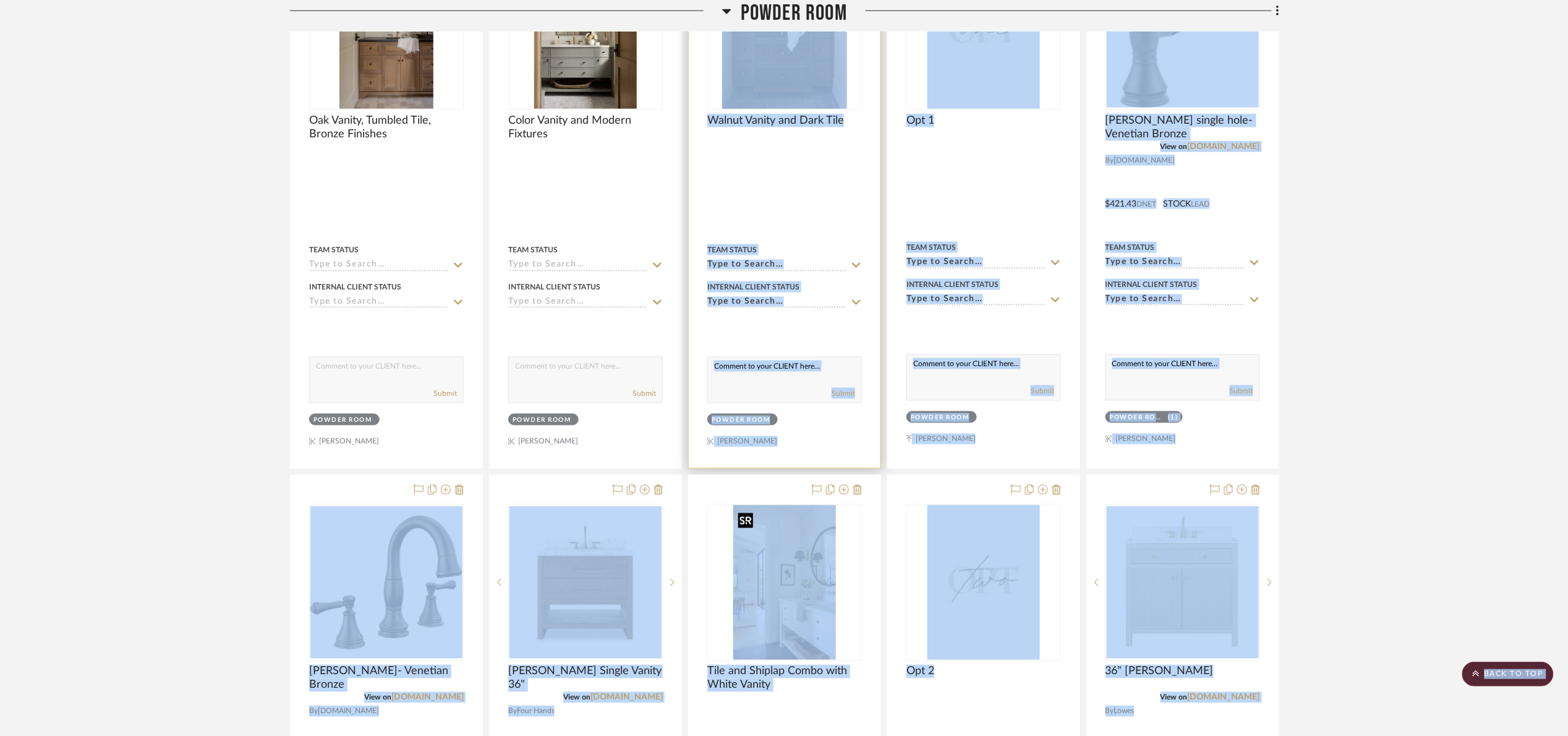
drag, startPoint x: 738, startPoint y: 520, endPoint x: 718, endPoint y: 331, distance: 190.1
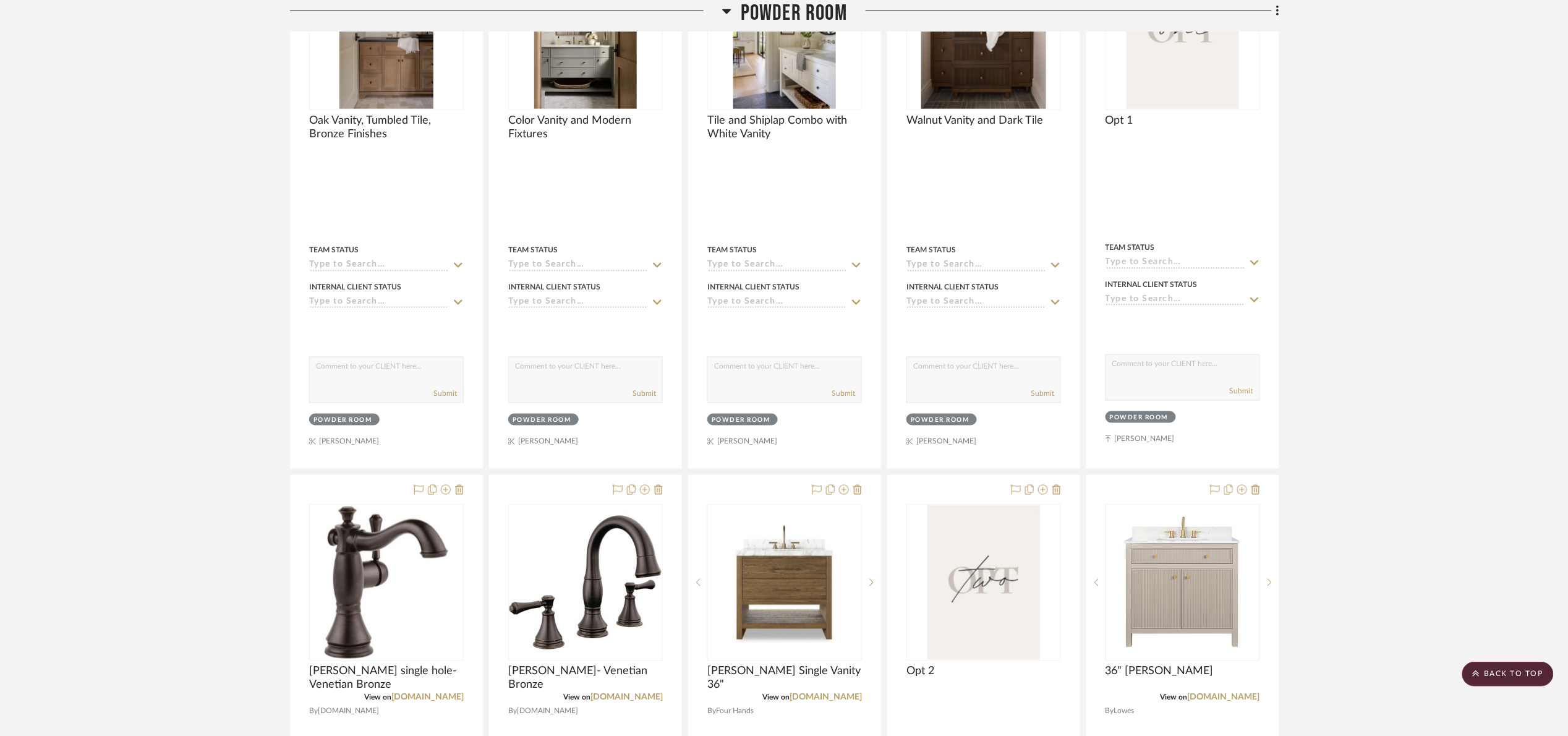
drag, startPoint x: 1418, startPoint y: 328, endPoint x: 1365, endPoint y: 299, distance: 60.4
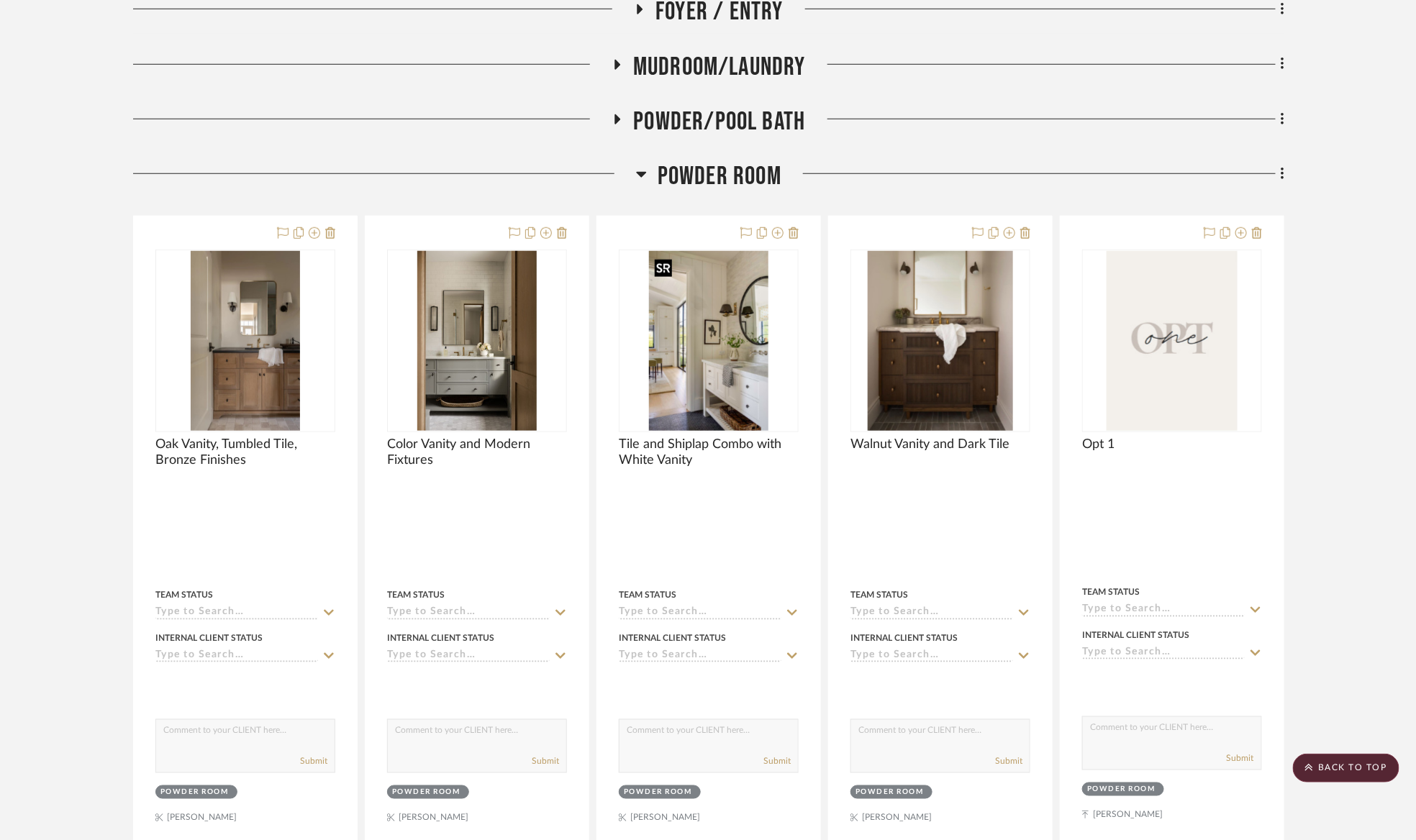
scroll to position [432, 0]
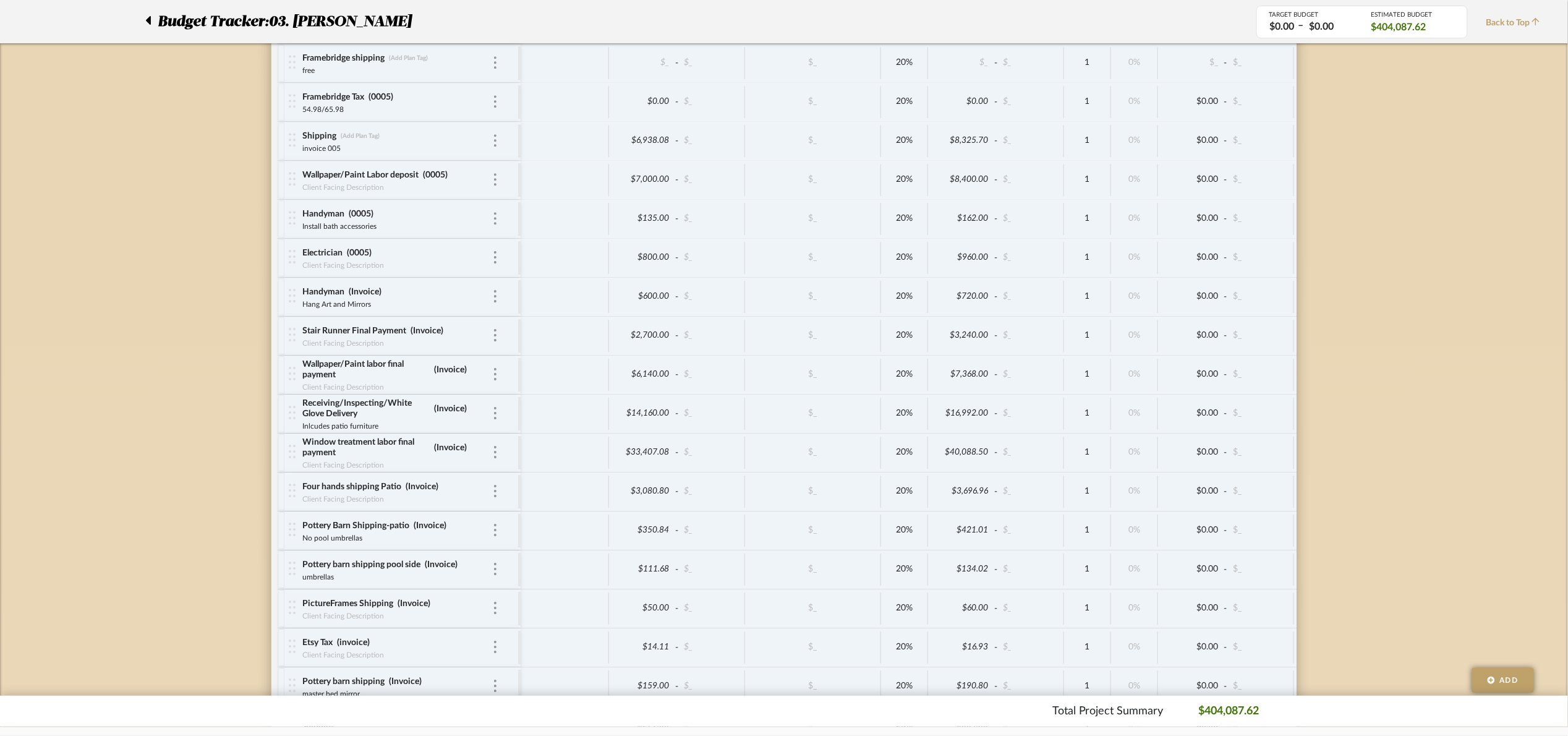
scroll to position [5269, 0]
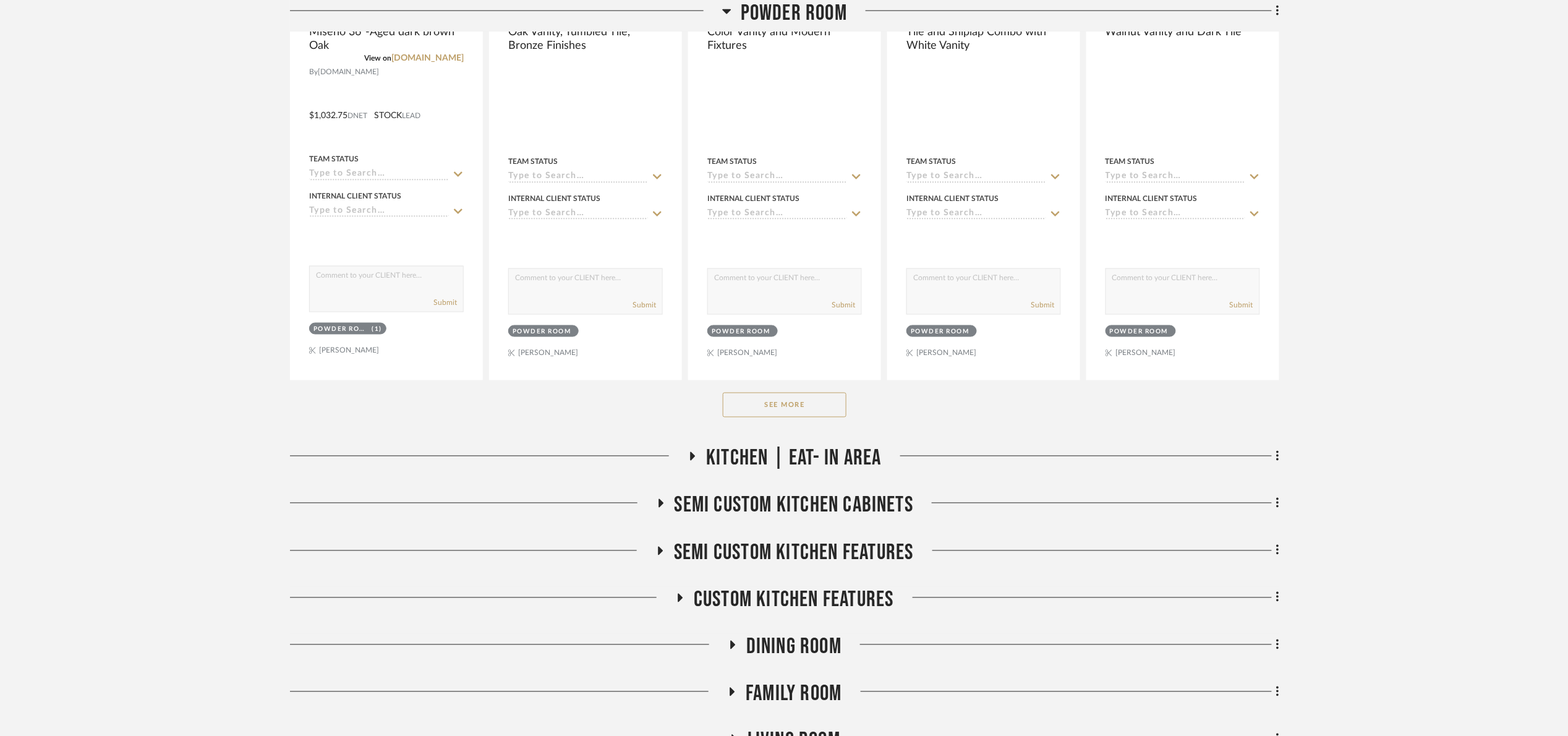
scroll to position [835, 0]
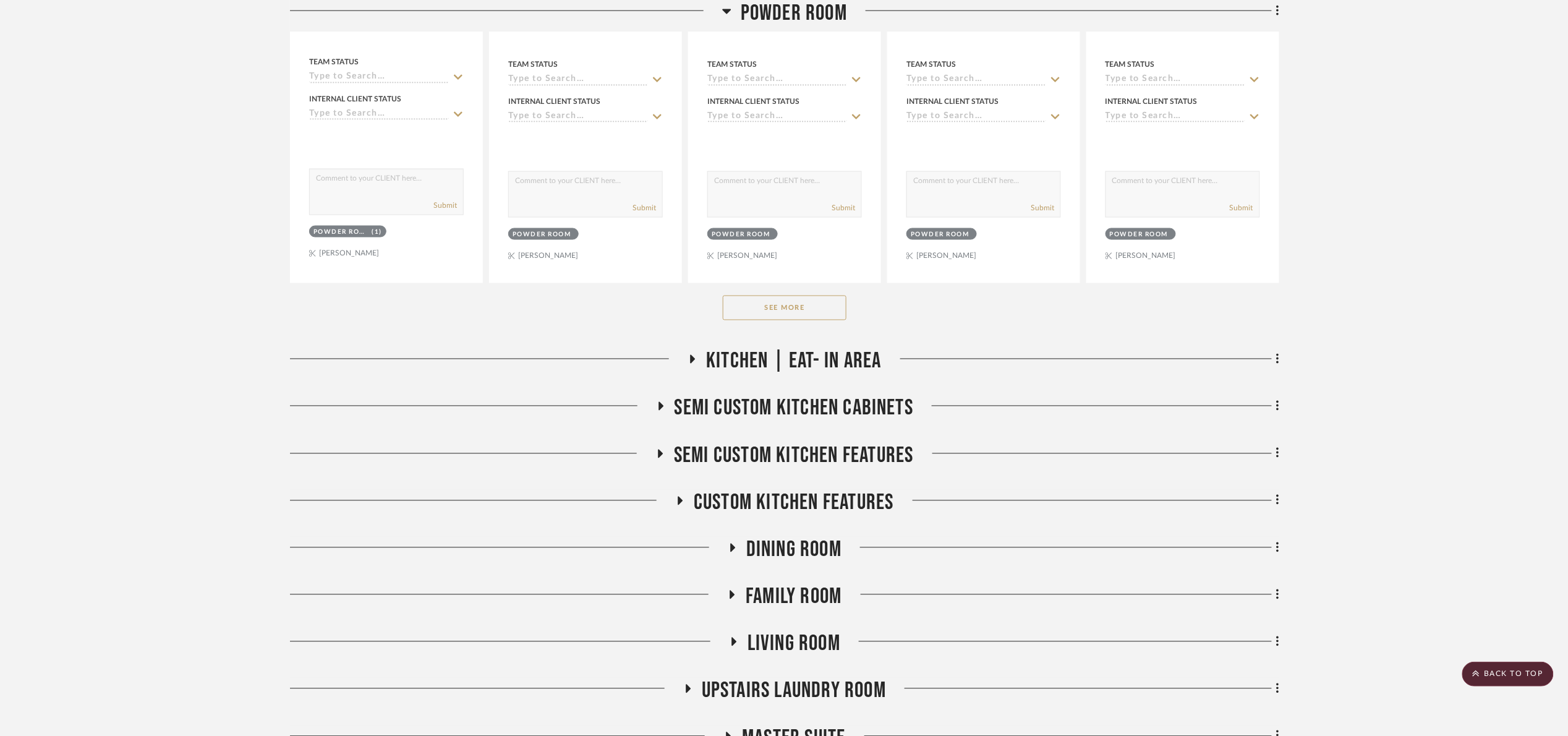
click at [776, 317] on button "See More" at bounding box center [784, 308] width 123 height 25
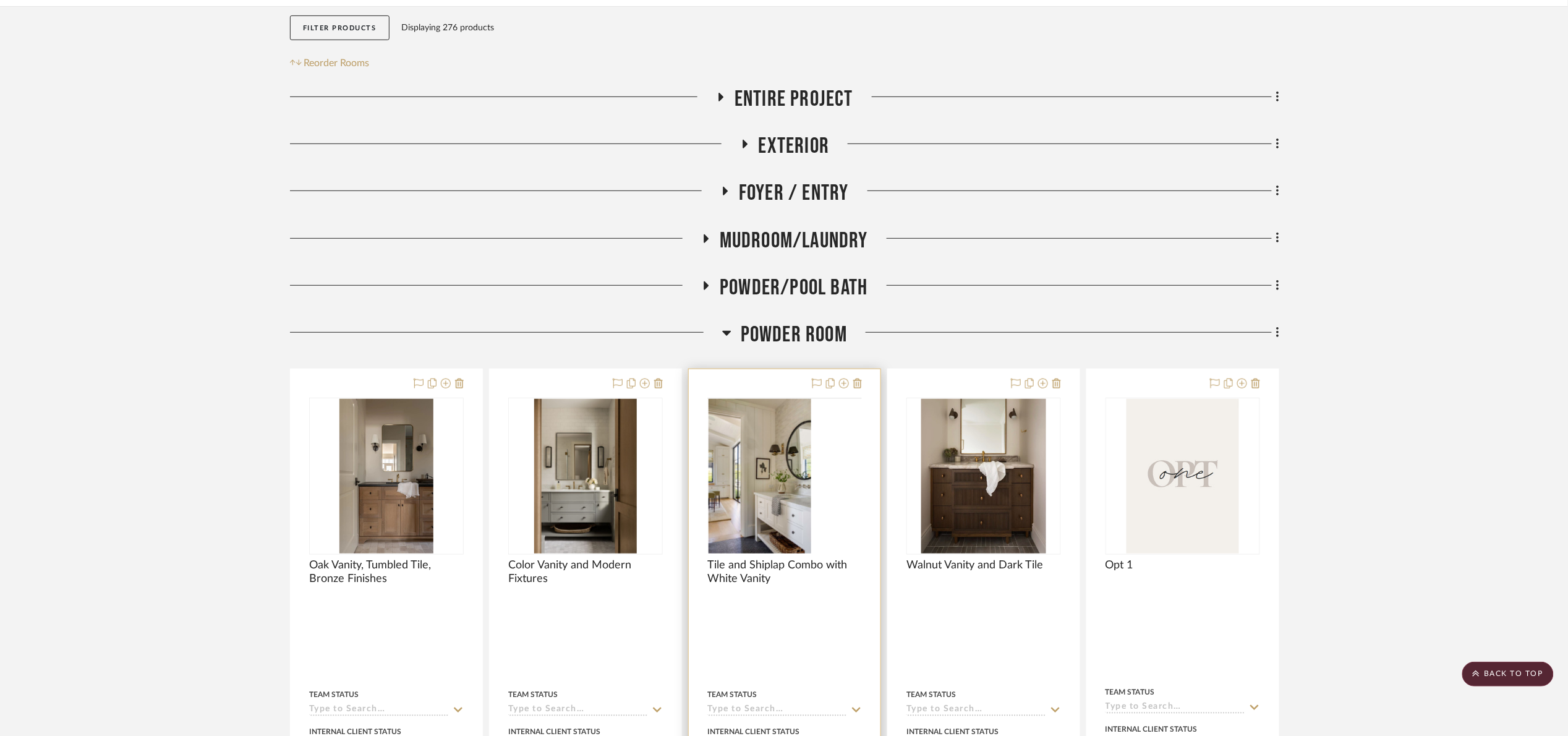
scroll to position [186, 0]
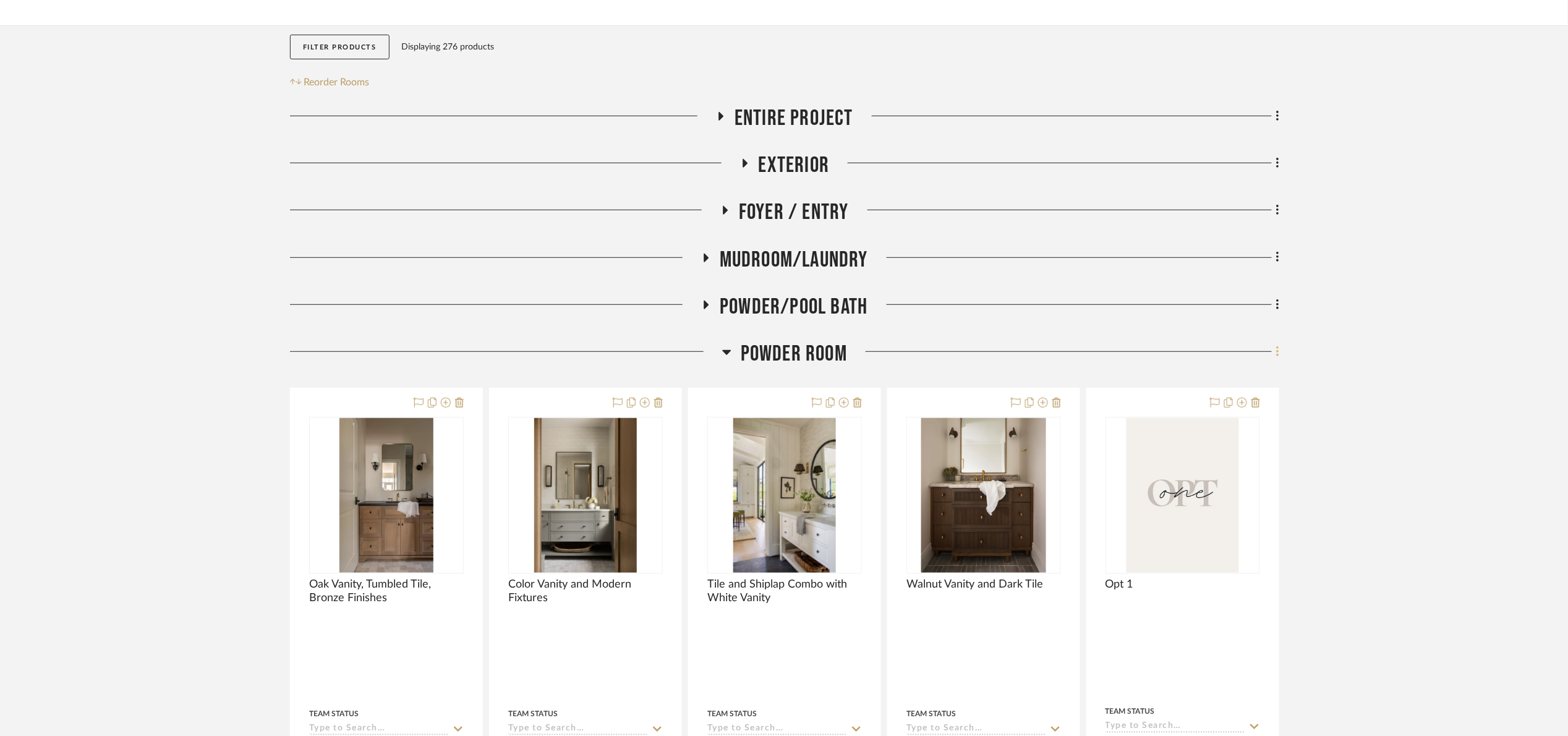
click at [1273, 350] on fa-icon at bounding box center [1276, 353] width 8 height 21
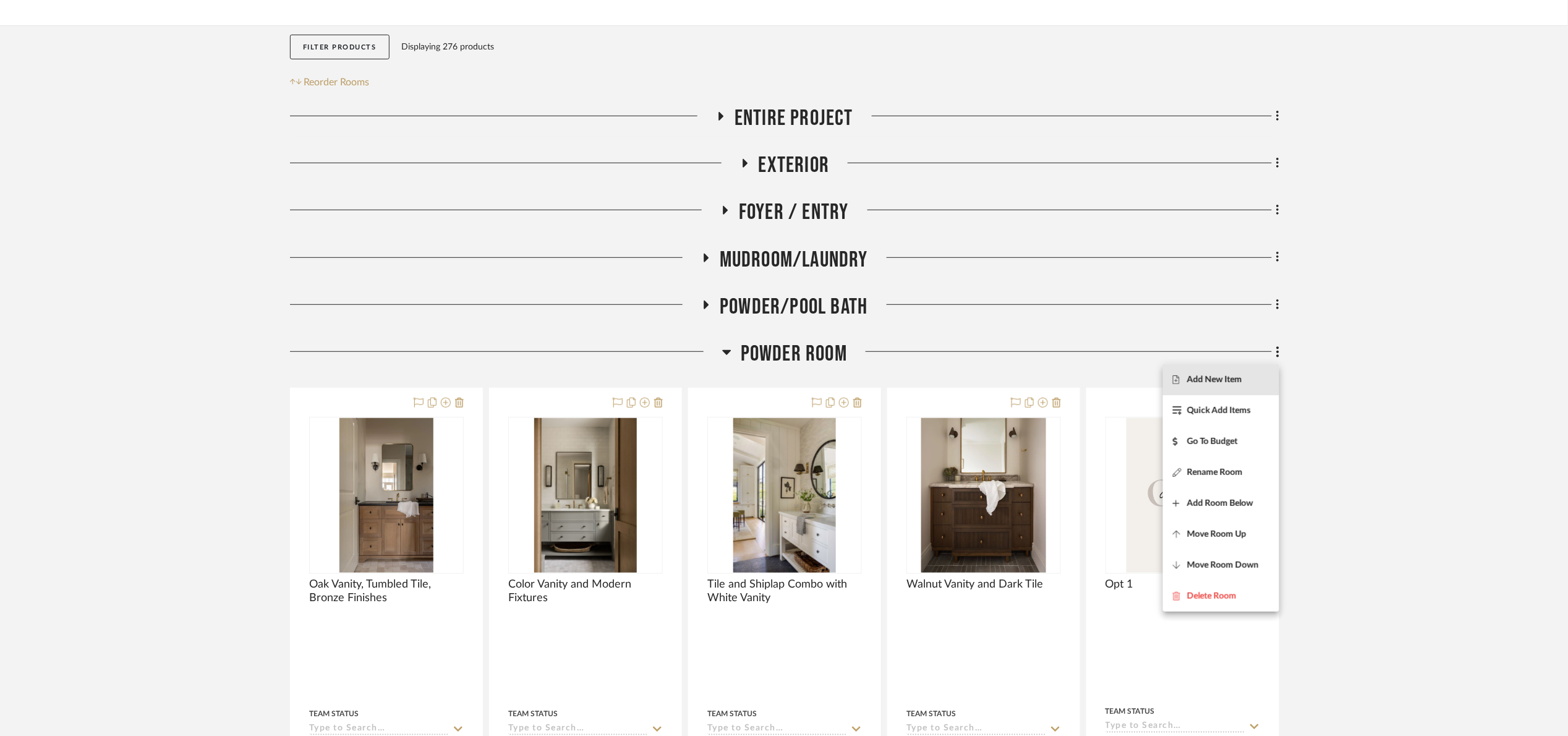
click at [1226, 369] on button "Add New Item" at bounding box center [1221, 380] width 116 height 31
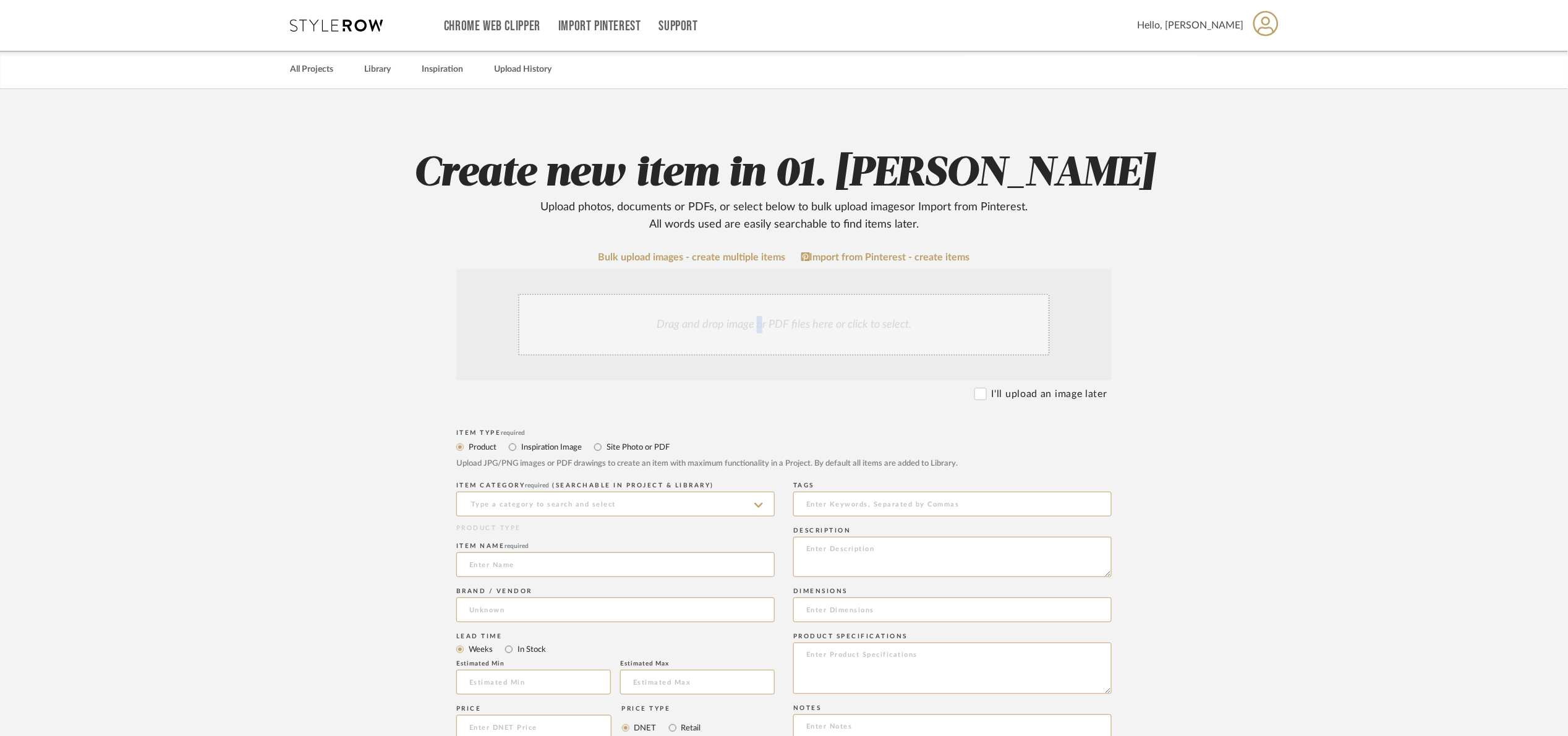
click at [761, 322] on div "Drag and drop image or PDF files here or click to select." at bounding box center [784, 325] width 532 height 62
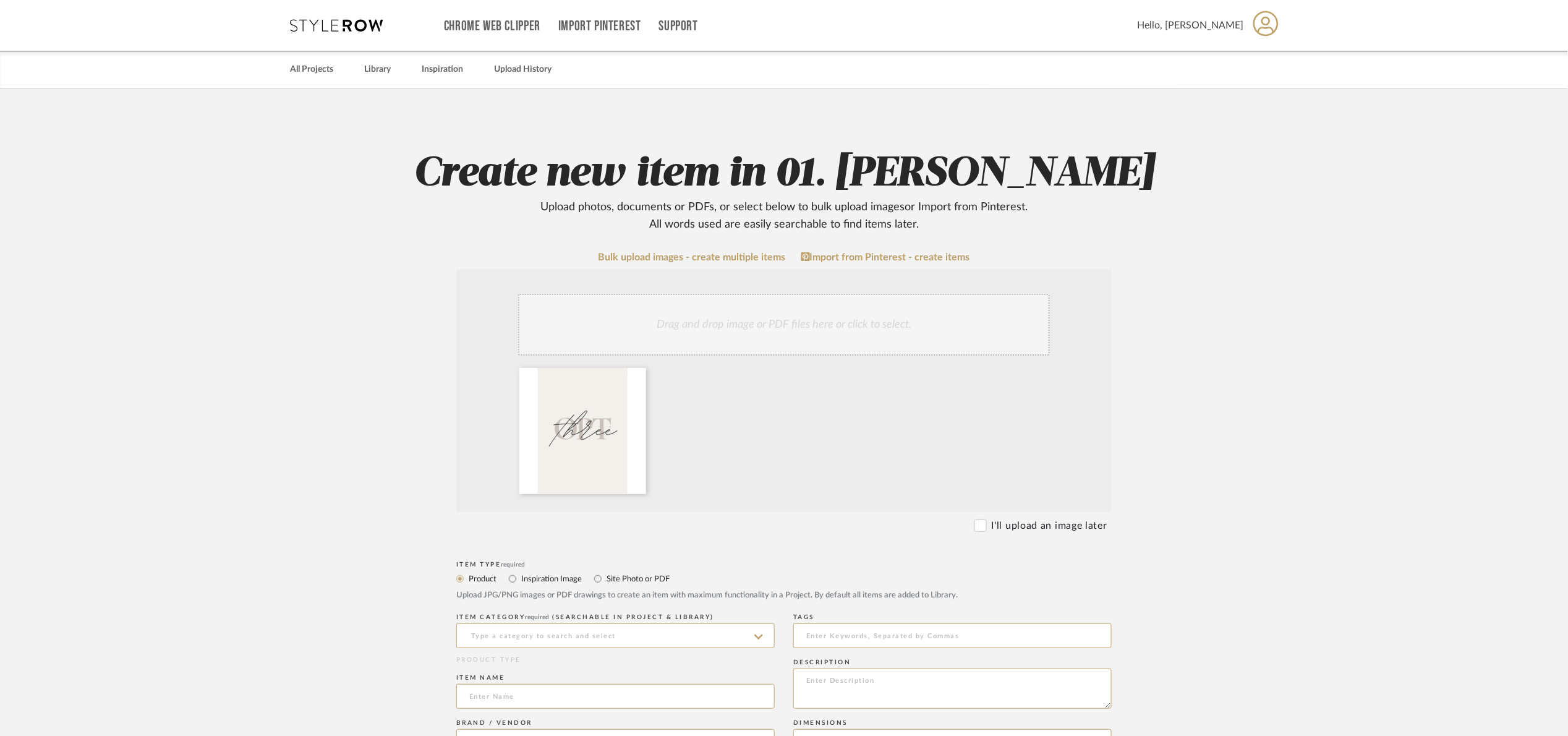
drag, startPoint x: 623, startPoint y: 577, endPoint x: 643, endPoint y: 585, distance: 21.5
click at [624, 577] on label "Site Photo or PDF" at bounding box center [637, 579] width 65 height 14
click at [605, 577] on input "Site Photo or PDF" at bounding box center [598, 579] width 15 height 15
radio input "true"
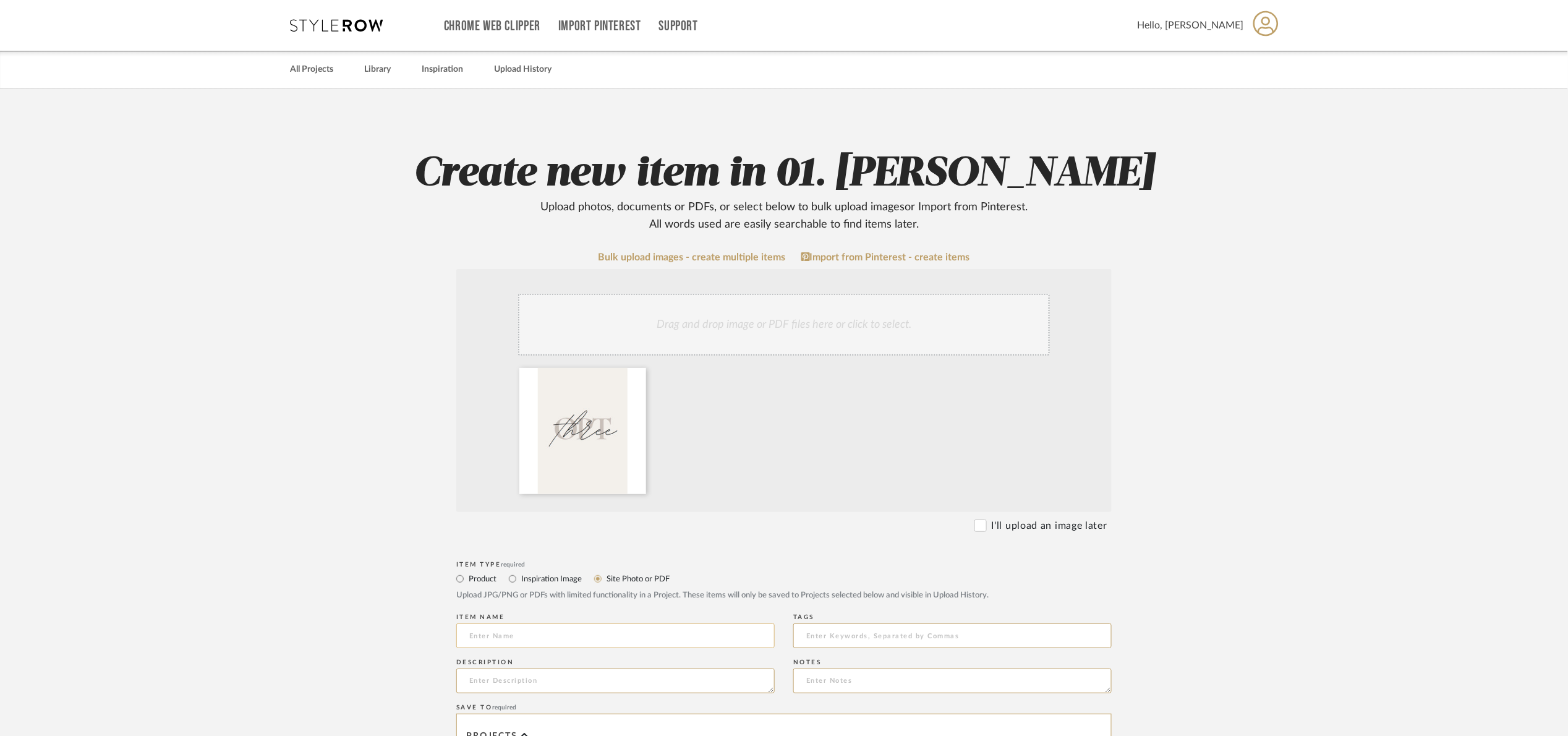
click at [519, 636] on input at bounding box center [615, 636] width 319 height 25
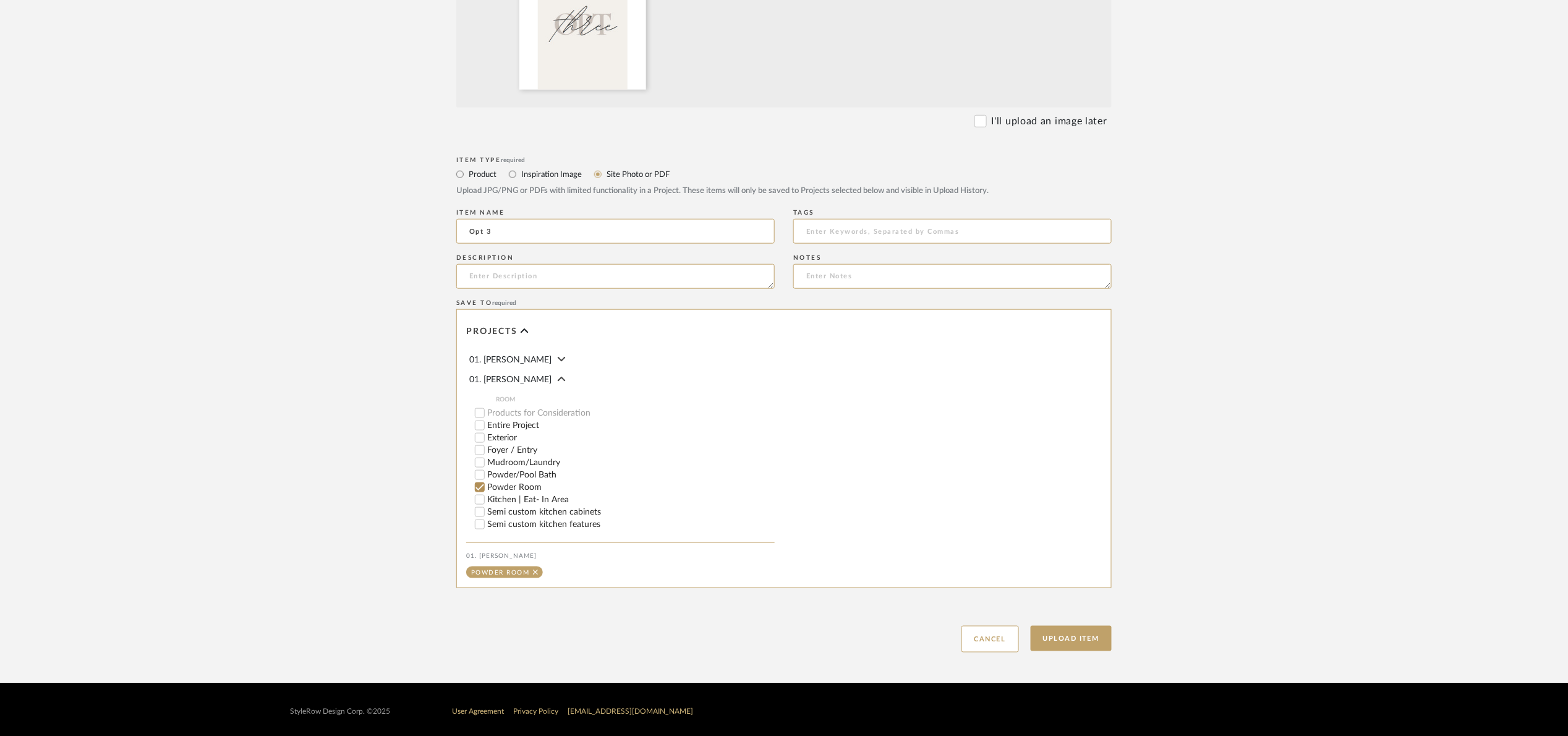
scroll to position [409, 0]
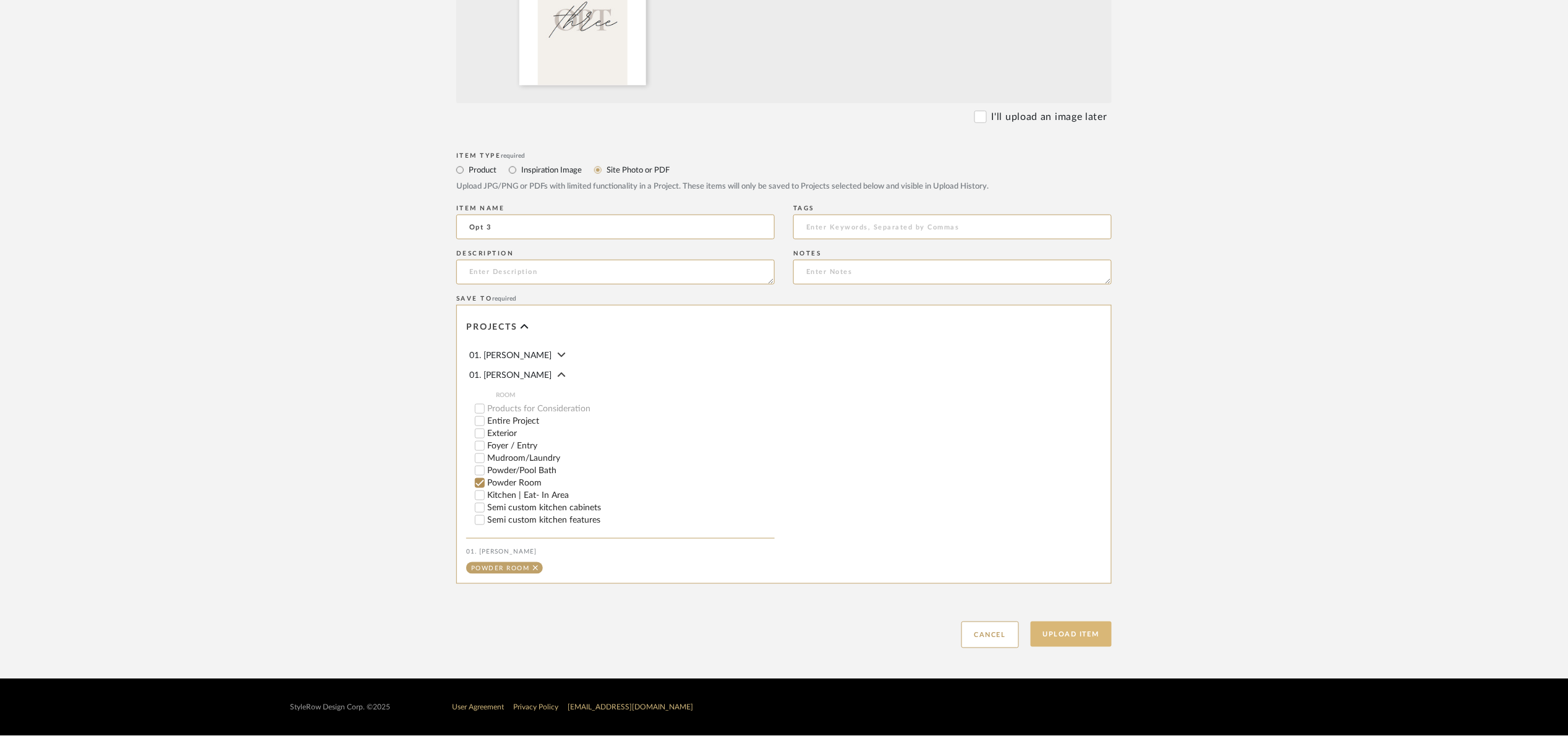
type input "Opt 3"
click at [1066, 624] on button "Upload Item" at bounding box center [1072, 634] width 82 height 26
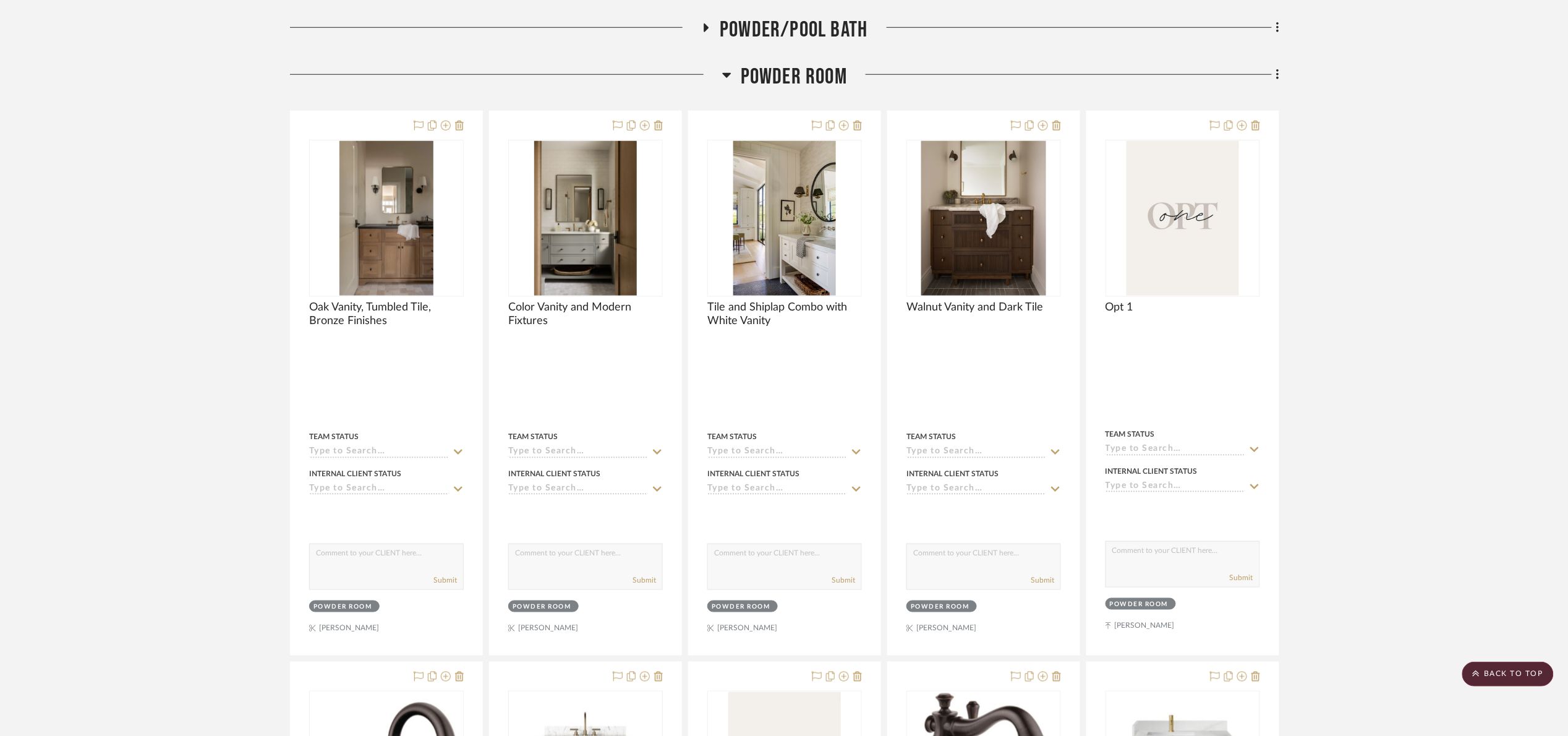
scroll to position [274, 0]
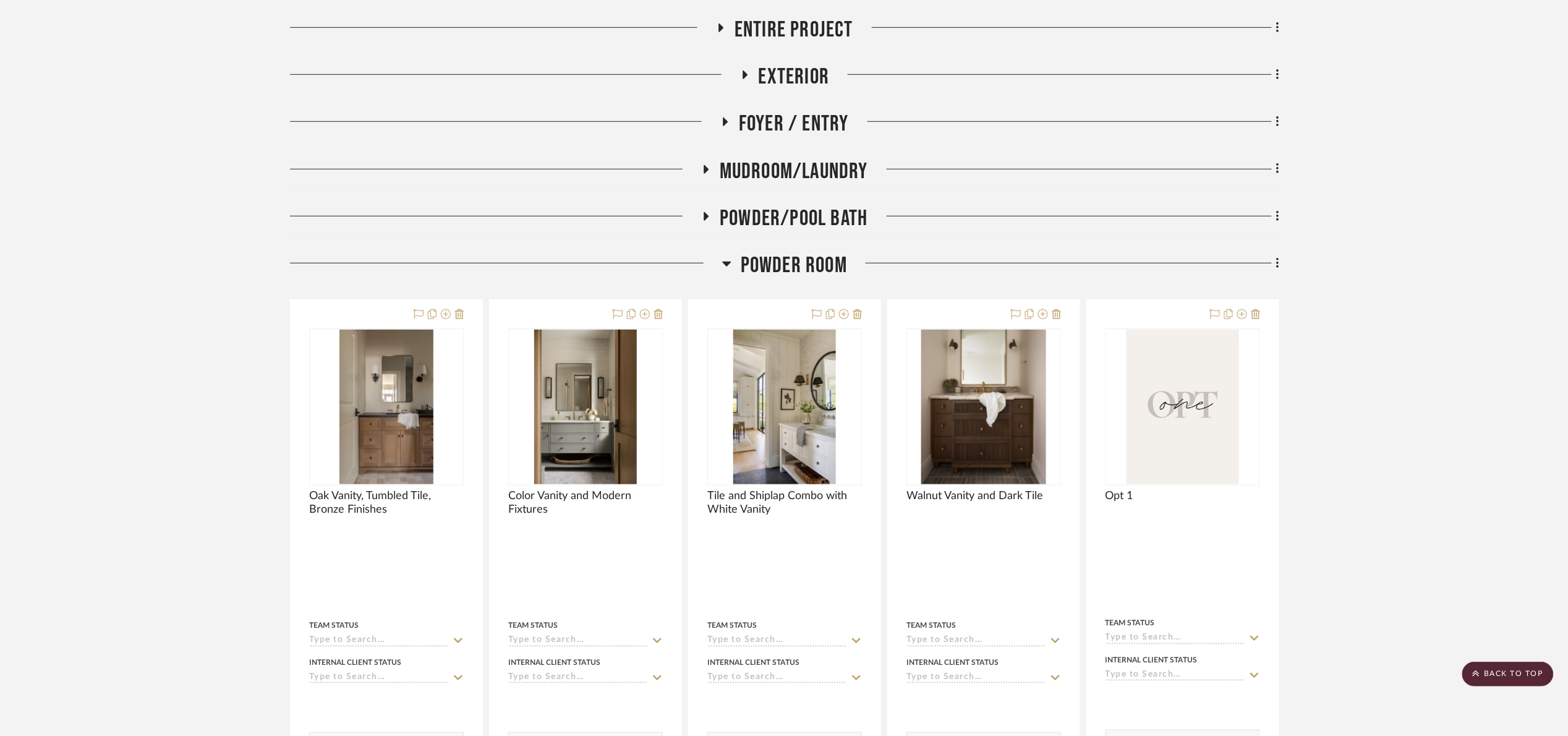
click at [784, 264] on span "Powder Room" at bounding box center [794, 266] width 106 height 26
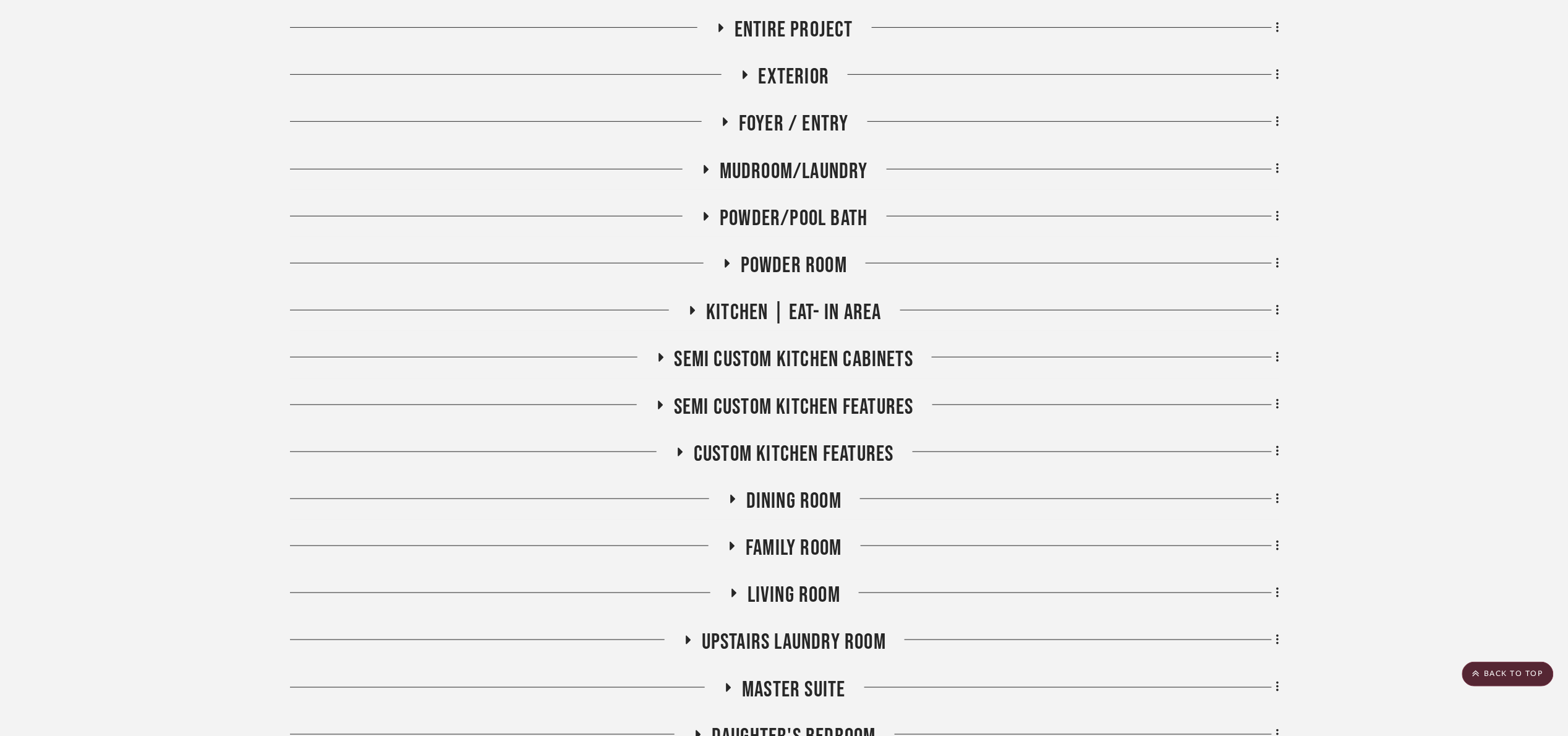
click at [798, 215] on span "Powder/Pool Bath" at bounding box center [793, 219] width 148 height 26
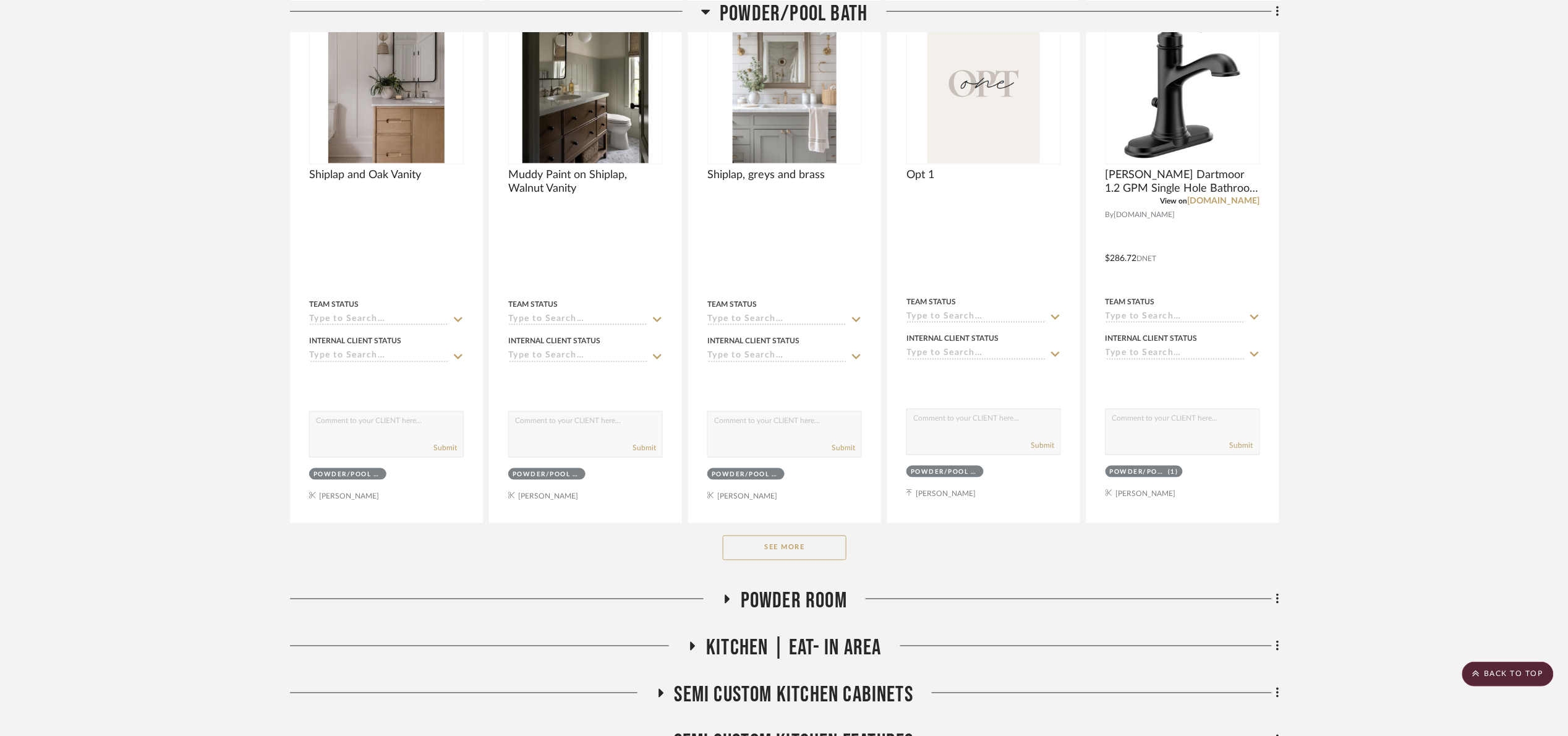
scroll to position [645, 0]
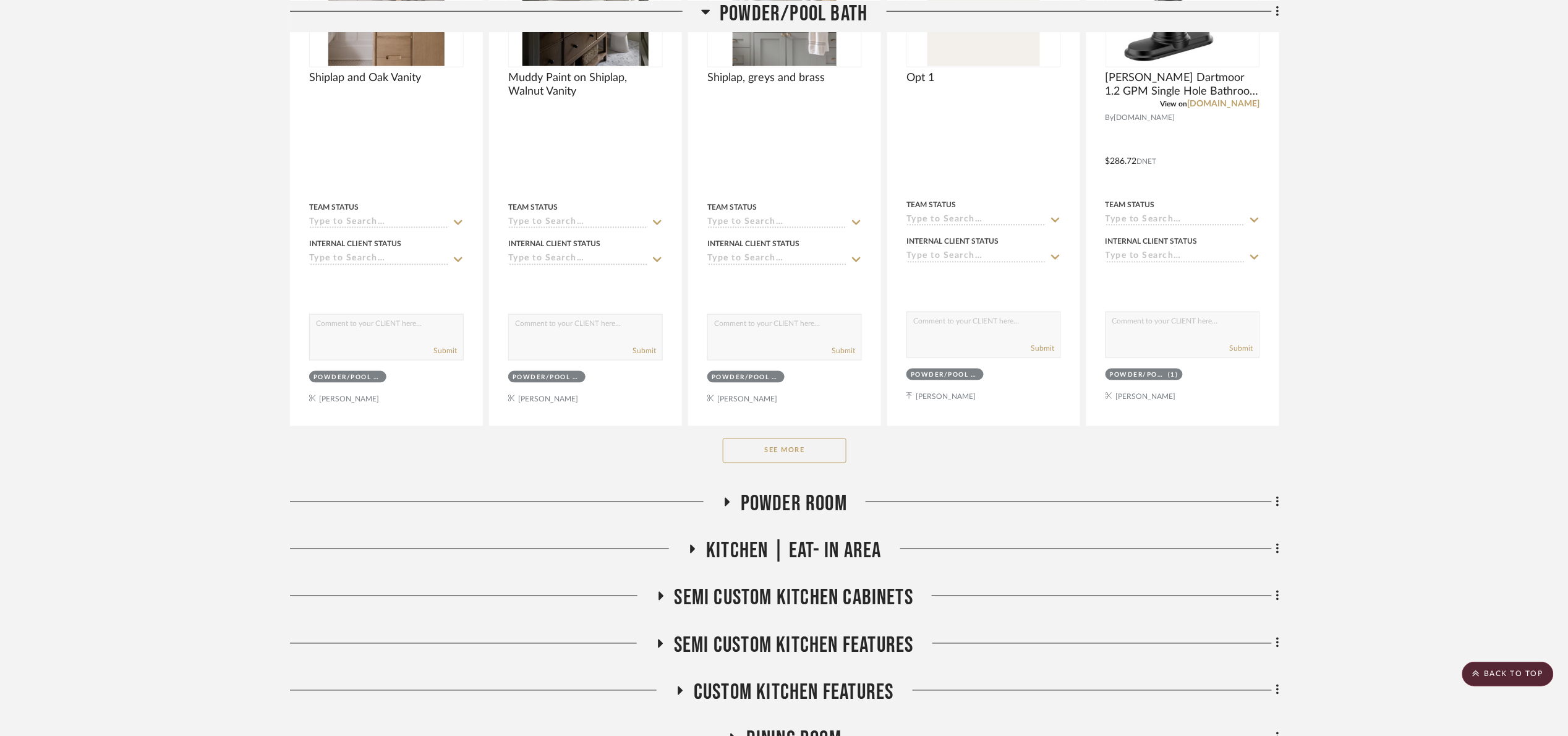
click at [777, 439] on div "See More" at bounding box center [784, 450] width 989 height 49
click at [788, 454] on button "See More" at bounding box center [784, 451] width 123 height 25
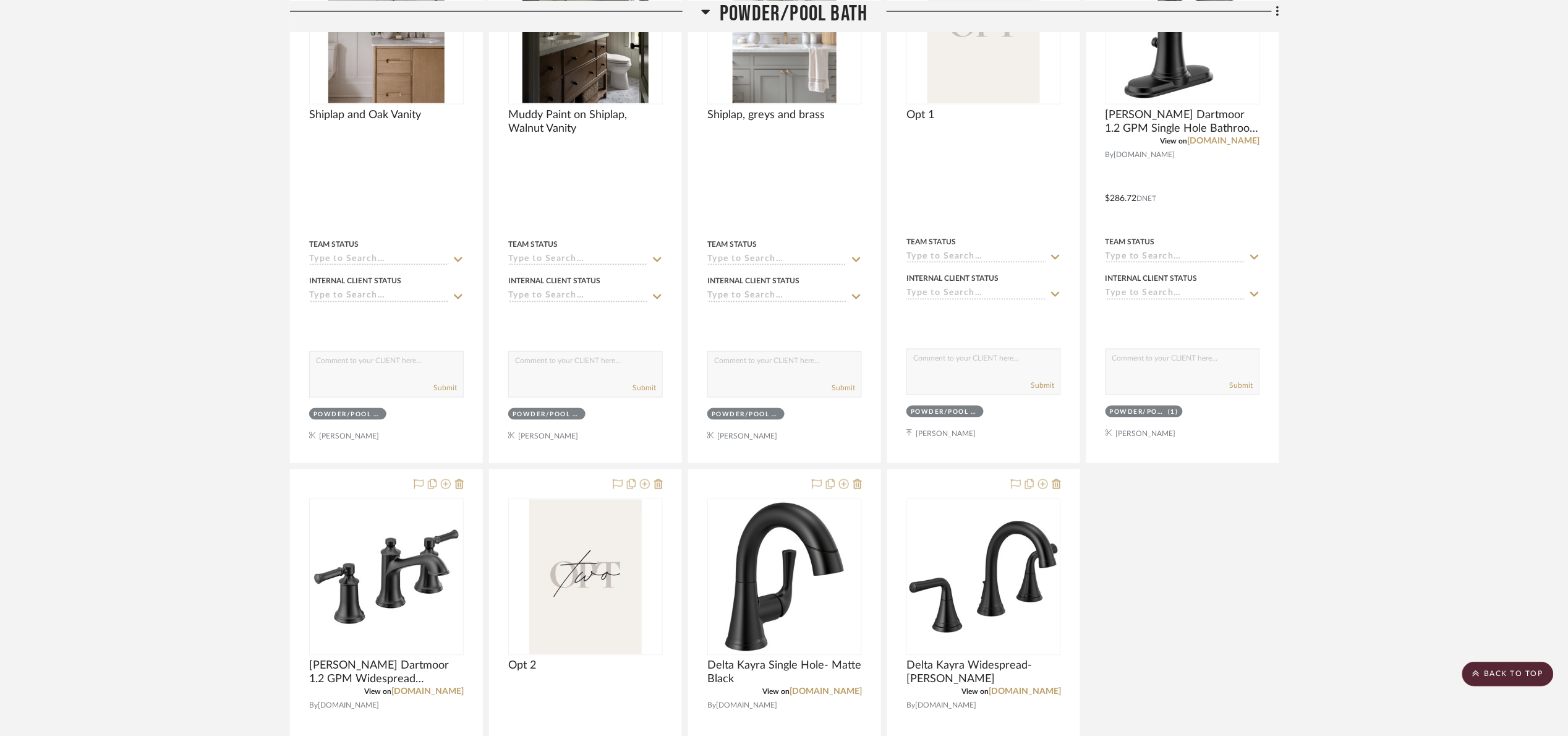
scroll to position [460, 0]
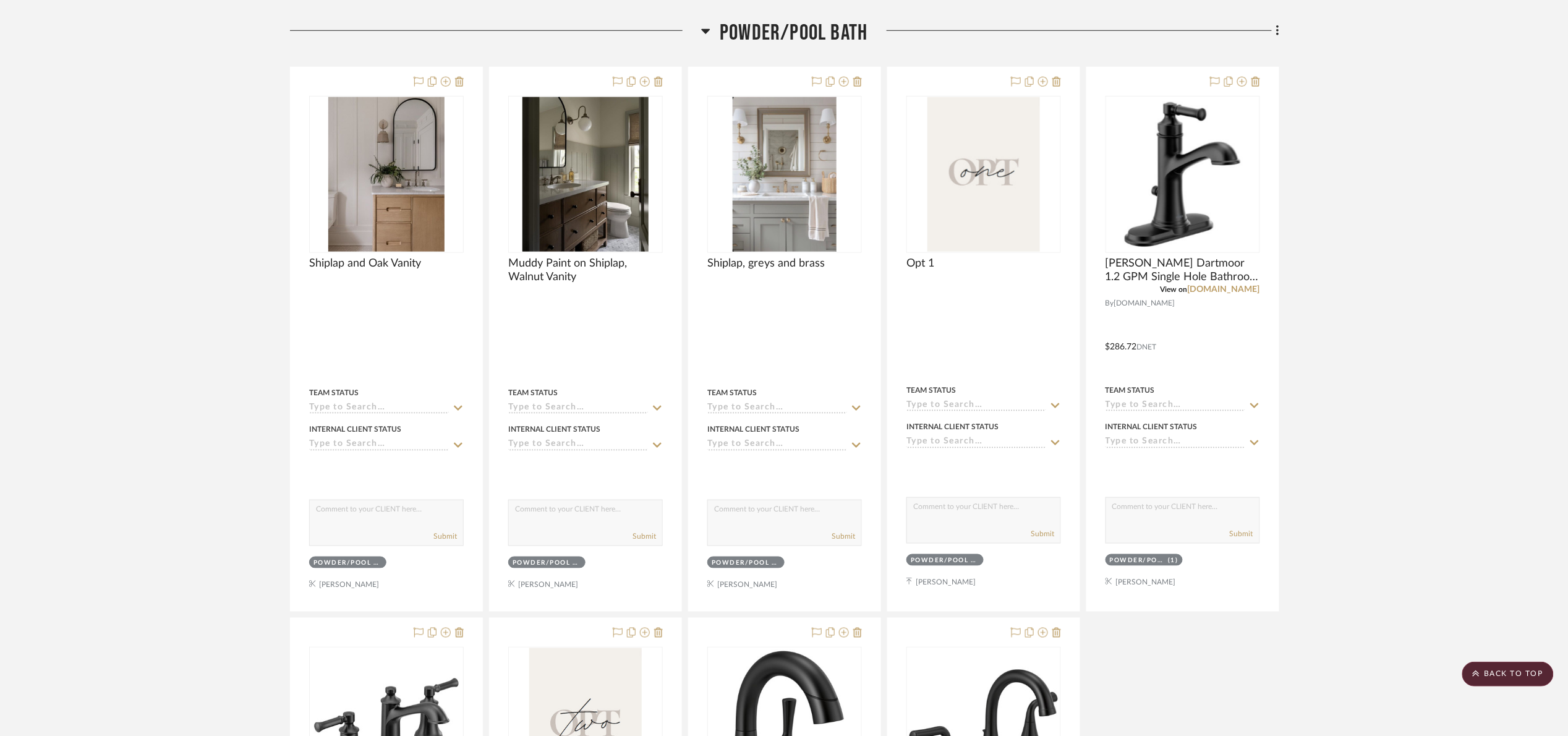
click at [785, 33] on span "Powder/Pool Bath" at bounding box center [793, 33] width 148 height 26
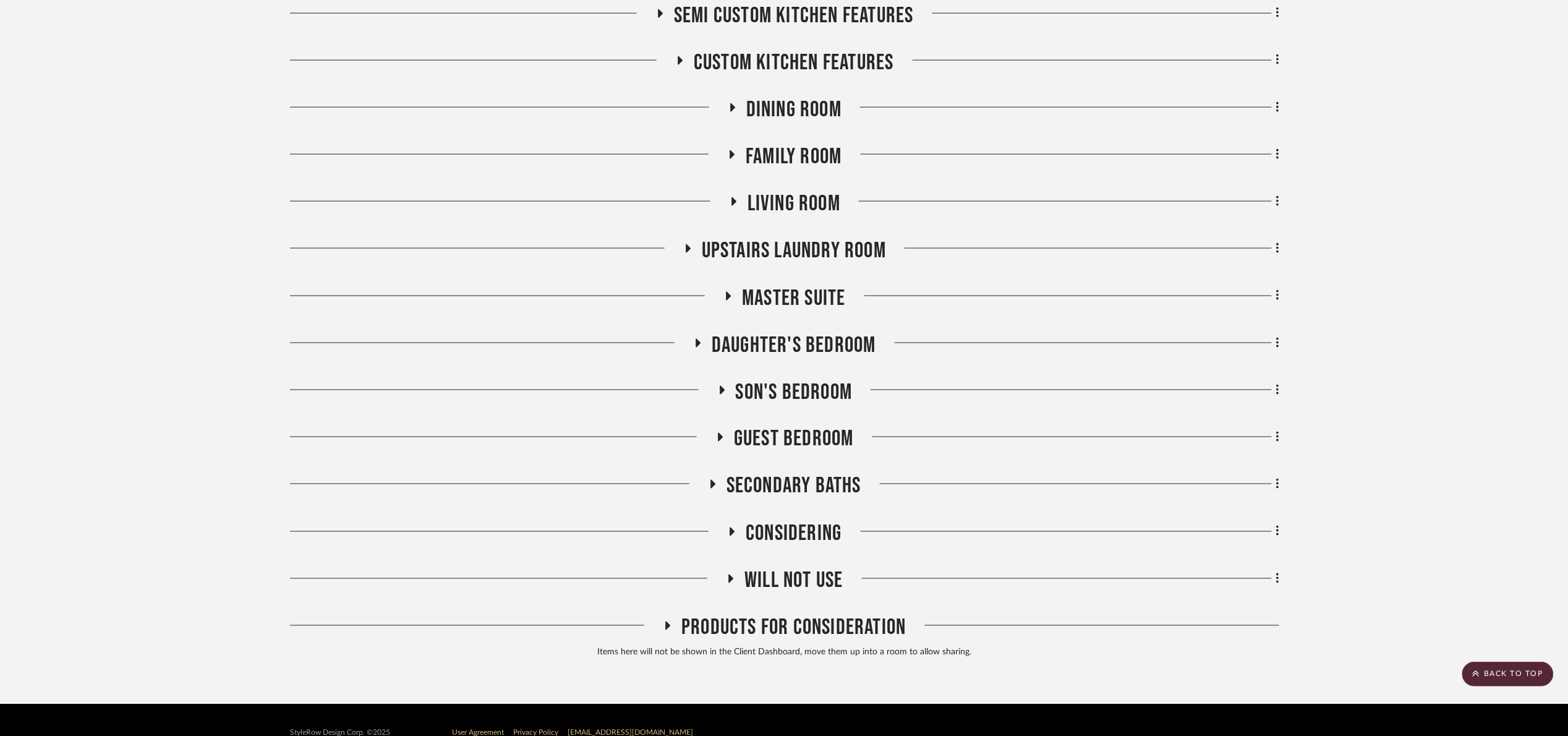
scroll to position [690, 0]
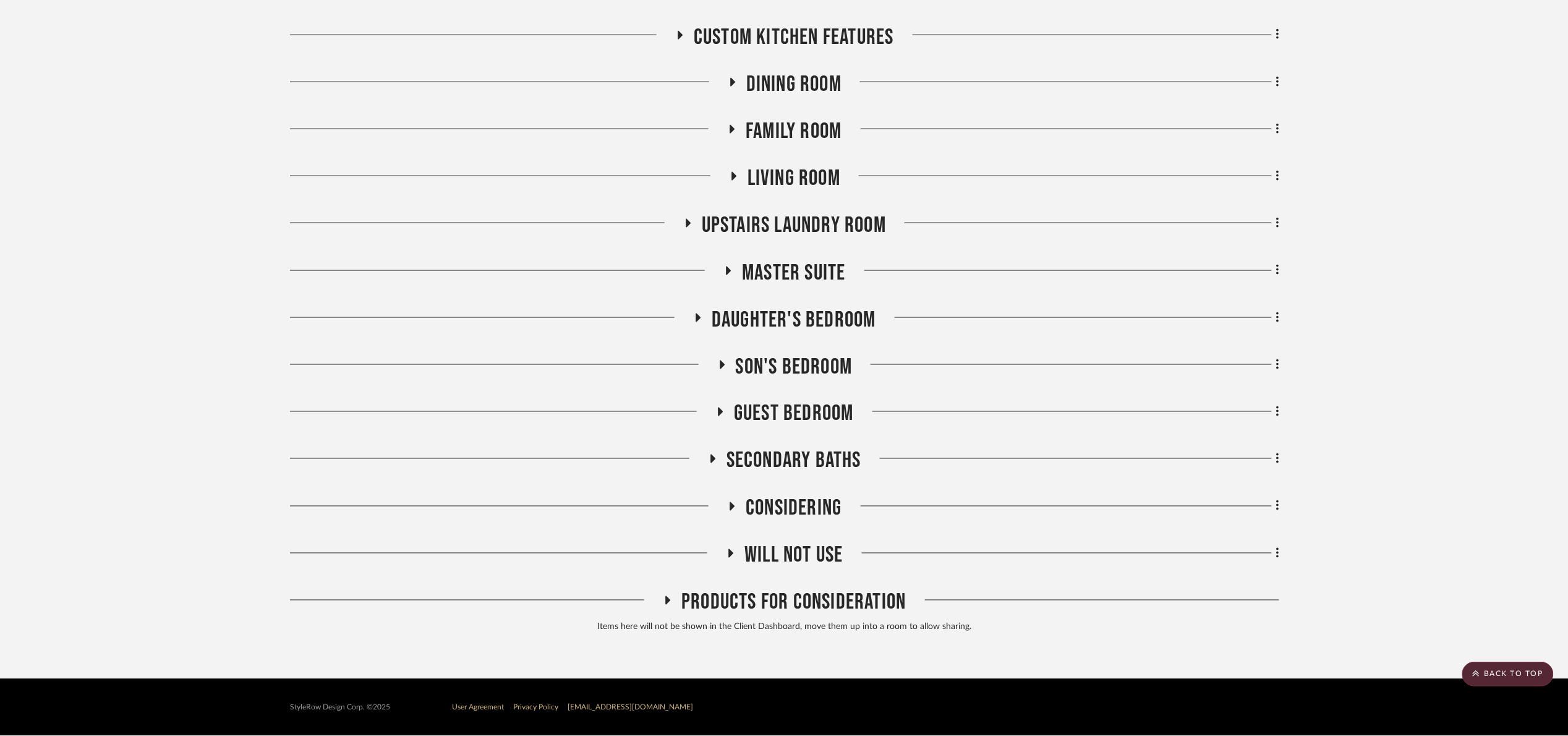
click at [843, 455] on span "Secondary Baths" at bounding box center [794, 461] width 135 height 26
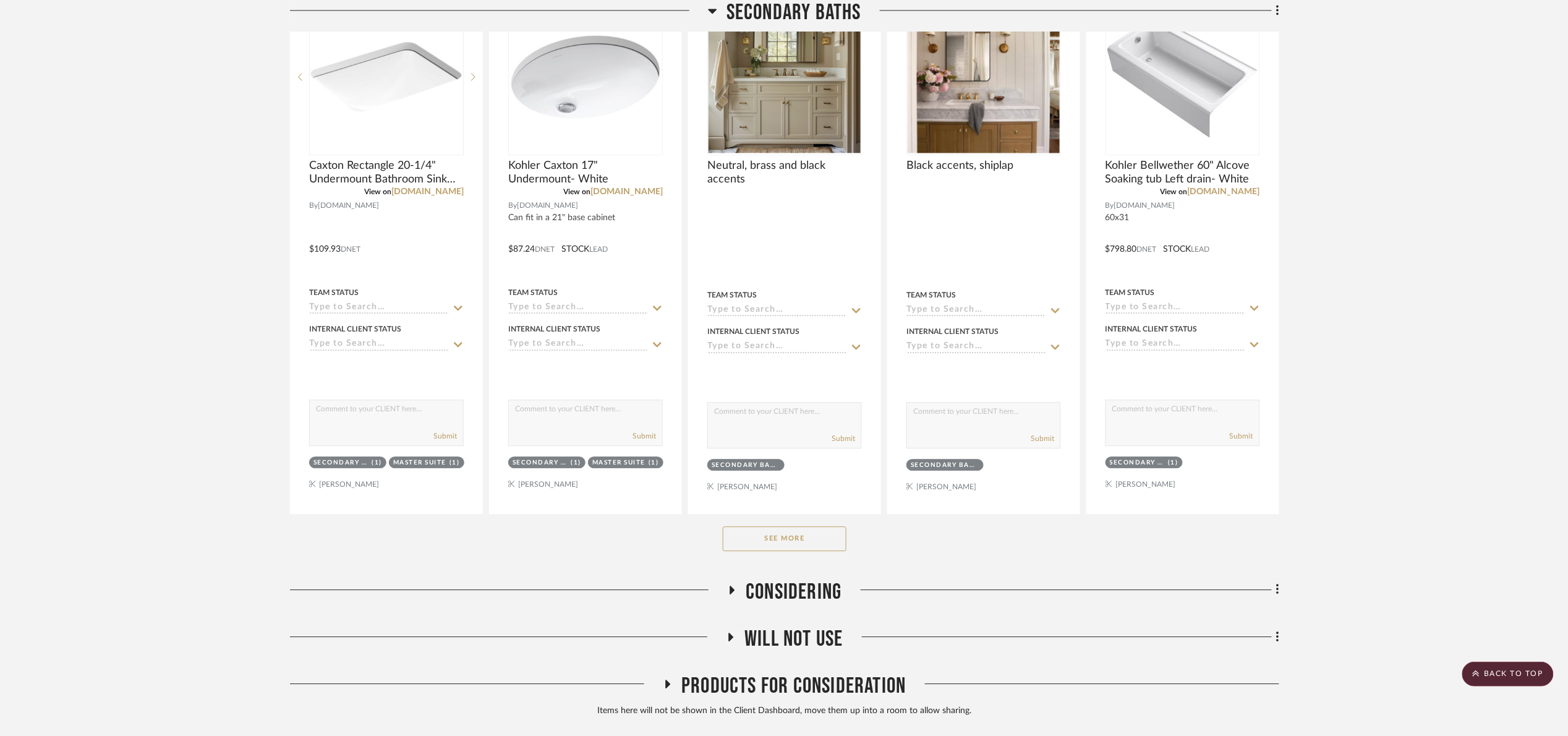
scroll to position [1247, 0]
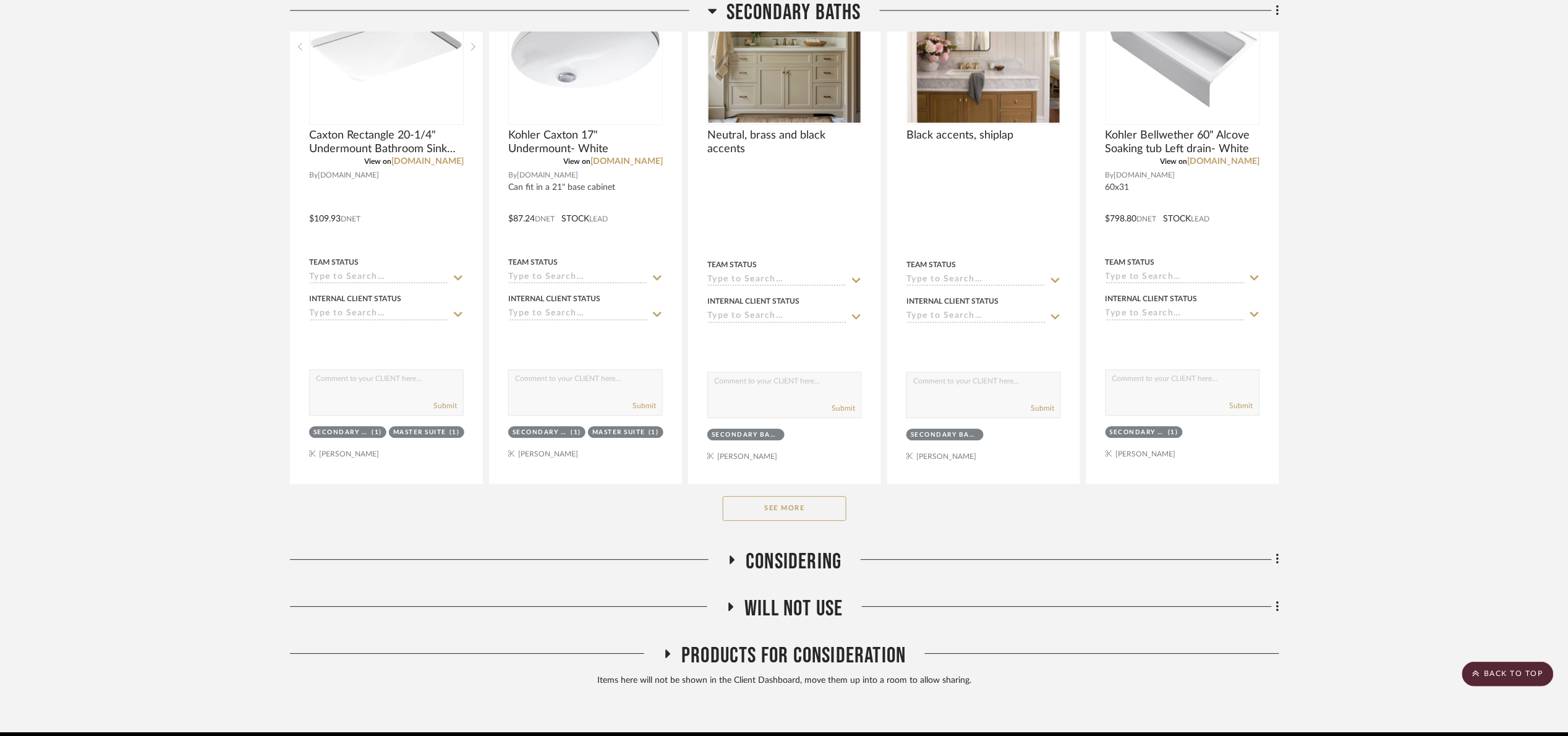
click at [785, 507] on button "See More" at bounding box center [784, 508] width 123 height 25
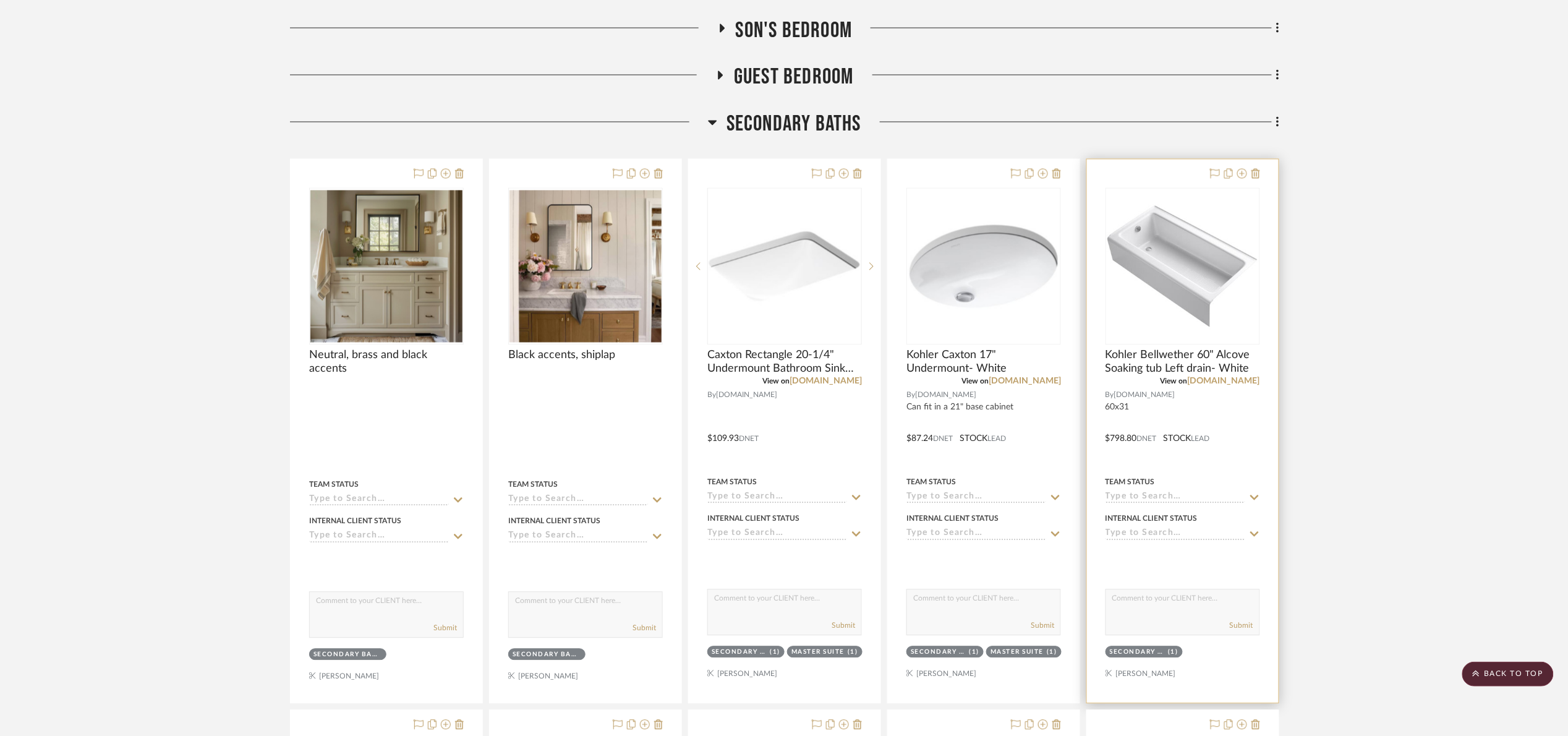
scroll to position [969, 0]
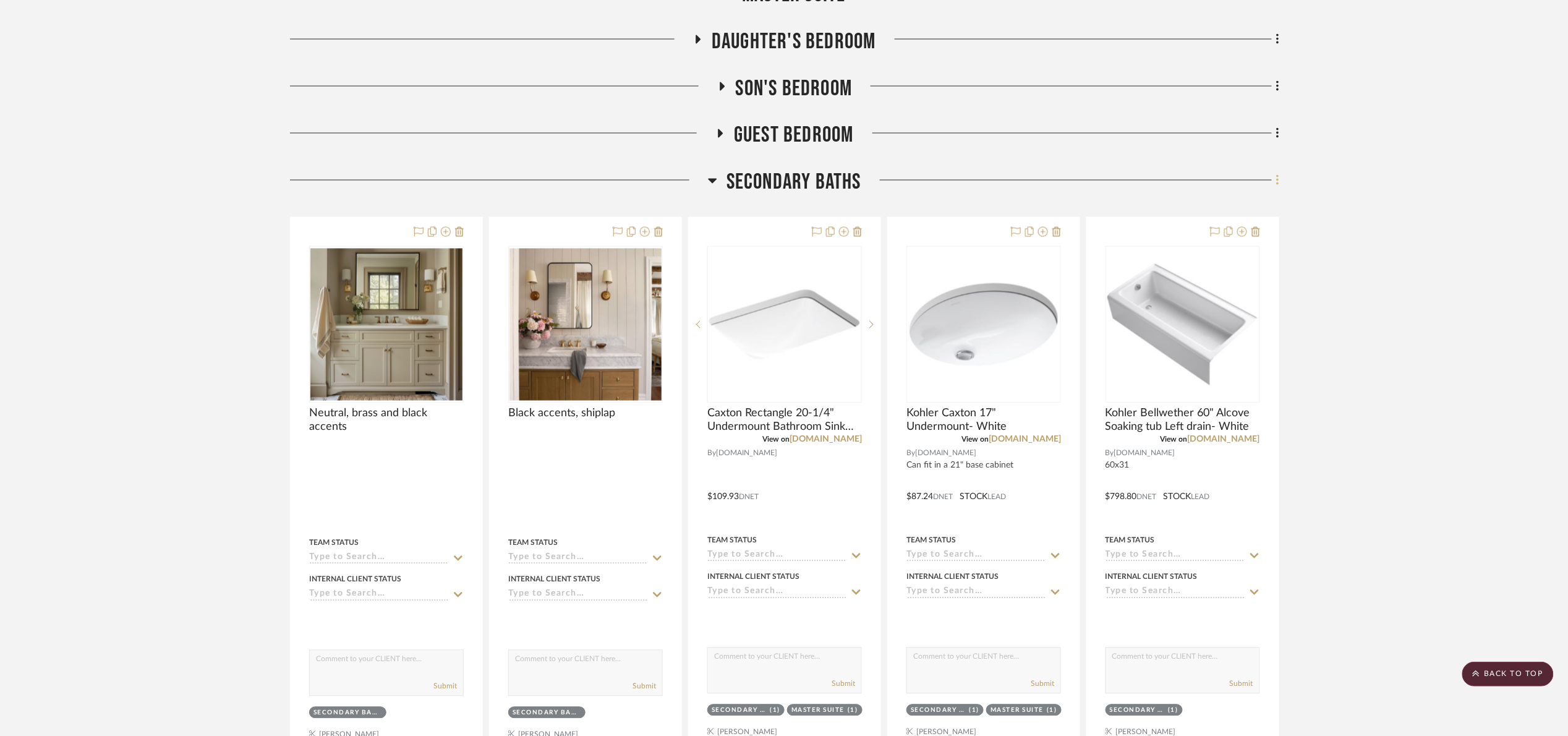
click at [1276, 178] on icon at bounding box center [1278, 181] width 4 height 14
click at [1220, 204] on span "Add New Item" at bounding box center [1215, 208] width 55 height 10
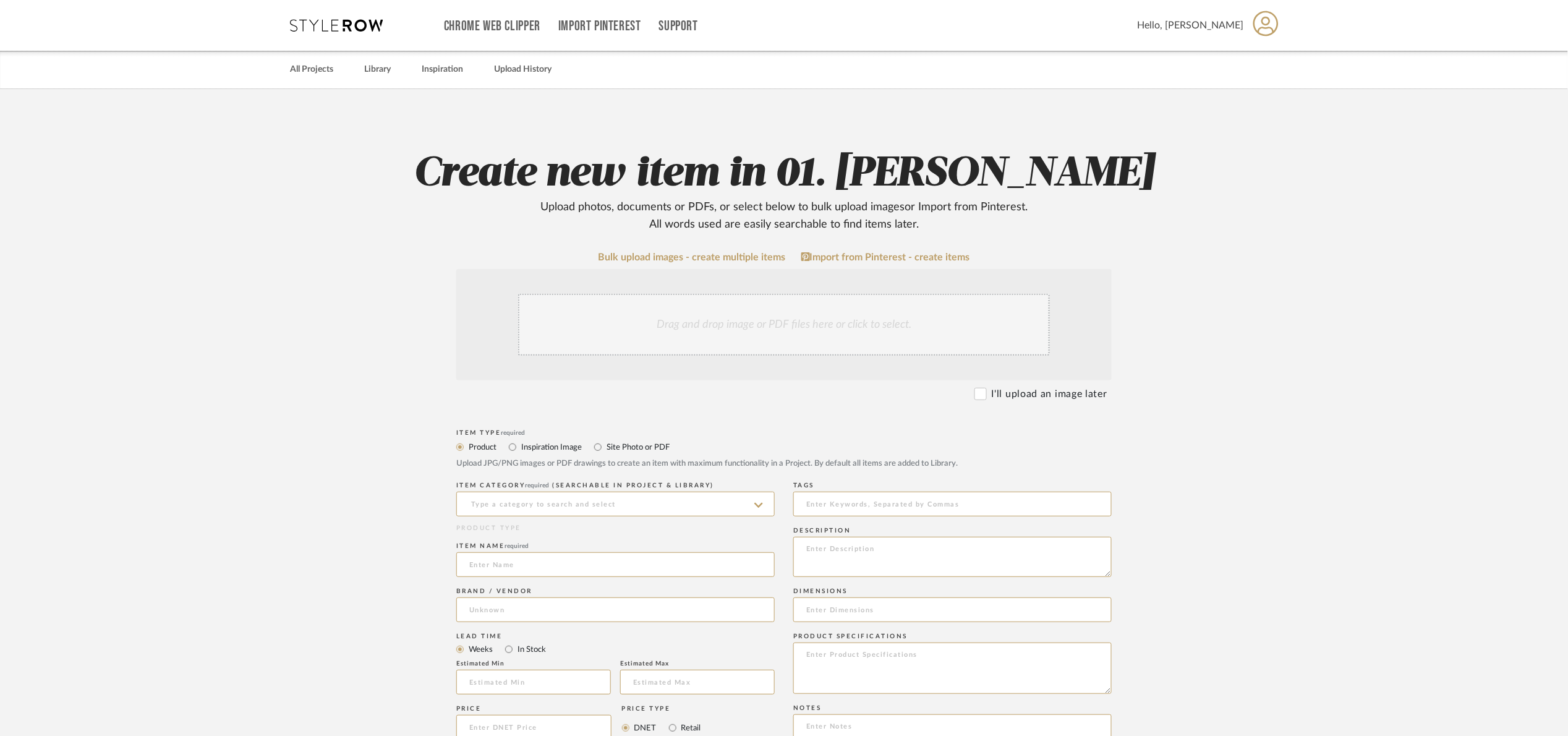
click at [675, 316] on div "Drag and drop image or PDF files here or click to select." at bounding box center [784, 325] width 532 height 62
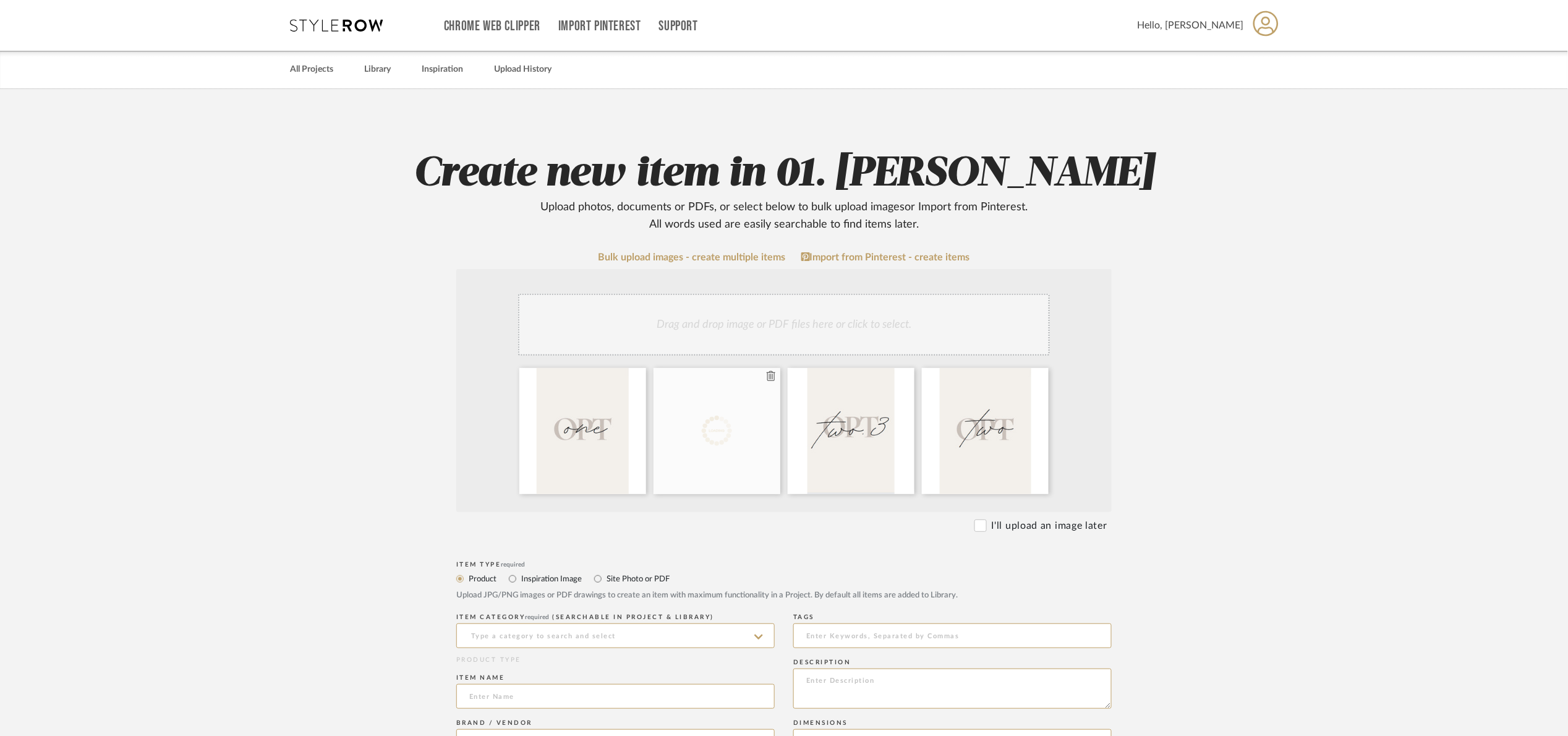
click at [770, 369] on fa-icon at bounding box center [771, 377] width 9 height 15
click at [768, 371] on icon at bounding box center [771, 375] width 9 height 10
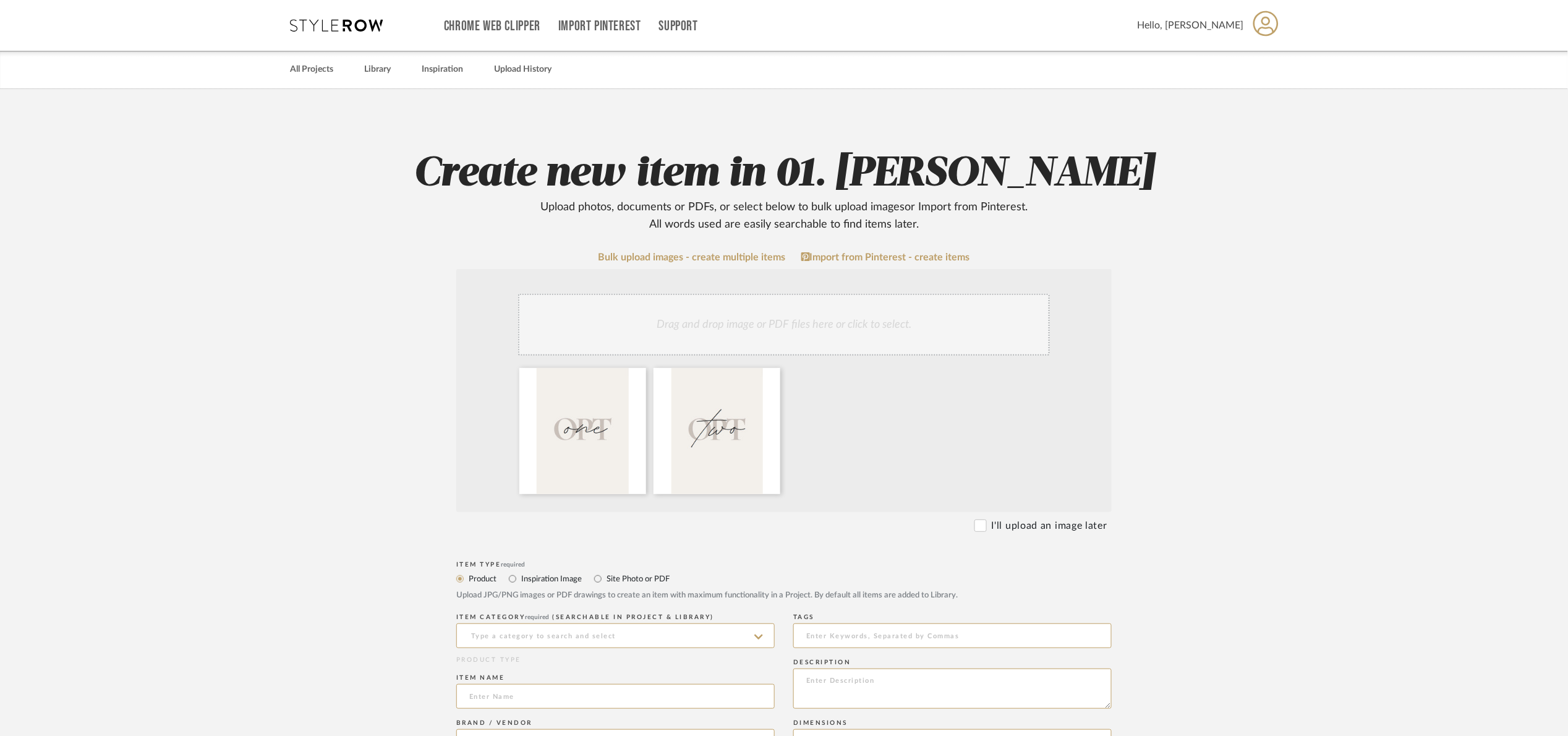
click at [781, 326] on div "Drag and drop image or PDF files here or click to select." at bounding box center [784, 325] width 532 height 62
click at [613, 584] on label "Site Photo or PDF" at bounding box center [637, 579] width 65 height 14
click at [605, 584] on input "Site Photo or PDF" at bounding box center [598, 579] width 15 height 15
radio input "true"
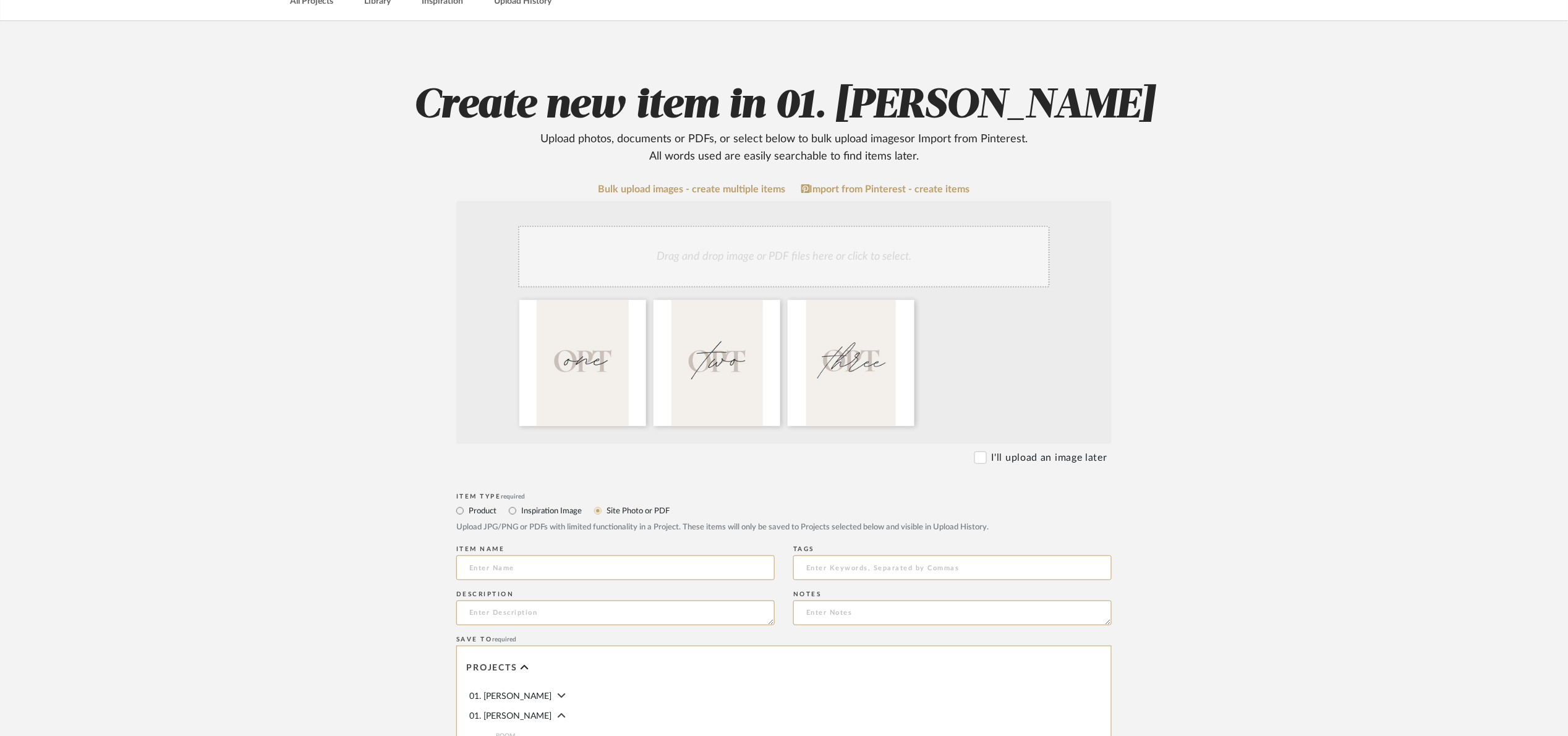
scroll to position [371, 0]
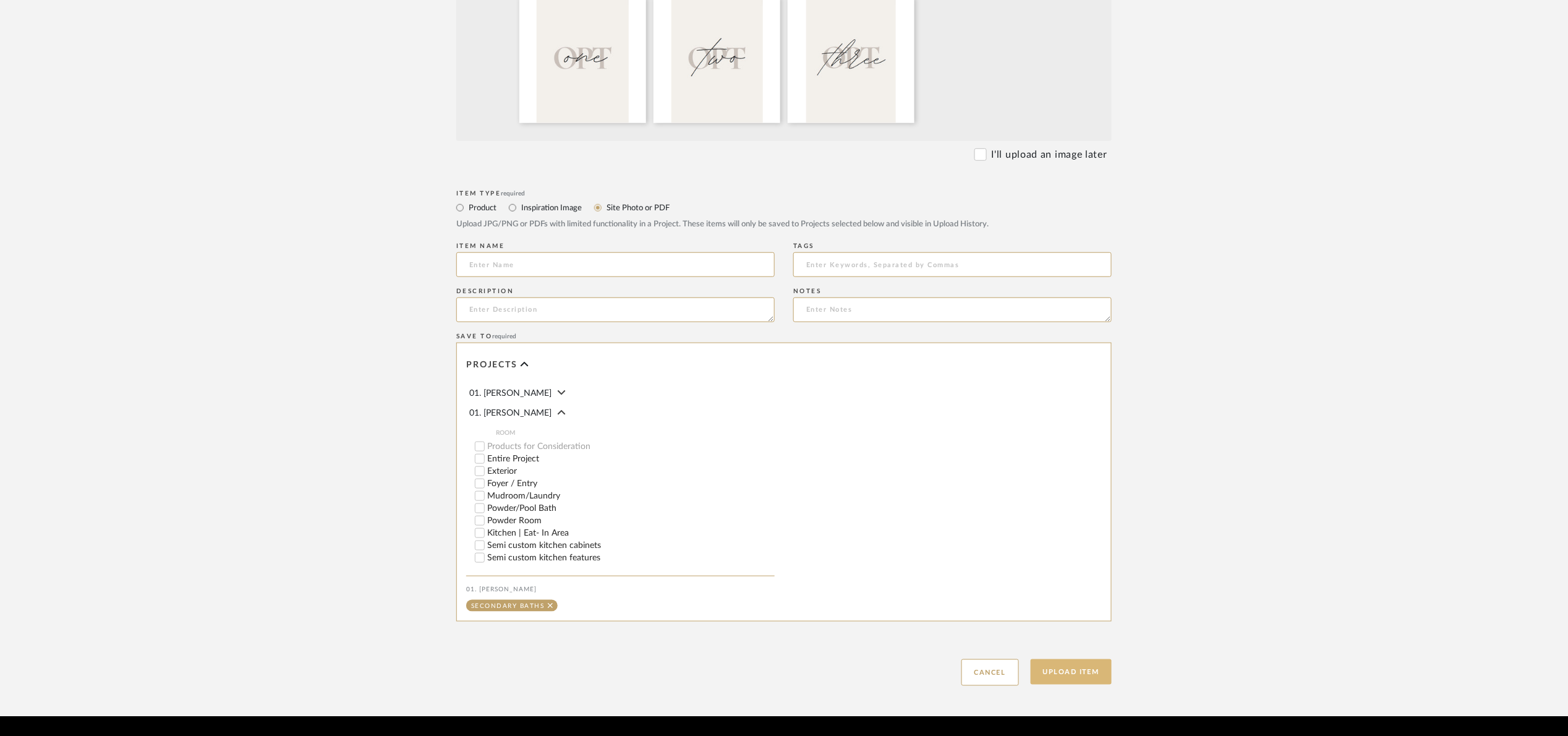
click at [1069, 667] on button "Upload Item" at bounding box center [1072, 672] width 82 height 26
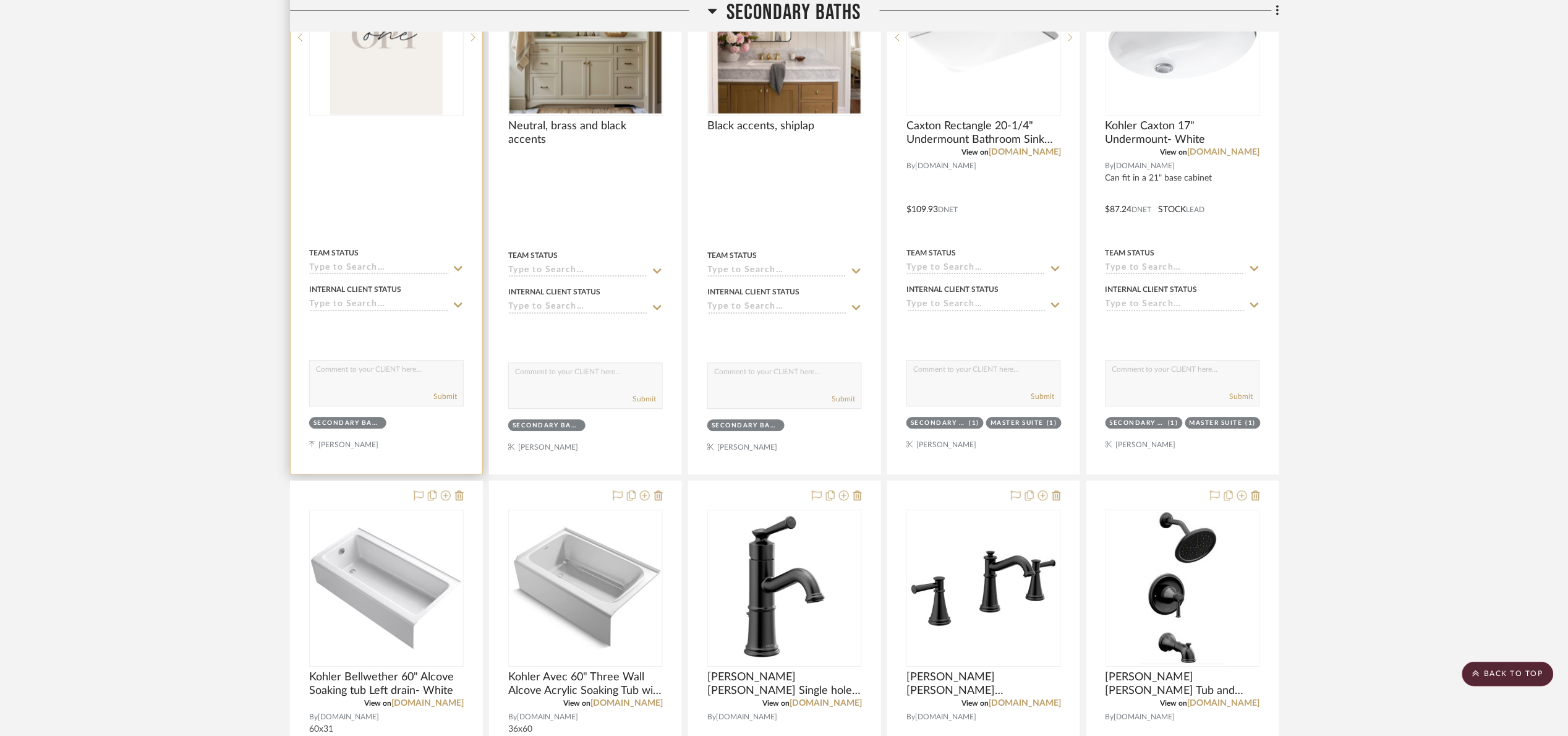
scroll to position [1233, 0]
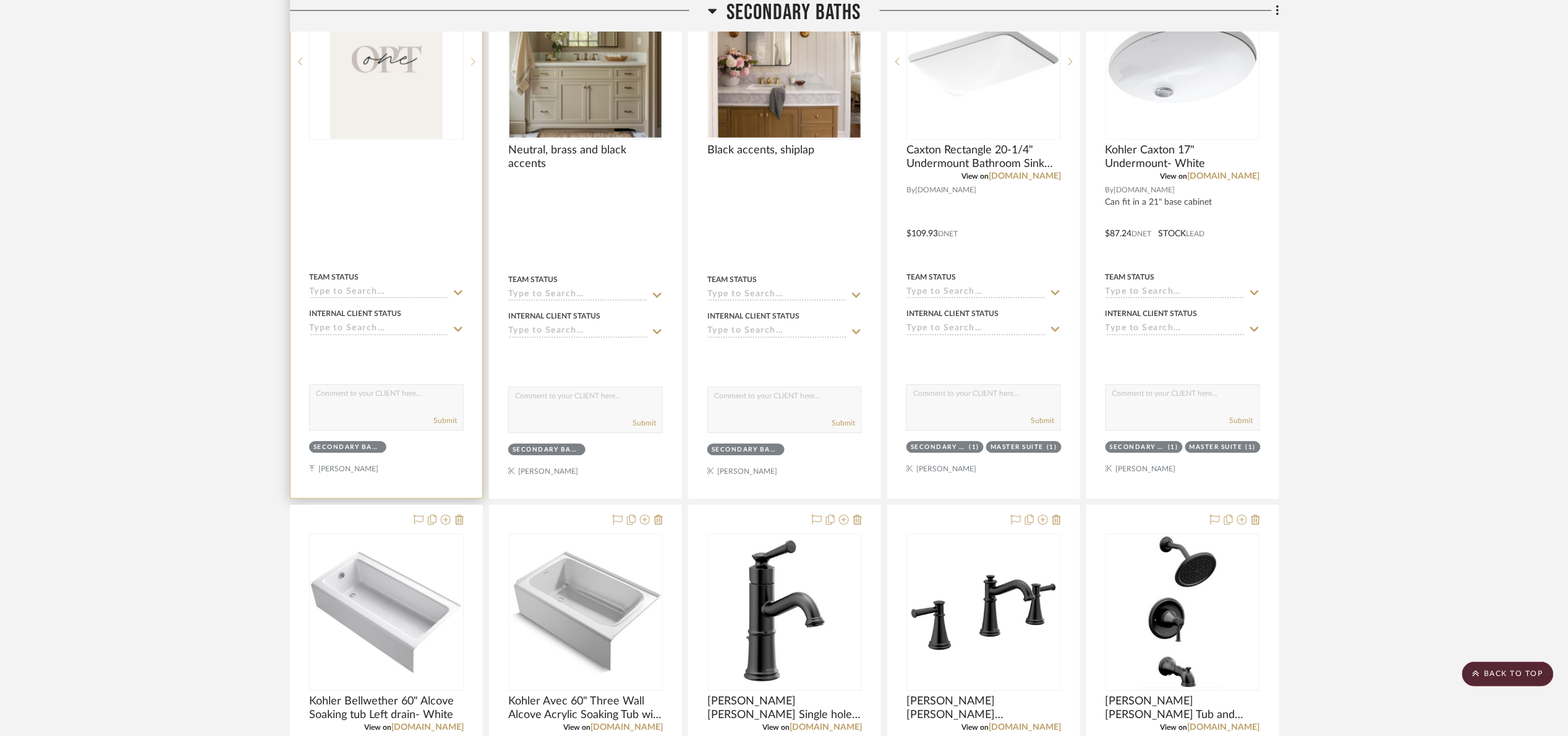
click at [474, 64] on icon at bounding box center [474, 61] width 4 height 9
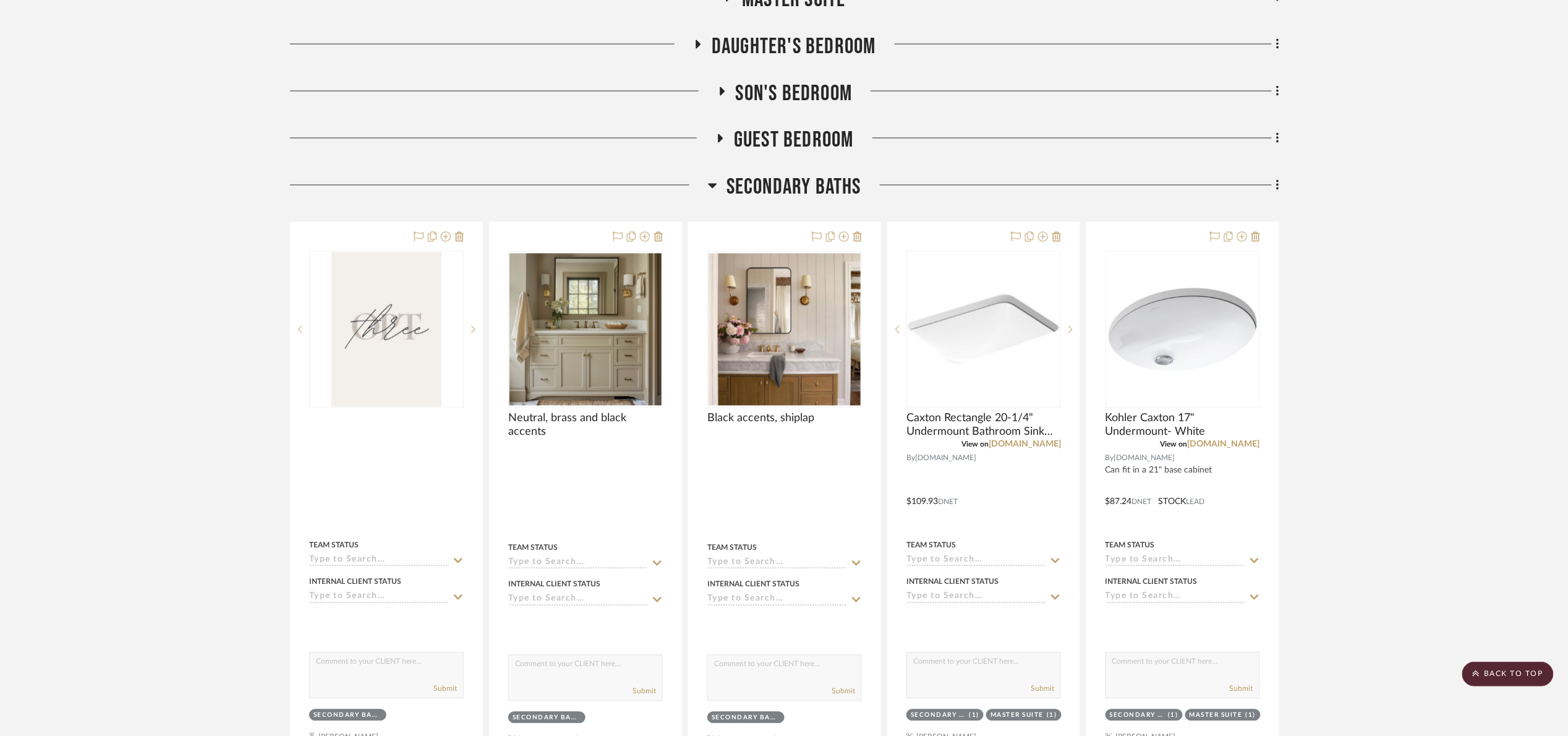
scroll to position [862, 0]
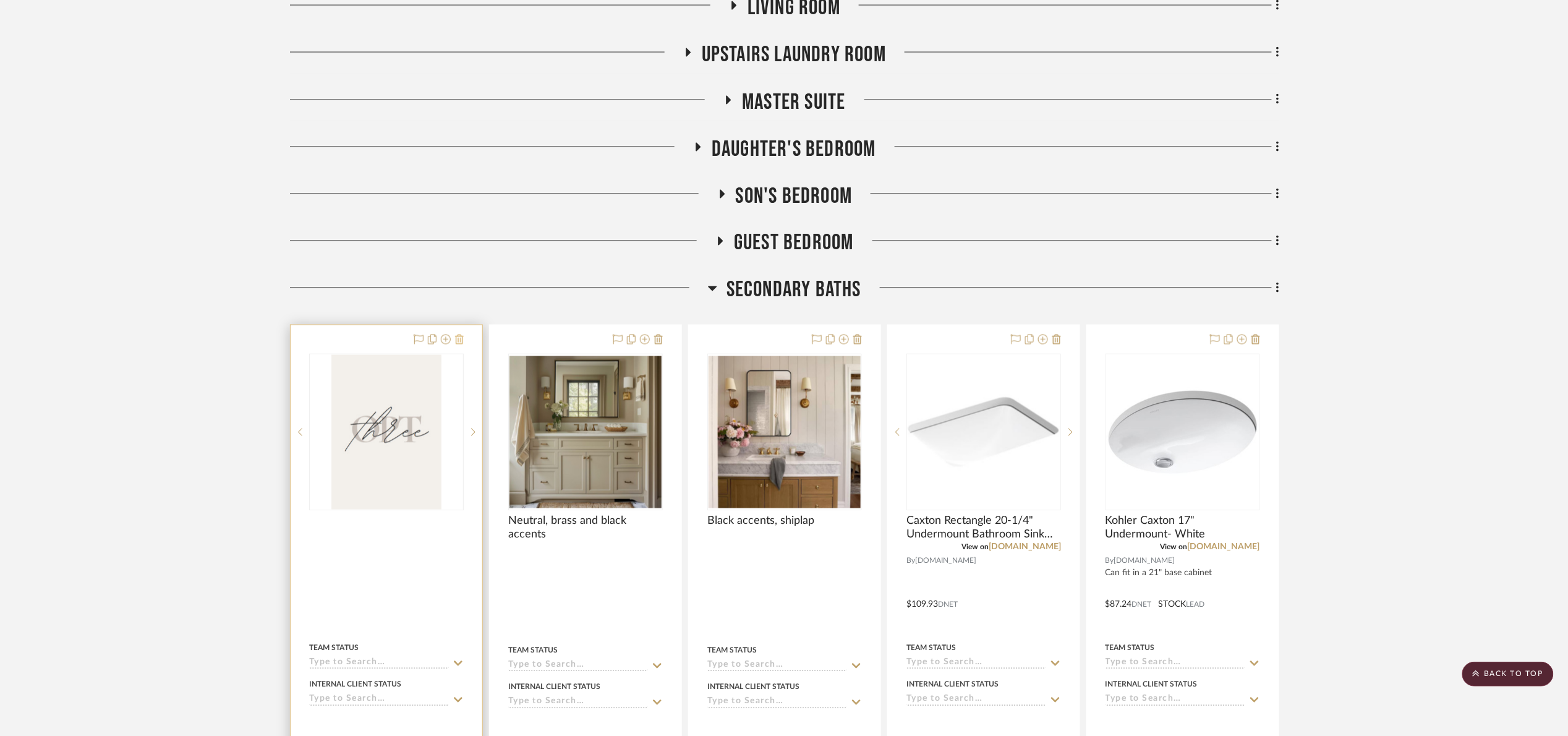
click at [455, 339] on icon at bounding box center [460, 339] width 9 height 10
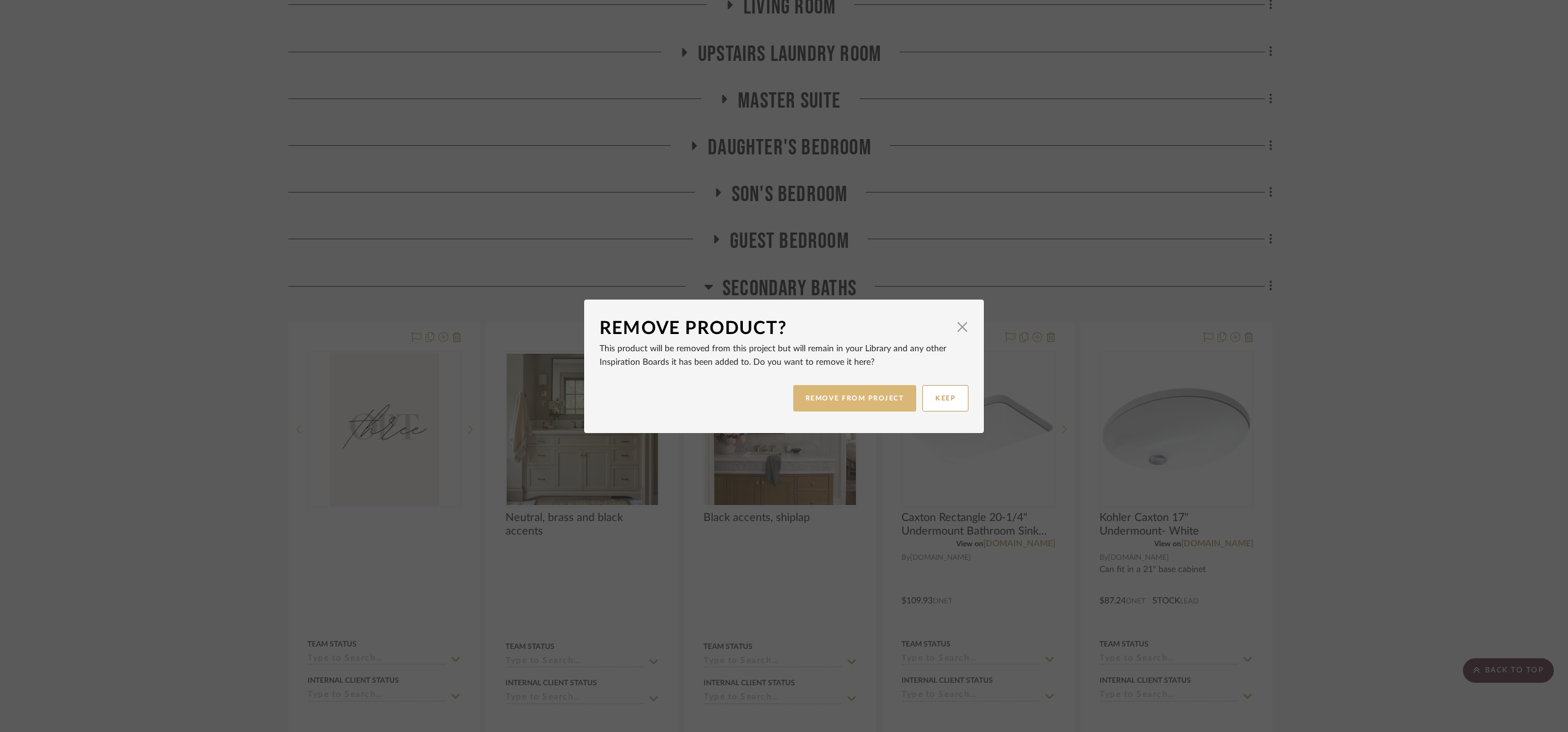
click at [870, 395] on button "REMOVE FROM PROJECT" at bounding box center [854, 398] width 123 height 26
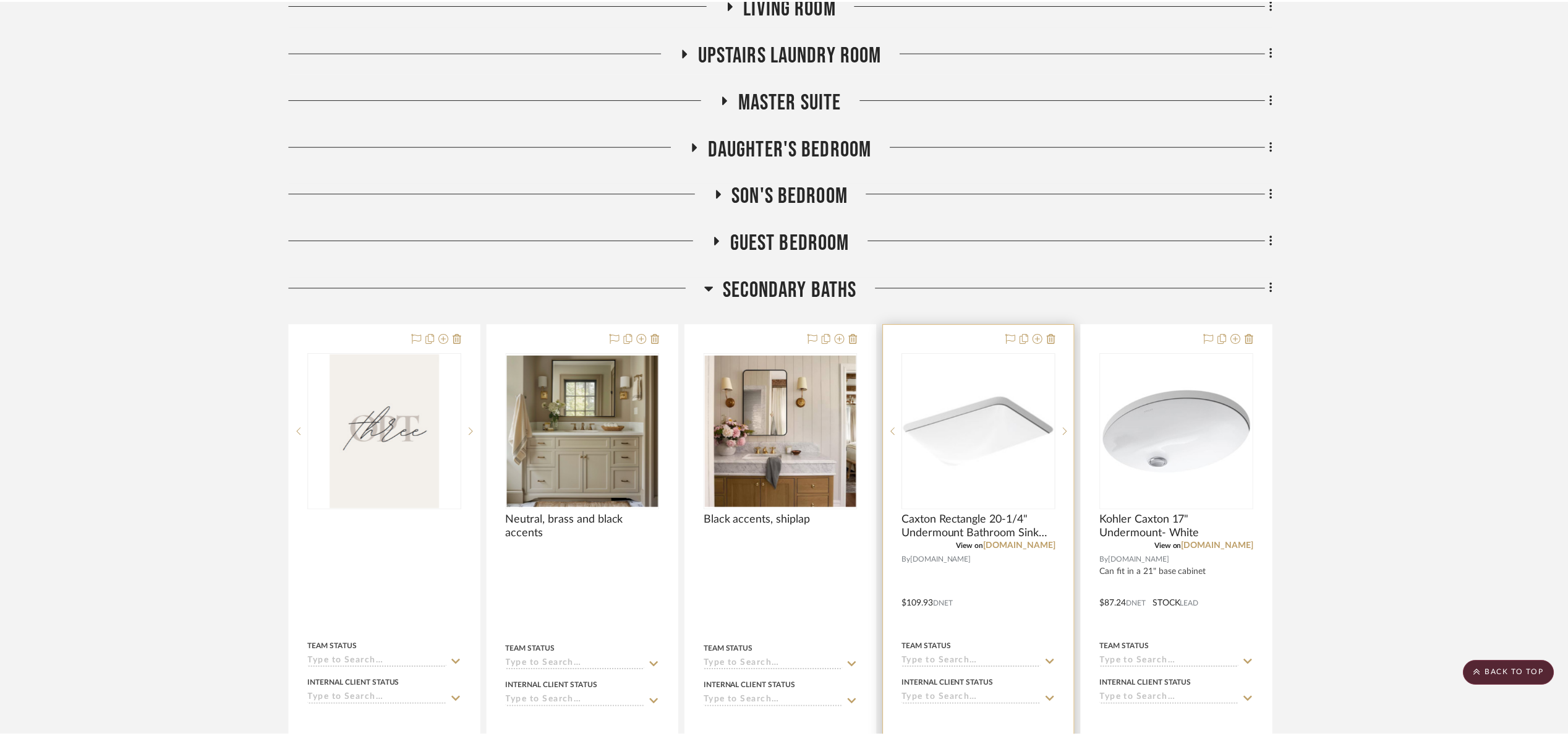
scroll to position [862, 0]
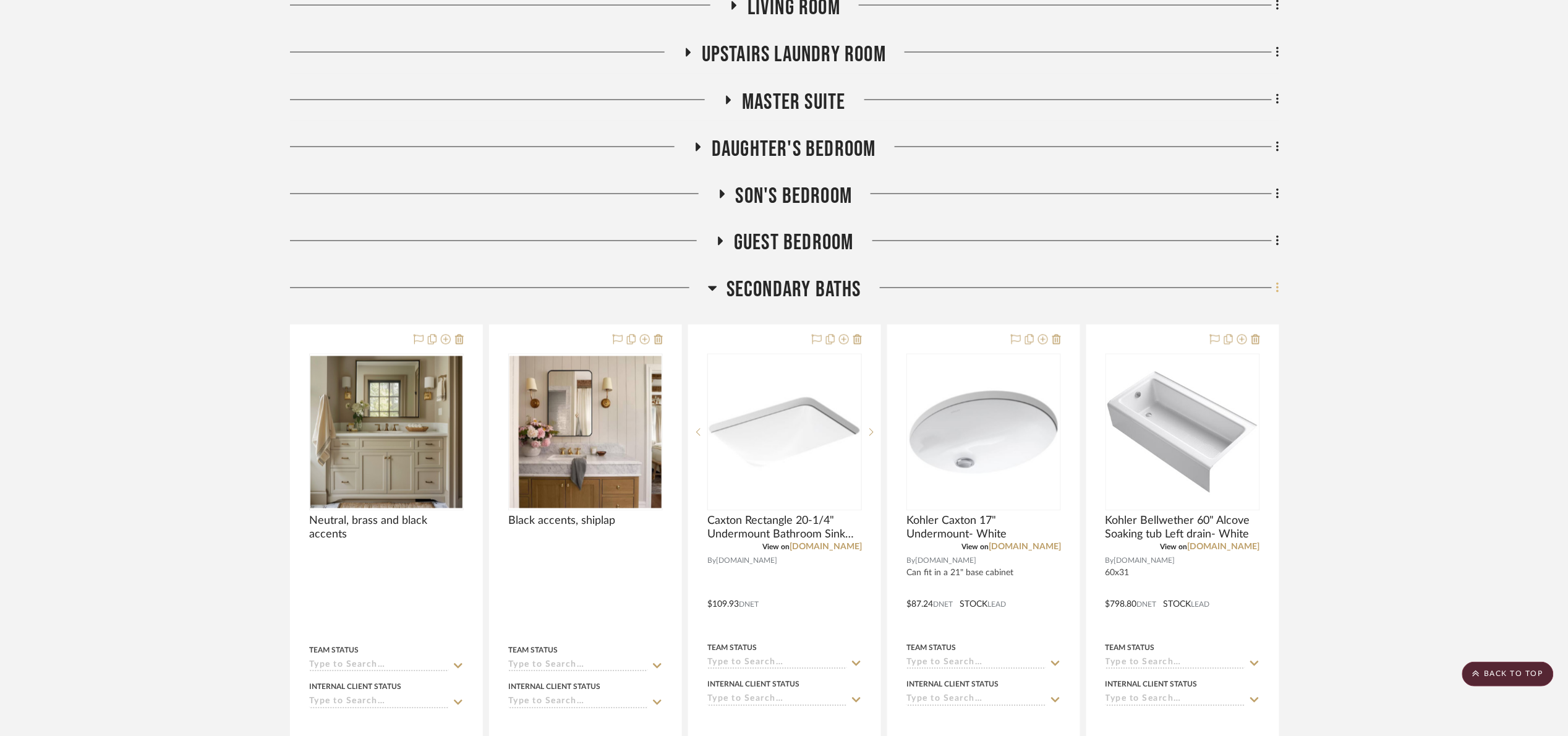
click at [1277, 288] on icon at bounding box center [1277, 289] width 2 height 10
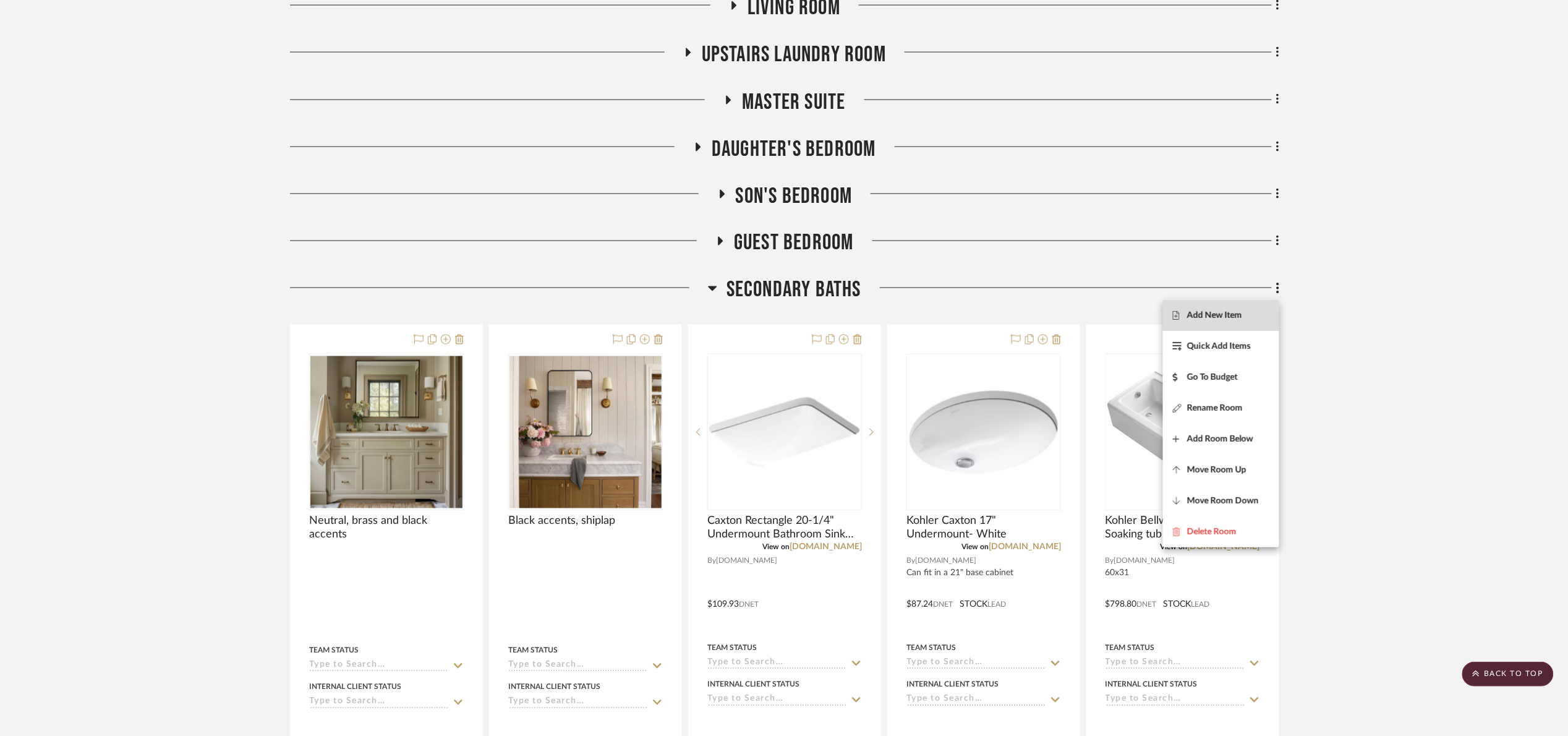
click at [1247, 314] on span "Add New Item" at bounding box center [1221, 316] width 96 height 10
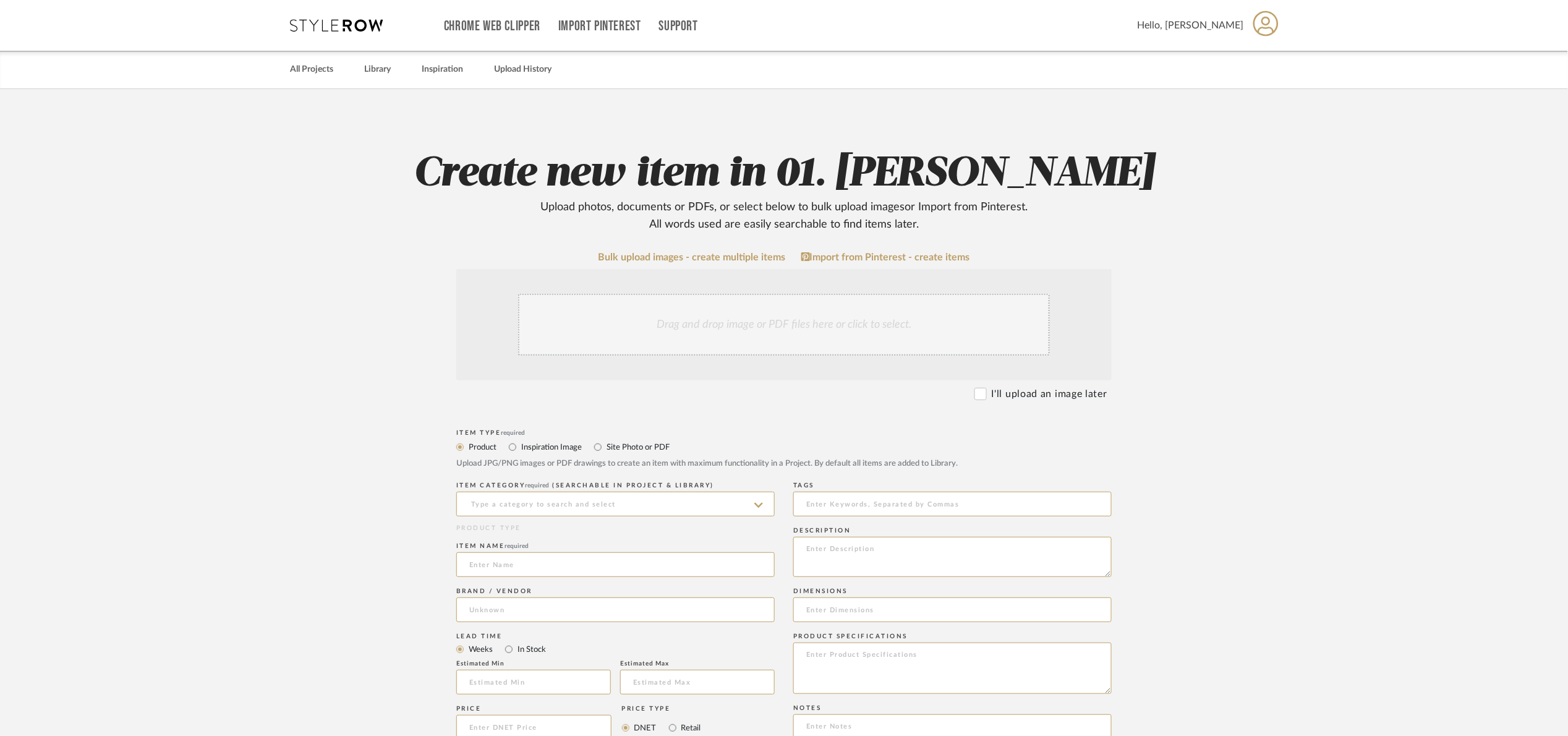
click at [666, 313] on div "Drag and drop image or PDF files here or click to select." at bounding box center [784, 325] width 532 height 62
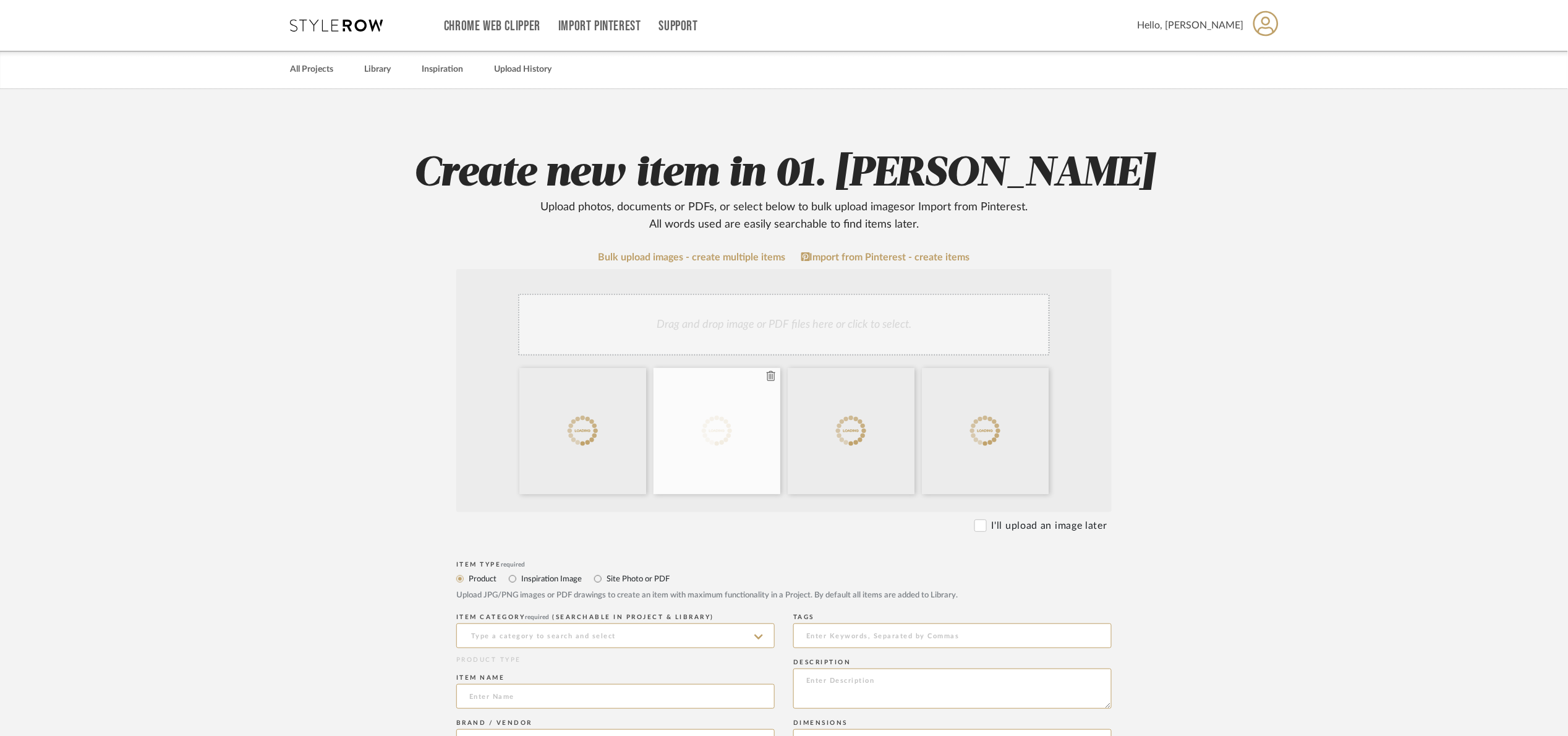
click at [778, 377] on div at bounding box center [717, 431] width 127 height 126
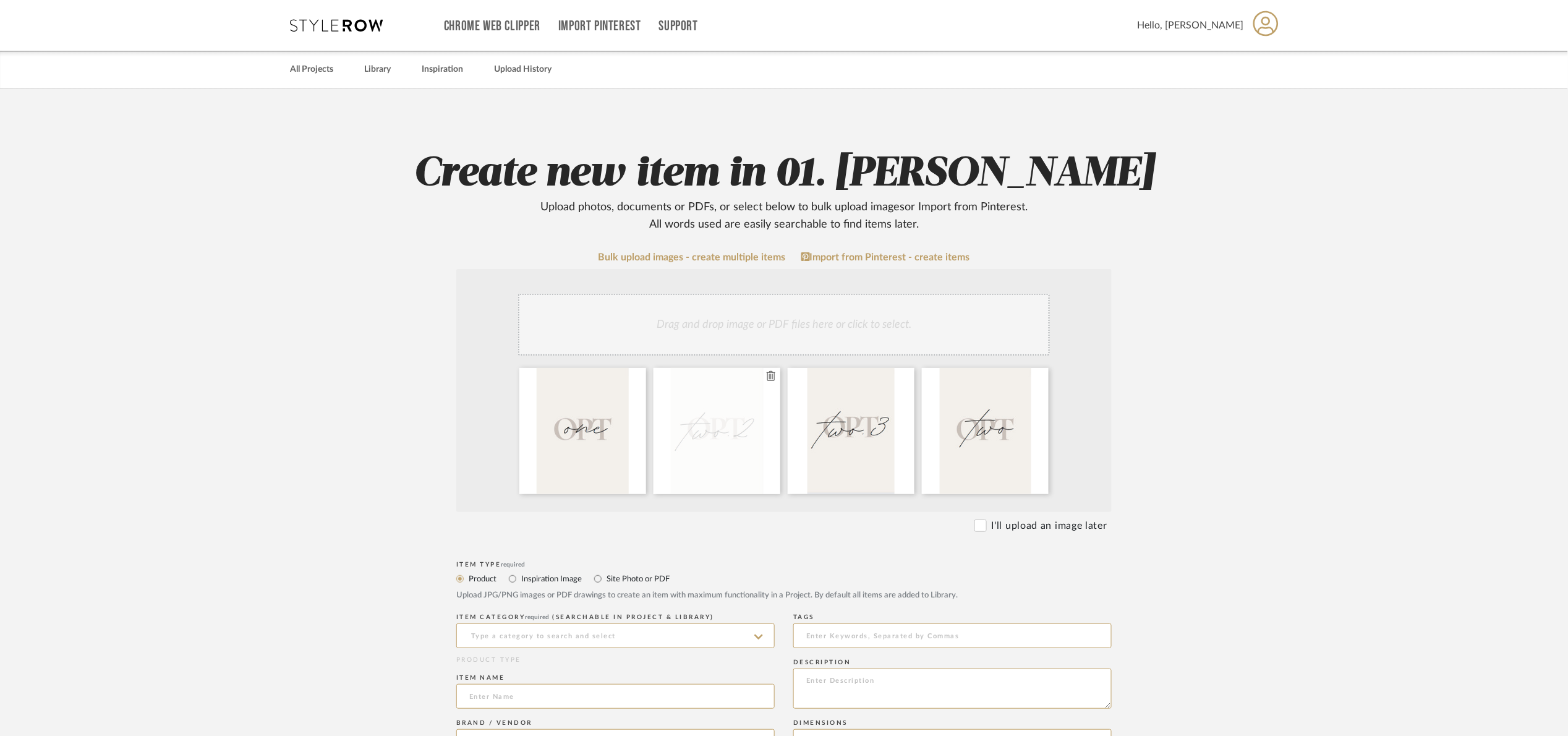
click at [768, 378] on icon at bounding box center [771, 375] width 9 height 10
click at [0, 0] on icon at bounding box center [0, 0] width 0 height 0
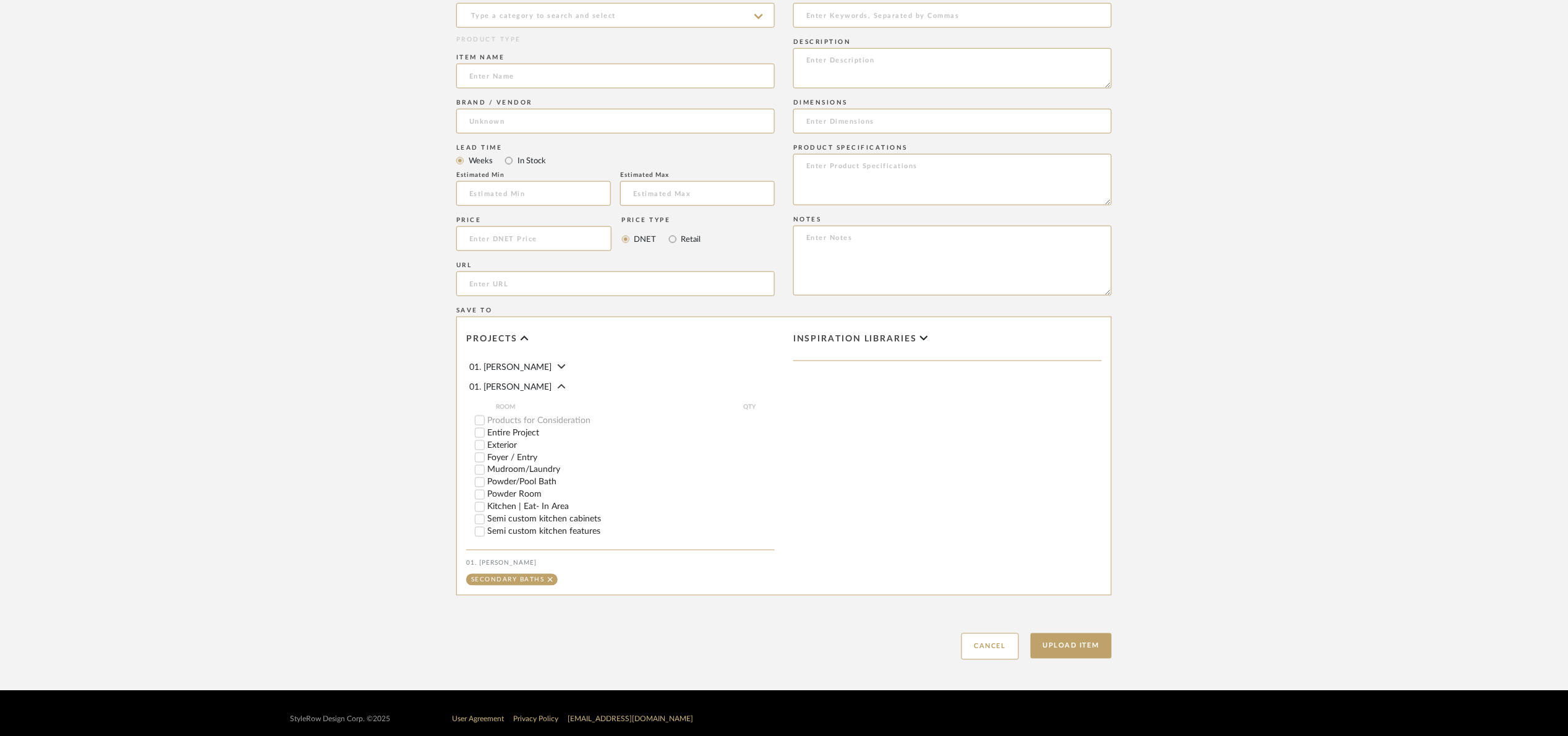
scroll to position [632, 0]
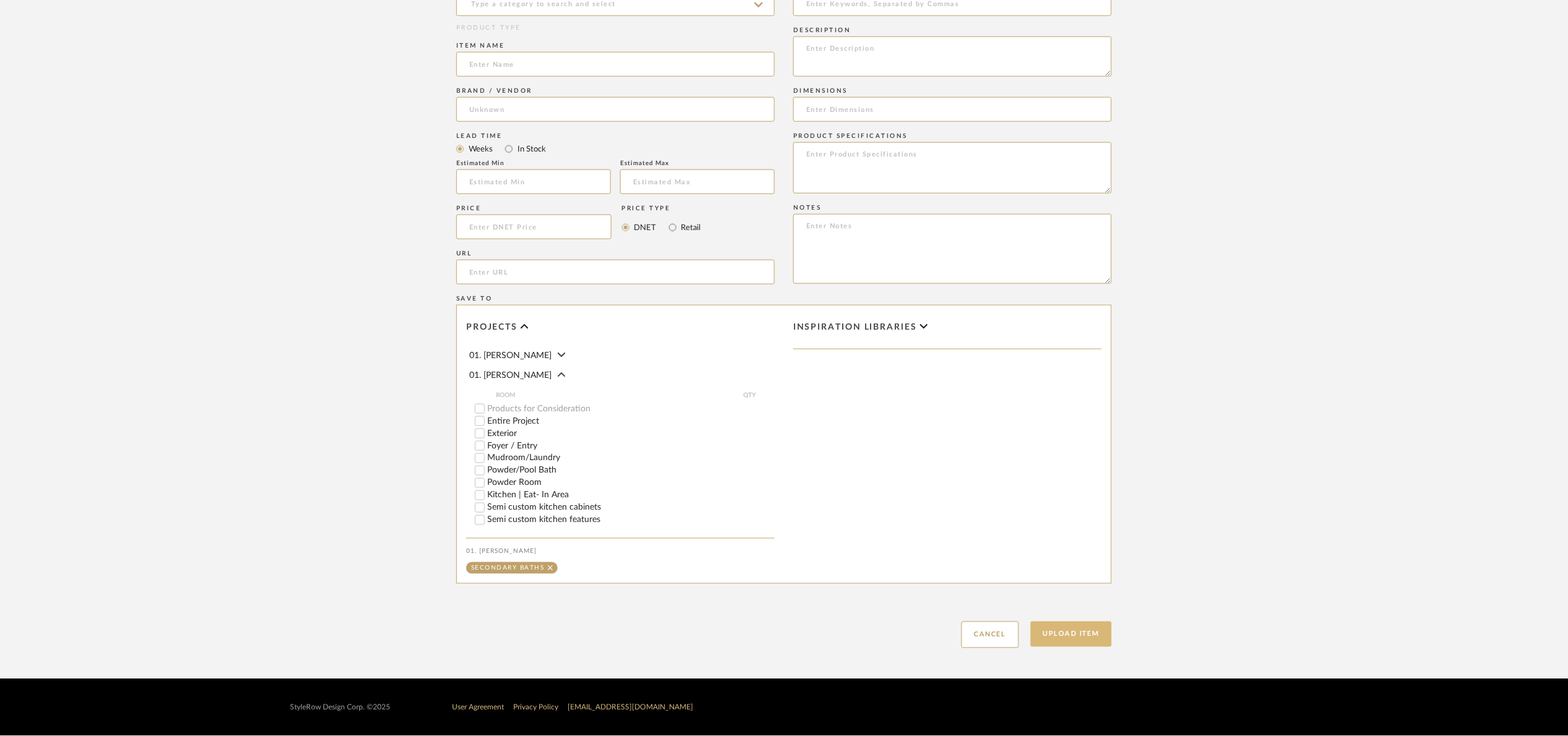
click at [1047, 632] on button "Upload Item" at bounding box center [1072, 634] width 82 height 26
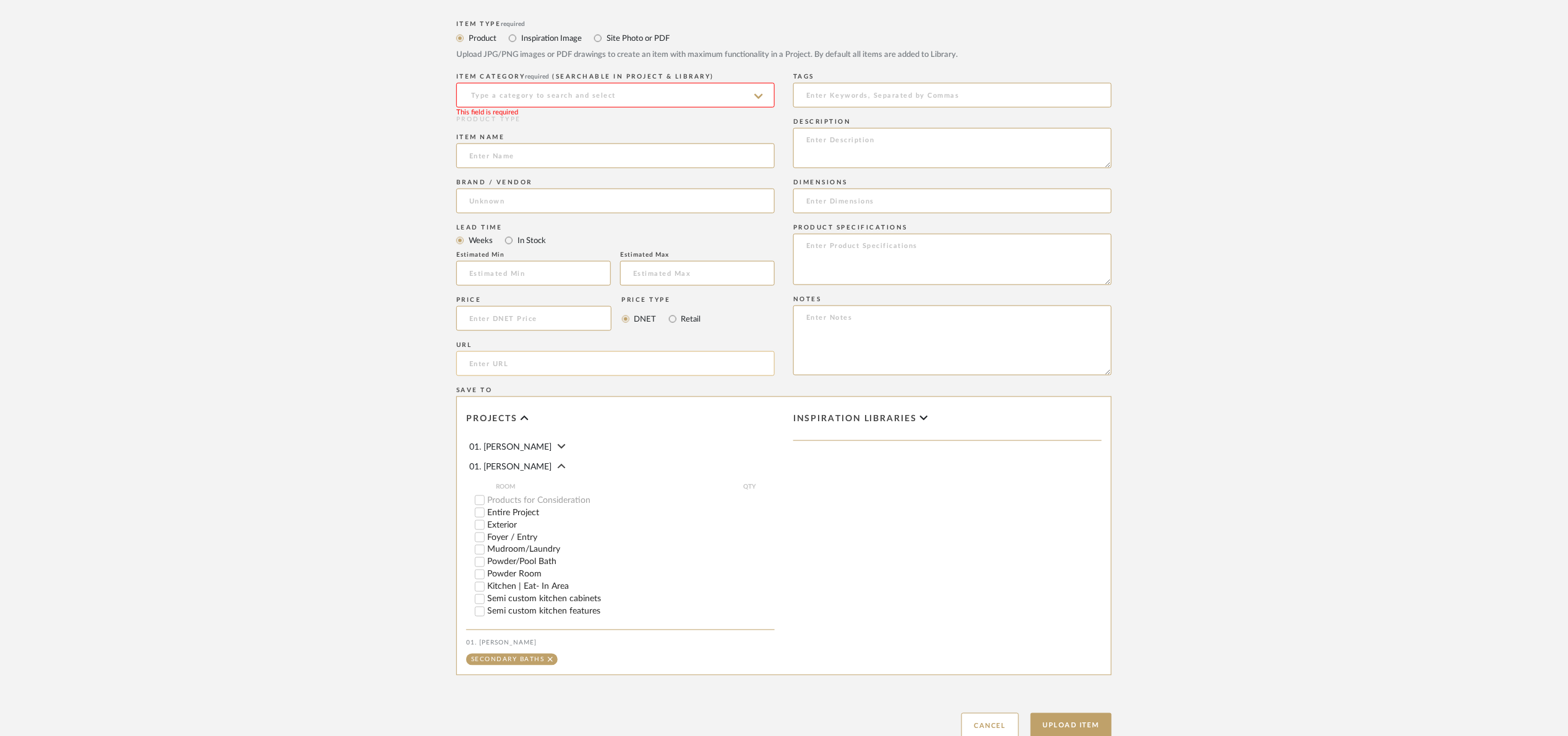
scroll to position [447, 0]
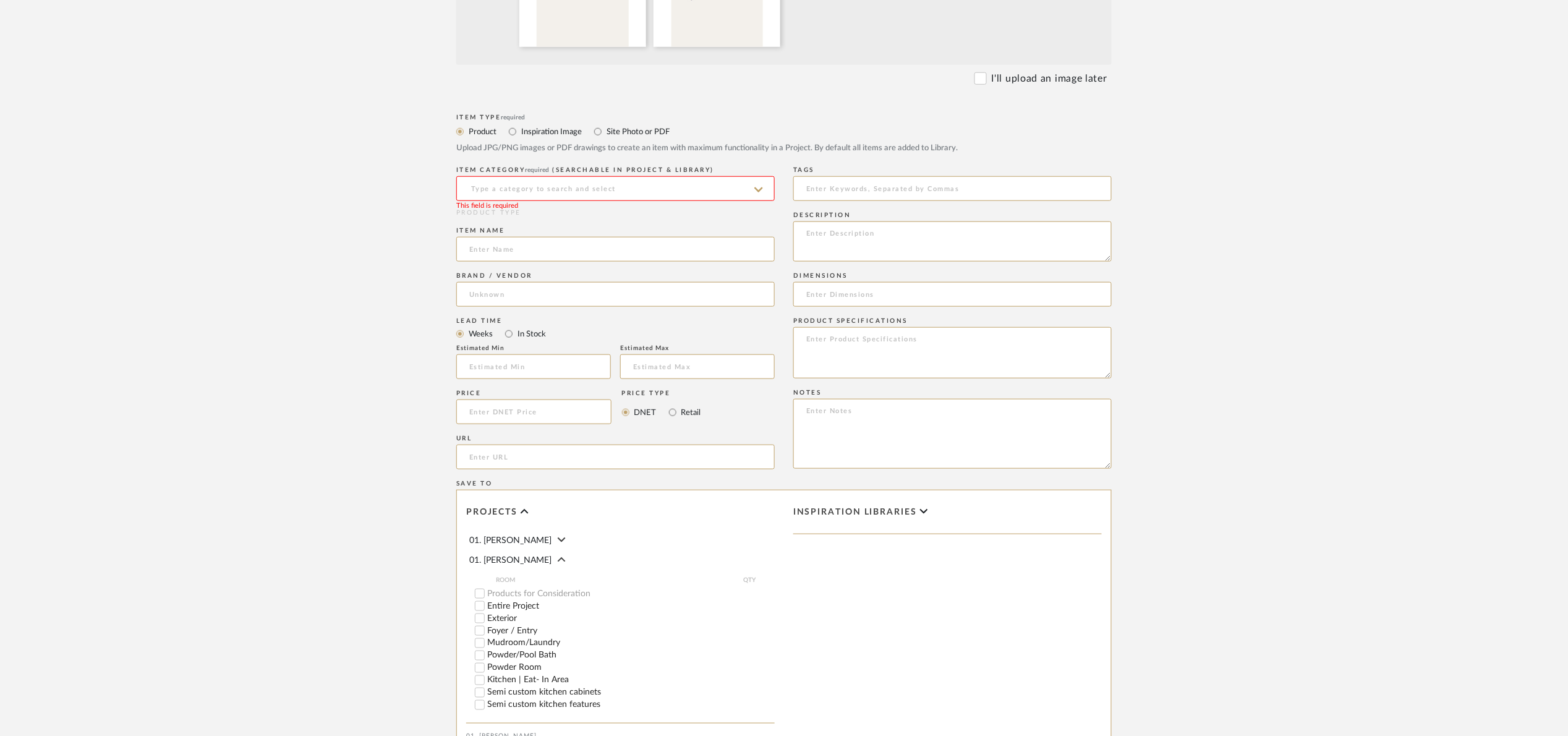
click at [528, 186] on input at bounding box center [615, 189] width 319 height 25
click at [618, 212] on div "Paint" at bounding box center [615, 220] width 317 height 32
type input "Paint"
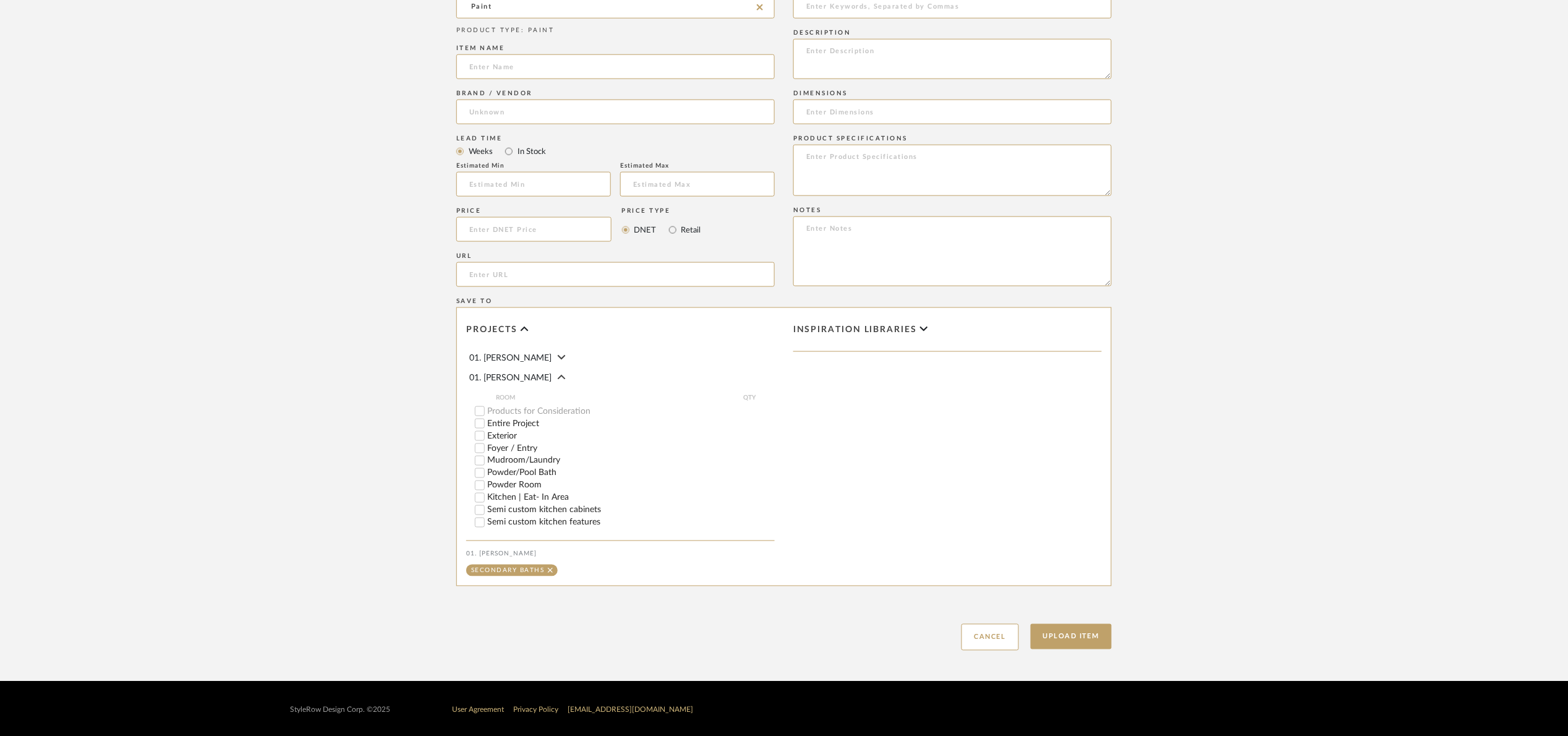
scroll to position [632, 0]
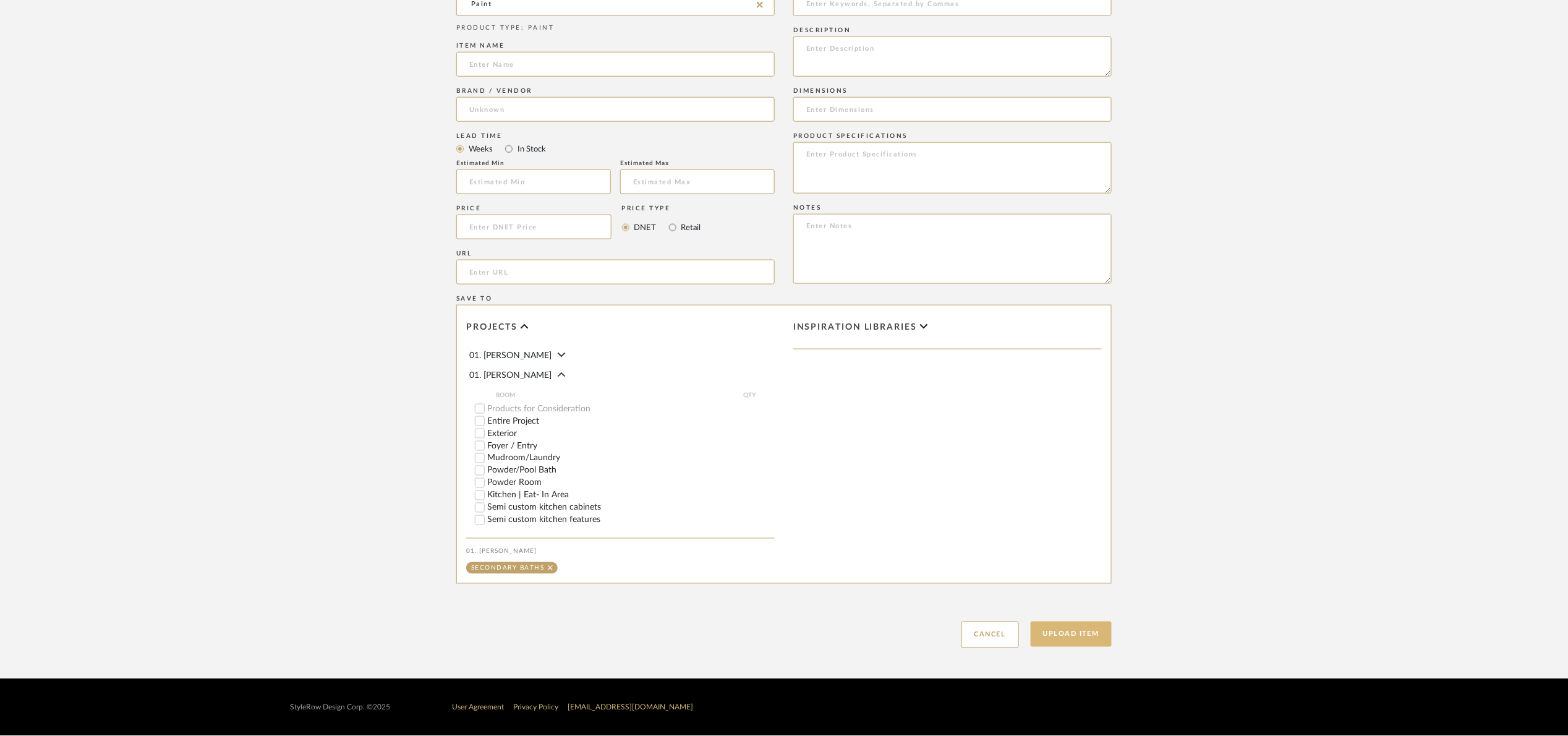
click at [1091, 635] on button "Upload Item" at bounding box center [1072, 634] width 82 height 26
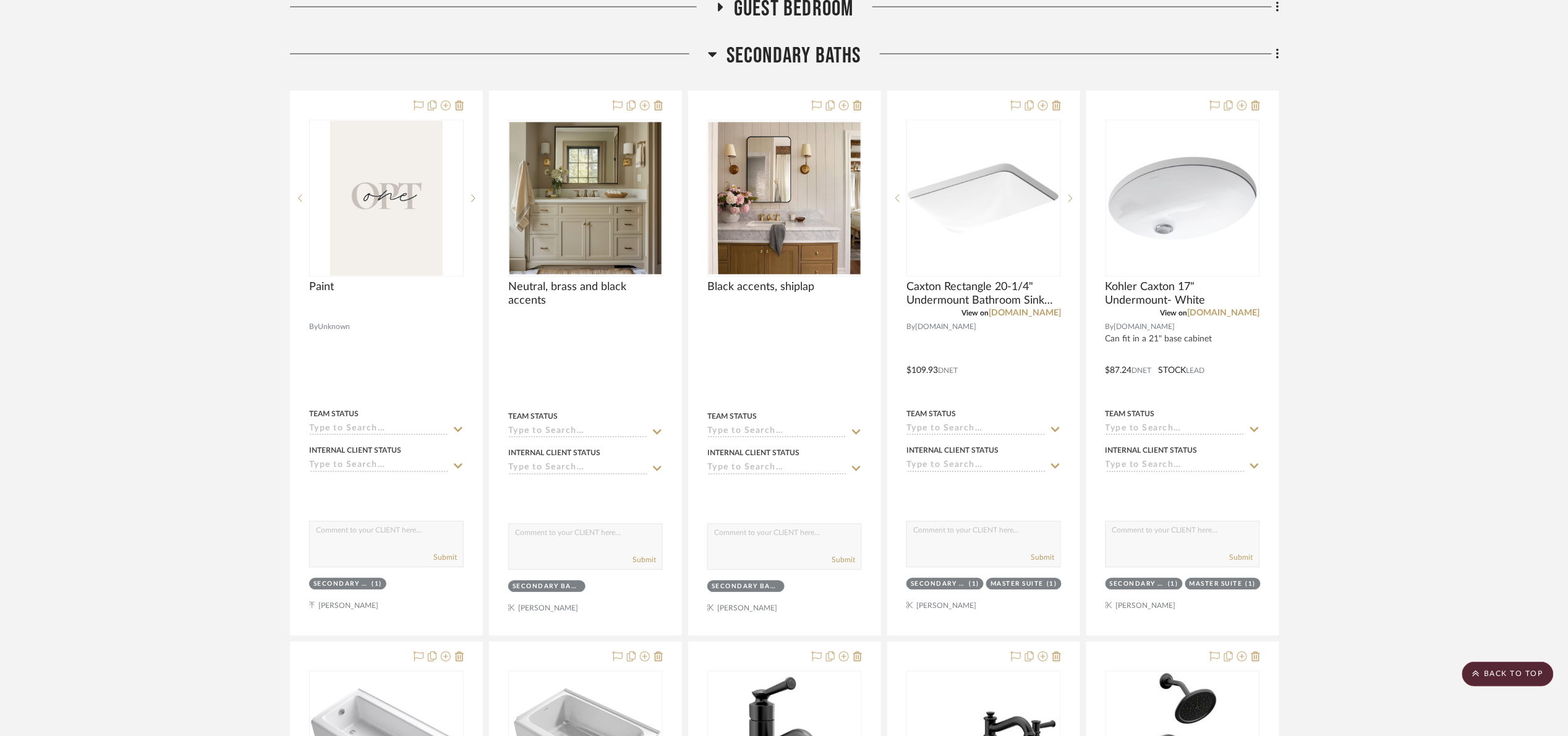
scroll to position [1140, 0]
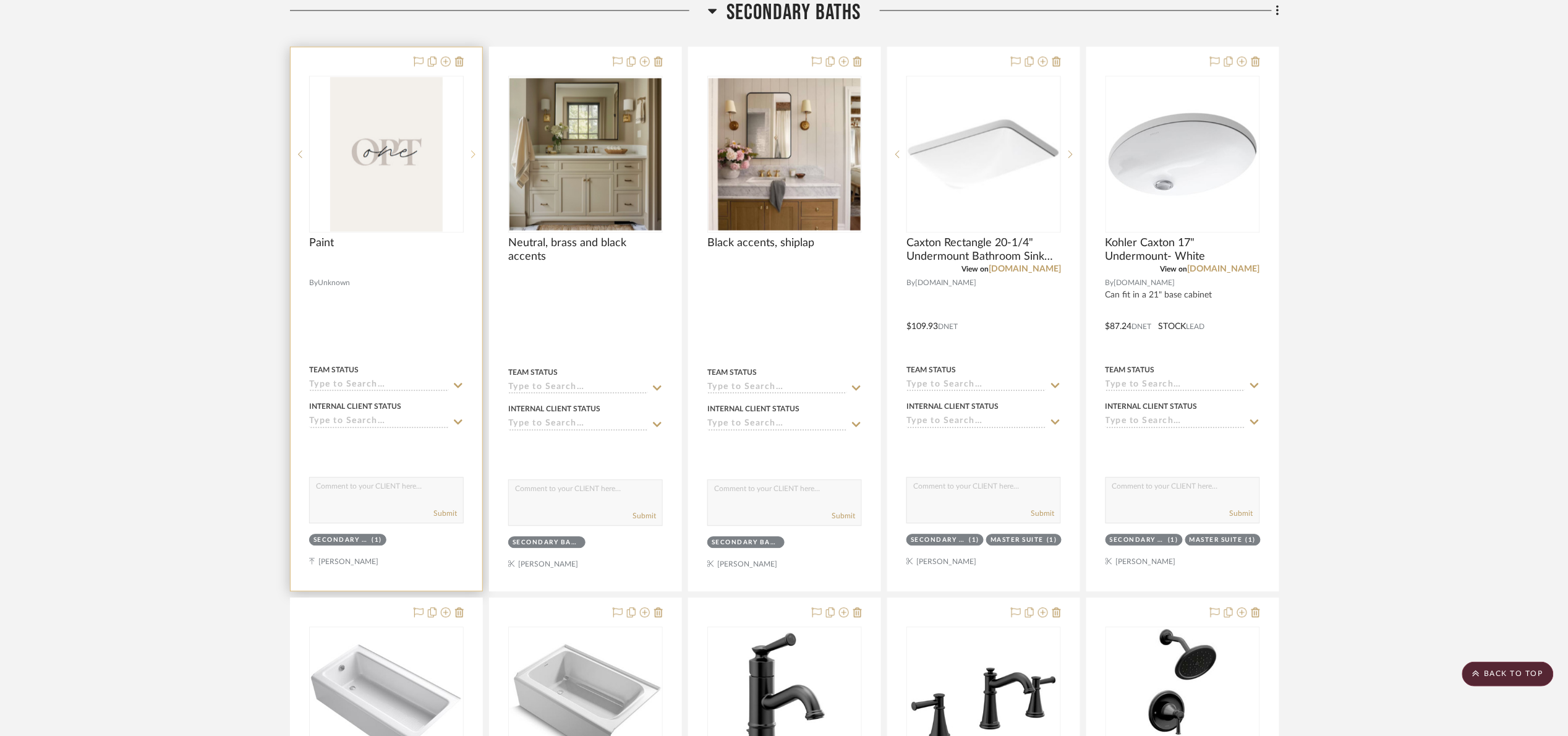
click at [470, 151] on sr-next-btn at bounding box center [472, 154] width 18 height 9
click at [458, 63] on icon at bounding box center [460, 61] width 9 height 10
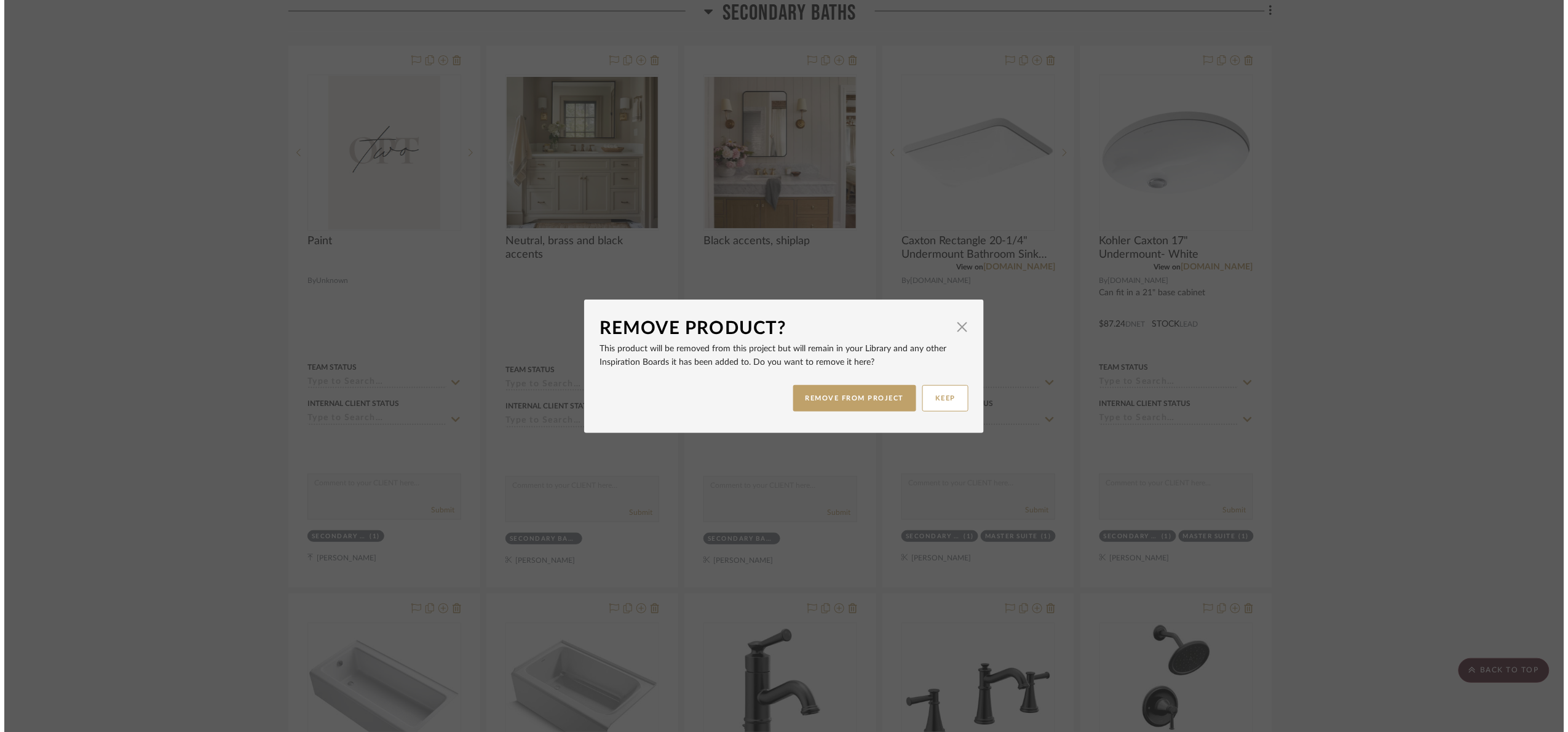
scroll to position [0, 0]
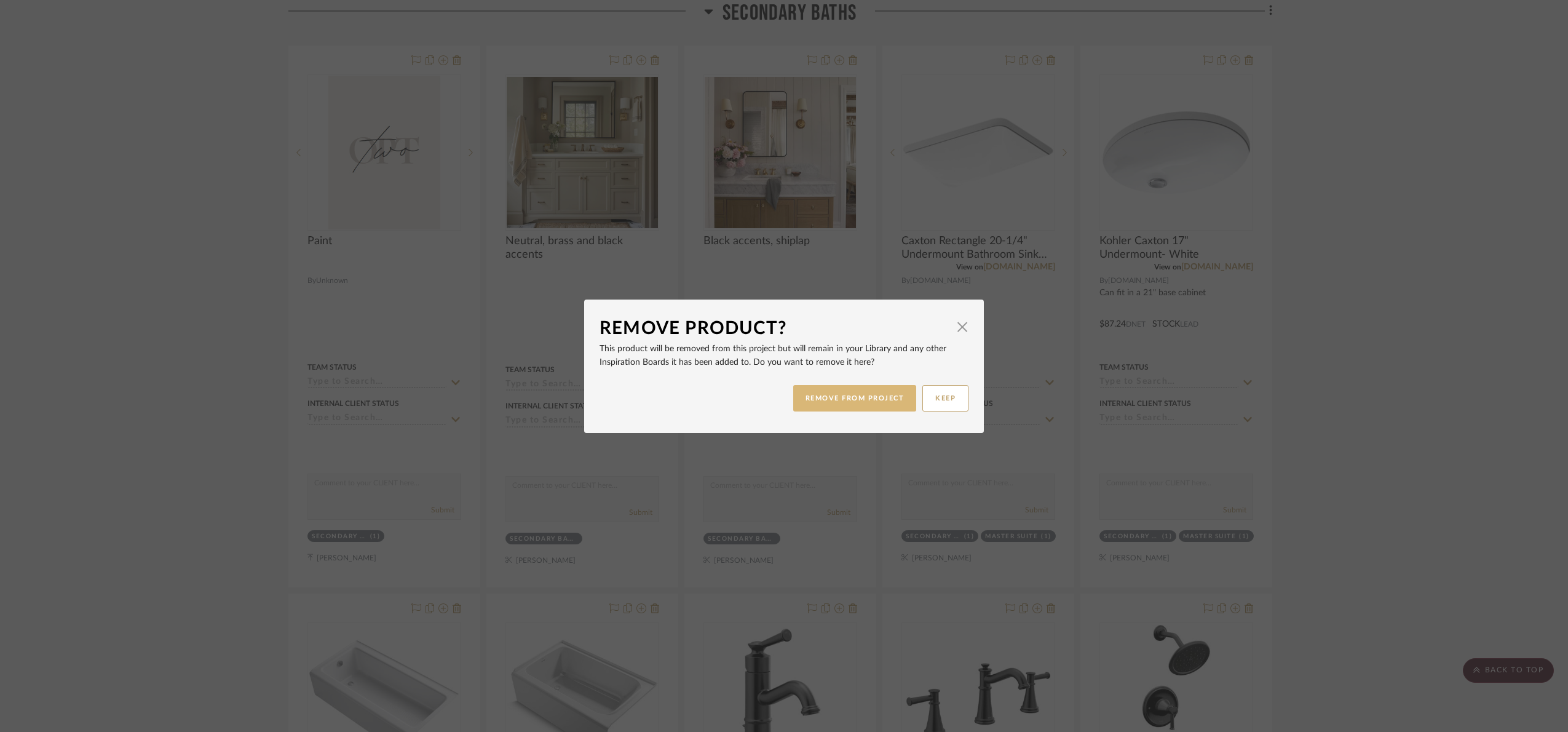
click at [873, 391] on button "REMOVE FROM PROJECT" at bounding box center [854, 398] width 123 height 26
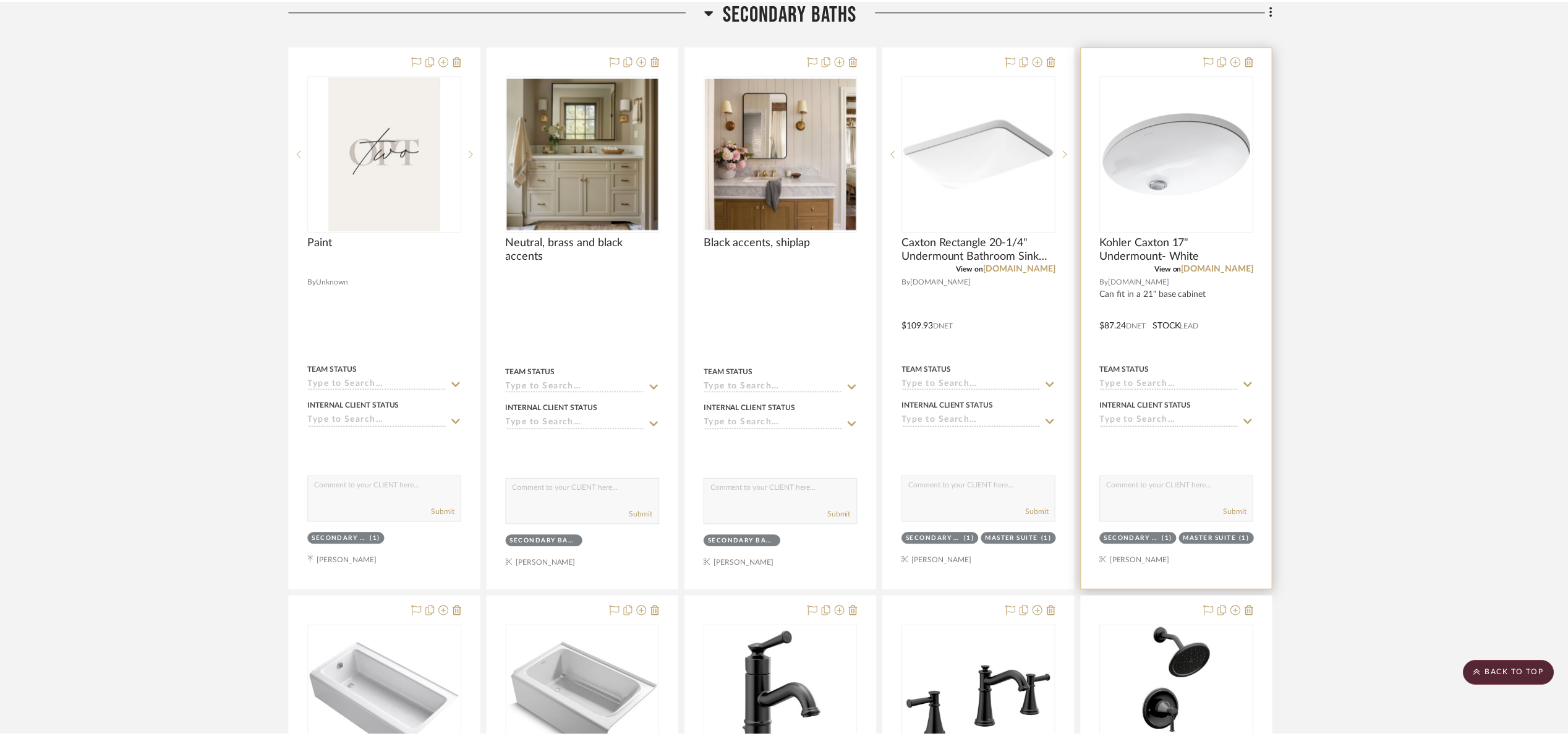
scroll to position [1140, 0]
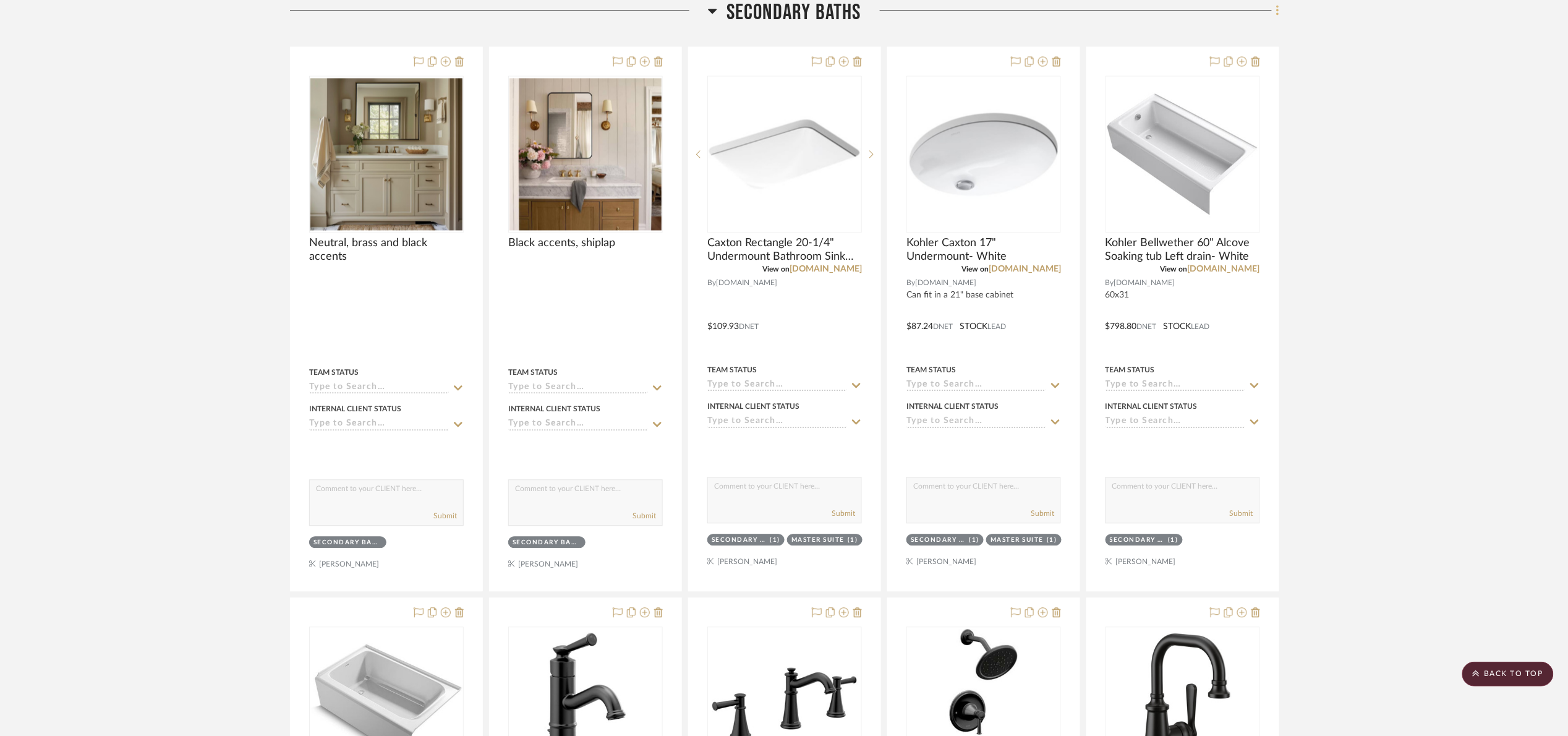
click at [1273, 7] on fa-icon at bounding box center [1276, 12] width 8 height 21
click at [1236, 43] on button "Add New Item" at bounding box center [1221, 37] width 116 height 31
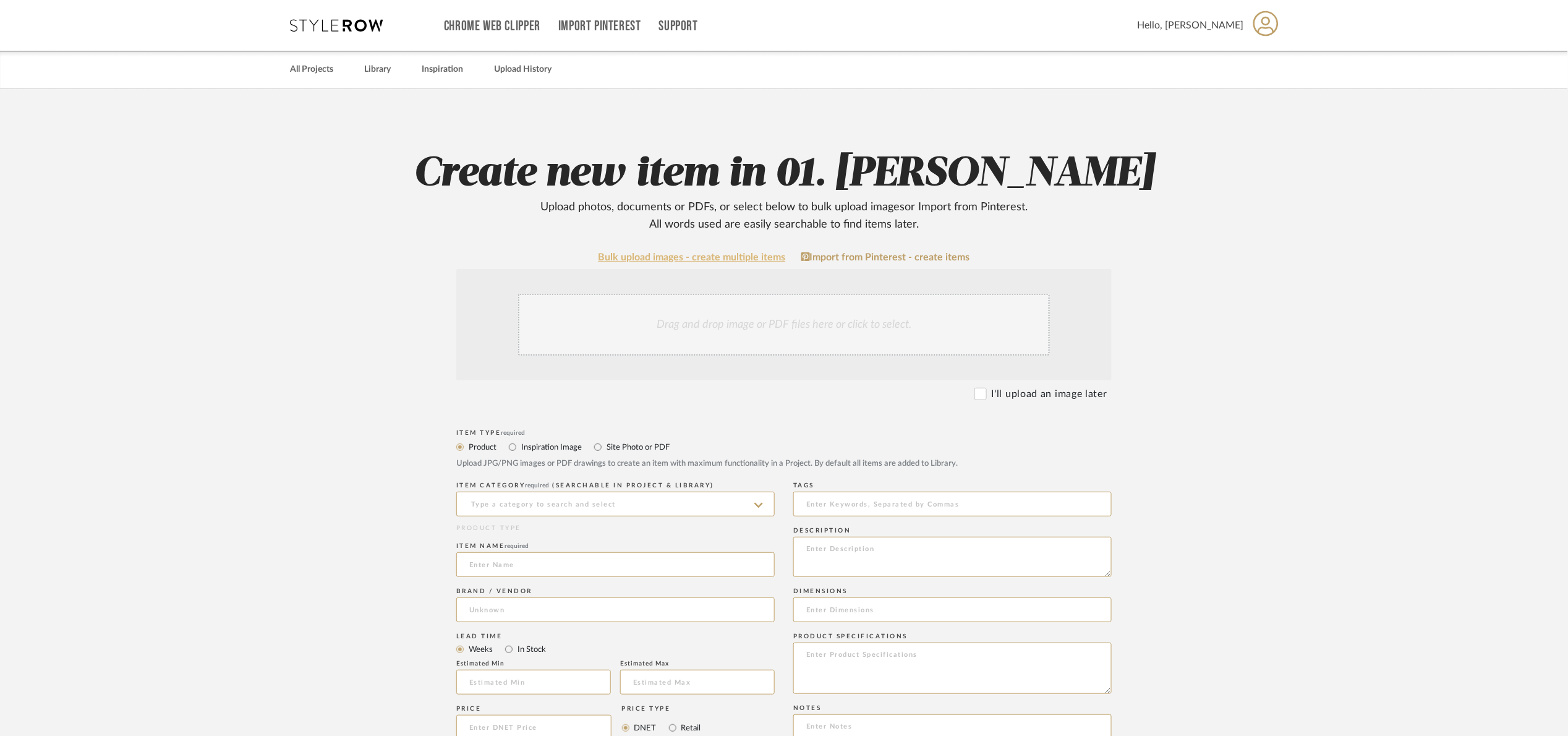
click at [726, 253] on link "Bulk upload images - create multiple items" at bounding box center [692, 258] width 187 height 10
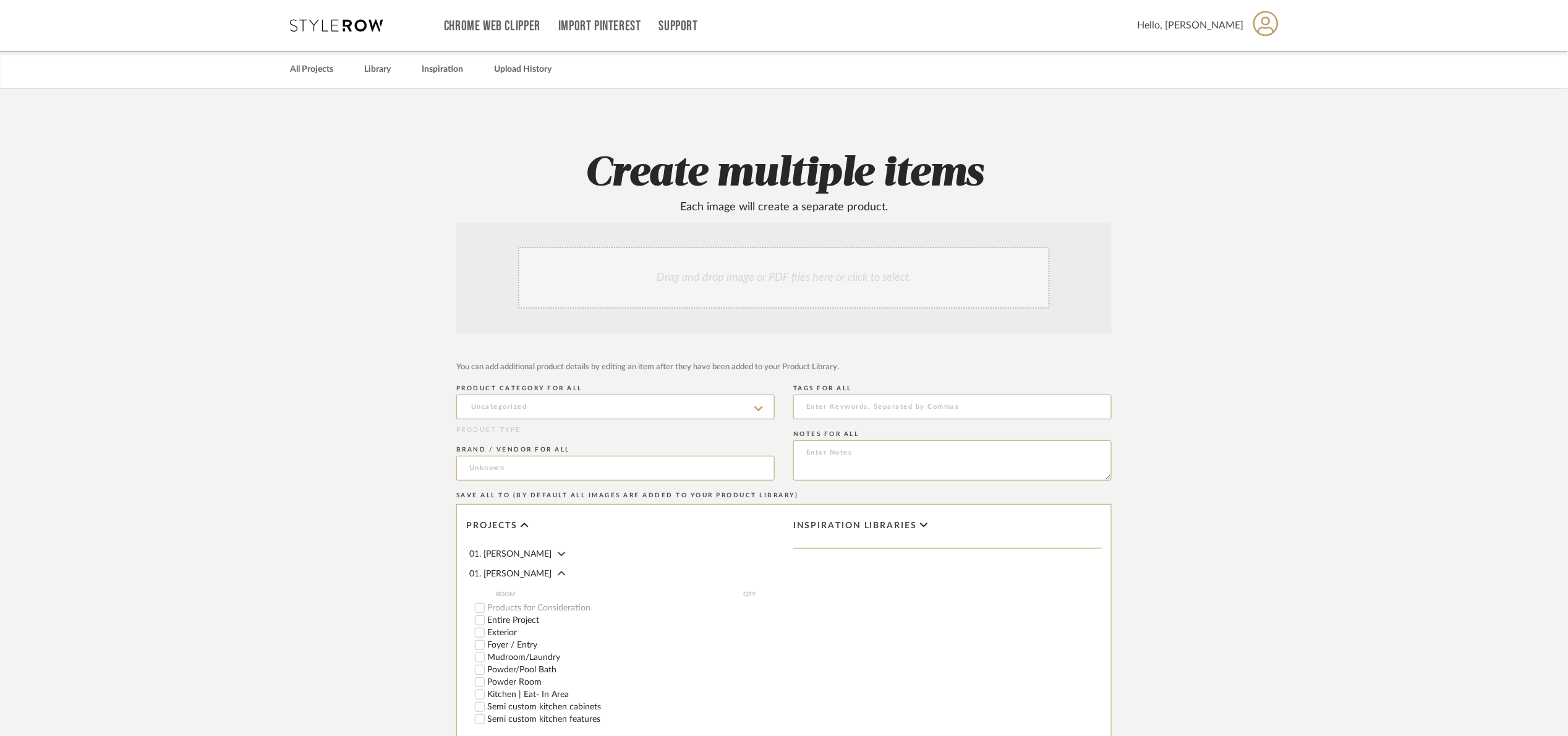
click at [710, 263] on div "Drag and drop image or PDF files here or click to select." at bounding box center [784, 278] width 532 height 62
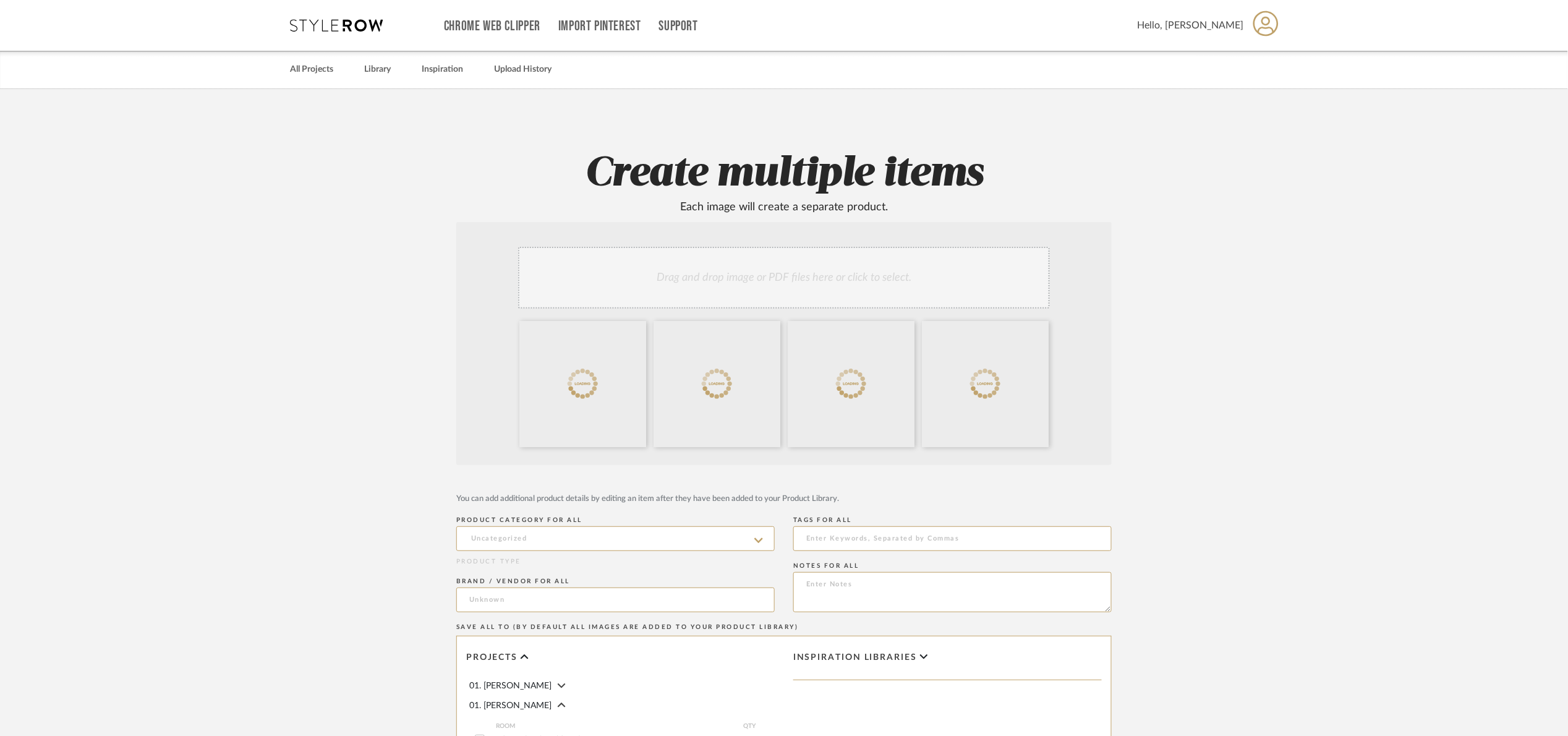
click at [0, 0] on div at bounding box center [0, 0] width 0 height 0
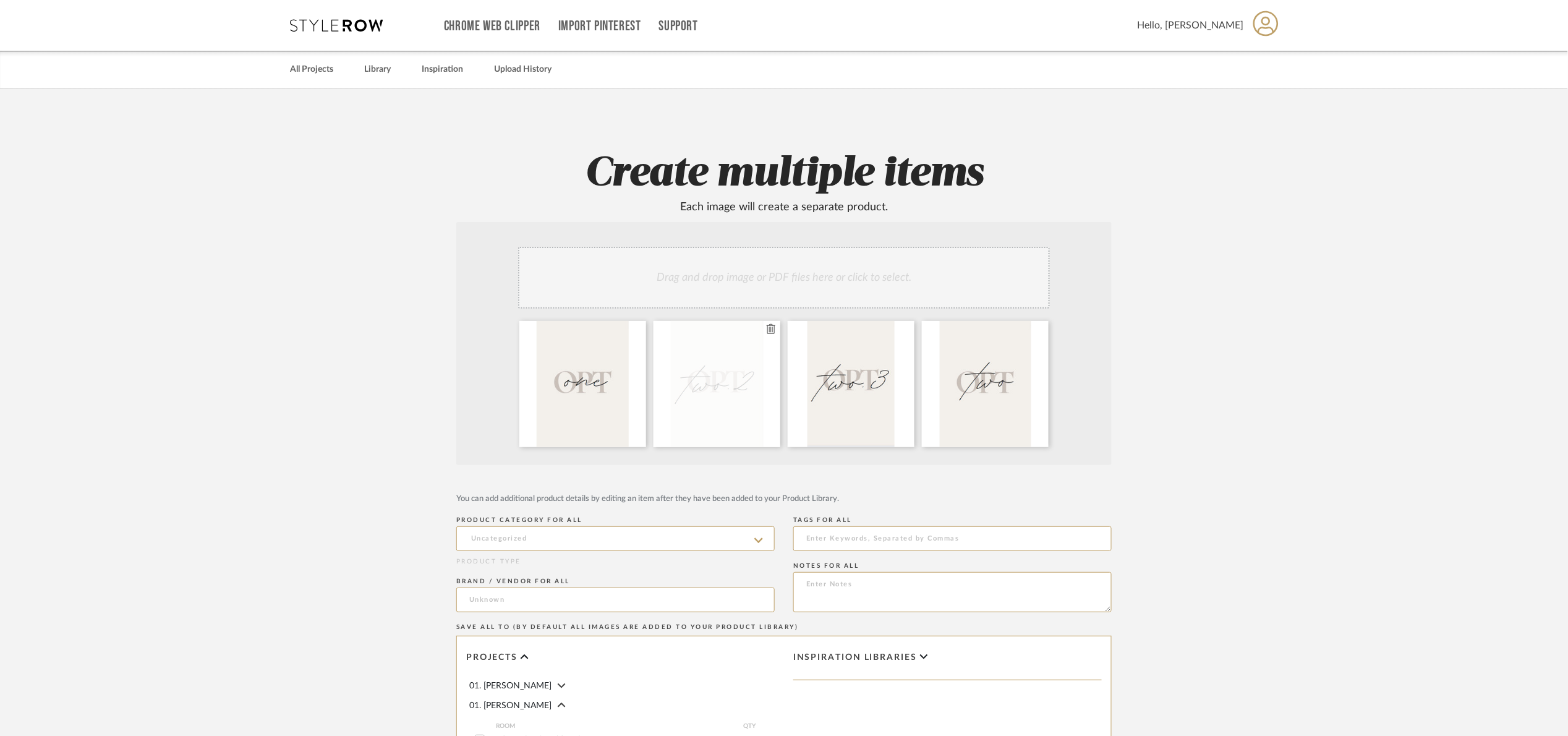
click at [769, 330] on icon at bounding box center [771, 328] width 9 height 10
click at [770, 328] on icon at bounding box center [771, 328] width 9 height 10
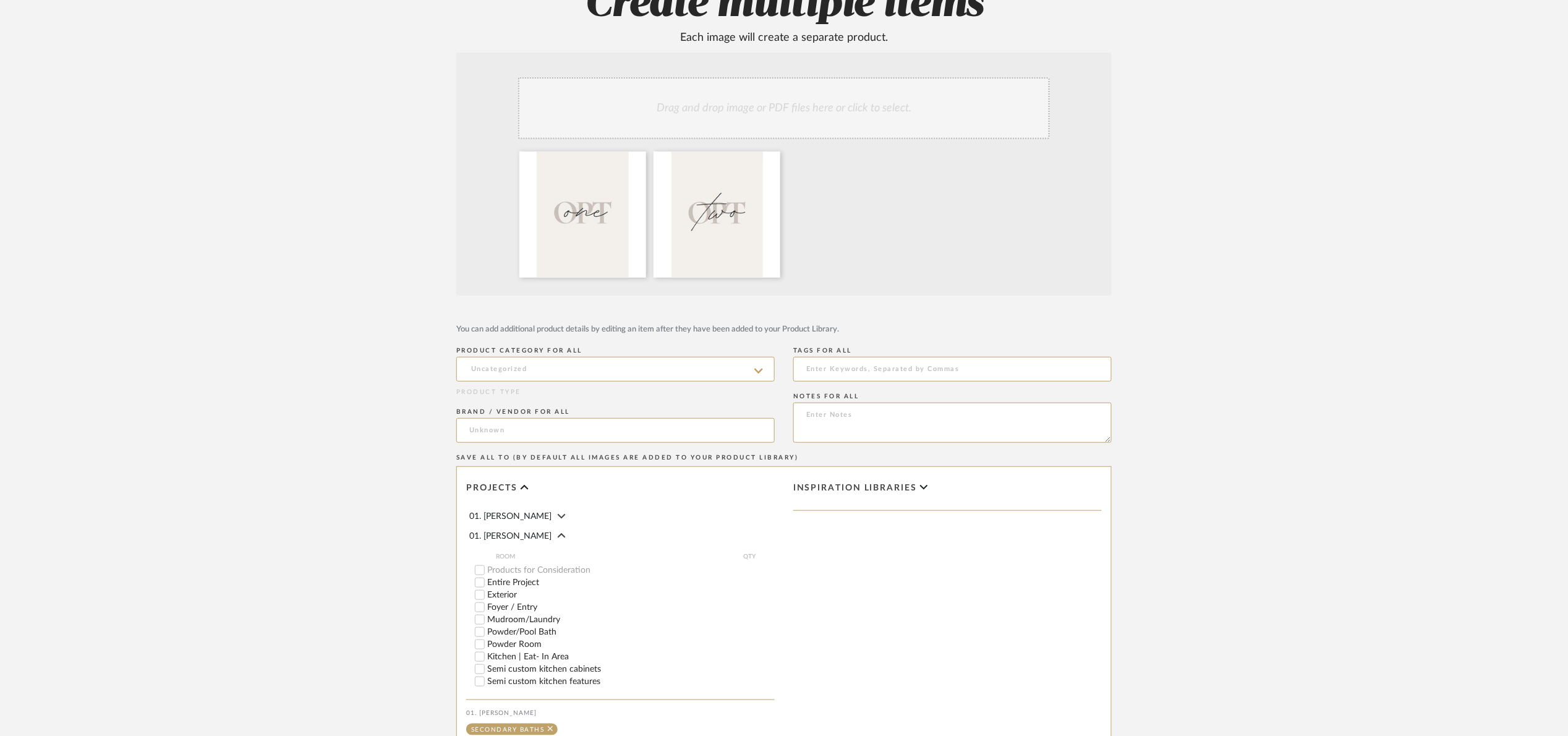
scroll to position [278, 0]
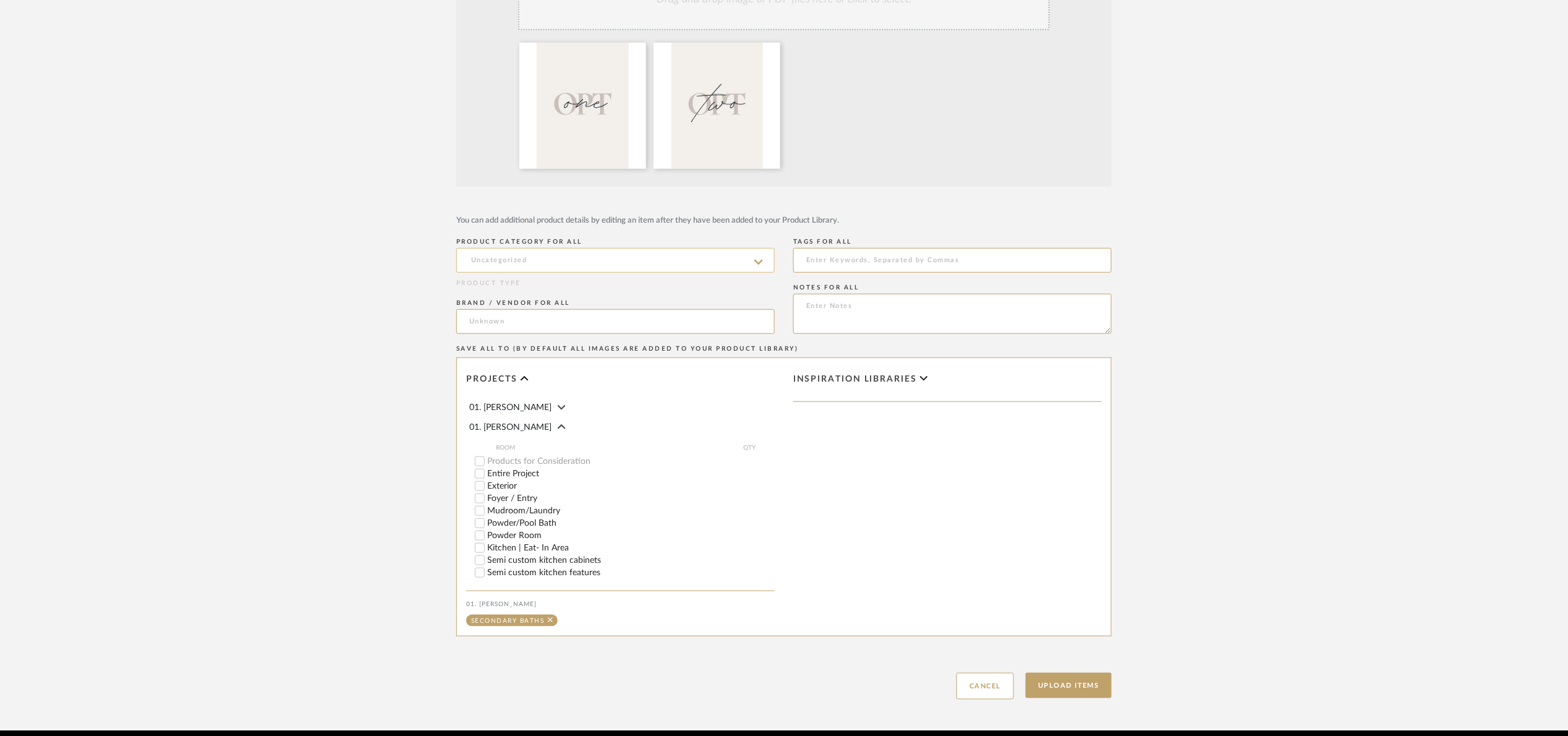
click at [547, 268] on input at bounding box center [615, 261] width 319 height 25
drag, startPoint x: 1091, startPoint y: 684, endPoint x: 1158, endPoint y: 658, distance: 71.9
click at [1089, 682] on button "Upload Items" at bounding box center [1069, 685] width 86 height 26
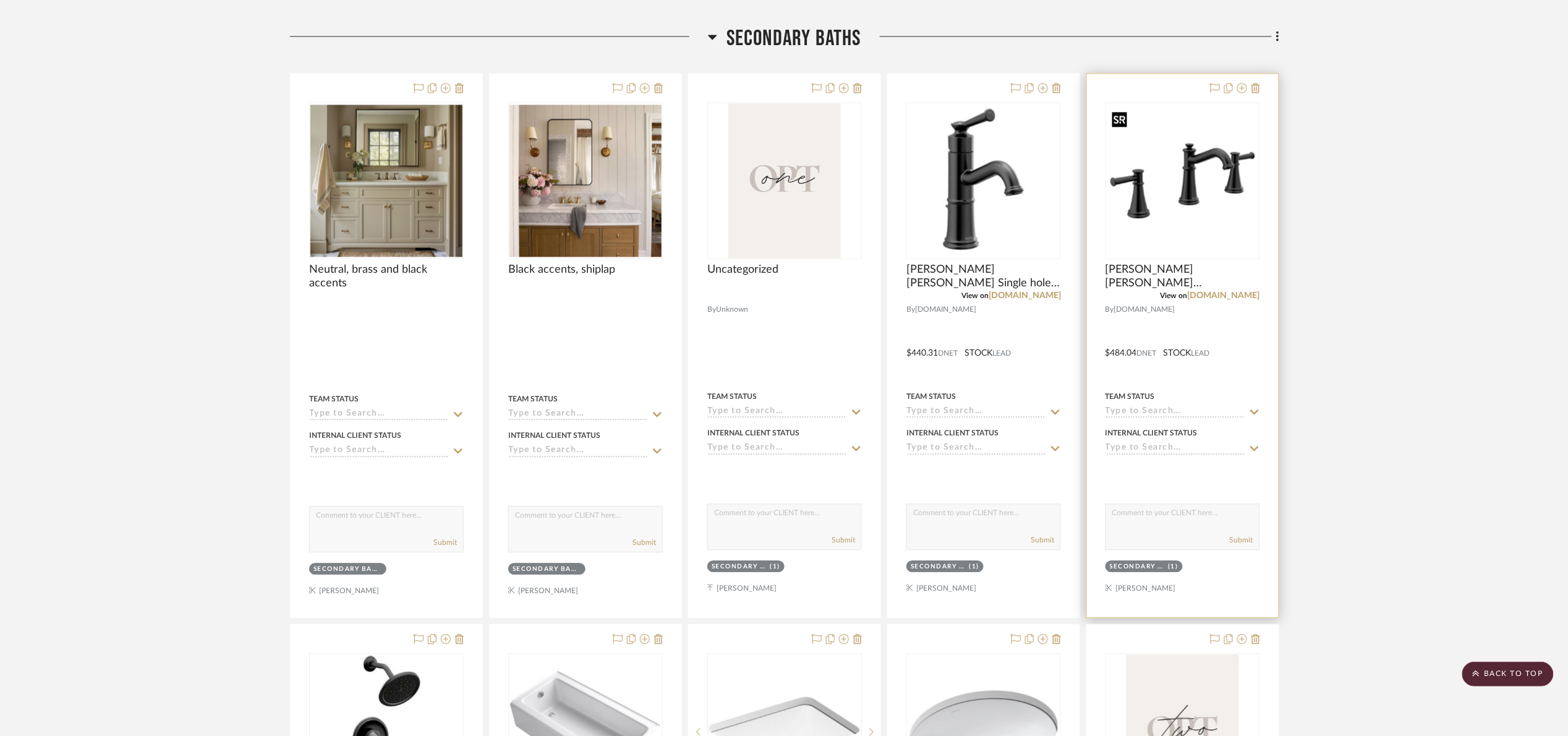
scroll to position [1054, 0]
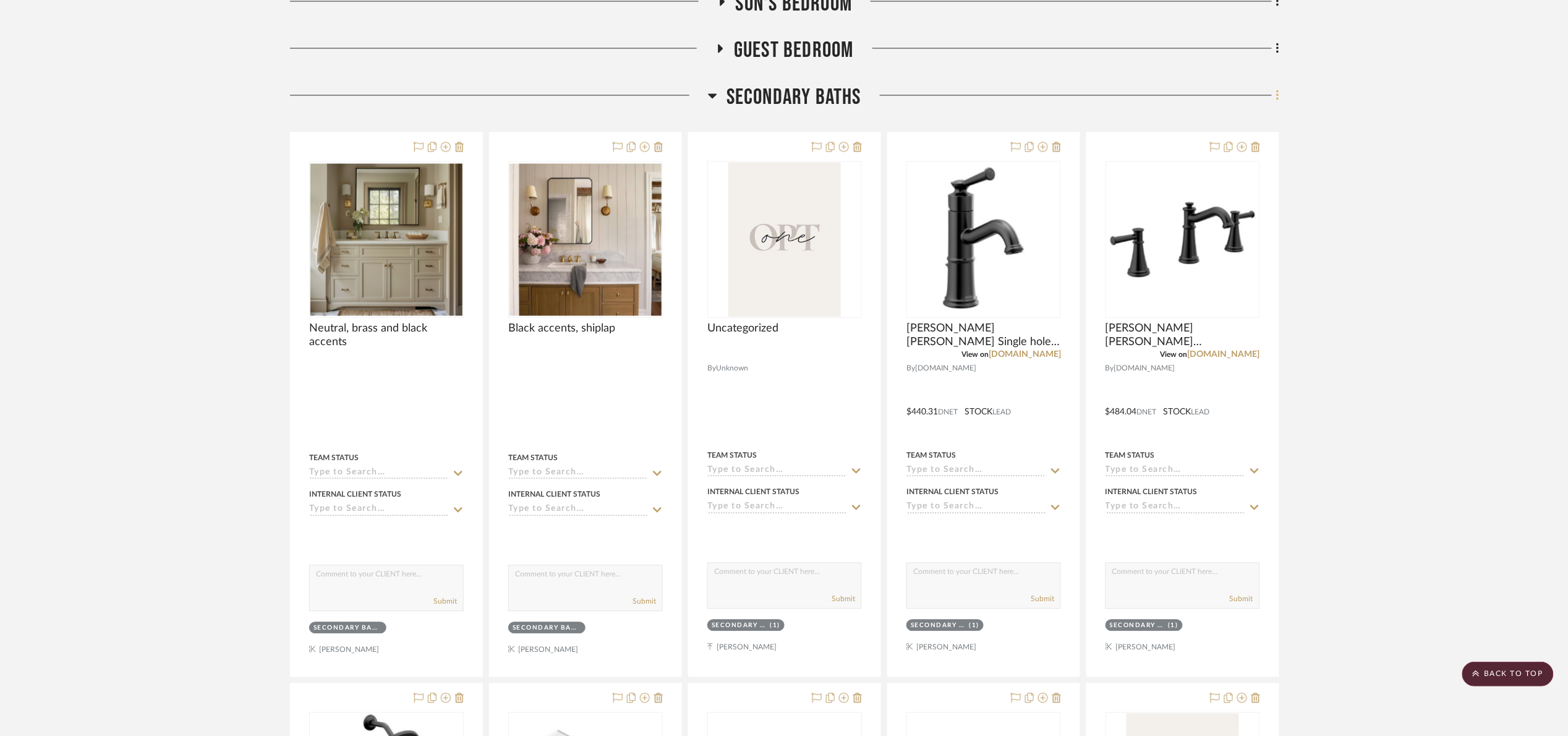
click at [1273, 104] on fa-icon at bounding box center [1276, 97] width 8 height 21
click at [1223, 116] on button "Add New Item" at bounding box center [1221, 123] width 116 height 31
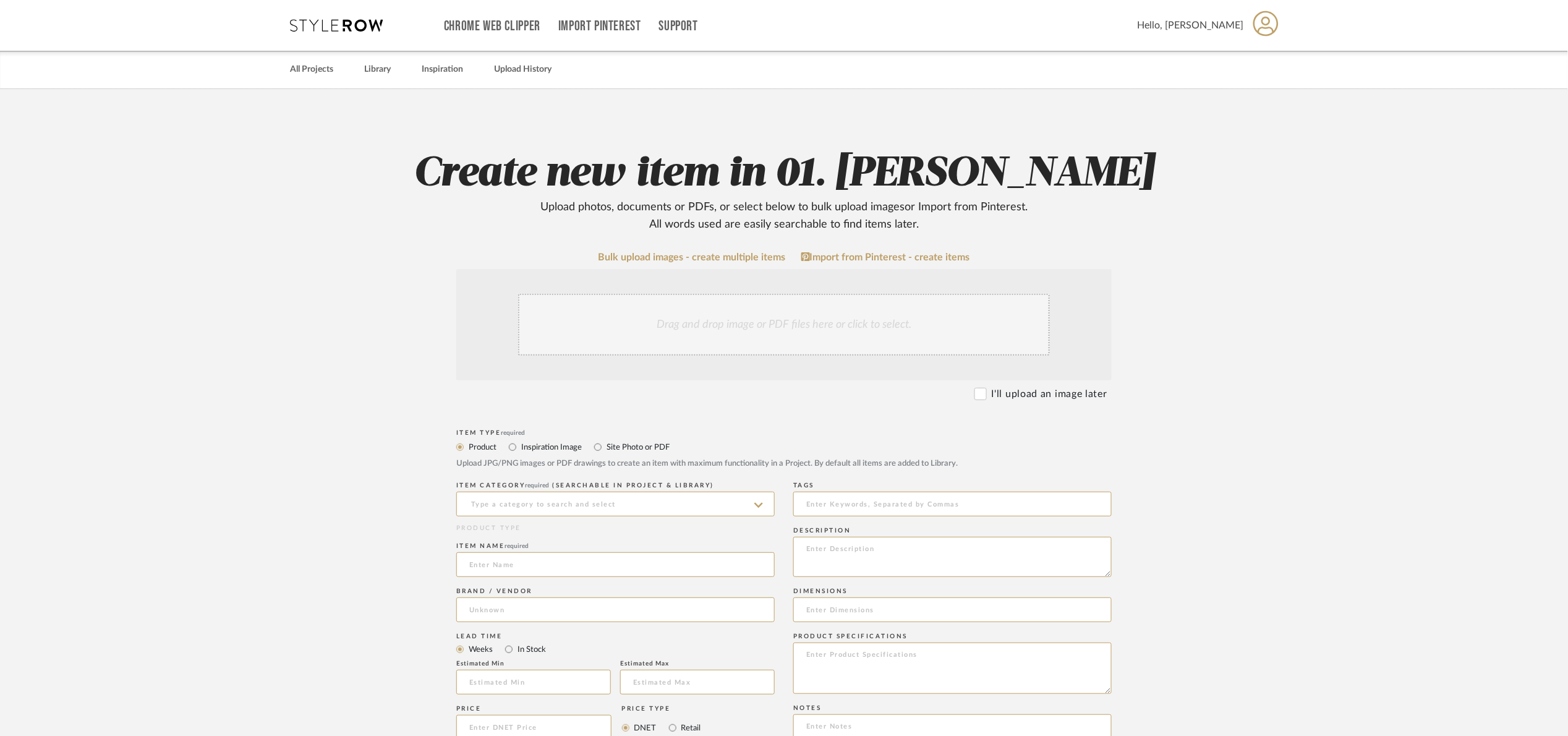
click at [720, 328] on div "Drag and drop image or PDF files here or click to select." at bounding box center [784, 325] width 532 height 62
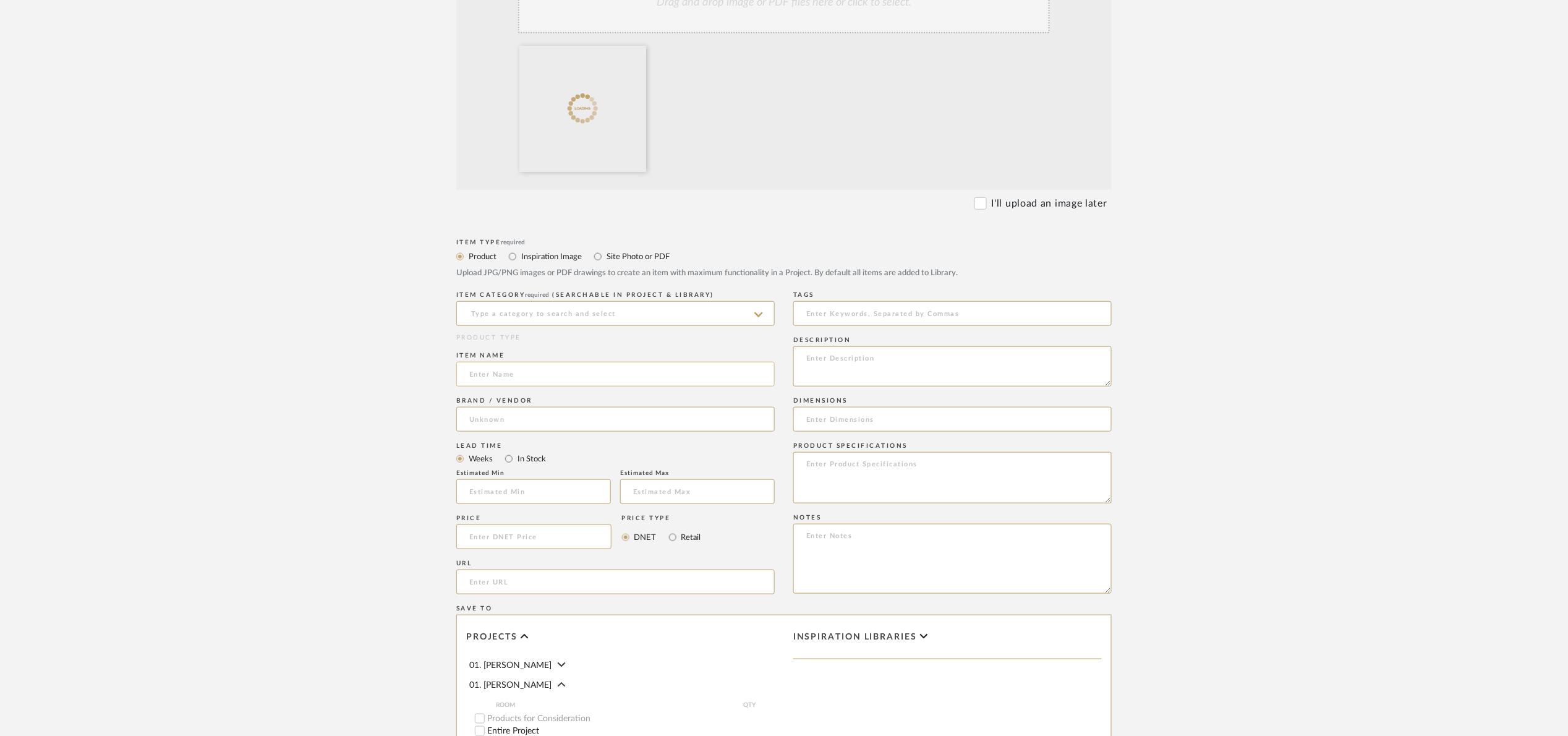
scroll to position [371, 0]
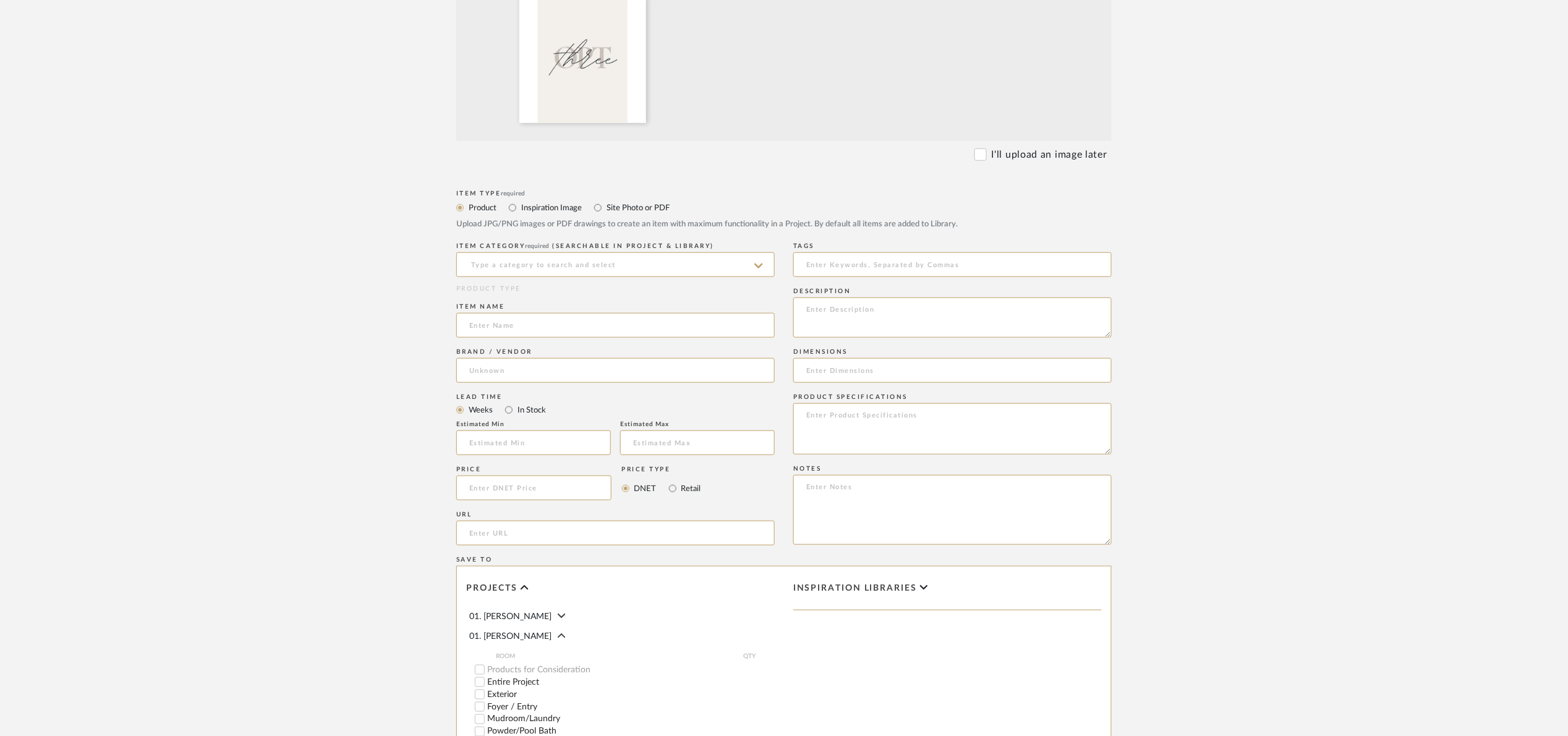
click at [554, 206] on label "Inspiration Image" at bounding box center [551, 208] width 62 height 14
click at [520, 206] on input "Inspiration Image" at bounding box center [513, 208] width 15 height 15
radio input "true"
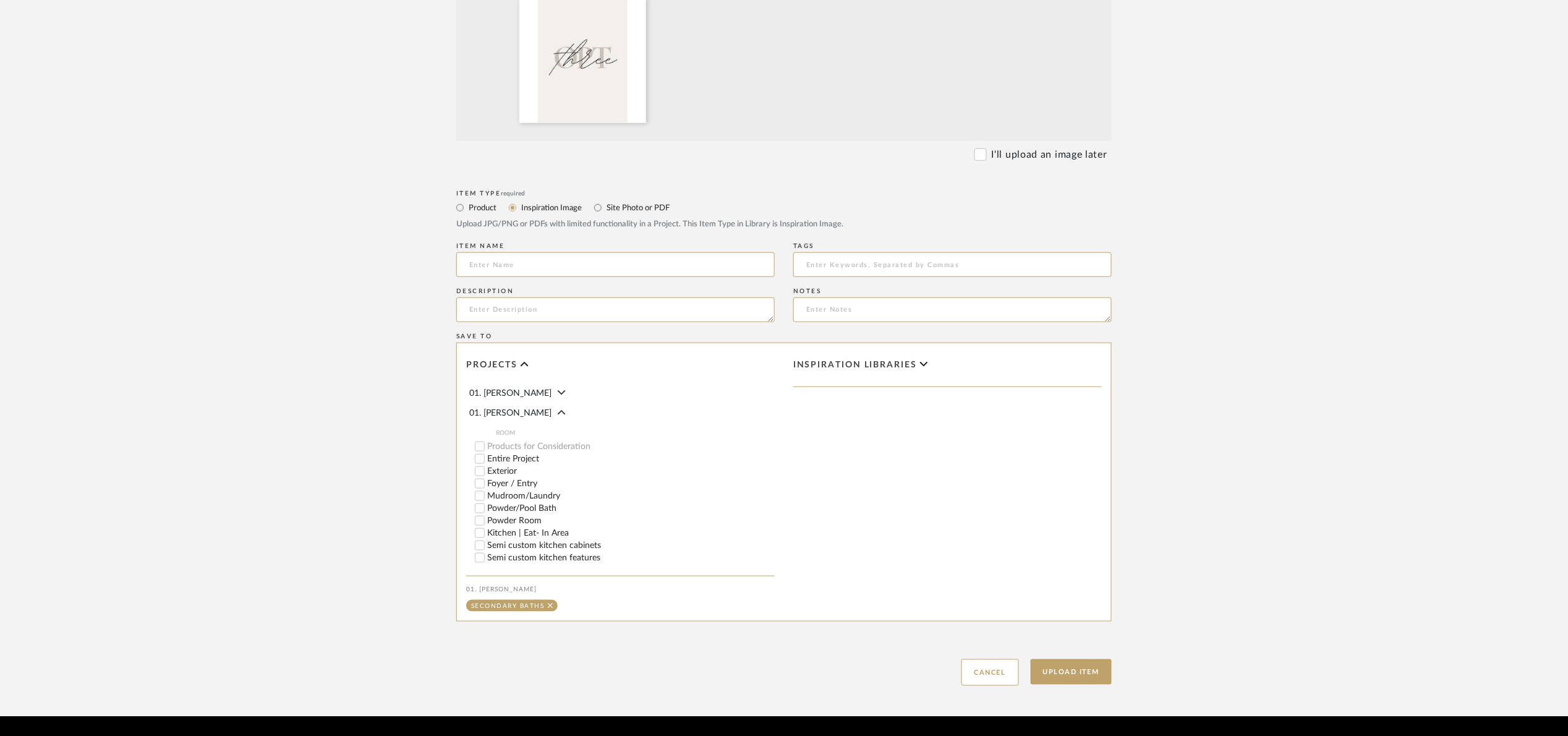
drag, startPoint x: 1096, startPoint y: 663, endPoint x: 1099, endPoint y: 652, distance: 11.4
click at [1094, 662] on button "Upload Item" at bounding box center [1072, 672] width 82 height 26
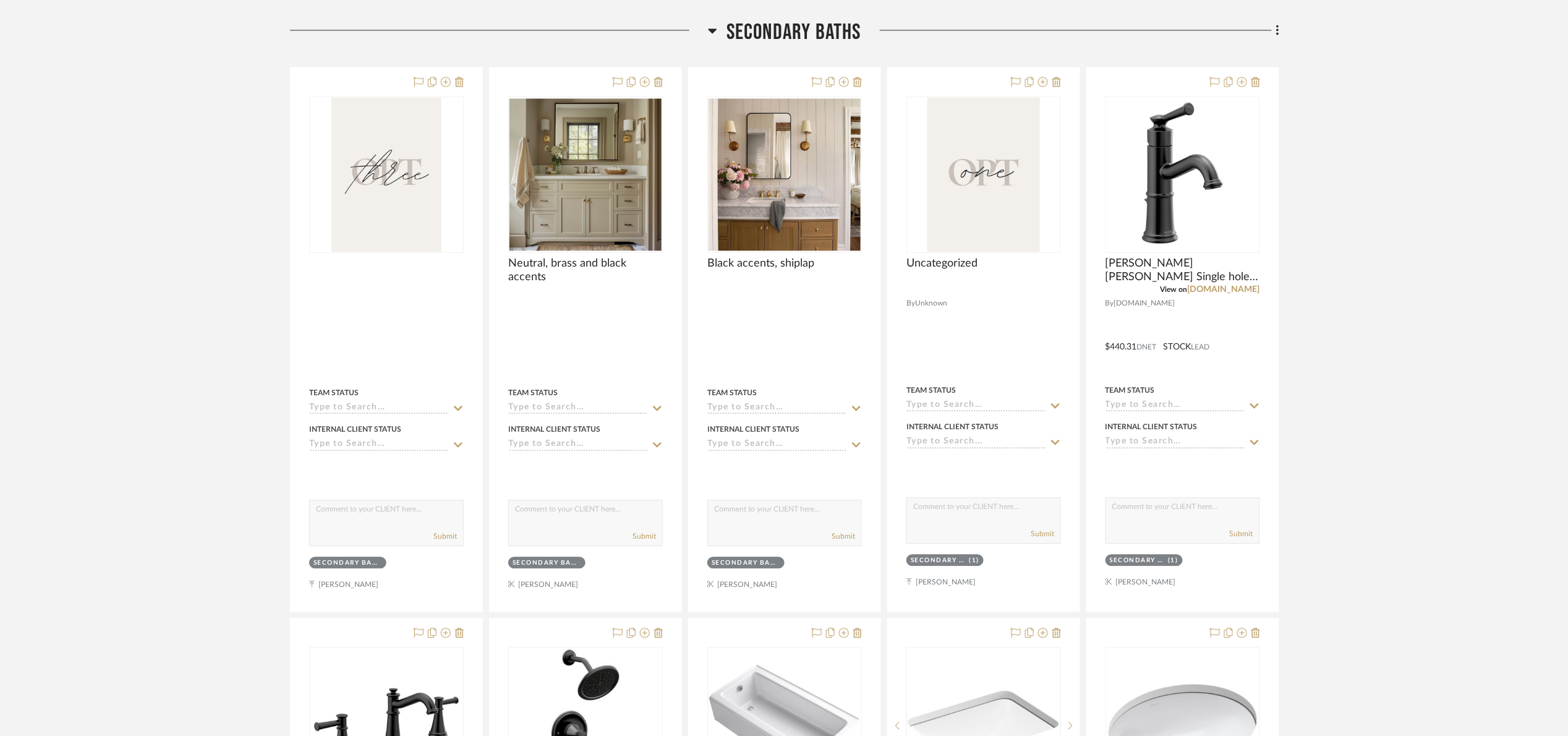
scroll to position [1140, 0]
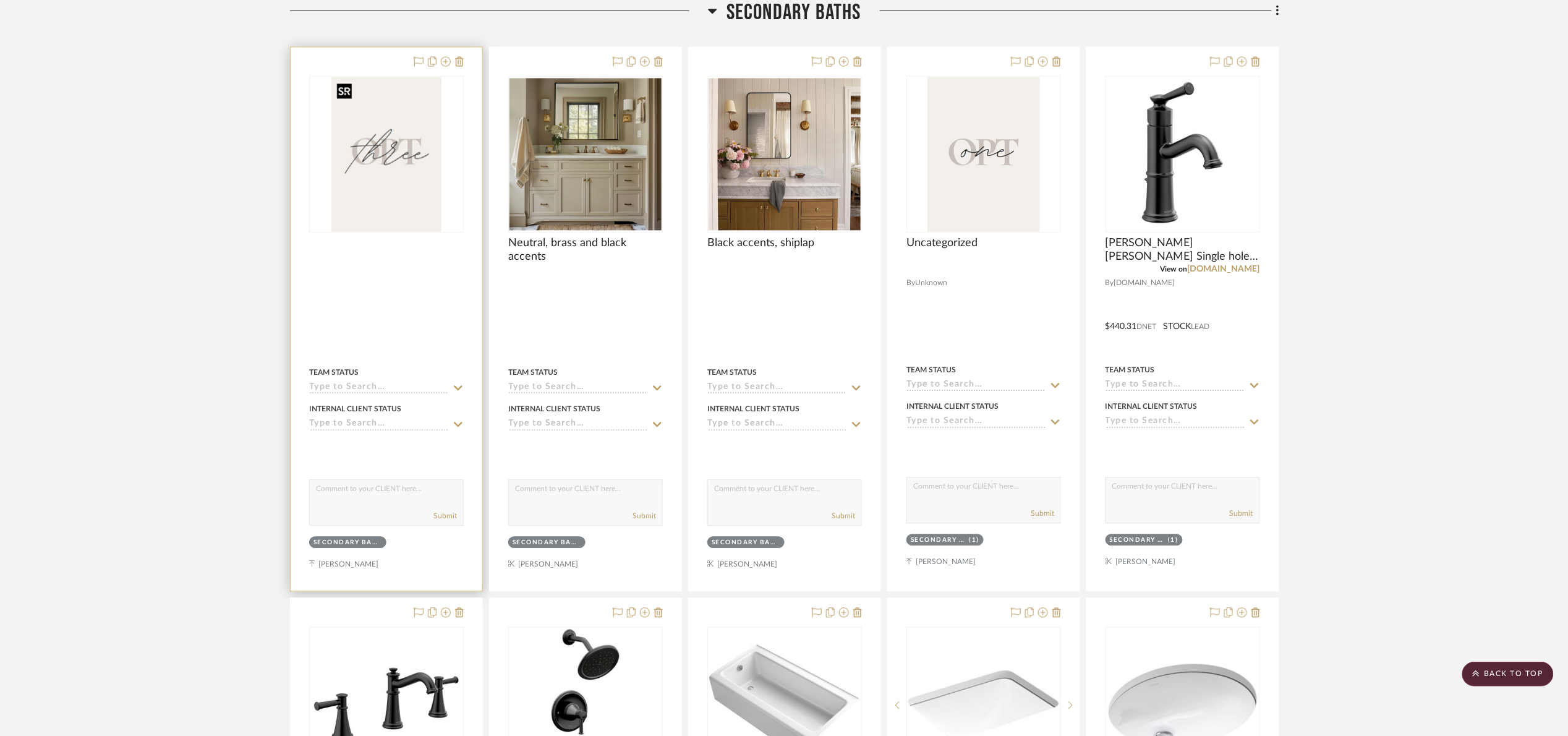
click at [0, 0] on img at bounding box center [0, 0] width 0 height 0
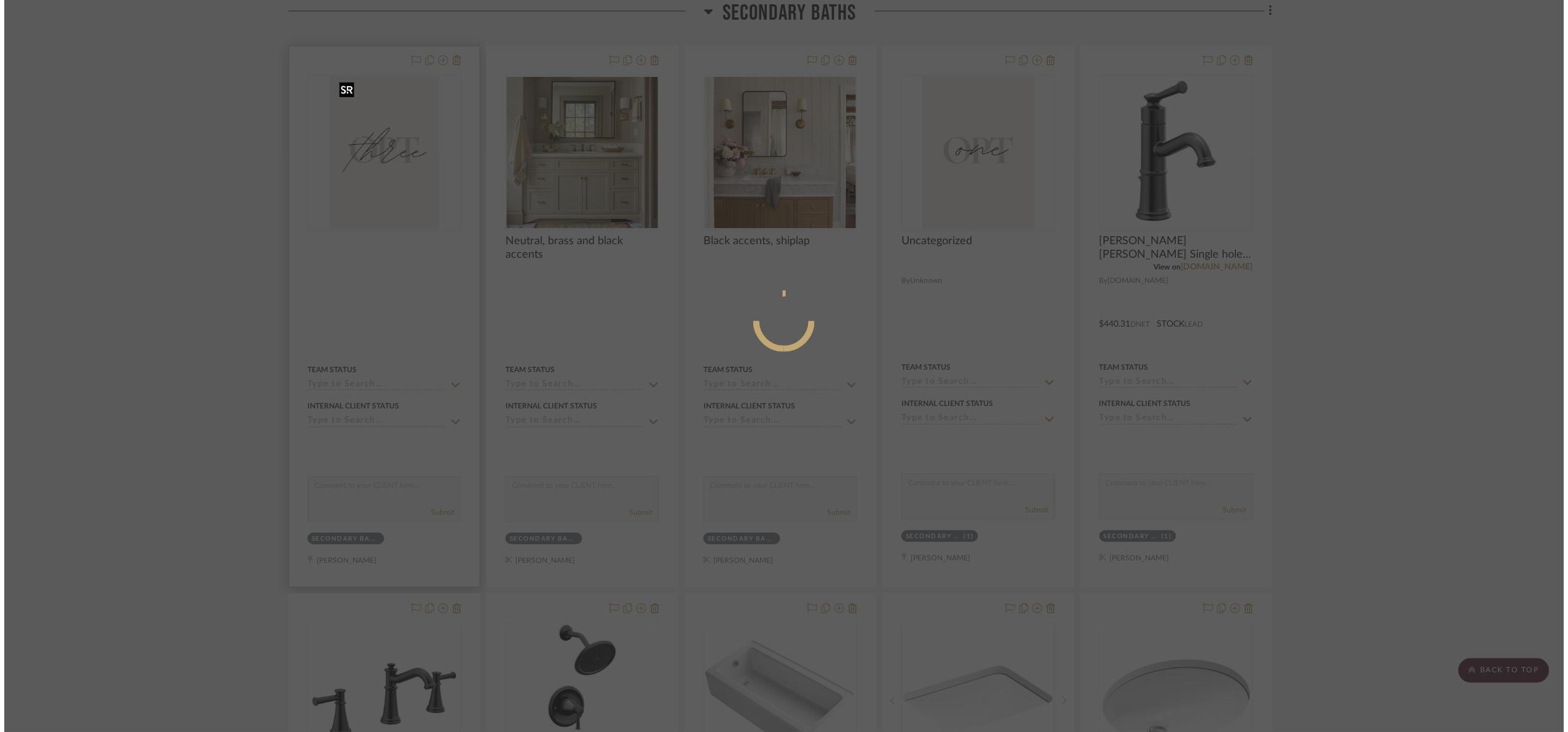
scroll to position [0, 0]
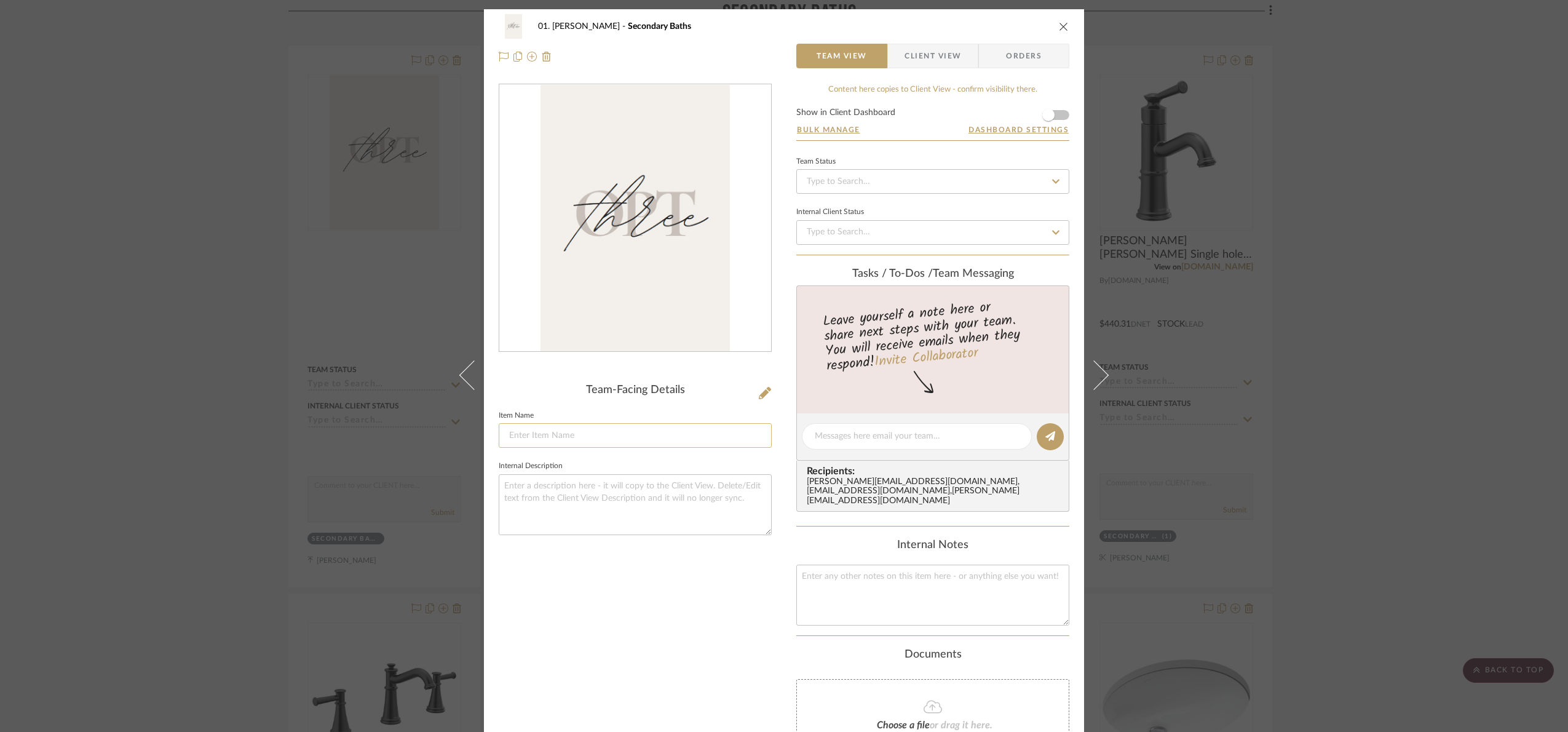
click at [554, 447] on input at bounding box center [635, 435] width 273 height 25
type input "Opt 3"
click at [633, 668] on div "Team-Facing Details Item Name Opt 3 Internal Description" at bounding box center [635, 460] width 273 height 753
click at [1439, 401] on div "01. Merker Secondary Baths Opt 3 Team View Client View Orders Team-Facing Detai…" at bounding box center [784, 366] width 1568 height 732
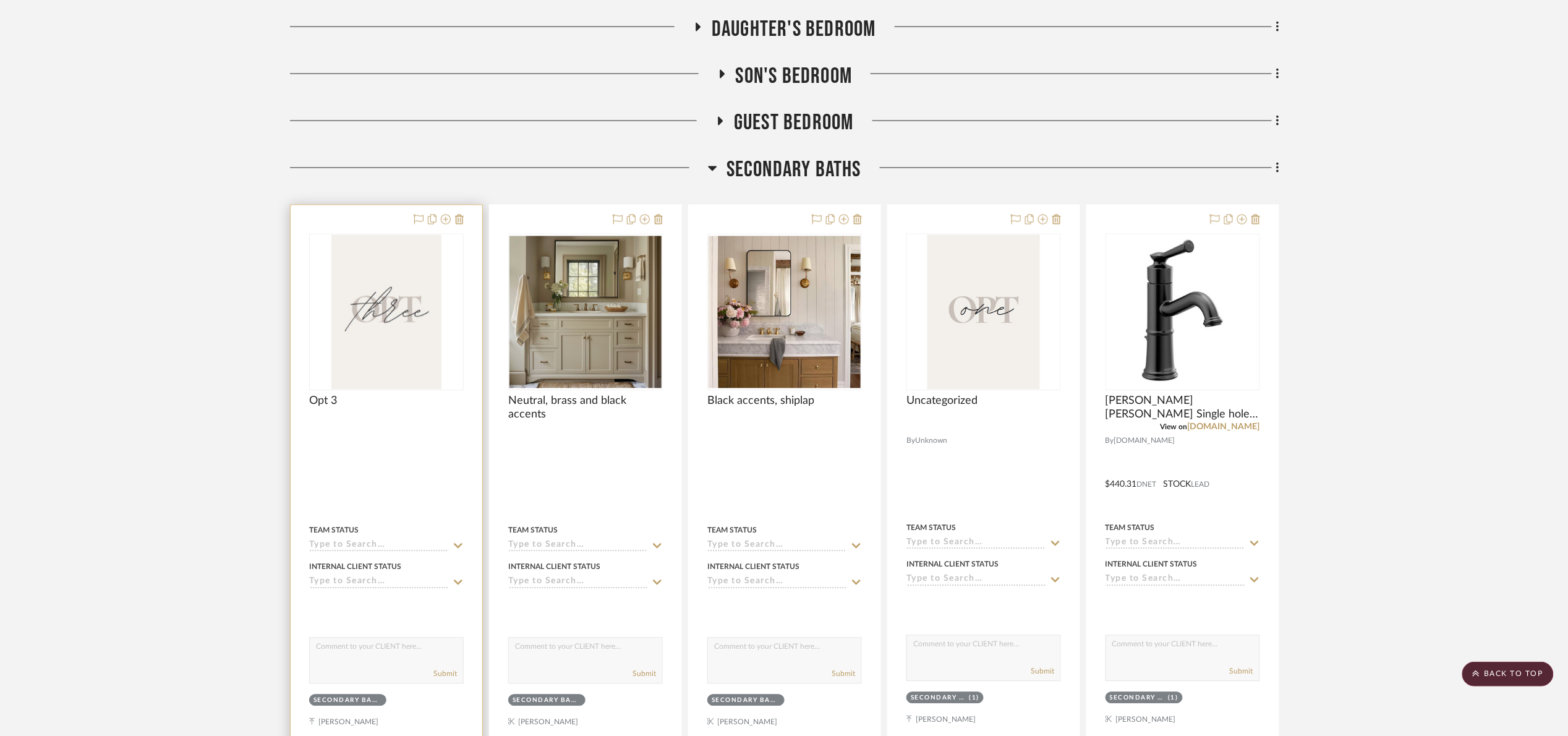
scroll to position [954, 0]
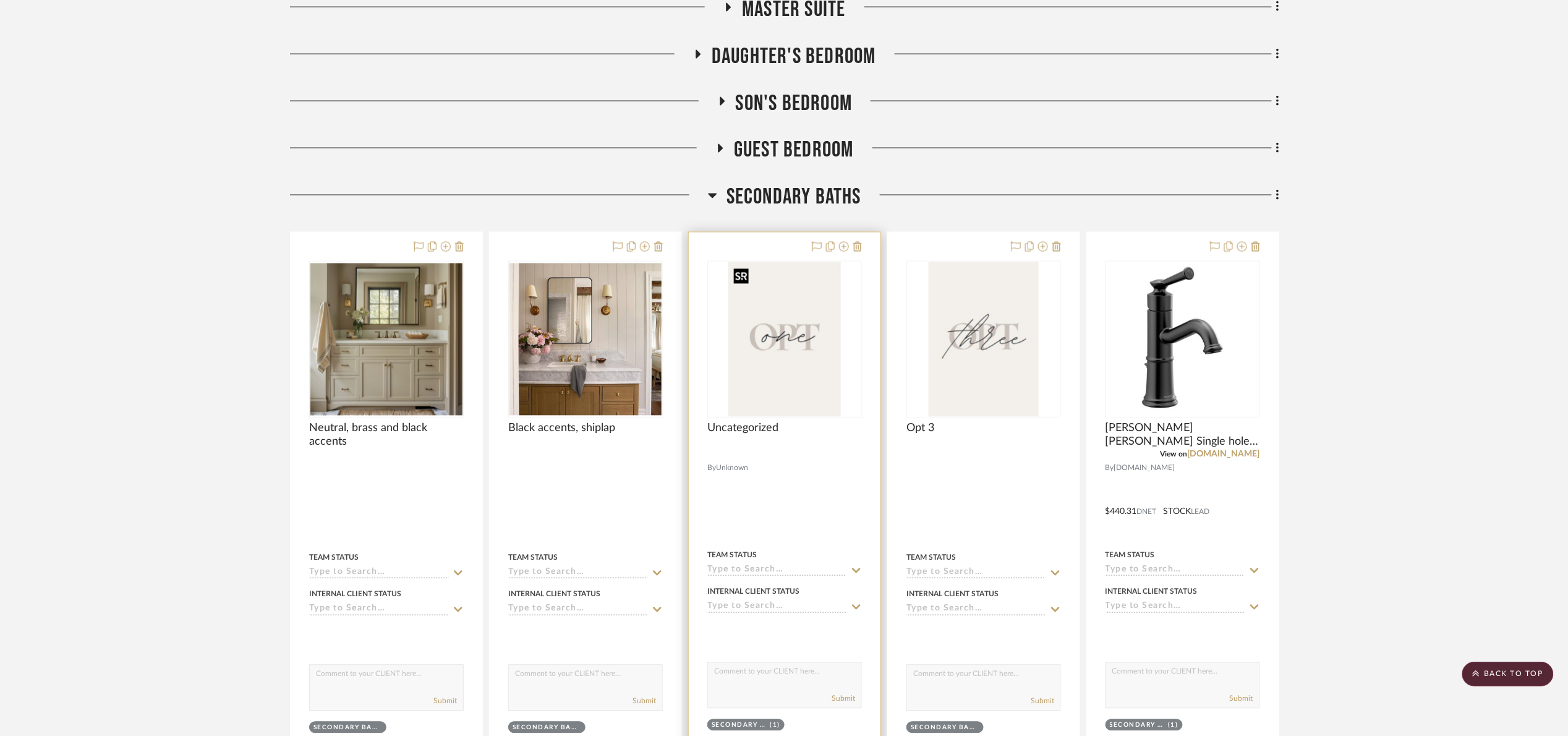
click at [0, 0] on img at bounding box center [0, 0] width 0 height 0
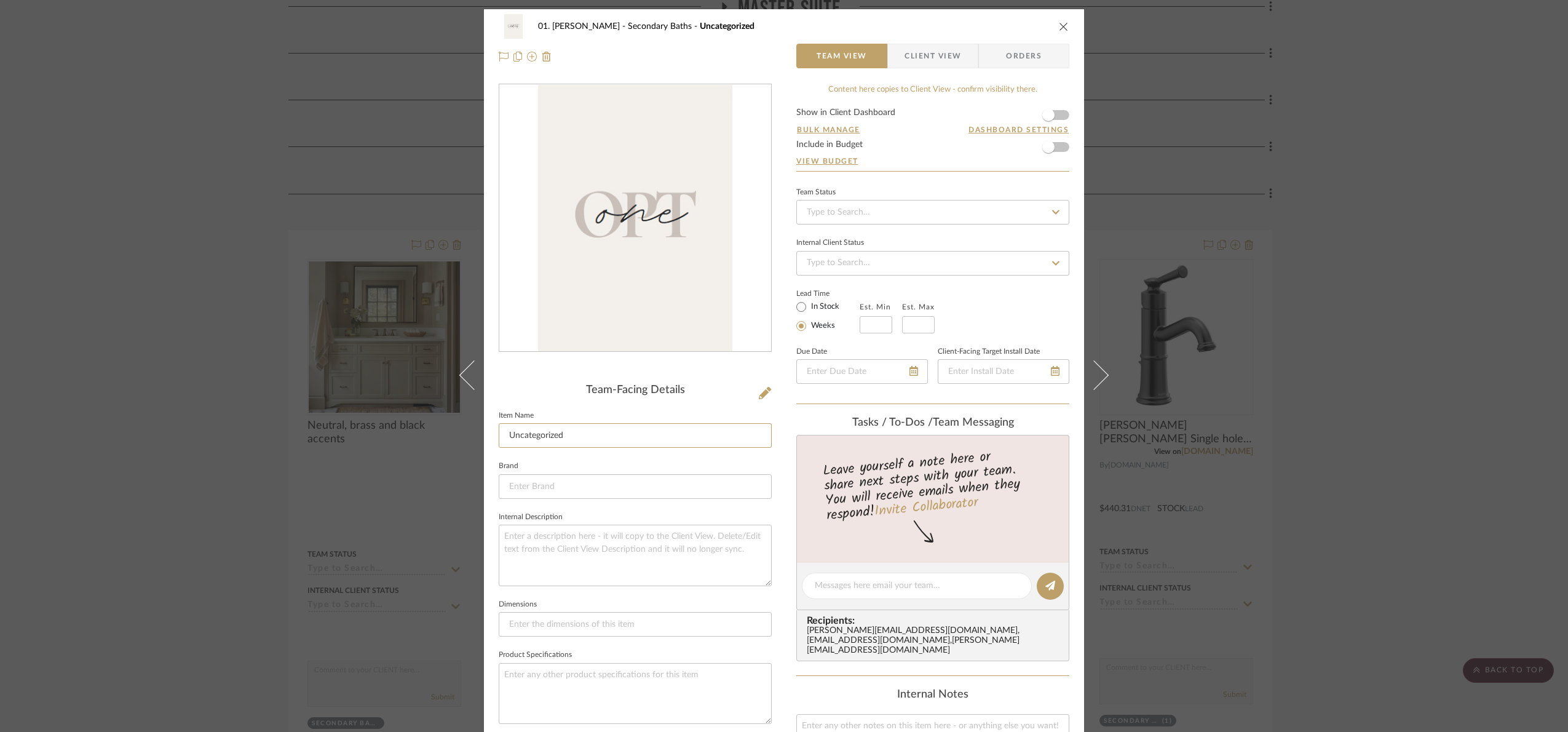
drag, startPoint x: 578, startPoint y: 437, endPoint x: 432, endPoint y: 432, distance: 146.1
click at [432, 432] on div "01. Merker Secondary Baths Uncategorized Team View Client View Orders Team-Faci…" at bounding box center [784, 366] width 1568 height 732
type input "Opt 1"
click at [518, 391] on div "Team-Facing Details" at bounding box center [635, 390] width 273 height 14
click at [1472, 474] on div "01. Merker Secondary Baths Opt 1 Team View Client View Orders Team-Facing Detai…" at bounding box center [784, 366] width 1568 height 732
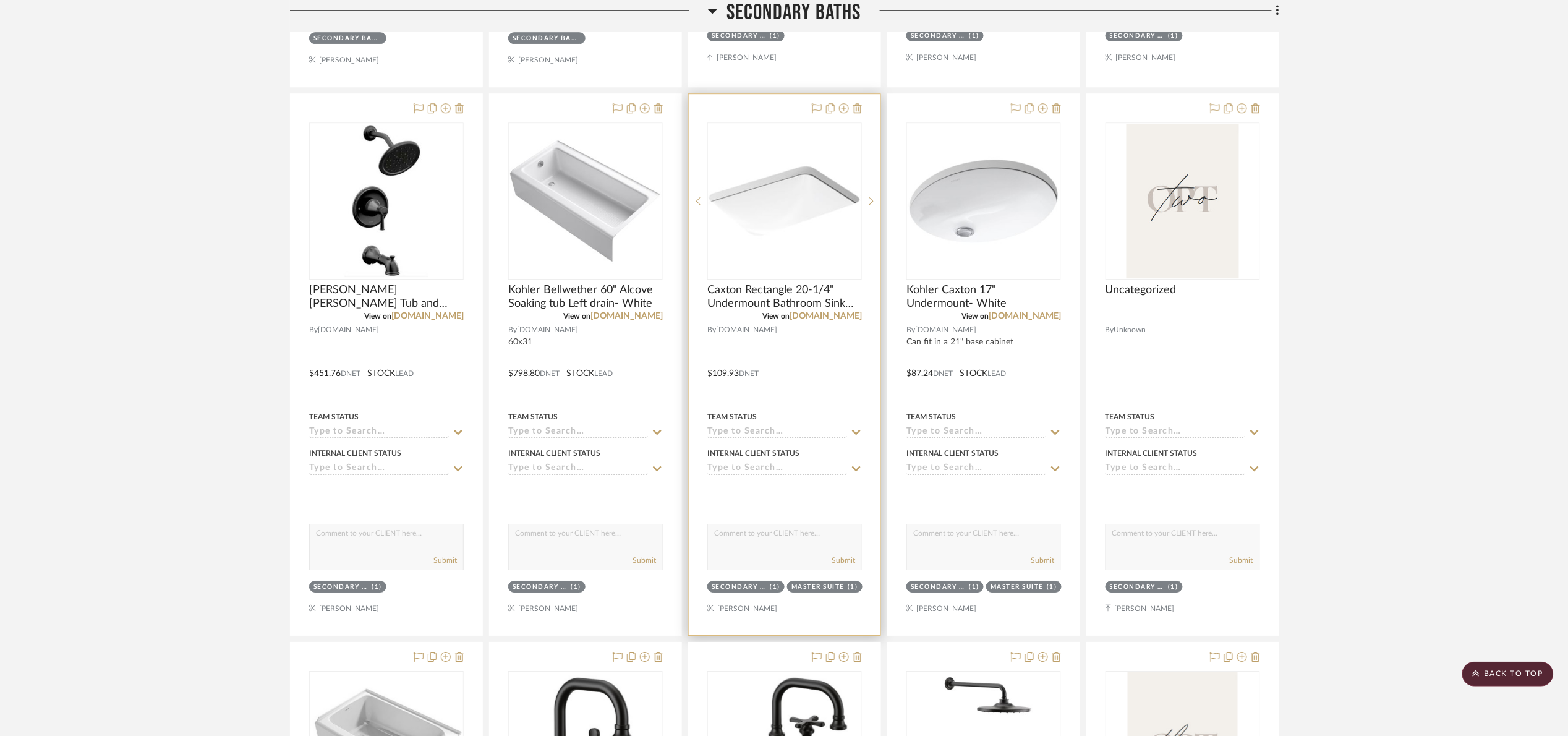
scroll to position [1568, 0]
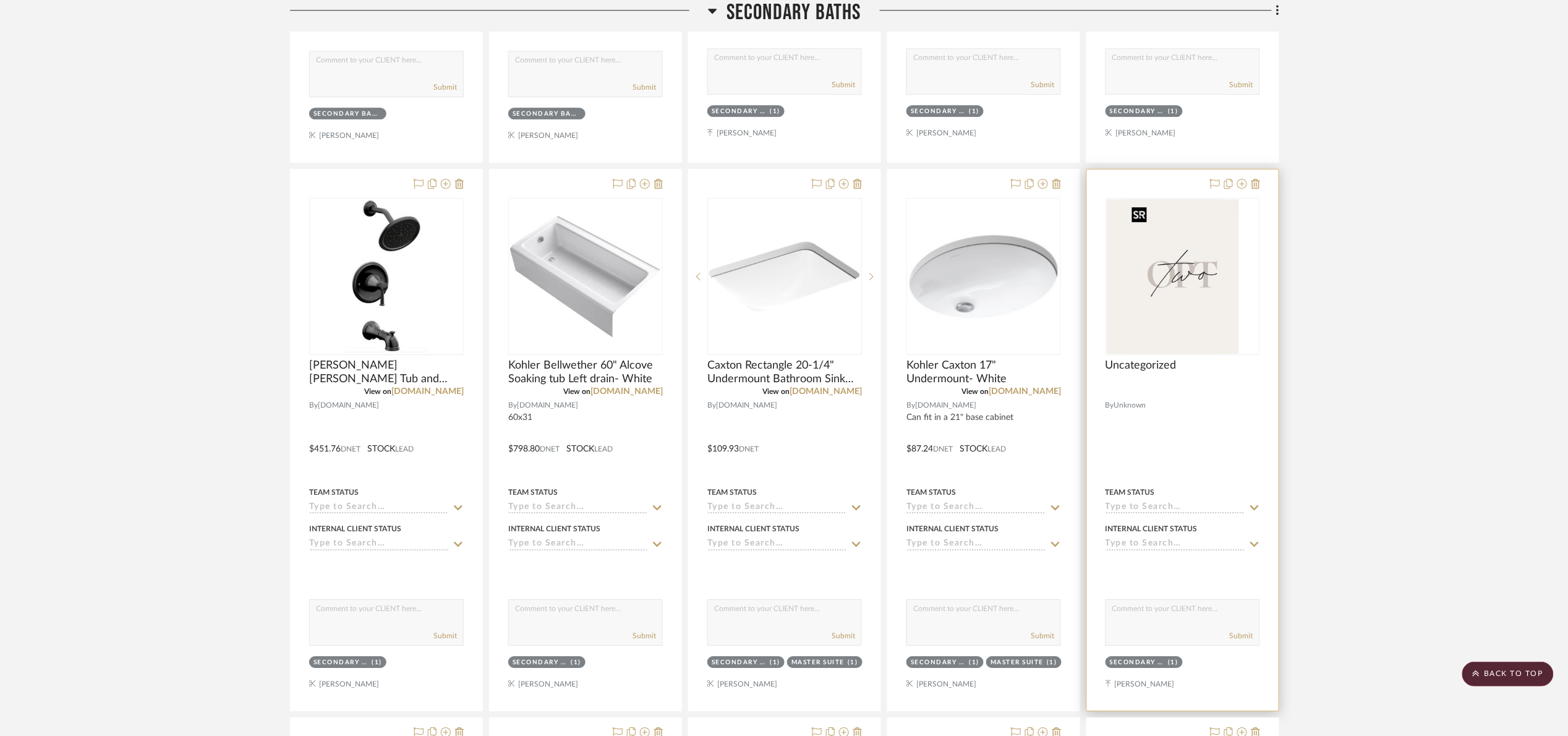
click at [1174, 319] on div at bounding box center [1182, 276] width 154 height 157
click at [1174, 321] on img "0" at bounding box center [1182, 276] width 112 height 154
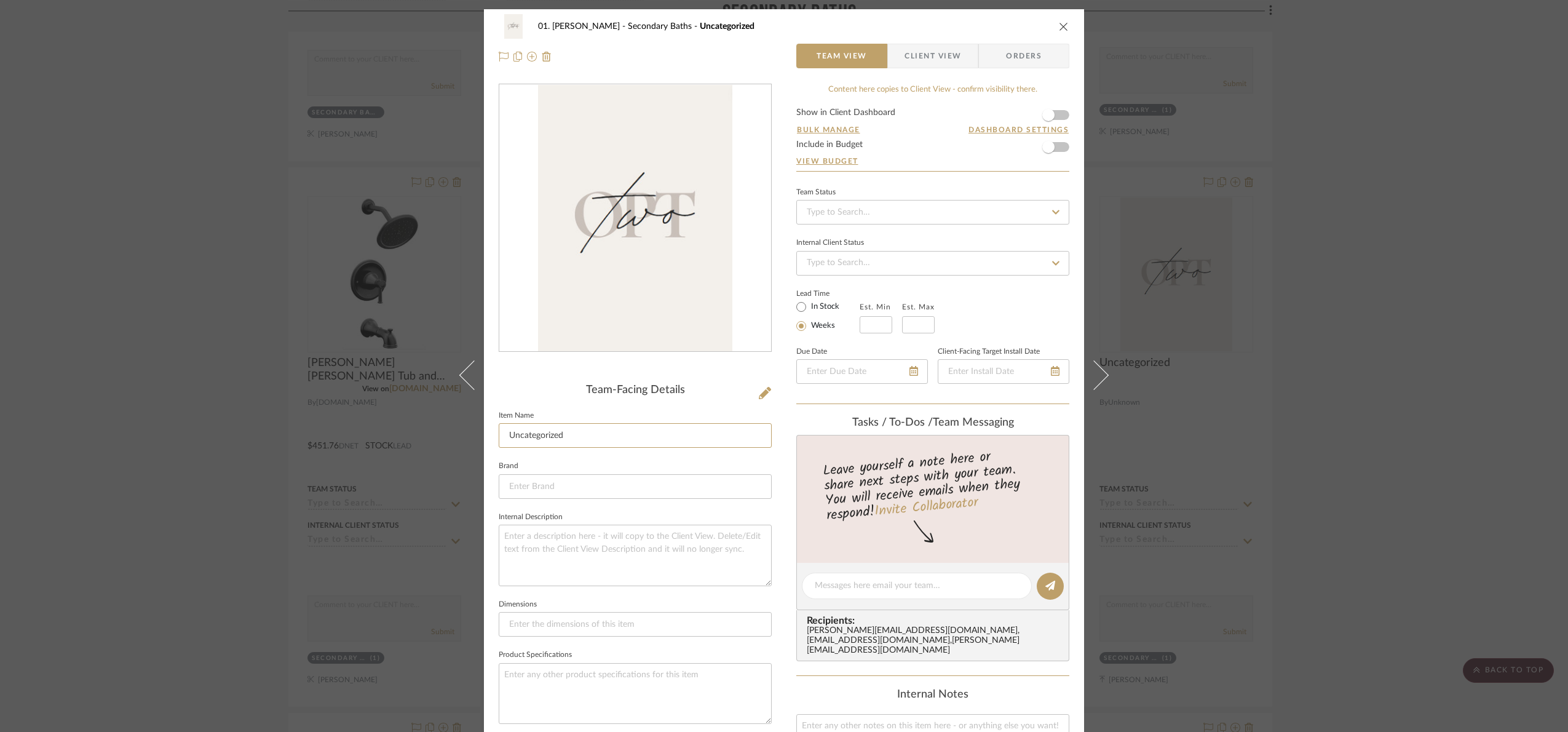
drag, startPoint x: 586, startPoint y: 432, endPoint x: 415, endPoint y: 442, distance: 171.3
click at [415, 442] on div "01. Merker Secondary Baths Uncategorized Team View Client View Orders Team-Faci…" at bounding box center [784, 366] width 1568 height 732
type input "opt 2"
click at [527, 379] on div "Team-Facing Details Item Name opt 2 Brand Internal Description Dimensions Produ…" at bounding box center [635, 589] width 273 height 1010
click at [1556, 342] on div "01. Merker Secondary Baths opt 2 Team View Client View Orders Team-Facing Detai…" at bounding box center [784, 366] width 1568 height 732
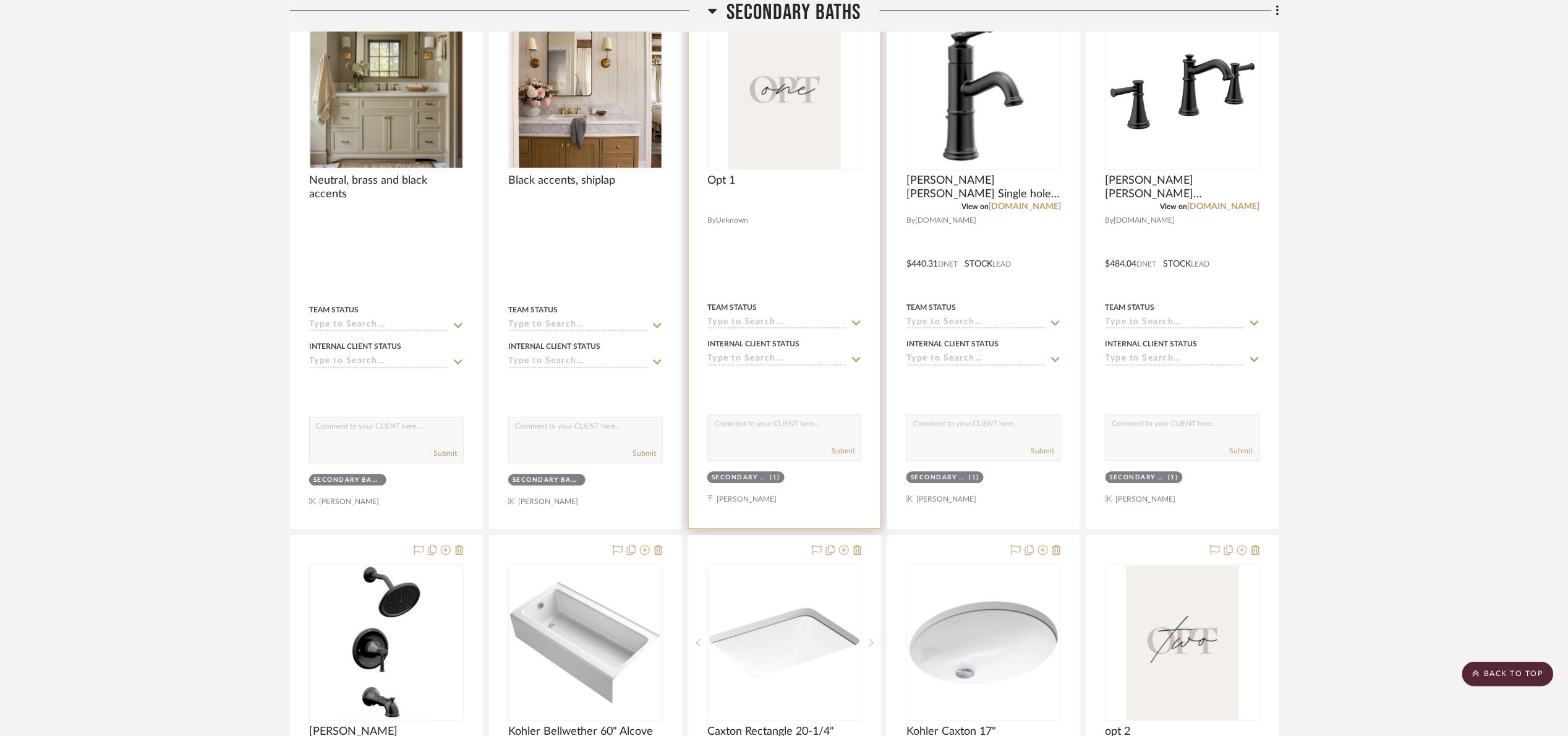
scroll to position [1197, 0]
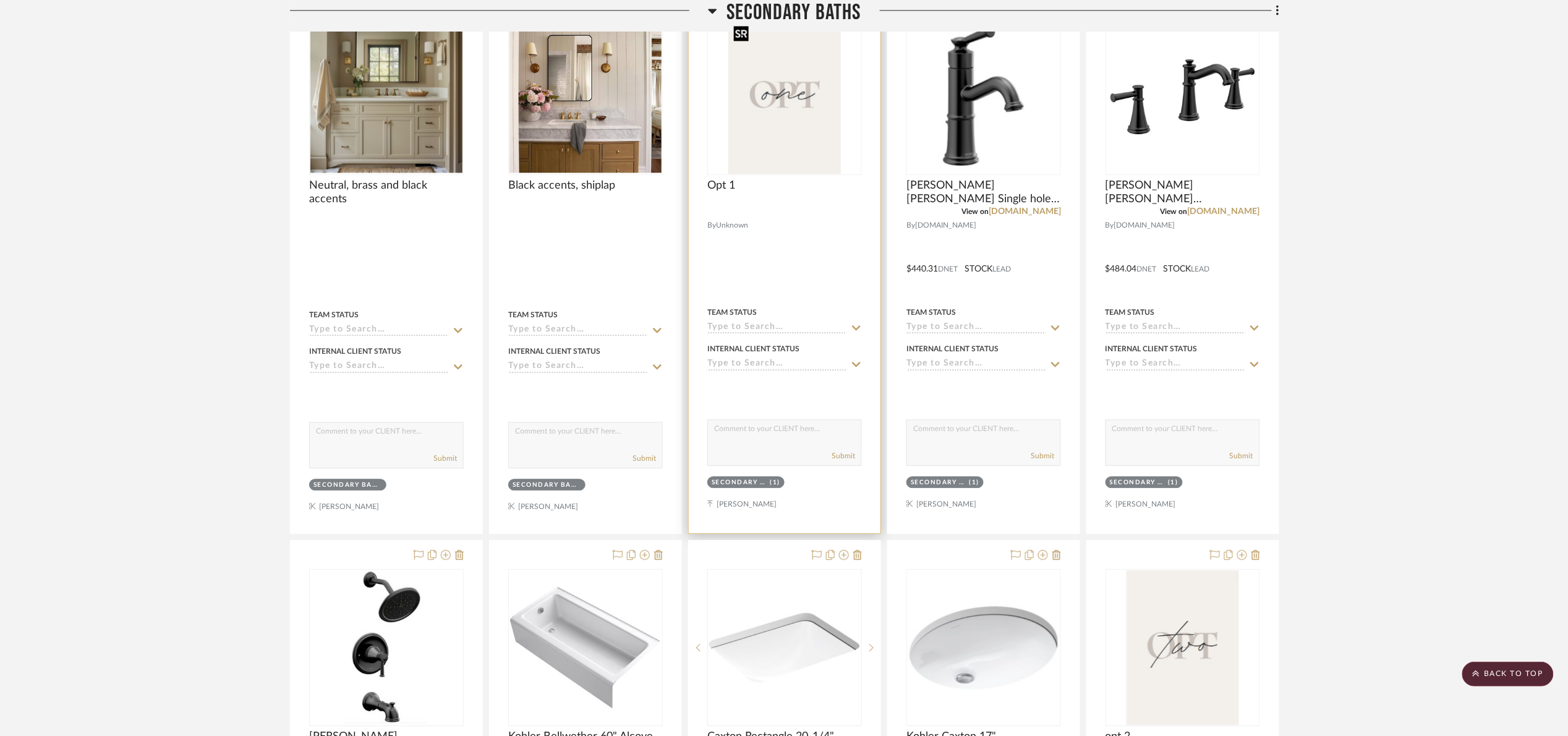
click at [782, 159] on img "0" at bounding box center [784, 96] width 112 height 154
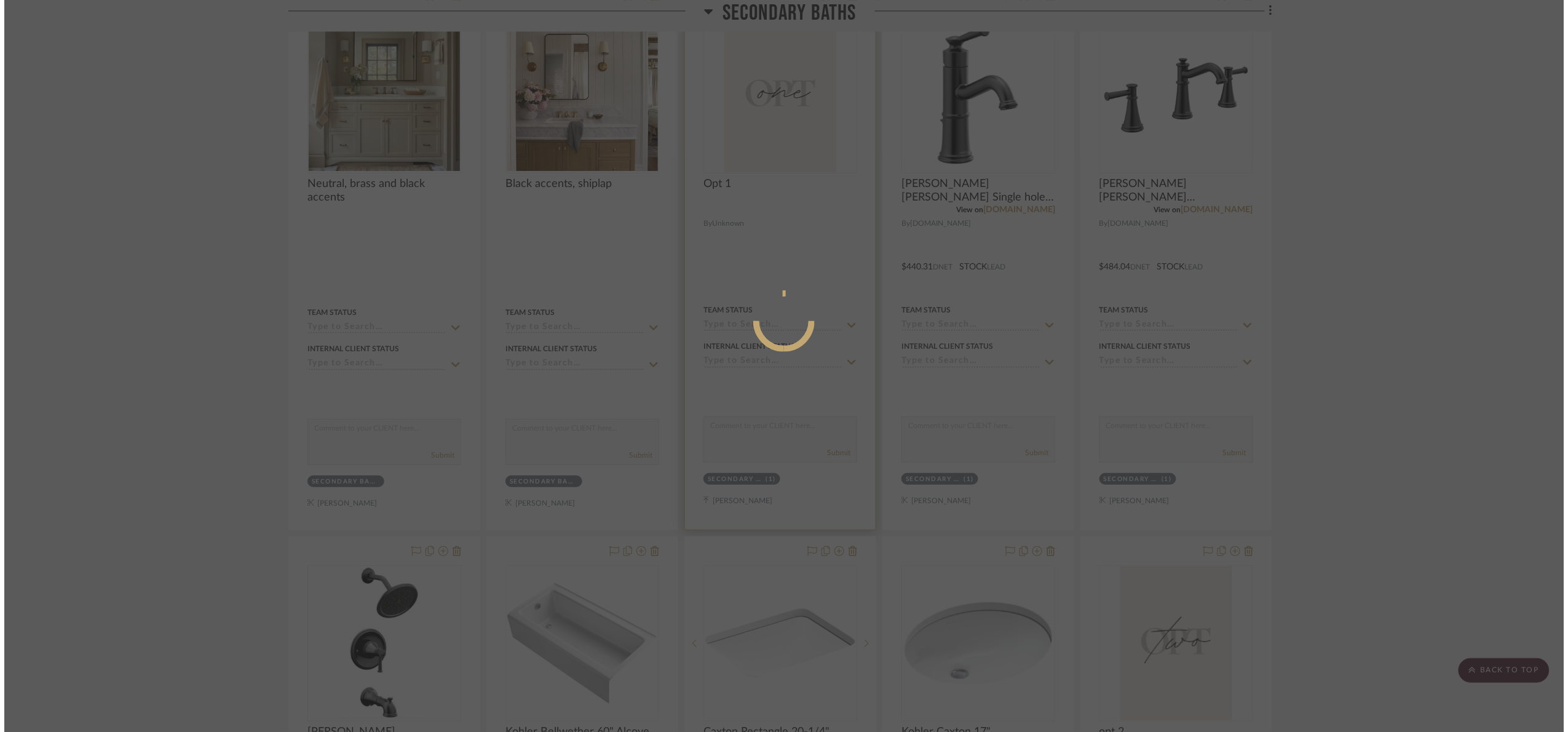
scroll to position [0, 0]
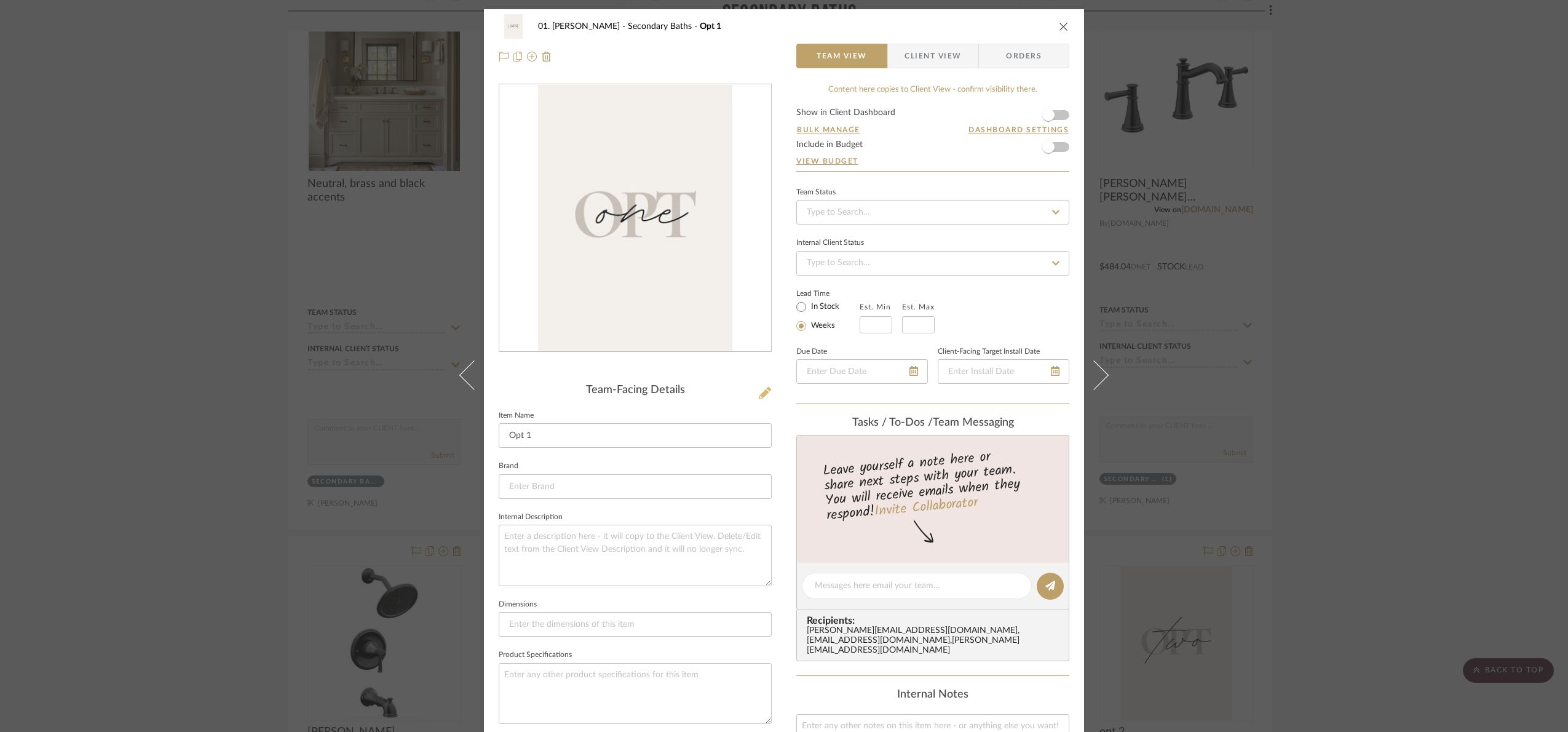
click at [765, 392] on icon at bounding box center [765, 393] width 12 height 12
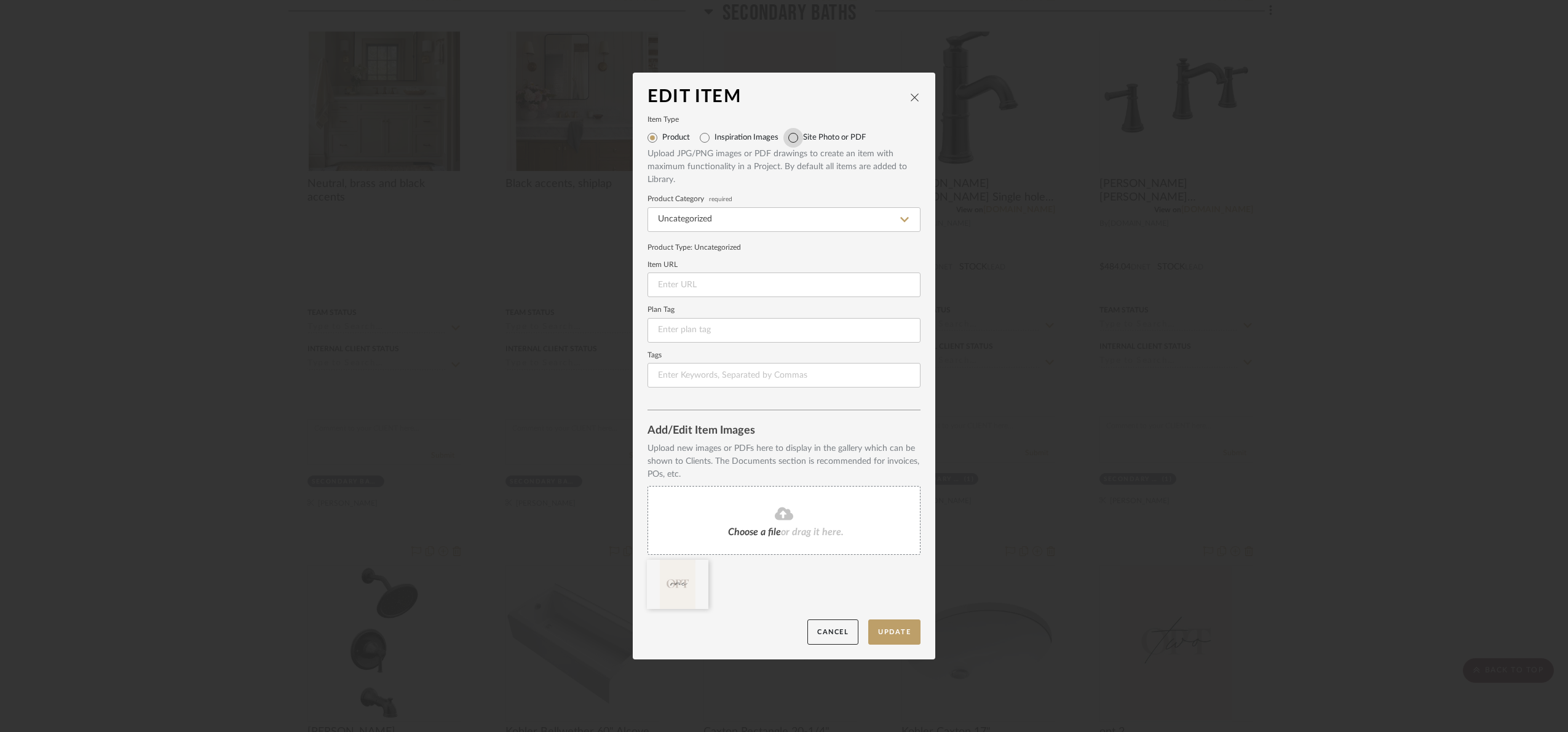
click at [795, 142] on input "Site Photo or PDF" at bounding box center [793, 137] width 20 height 20
radio input "true"
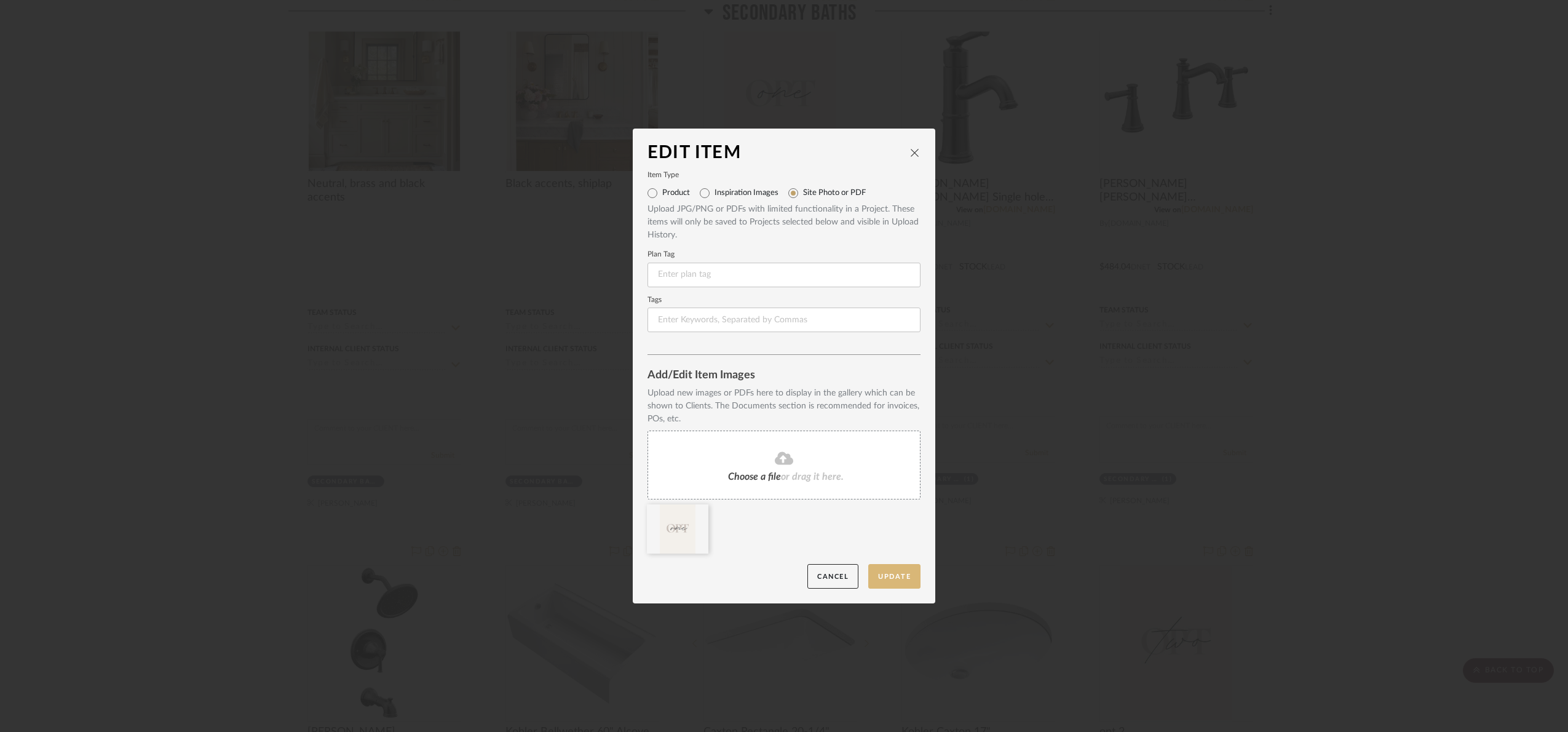
click at [888, 574] on button "Update" at bounding box center [895, 576] width 53 height 26
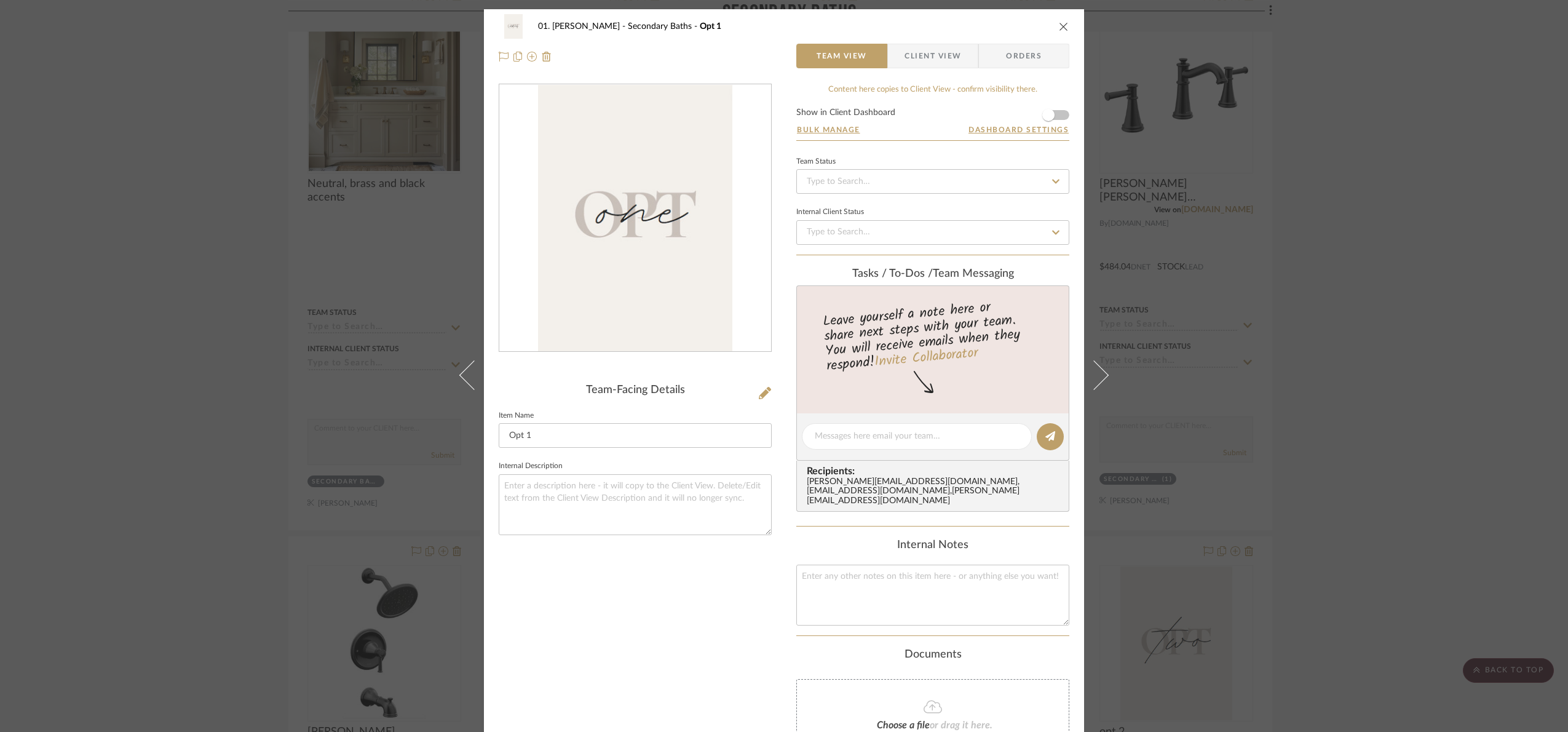
drag, startPoint x: 1453, startPoint y: 546, endPoint x: 1282, endPoint y: 576, distance: 173.6
click at [1450, 542] on div "01. Merker Secondary Baths Opt 1 Team View Client View Orders Team-Facing Detai…" at bounding box center [784, 366] width 1568 height 732
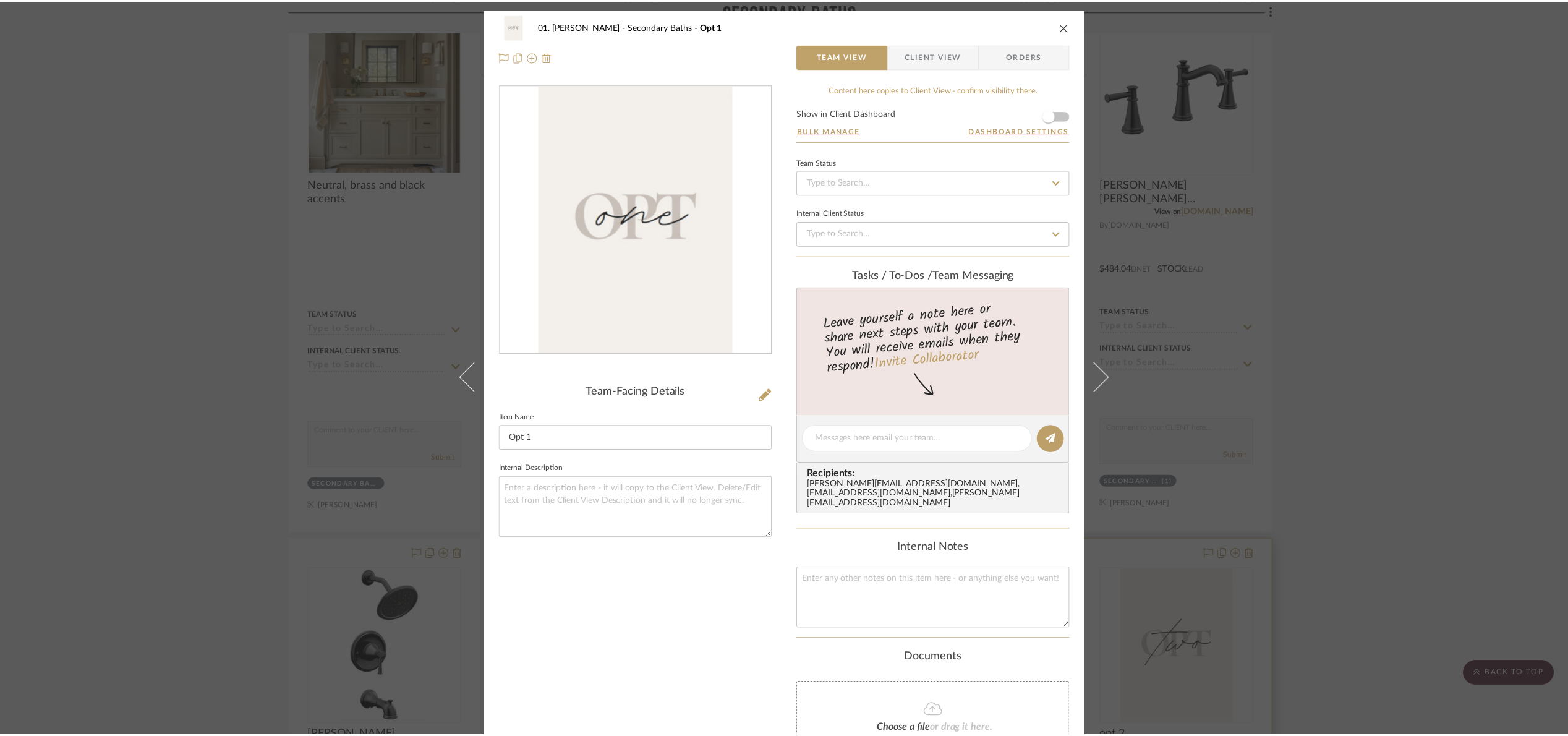
scroll to position [1197, 0]
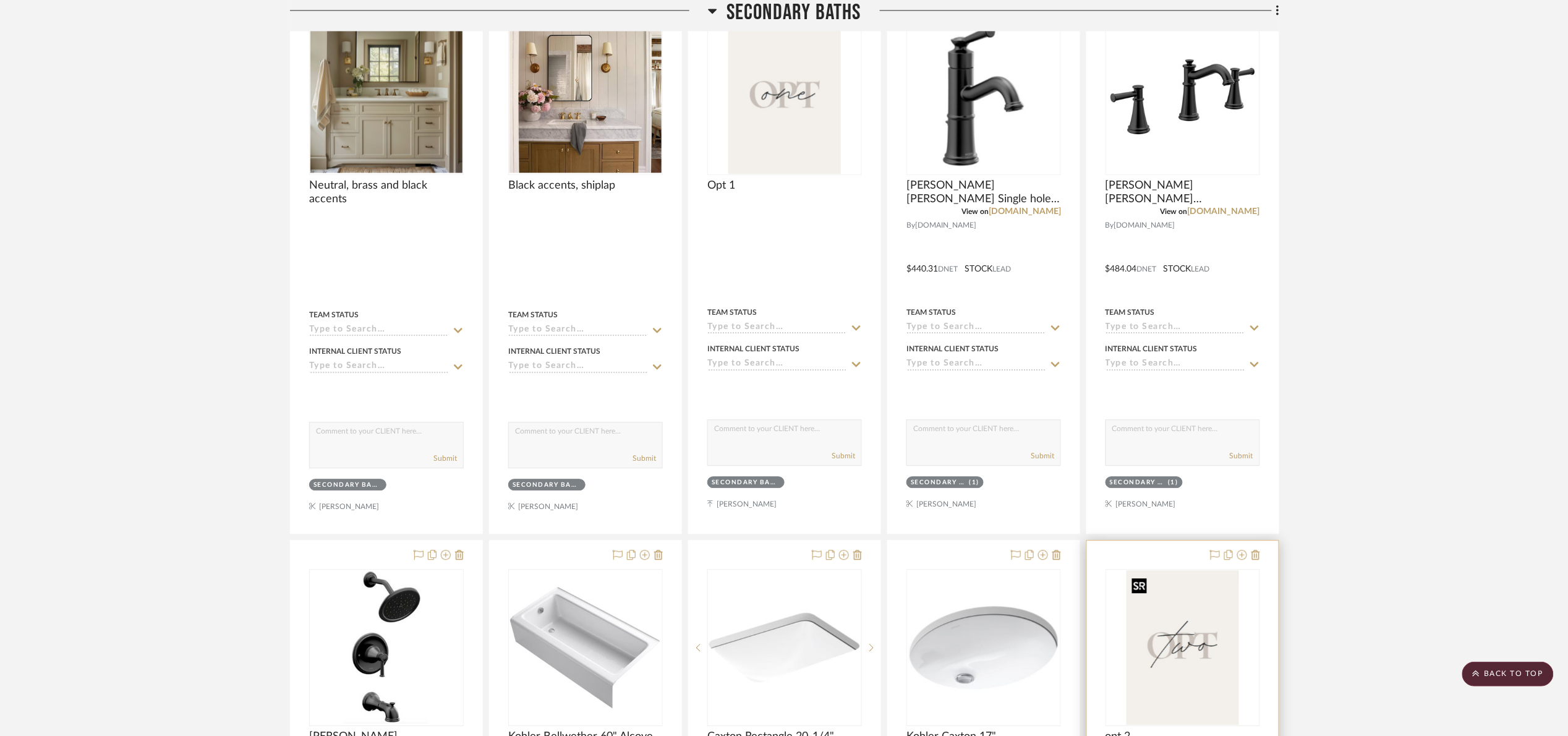
click at [1146, 639] on img "0" at bounding box center [1182, 647] width 112 height 154
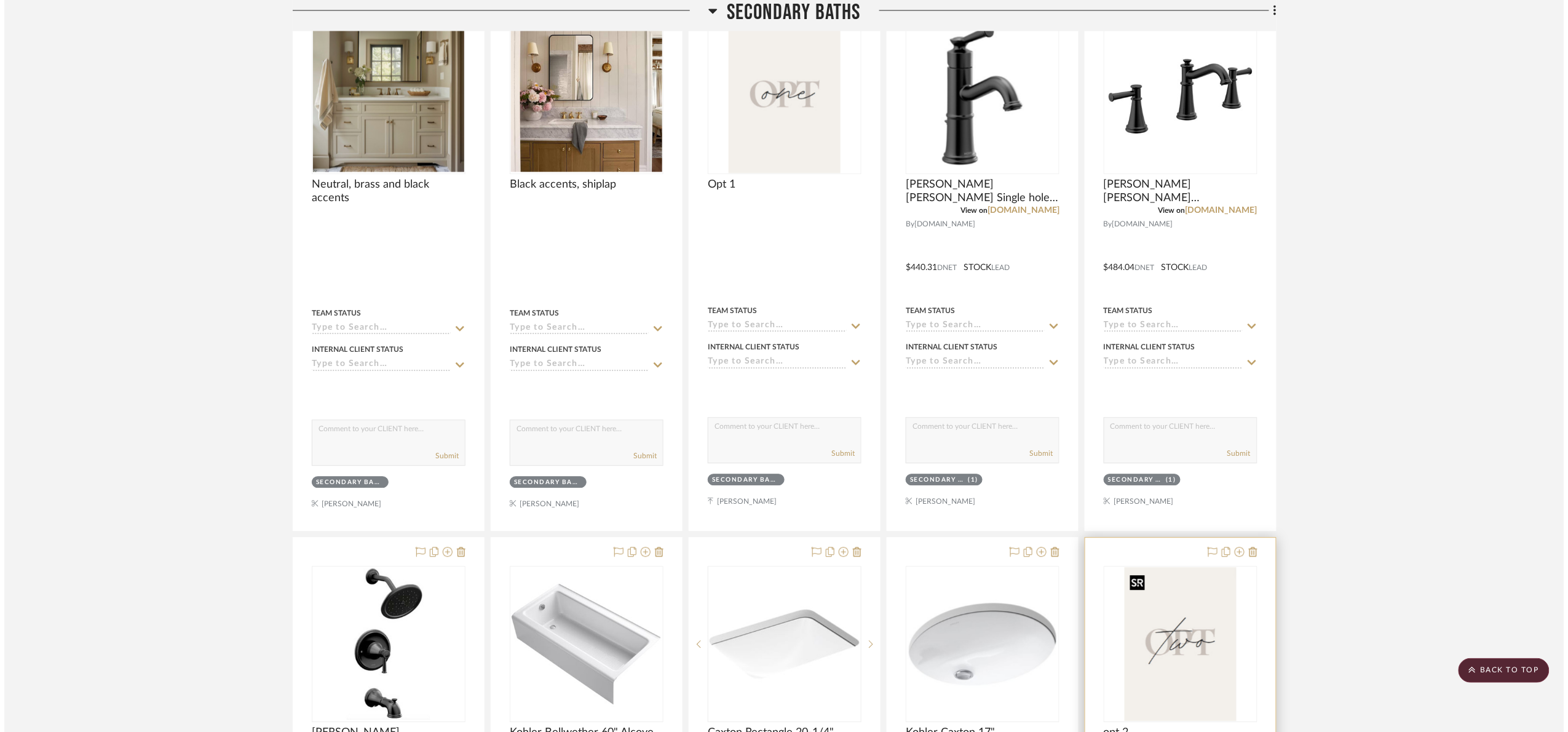
scroll to position [0, 0]
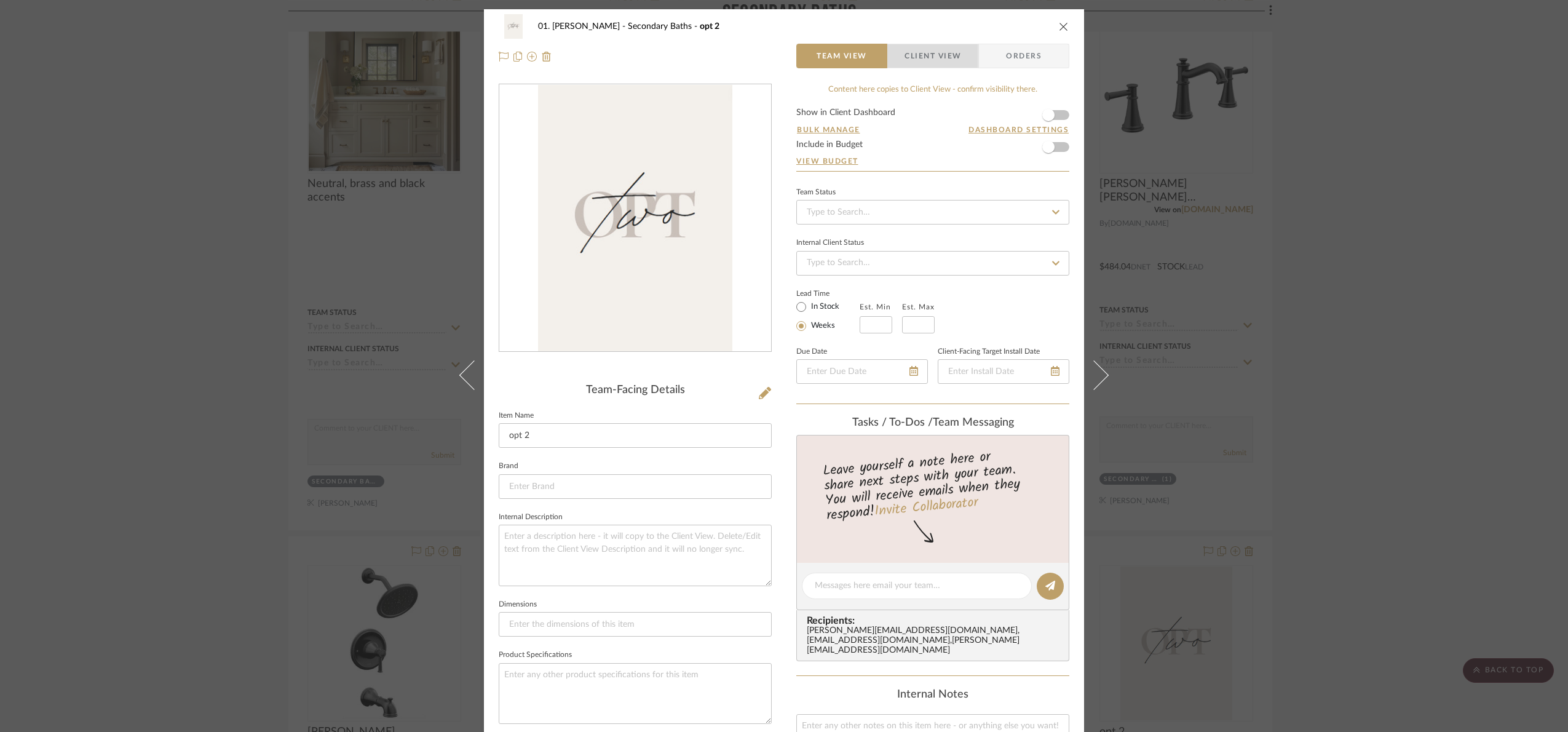
click at [916, 57] on span "Client View" at bounding box center [932, 56] width 56 height 25
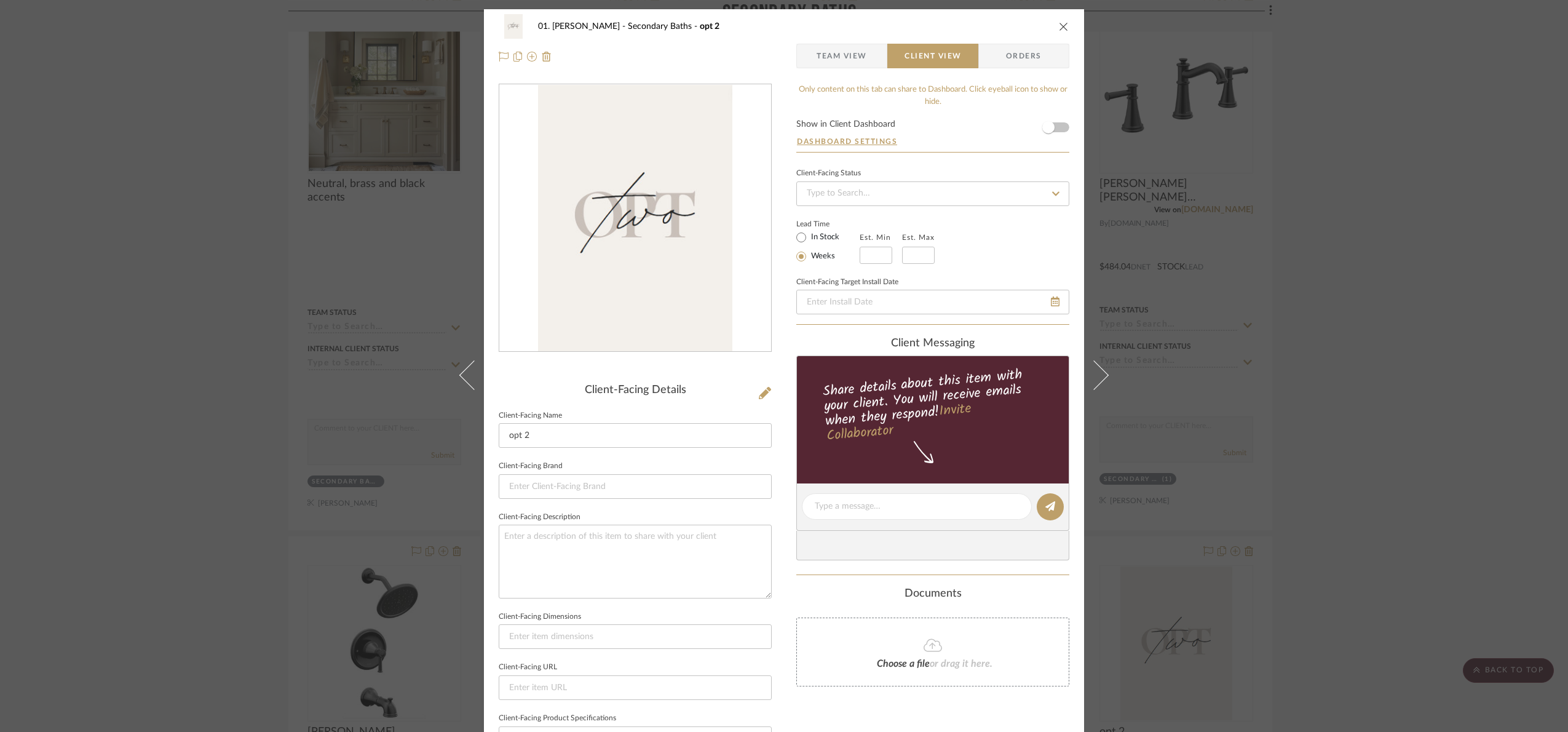
click at [854, 56] on span "Team View" at bounding box center [841, 56] width 50 height 25
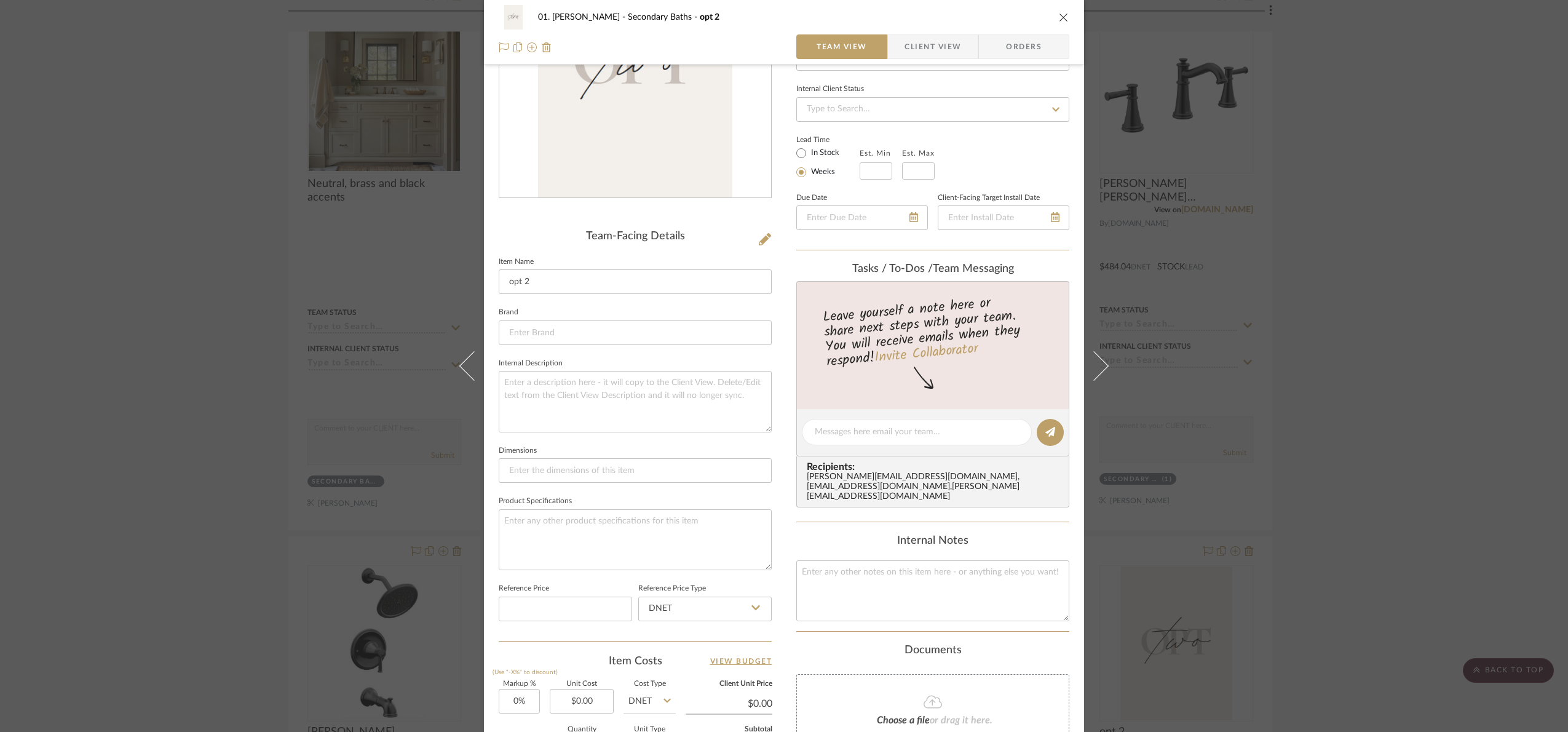
scroll to position [185, 0]
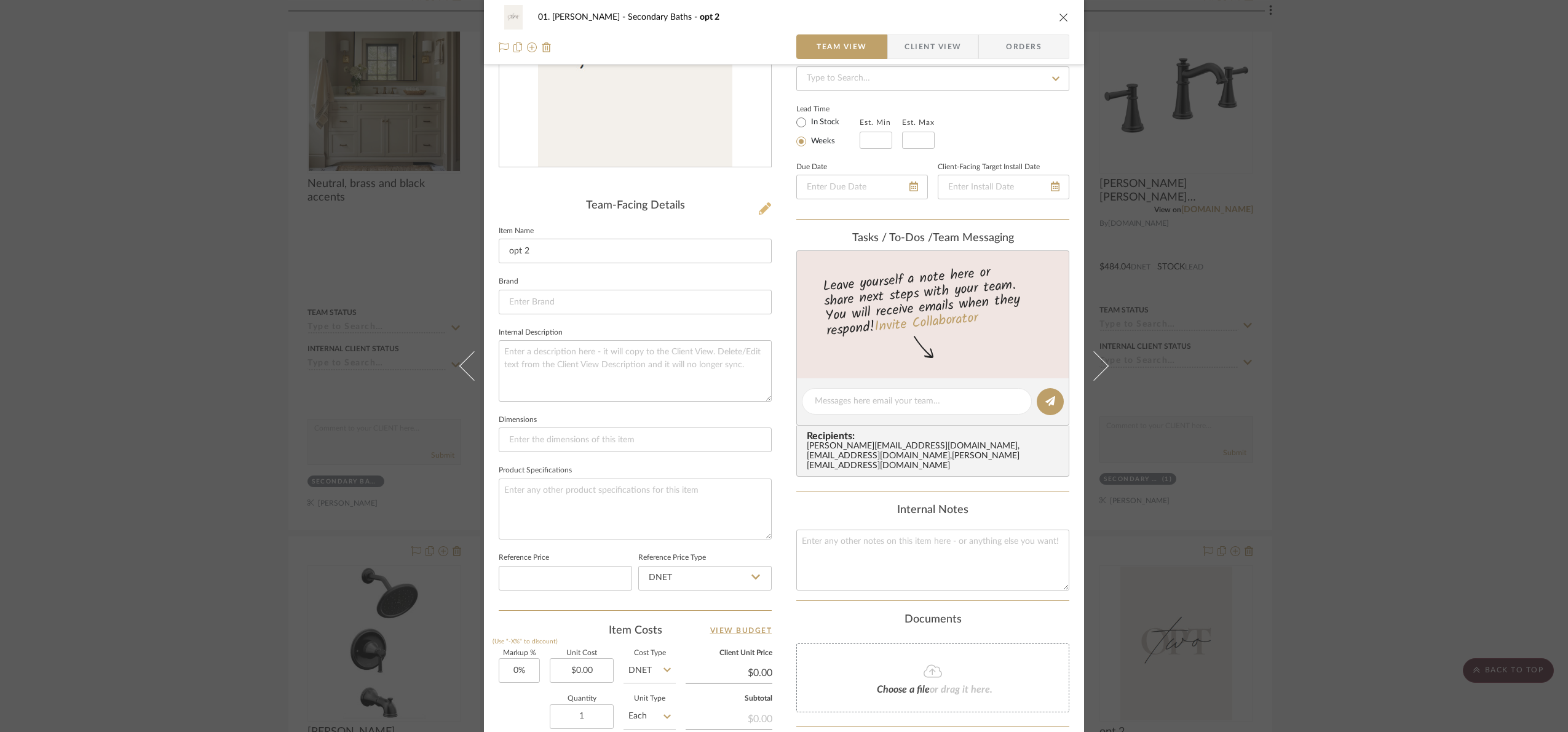
click at [759, 202] on icon at bounding box center [765, 208] width 12 height 12
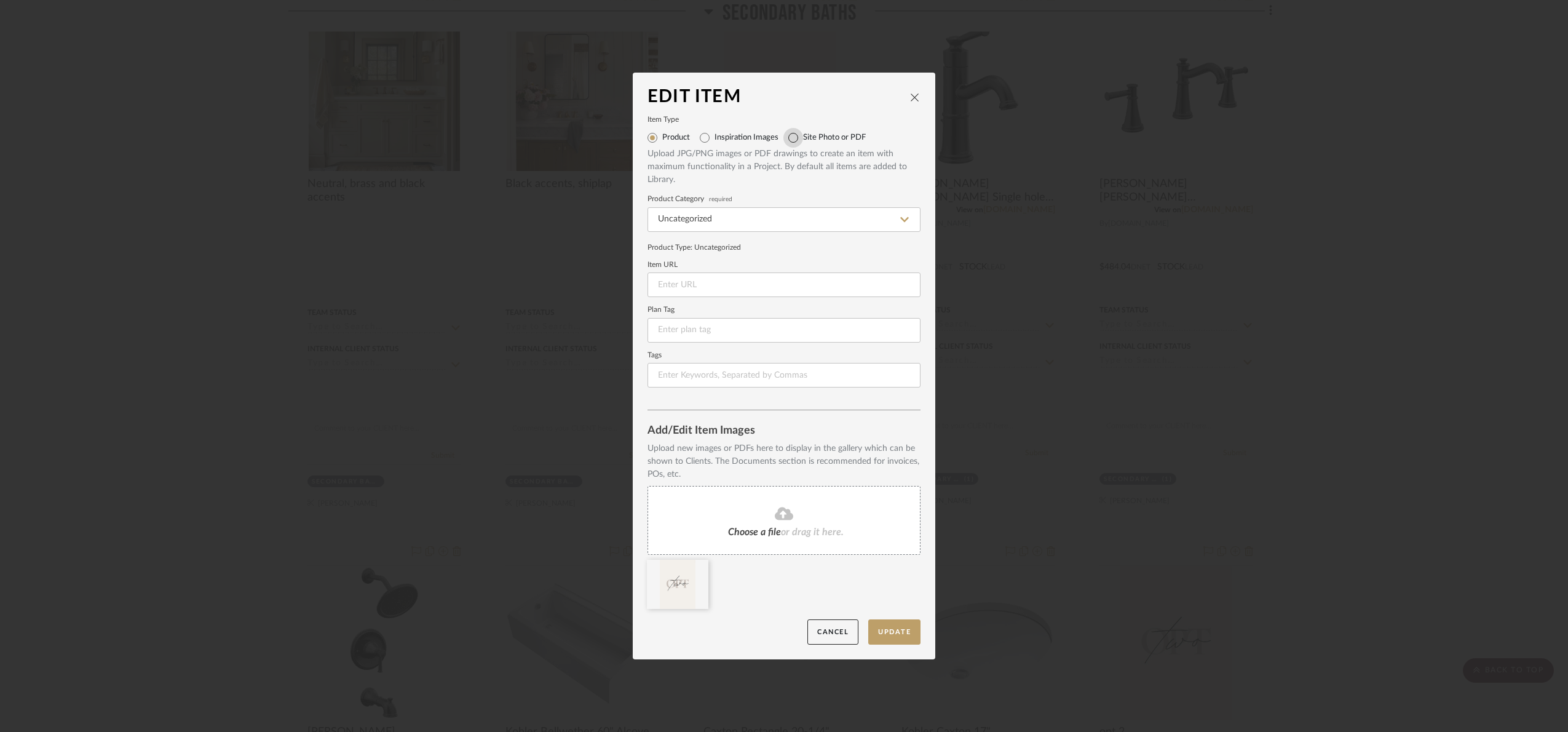
click at [792, 130] on input "Site Photo or PDF" at bounding box center [793, 137] width 20 height 20
radio input "true"
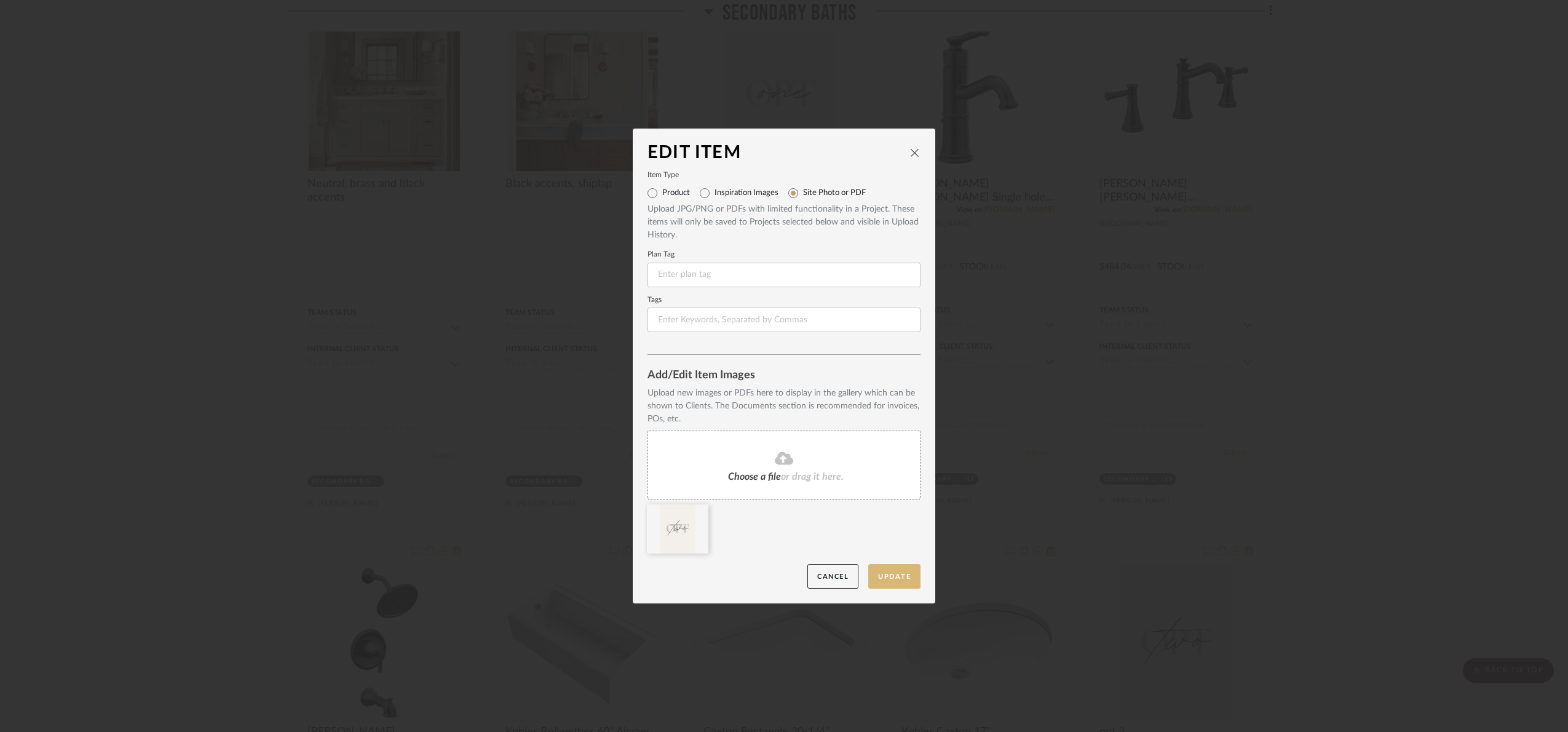
click at [896, 573] on button "Update" at bounding box center [895, 576] width 53 height 26
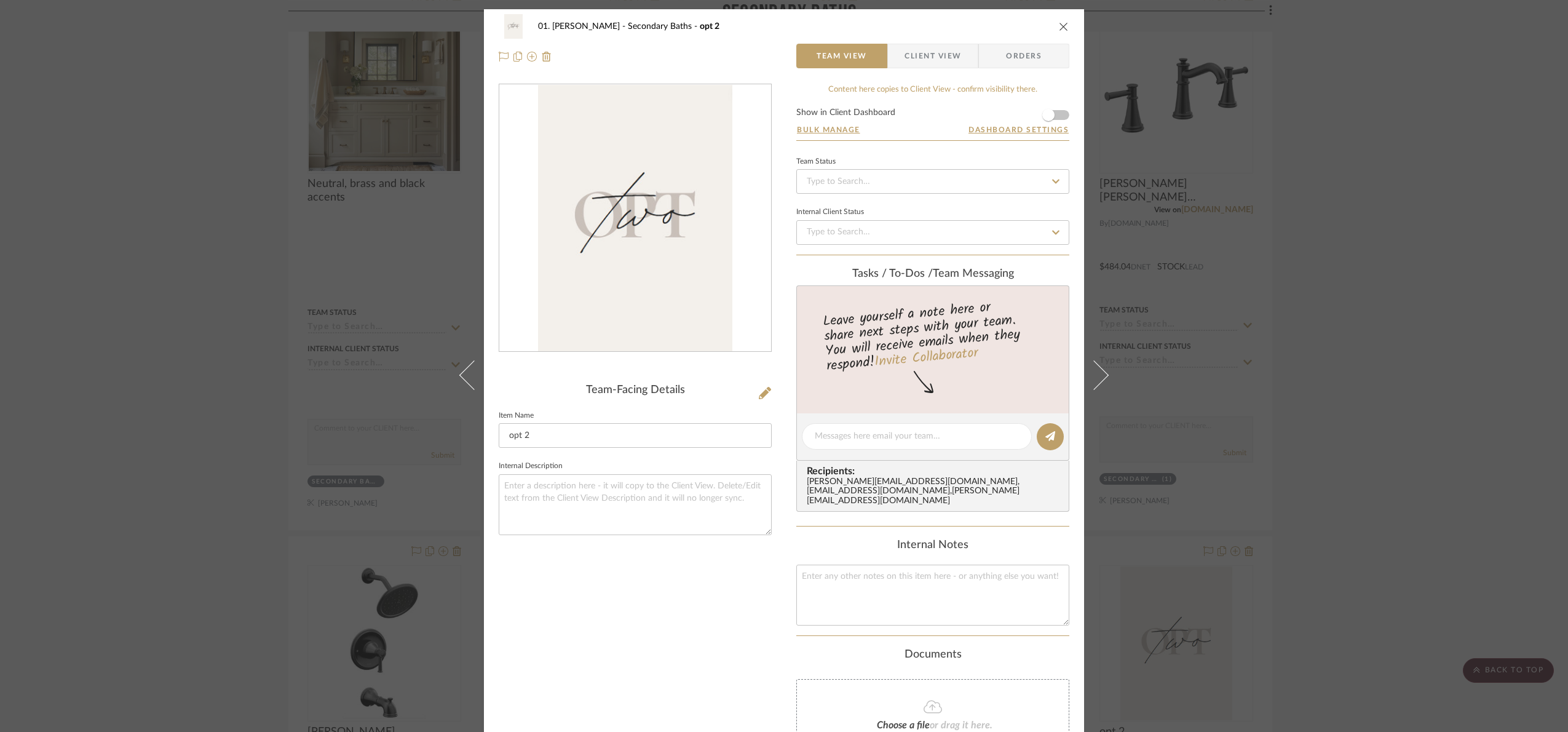
click at [1391, 337] on div "01. Merker Secondary Baths opt 2 Team View Client View Orders Team-Facing Detai…" at bounding box center [784, 366] width 1568 height 732
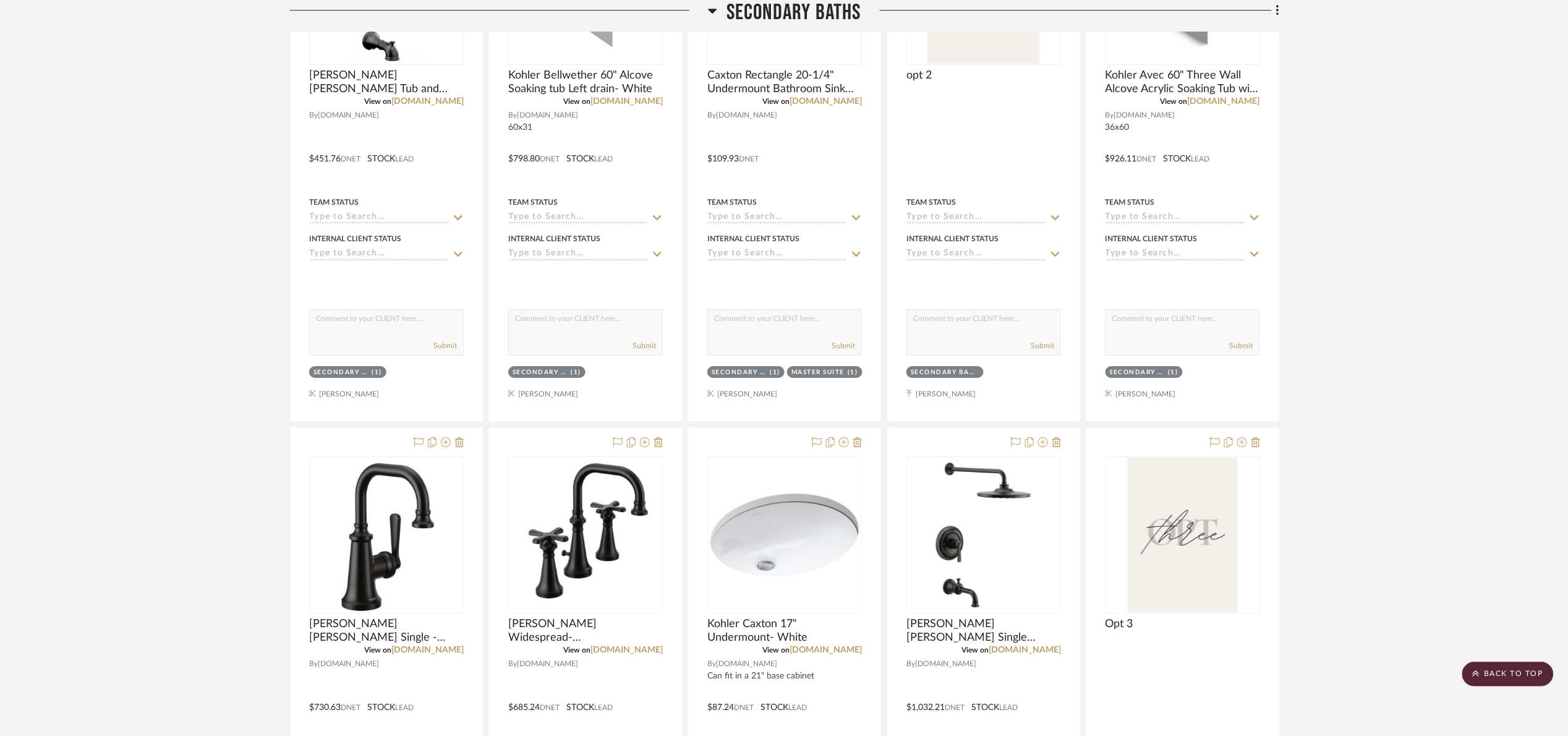
scroll to position [1476, 0]
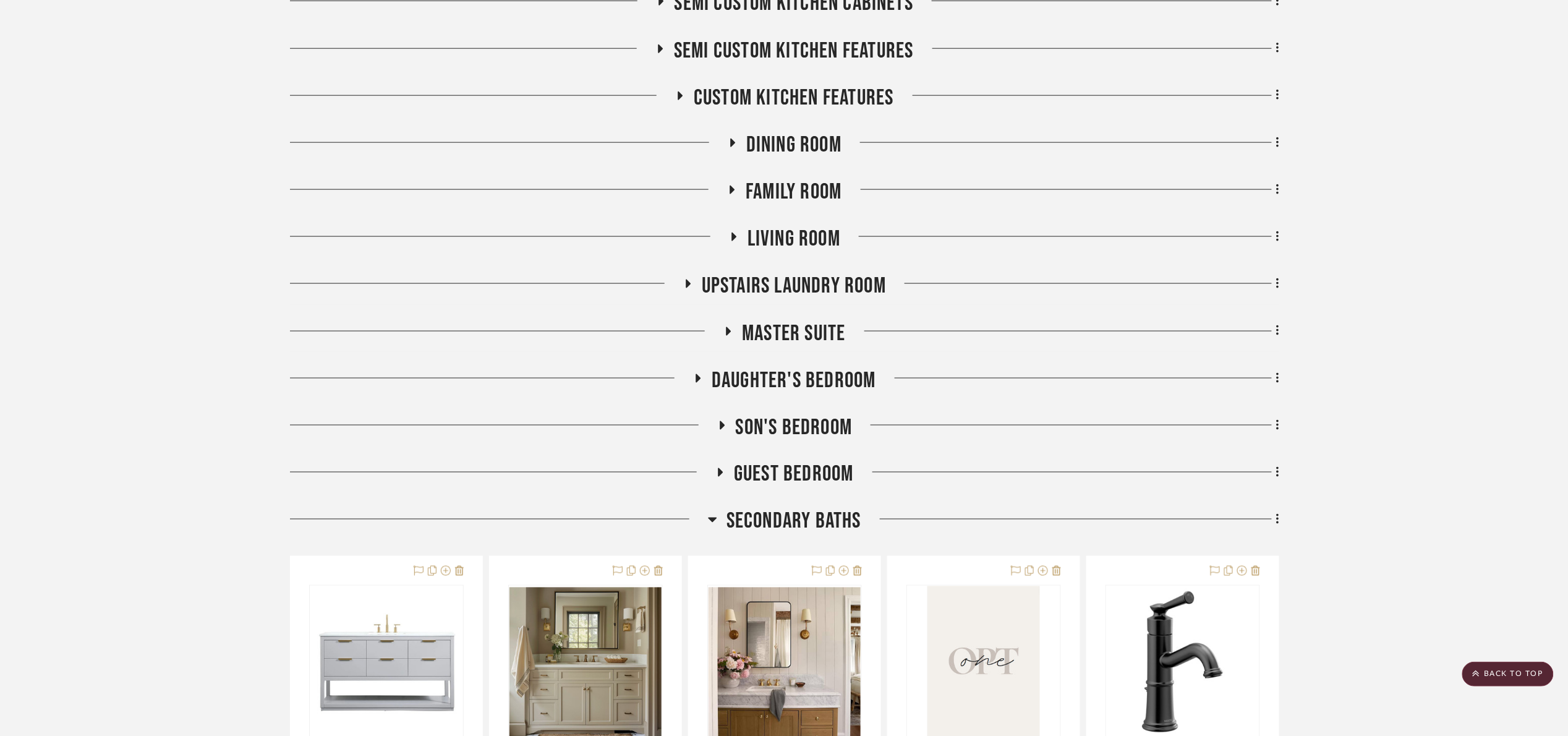
scroll to position [1113, 0]
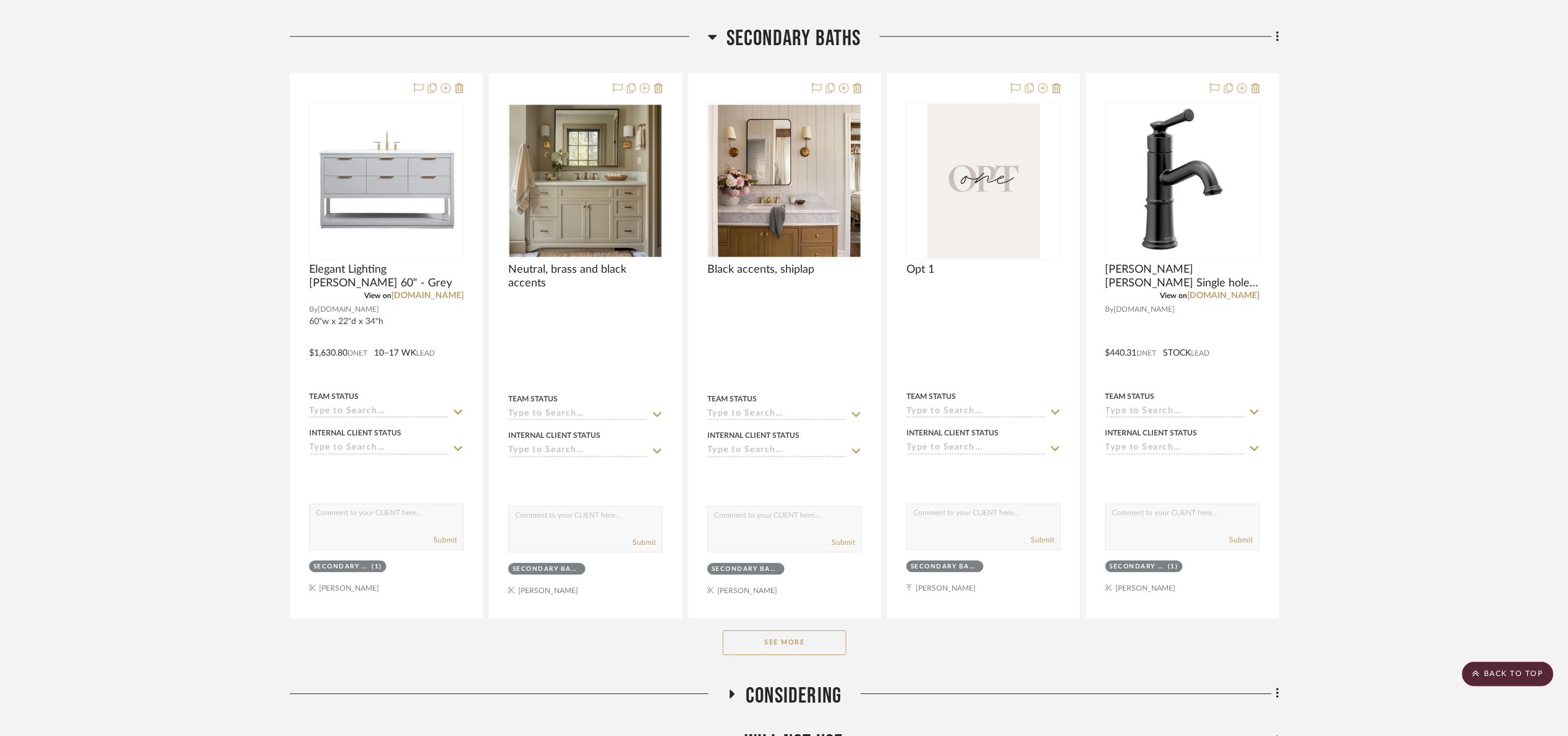
drag, startPoint x: 806, startPoint y: 649, endPoint x: 812, endPoint y: 640, distance: 10.8
click at [806, 648] on button "See More" at bounding box center [784, 643] width 123 height 25
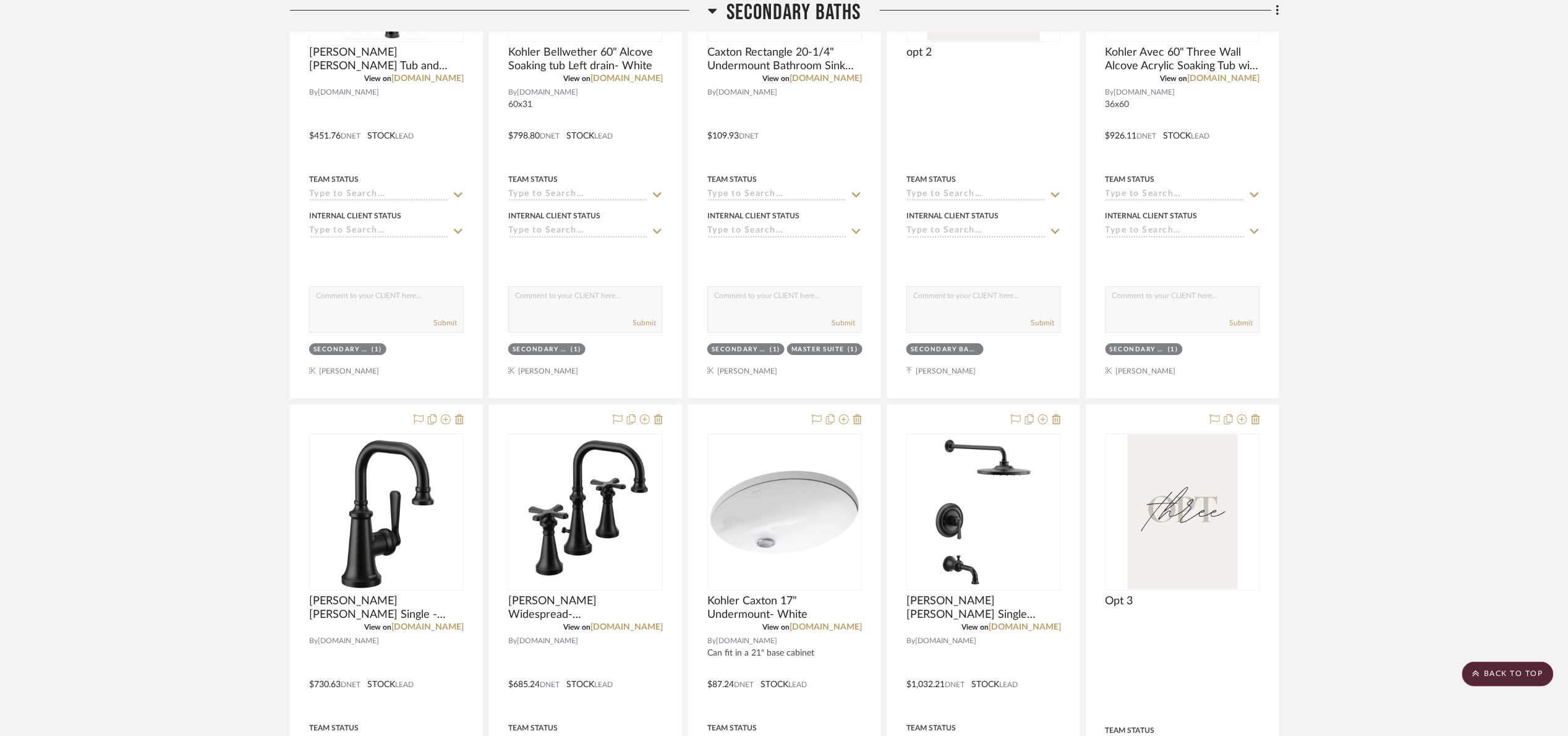
scroll to position [1670, 0]
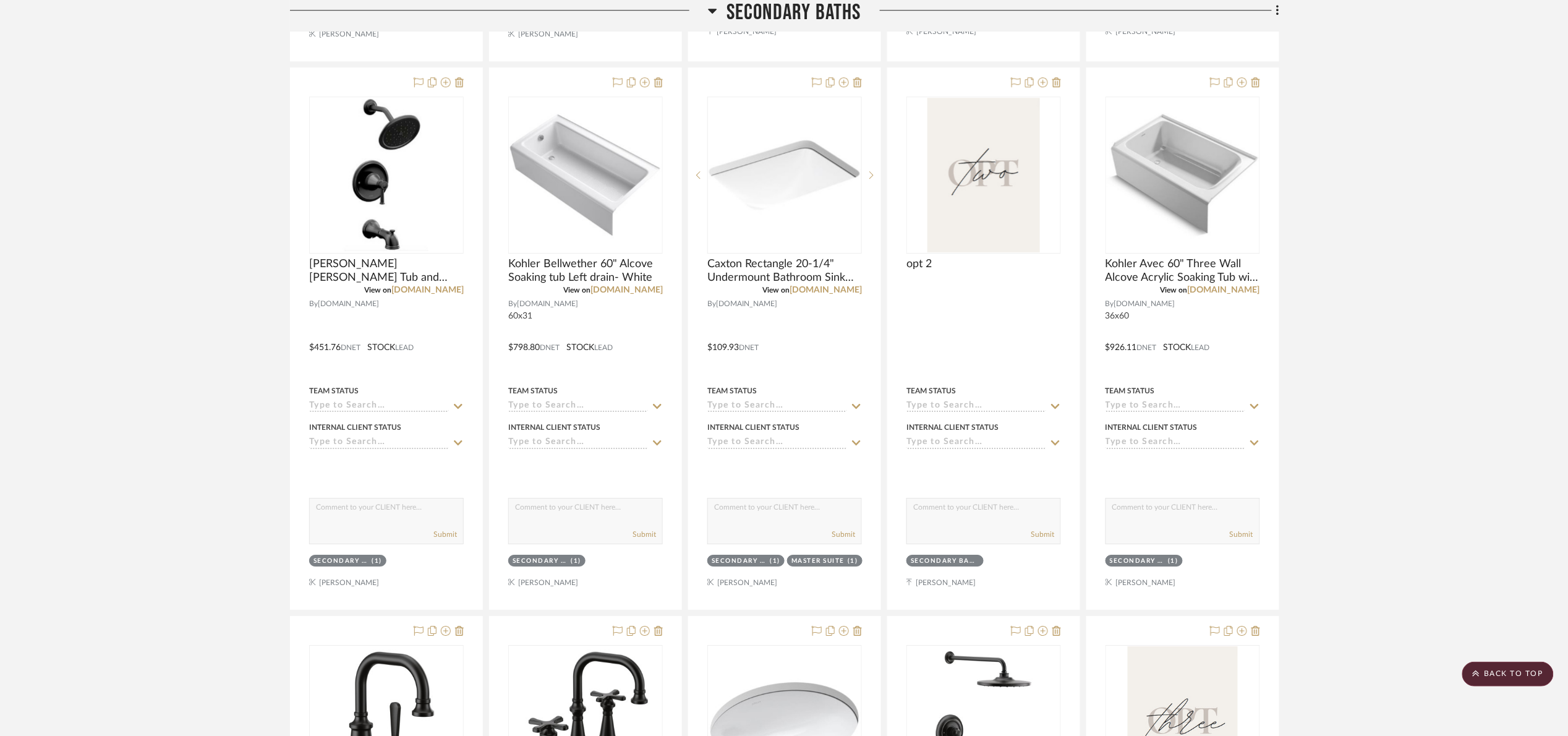
click at [1393, 250] on project-details-page "SHOW ME Project: 01. [PERSON_NAME] Project Settings + Add Room/Section + Quick …" at bounding box center [784, 189] width 1568 height 3539
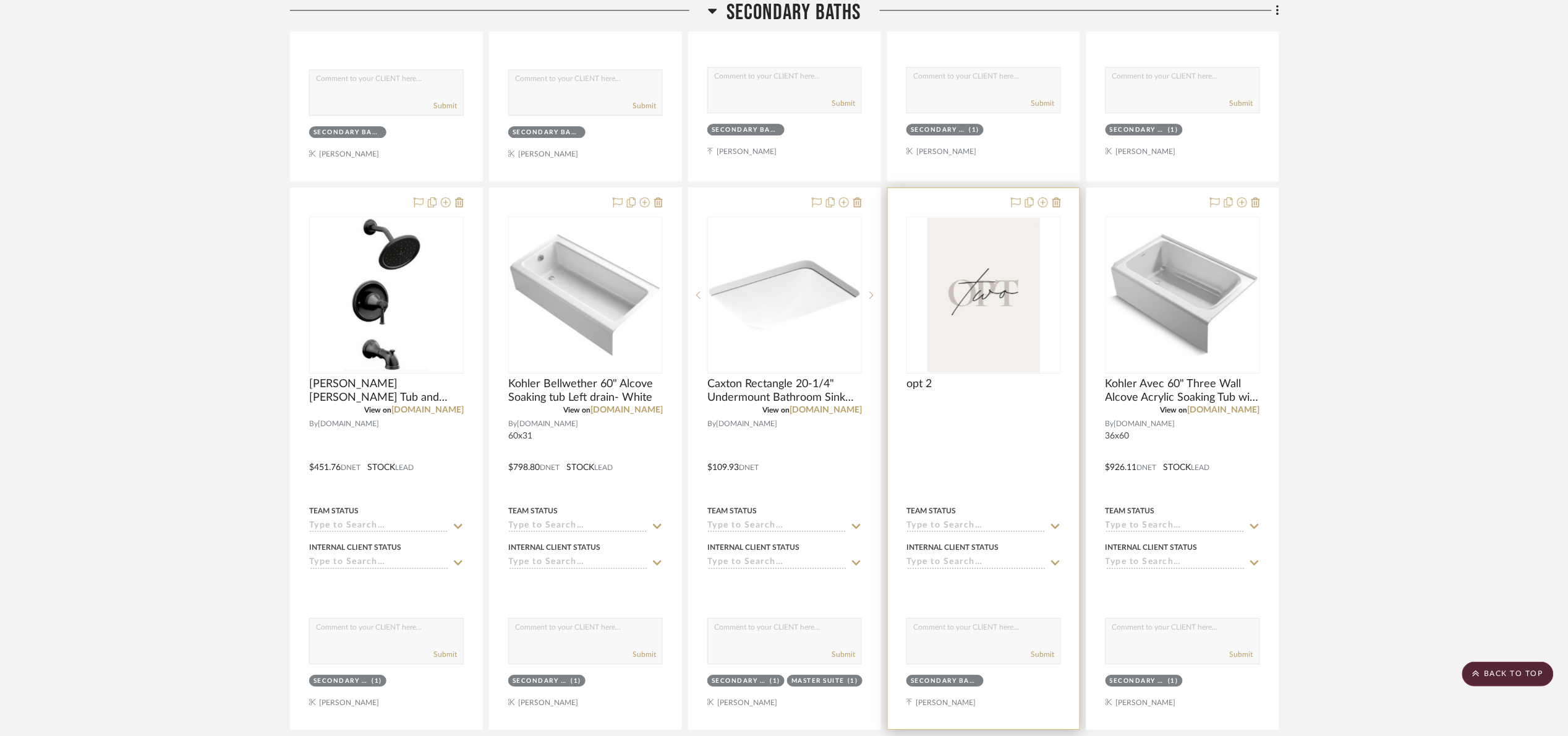
scroll to position [1206, 0]
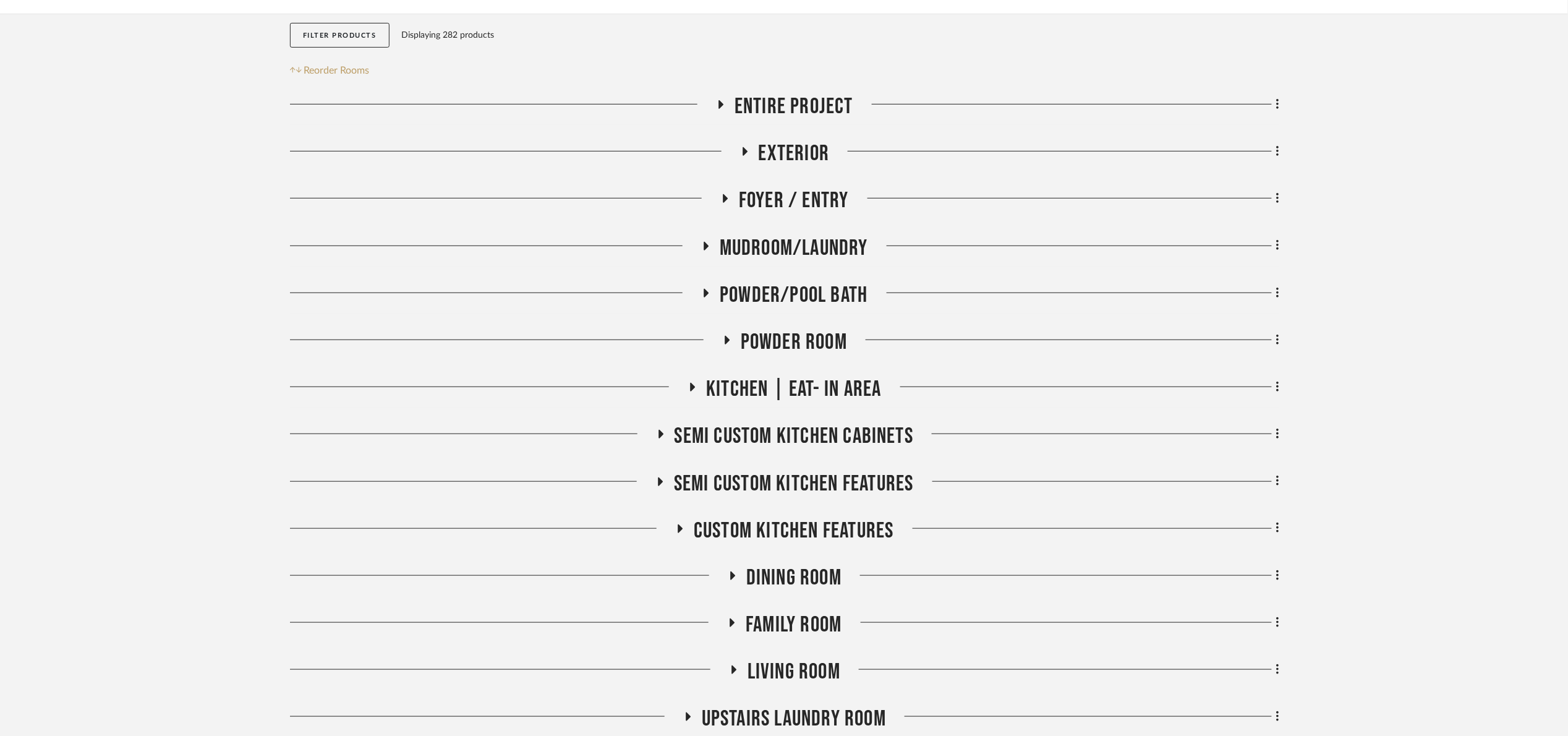
scroll to position [835, 0]
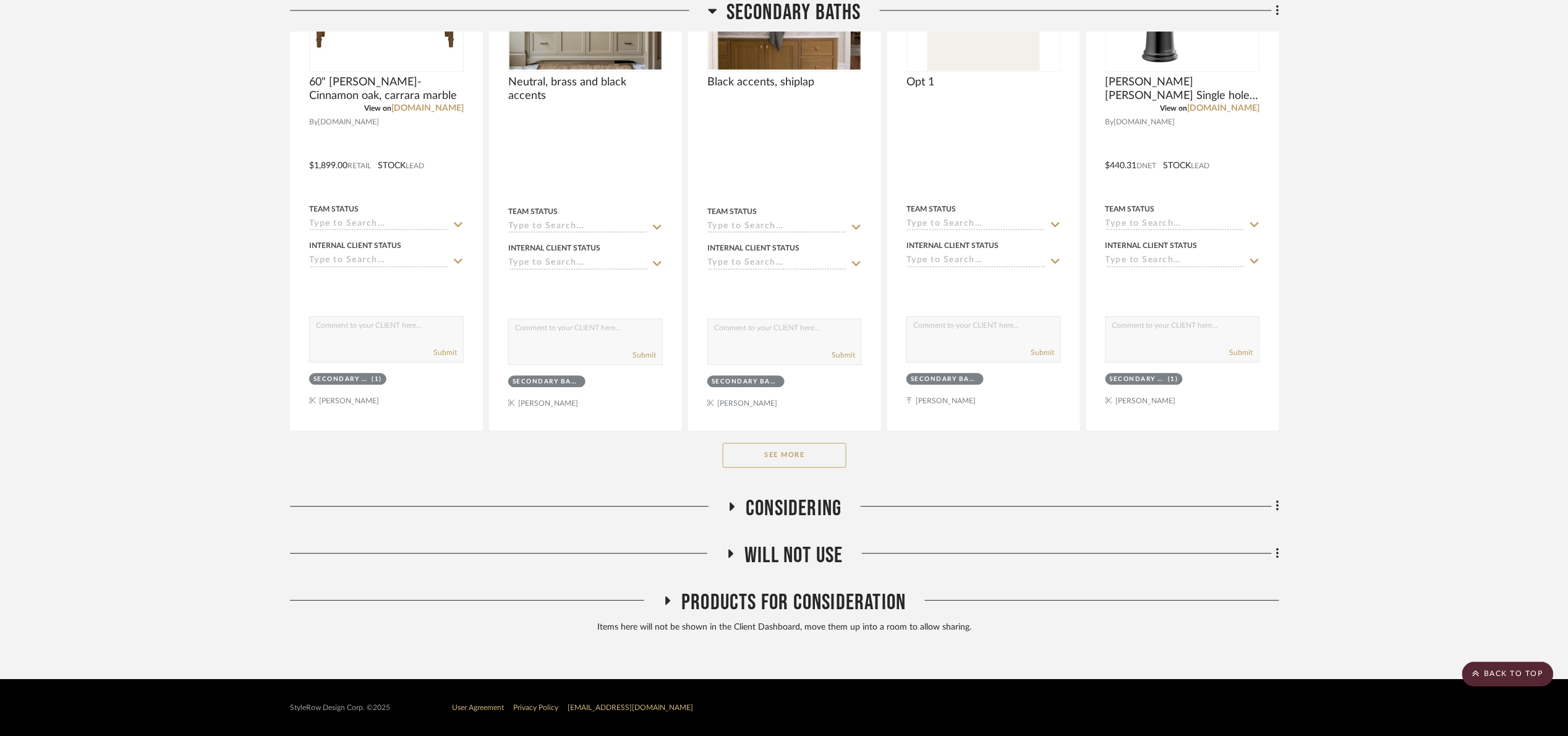
click at [784, 451] on button "See More" at bounding box center [784, 455] width 123 height 25
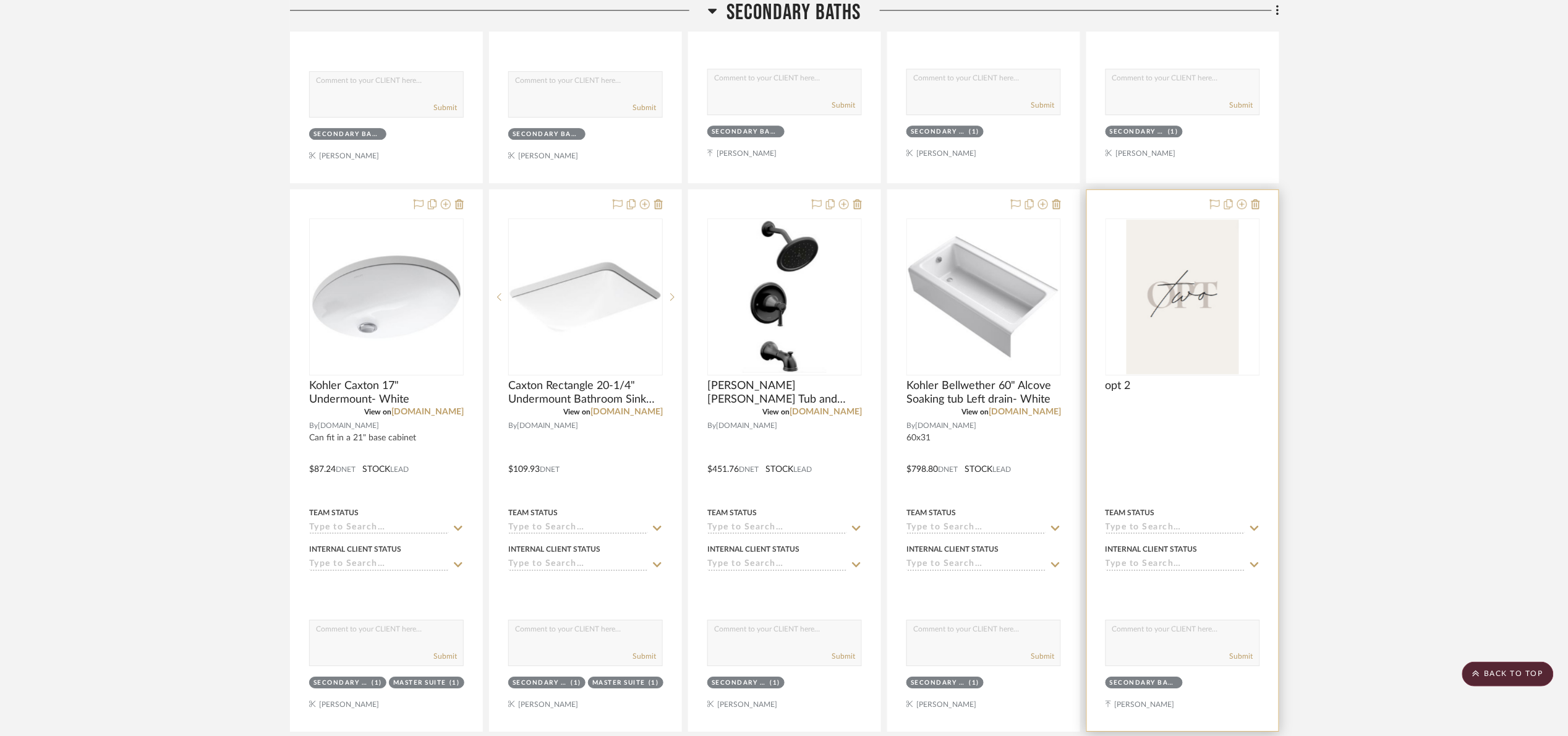
scroll to position [1587, 0]
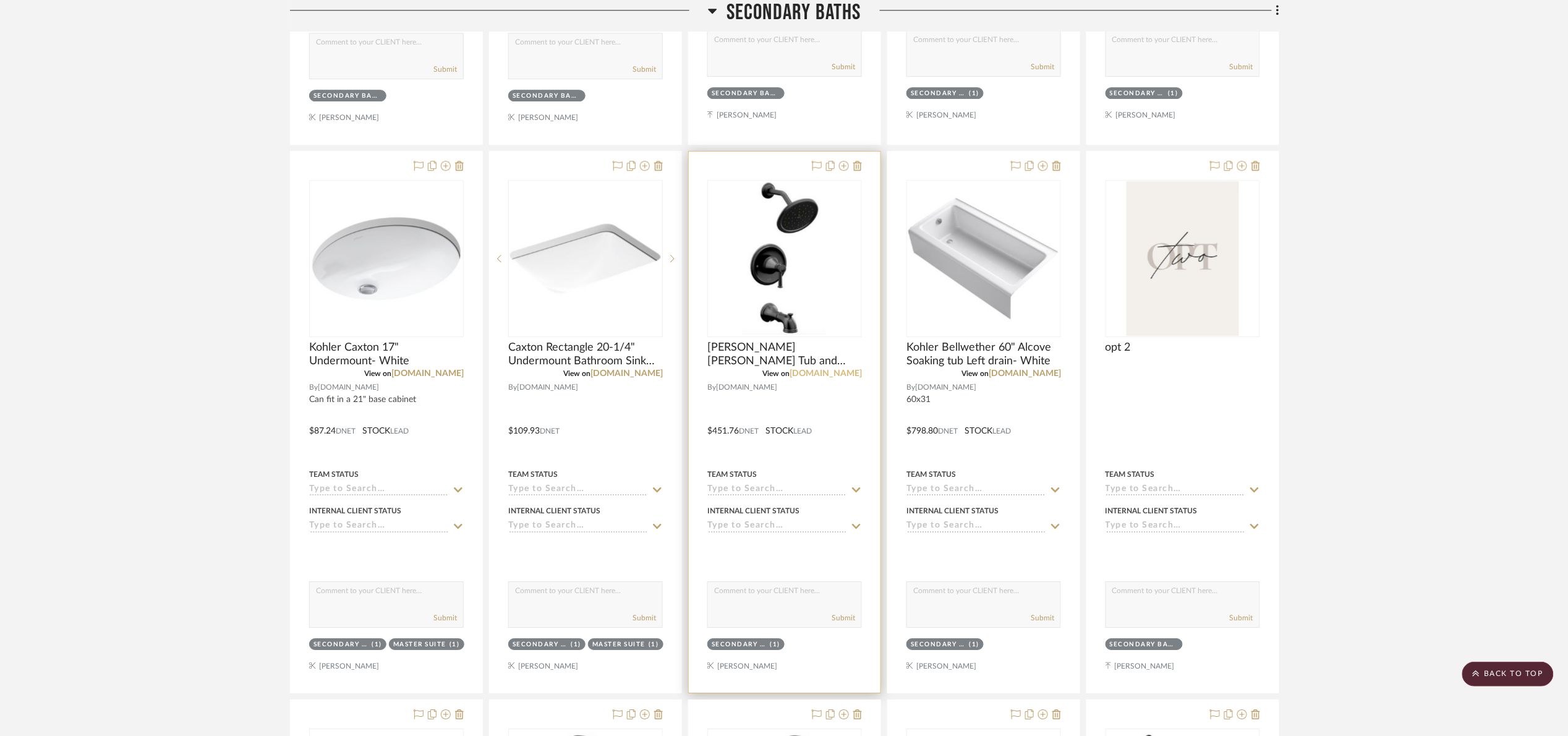
click at [839, 375] on link "[DOMAIN_NAME]" at bounding box center [825, 374] width 73 height 9
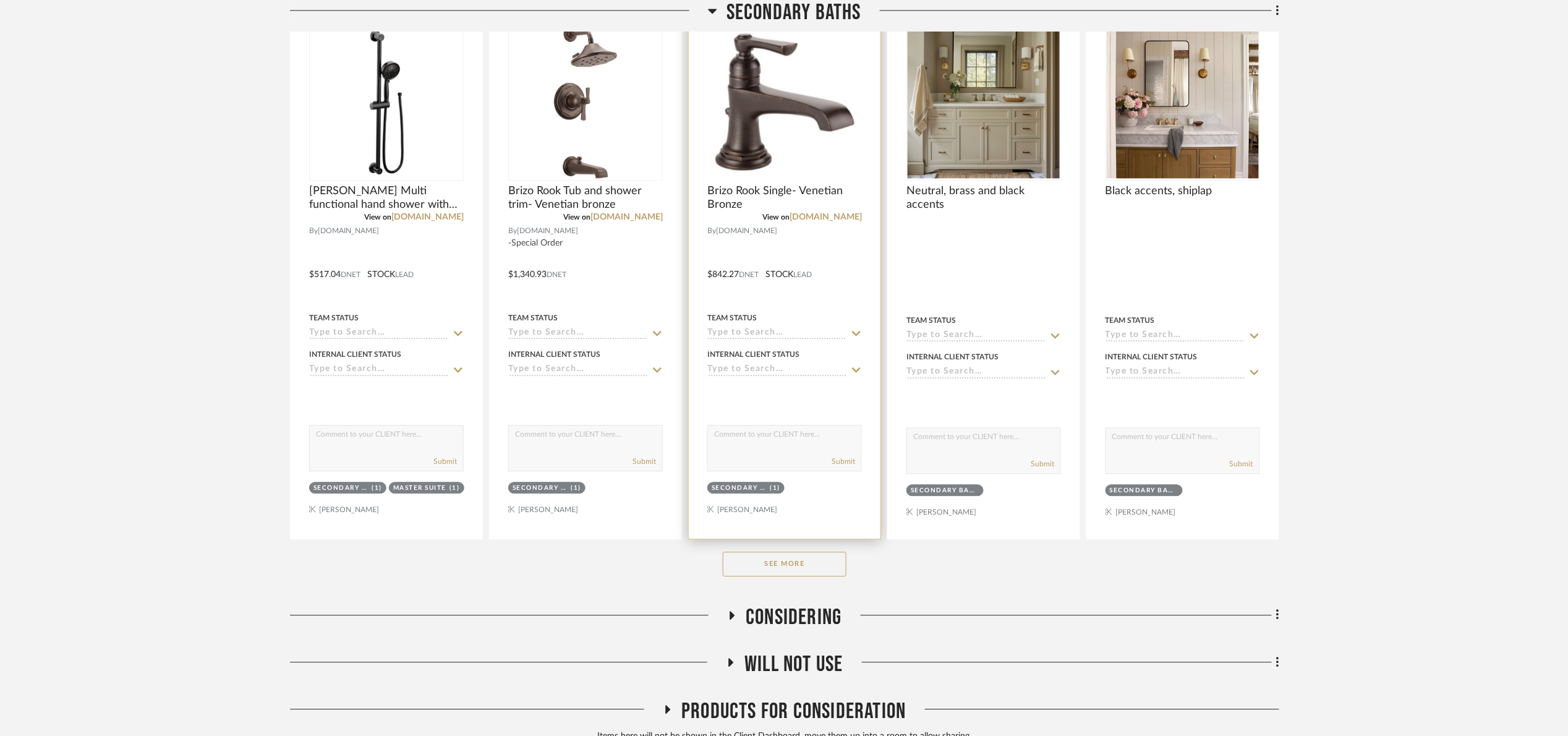
scroll to position [1299, 0]
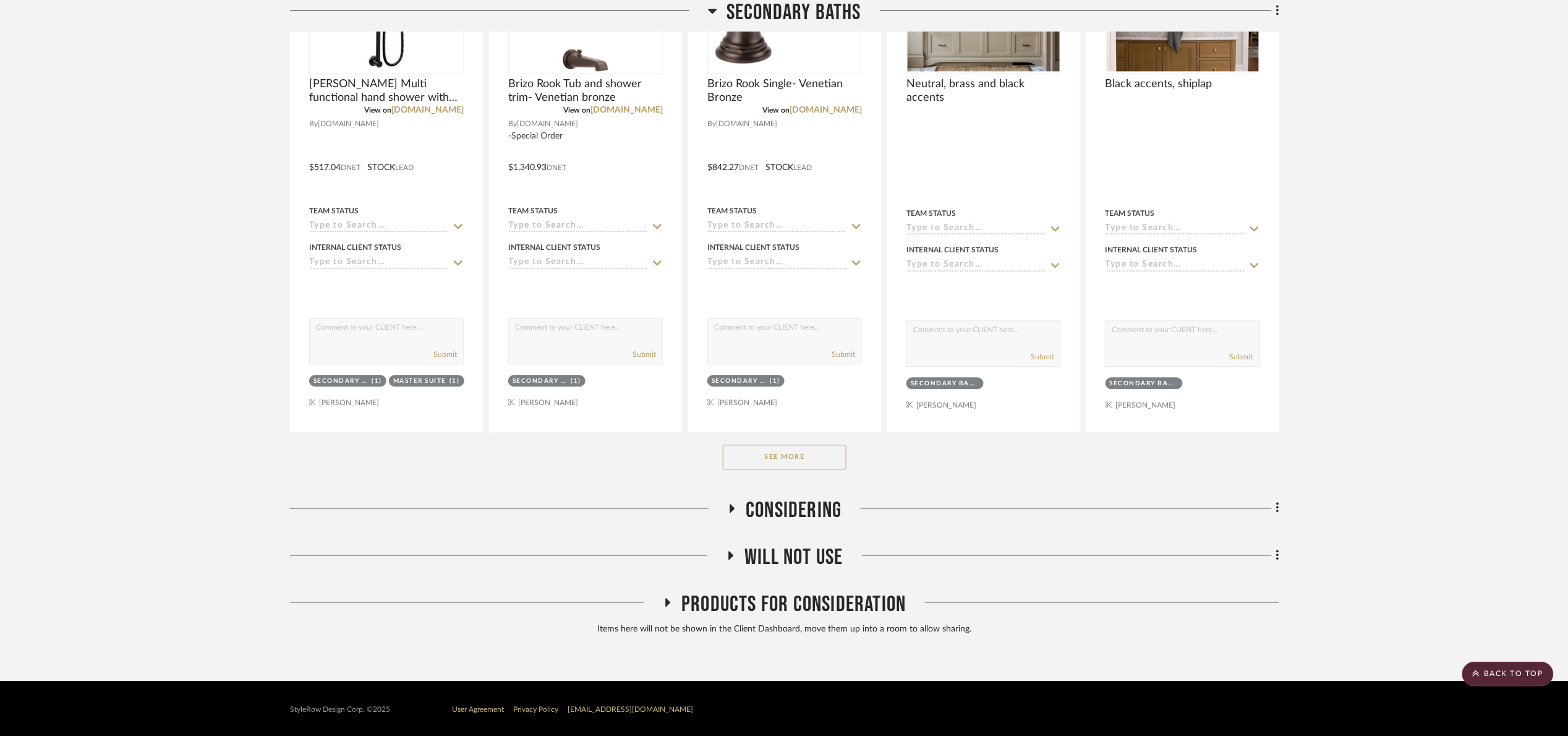
click at [813, 460] on button "See More" at bounding box center [784, 457] width 123 height 25
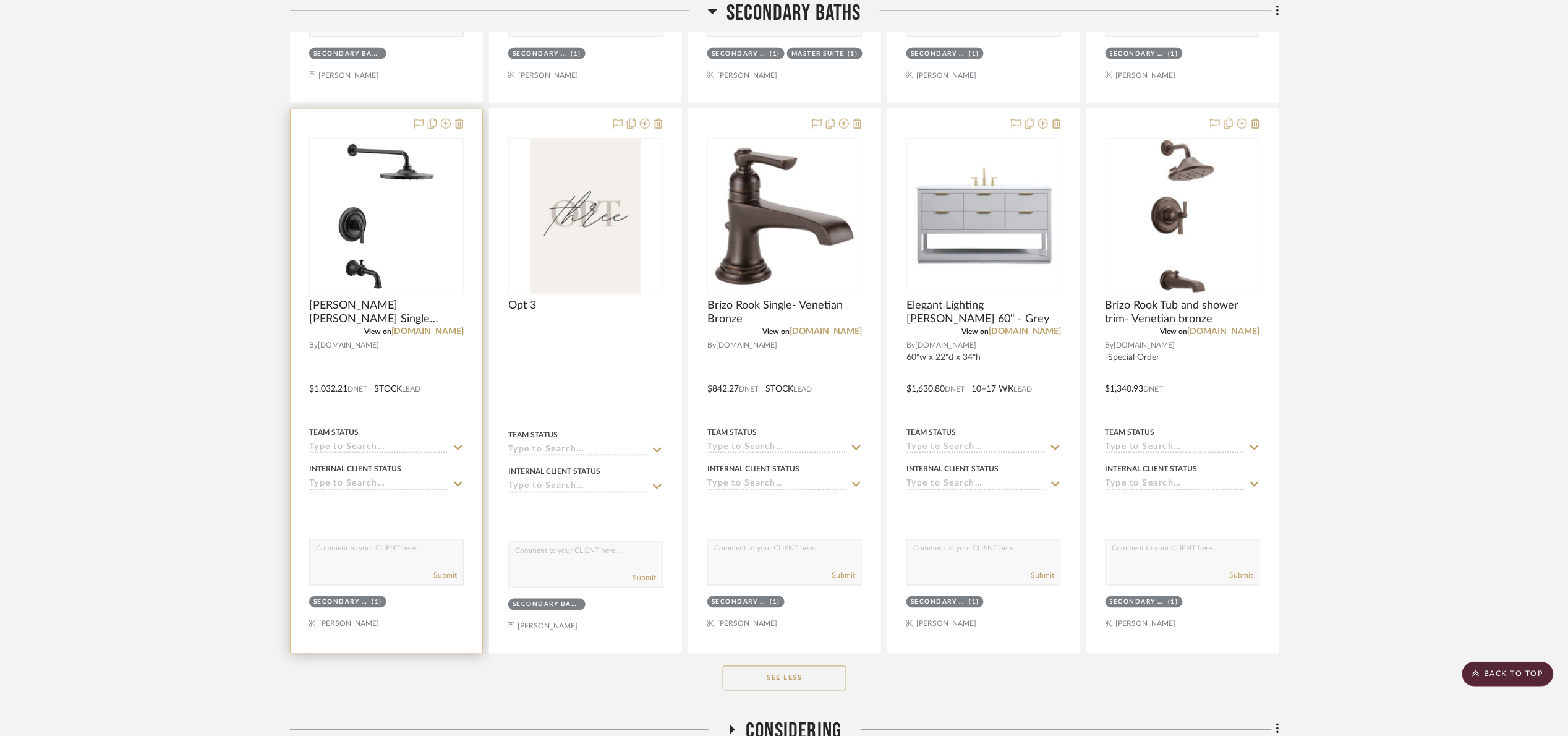
scroll to position [2675, 0]
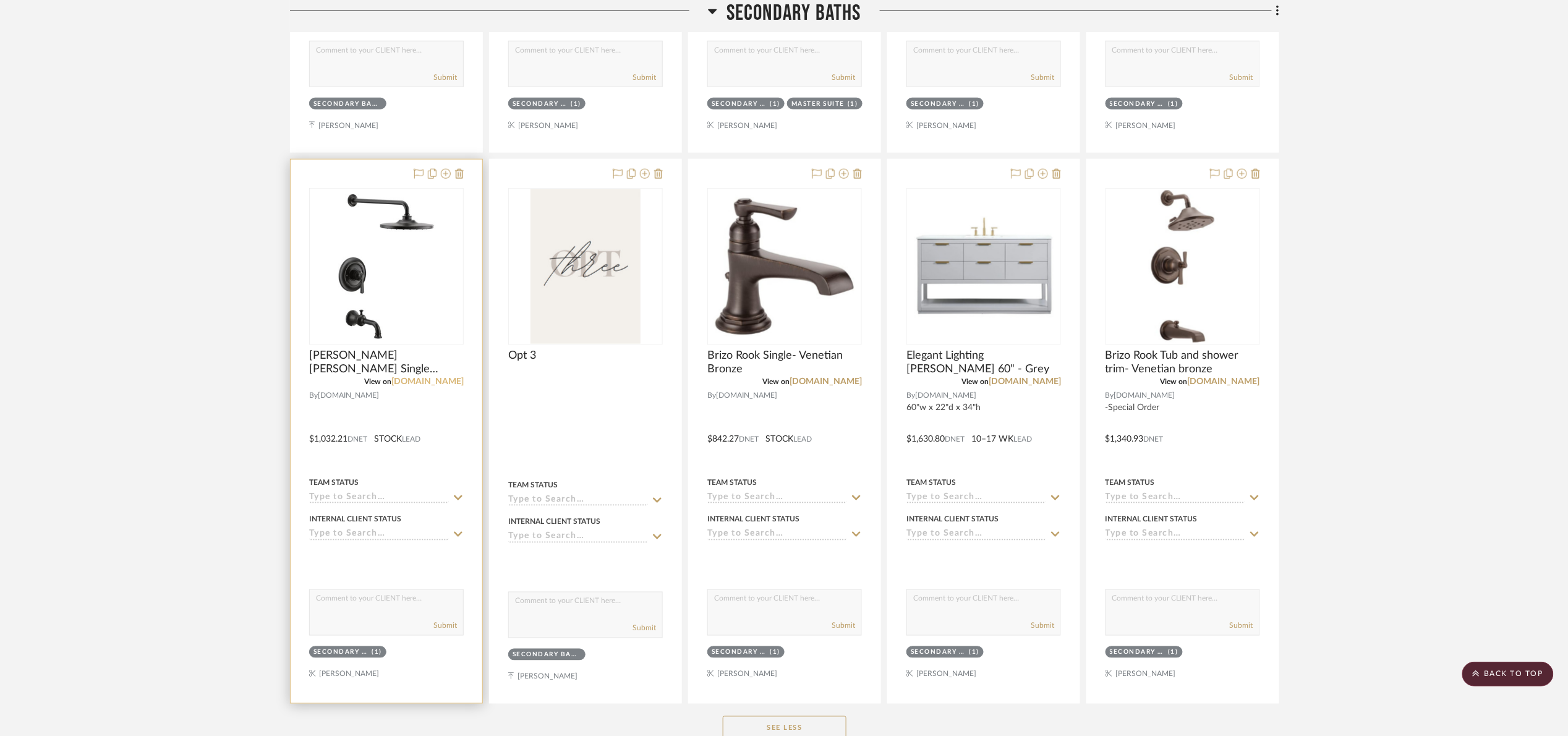
click at [430, 386] on link "[DOMAIN_NAME]" at bounding box center [427, 382] width 73 height 9
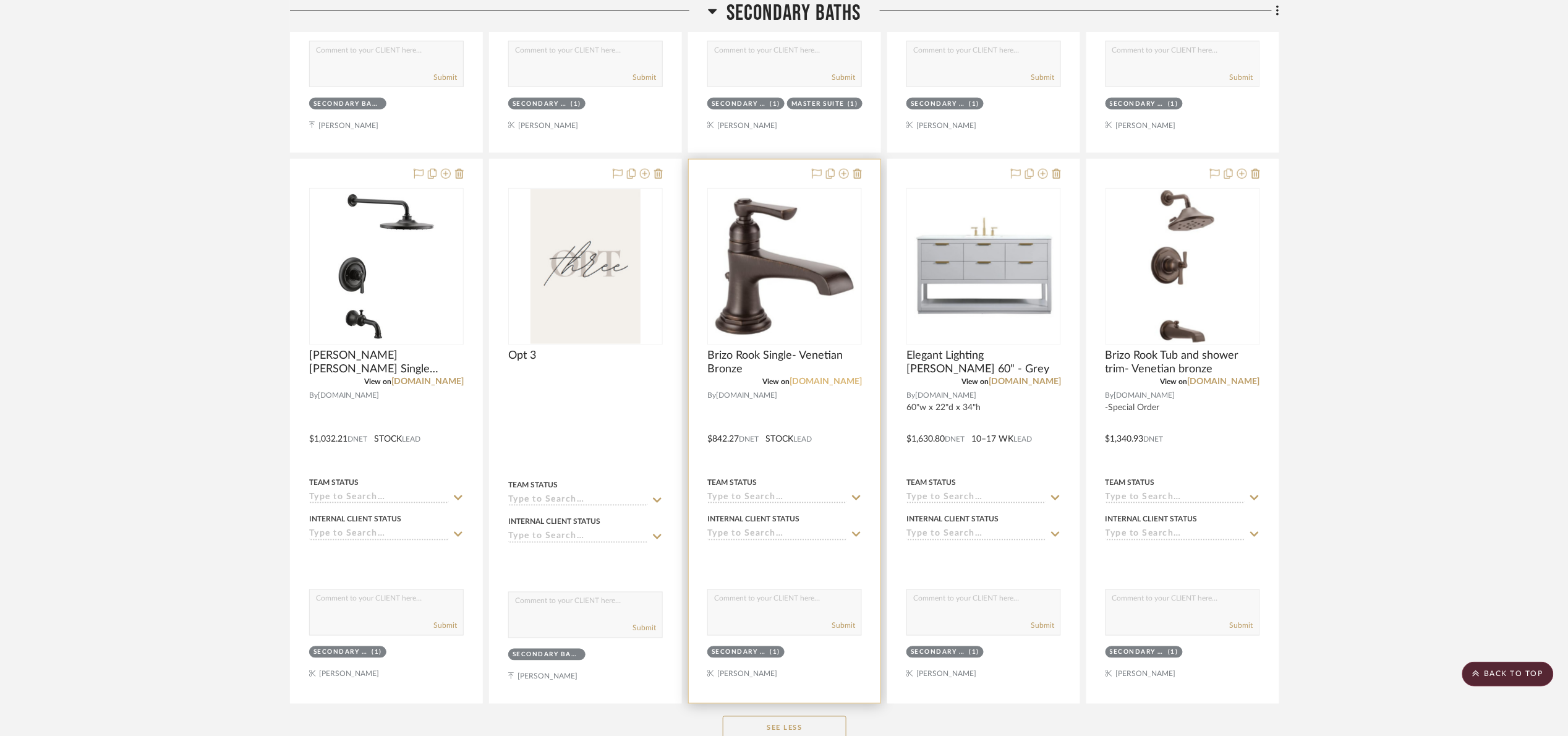
click at [836, 386] on link "[DOMAIN_NAME]" at bounding box center [825, 382] width 73 height 9
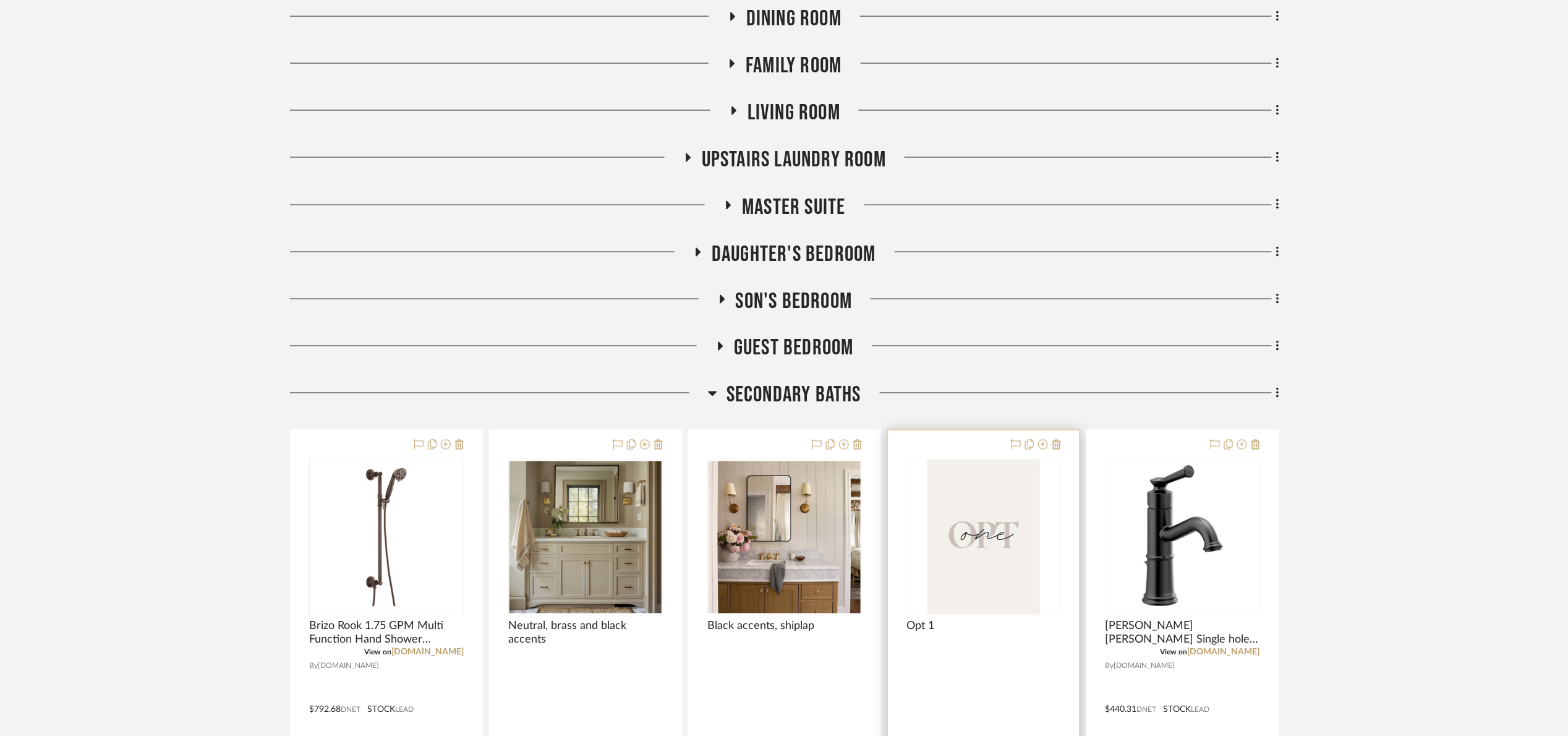
scroll to position [1299, 0]
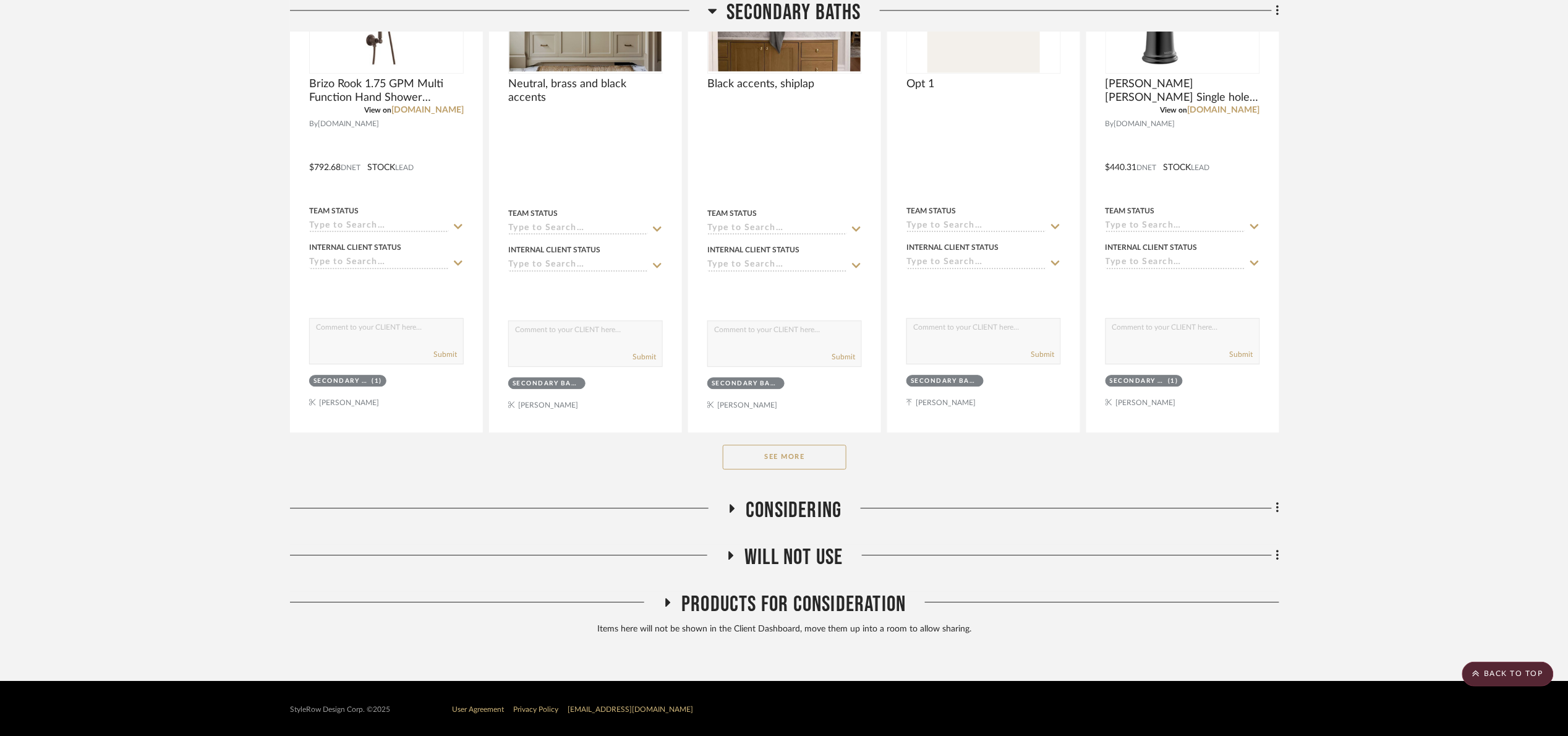
click at [816, 456] on button "See More" at bounding box center [784, 457] width 123 height 25
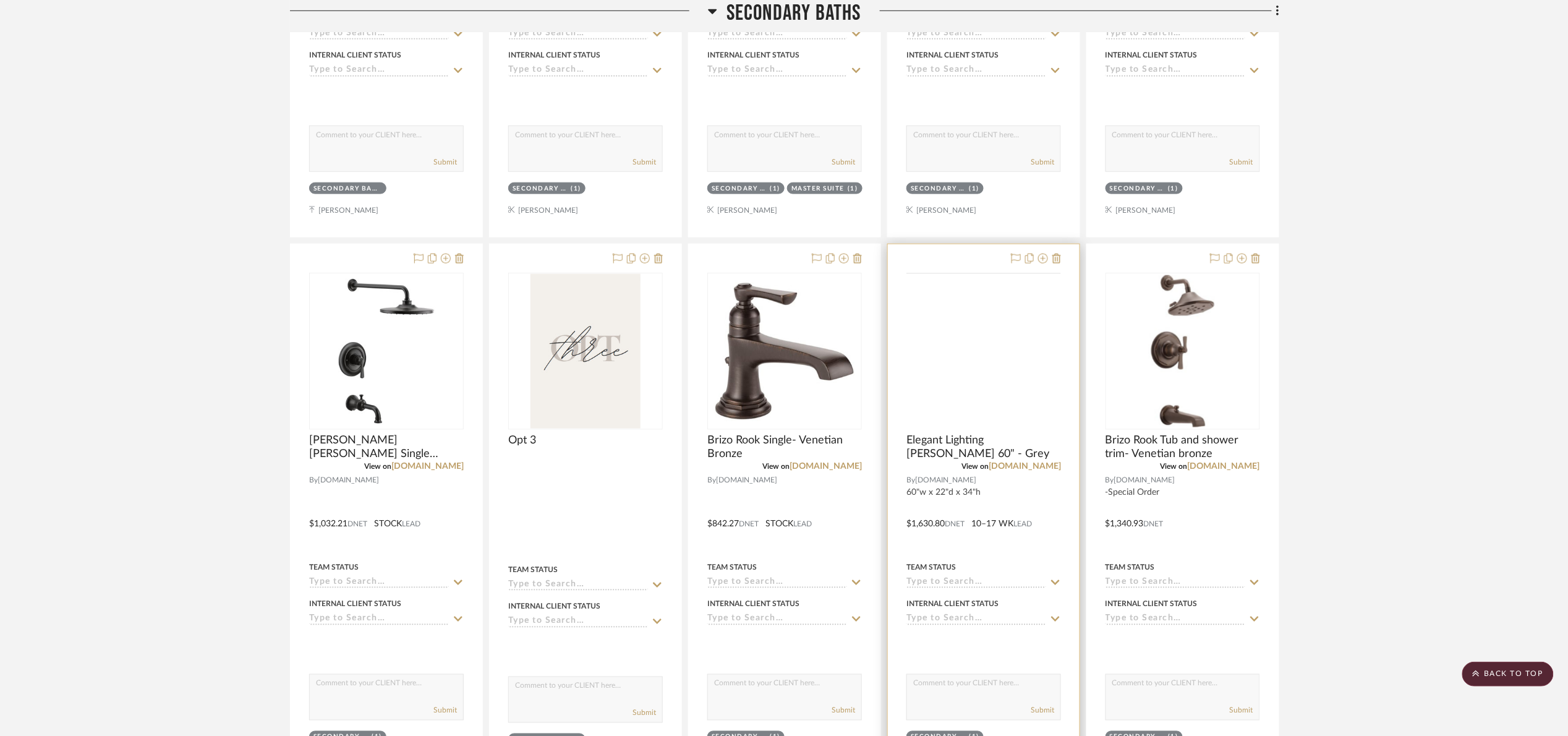
scroll to position [2597, 0]
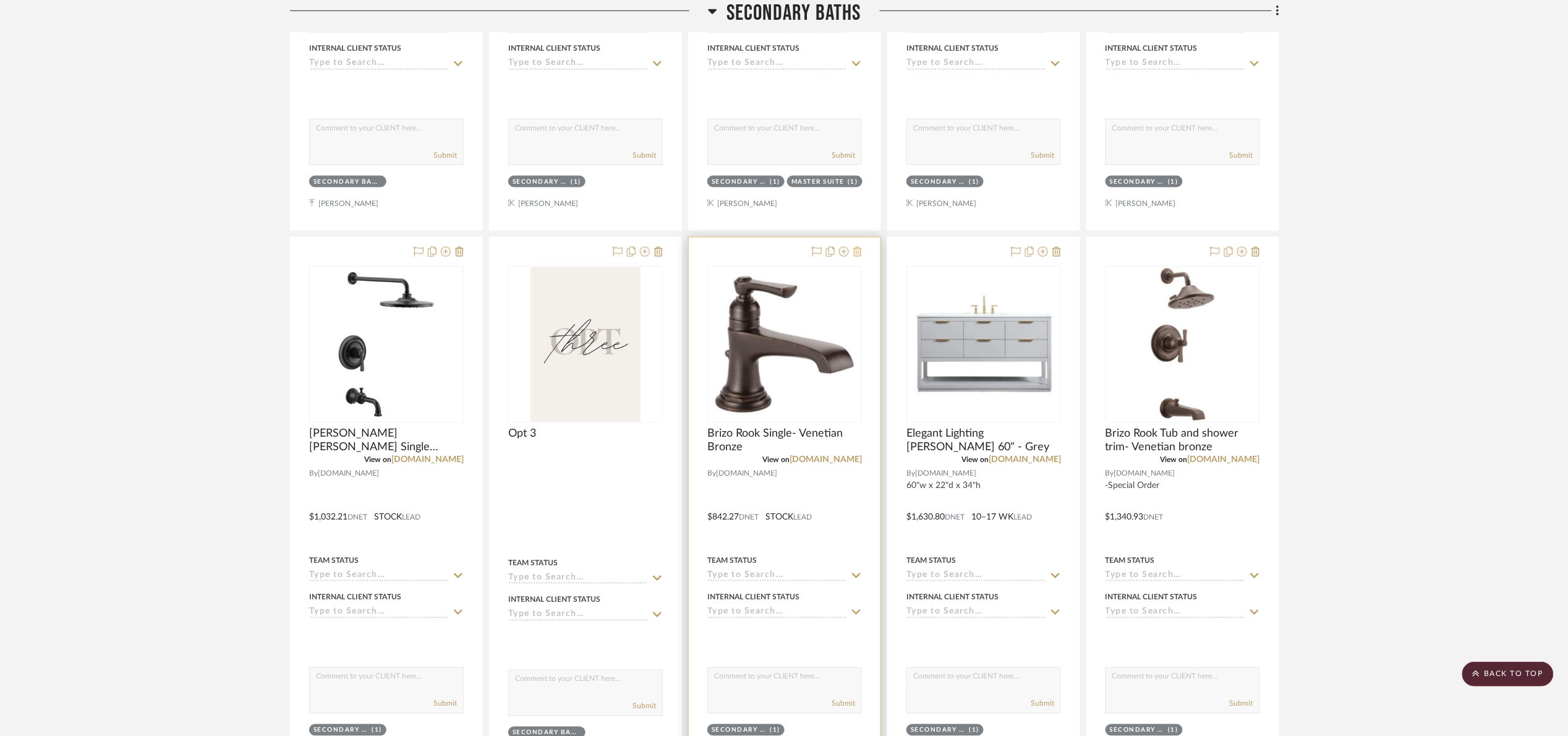
click at [859, 253] on icon at bounding box center [858, 251] width 9 height 10
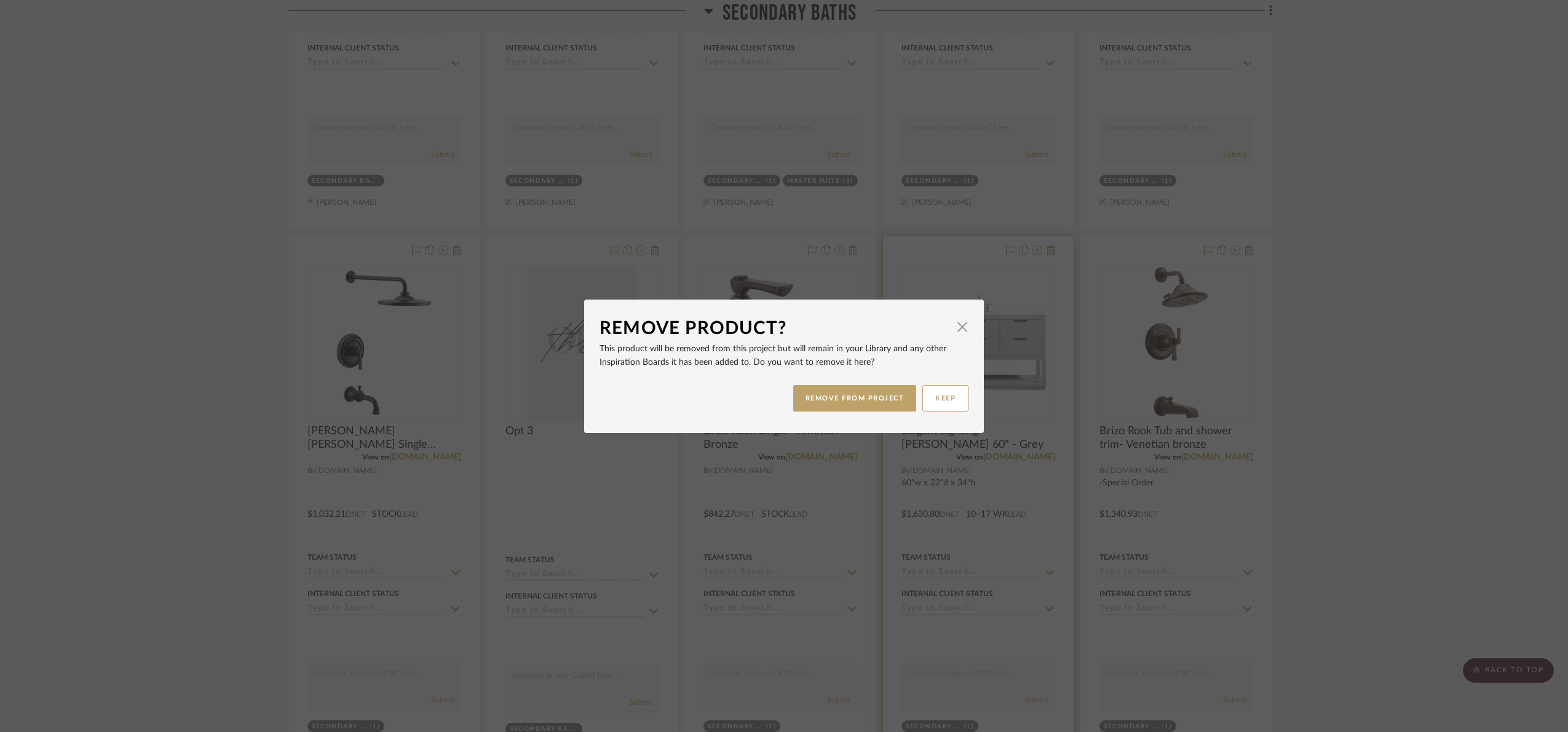
drag, startPoint x: 857, startPoint y: 387, endPoint x: 927, endPoint y: 406, distance: 72.5
click at [858, 389] on button "REMOVE FROM PROJECT" at bounding box center [854, 398] width 123 height 26
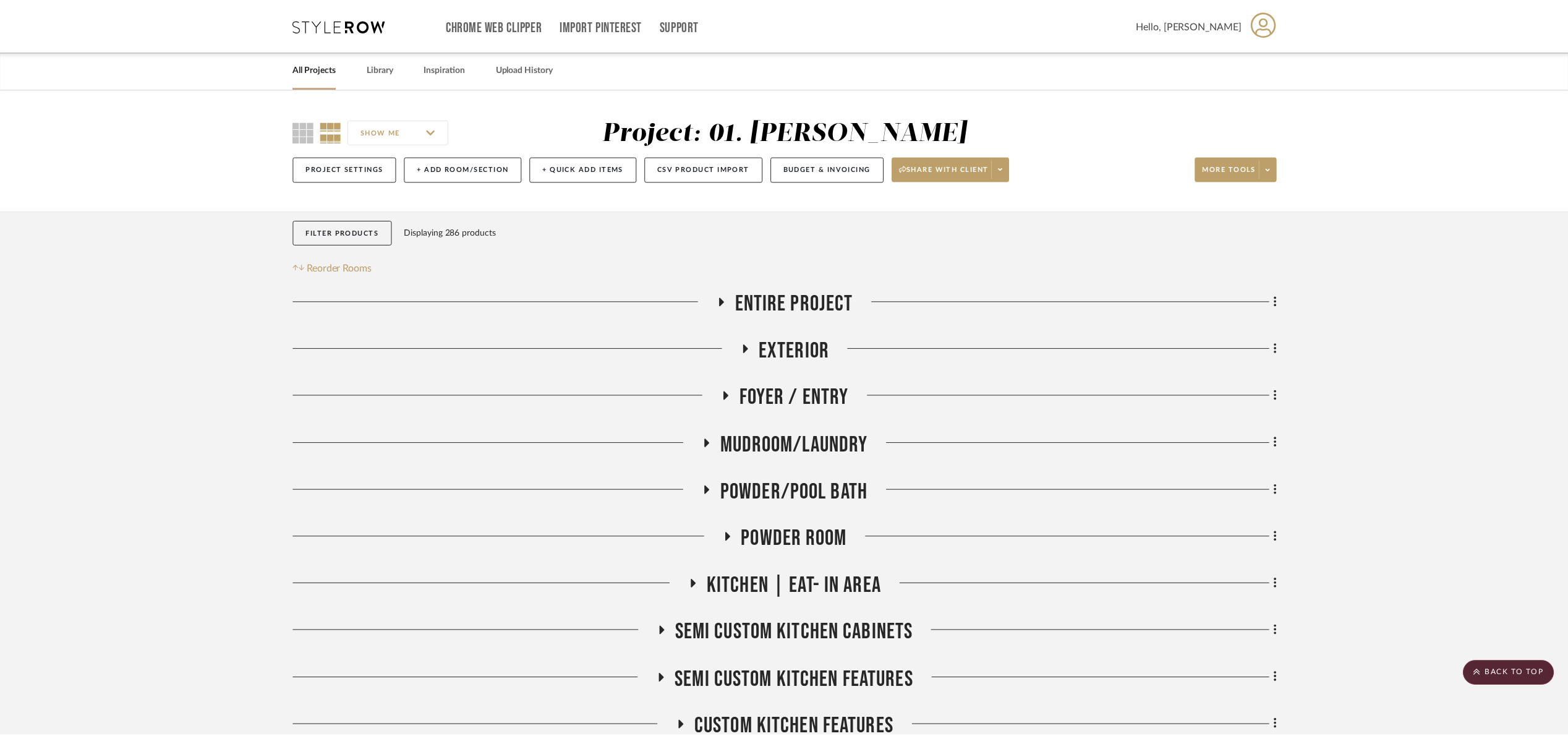
scroll to position [2597, 0]
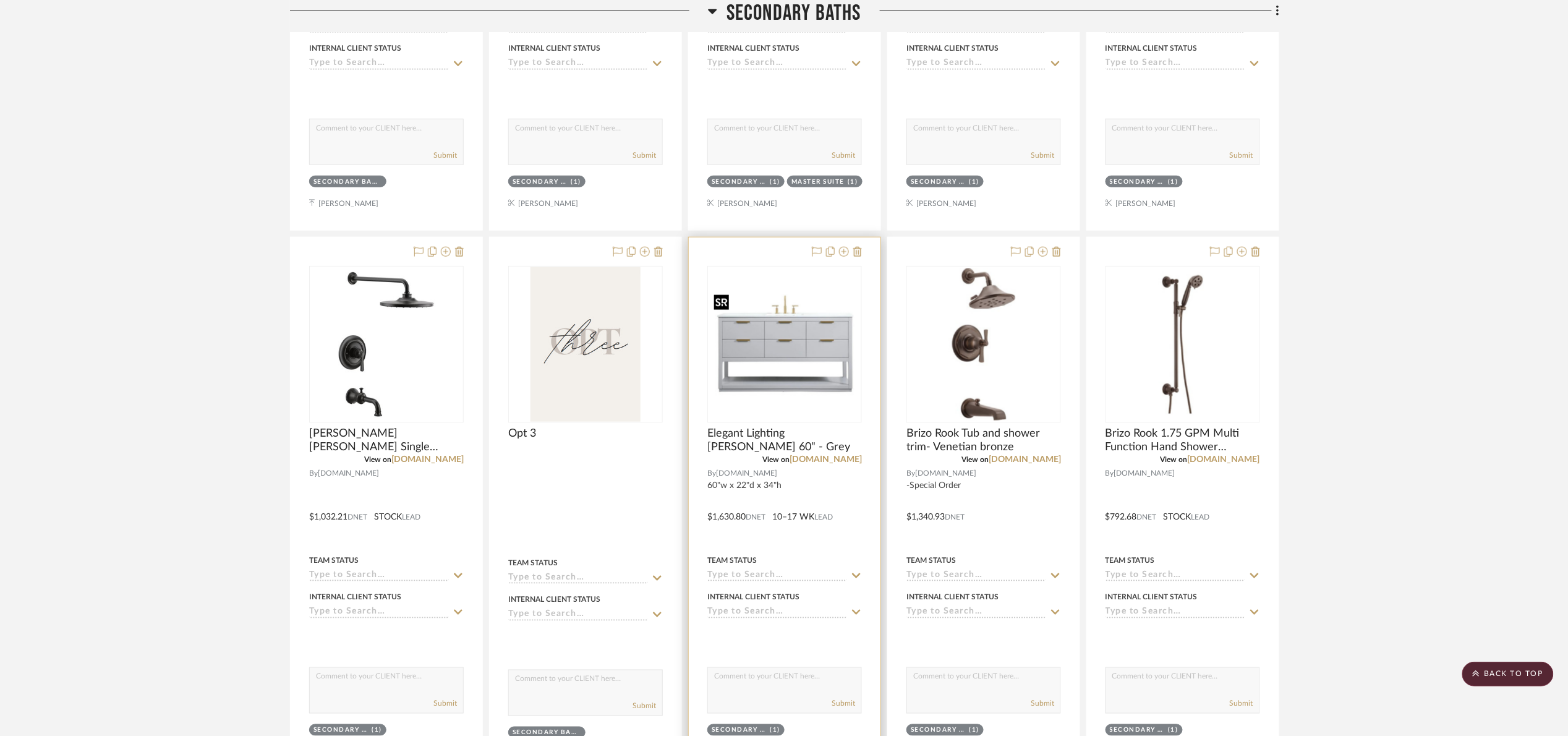
click at [783, 356] on img "0" at bounding box center [784, 344] width 152 height 120
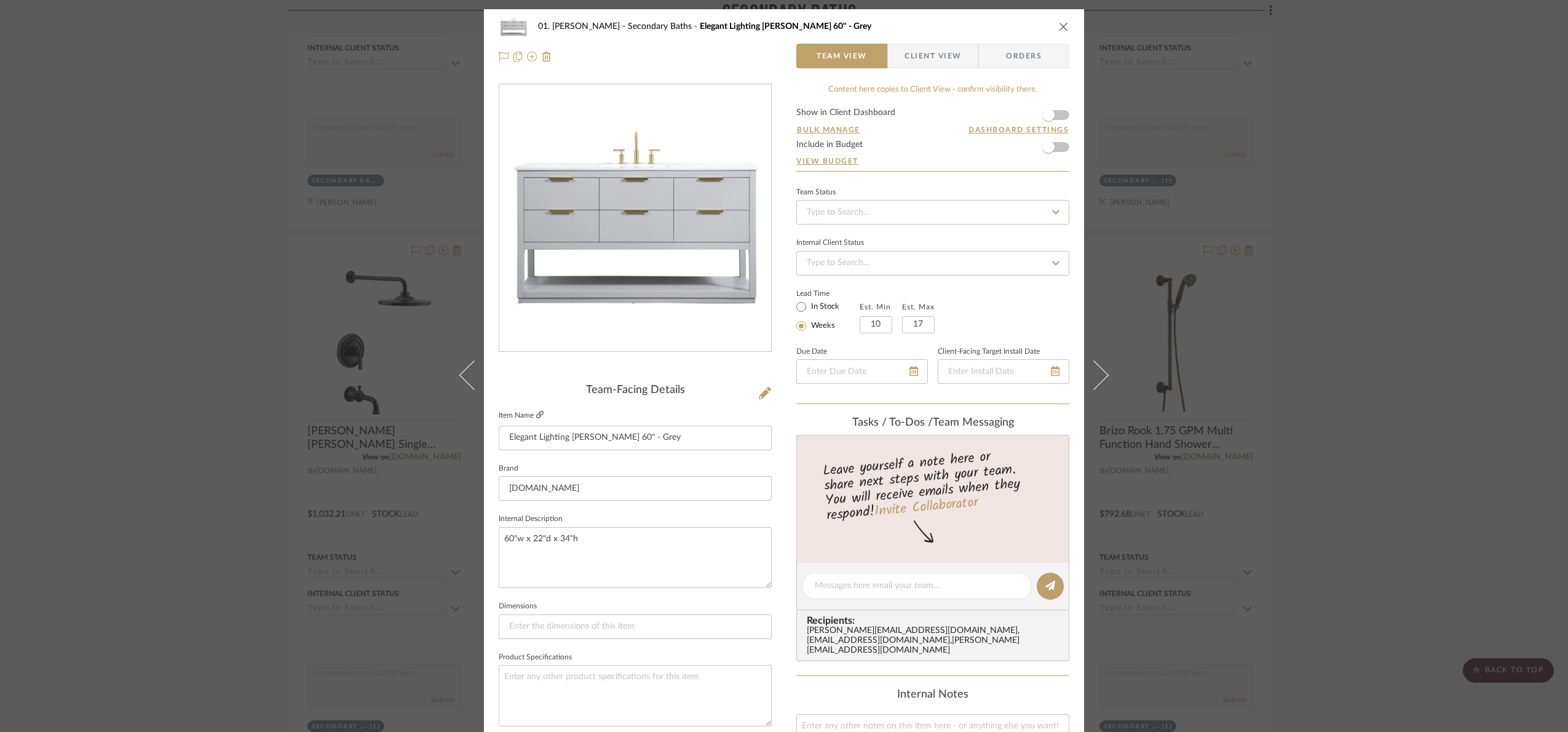
click at [536, 416] on icon at bounding box center [540, 414] width 7 height 7
click at [1334, 313] on div "01. [PERSON_NAME] Secondary Baths Elegant Lighting [PERSON_NAME] 60" - Grey Tea…" at bounding box center [784, 366] width 1568 height 732
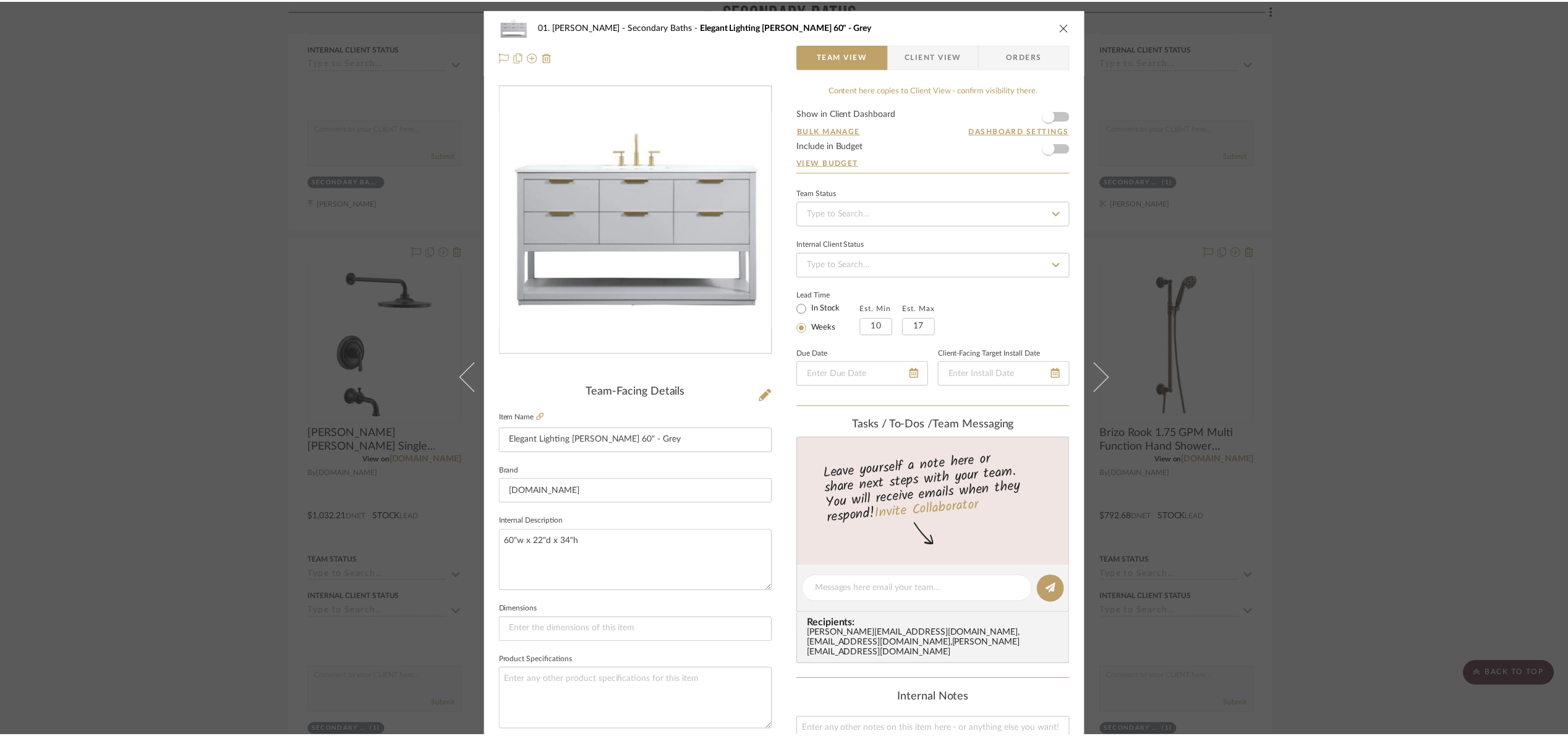
scroll to position [2597, 0]
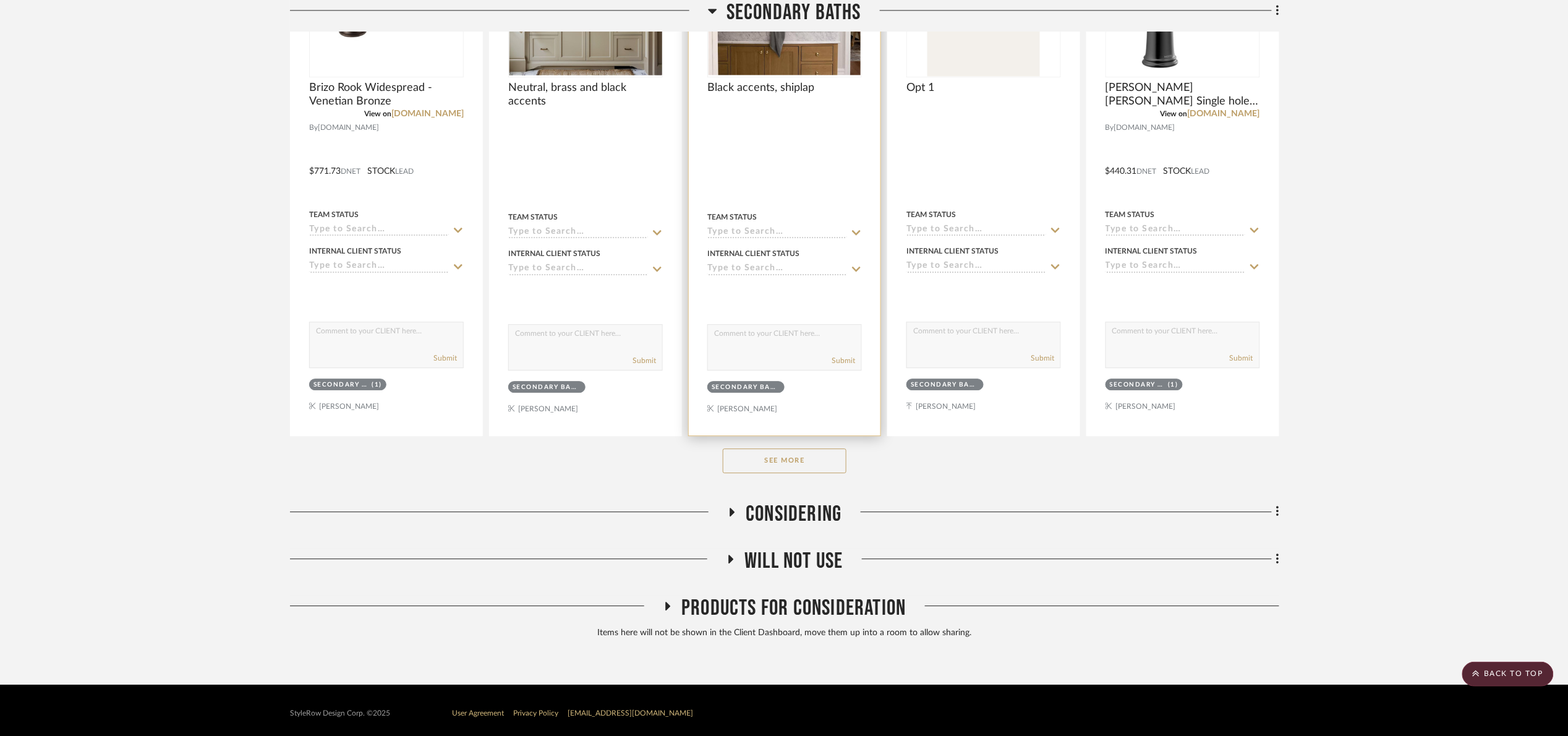
scroll to position [1302, 0]
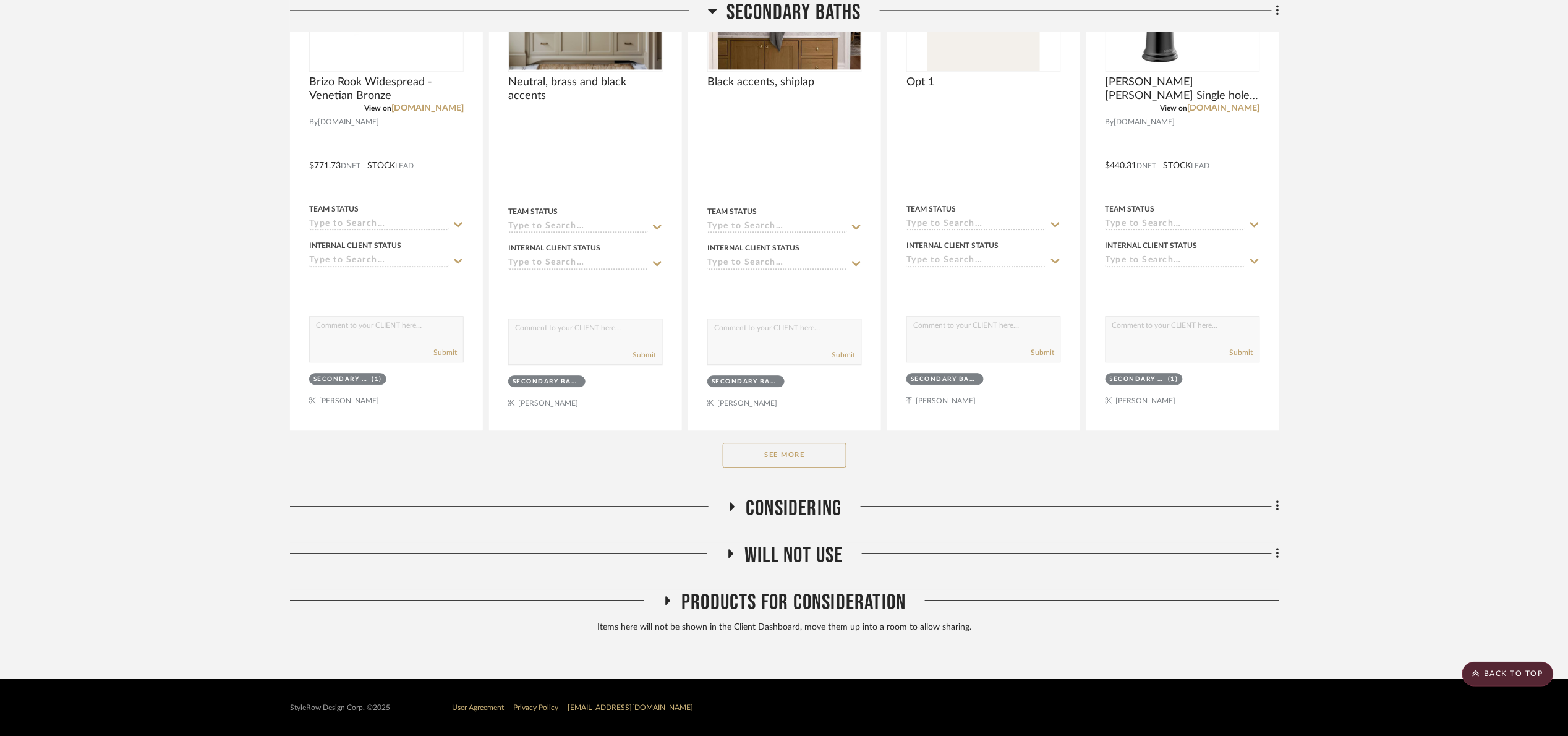
click at [781, 451] on button "See More" at bounding box center [784, 455] width 123 height 25
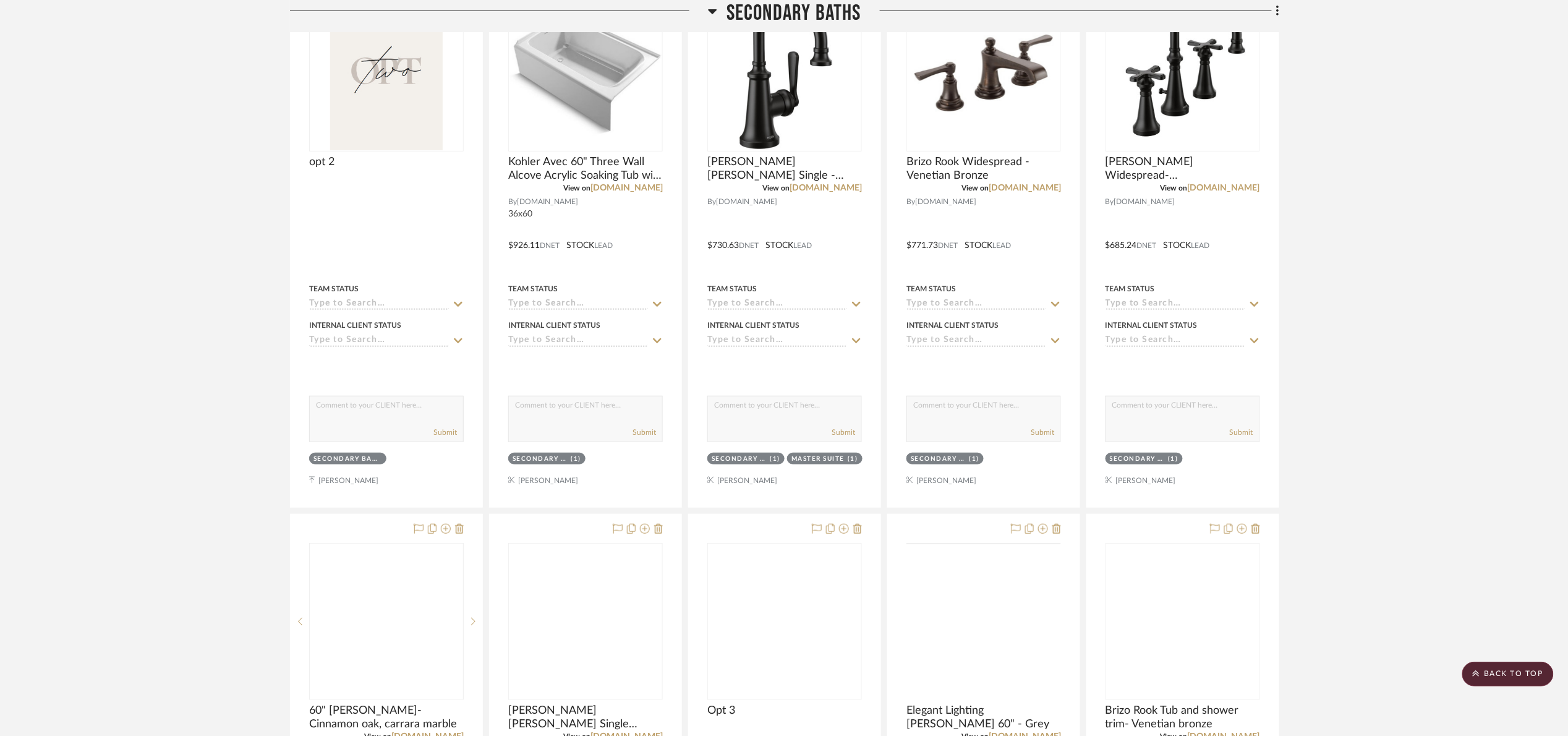
scroll to position [2508, 0]
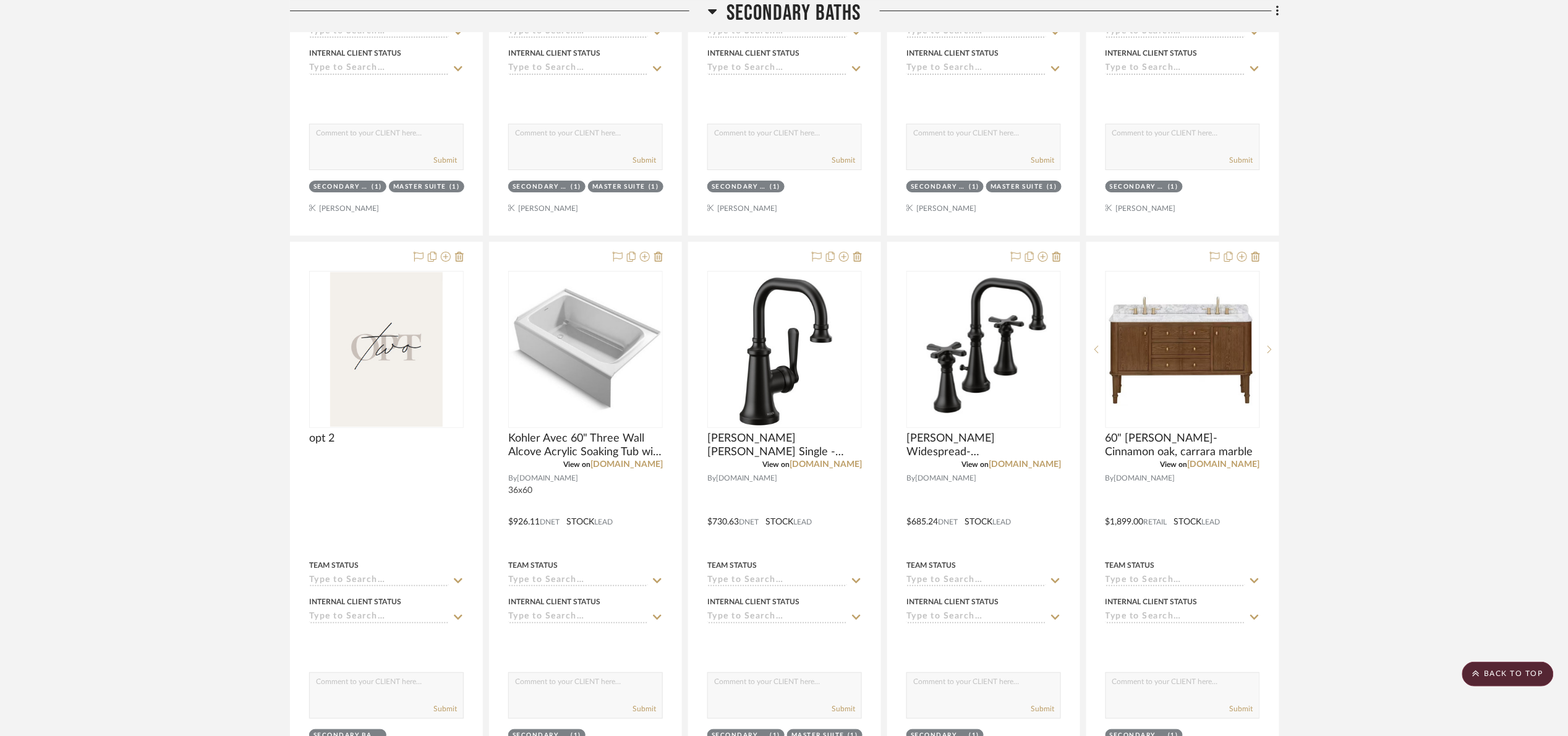
click at [787, 9] on span "Secondary Baths" at bounding box center [794, 13] width 135 height 26
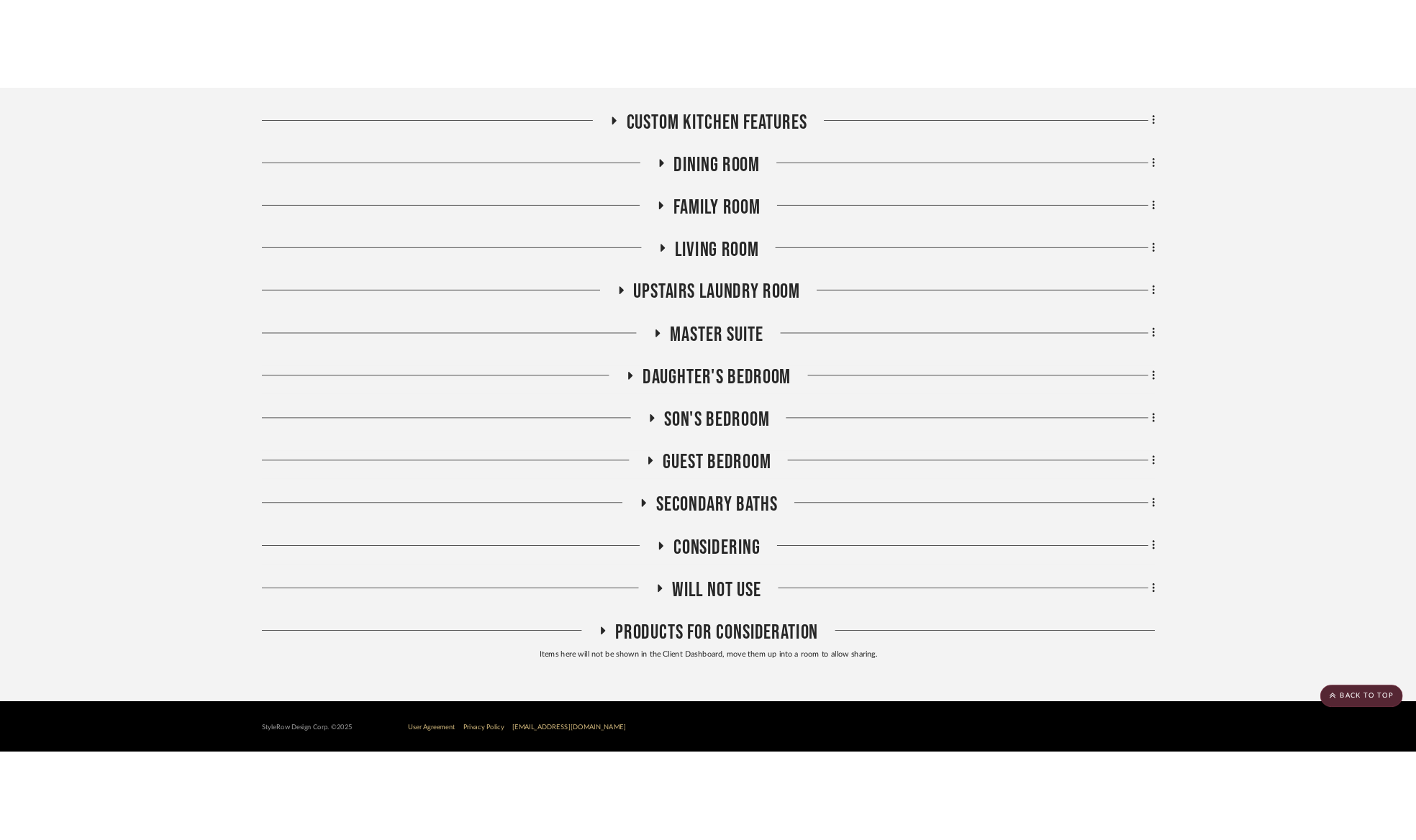
scroll to position [803, 0]
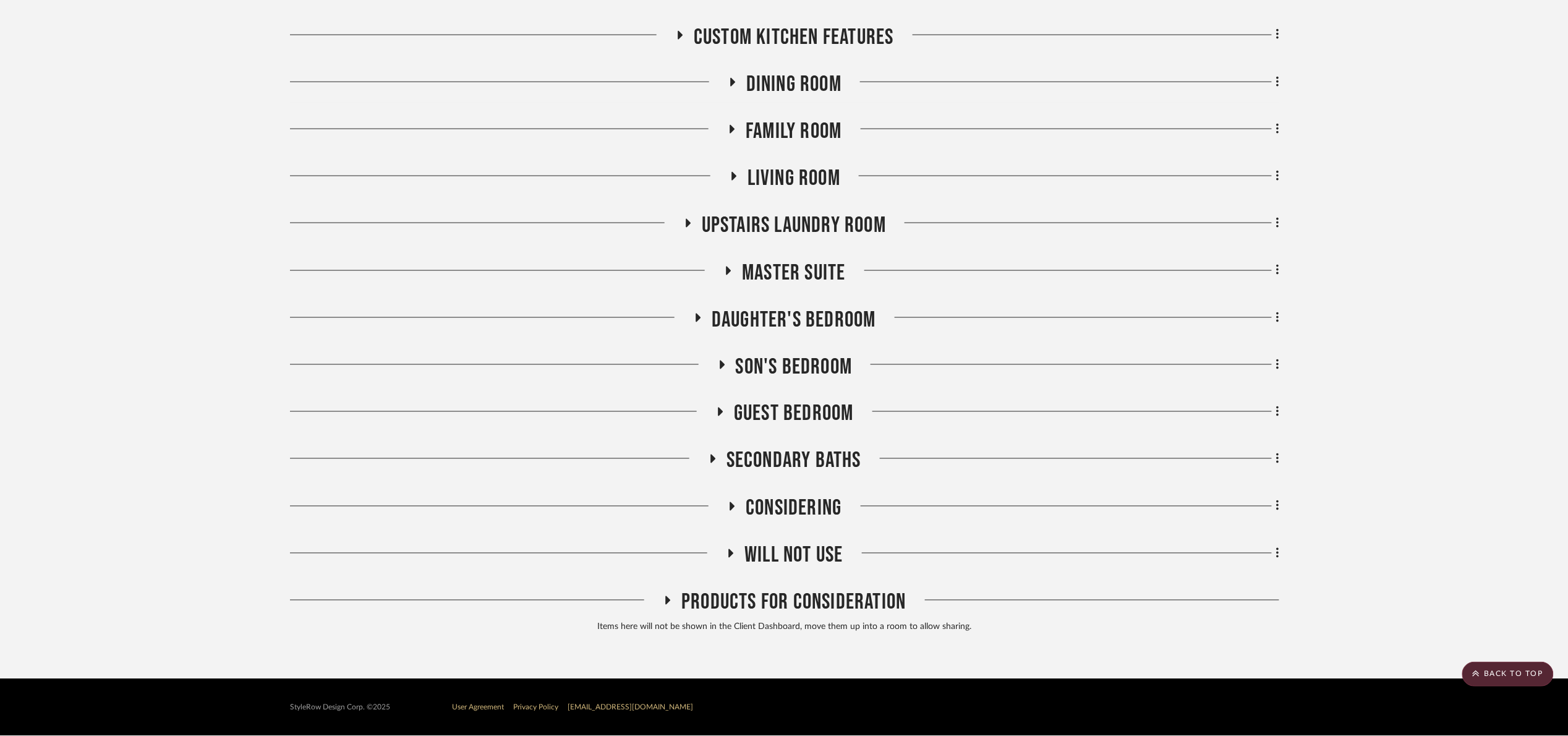
click at [798, 366] on span "Son's bedroom" at bounding box center [794, 367] width 117 height 26
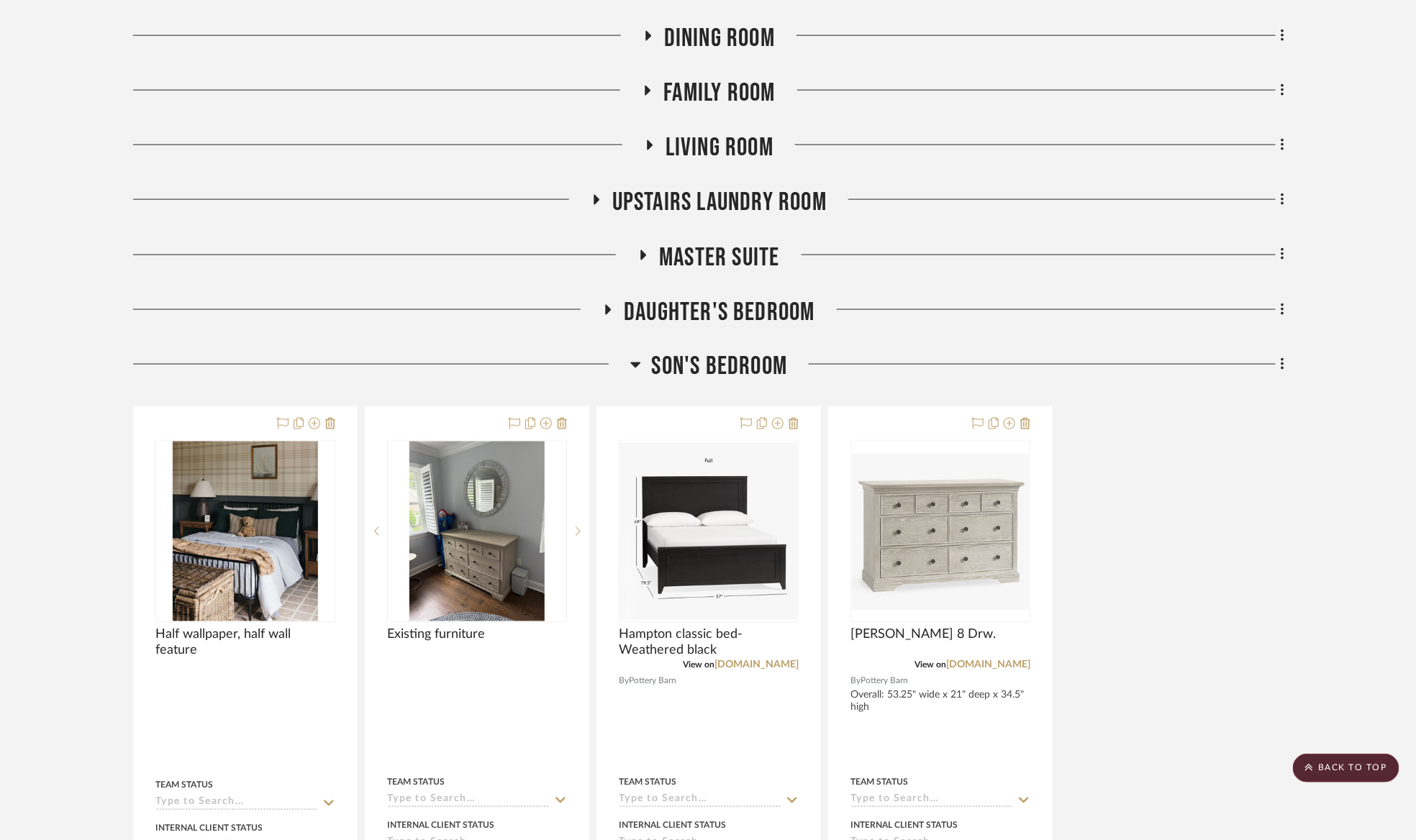
click at [702, 371] on span "Son's bedroom" at bounding box center [720, 367] width 136 height 31
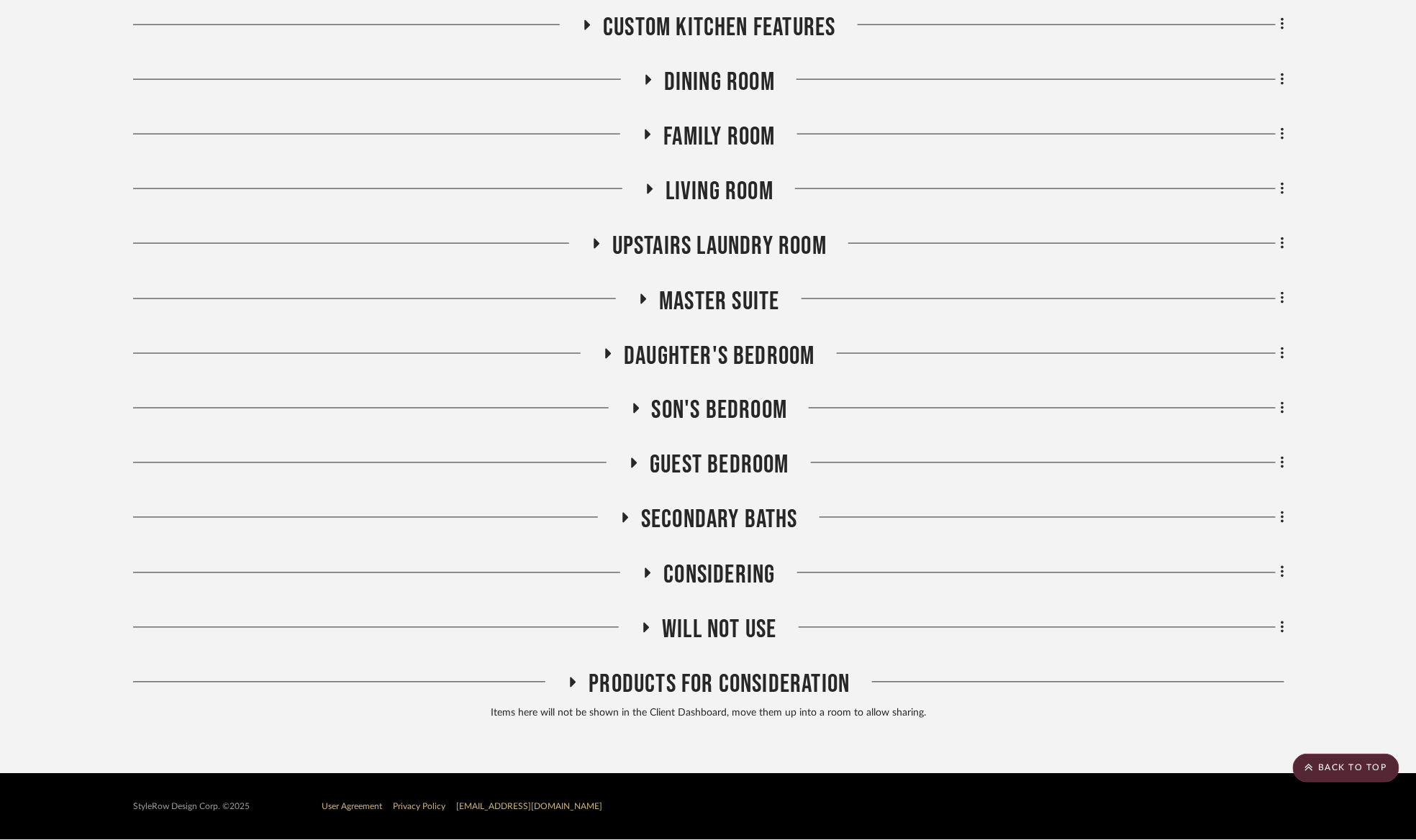
scroll to position [820, 0]
click at [732, 461] on span "Guest Bedroom" at bounding box center [719, 466] width 139 height 31
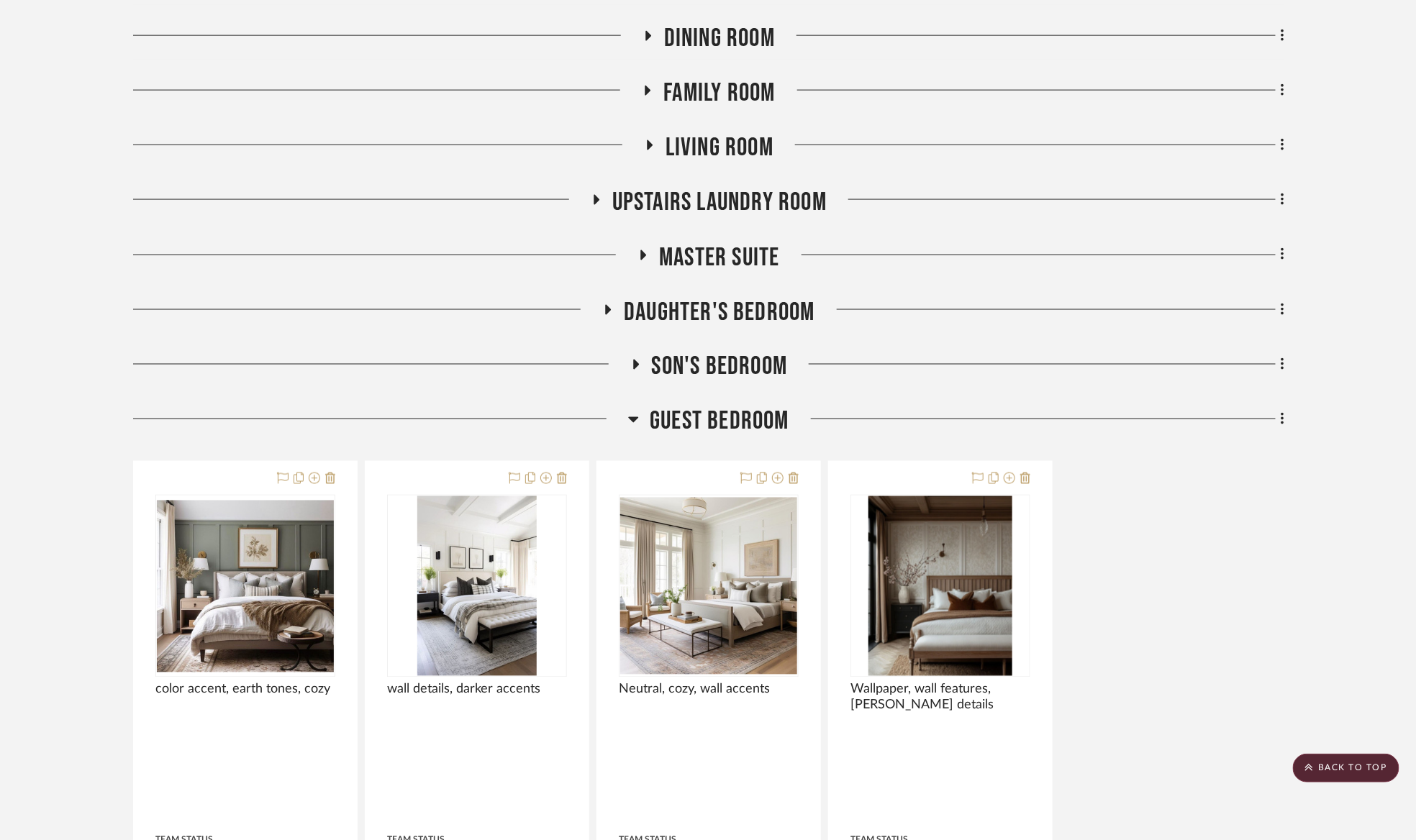
click at [713, 428] on span "Guest Bedroom" at bounding box center [719, 422] width 139 height 31
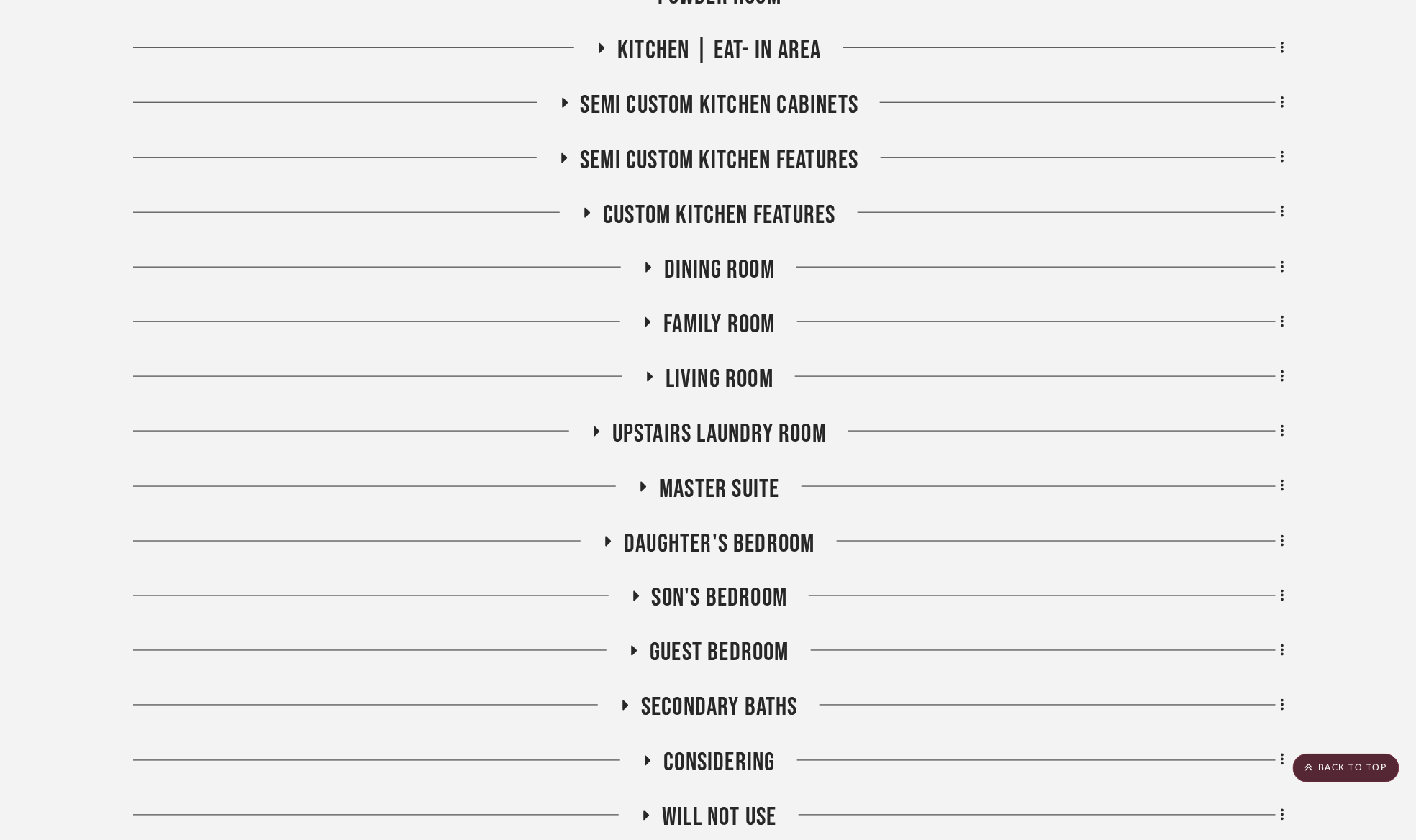
scroll to position [820, 0]
